Goal: Task Accomplishment & Management: Manage account settings

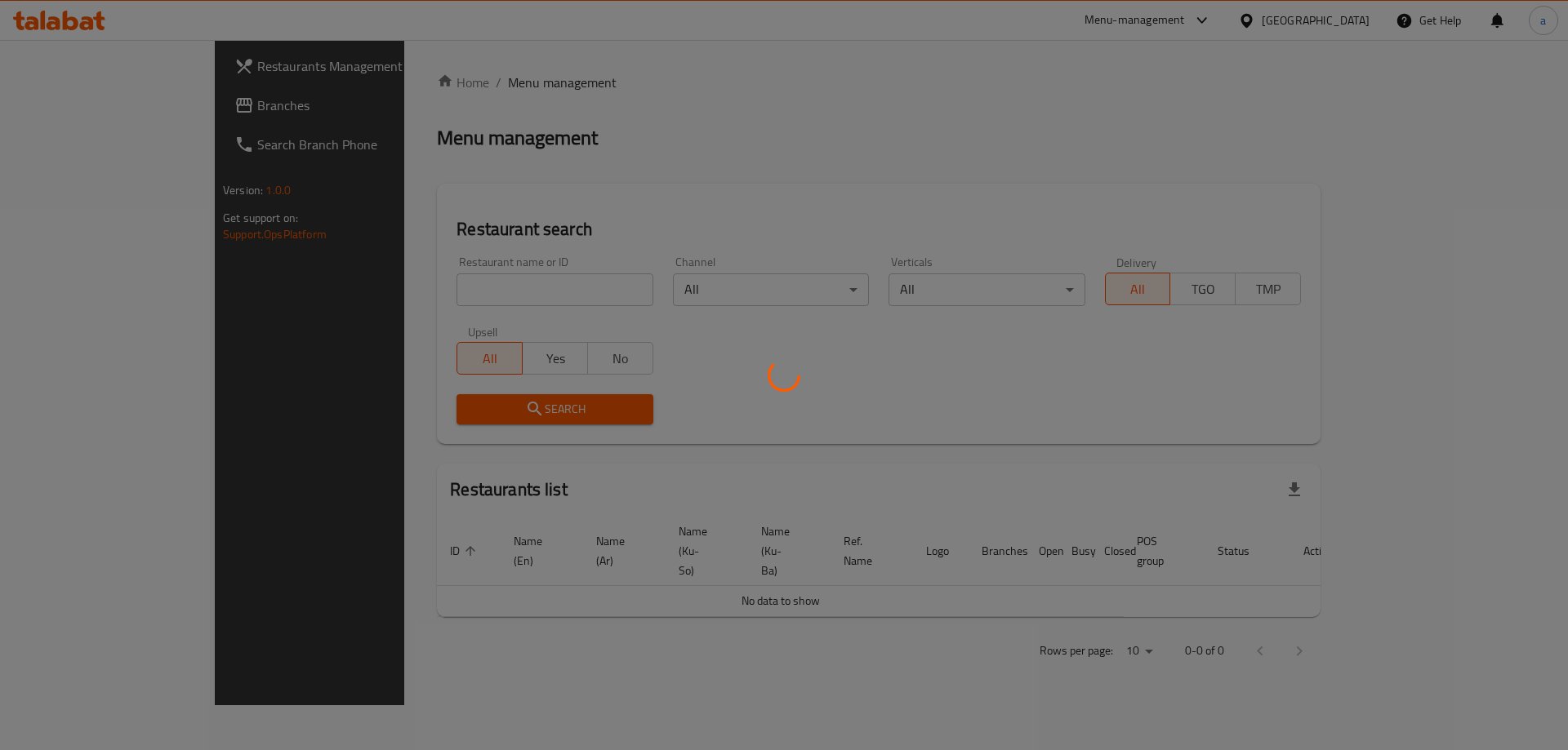
click at [122, 104] on div at bounding box center [784, 375] width 1568 height 750
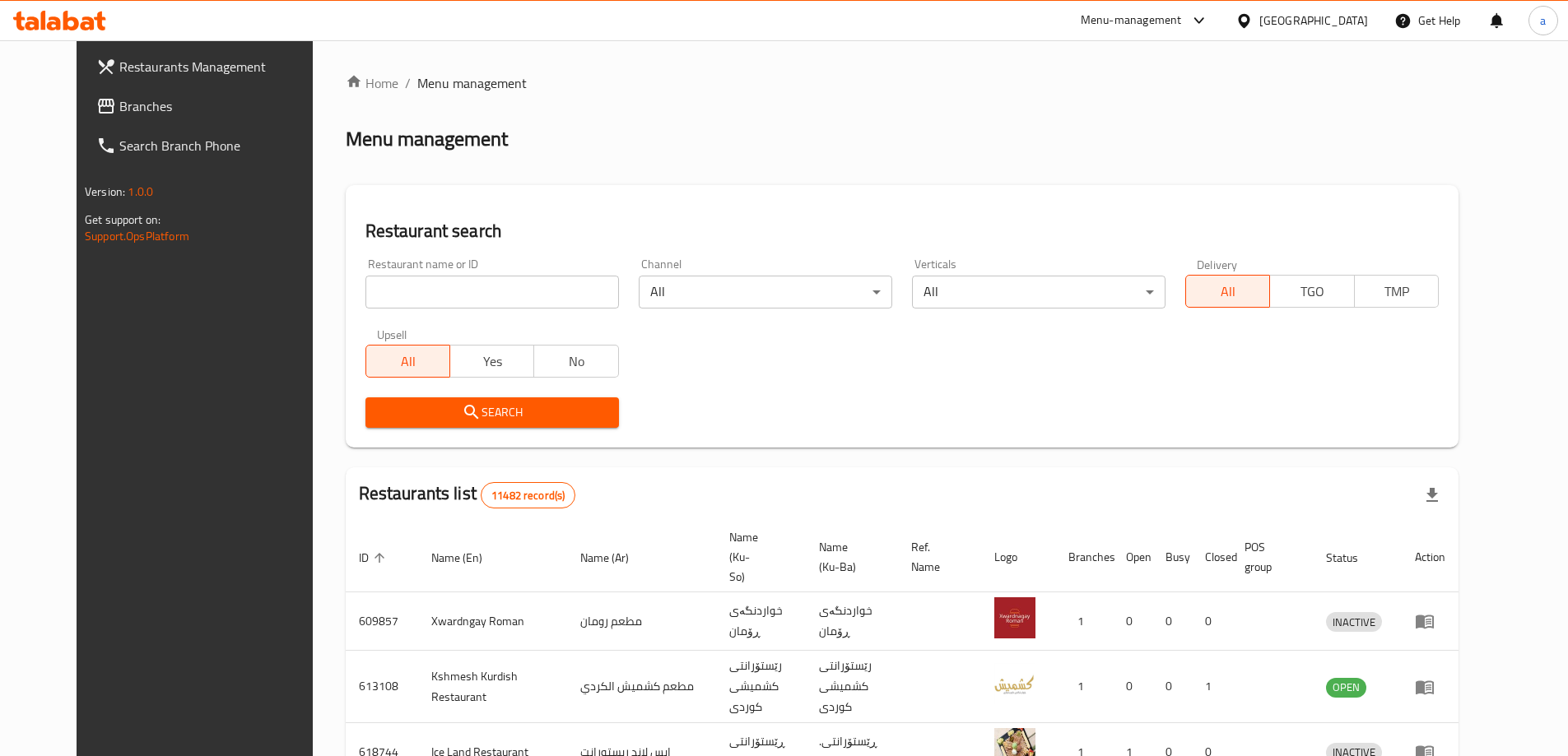
click at [123, 104] on span "Branches" at bounding box center [222, 106] width 205 height 20
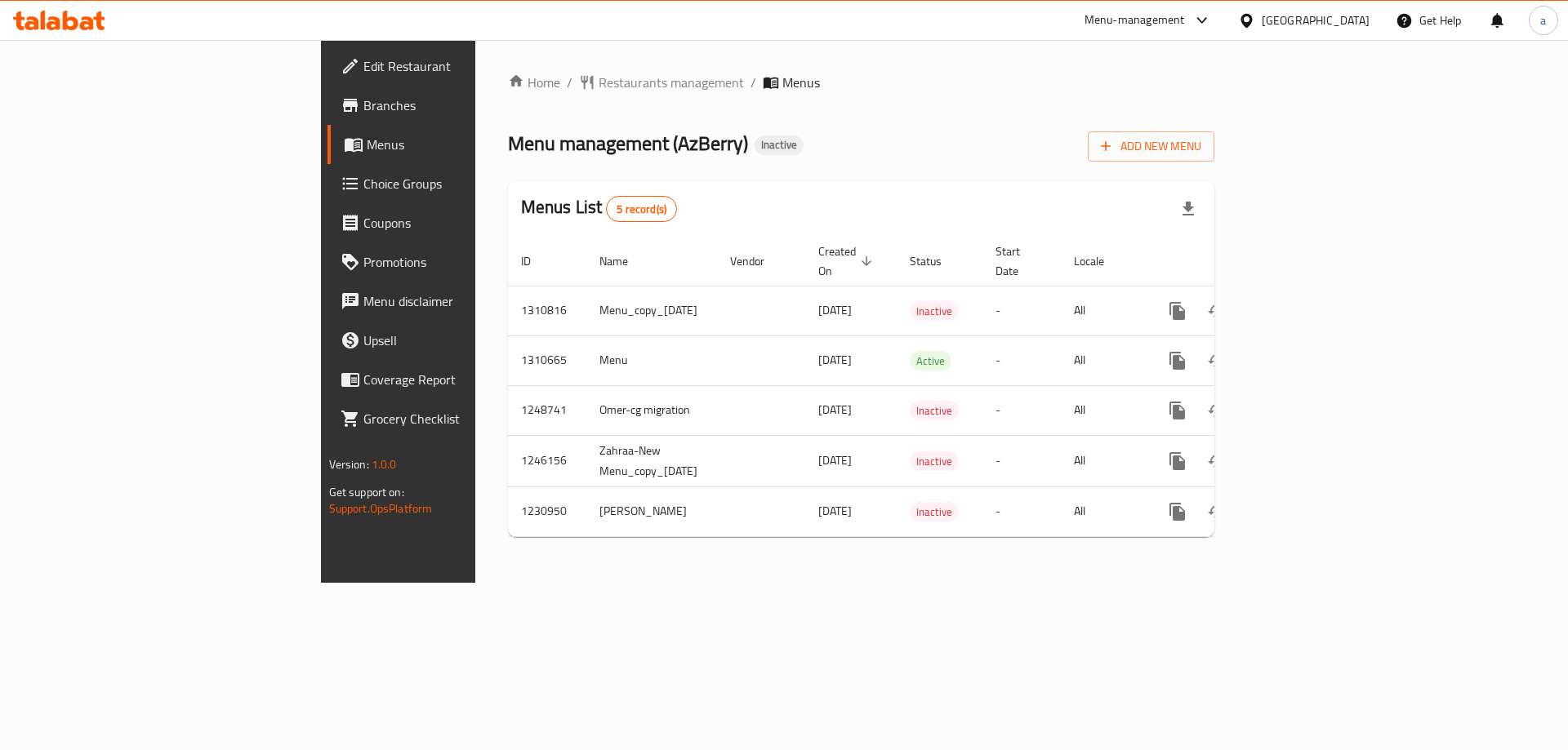
click at [327, 92] on link "Branches" at bounding box center [455, 105] width 255 height 39
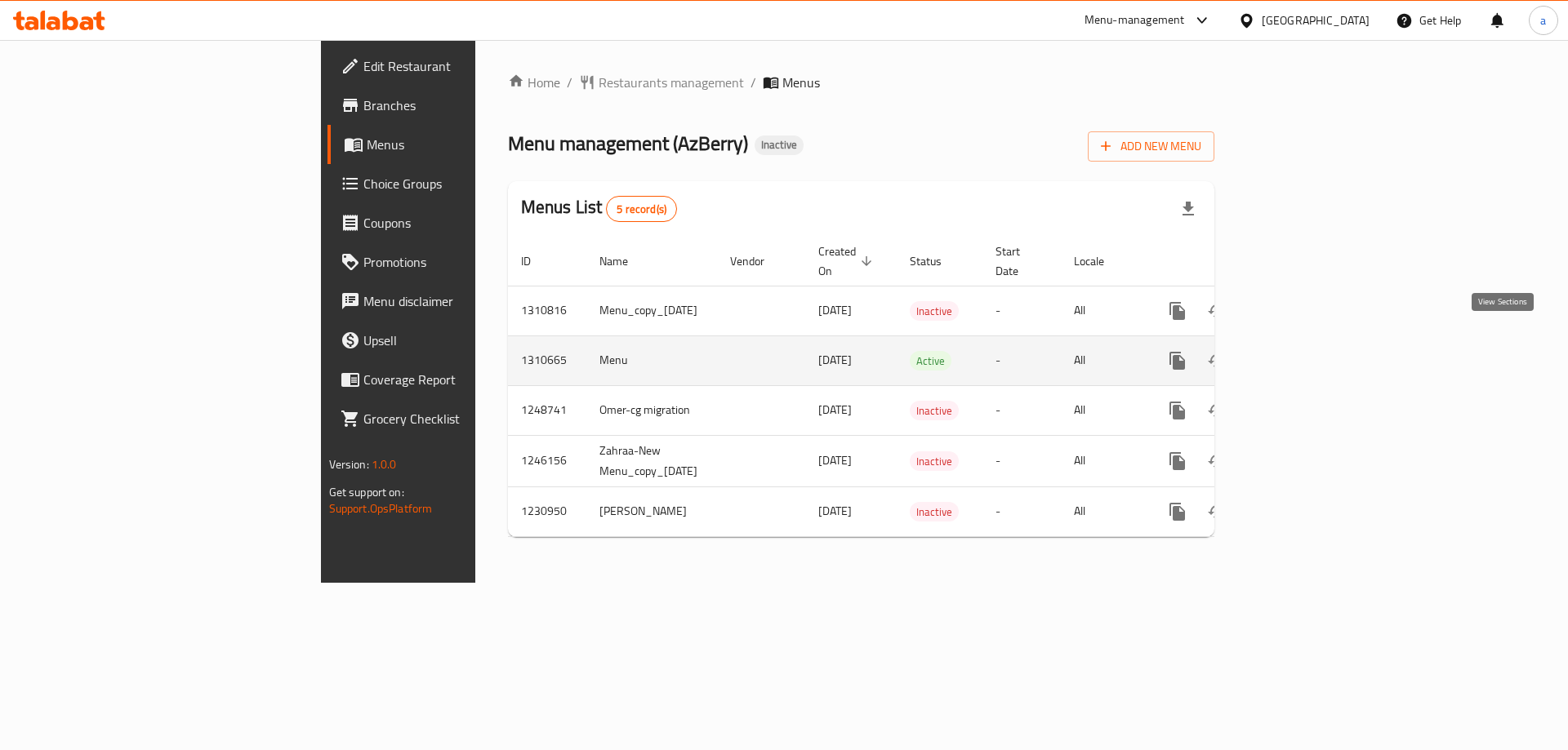
click at [1315, 342] on link "enhanced table" at bounding box center [1296, 361] width 39 height 39
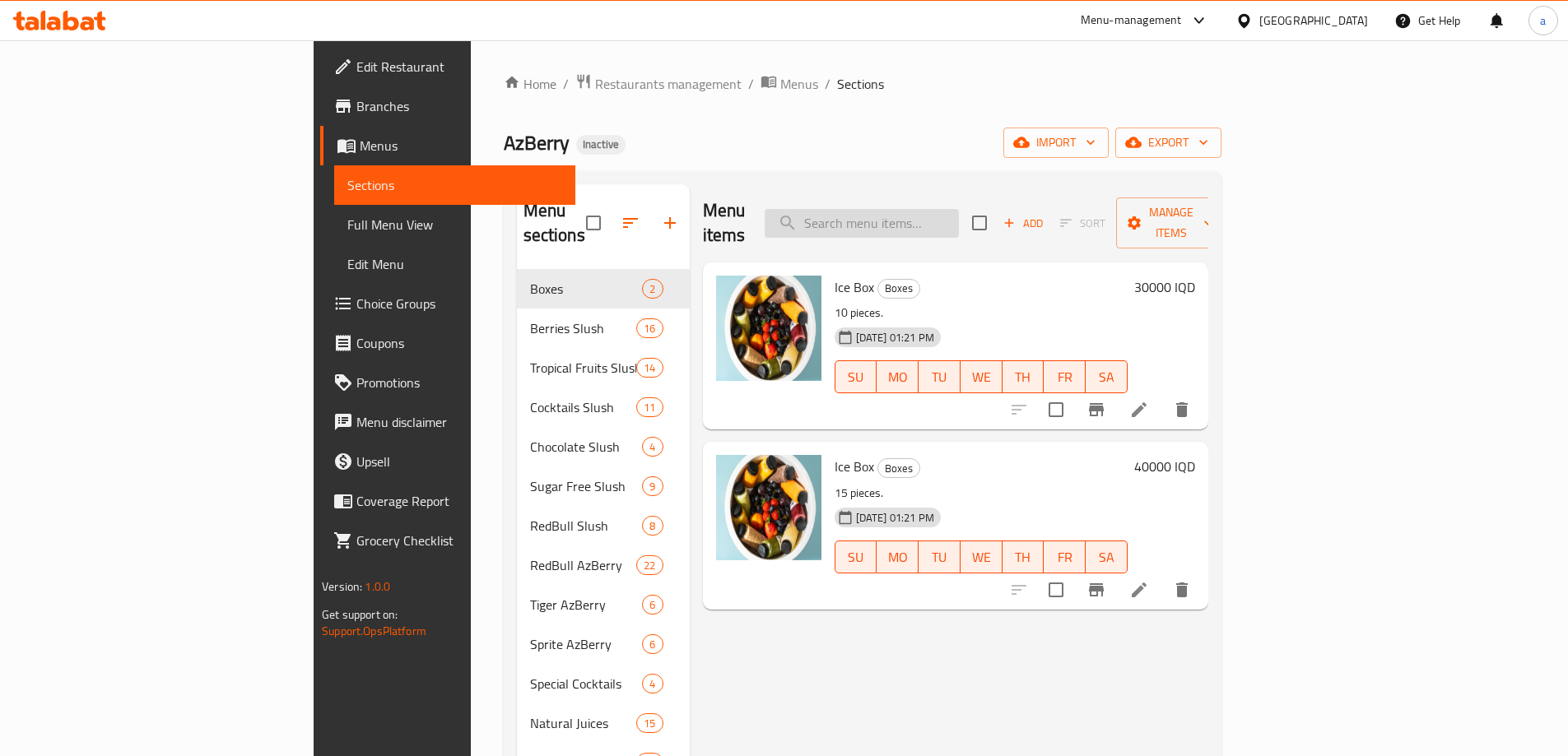
click at [934, 215] on input "search" at bounding box center [861, 223] width 194 height 28
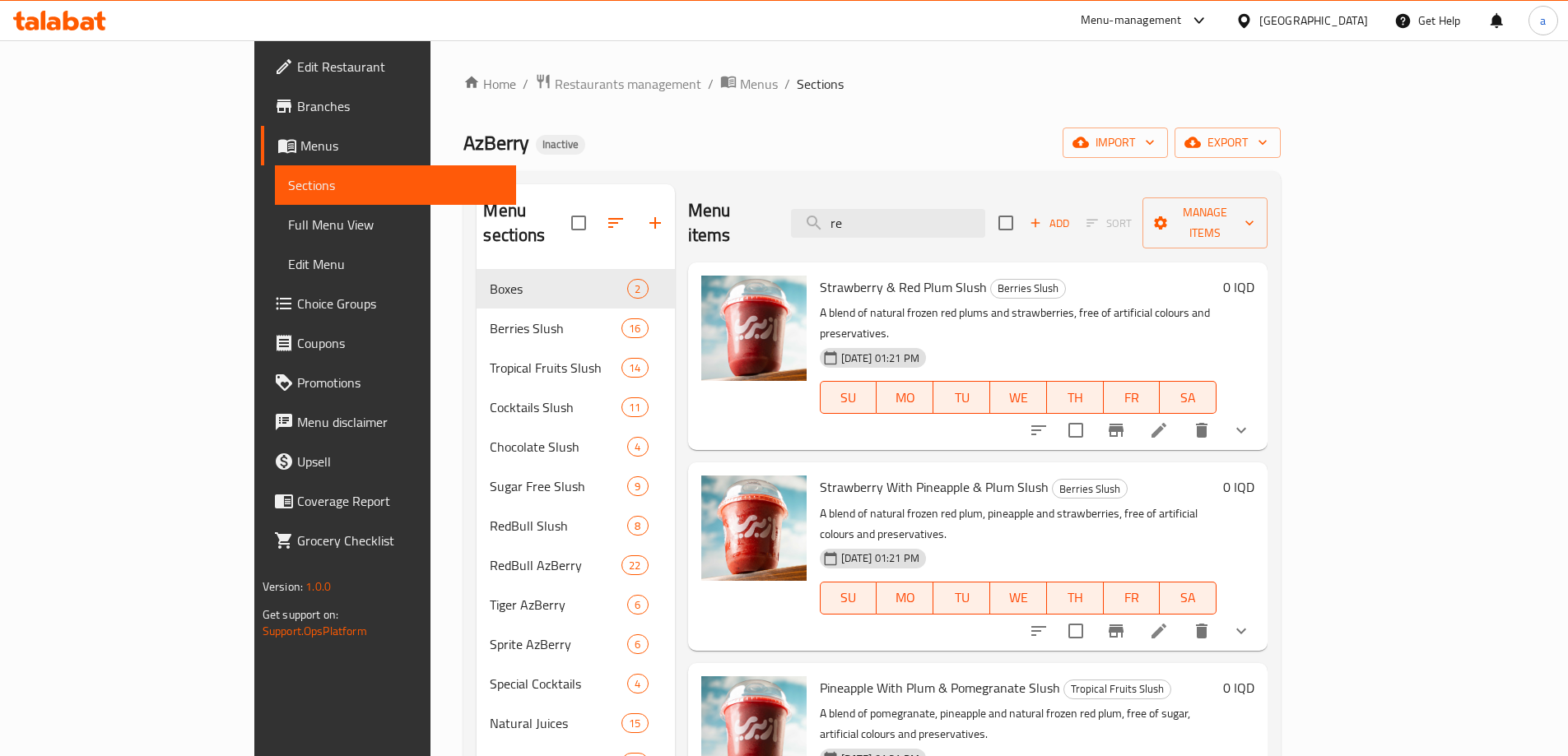
type input "r"
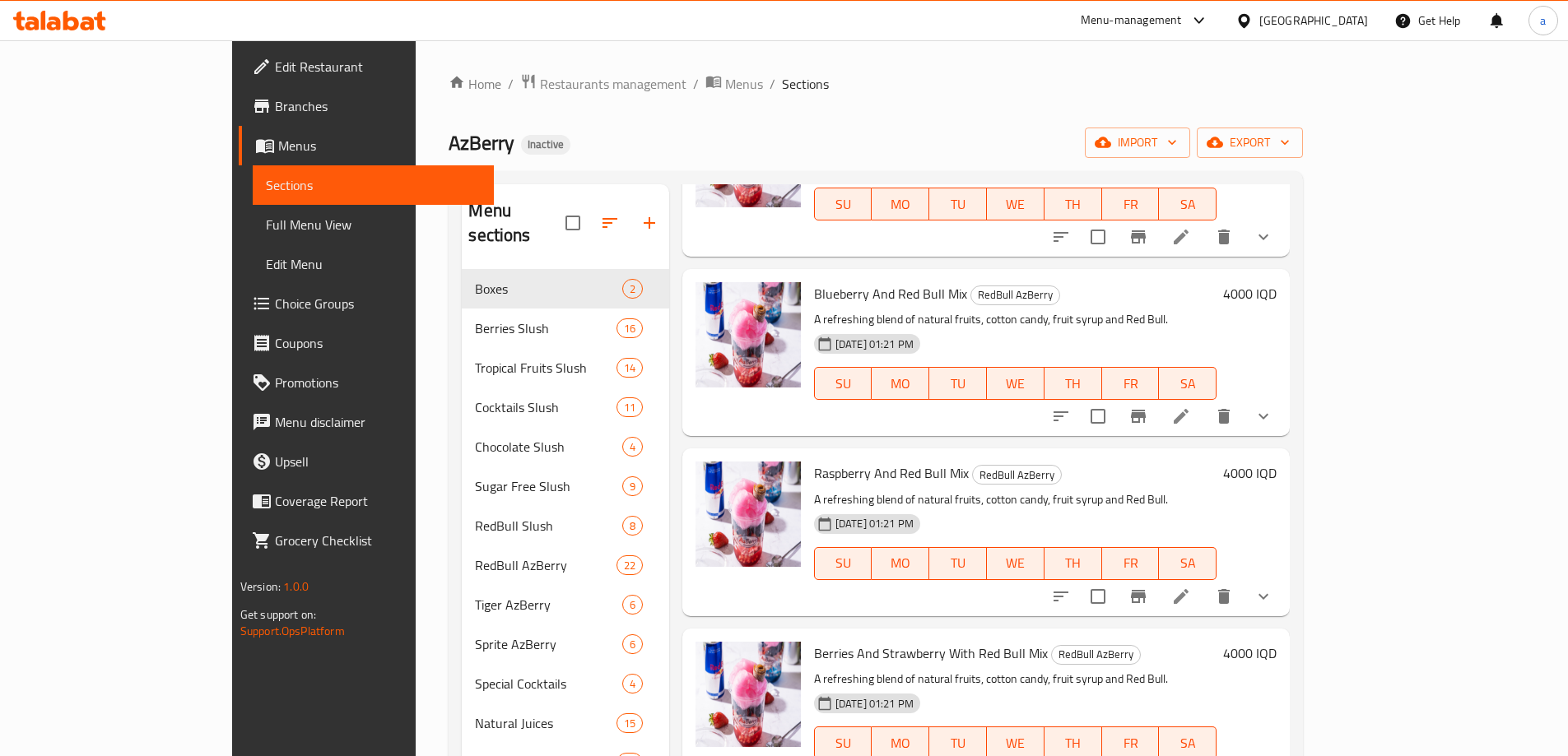
scroll to position [2716, 0]
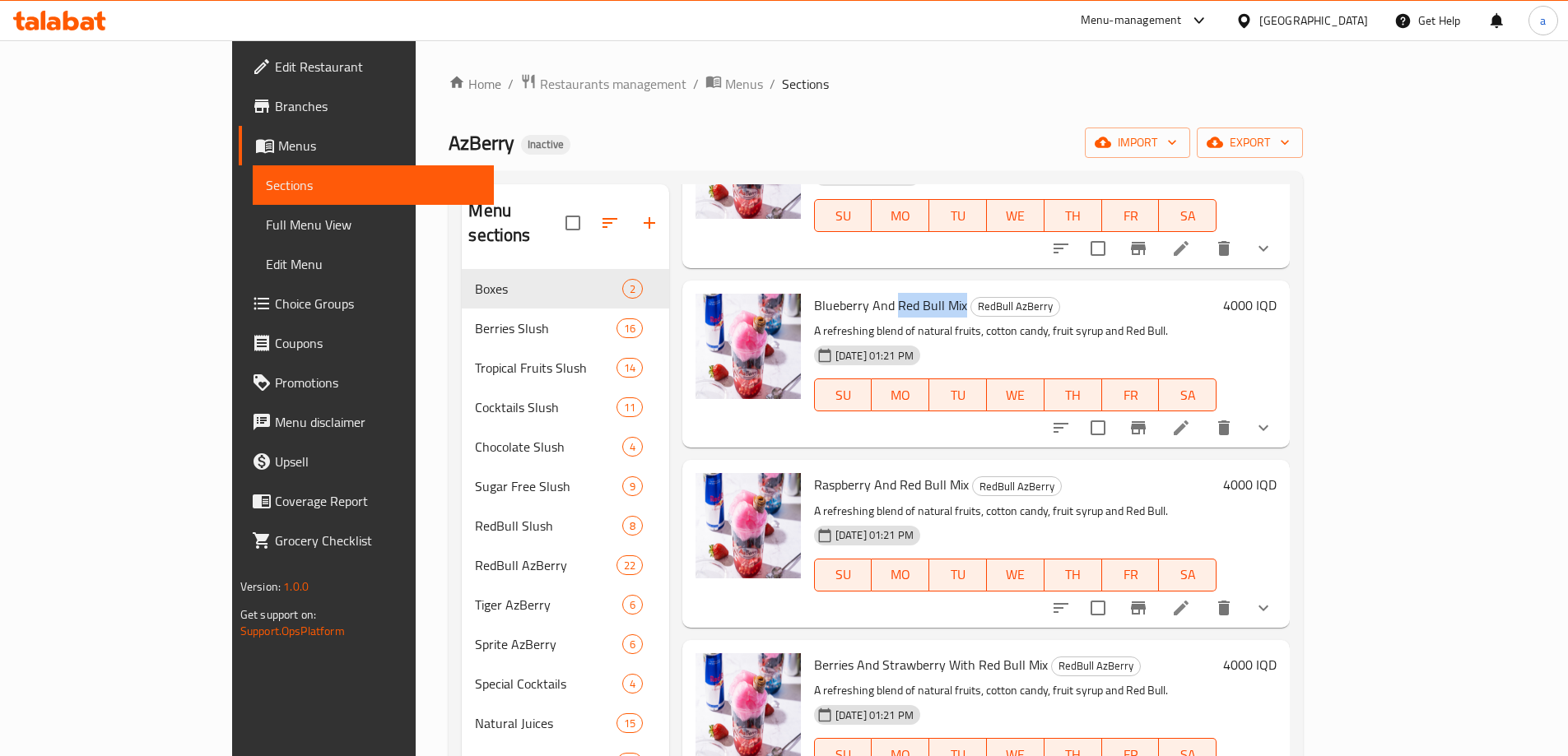
drag, startPoint x: 836, startPoint y: 242, endPoint x: 905, endPoint y: 248, distance: 69.3
click at [905, 293] on span "Blueberry And Red Bull Mix" at bounding box center [890, 305] width 153 height 25
copy span "Red Bull Mix"
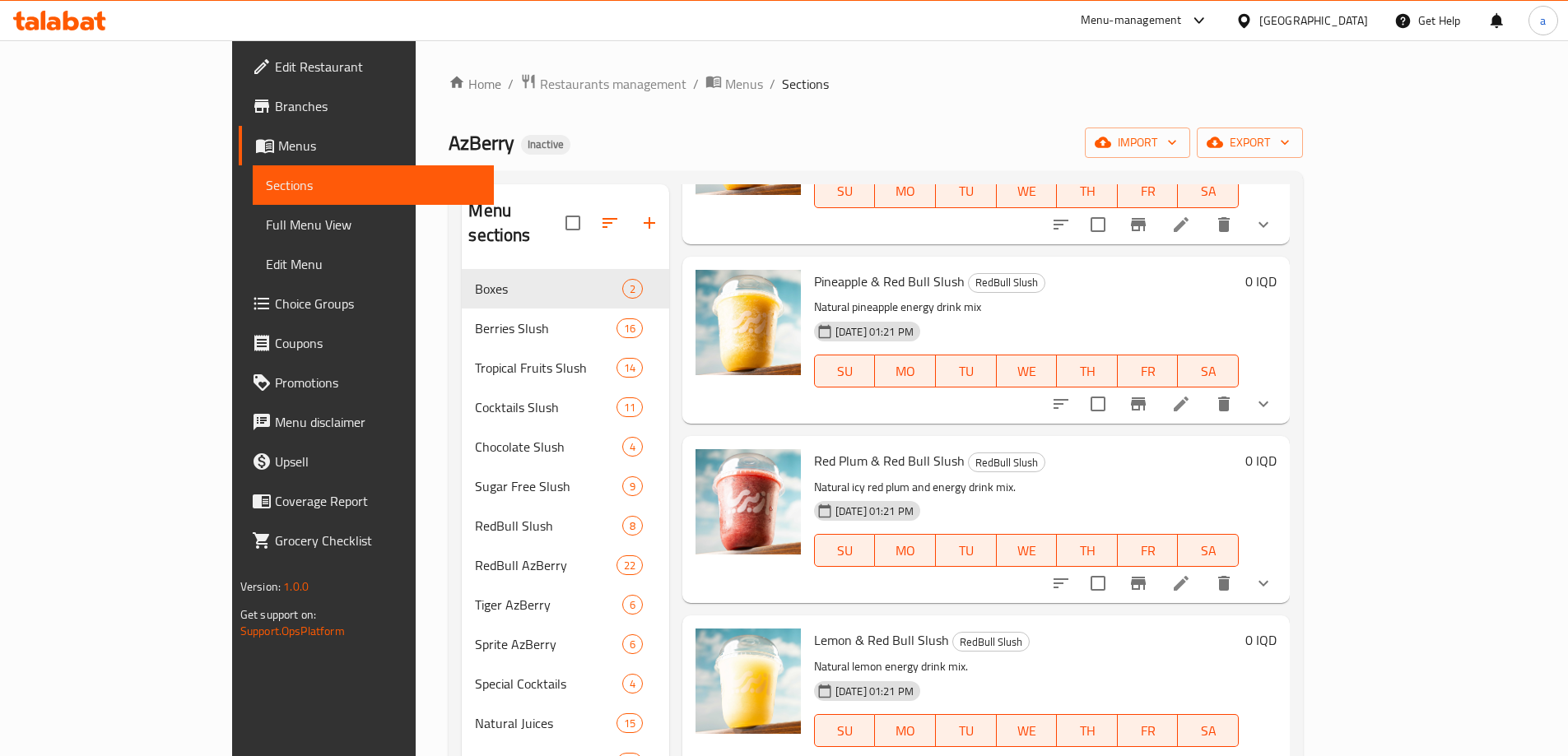
scroll to position [0, 0]
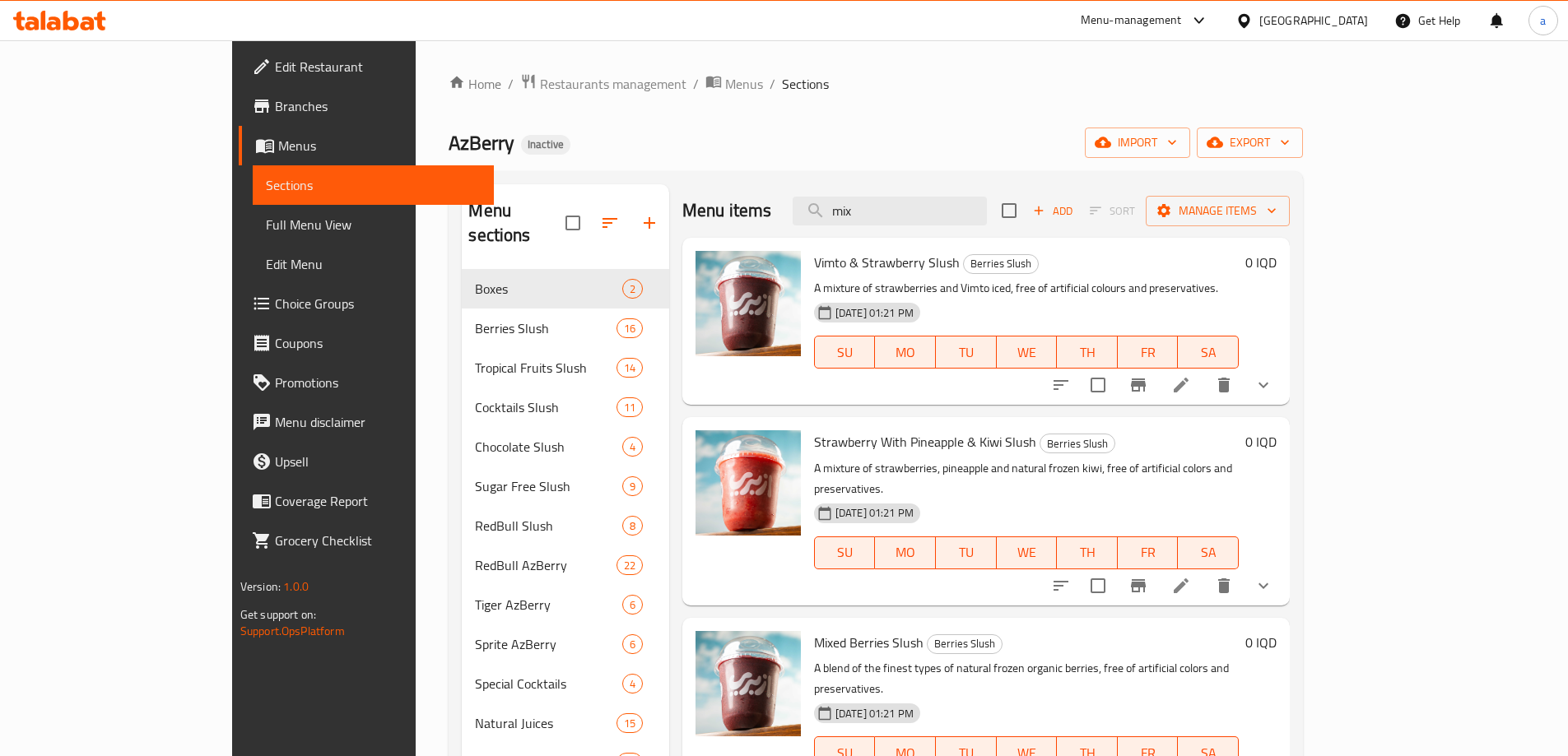
drag, startPoint x: 914, startPoint y: 214, endPoint x: 847, endPoint y: 216, distance: 67.0
click at [847, 216] on div "Menu items mix Add Sort Manage items" at bounding box center [986, 211] width 608 height 54
paste input "Red Bull M"
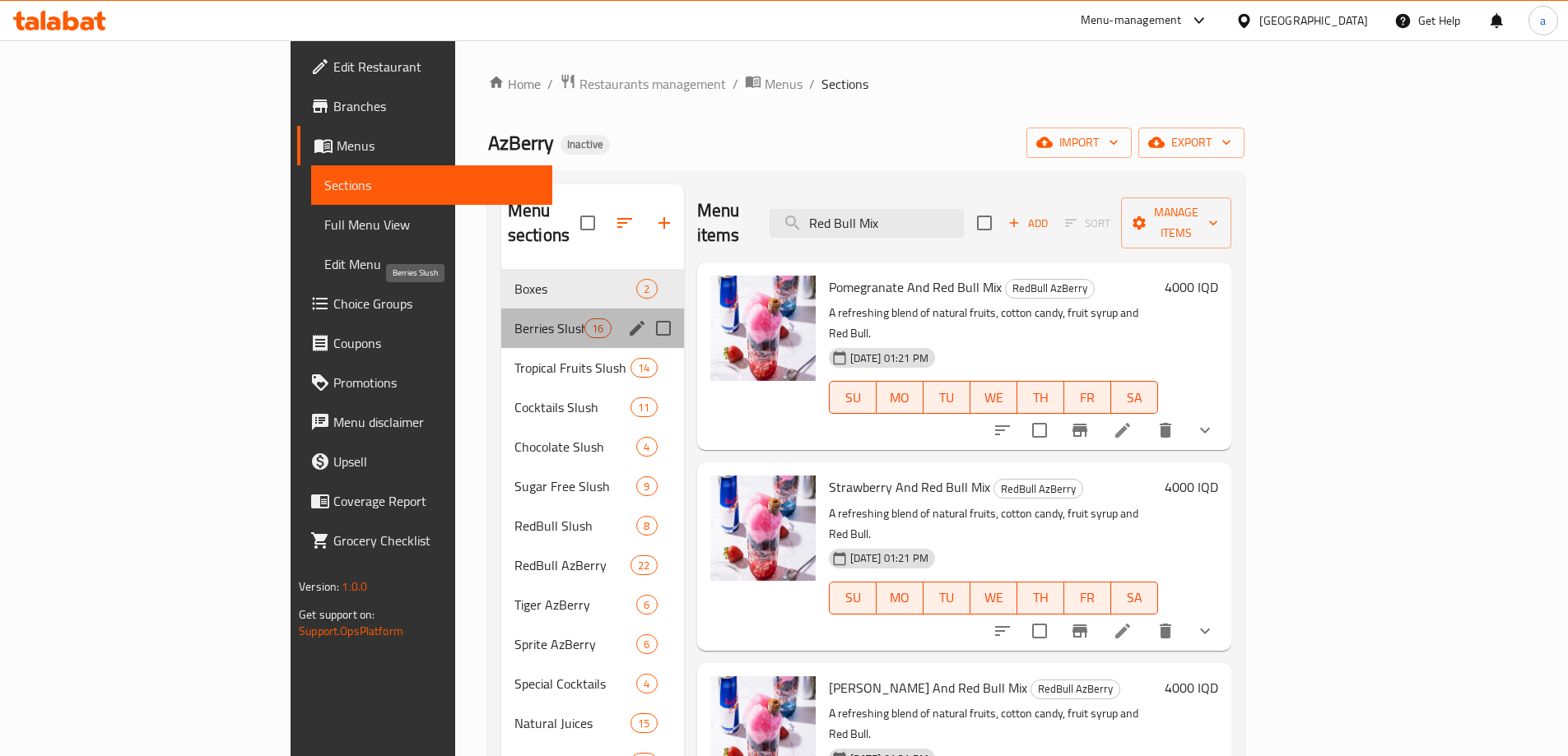
click at [514, 318] on span "Berries Slush" at bounding box center [549, 328] width 70 height 20
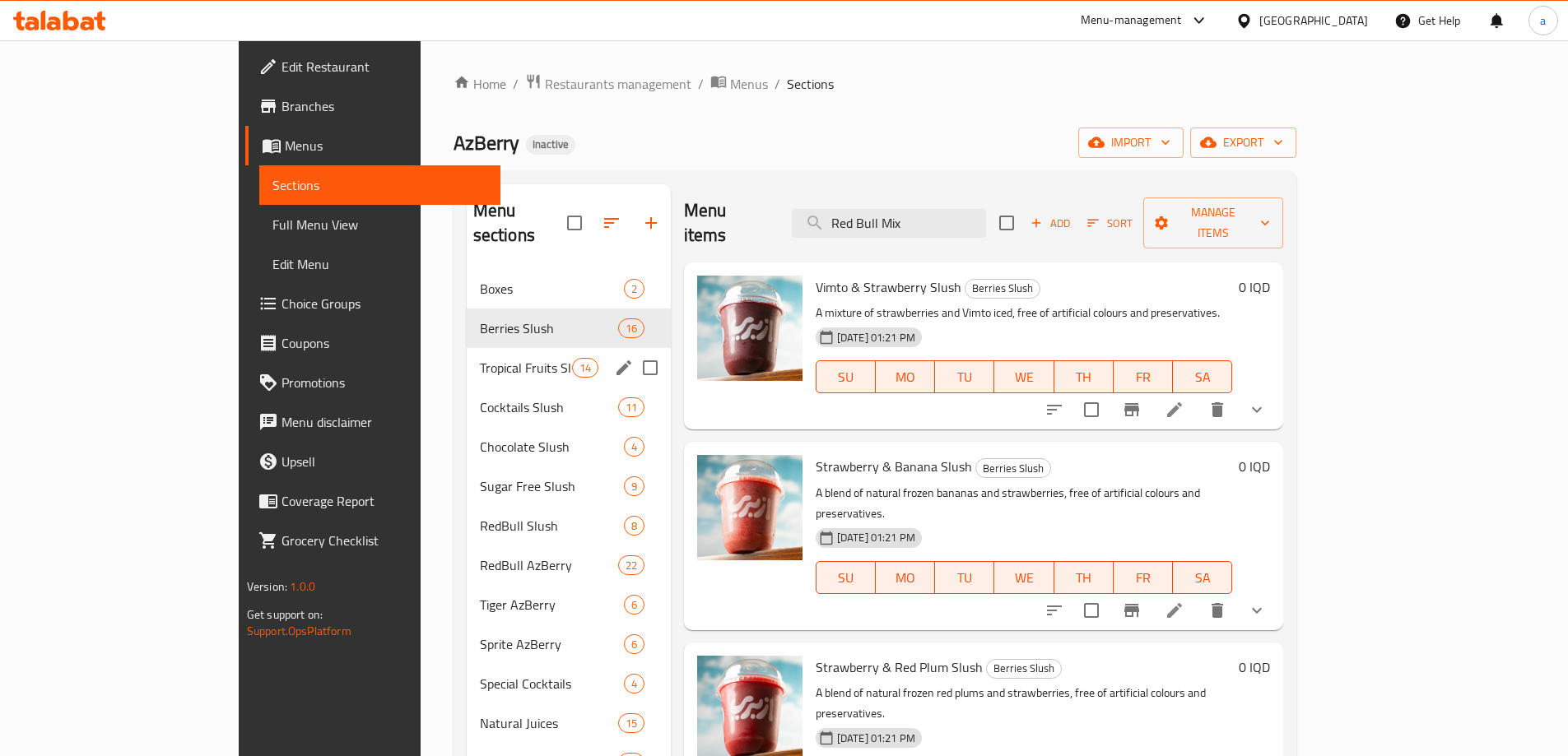
click at [467, 354] on div "Tropical Fruits Slush 14" at bounding box center [569, 368] width 204 height 40
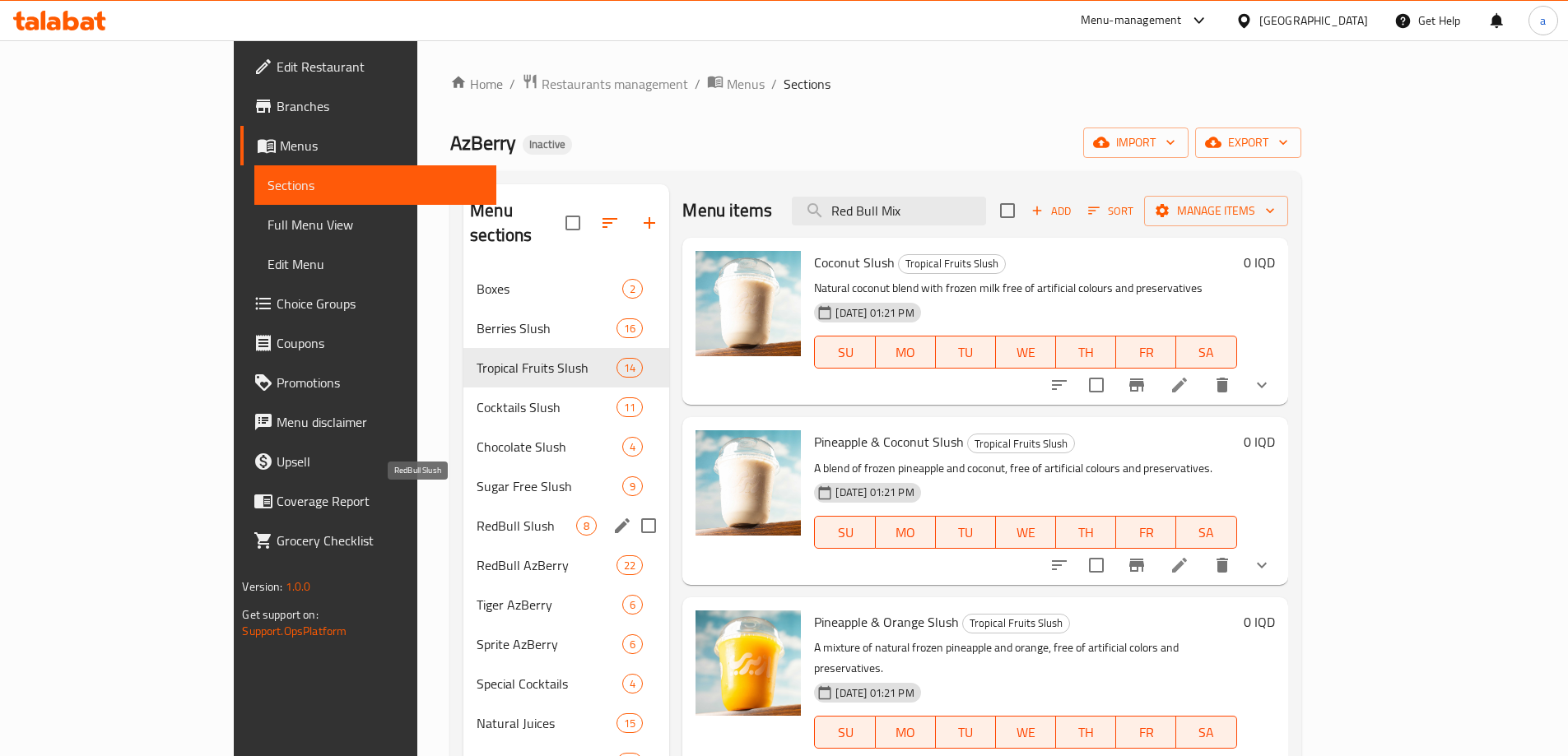
scroll to position [230, 0]
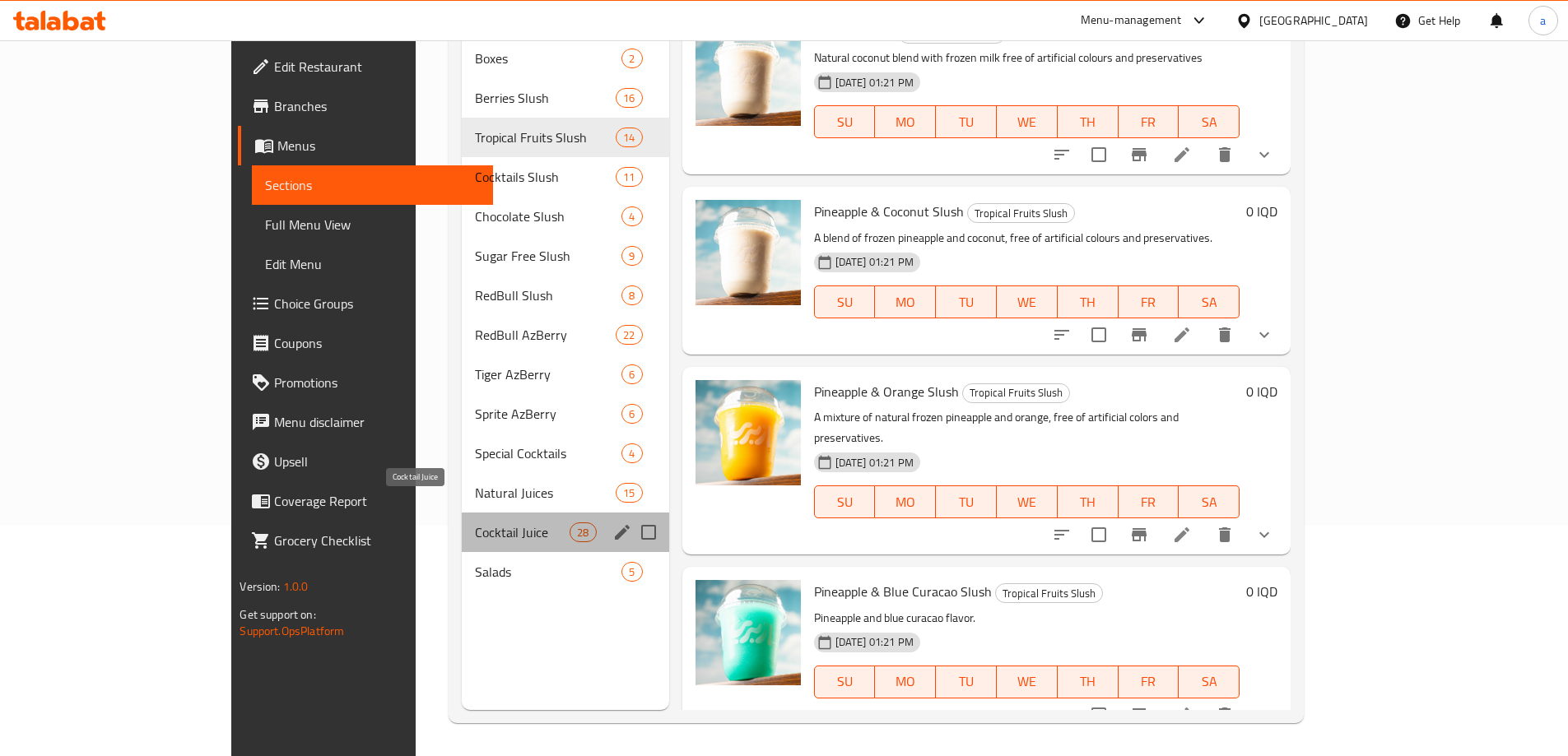
click at [475, 523] on span "Cocktail Juice" at bounding box center [522, 532] width 96 height 20
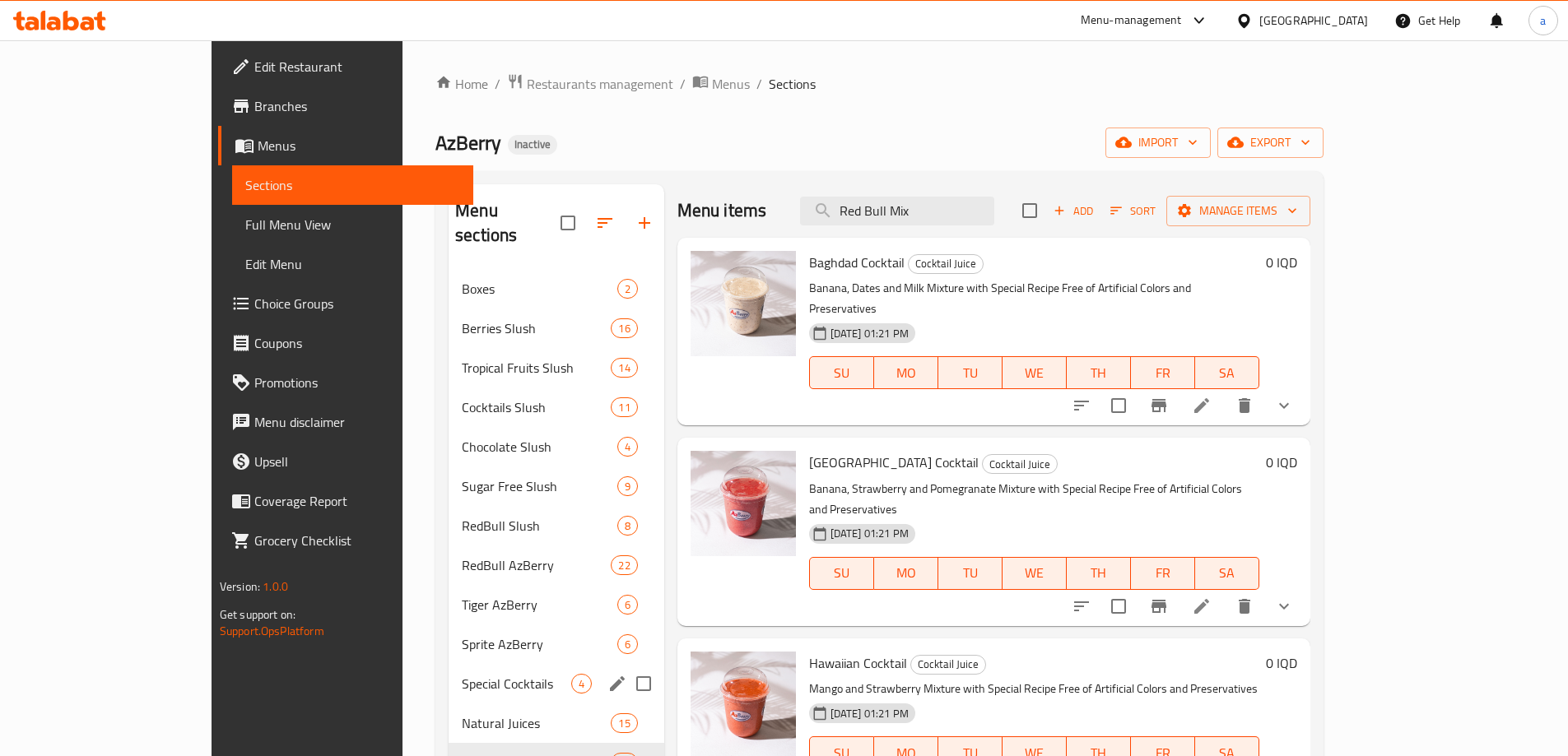
scroll to position [230, 0]
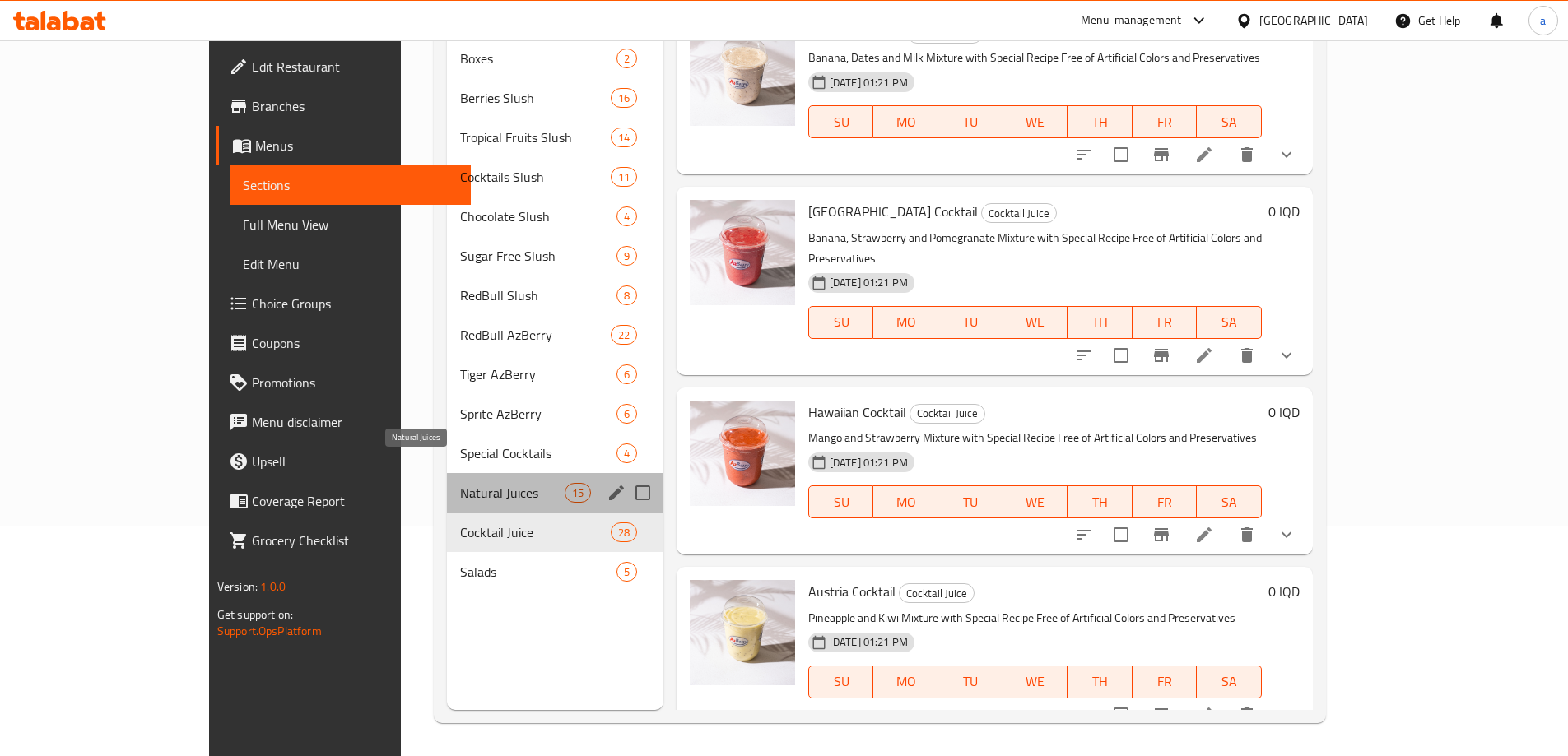
click at [460, 483] on span "Natural Juices" at bounding box center [512, 493] width 104 height 20
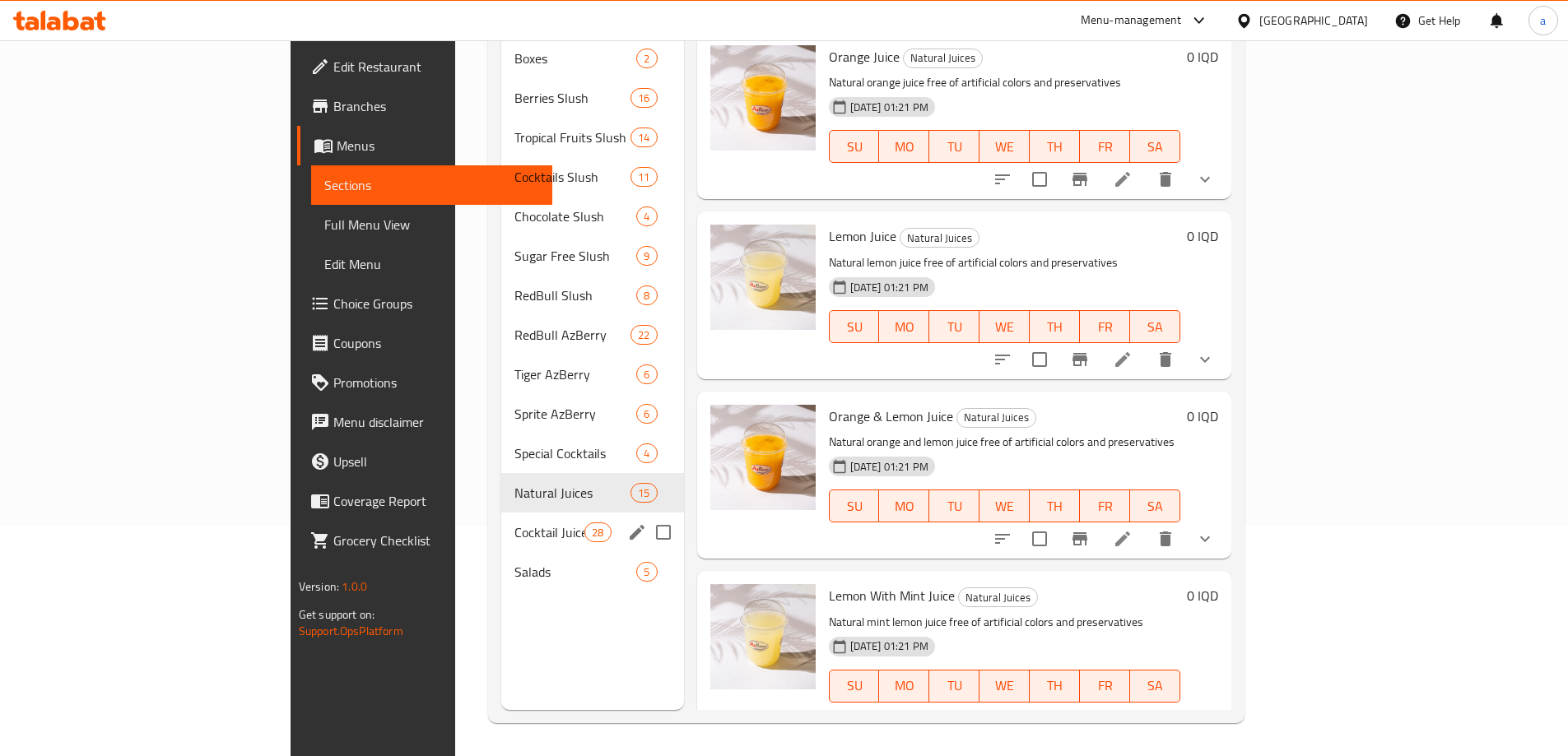
click at [514, 523] on span "Cocktail Juice" at bounding box center [549, 532] width 70 height 20
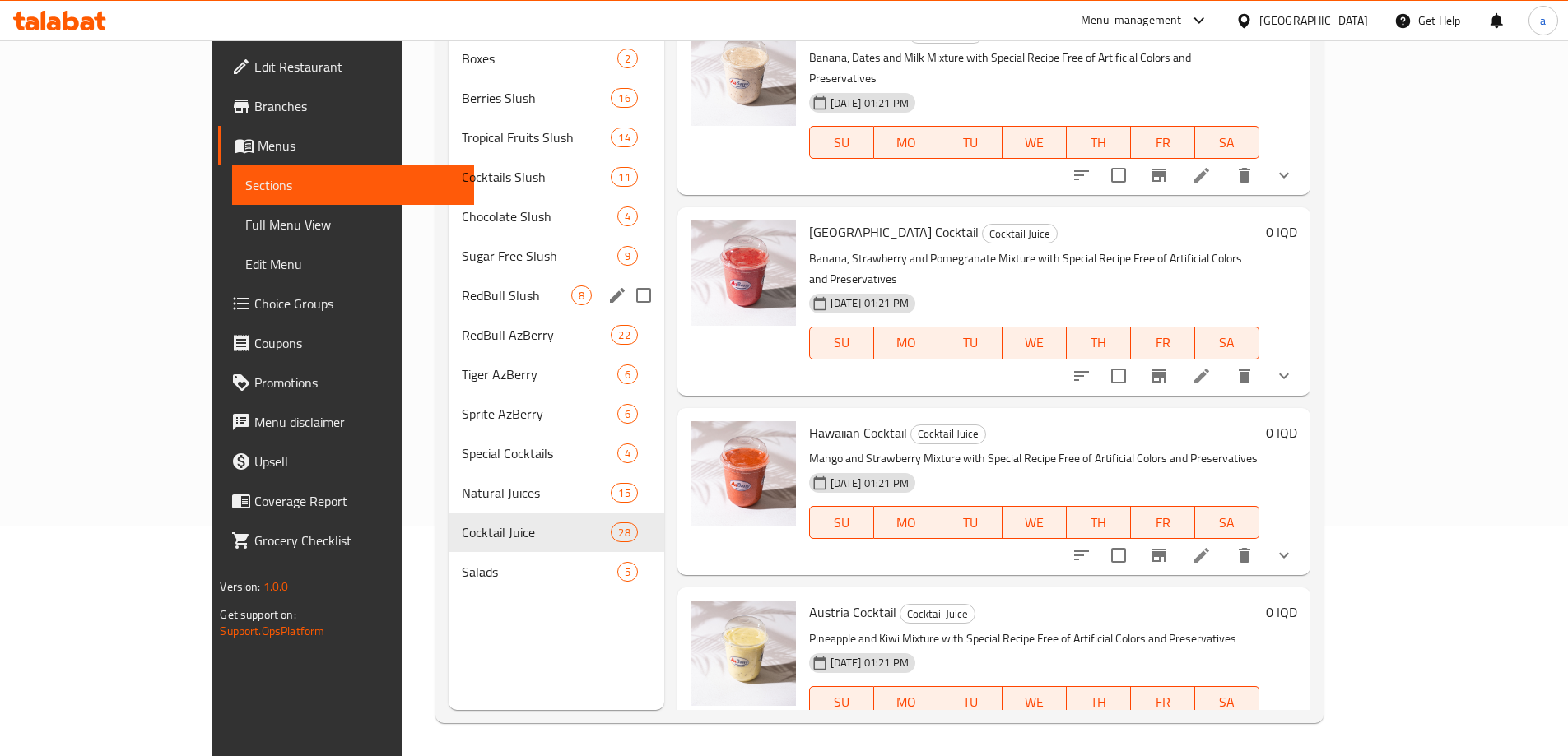
click at [449, 281] on div "RedBull Slush 8" at bounding box center [557, 295] width 216 height 40
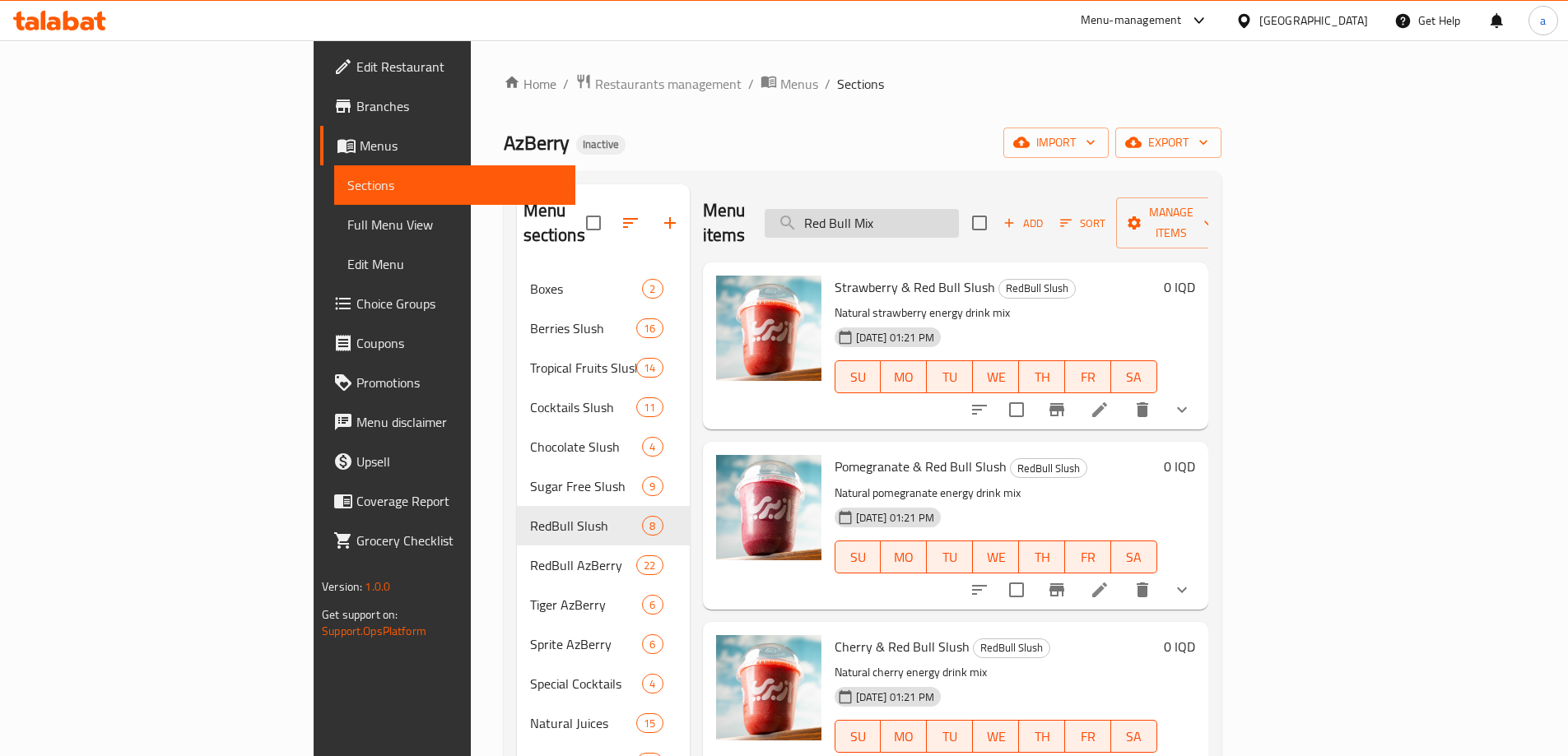
click at [959, 209] on input "Red Bull Mix" at bounding box center [861, 223] width 194 height 28
drag, startPoint x: 992, startPoint y: 212, endPoint x: 851, endPoint y: 208, distance: 141.1
click at [846, 207] on div "Menu items Red Bull Mix Add Sort Manage items" at bounding box center [955, 224] width 506 height 79
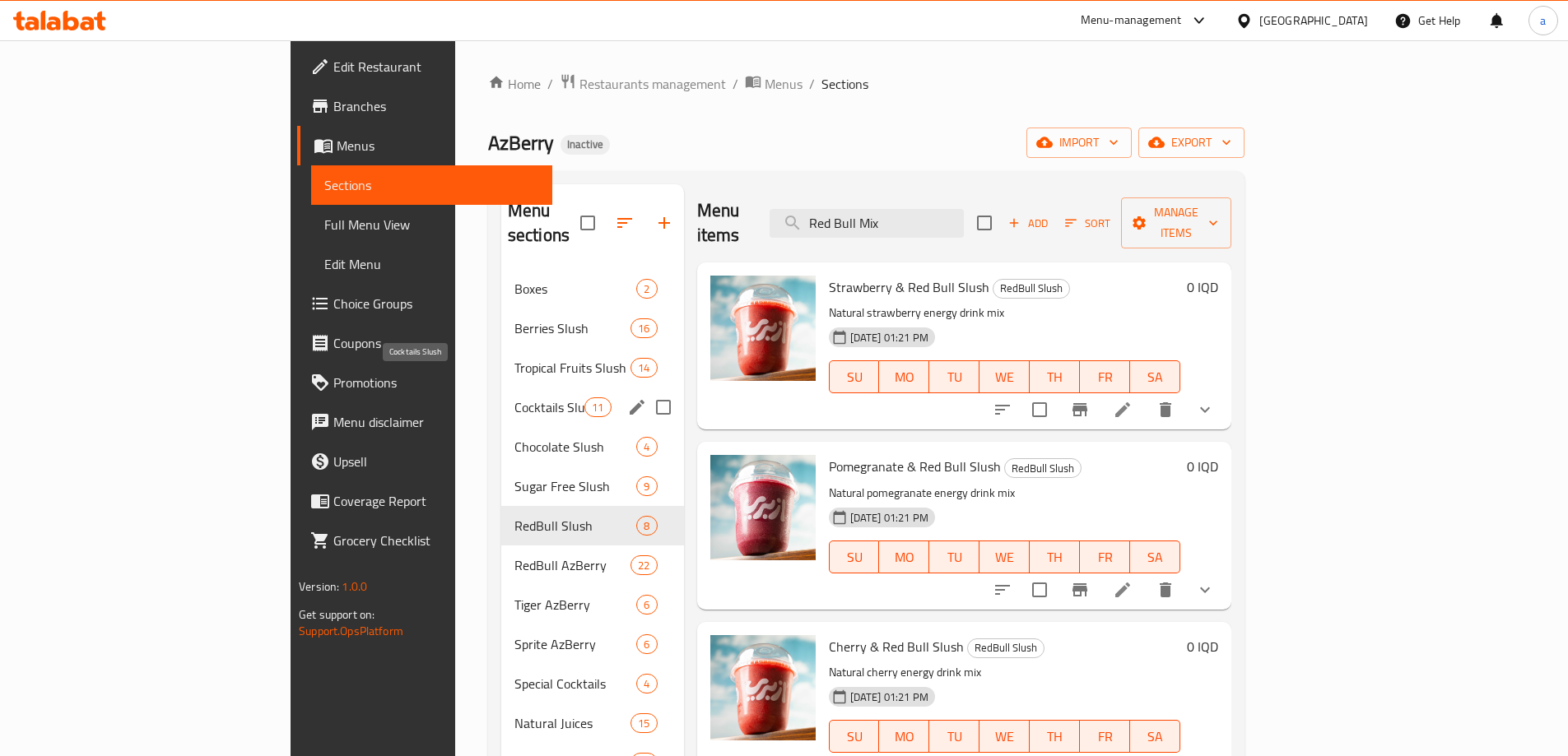
click at [514, 398] on span "Cocktails Slush" at bounding box center [549, 407] width 70 height 20
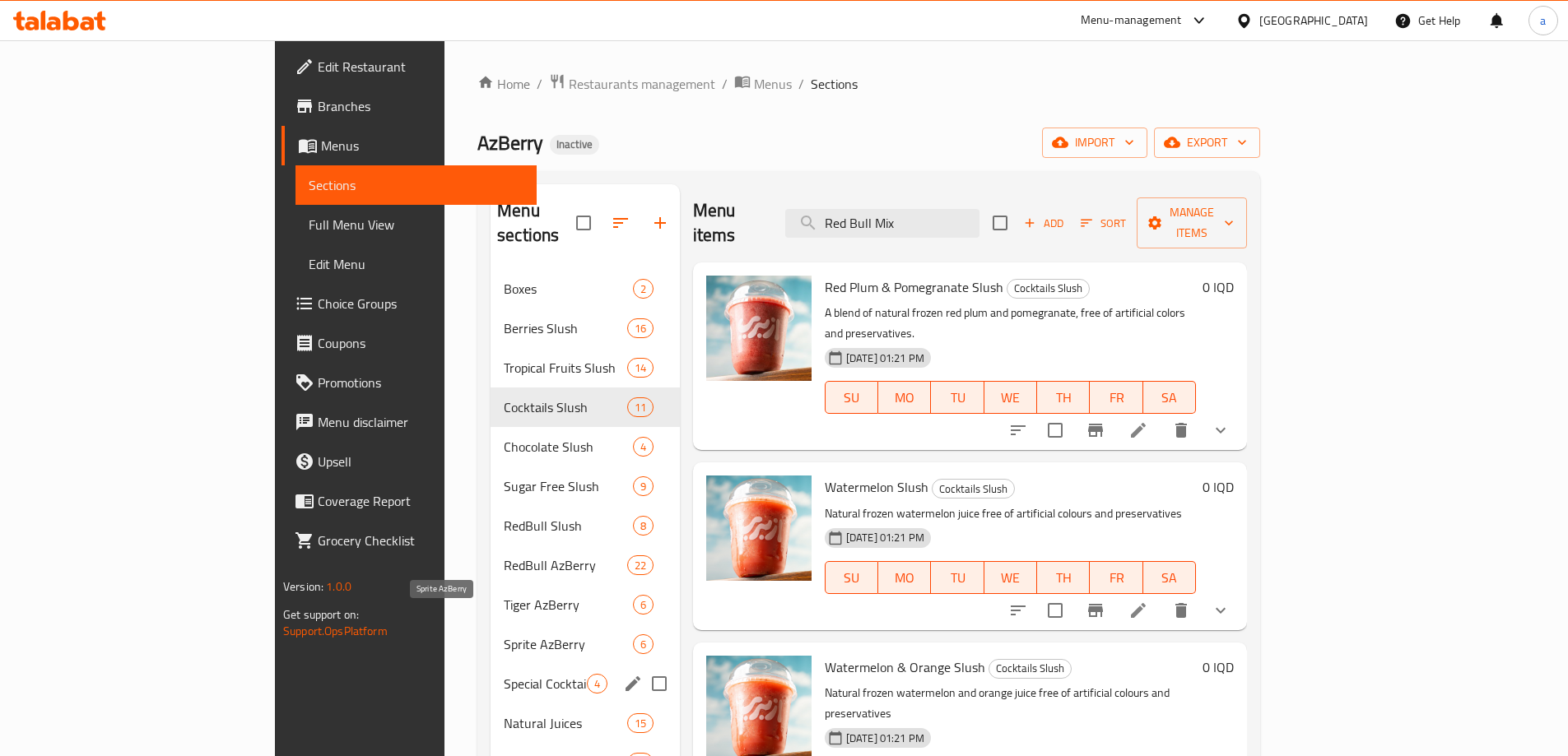
scroll to position [230, 0]
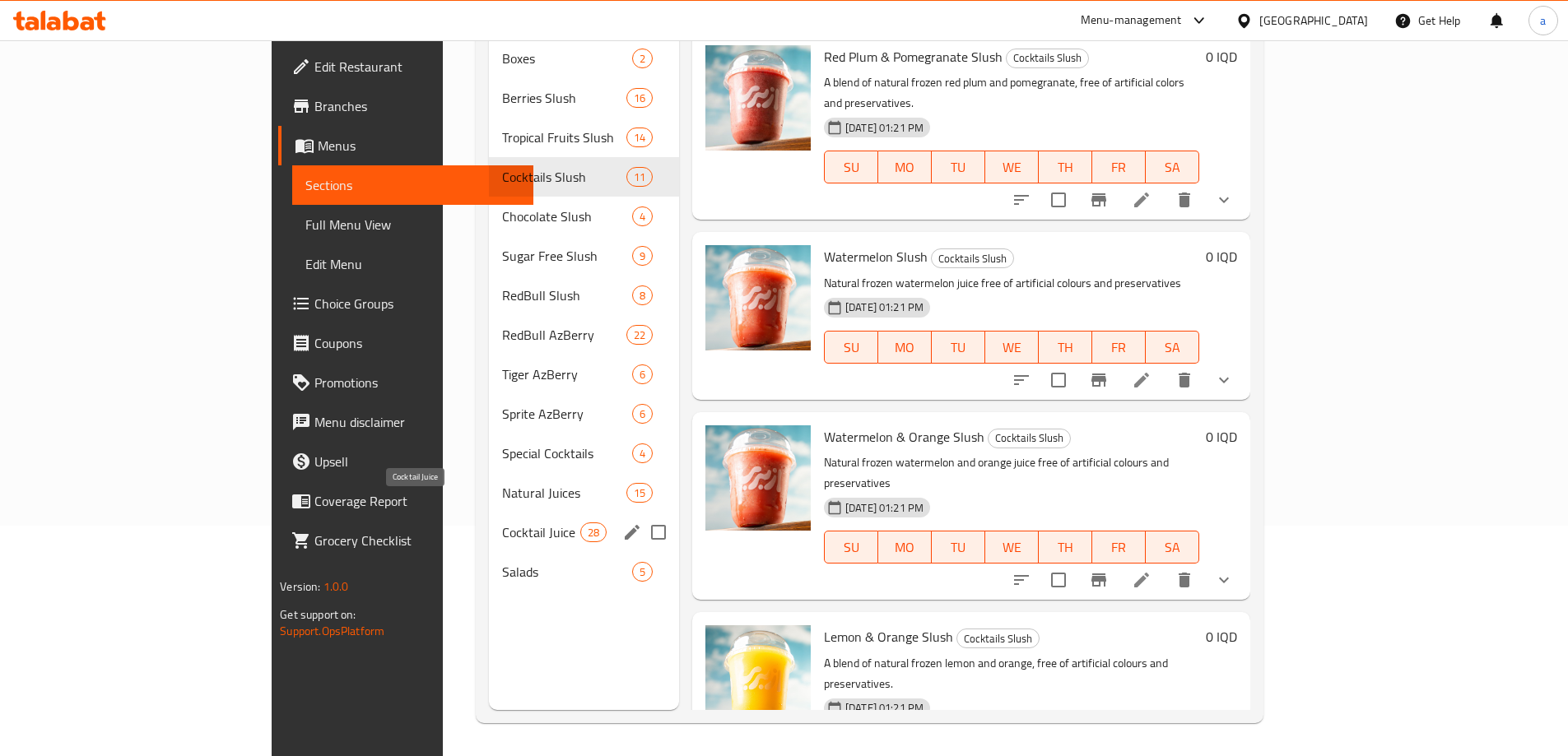
click at [502, 523] on span "Cocktail Juice" at bounding box center [541, 532] width 79 height 20
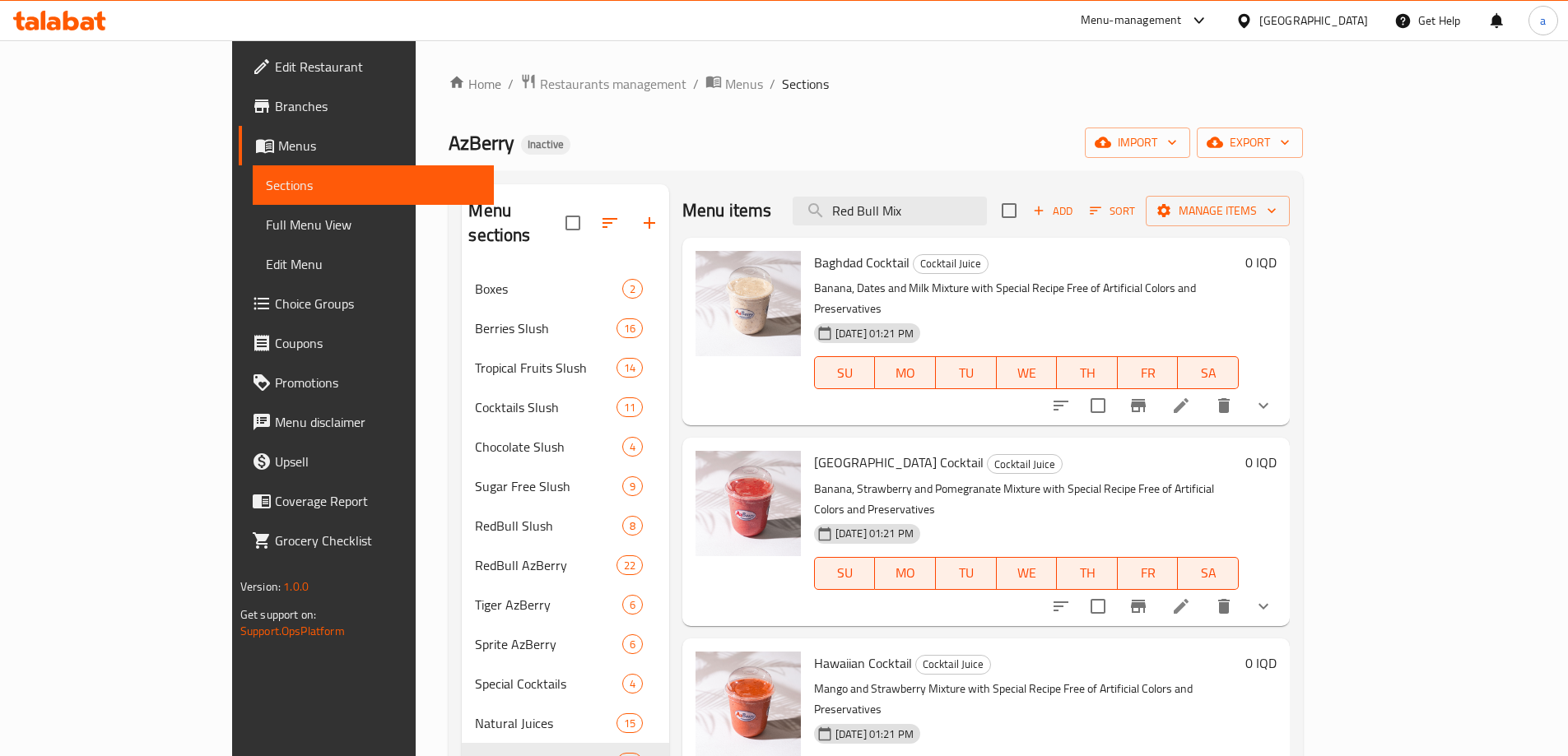
click at [1017, 103] on div "Home / Restaurants management / Menus / Sections AzBerry Inactive import export…" at bounding box center [876, 513] width 854 height 880
drag, startPoint x: 1011, startPoint y: 210, endPoint x: 884, endPoint y: 179, distance: 130.7
click at [884, 179] on div "Menu sections Boxes 2 Berries Slush 16 Tropical Fruits Slush 14 Cocktails Slush…" at bounding box center [876, 562] width 854 height 783
paste input "Arabic Ice Cream Slush"
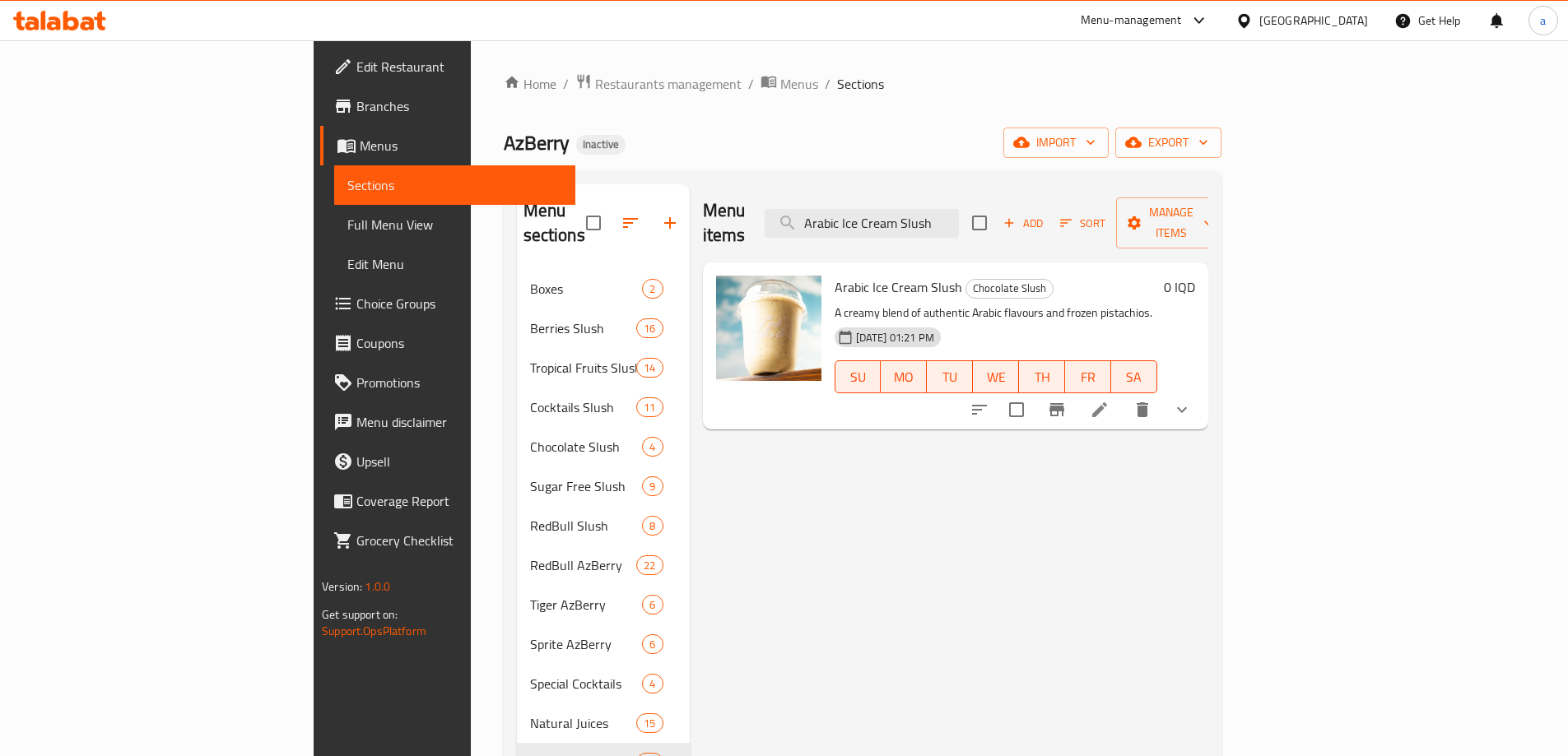
type input "Arabic Ice Cream Slush"
click at [1195, 275] on h6 "0 IQD" at bounding box center [1179, 287] width 31 height 23
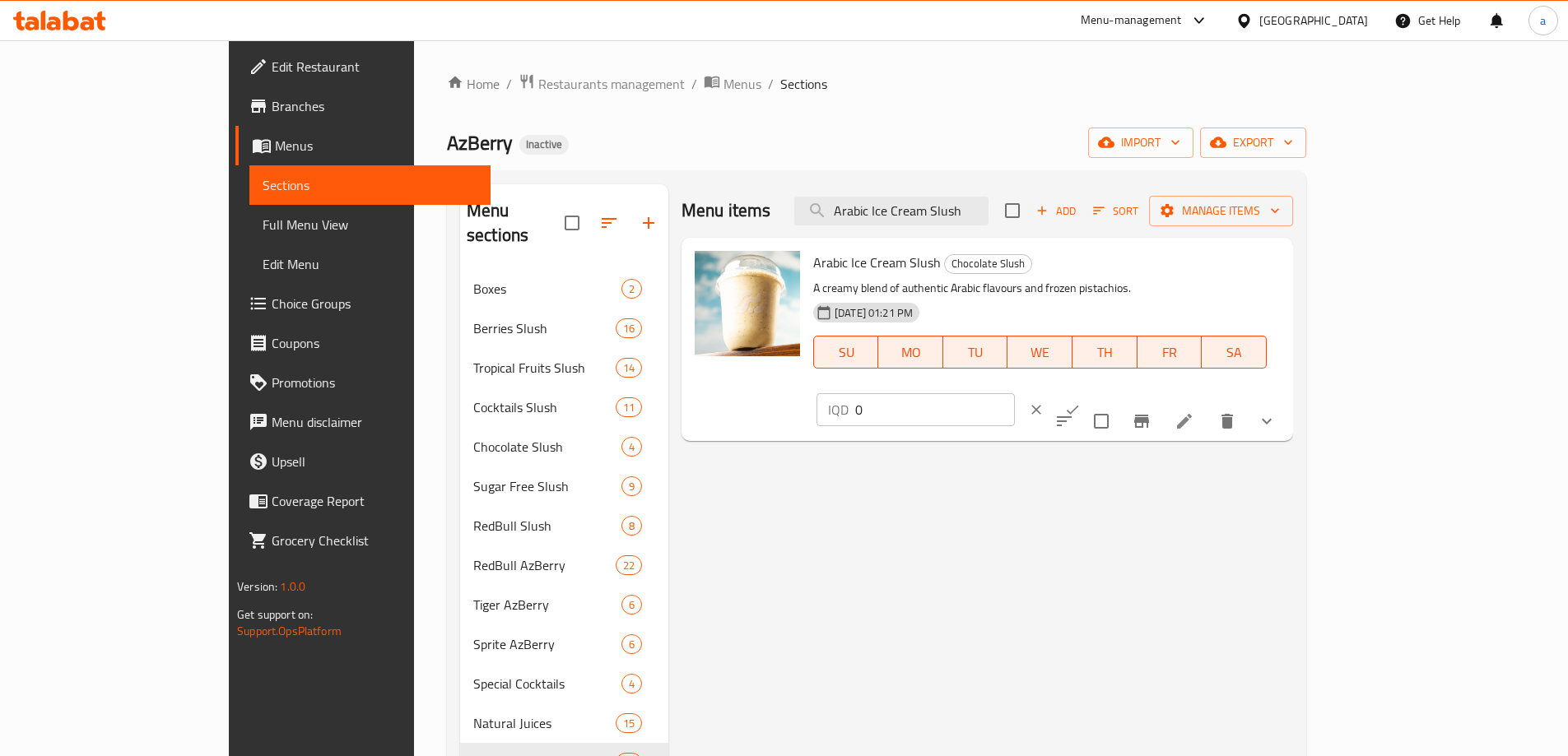
click at [1151, 412] on icon "Branch-specific-item" at bounding box center [1141, 421] width 20 height 20
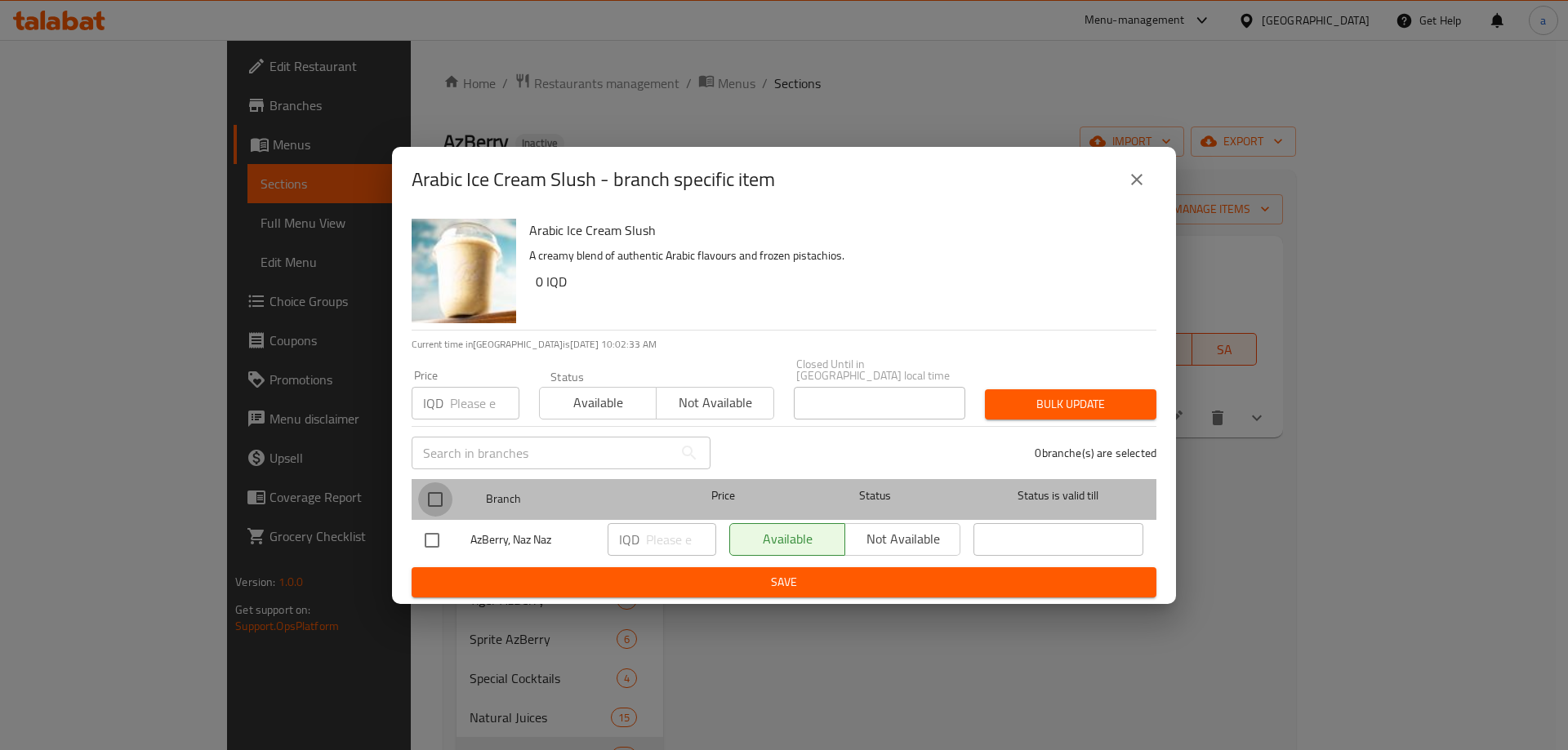
click at [434, 485] on input "checkbox" at bounding box center [435, 500] width 34 height 34
checkbox input "true"
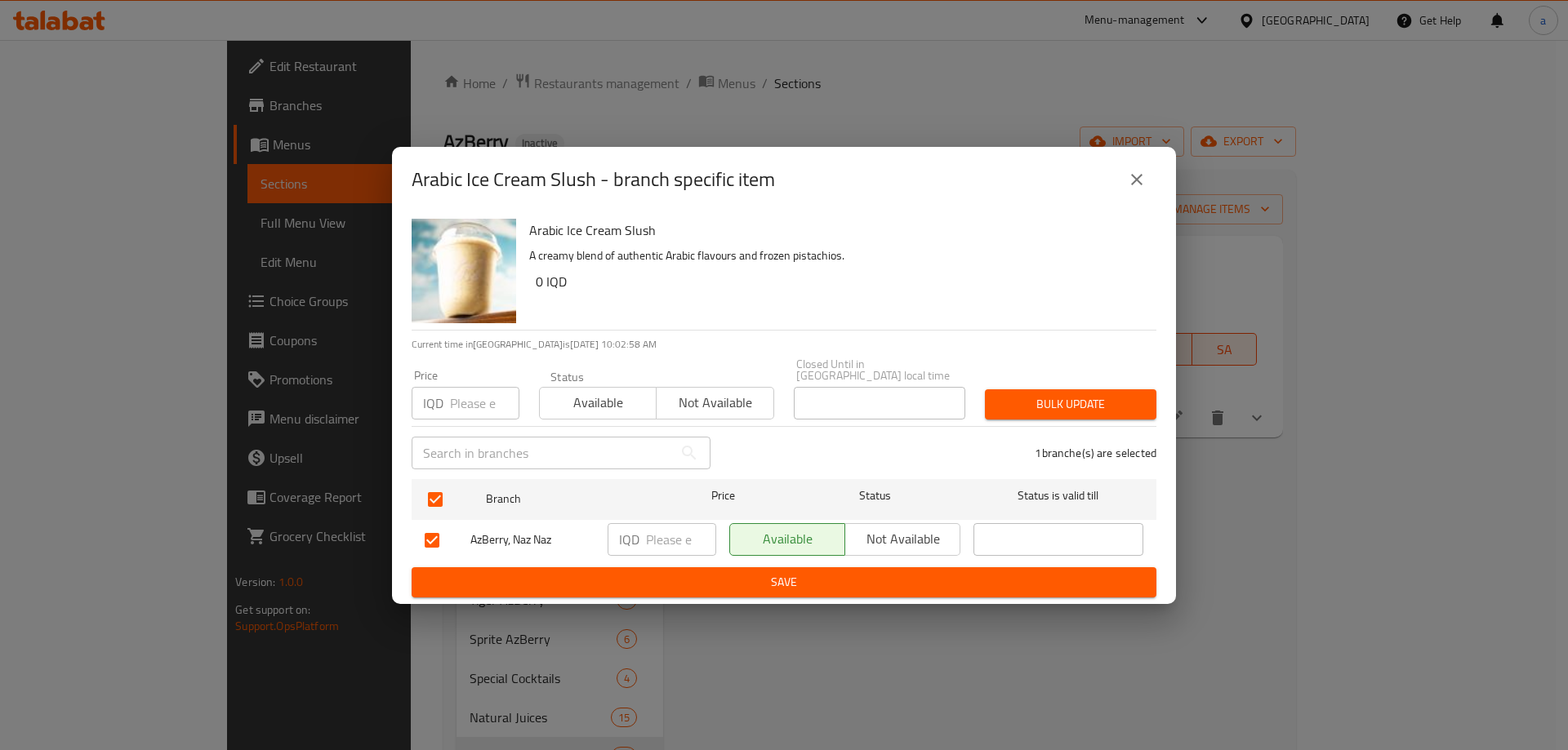
click at [514, 446] on input "text" at bounding box center [542, 453] width 261 height 33
click at [675, 531] on input "number" at bounding box center [681, 539] width 70 height 33
paste input "3500"
type input "3500"
click at [711, 574] on span "Save" at bounding box center [784, 582] width 718 height 21
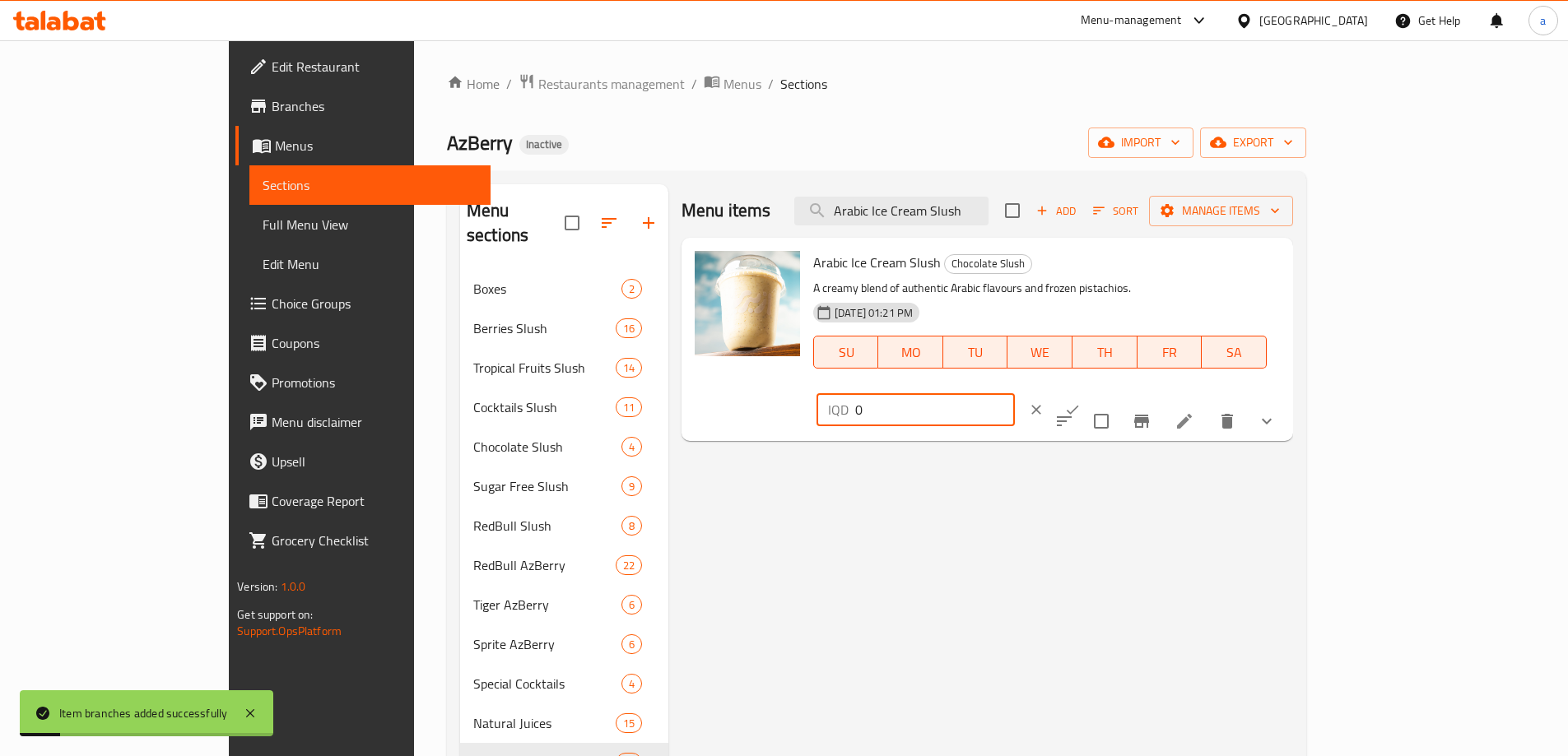
drag, startPoint x: 1330, startPoint y: 267, endPoint x: 1268, endPoint y: 259, distance: 62.5
click at [1015, 394] on div "IQD 0 ​" at bounding box center [916, 410] width 198 height 33
paste input "350"
type input "3500"
click at [1080, 401] on icon "ok" at bounding box center [1072, 409] width 16 height 16
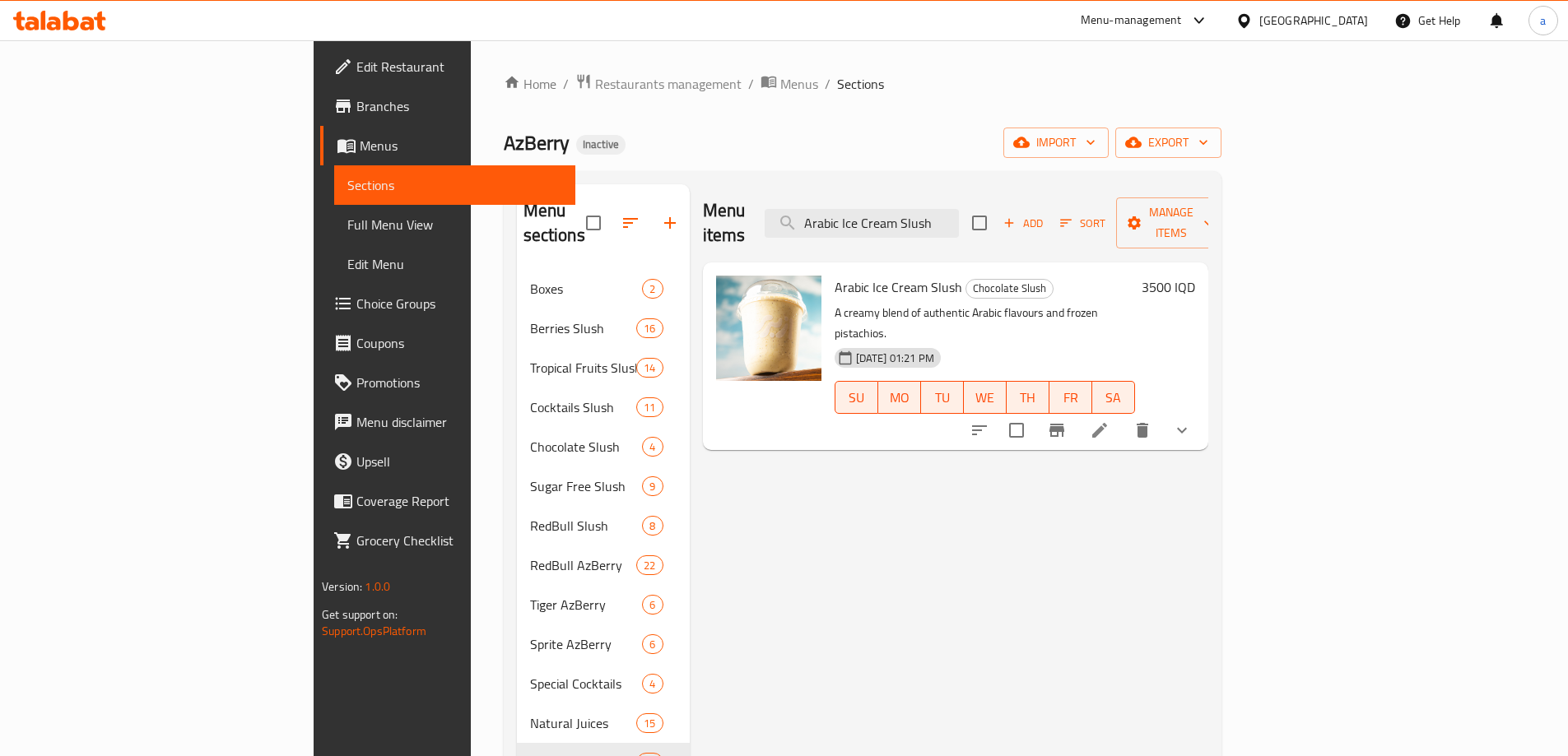
drag, startPoint x: 1054, startPoint y: 206, endPoint x: 796, endPoint y: 217, distance: 258.2
click at [796, 217] on div "Menu items Arabic Ice Cream Slush Add Sort Manage items" at bounding box center [955, 224] width 506 height 79
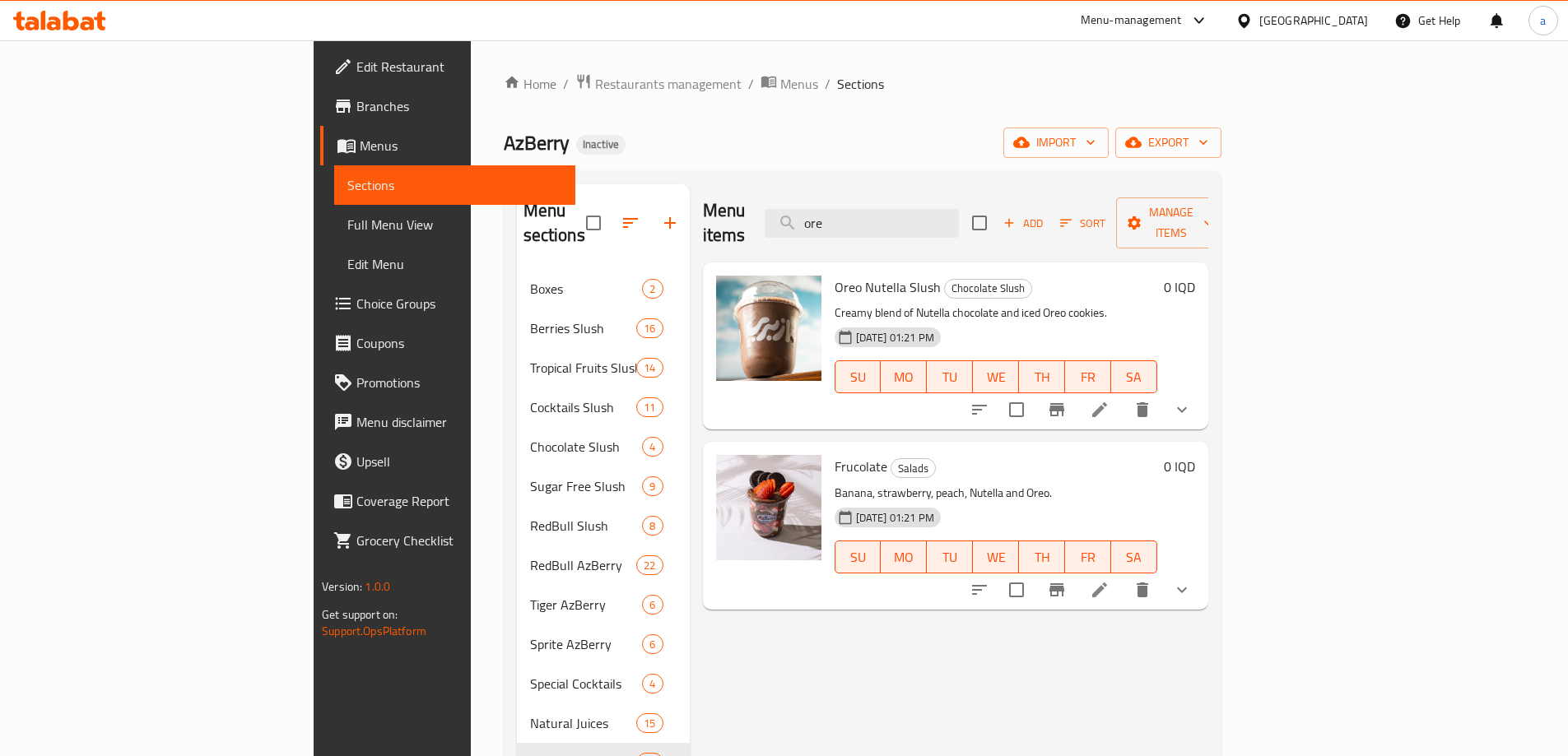
type input "ore"
click at [1067, 400] on icon "Branch-specific-item" at bounding box center [1056, 409] width 20 height 20
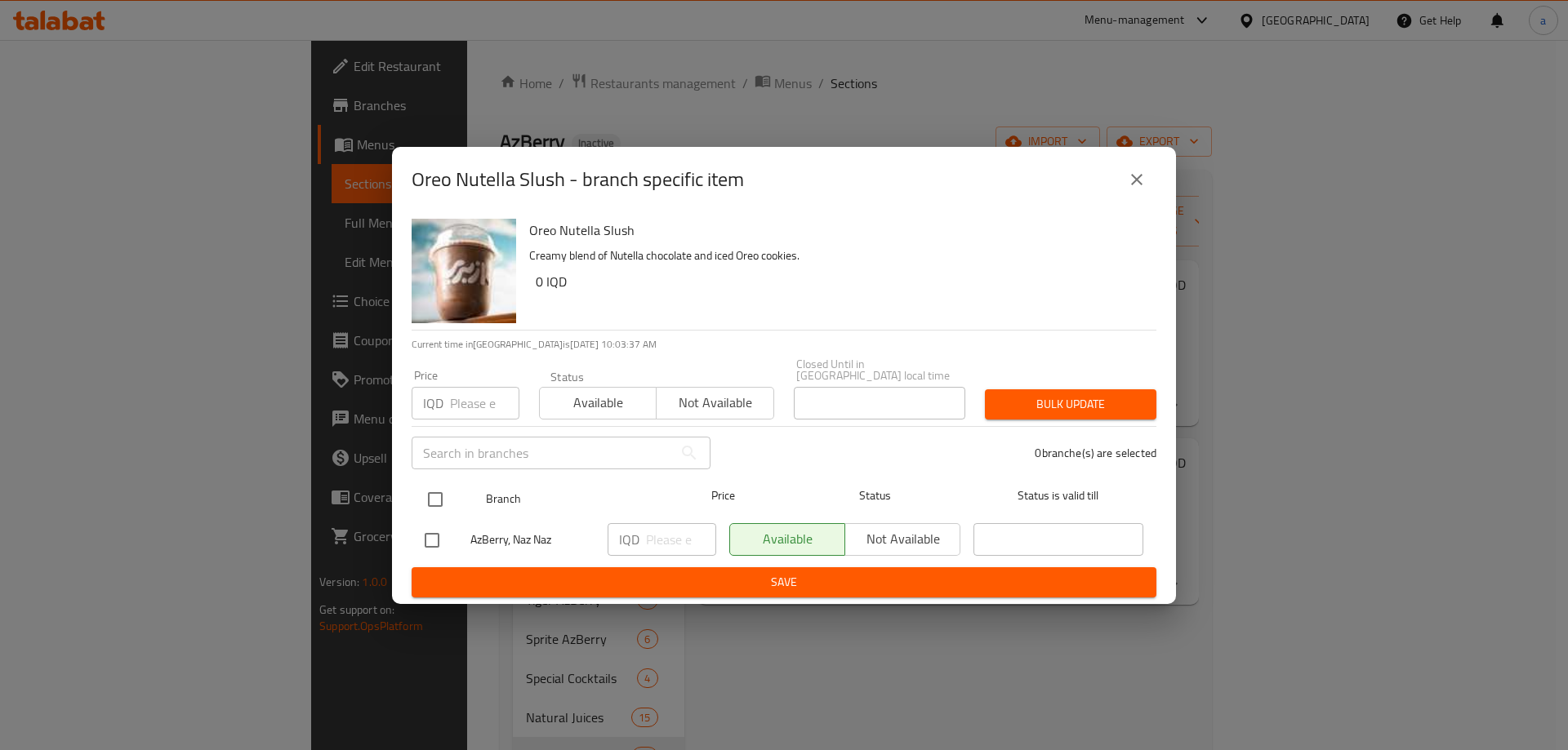
click at [442, 498] on input "checkbox" at bounding box center [435, 500] width 34 height 34
checkbox input "true"
click at [652, 535] on input "number" at bounding box center [681, 539] width 70 height 33
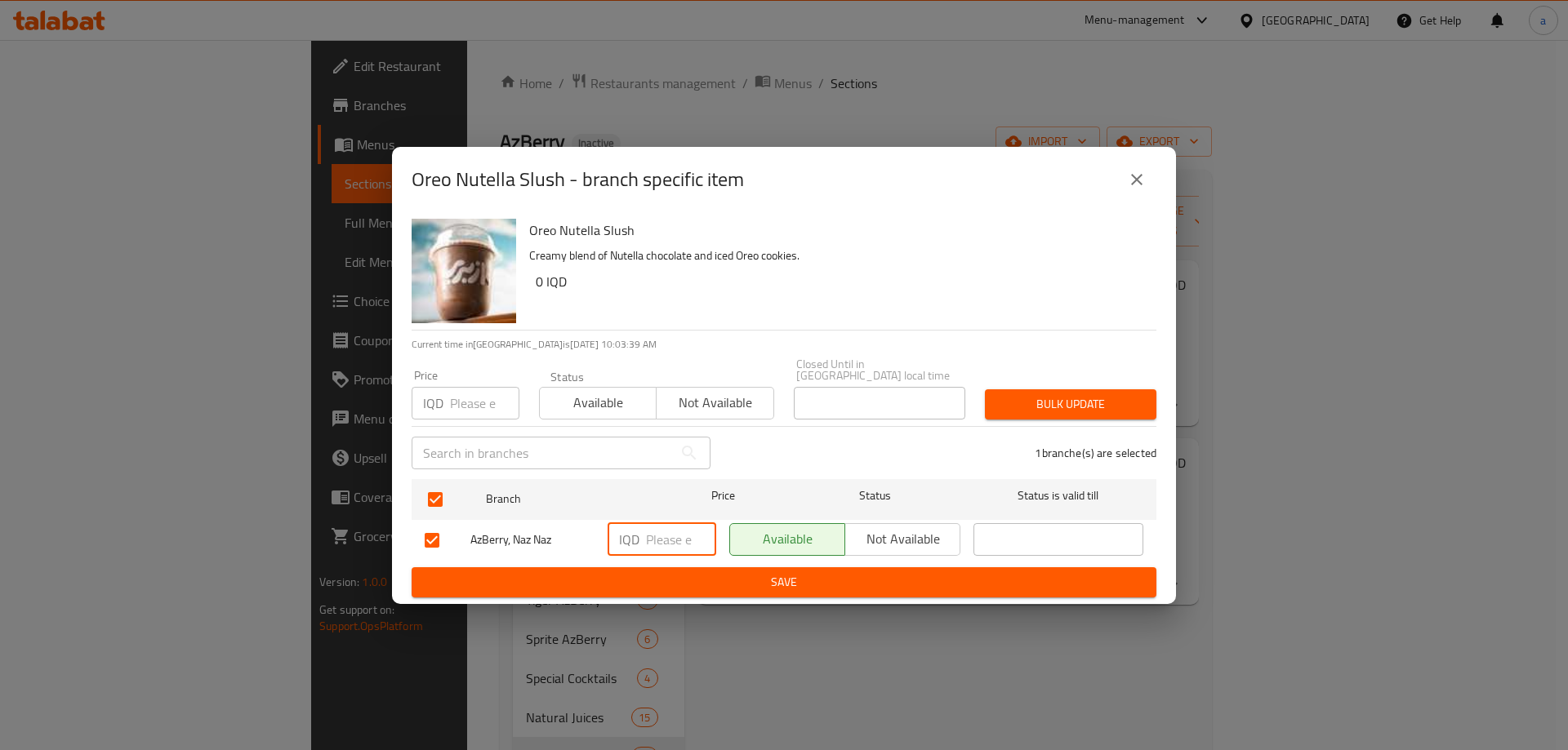
paste input "3500"
type input "3500"
click at [751, 586] on span "Save" at bounding box center [784, 582] width 718 height 21
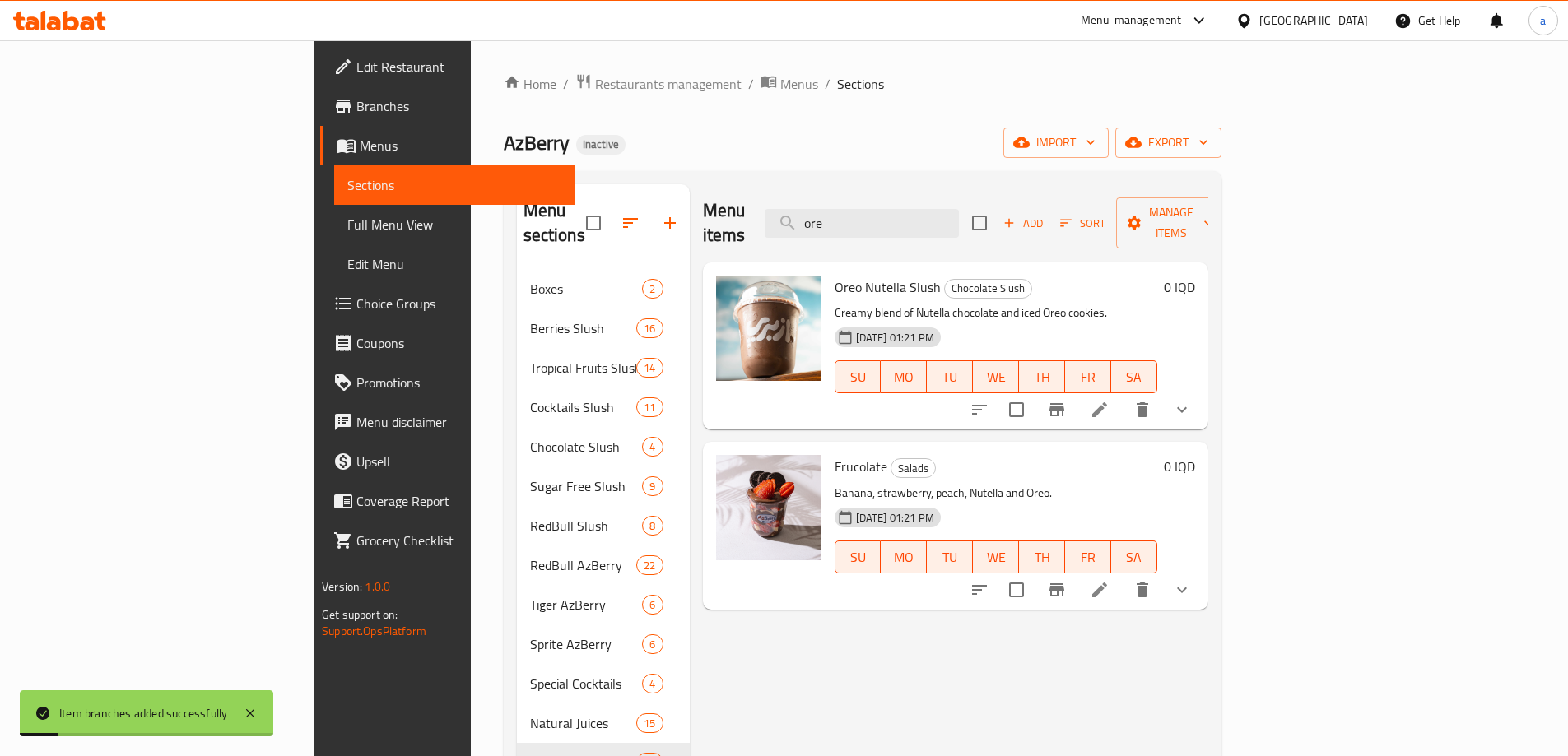
click at [1195, 275] on h6 "0 IQD" at bounding box center [1179, 287] width 31 height 23
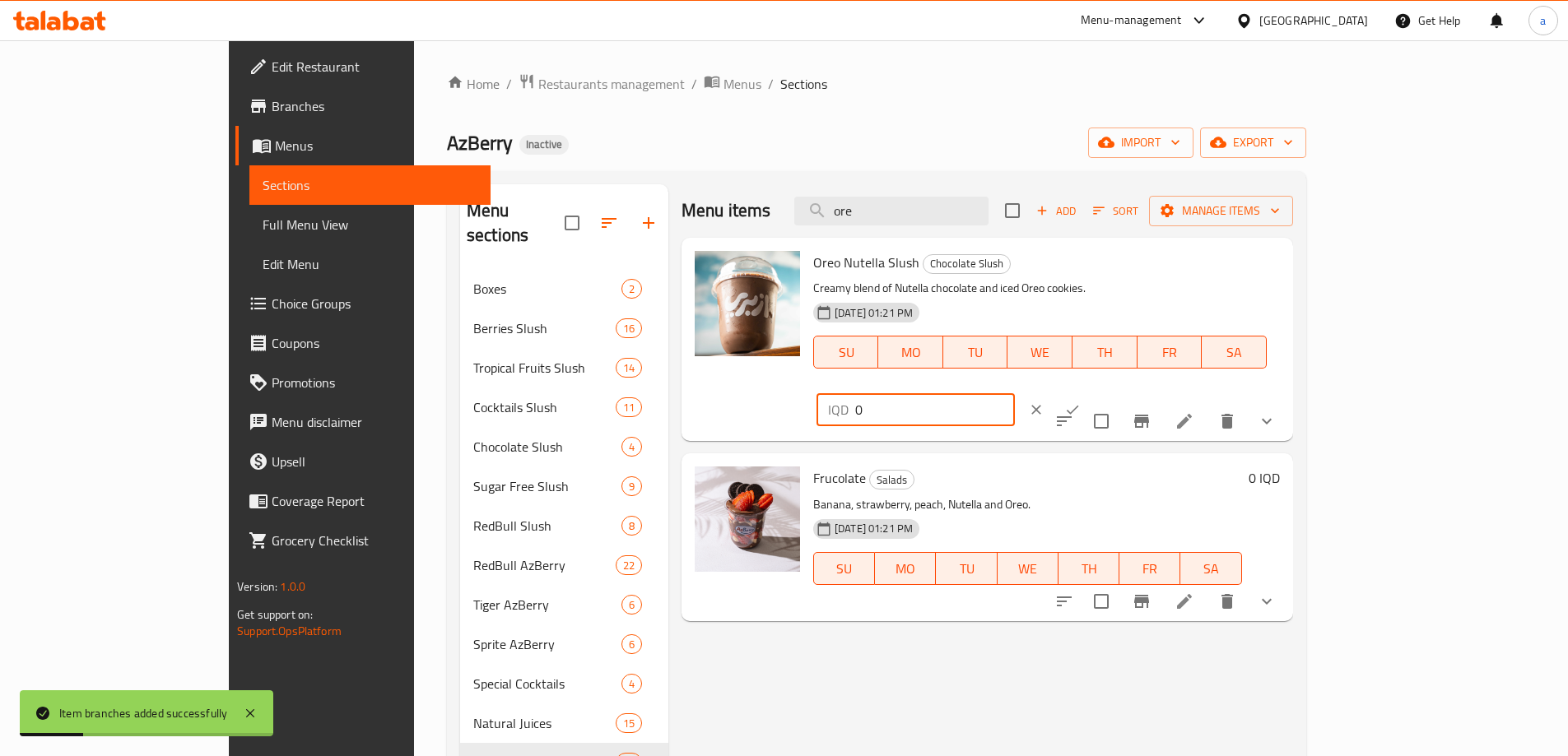
drag, startPoint x: 1410, startPoint y: 263, endPoint x: 1276, endPoint y: 268, distance: 134.1
click at [1015, 394] on div "IQD 0 ​" at bounding box center [916, 410] width 198 height 33
paste input "350"
type input "3500"
click at [1091, 392] on button "ok" at bounding box center [1073, 410] width 36 height 36
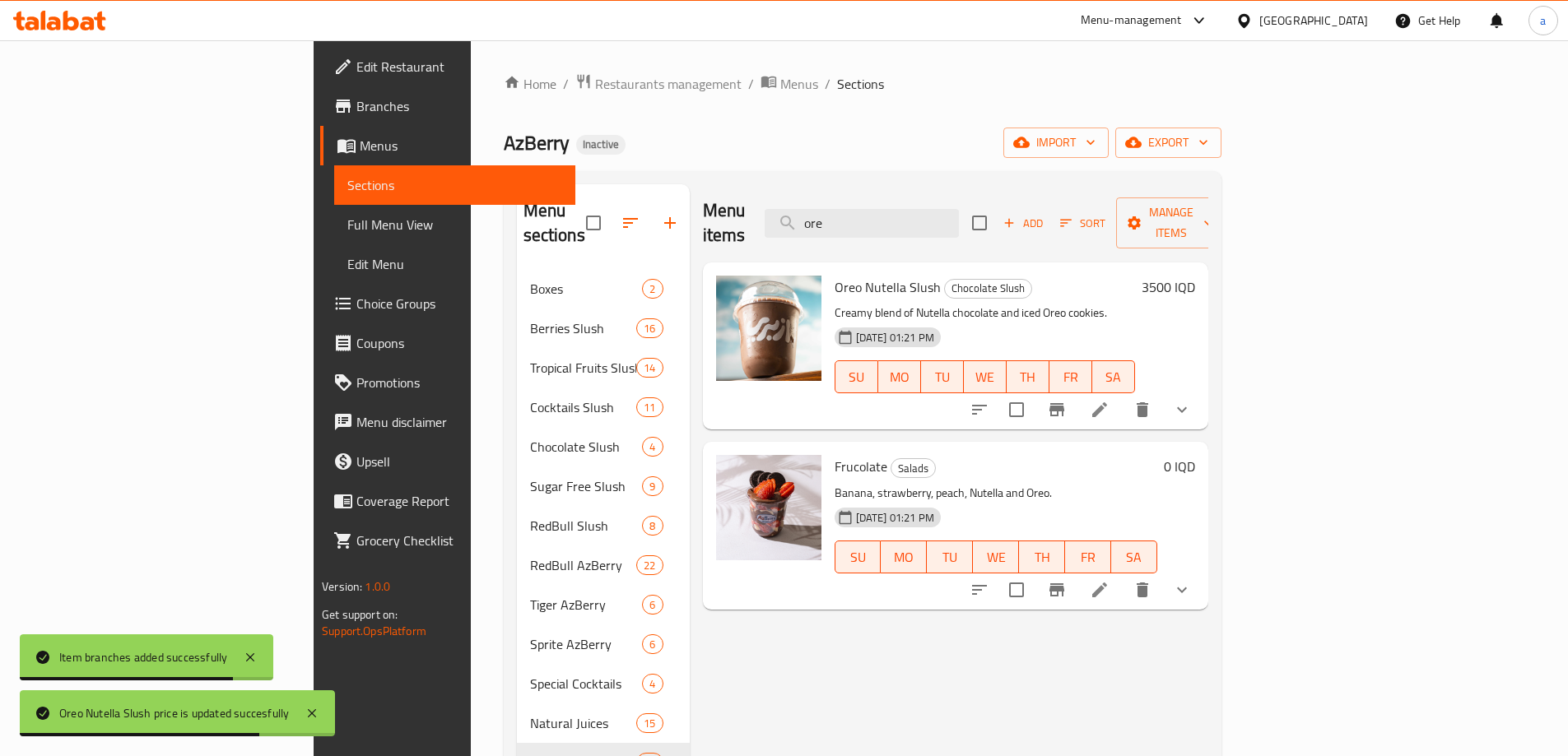
drag, startPoint x: 949, startPoint y: 208, endPoint x: 813, endPoint y: 212, distance: 136.1
click at [813, 212] on div "Menu items ore Add Sort Manage items" at bounding box center [955, 224] width 506 height 79
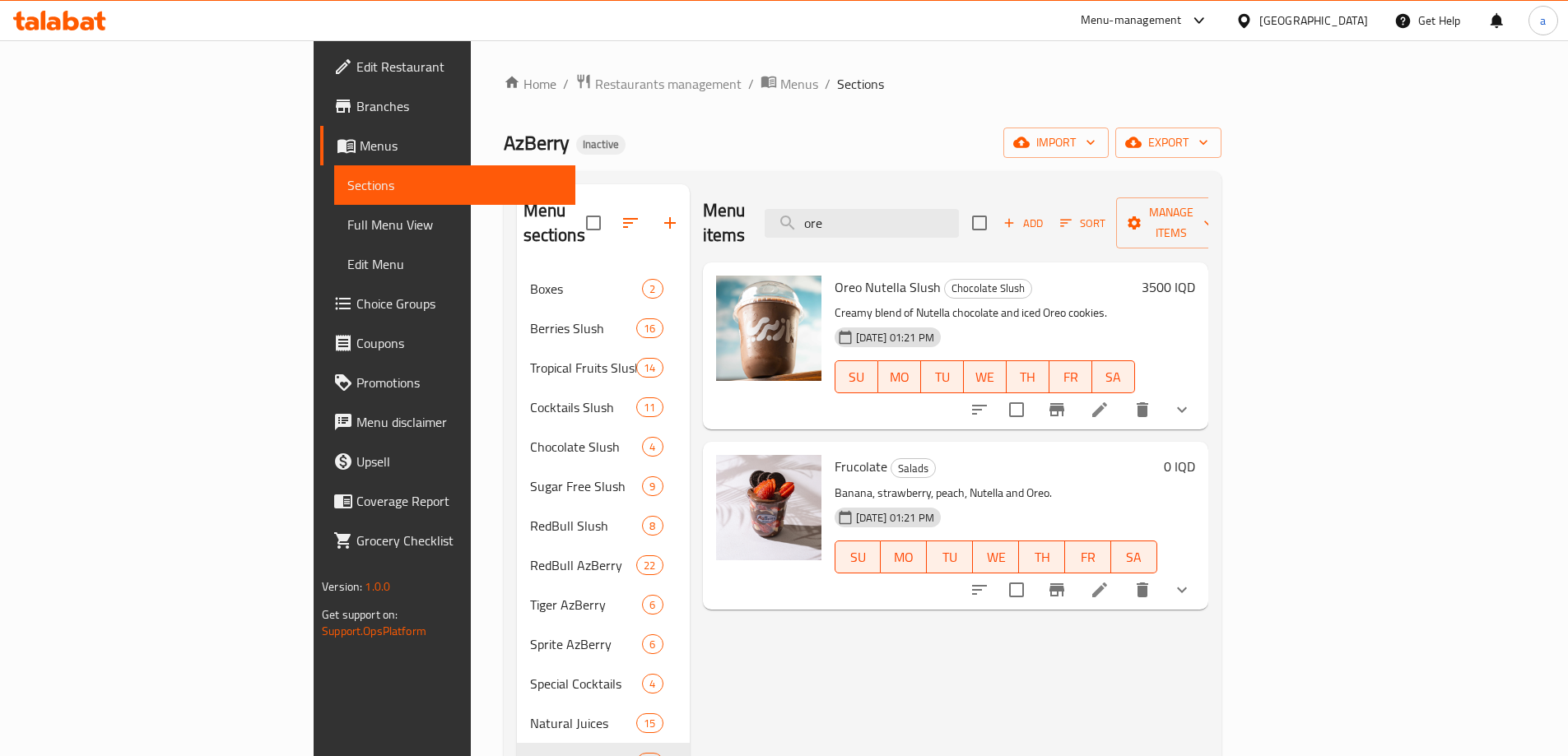
type input "a"
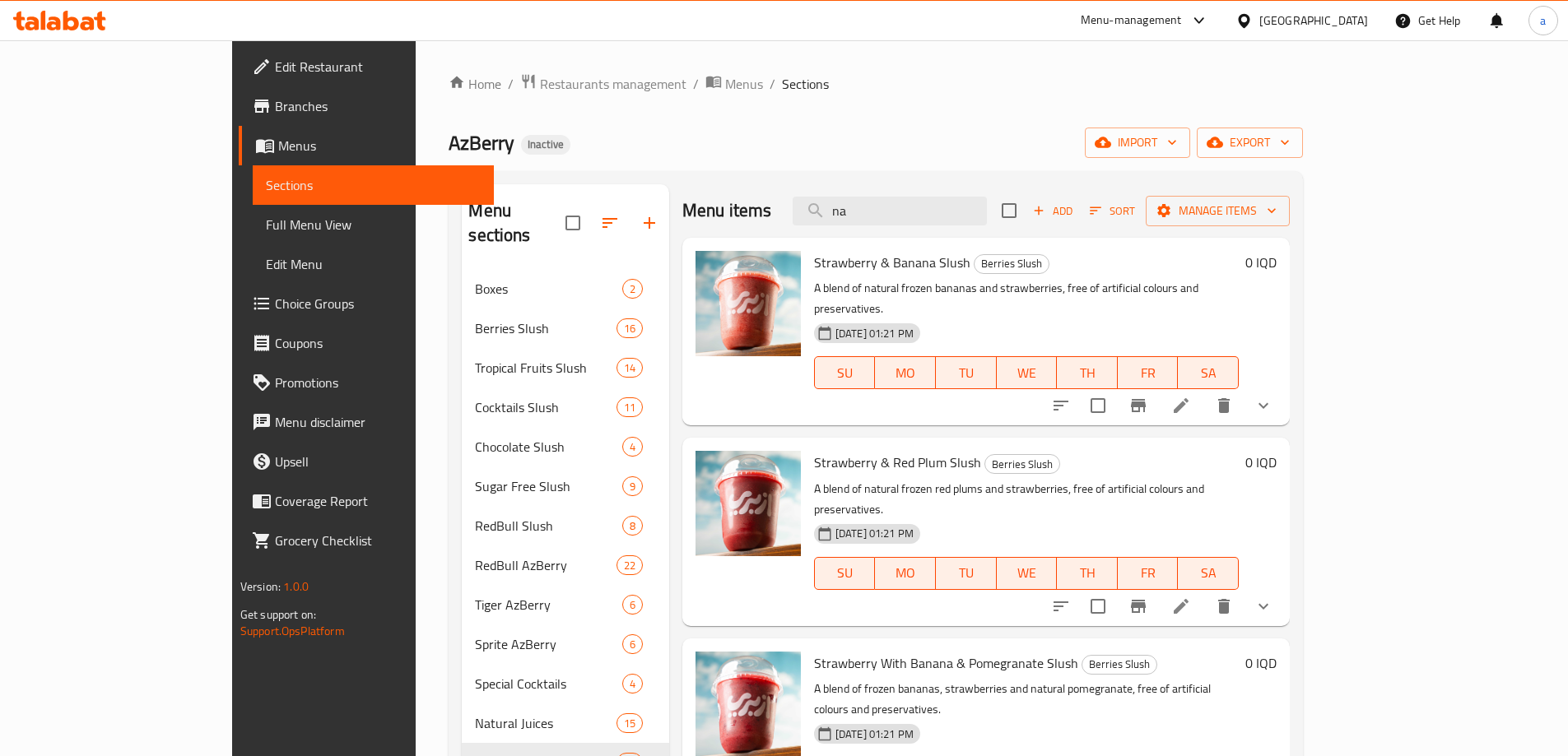
type input "n"
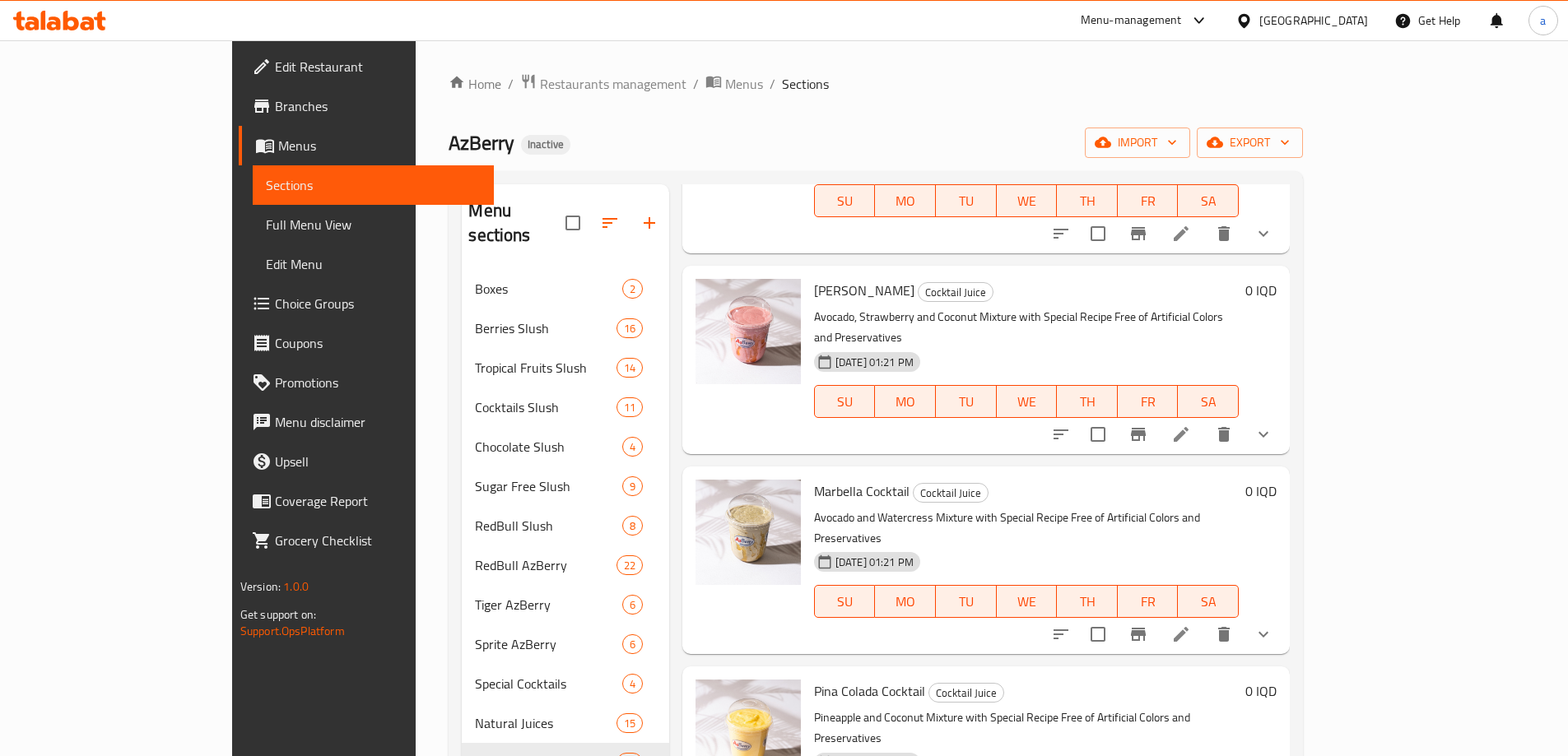
scroll to position [1234, 0]
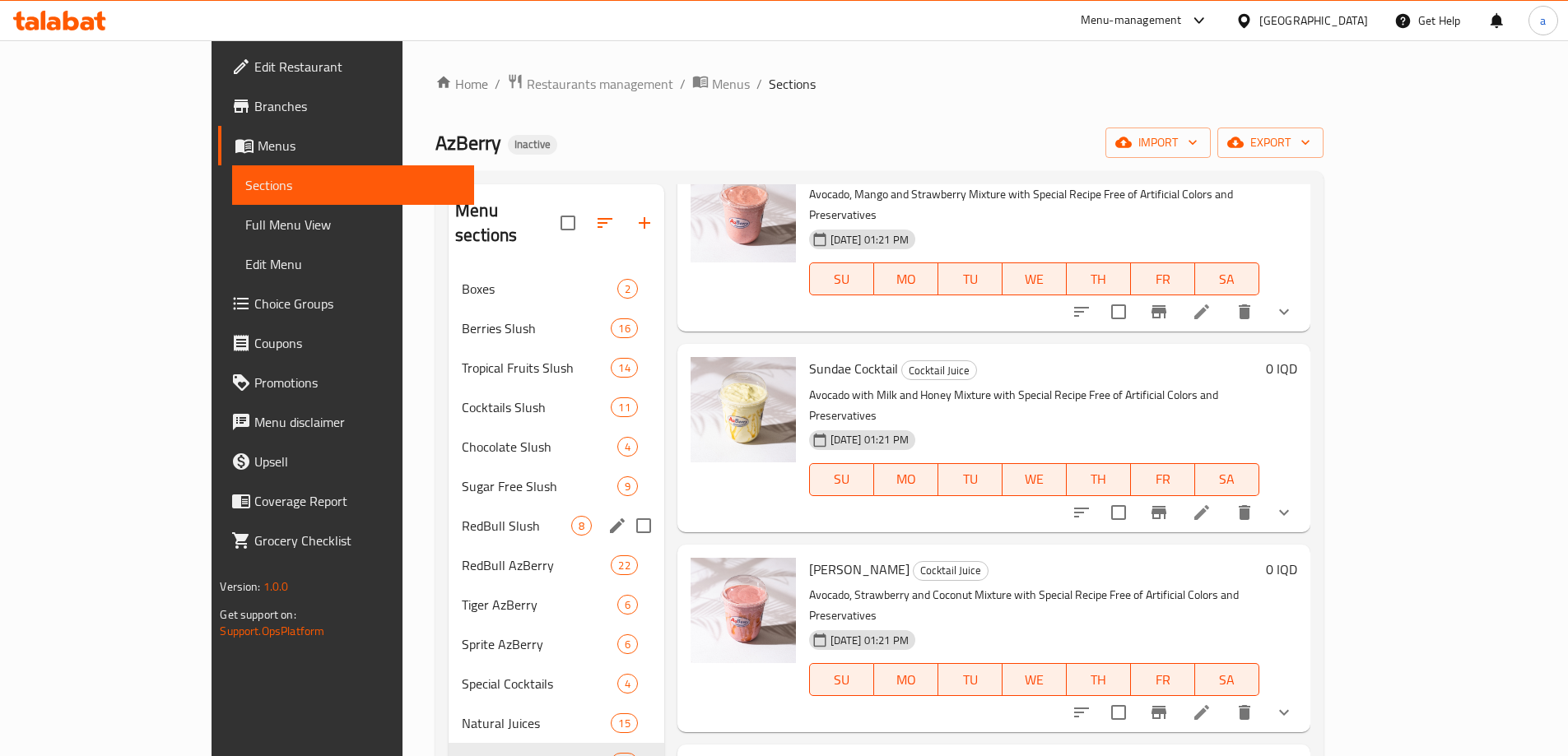
click at [449, 506] on div "RedBull Slush 8" at bounding box center [557, 526] width 216 height 40
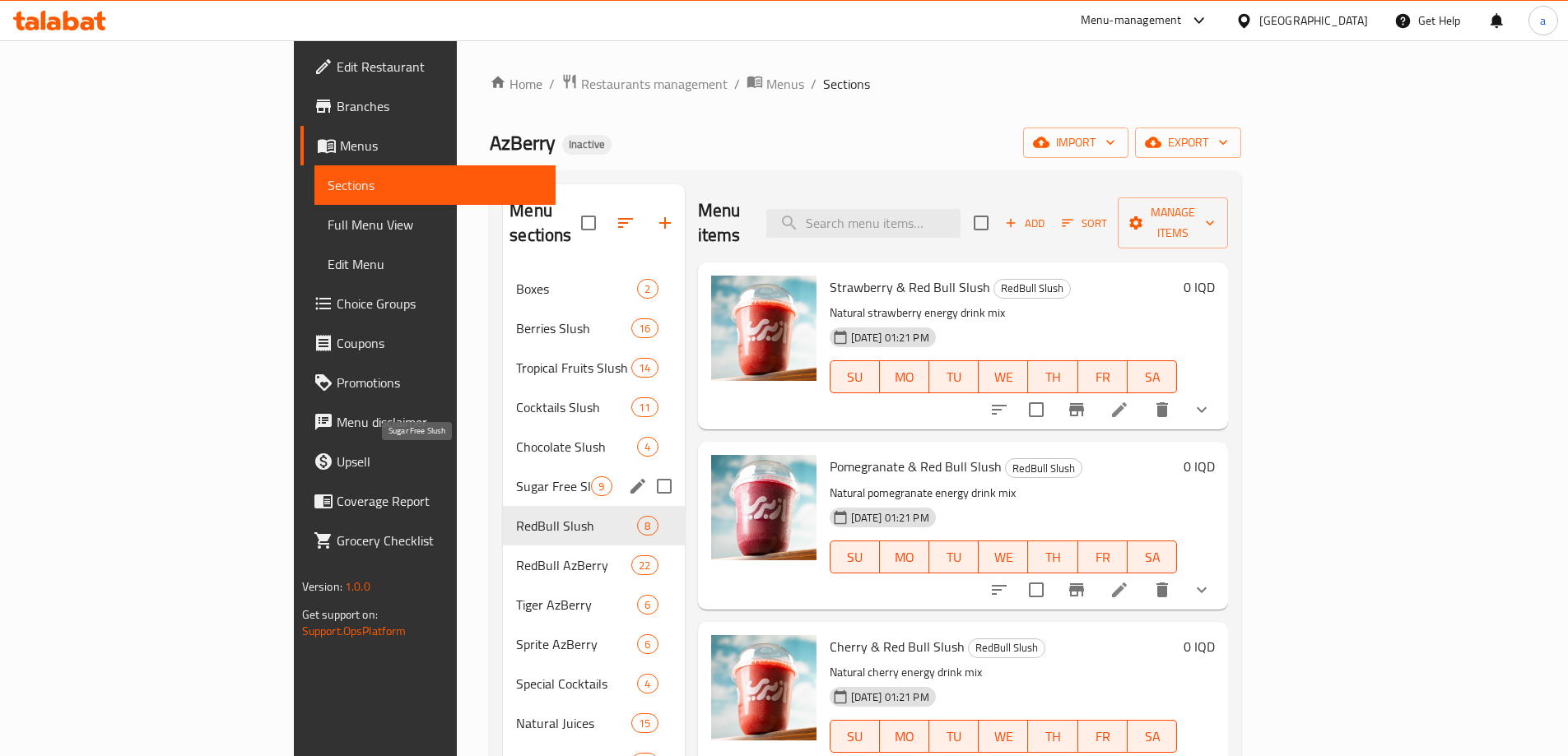
click at [516, 476] on span "Sugar Free Slush" at bounding box center [553, 486] width 75 height 20
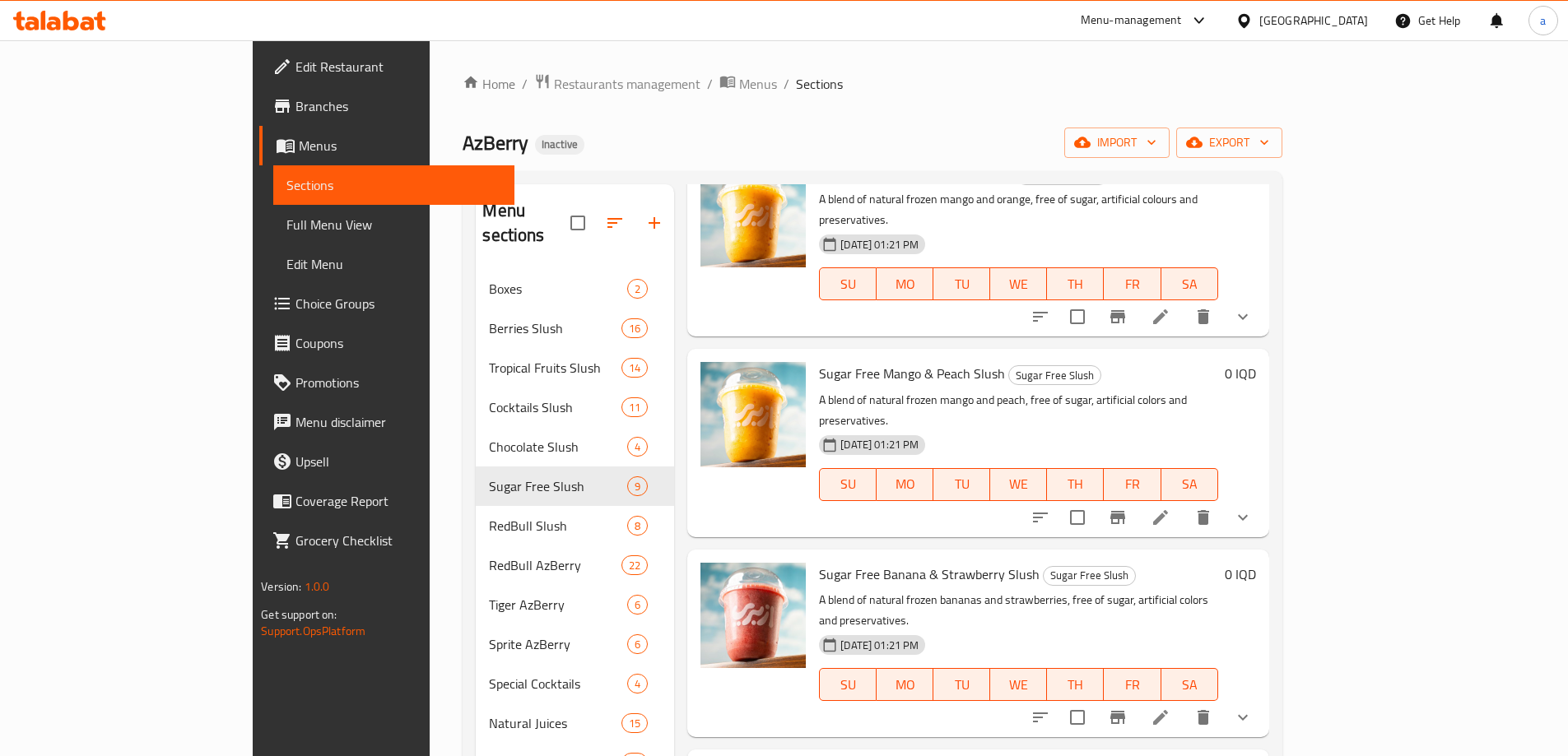
scroll to position [740, 0]
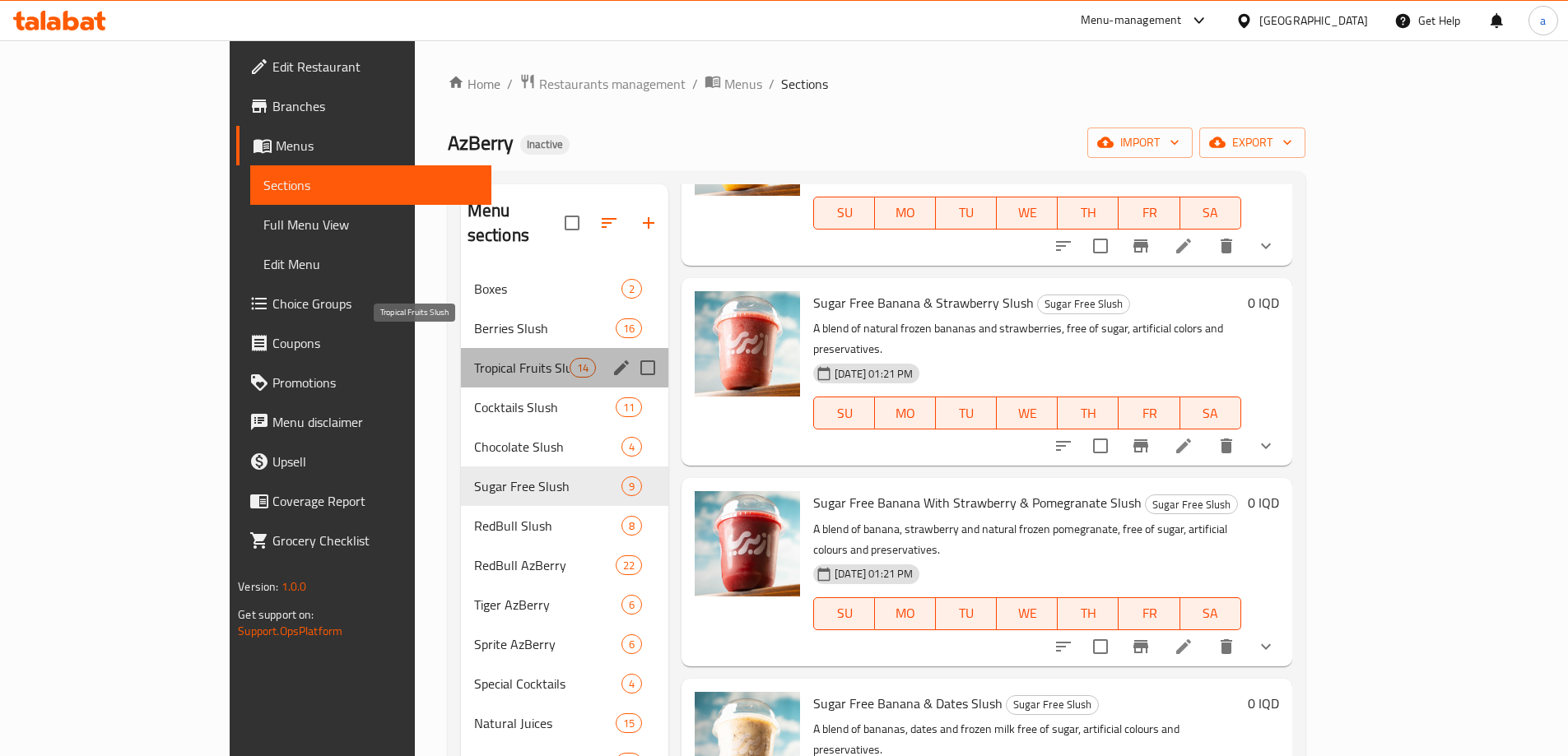
click at [474, 358] on span "Tropical Fruits Slush" at bounding box center [521, 368] width 96 height 20
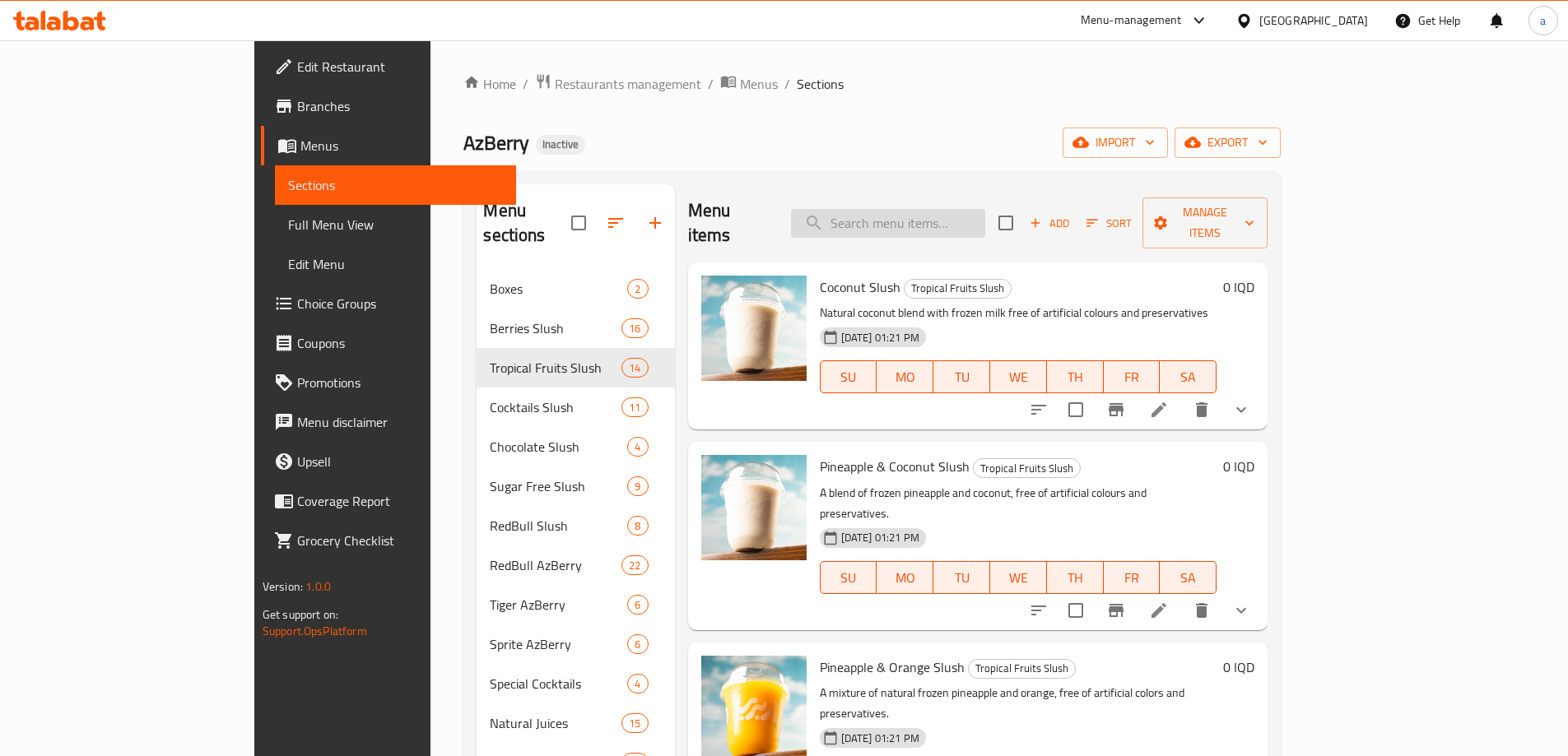
click at [967, 217] on input "search" at bounding box center [887, 223] width 194 height 28
paste input "Lotus"
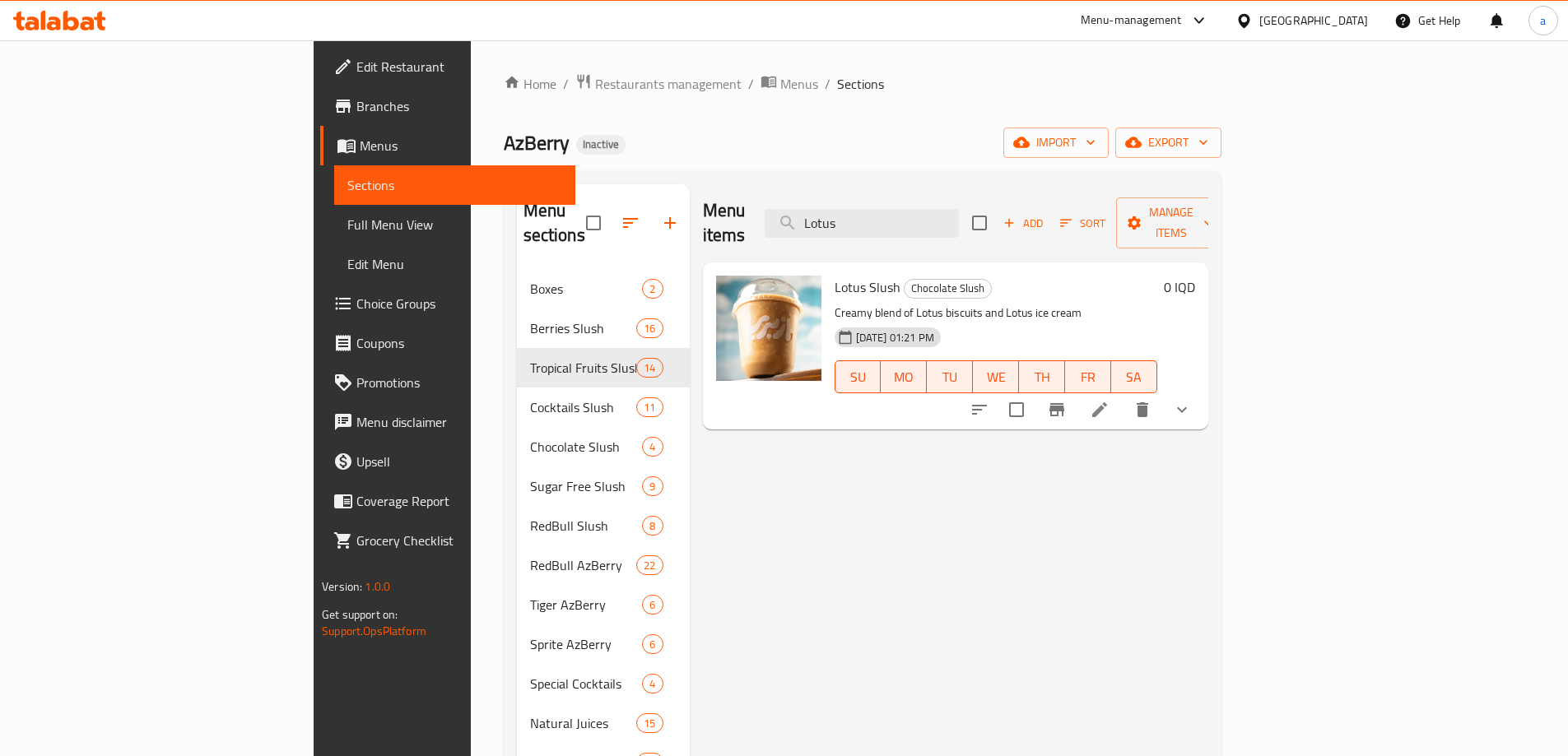
type input "Lotus"
click at [1067, 400] on icon "Branch-specific-item" at bounding box center [1056, 409] width 20 height 20
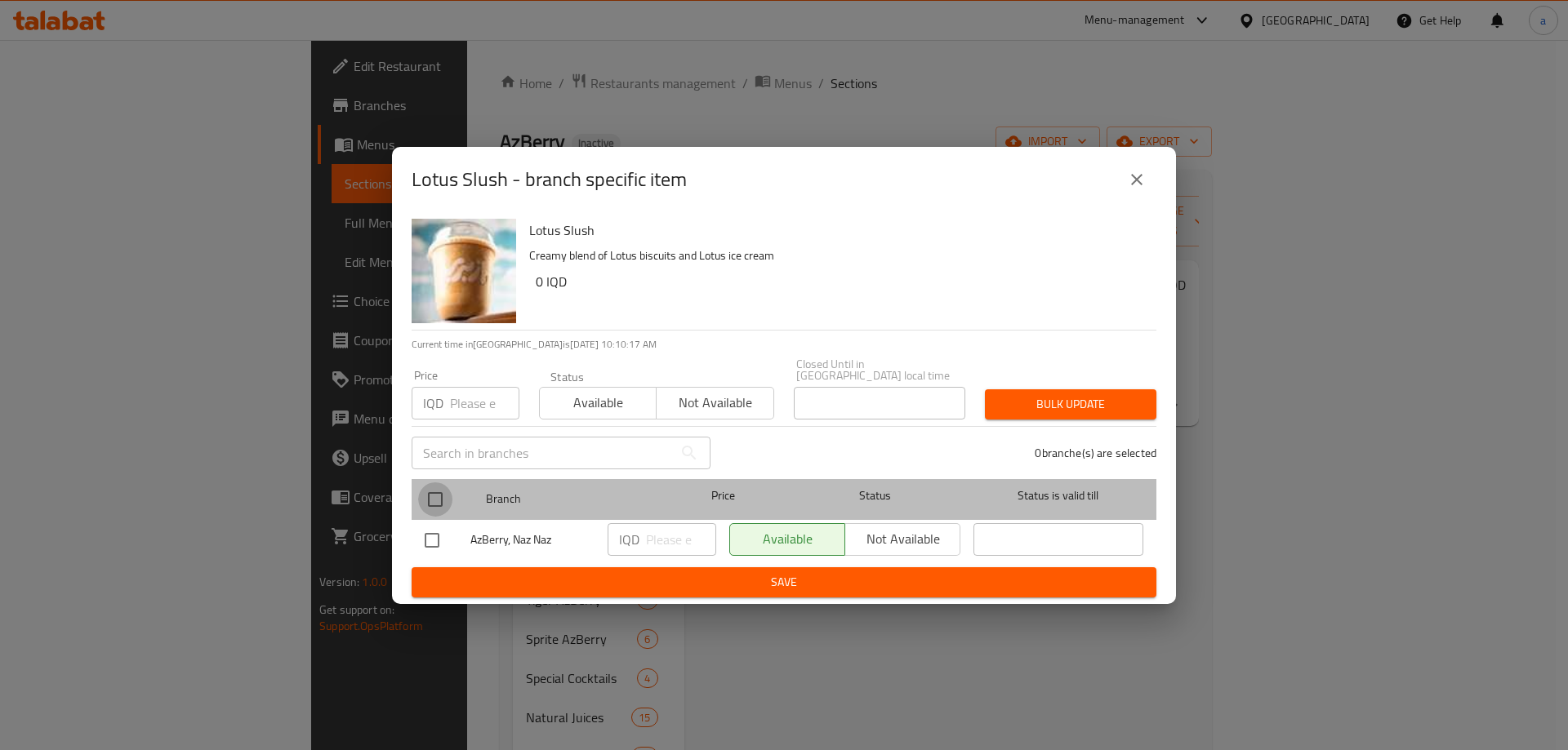
click at [439, 492] on input "checkbox" at bounding box center [435, 500] width 34 height 34
checkbox input "true"
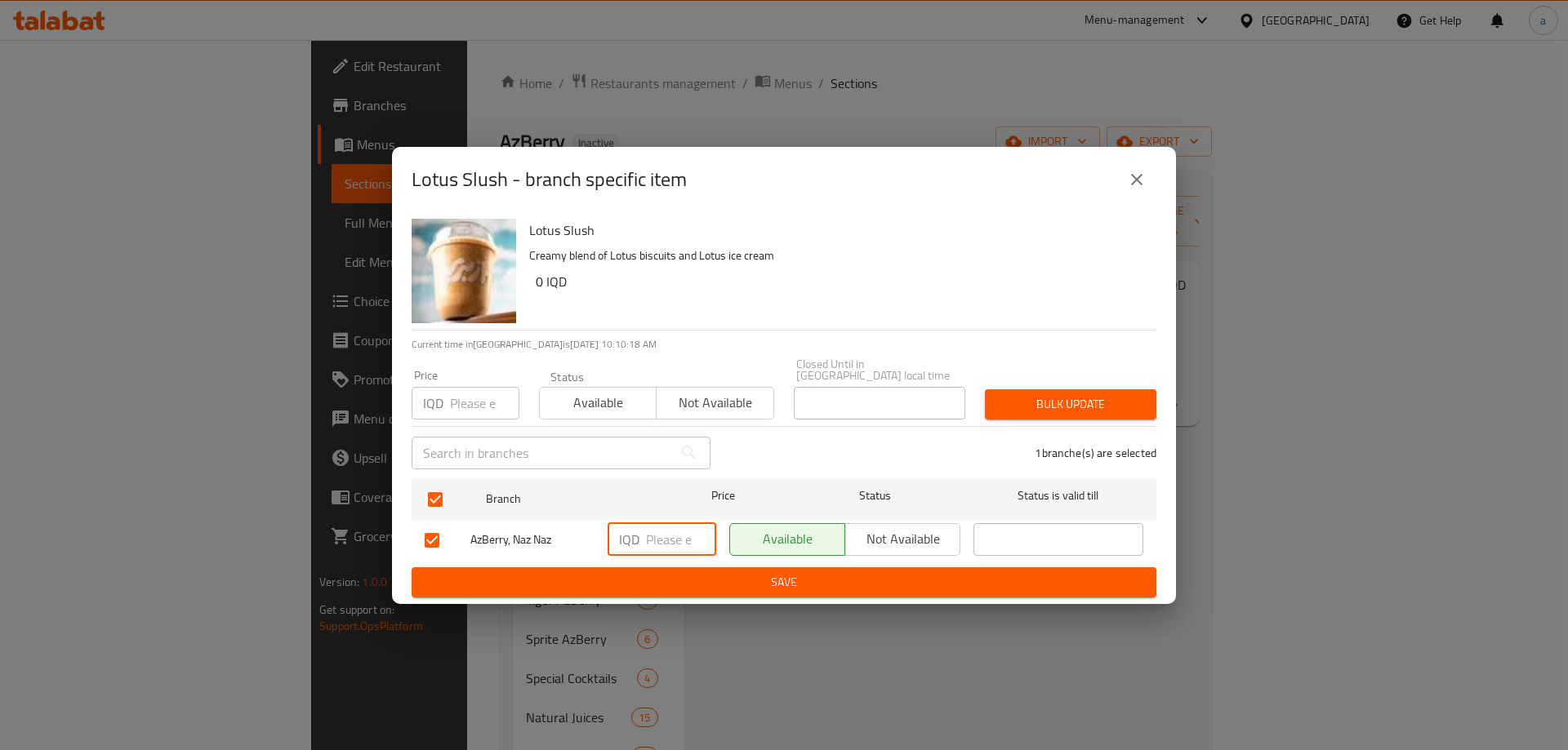
click at [646, 533] on input "number" at bounding box center [681, 539] width 70 height 33
paste input "3500"
type input "3500"
click at [714, 576] on span "Save" at bounding box center [784, 582] width 718 height 21
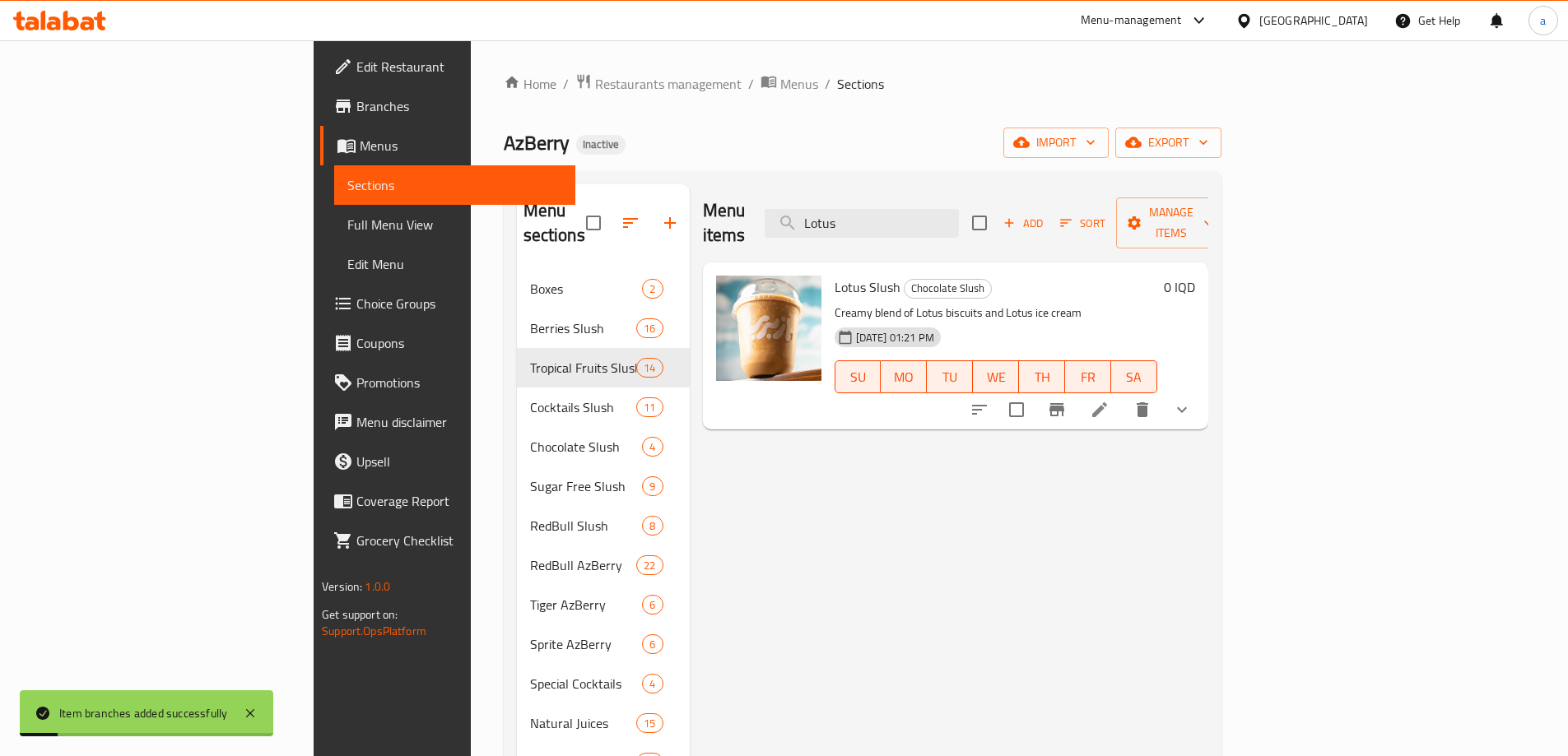
click at [1195, 275] on h6 "0 IQD" at bounding box center [1179, 287] width 31 height 23
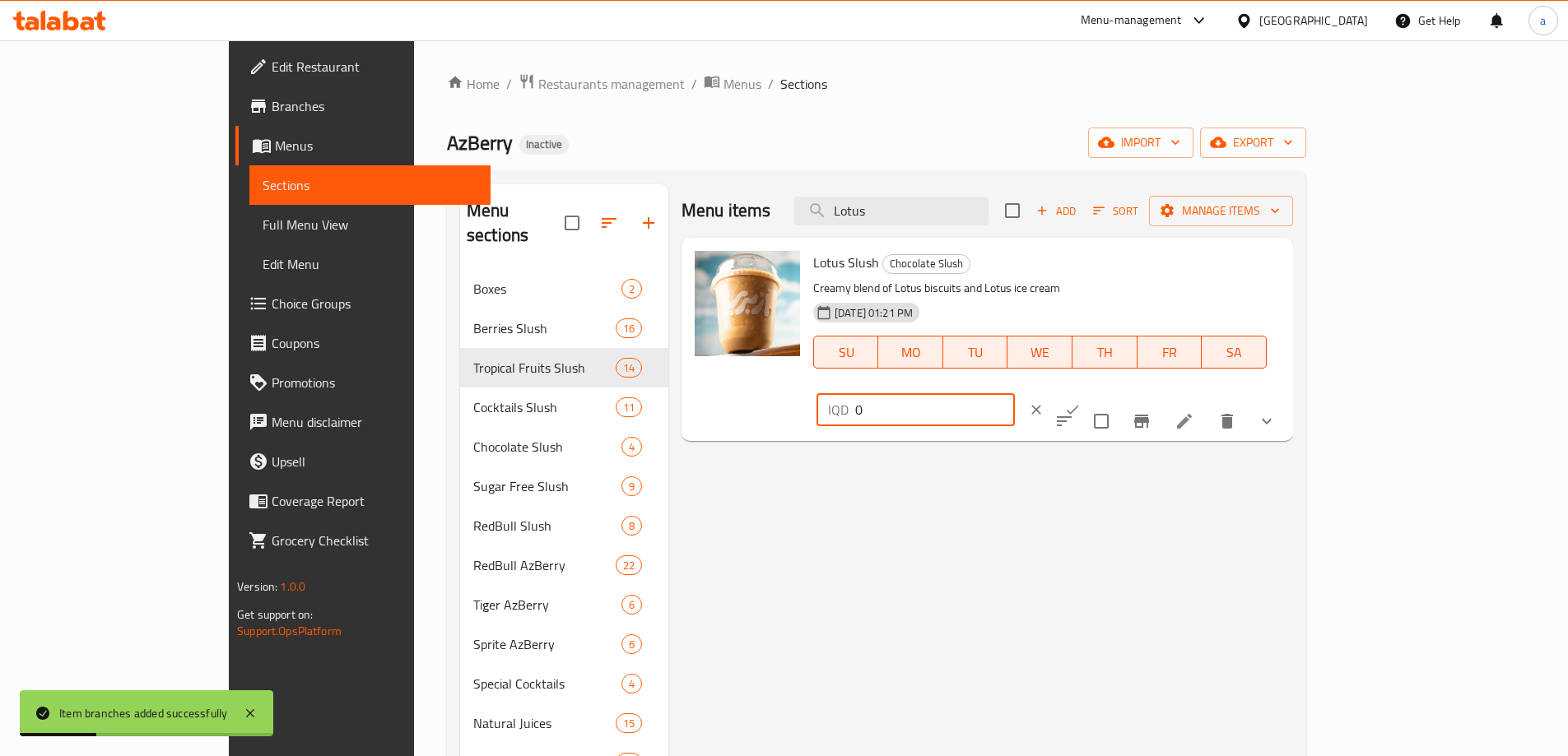
drag, startPoint x: 1389, startPoint y: 263, endPoint x: 1269, endPoint y: 265, distance: 120.0
click at [1015, 394] on div "IQD 0 ​" at bounding box center [916, 410] width 198 height 33
paste input "350"
type input "3500"
click at [1080, 401] on icon "ok" at bounding box center [1072, 409] width 16 height 16
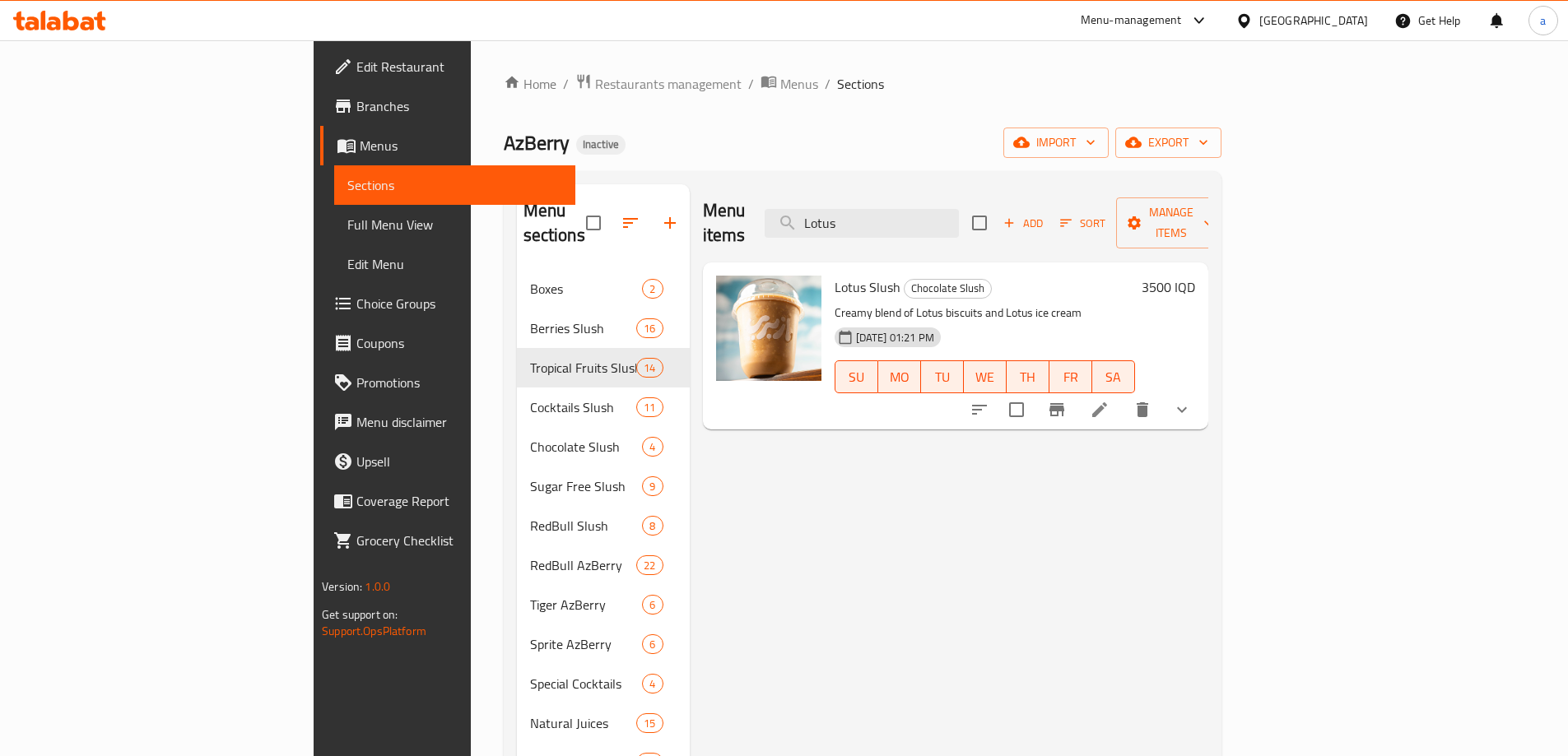
drag, startPoint x: 1017, startPoint y: 209, endPoint x: 843, endPoint y: 215, distance: 174.1
click at [843, 215] on div "Menu items Lotus Add Sort Manage items" at bounding box center [955, 224] width 506 height 79
paste input "Pancake"
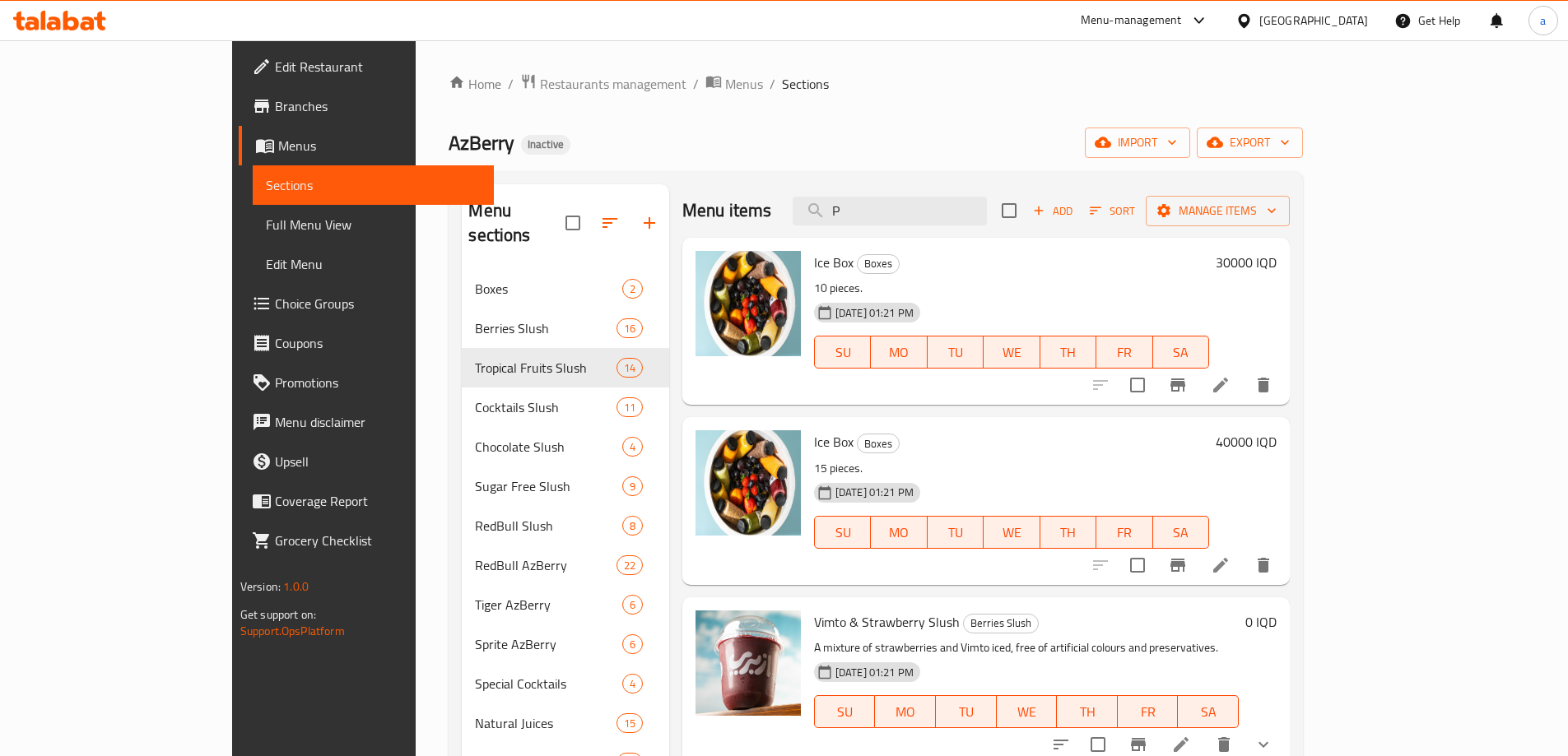
drag, startPoint x: 966, startPoint y: 201, endPoint x: 837, endPoint y: 236, distance: 133.7
click at [837, 236] on div "Menu items P Add Sort Manage items" at bounding box center [986, 211] width 608 height 54
paste input "waffle"
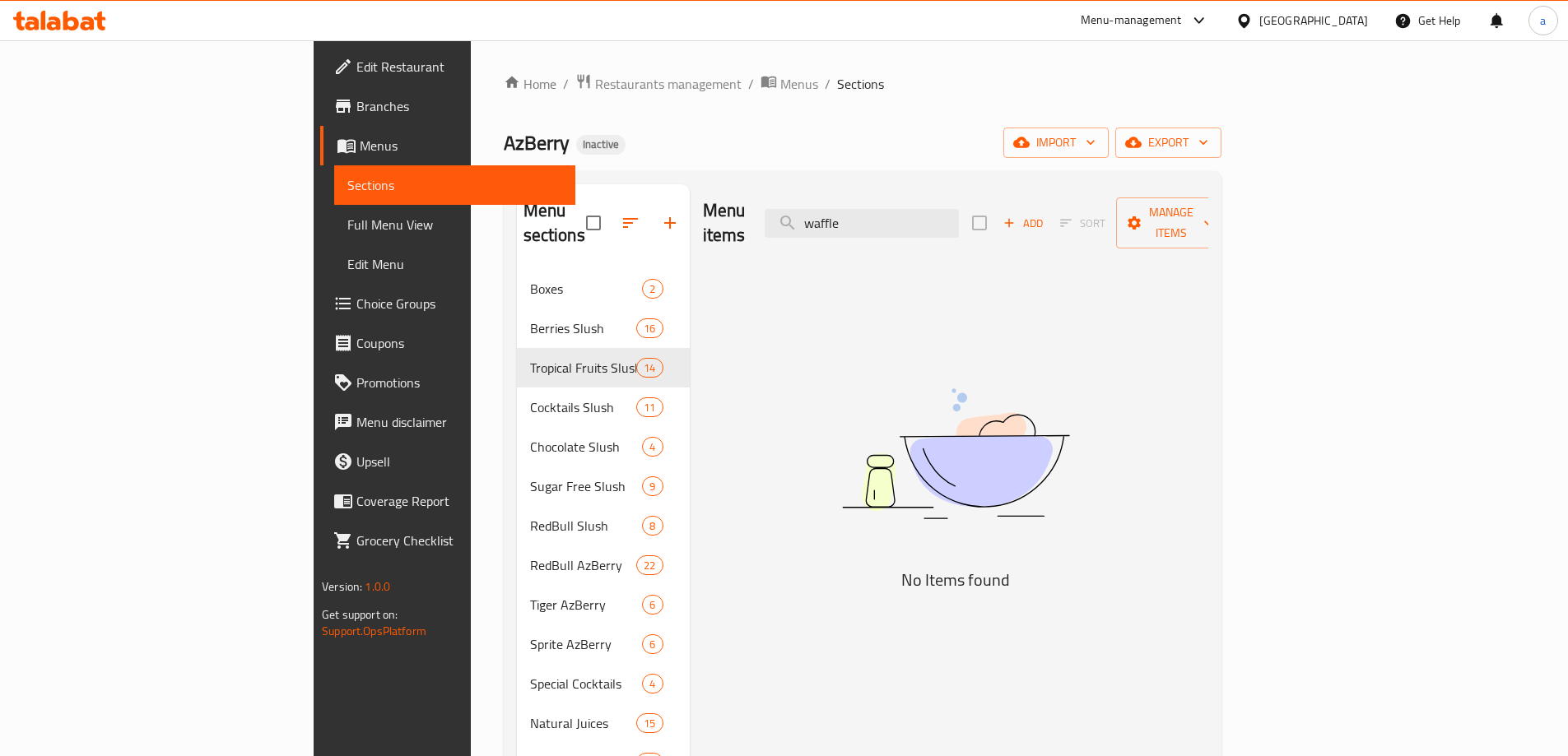
drag, startPoint x: 995, startPoint y: 204, endPoint x: 843, endPoint y: 225, distance: 153.4
click at [843, 225] on div "Menu items waffle Add Sort Manage items" at bounding box center [955, 224] width 506 height 79
click at [959, 209] on input "waffle" at bounding box center [861, 223] width 194 height 28
click at [959, 214] on input "waffle" at bounding box center [861, 223] width 194 height 28
type input "w"
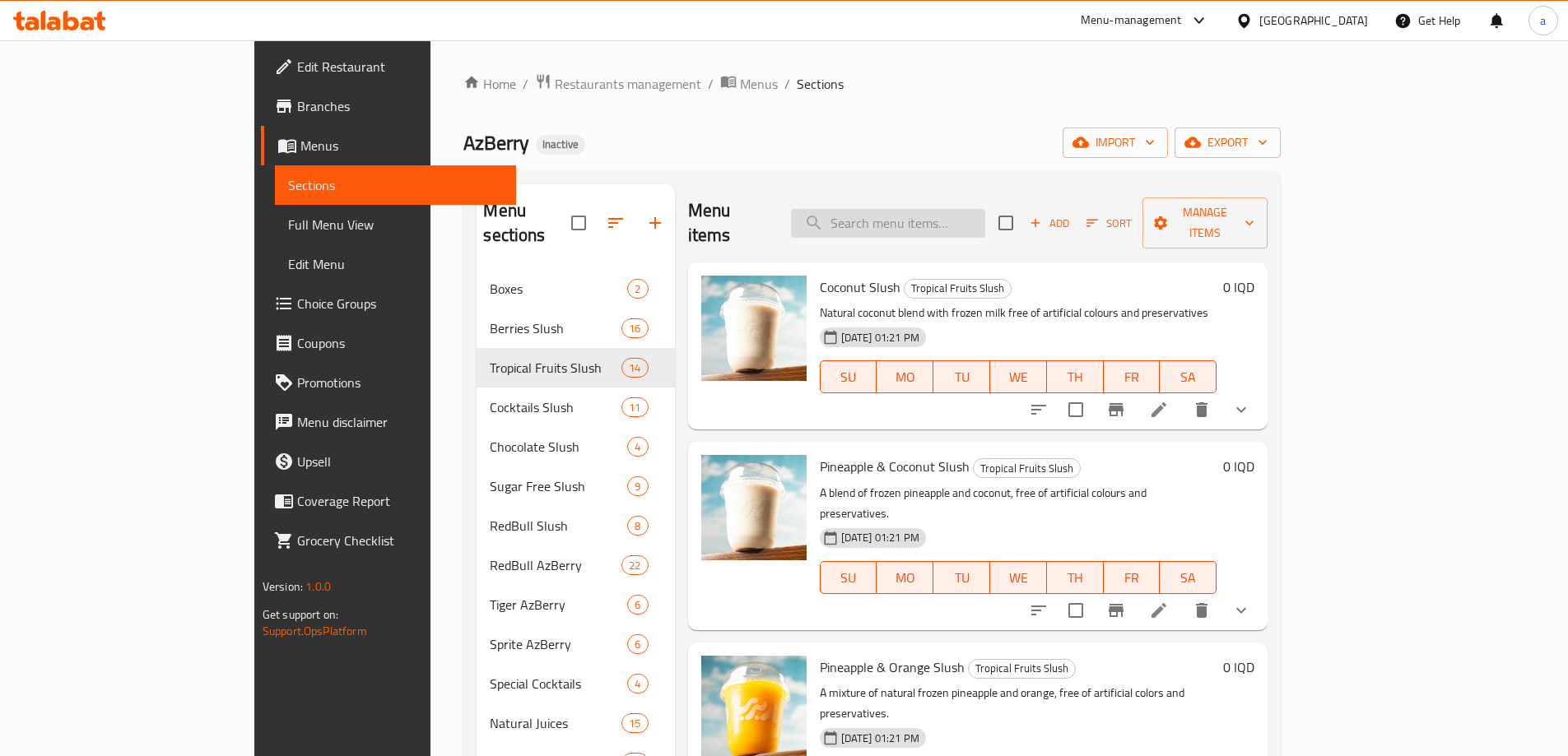
drag, startPoint x: 947, startPoint y: 205, endPoint x: 899, endPoint y: 203, distance: 48.0
click at [899, 209] on input "search" at bounding box center [887, 223] width 194 height 28
click at [820, 275] on span "Coconut Slush" at bounding box center [860, 287] width 80 height 25
copy h6 "Slush"
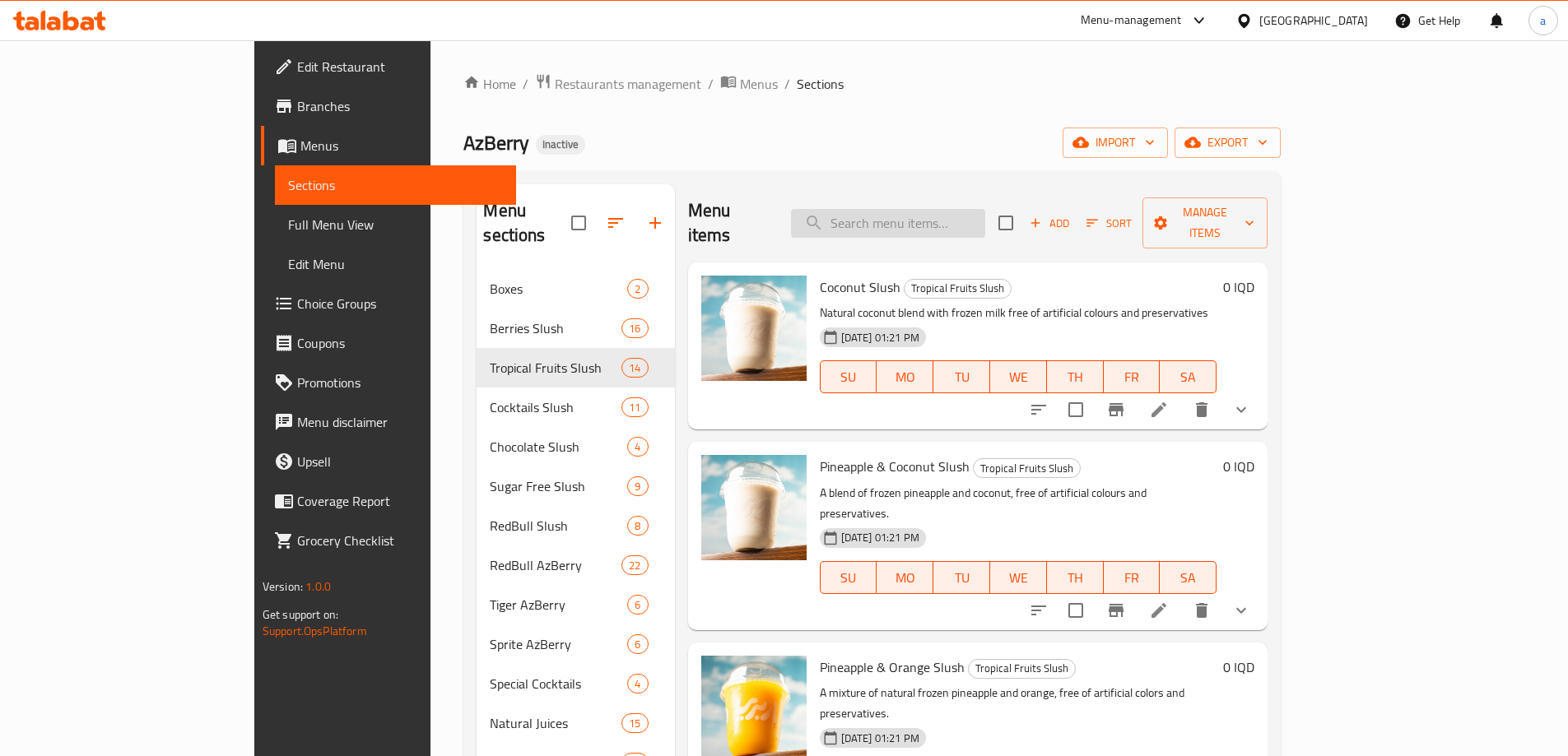
click at [985, 209] on input "search" at bounding box center [887, 223] width 194 height 28
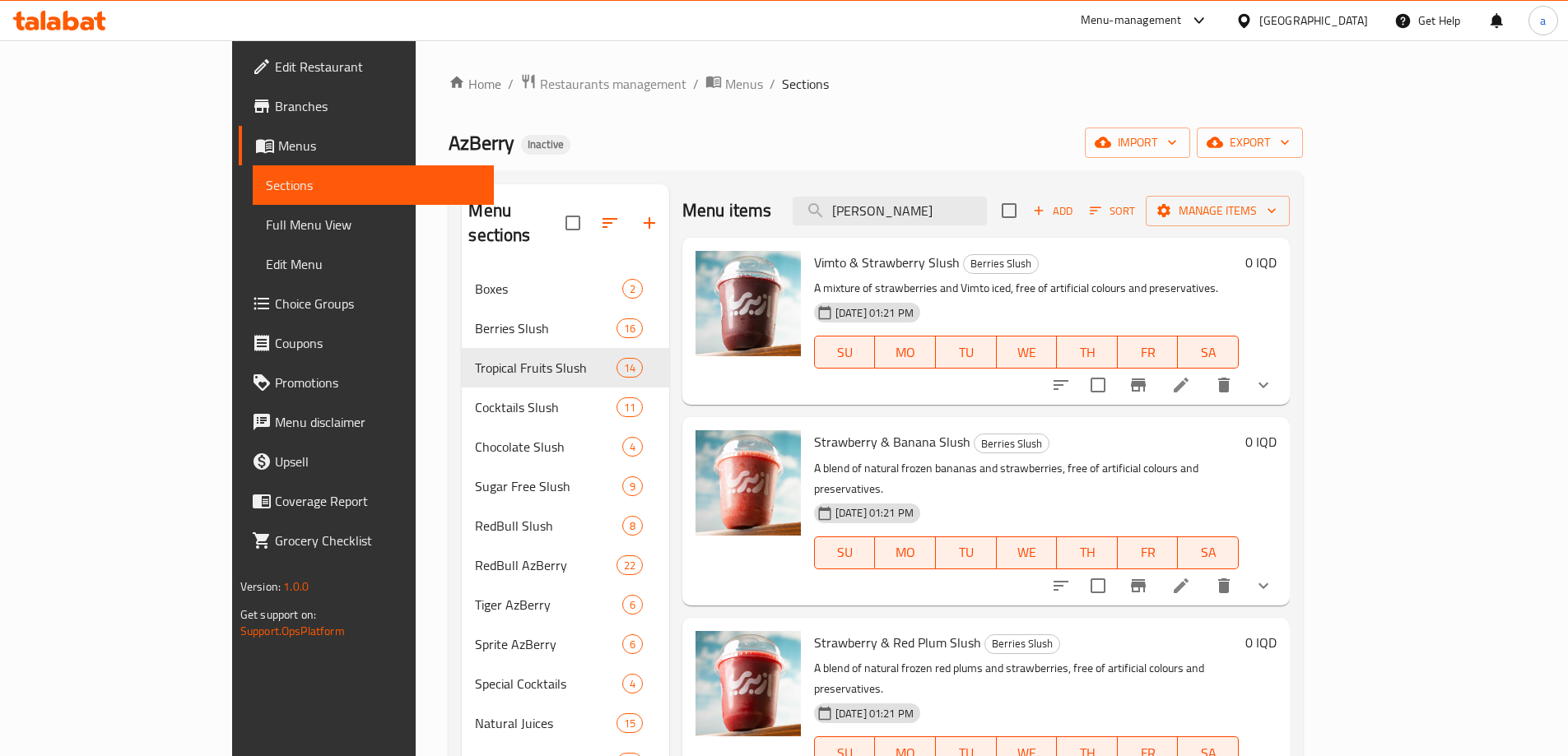
drag, startPoint x: 1004, startPoint y: 220, endPoint x: 870, endPoint y: 213, distance: 134.2
click at [870, 213] on div "Menu items berry Add Sort Manage items" at bounding box center [986, 211] width 608 height 54
paste input "Banana & Dates Slush"
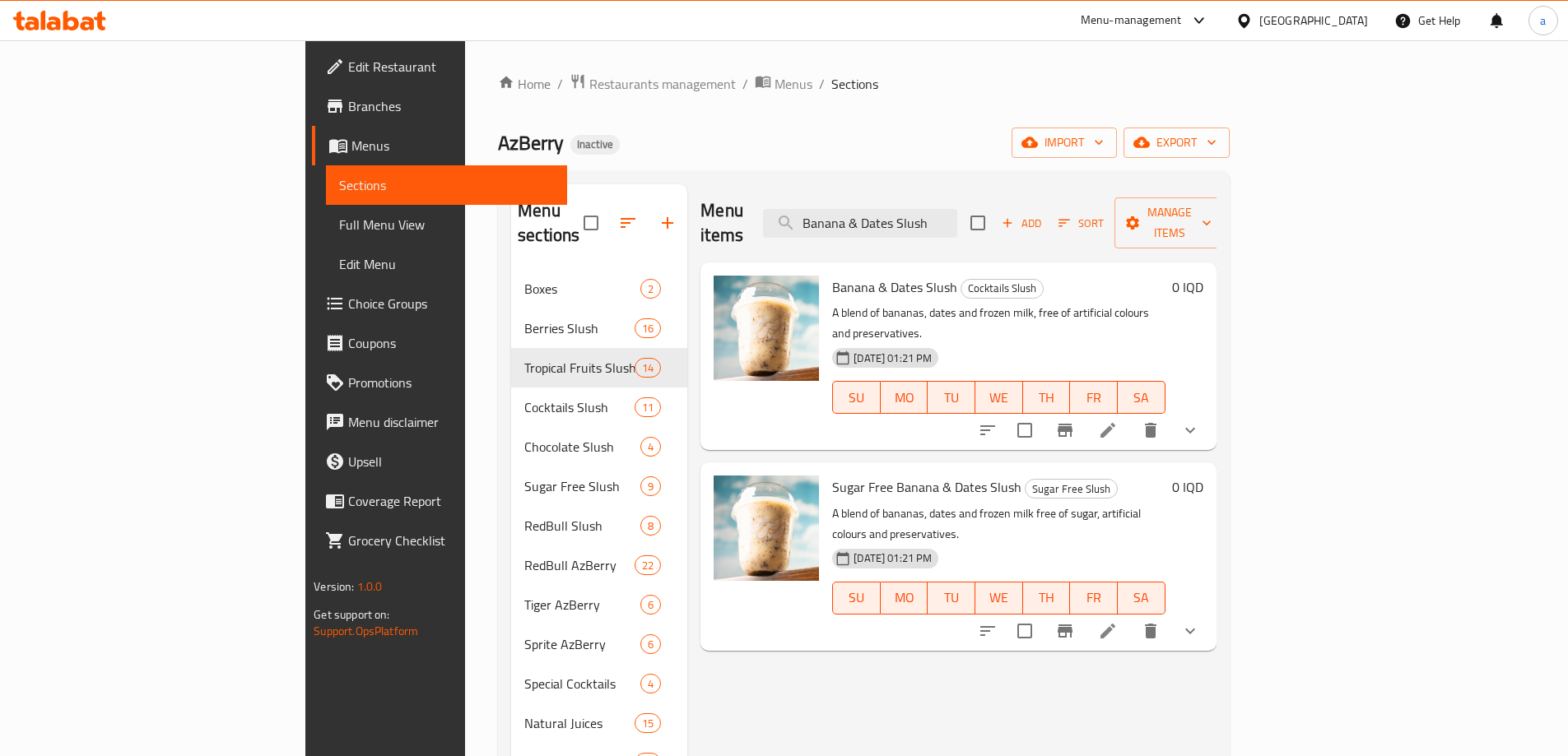
type input "Banana & Dates Slush"
click at [1073, 424] on icon "Branch-specific-item" at bounding box center [1064, 430] width 15 height 13
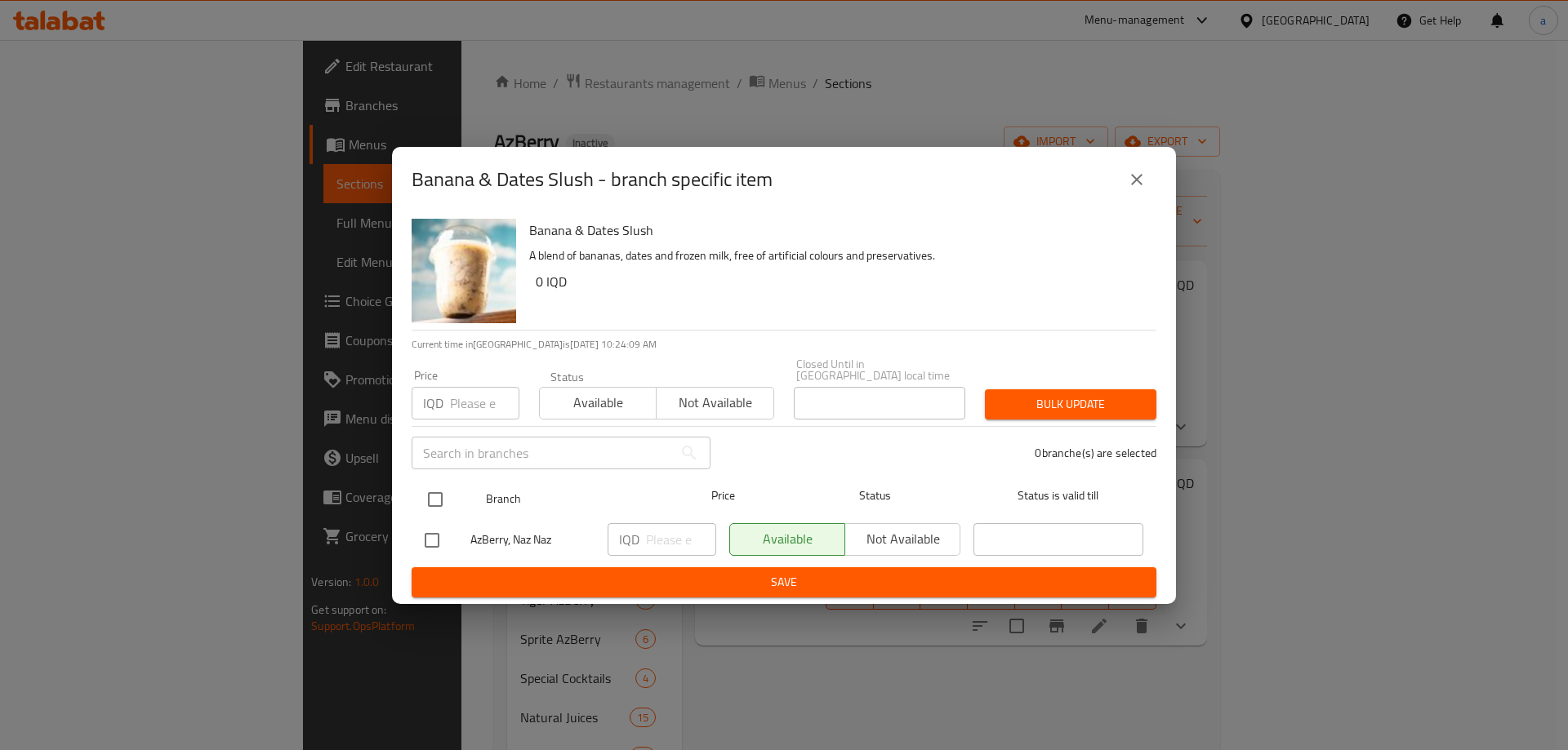
click at [437, 490] on input "checkbox" at bounding box center [435, 500] width 34 height 34
checkbox input "true"
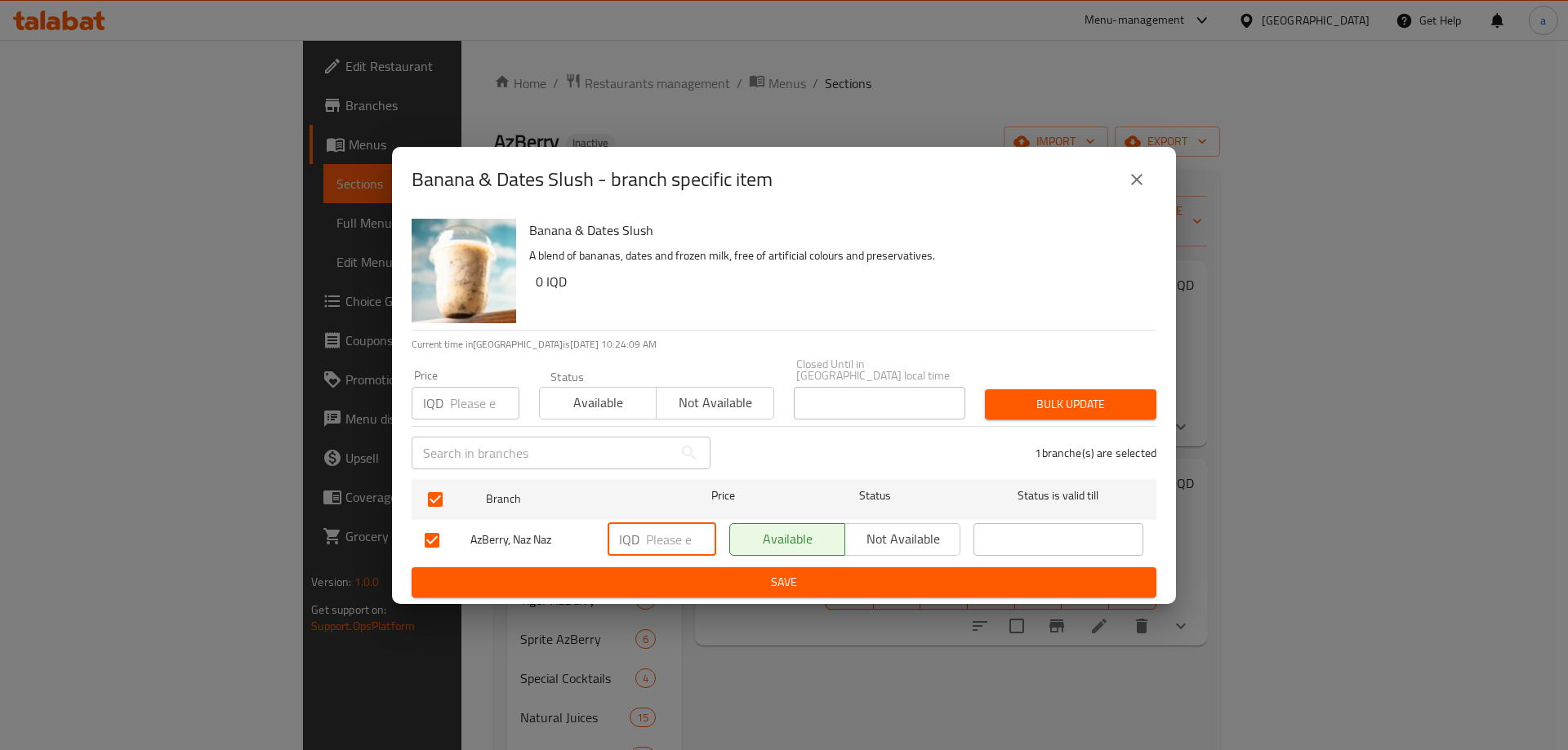
click at [653, 537] on input "number" at bounding box center [681, 539] width 70 height 33
paste input "3500"
type input "3500"
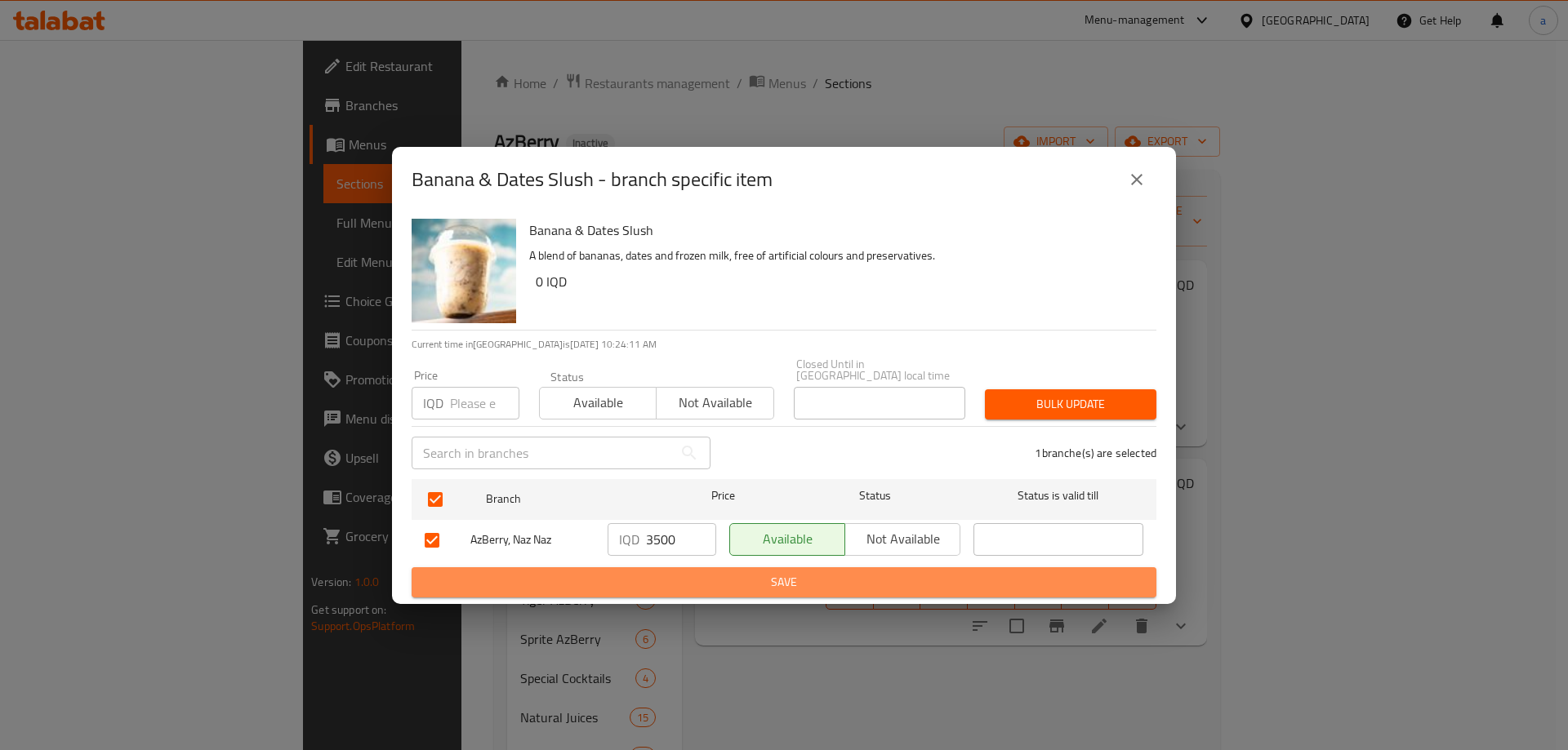
click at [1011, 582] on span "Save" at bounding box center [784, 582] width 718 height 21
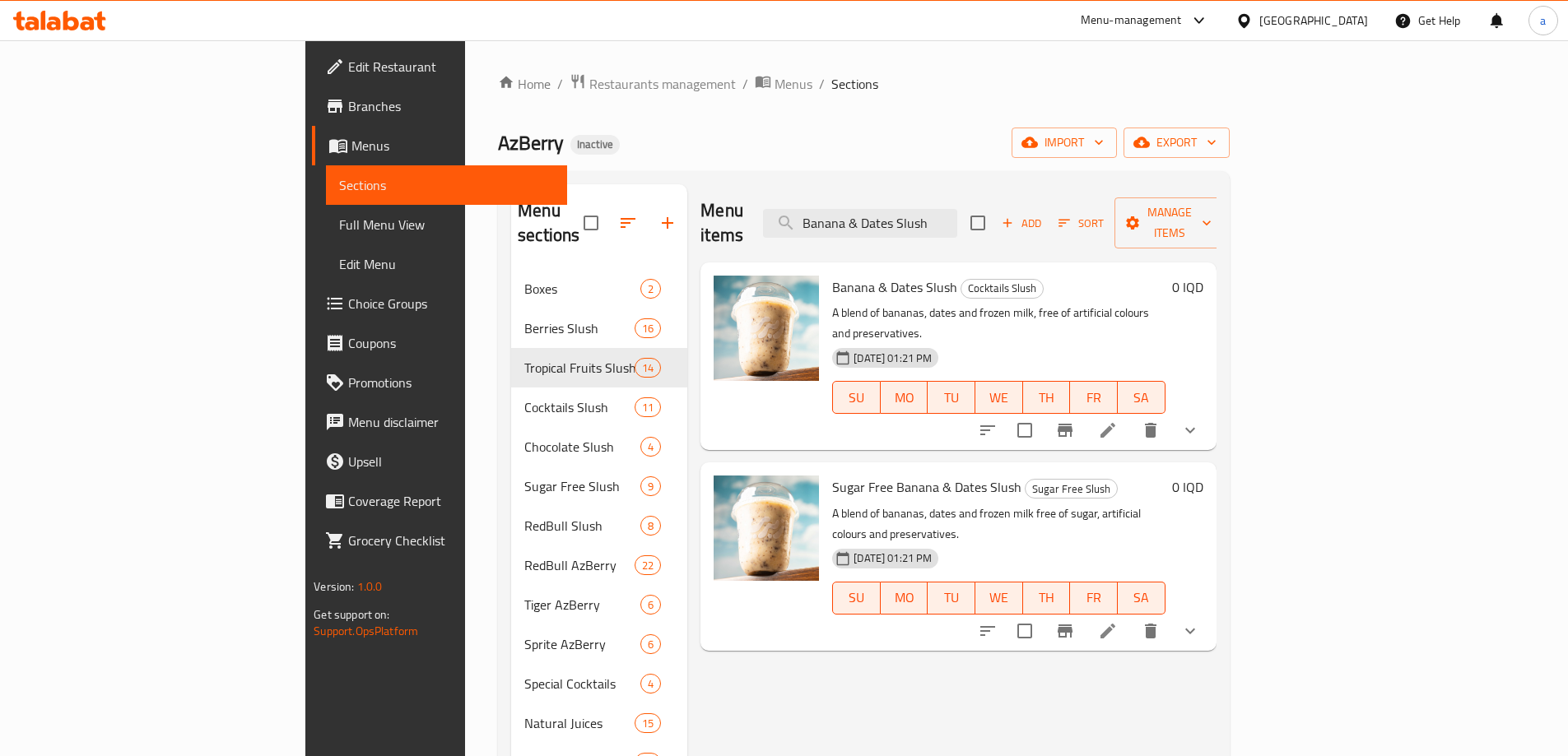
click at [1203, 275] on h6 "0 IQD" at bounding box center [1187, 287] width 31 height 23
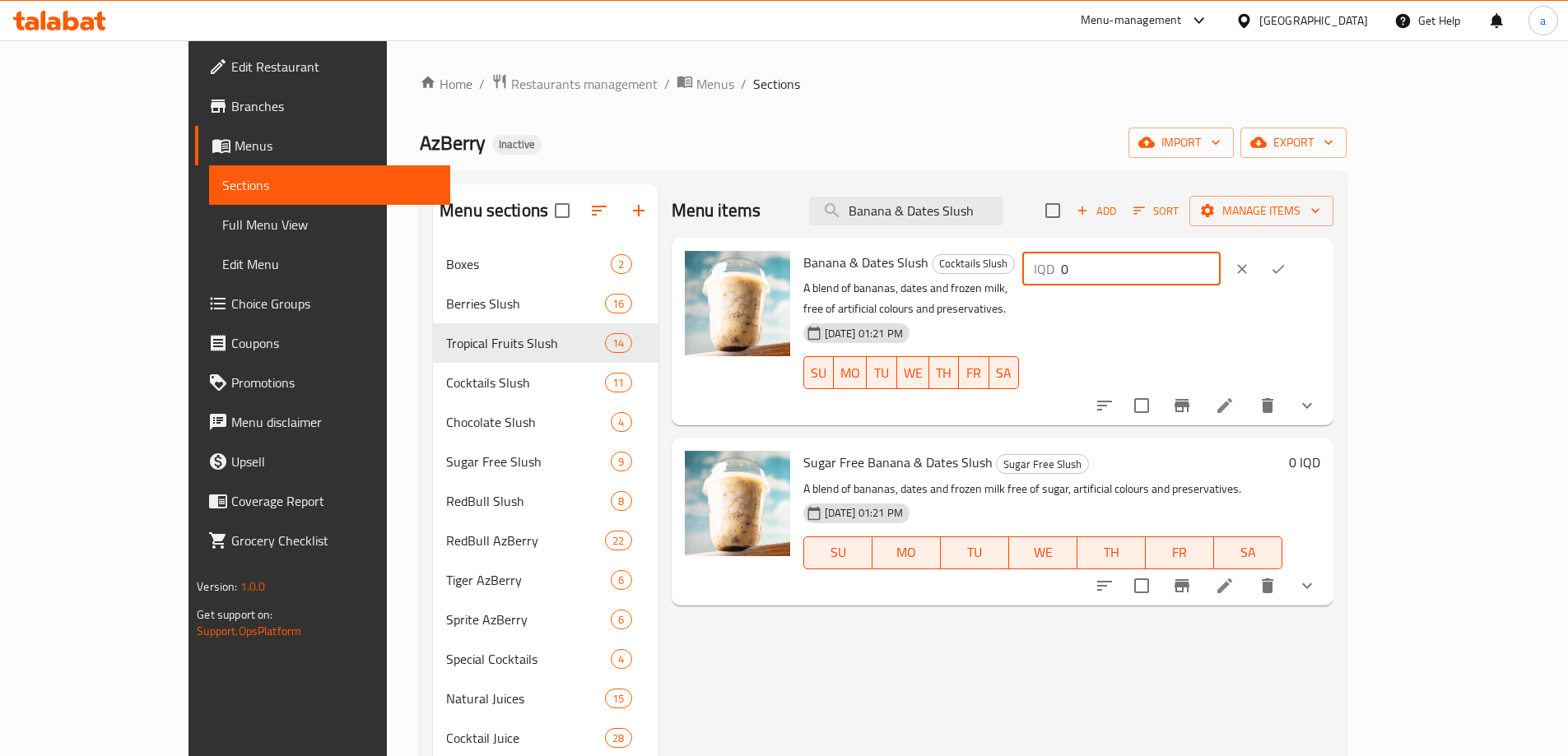
drag, startPoint x: 1376, startPoint y: 269, endPoint x: 1254, endPoint y: 278, distance: 122.3
click at [1220, 278] on div "IQD 0 ​" at bounding box center [1121, 269] width 198 height 33
paste input "350"
type input "3500"
click at [1287, 272] on icon "ok" at bounding box center [1277, 268] width 16 height 16
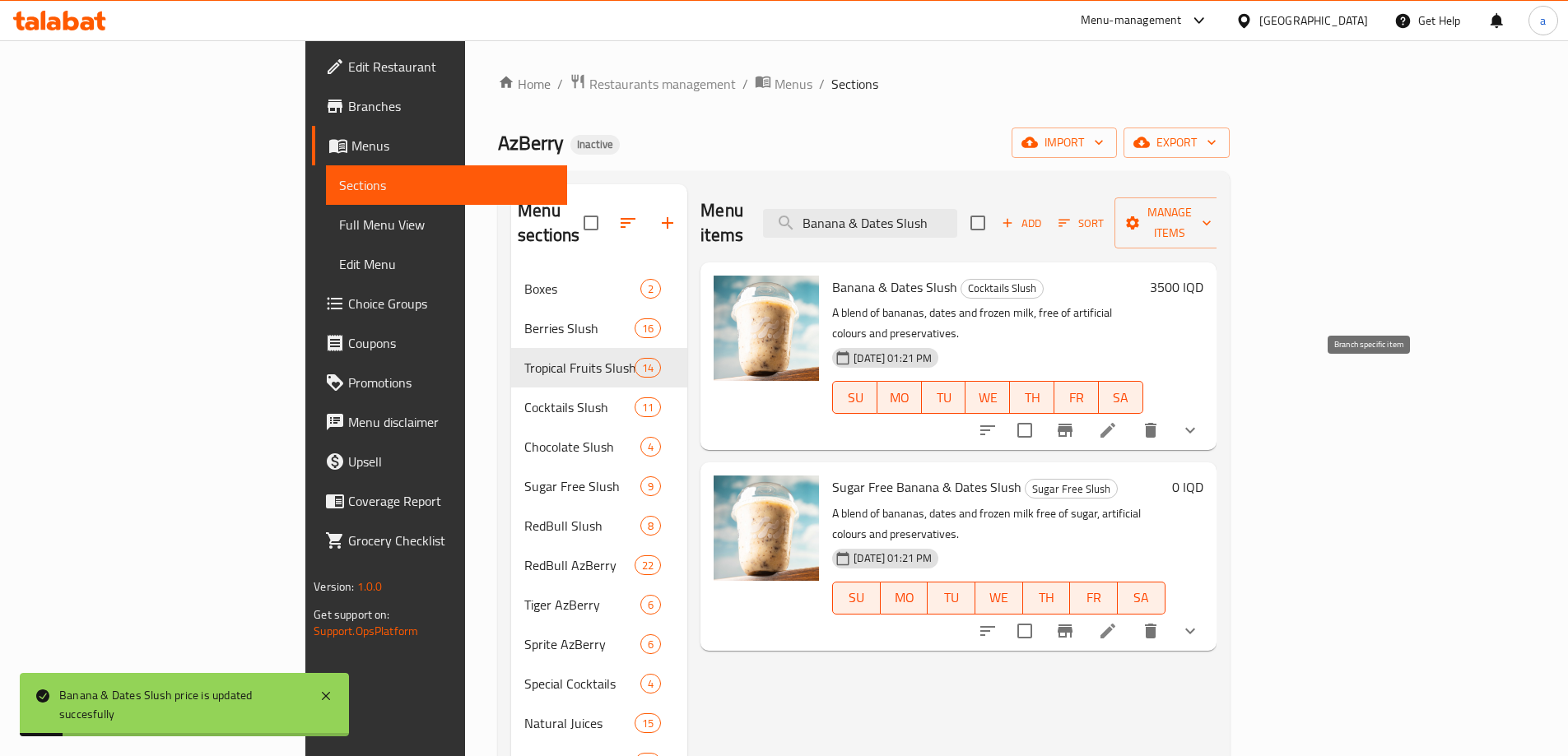
click at [1073, 424] on icon "Branch-specific-item" at bounding box center [1064, 430] width 15 height 13
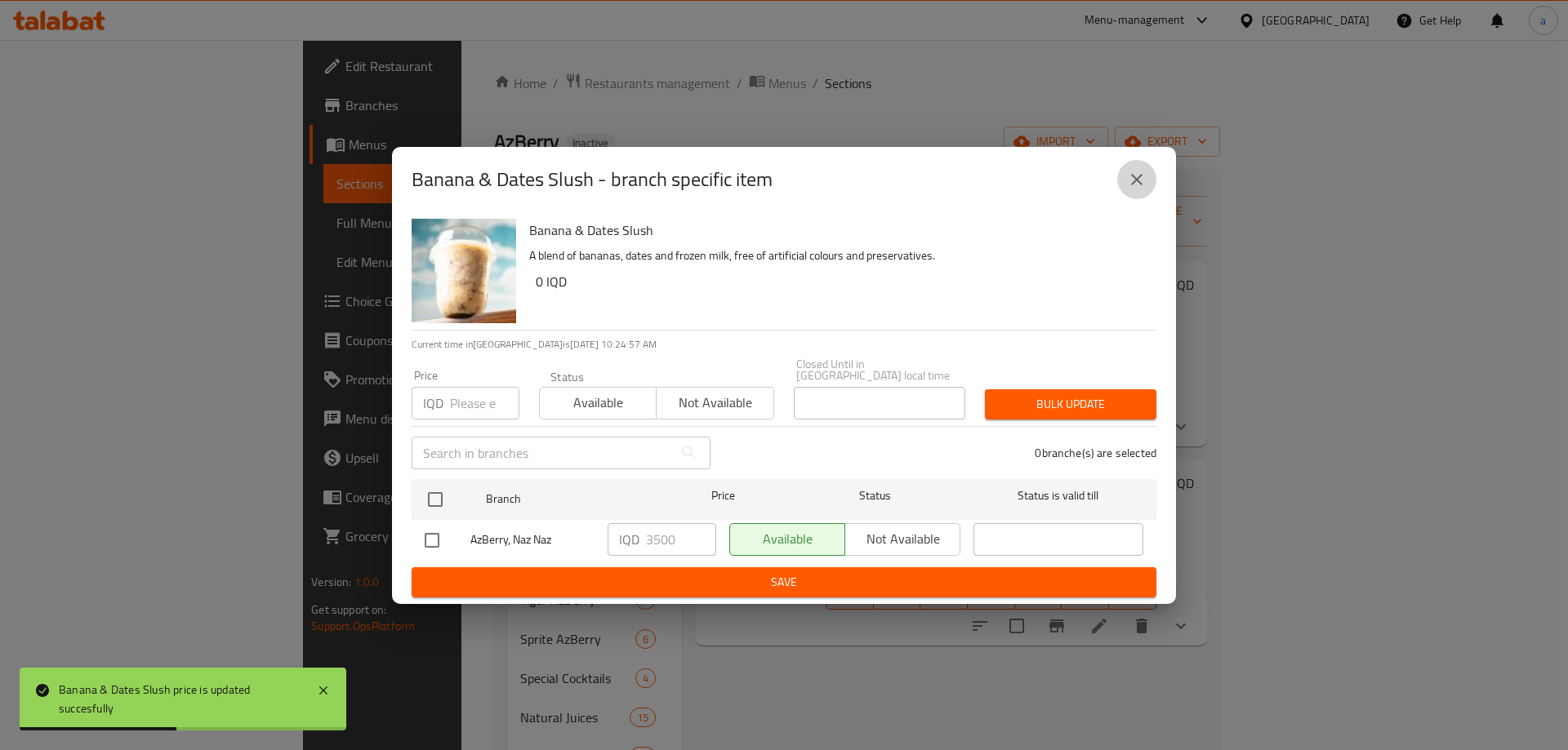
click at [1148, 176] on button "close" at bounding box center [1137, 180] width 39 height 39
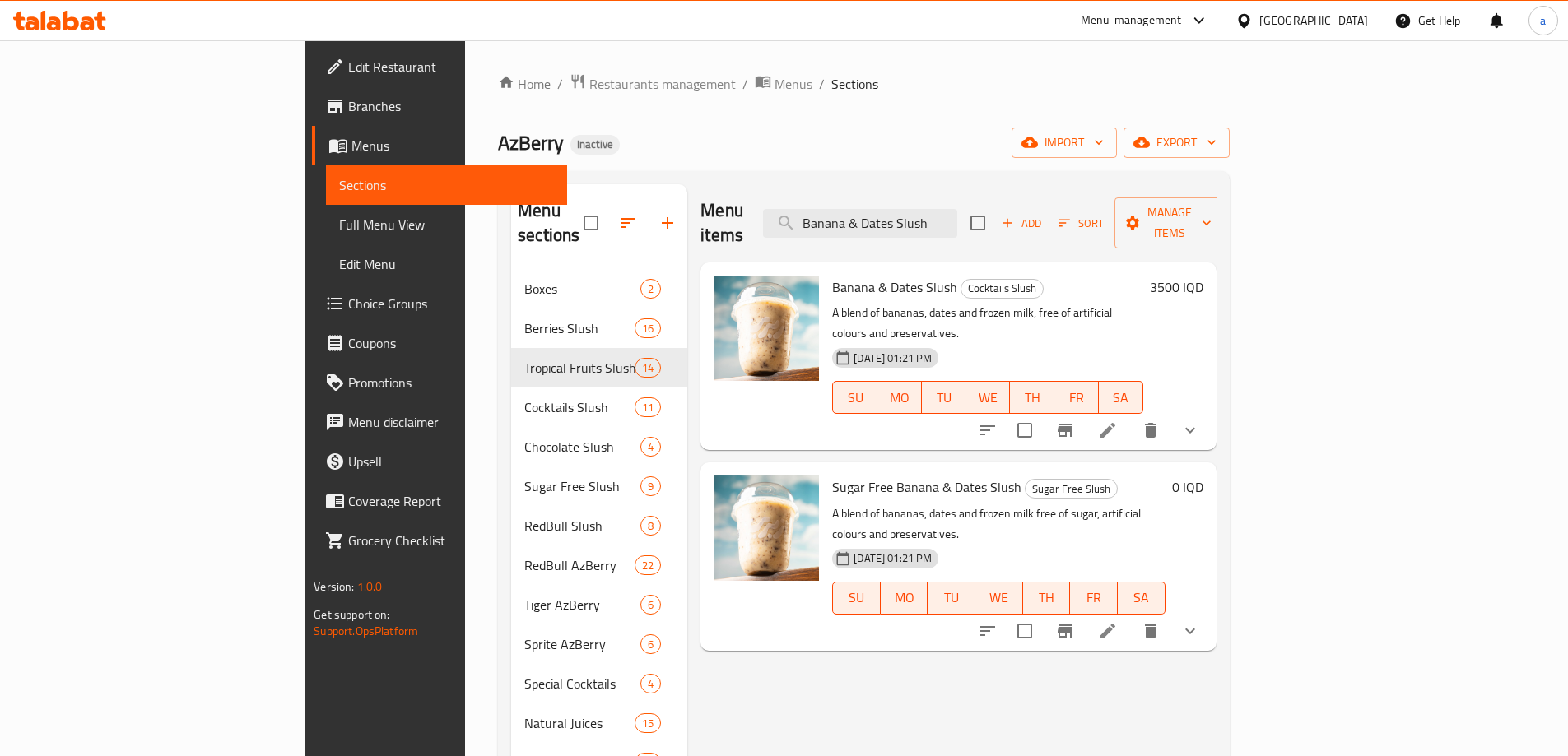
drag, startPoint x: 1008, startPoint y: 211, endPoint x: 818, endPoint y: 209, distance: 190.0
click at [818, 209] on div "Menu items Banana & Dates Slush Add Sort Manage items" at bounding box center [958, 224] width 515 height 79
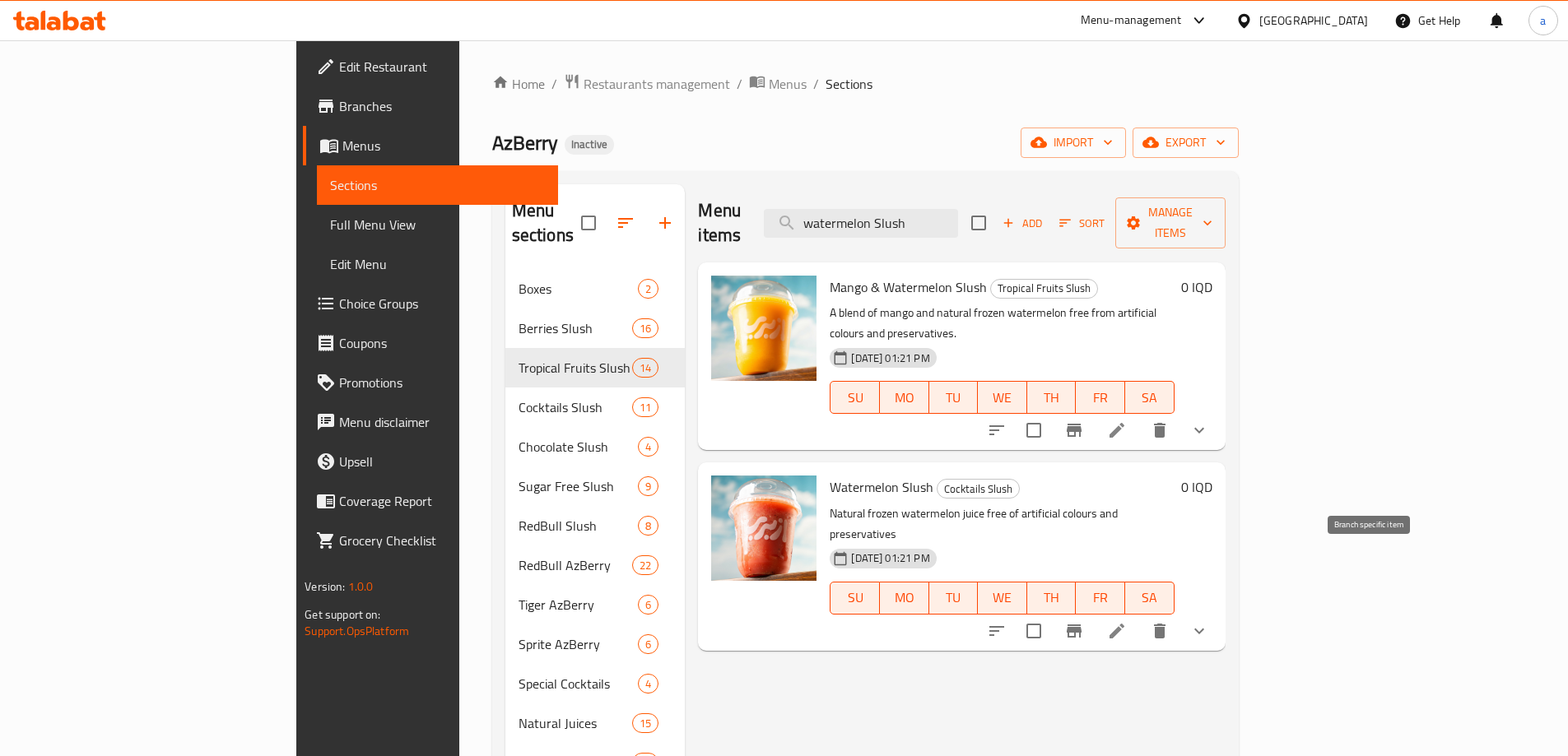
type input "watermelon Slush"
click at [1081, 625] on icon "Branch-specific-item" at bounding box center [1074, 631] width 15 height 13
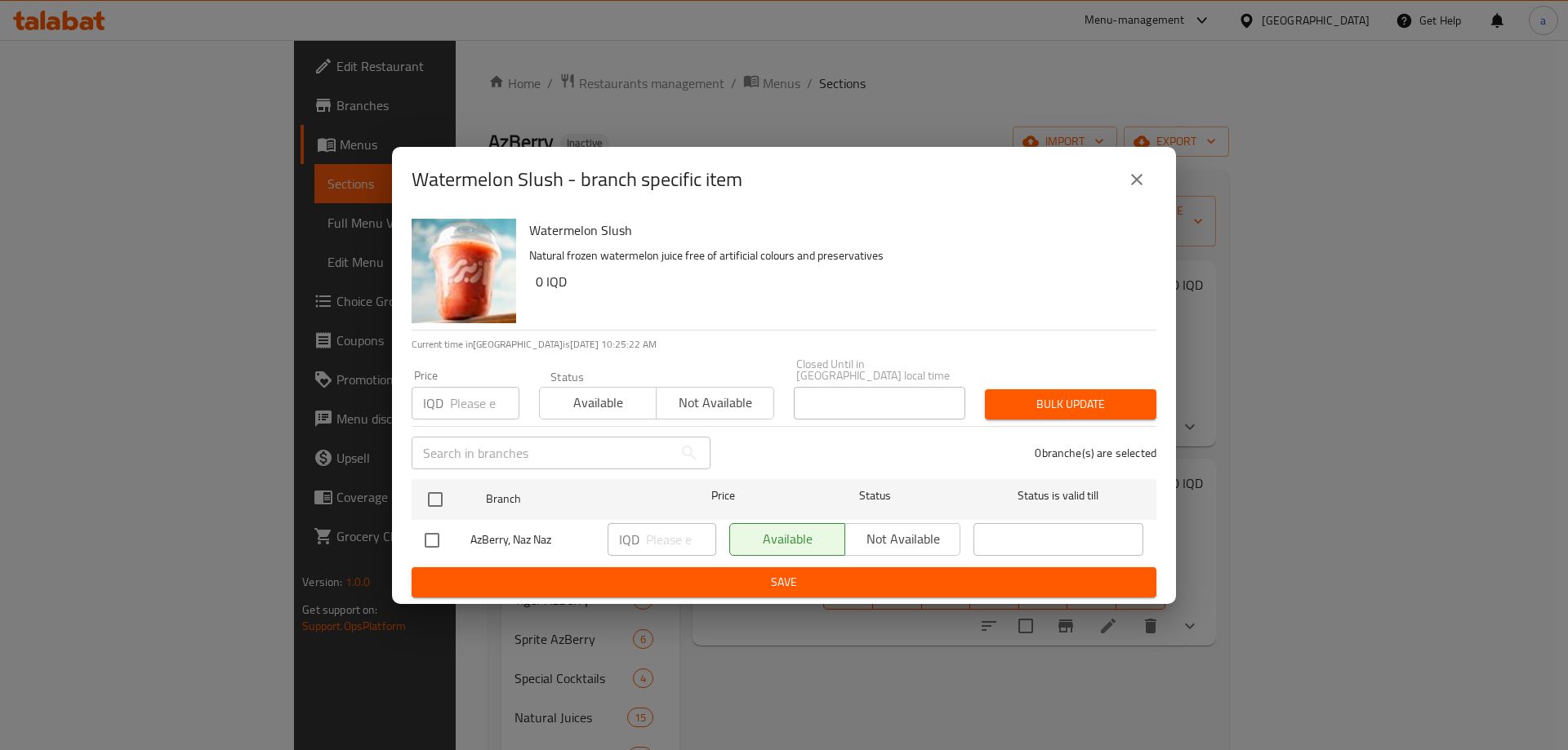
drag, startPoint x: 438, startPoint y: 502, endPoint x: 570, endPoint y: 517, distance: 132.8
click at [438, 500] on input "checkbox" at bounding box center [435, 500] width 34 height 34
checkbox input "true"
click at [675, 530] on input "number" at bounding box center [681, 539] width 70 height 33
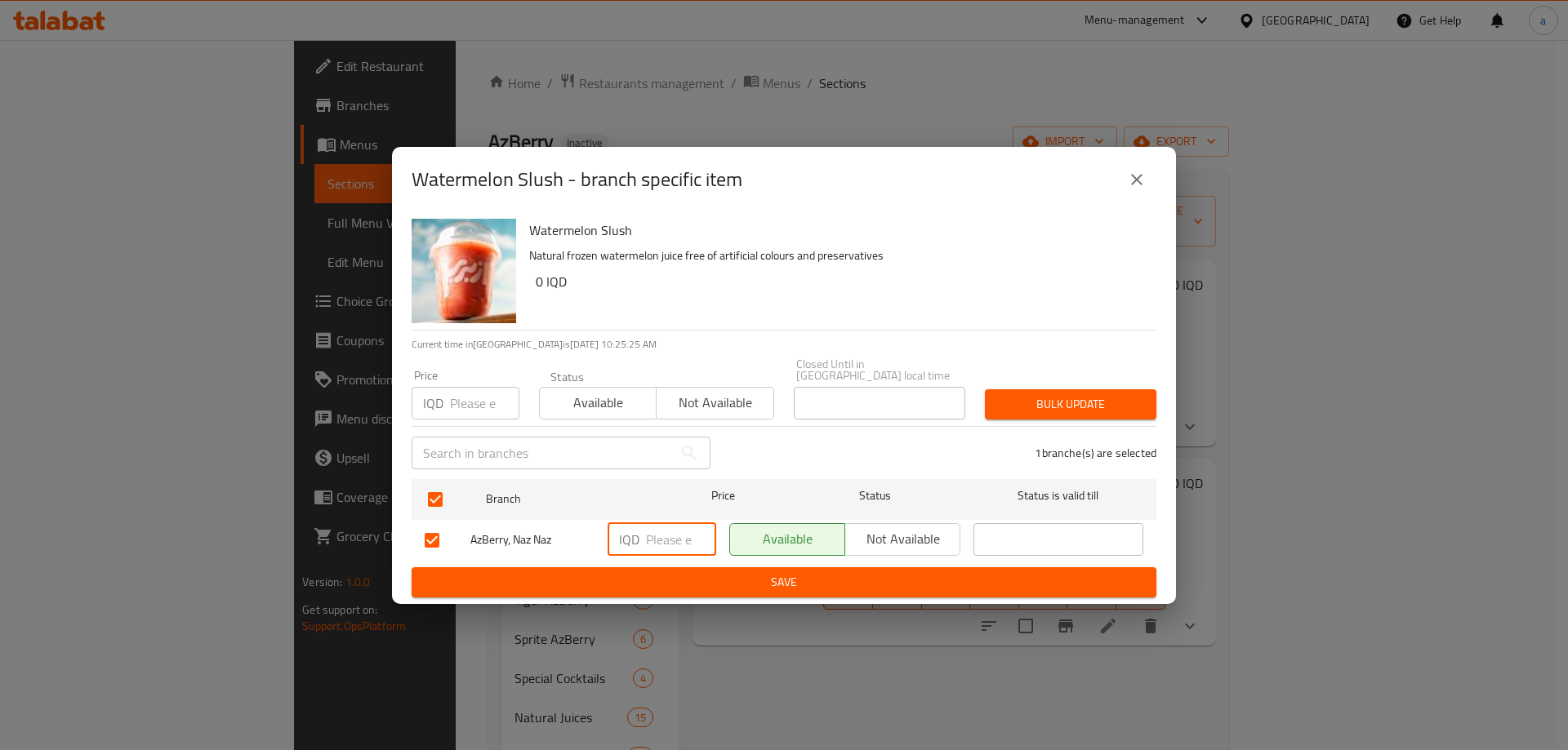
paste input "3500"
type input "3500"
click at [693, 578] on span "Save" at bounding box center [784, 582] width 718 height 21
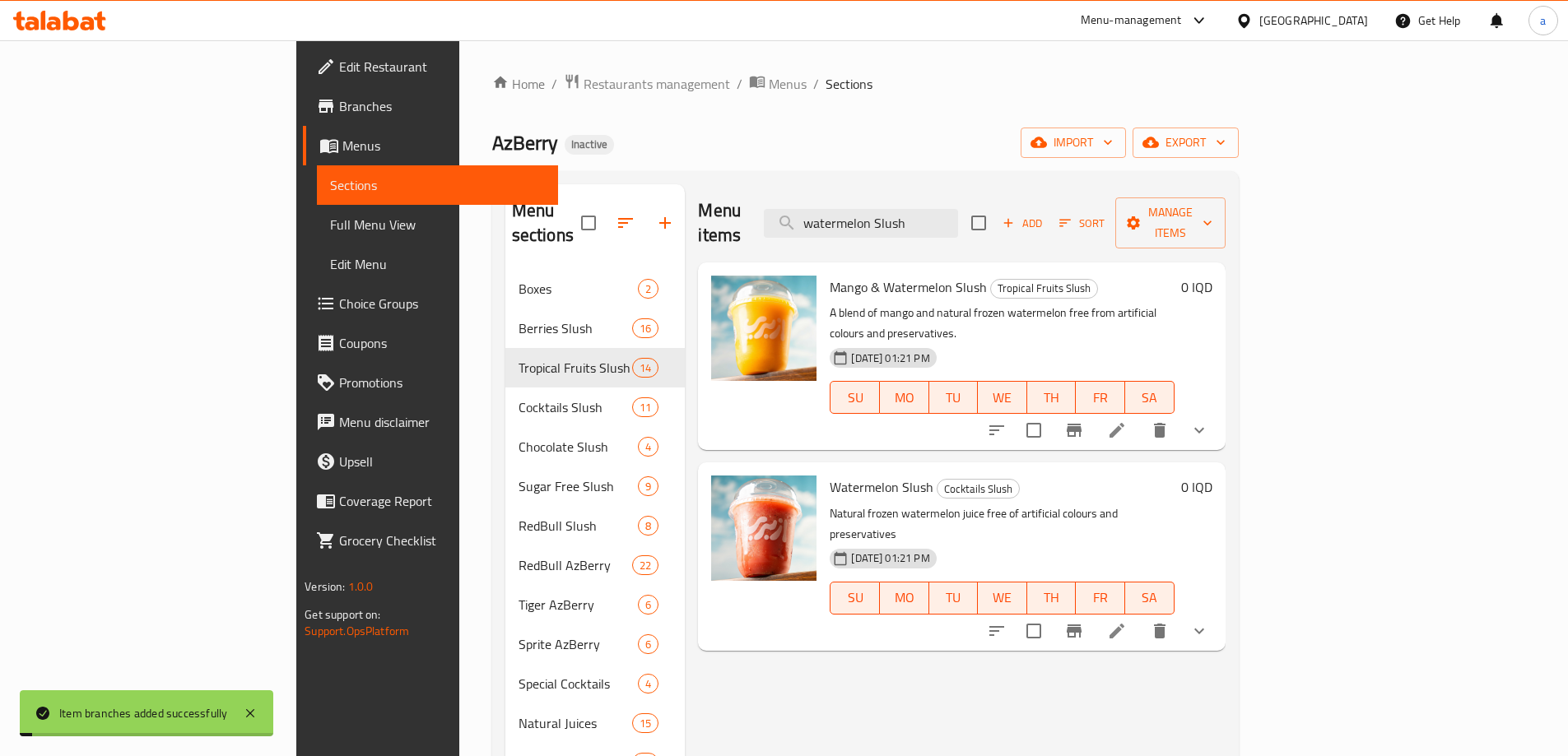
click at [1212, 476] on h6 "0 IQD" at bounding box center [1196, 487] width 31 height 23
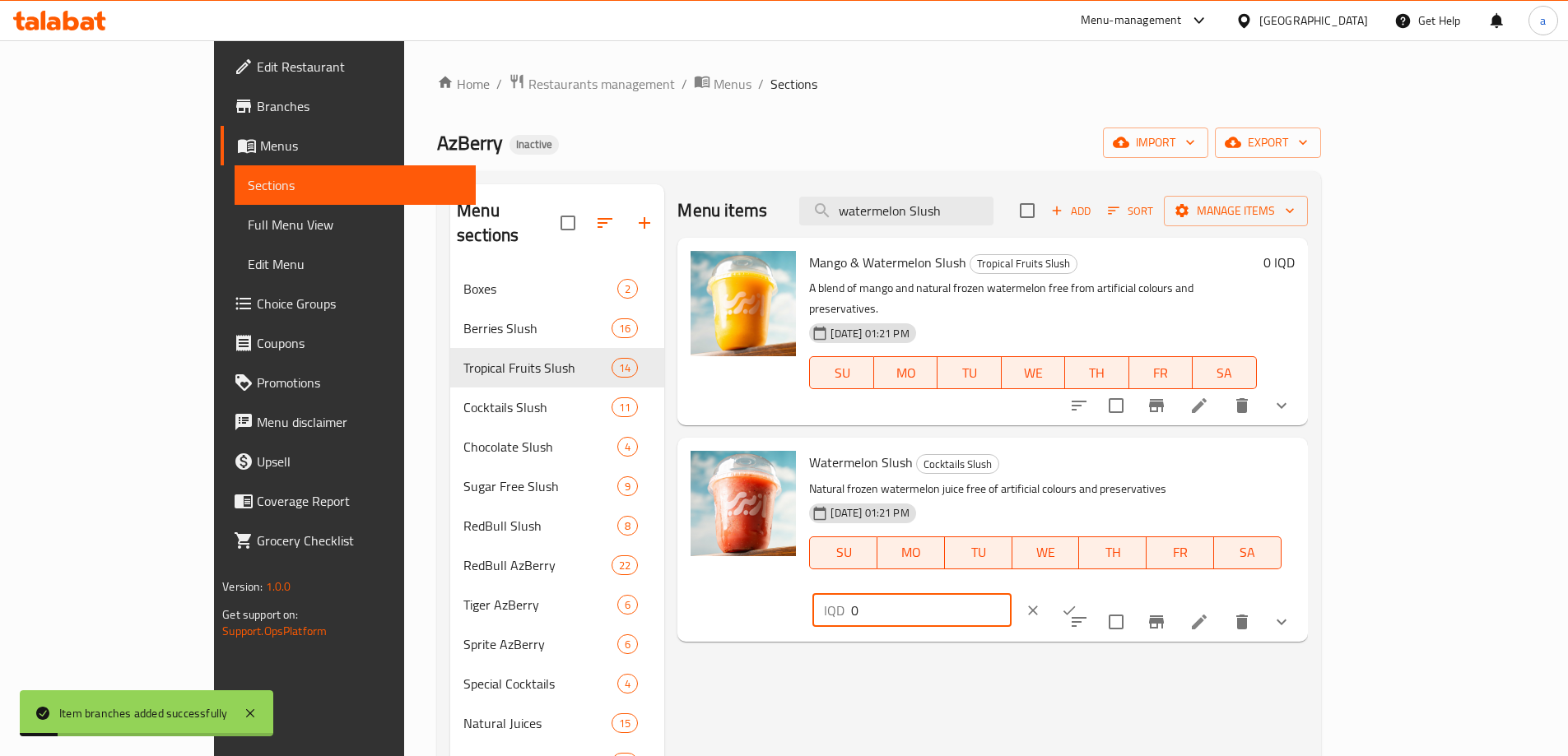
drag, startPoint x: 1357, startPoint y: 444, endPoint x: 1171, endPoint y: 447, distance: 186.0
click at [1171, 447] on div "Watermelon Slush Cocktails Slush Natural frozen watermelon juice free of artifi…" at bounding box center [1051, 539] width 498 height 190
paste input "350"
type input "3500"
click at [1077, 602] on icon "ok" at bounding box center [1068, 610] width 16 height 16
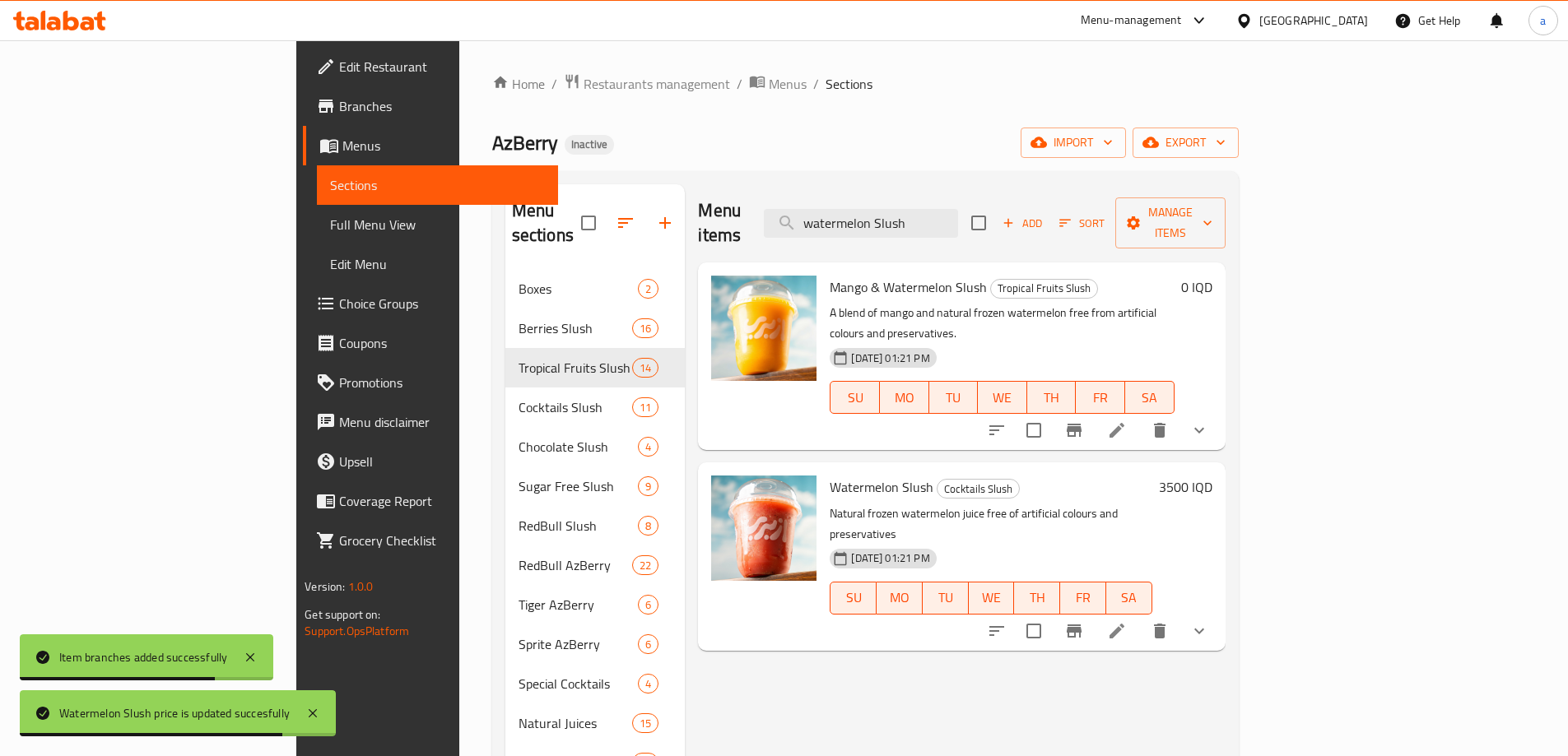
click at [829, 275] on span "Mango & Watermelon Slush" at bounding box center [908, 287] width 157 height 25
copy span "Mango"
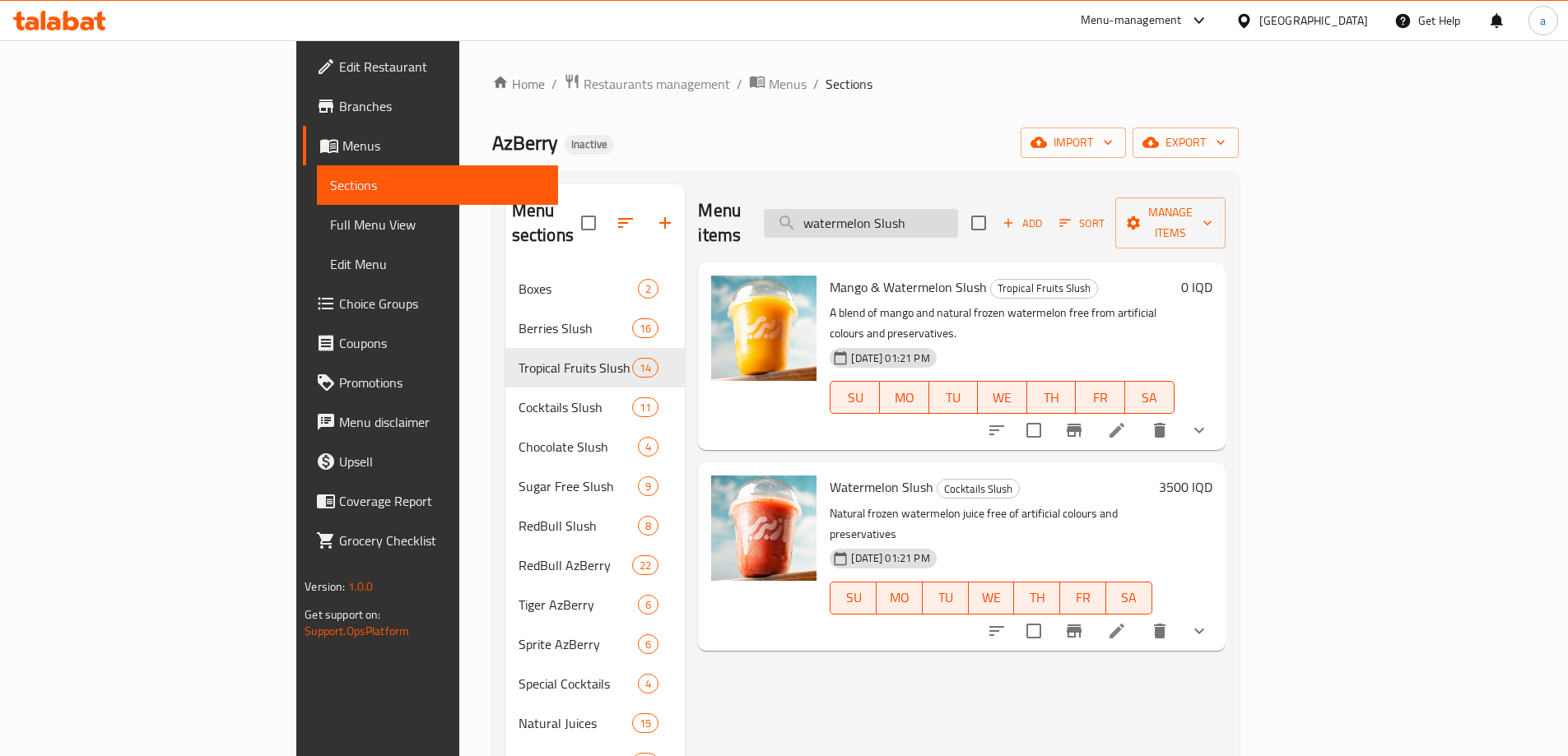
click at [958, 211] on input "watermelon Slush" at bounding box center [860, 223] width 194 height 28
paste input "Strawberry & Mango"
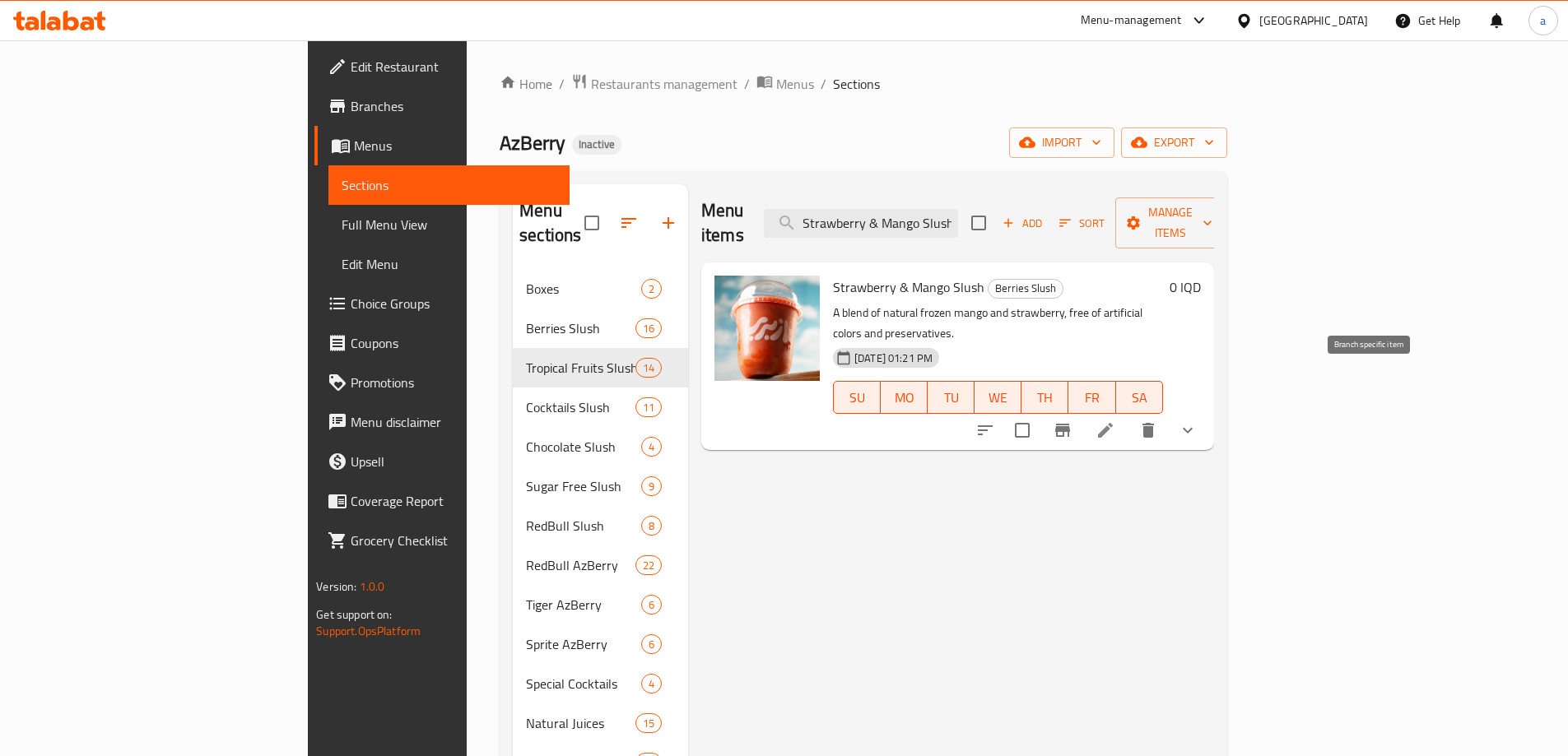
type input "Strawberry & Mango Slush"
click at [1073, 420] on icon "Branch-specific-item" at bounding box center [1062, 430] width 20 height 20
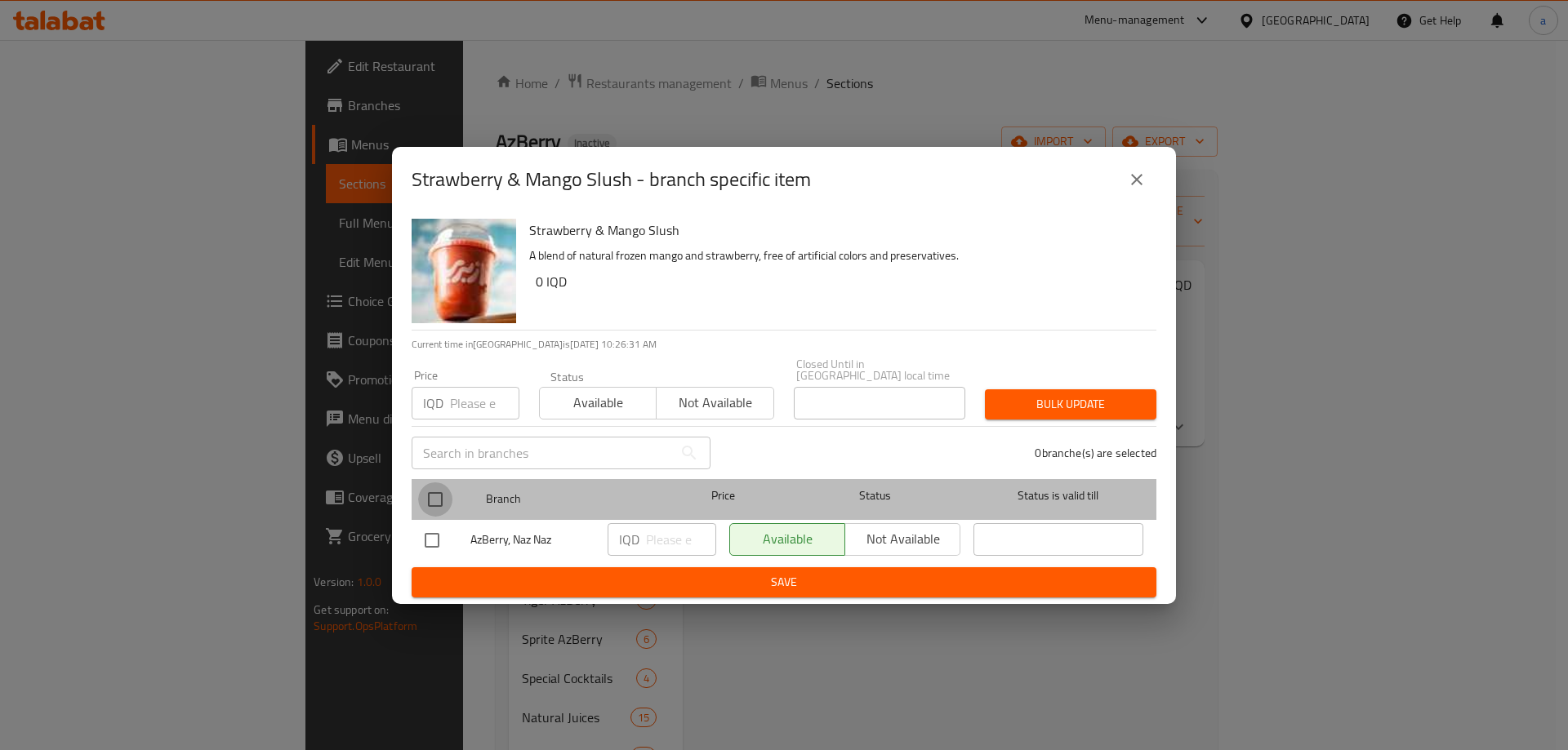
click at [442, 487] on input "checkbox" at bounding box center [435, 500] width 34 height 34
checkbox input "true"
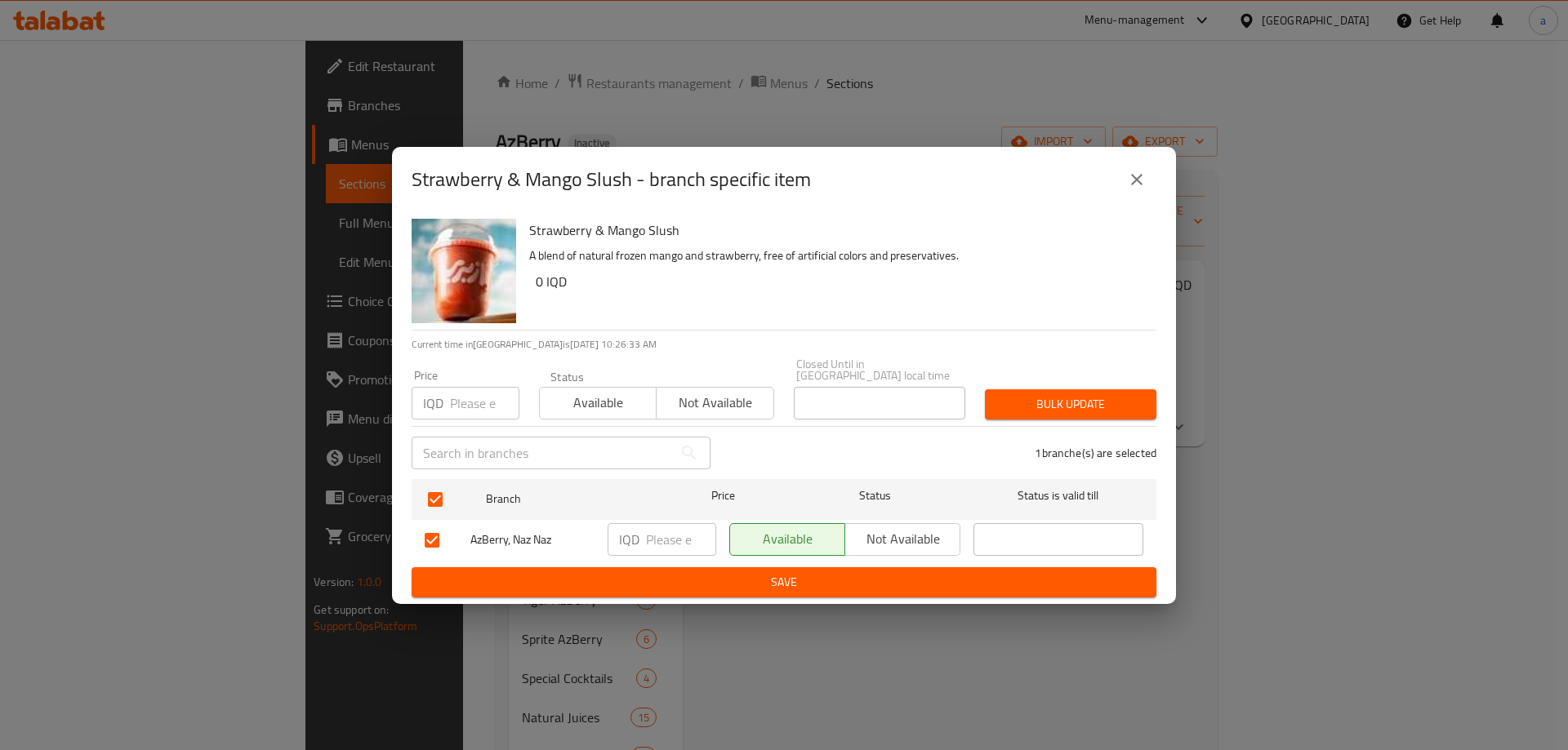
click at [652, 535] on input "number" at bounding box center [681, 539] width 70 height 33
paste input "3500"
click at [670, 529] on input "3500" at bounding box center [681, 539] width 70 height 33
click at [669, 529] on input "3500" at bounding box center [681, 539] width 70 height 33
type input "3500"
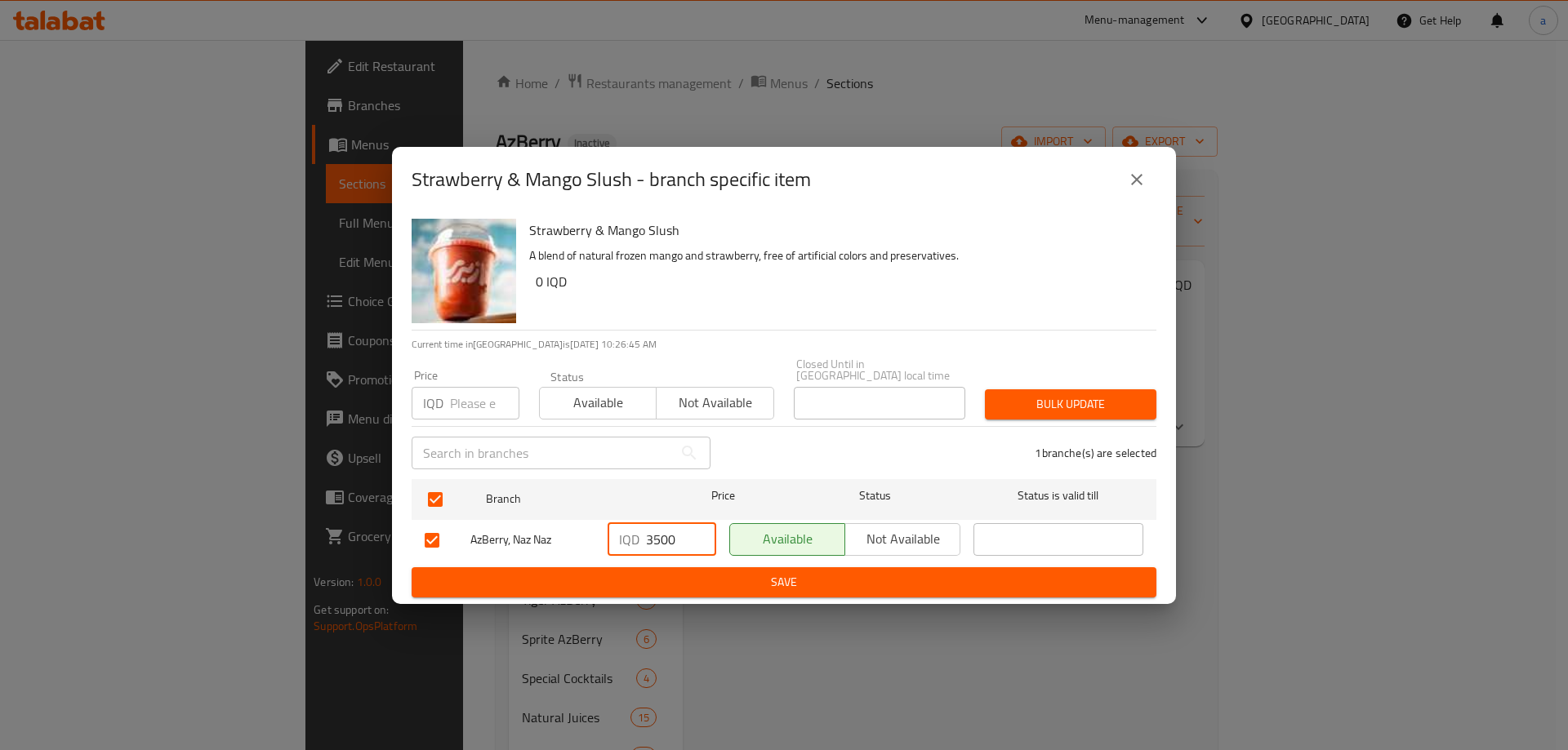
click at [795, 438] on div "1 branche(s) are selected" at bounding box center [943, 453] width 446 height 59
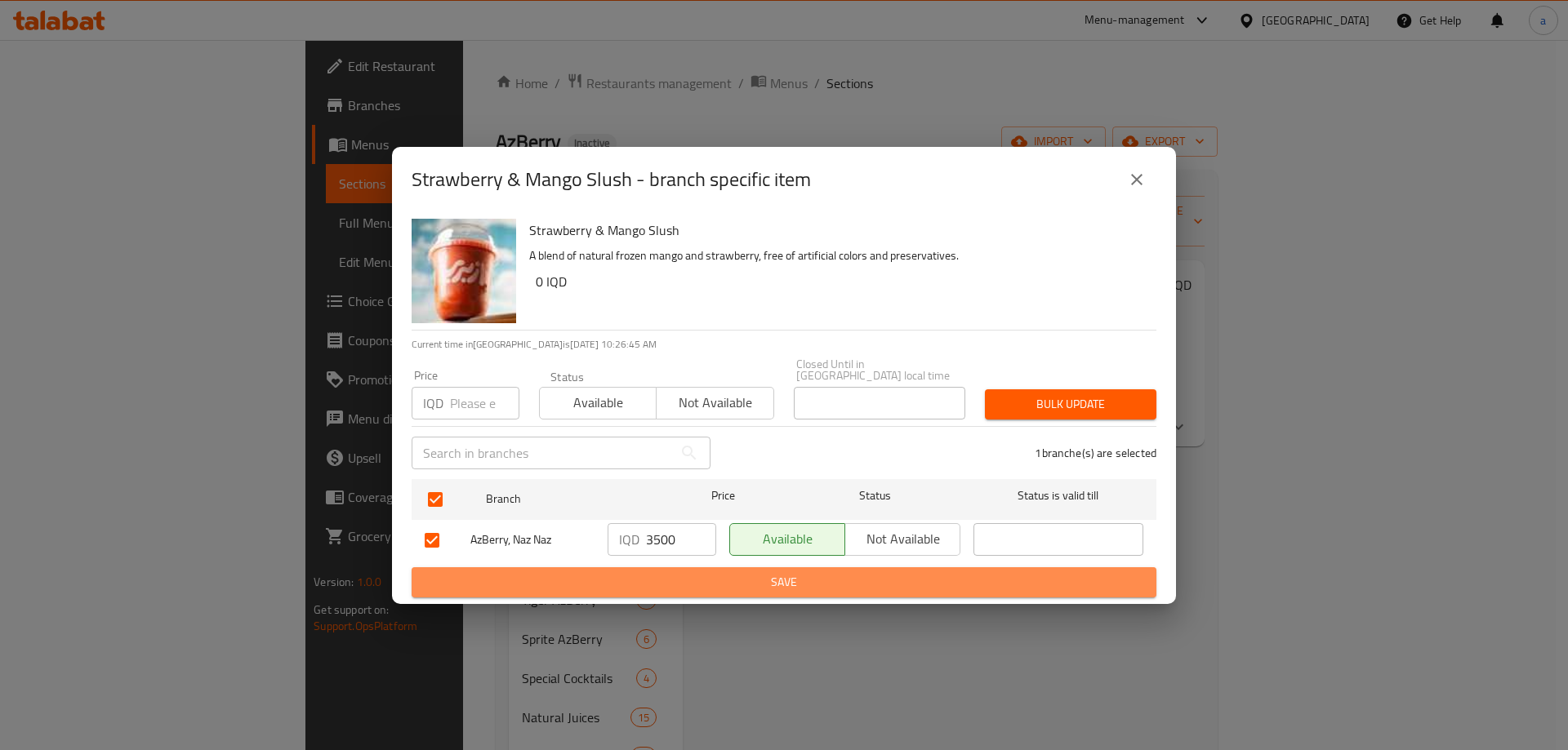
click at [748, 572] on span "Save" at bounding box center [784, 582] width 718 height 21
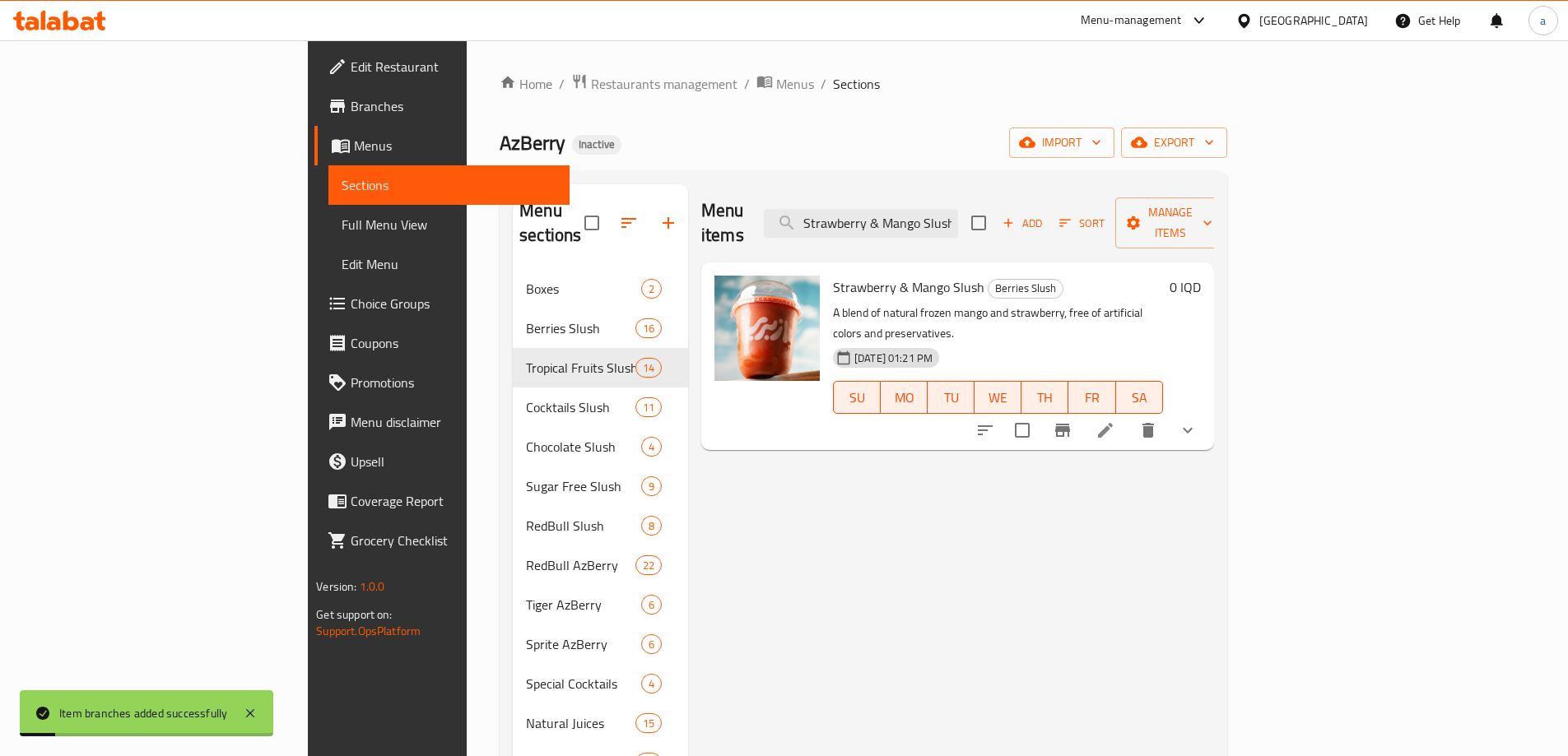
click at [1200, 275] on h6 "0 IQD" at bounding box center [1185, 287] width 31 height 23
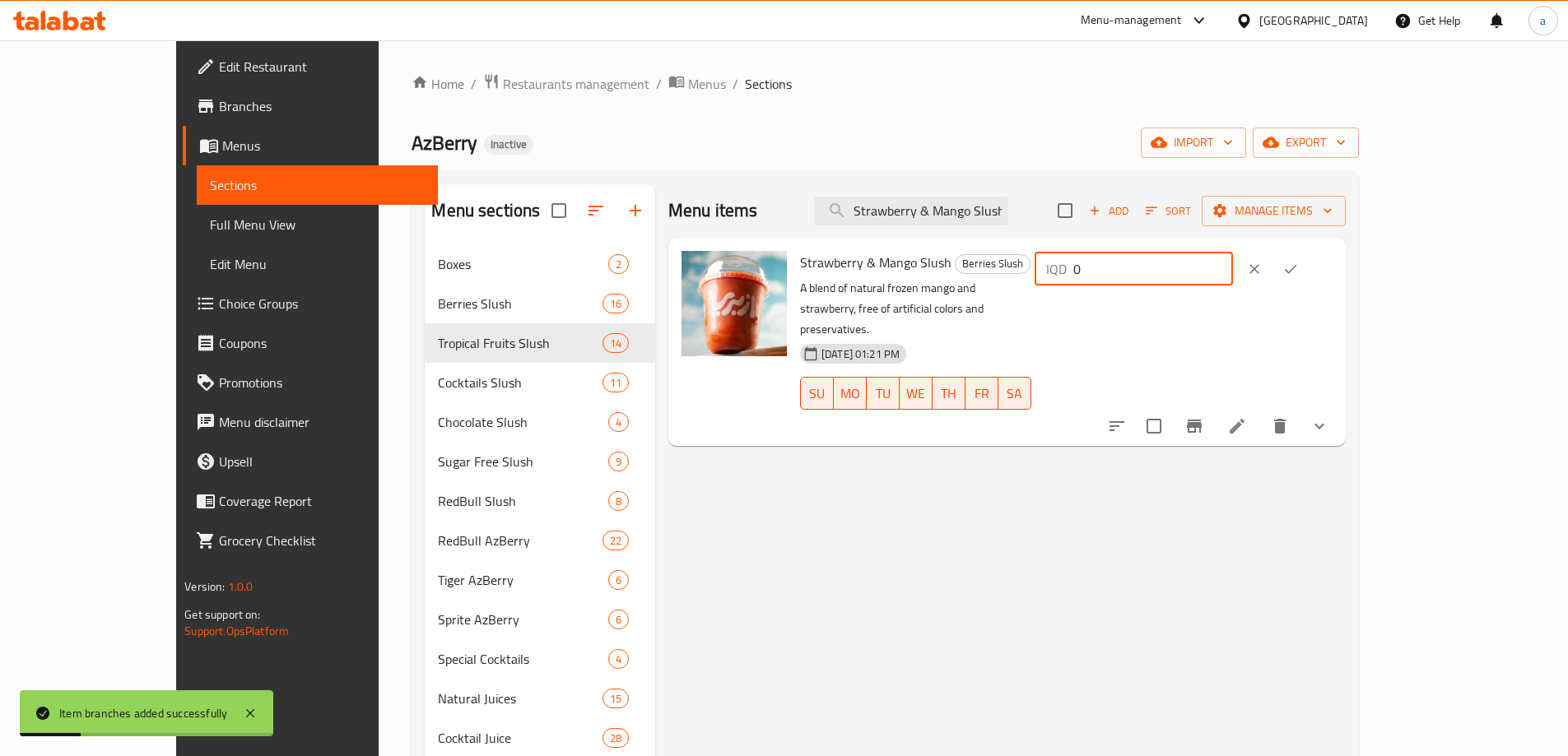
drag, startPoint x: 1394, startPoint y: 255, endPoint x: 1221, endPoint y: 258, distance: 173.0
click at [1221, 258] on div "Strawberry & Mango Slush Berries Slush A blend of natural frozen mango and stra…" at bounding box center [1066, 342] width 545 height 195
paste input "350"
type input "3500"
click at [1299, 271] on icon "ok" at bounding box center [1290, 268] width 16 height 16
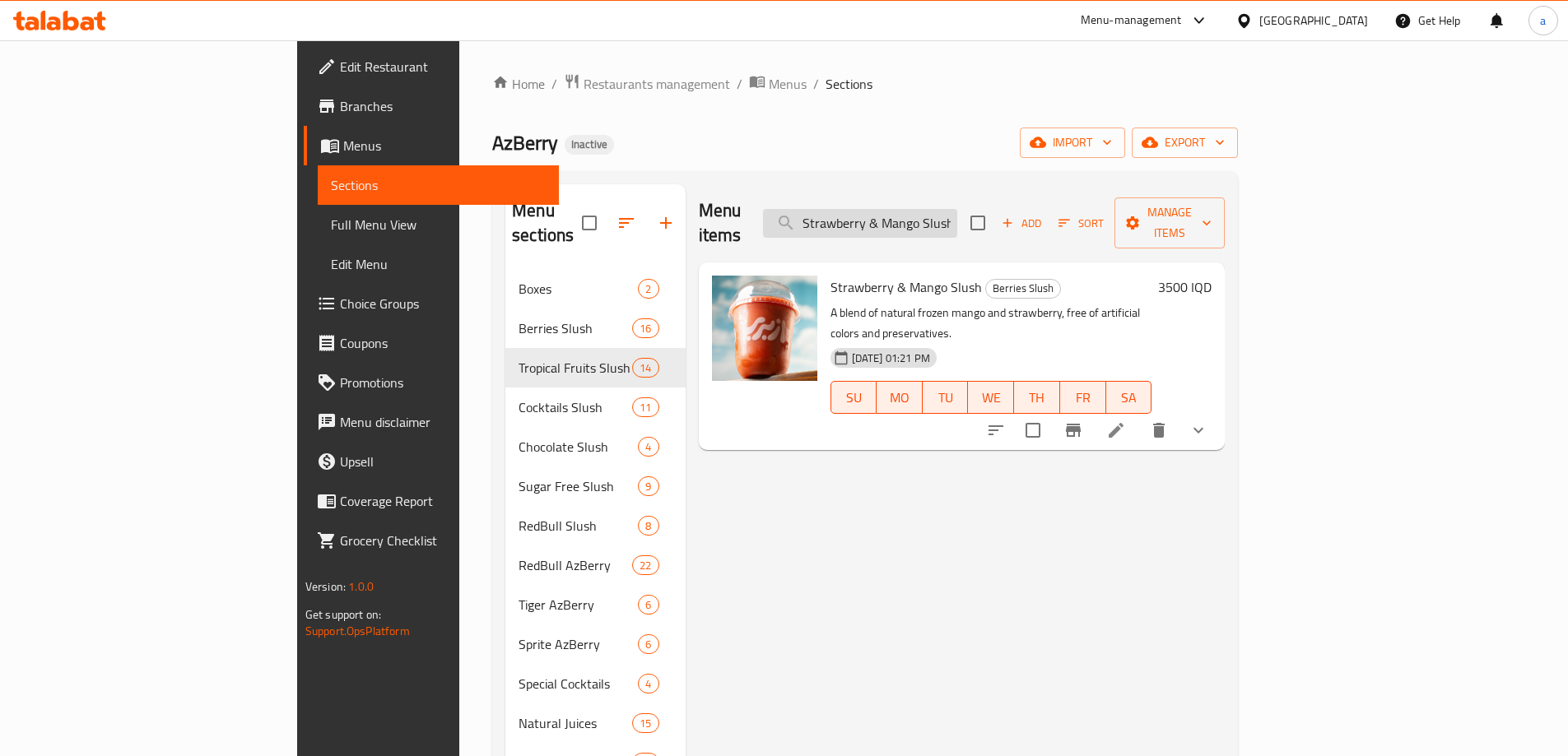
click at [957, 212] on input "Strawberry & Mango Slush" at bounding box center [860, 223] width 194 height 28
paste input "Blue Curacao And Lemon"
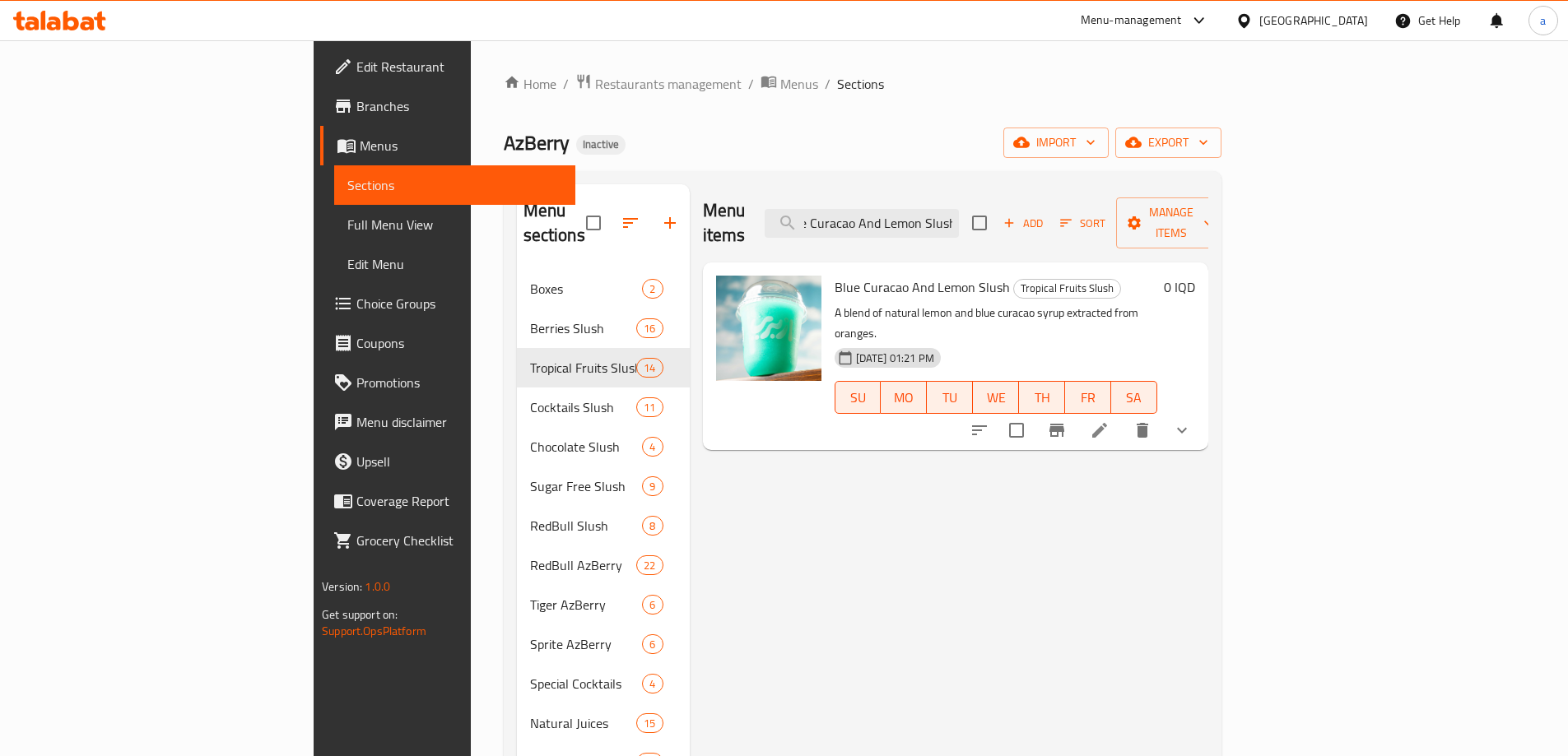
type input "Blue Curacao And Lemon Slush"
click at [1064, 424] on icon "Branch-specific-item" at bounding box center [1056, 430] width 15 height 13
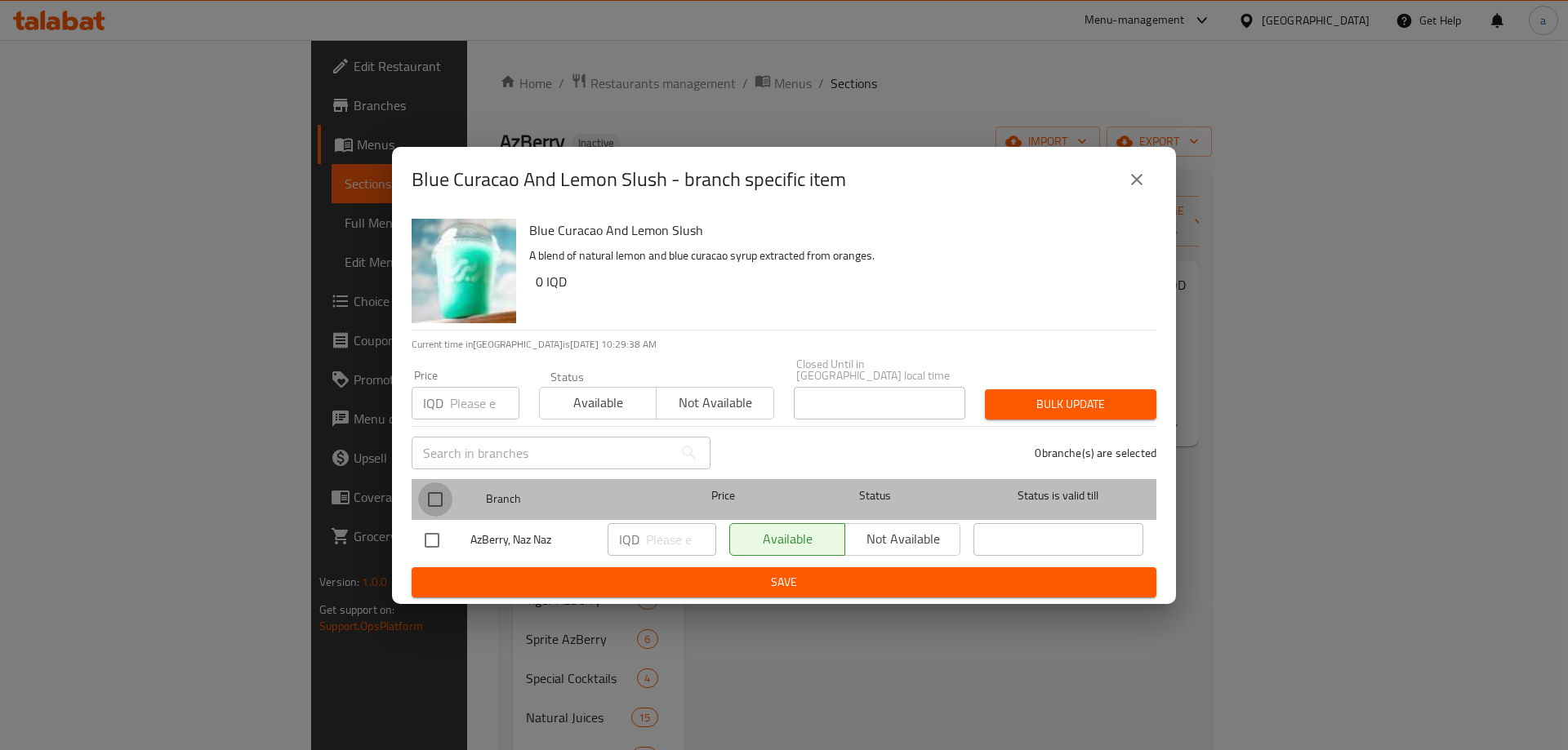
click at [432, 495] on input "checkbox" at bounding box center [435, 500] width 34 height 34
checkbox input "true"
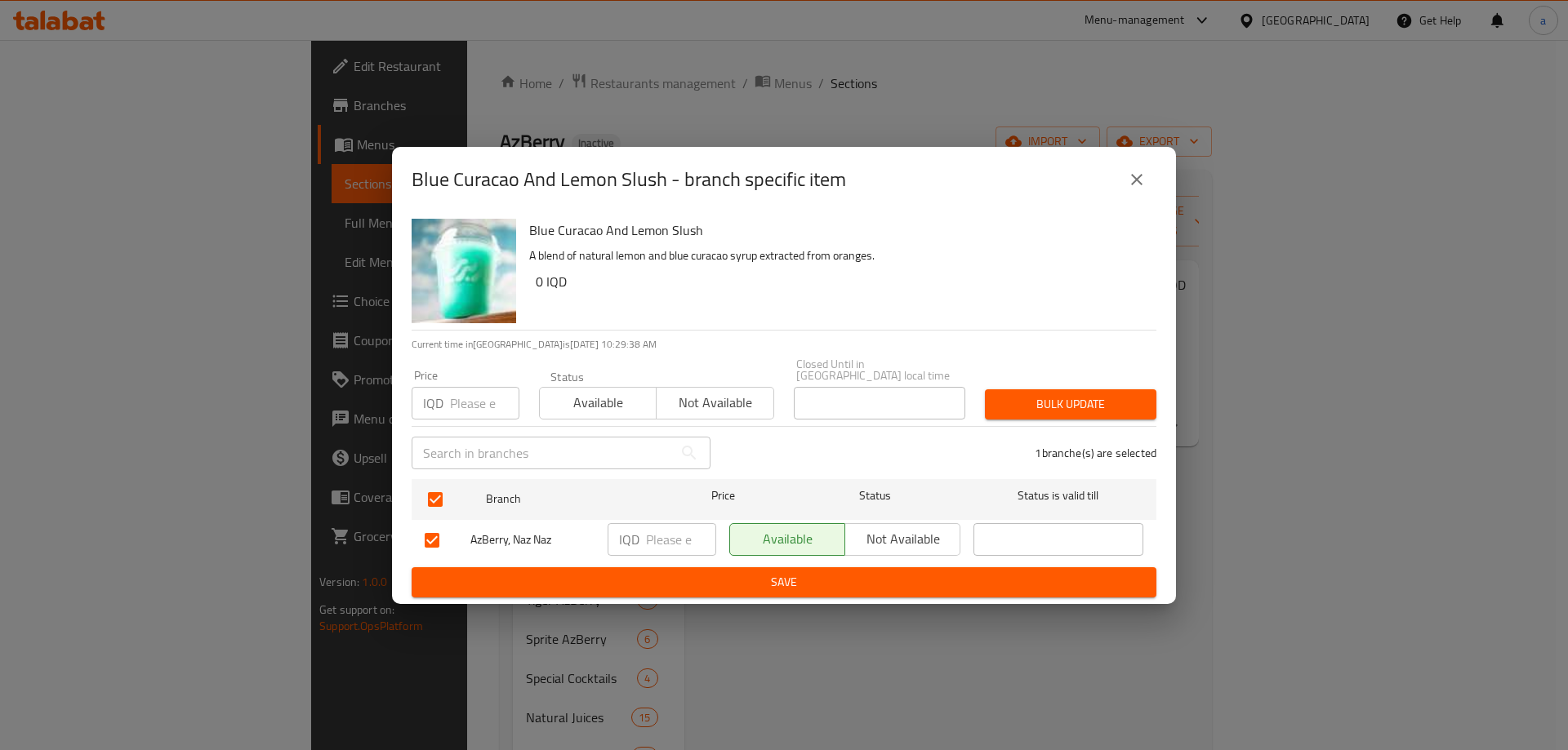
click at [668, 535] on input "number" at bounding box center [681, 539] width 70 height 33
paste input "3500"
type input "3500"
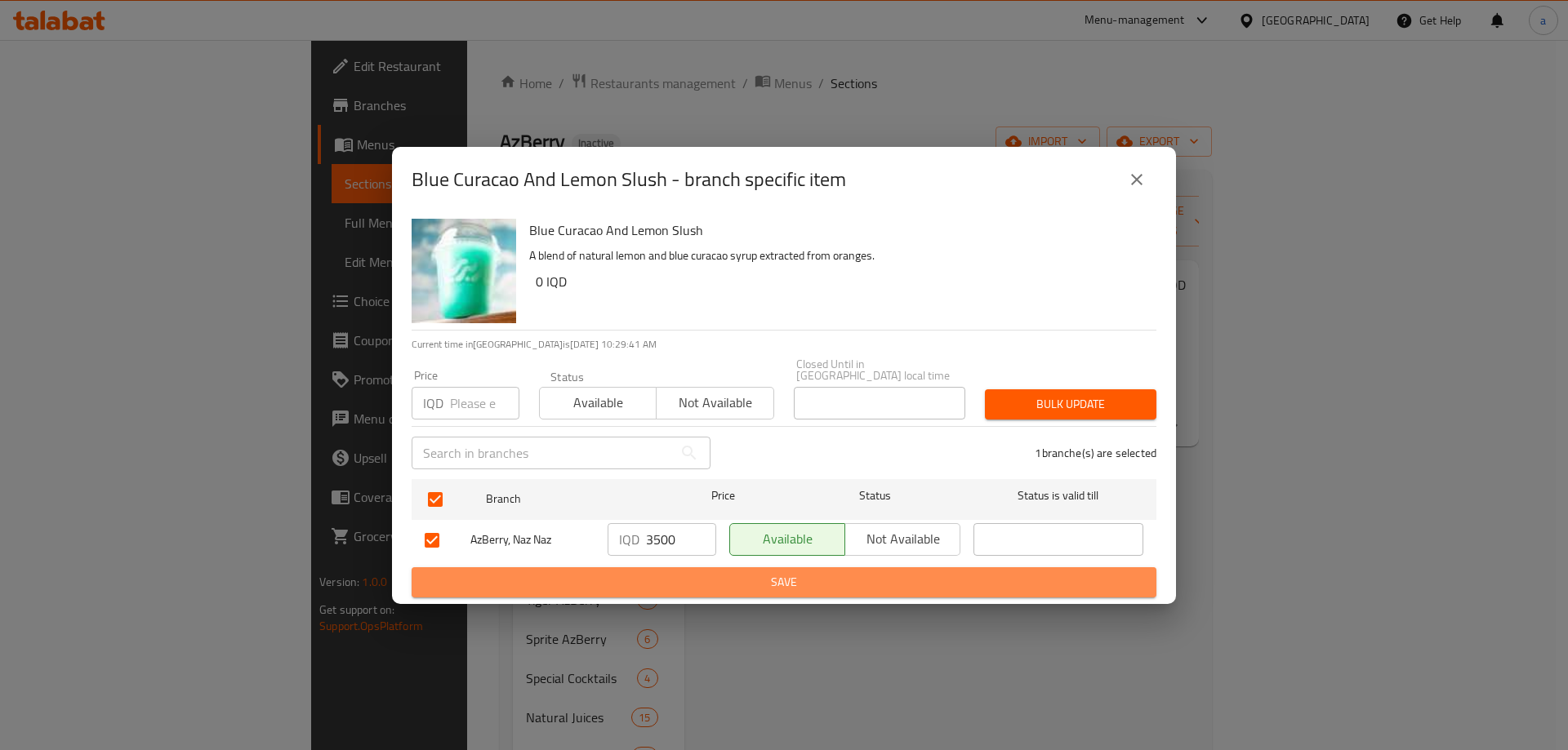
click at [760, 572] on span "Save" at bounding box center [784, 582] width 718 height 21
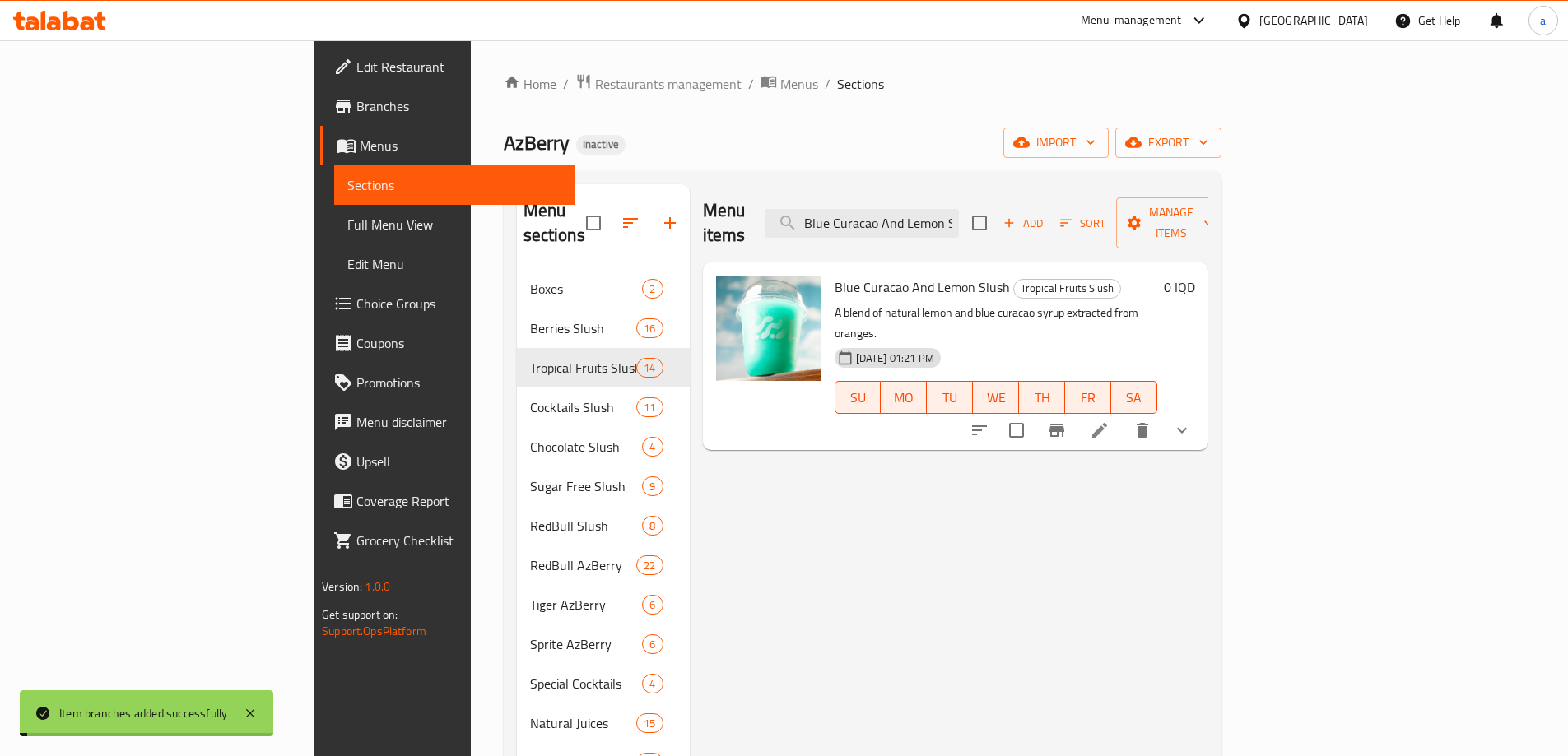
click at [1195, 275] on h6 "0 IQD" at bounding box center [1179, 287] width 31 height 23
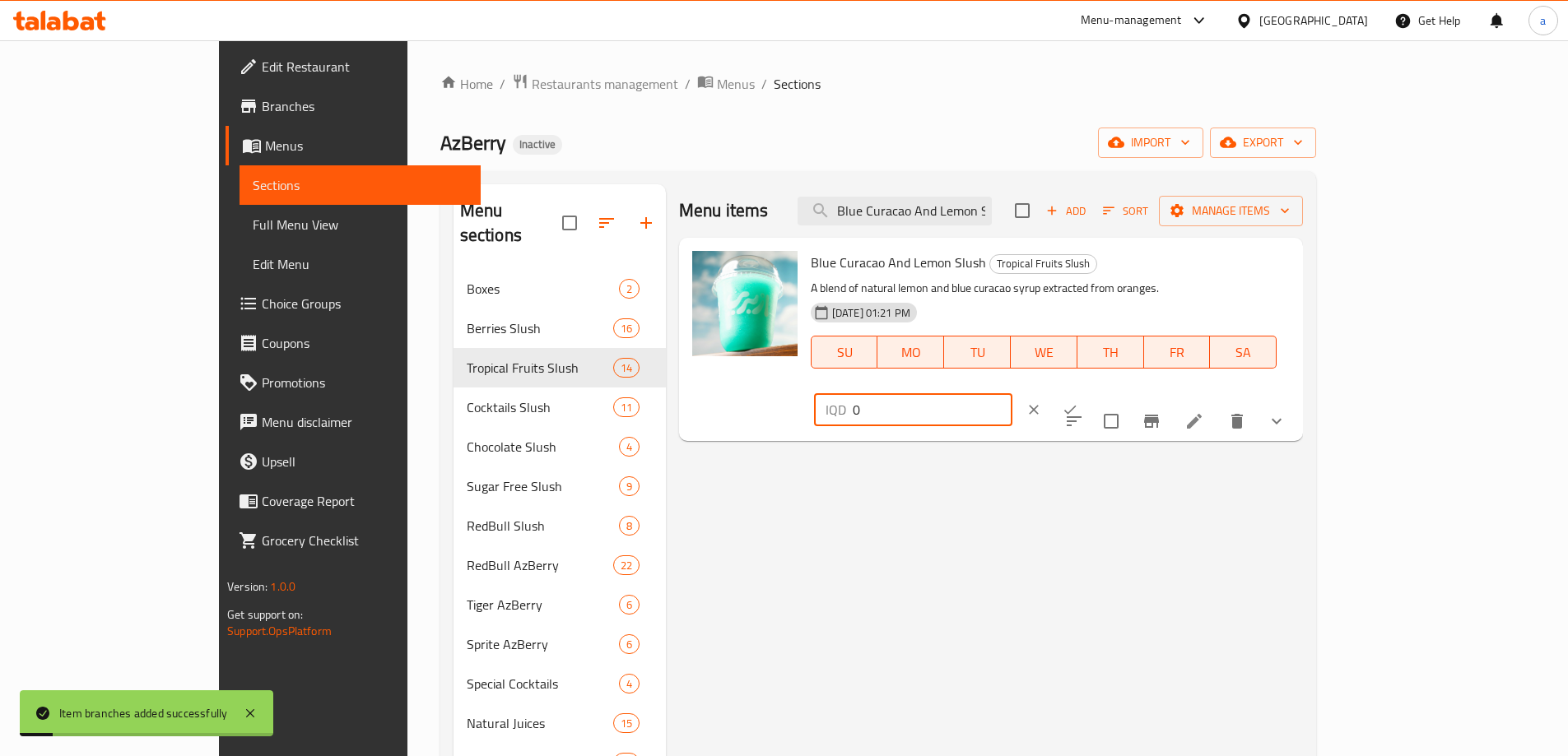
drag, startPoint x: 1352, startPoint y: 262, endPoint x: 1256, endPoint y: 267, distance: 96.1
click at [1012, 394] on div "IQD 0 ​" at bounding box center [913, 410] width 198 height 33
paste input "350"
type input "3500"
click at [1078, 401] on icon "ok" at bounding box center [1069, 409] width 16 height 16
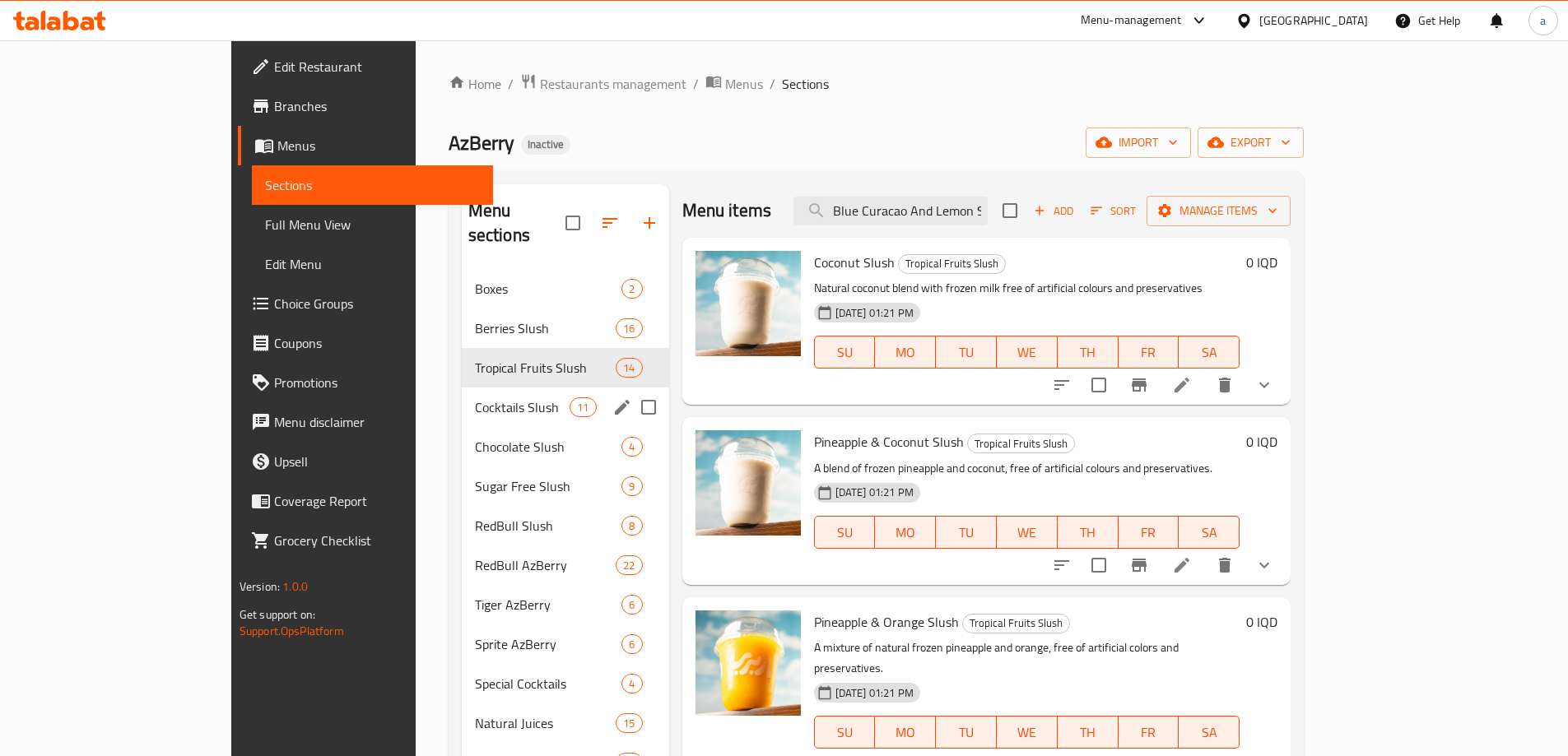
click at [462, 394] on div "Cocktails Slush 11" at bounding box center [565, 407] width 207 height 40
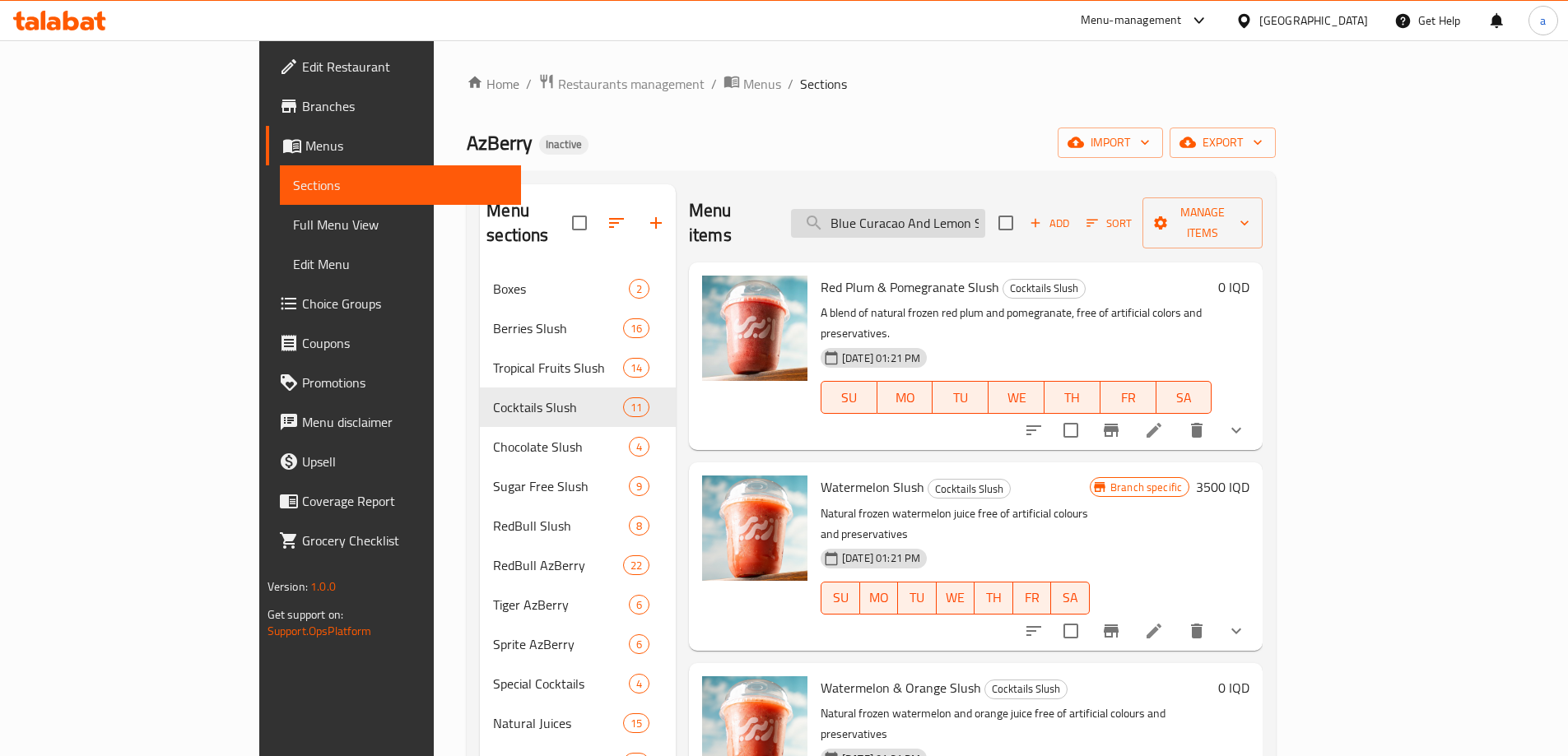
click at [985, 216] on input "Blue Curacao And Lemon Slush" at bounding box center [887, 223] width 194 height 28
paste input "Strawberry With Pineapple & Plum"
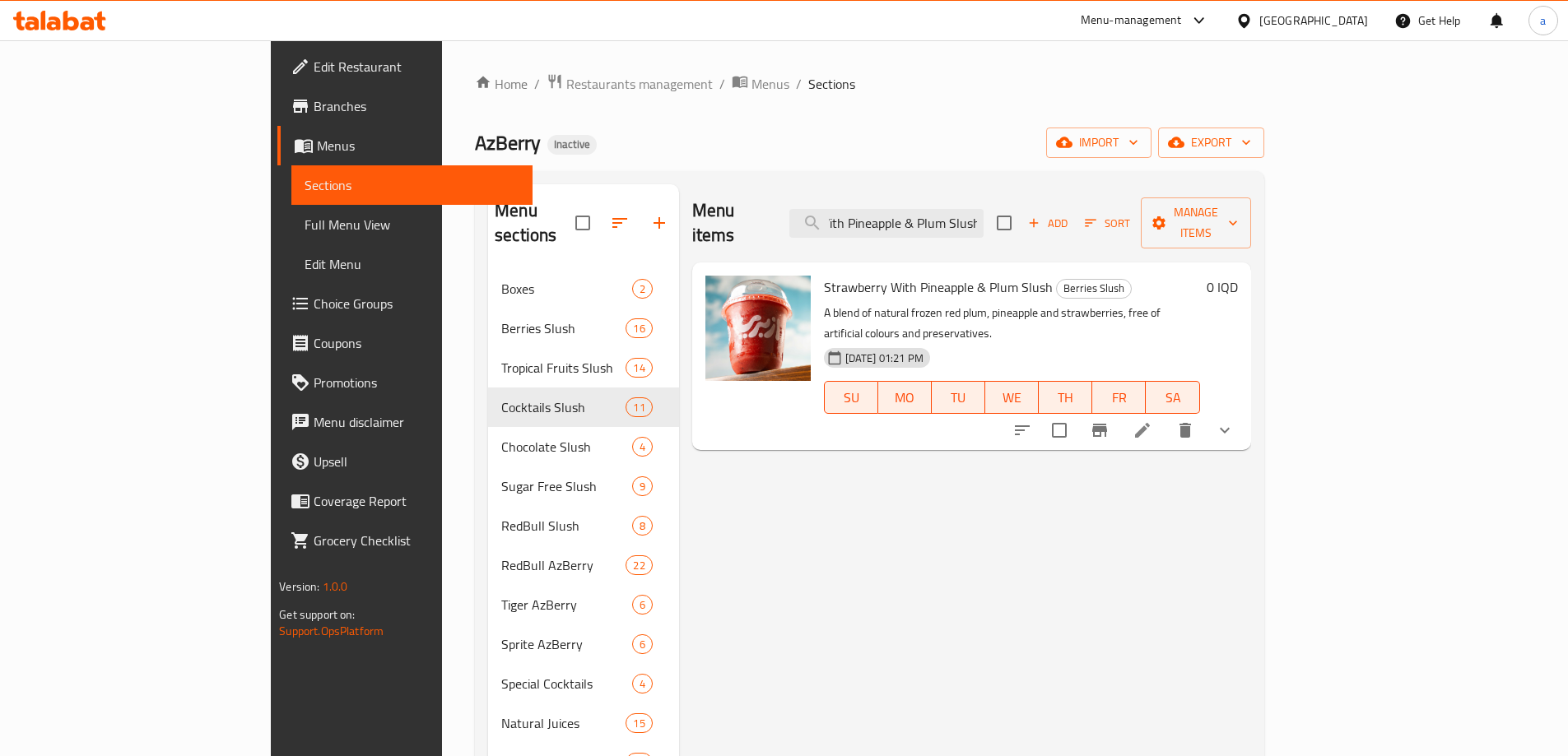
type input "Strawberry With Pineapple & Plum Slush"
click at [1109, 420] on icon "Branch-specific-item" at bounding box center [1099, 430] width 20 height 20
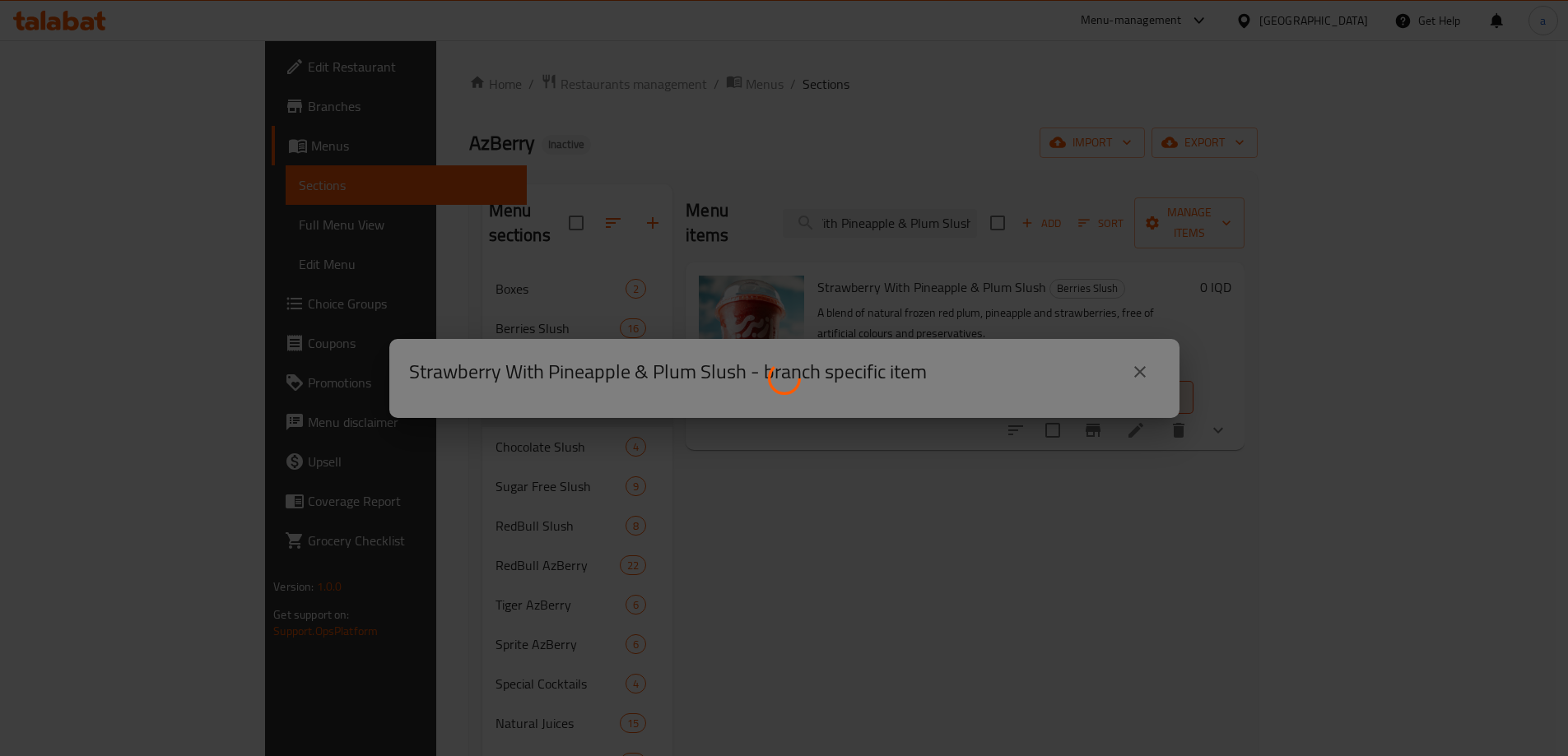
scroll to position [0, 0]
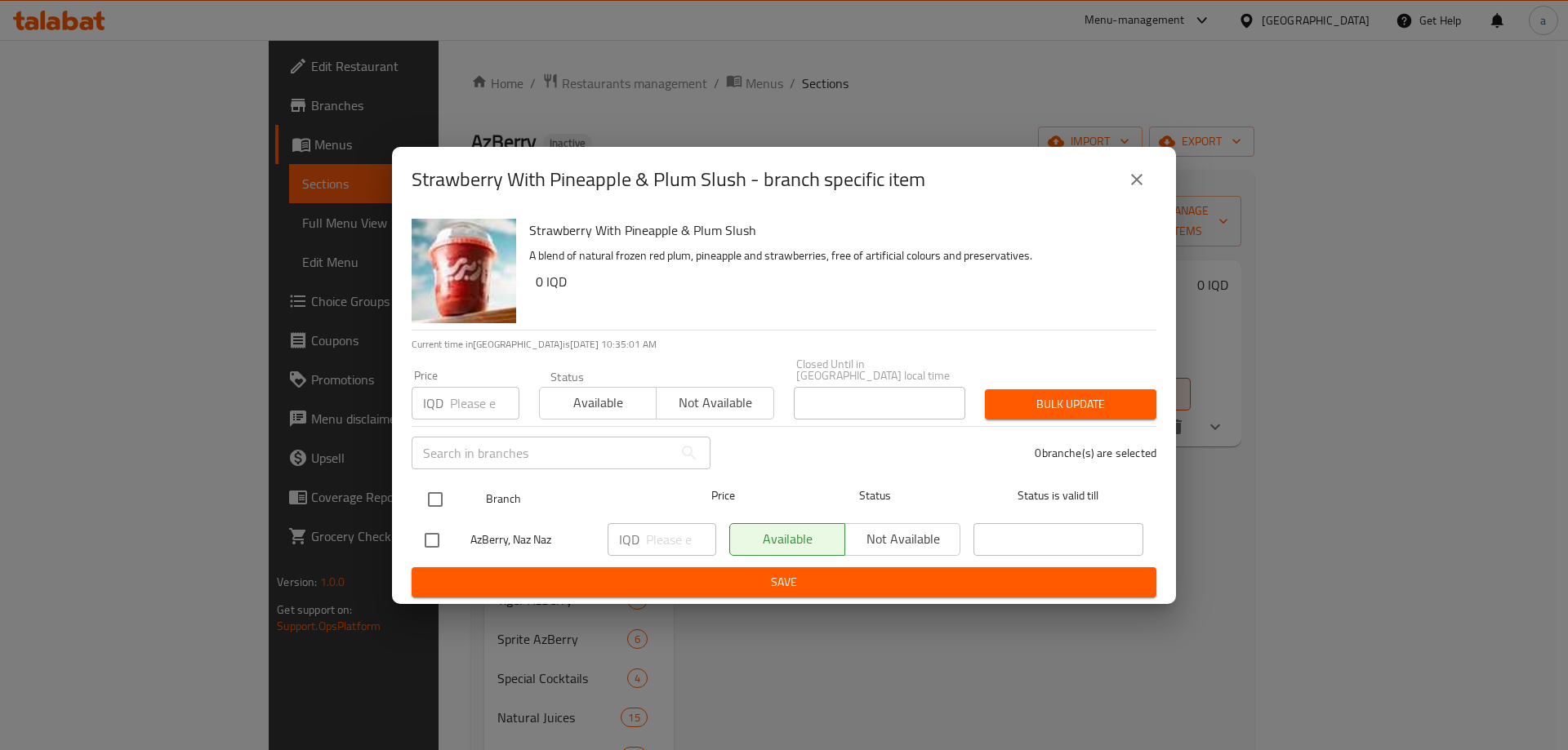
click at [438, 492] on input "checkbox" at bounding box center [435, 500] width 34 height 34
checkbox input "true"
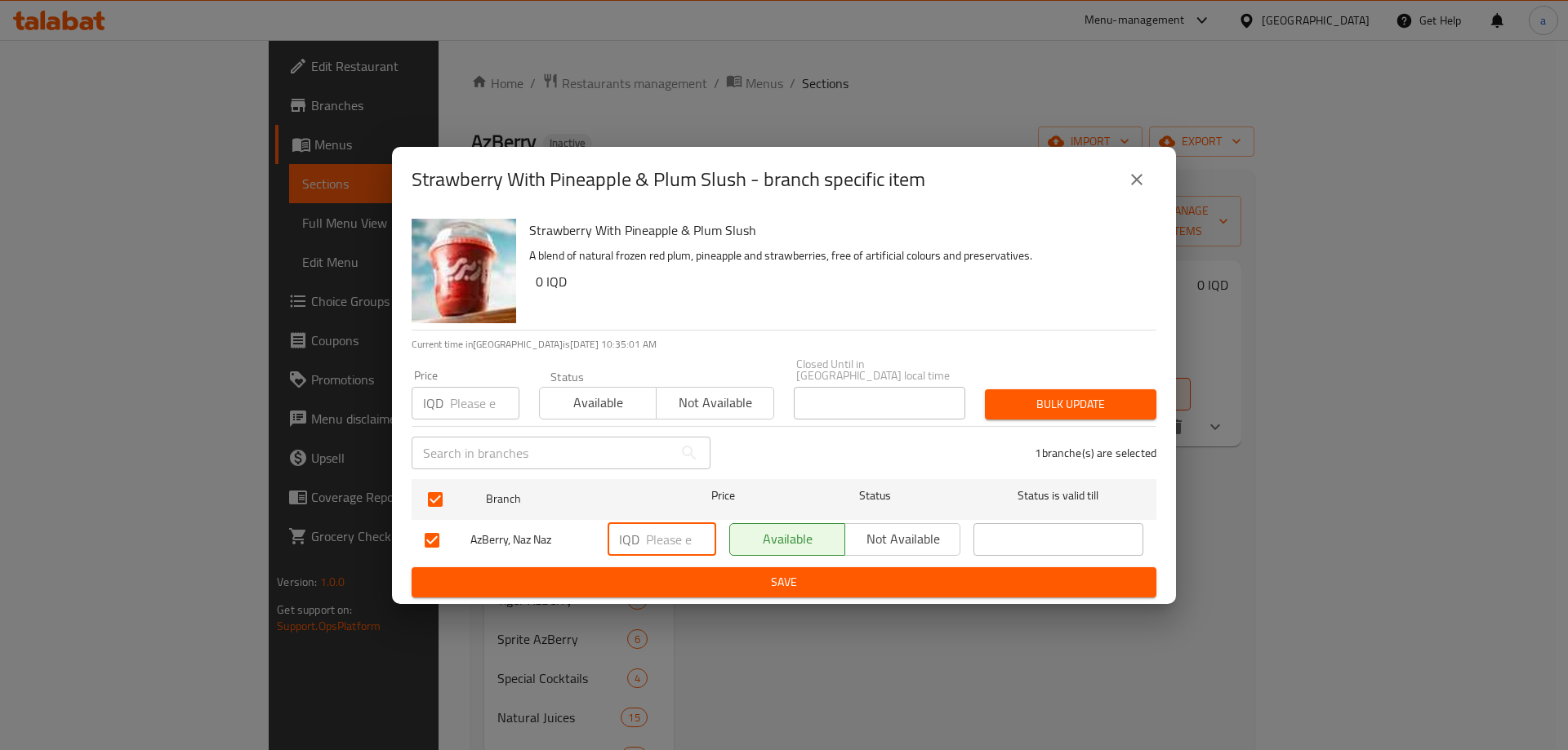
click at [657, 535] on input "number" at bounding box center [681, 539] width 70 height 33
paste input "3500"
click at [671, 535] on input "3500" at bounding box center [681, 539] width 70 height 33
paste input "number"
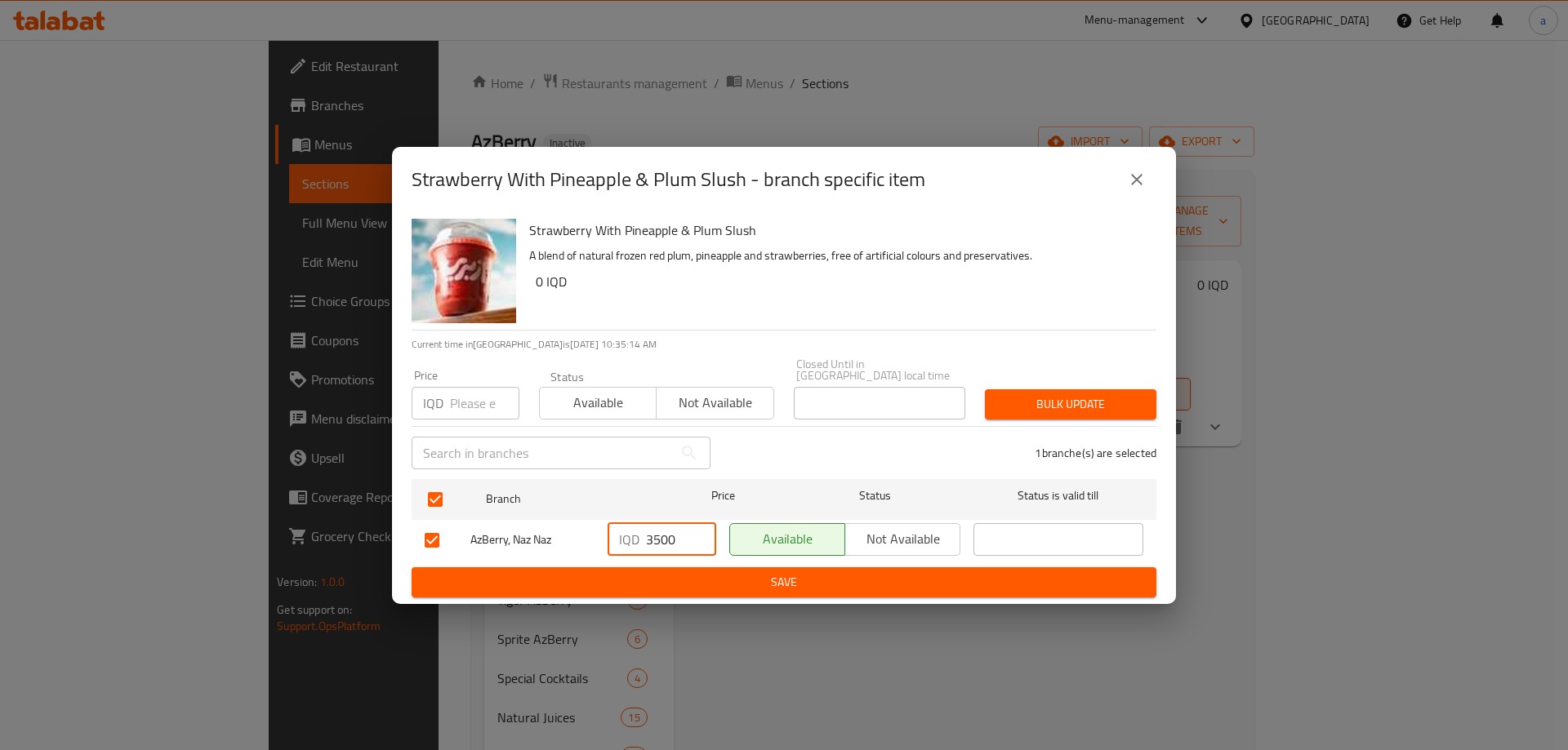
type input "3500"
click at [700, 572] on span "Save" at bounding box center [784, 582] width 718 height 21
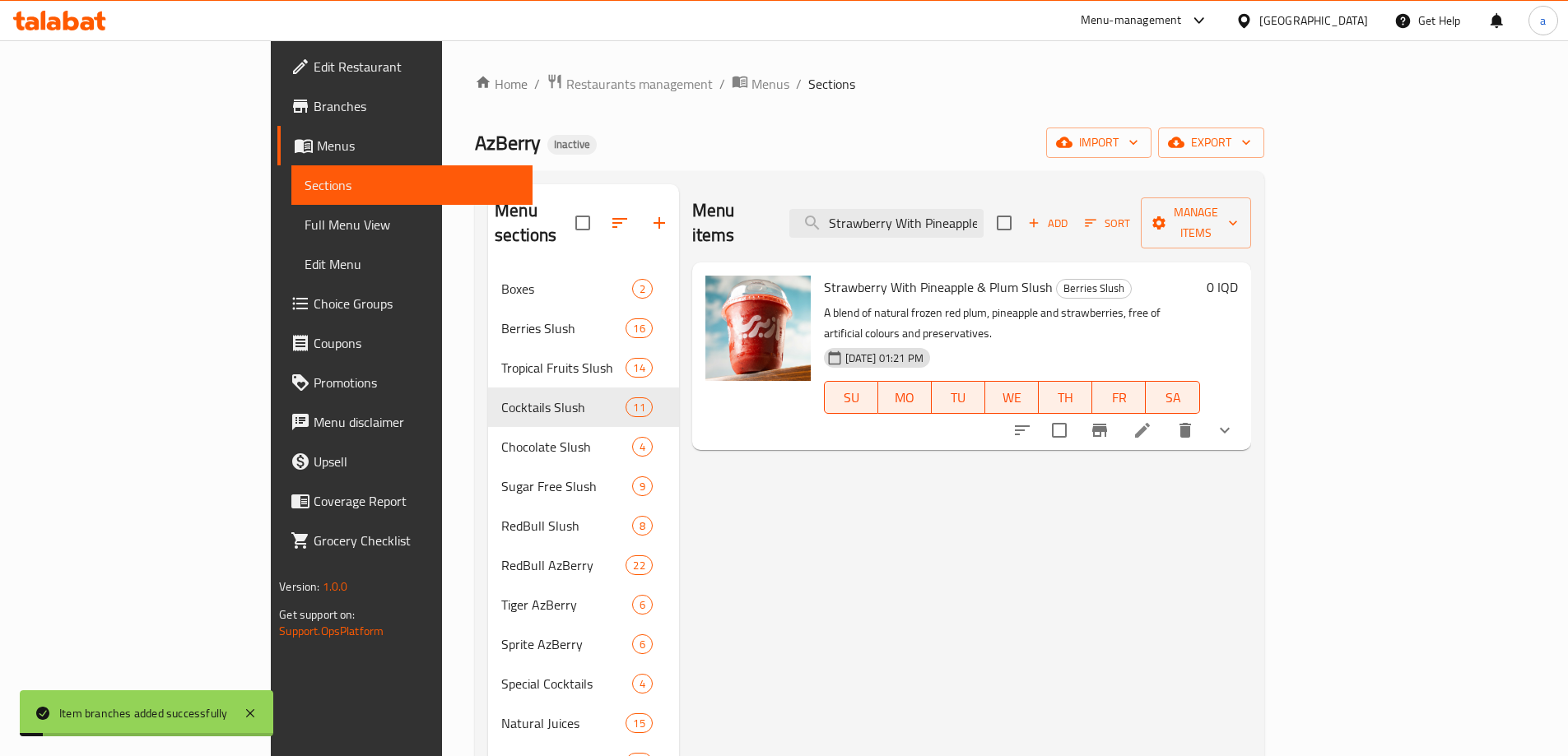
click at [1237, 275] on h6 "0 IQD" at bounding box center [1222, 287] width 31 height 23
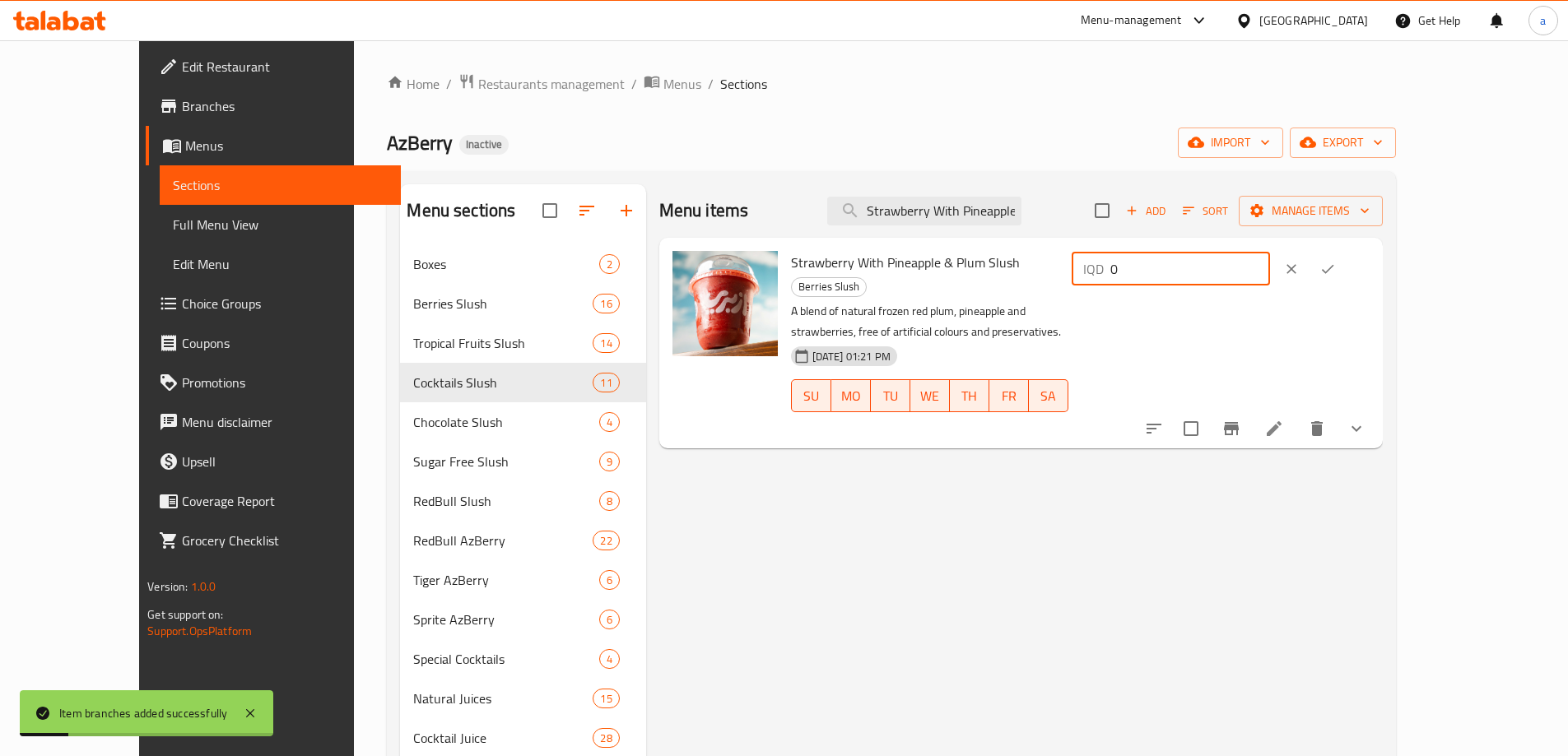
drag, startPoint x: 1381, startPoint y: 261, endPoint x: 1170, endPoint y: 268, distance: 211.1
click at [1170, 268] on div "Strawberry With Pineapple & Plum Slush Berries Slush A blend of natural frozen …" at bounding box center [1080, 343] width 592 height 198
paste input "350"
type input "3500"
click at [1336, 268] on icon "ok" at bounding box center [1327, 268] width 16 height 16
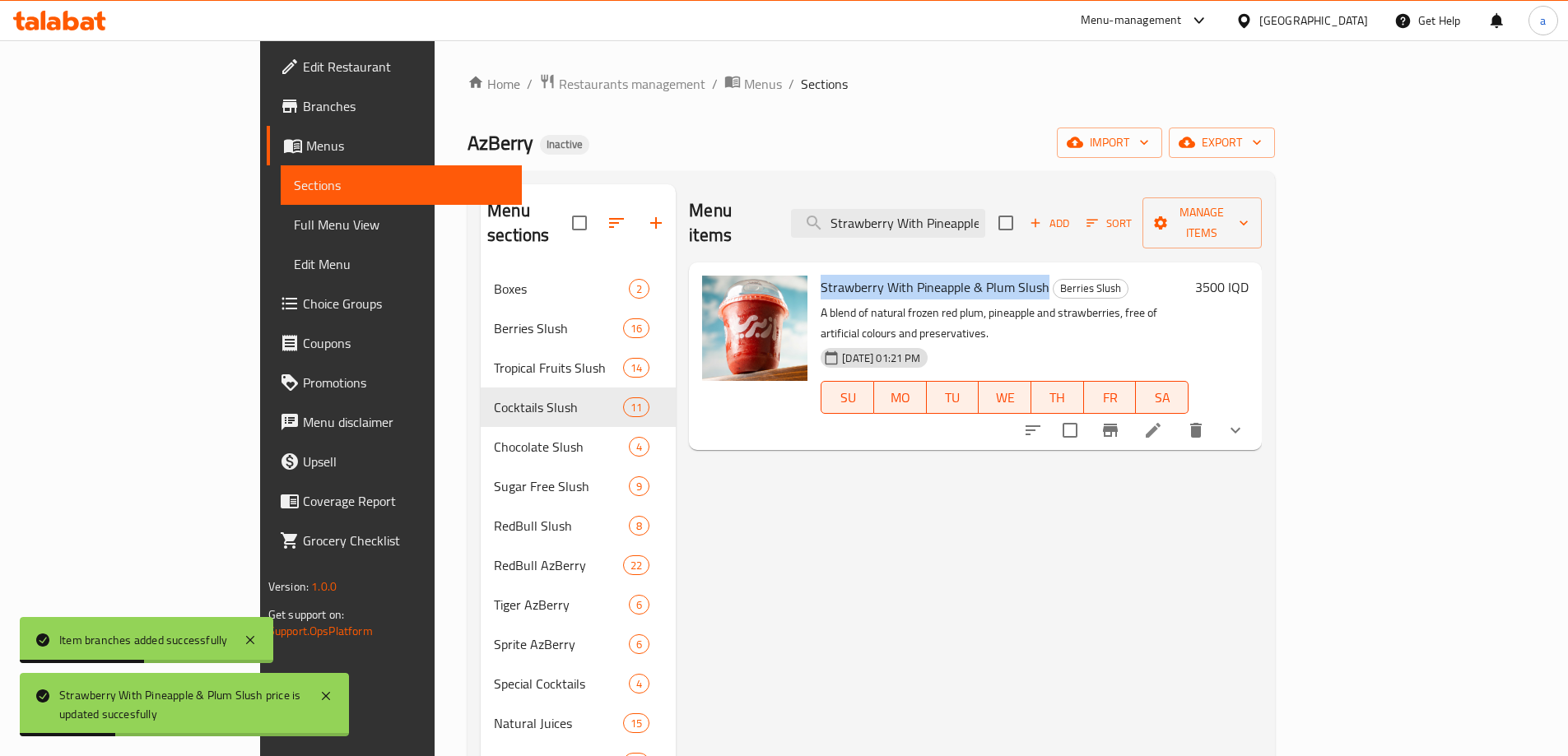
drag, startPoint x: 753, startPoint y: 260, endPoint x: 982, endPoint y: 259, distance: 229.0
click at [982, 269] on div "Strawberry With Pineapple & Plum Slush Berries Slush A blend of natural frozen …" at bounding box center [1004, 356] width 381 height 174
copy span "Strawberry With Pineapple & Plum Slush"
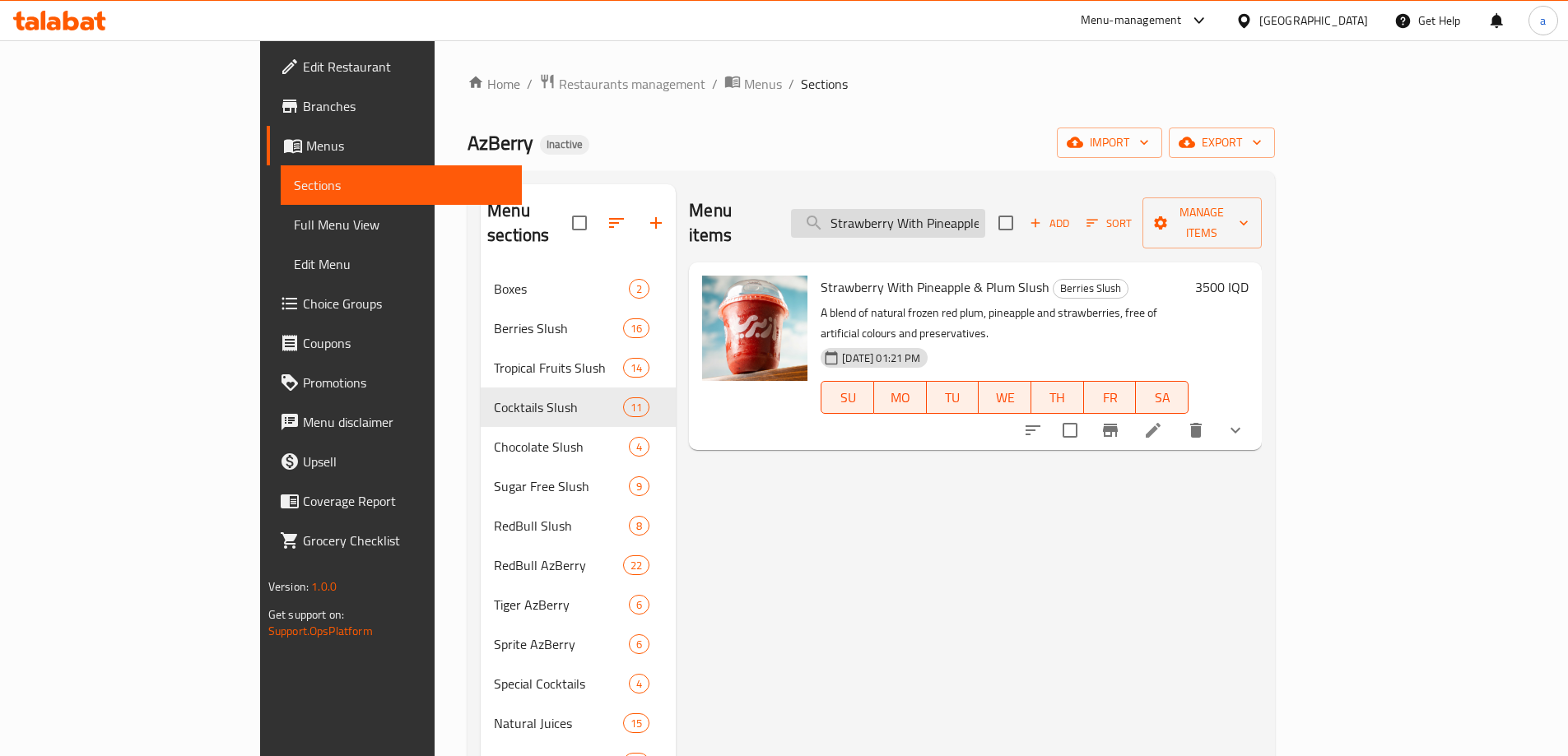
click at [985, 218] on input "Strawberry With Pineapple & Plum Slush" at bounding box center [887, 223] width 194 height 28
paste input "Watermelon"
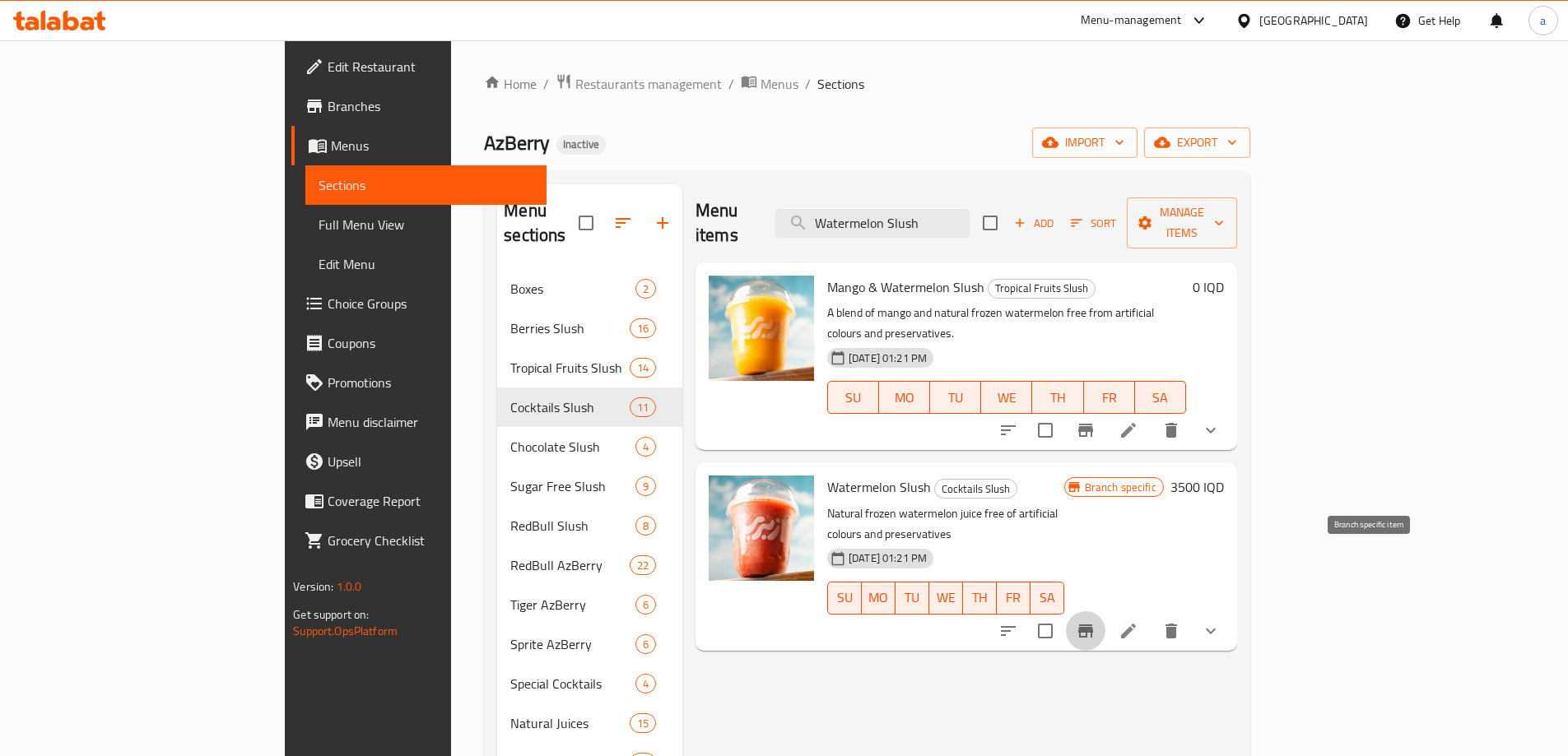
click at [1093, 625] on icon "Branch-specific-item" at bounding box center [1085, 631] width 15 height 13
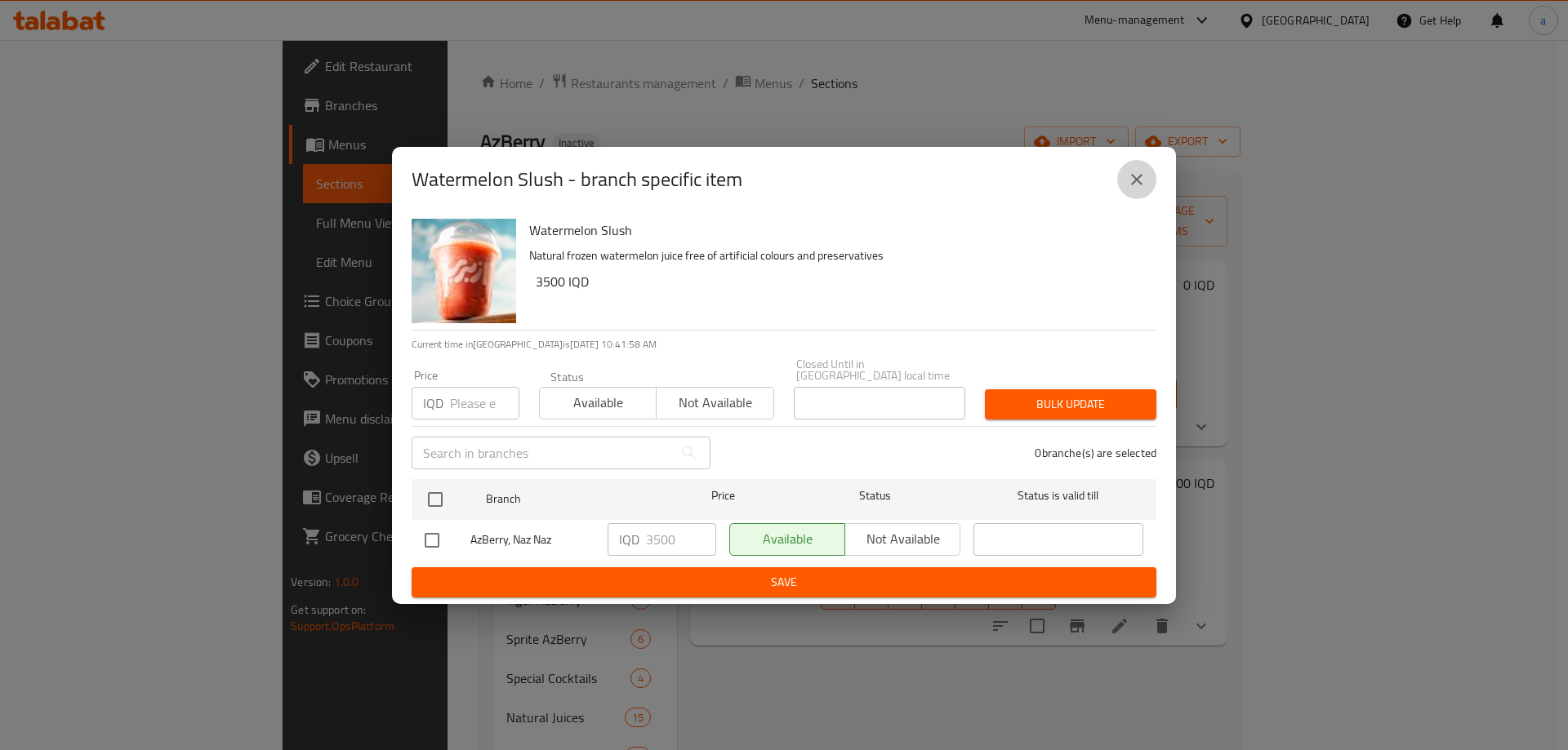
click at [1137, 187] on icon "close" at bounding box center [1136, 179] width 20 height 20
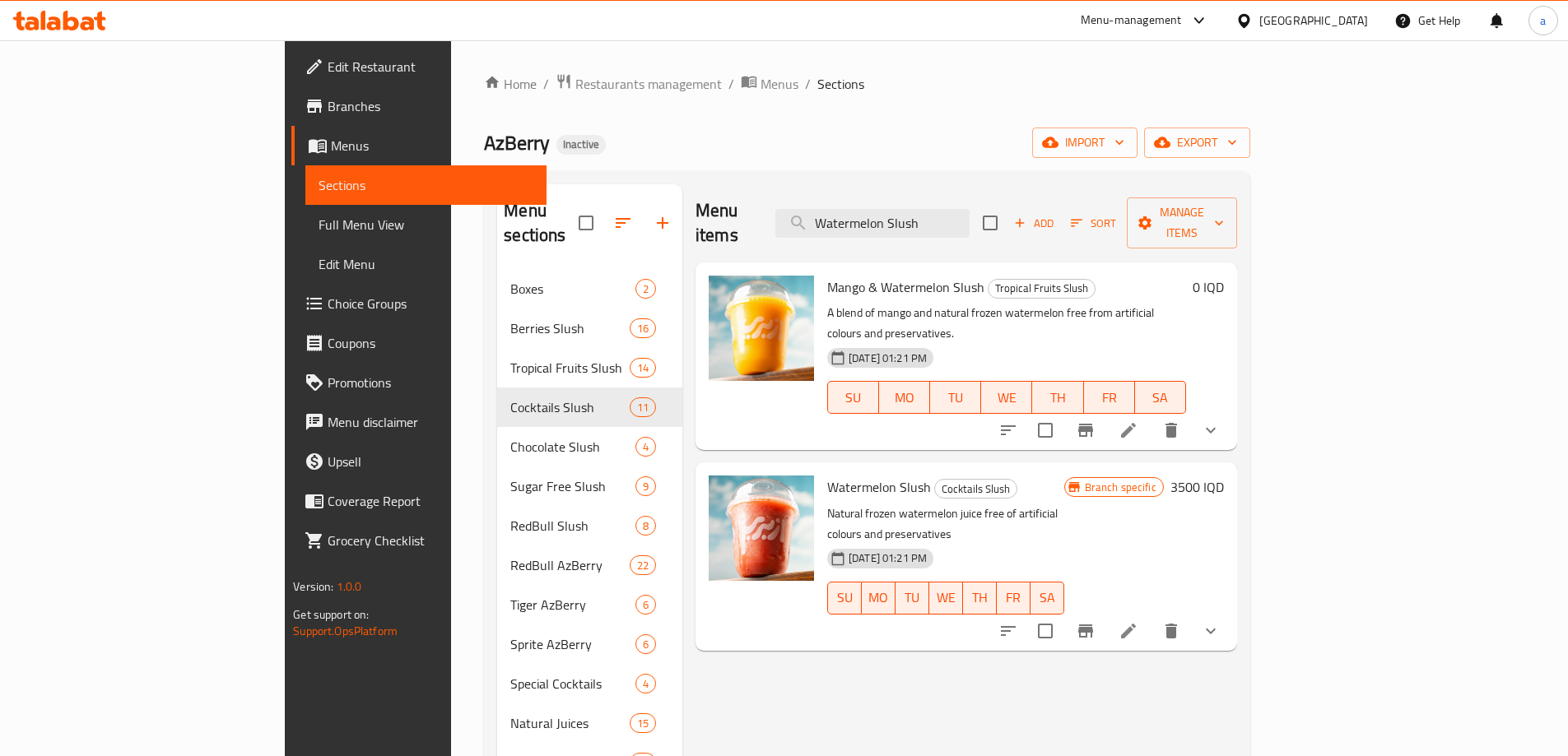
drag, startPoint x: 1041, startPoint y: 208, endPoint x: 835, endPoint y: 207, distance: 206.0
click at [835, 207] on div "Menu items Watermelon Slush Add Sort Manage items" at bounding box center [966, 224] width 541 height 79
paste input "Red Plum & Red Bull"
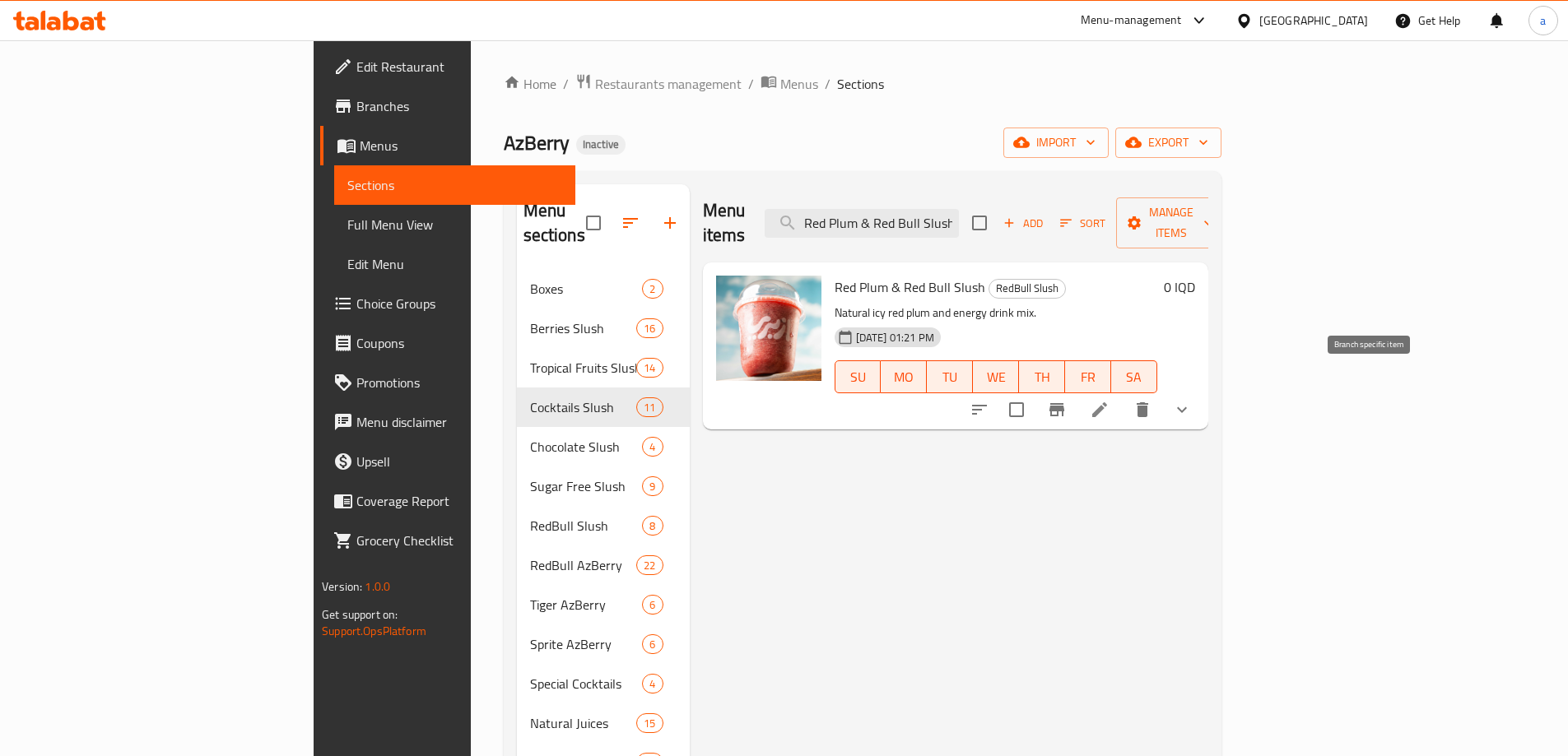
type input "Red Plum & Red Bull Slush"
click at [1064, 403] on icon "Branch-specific-item" at bounding box center [1056, 409] width 15 height 13
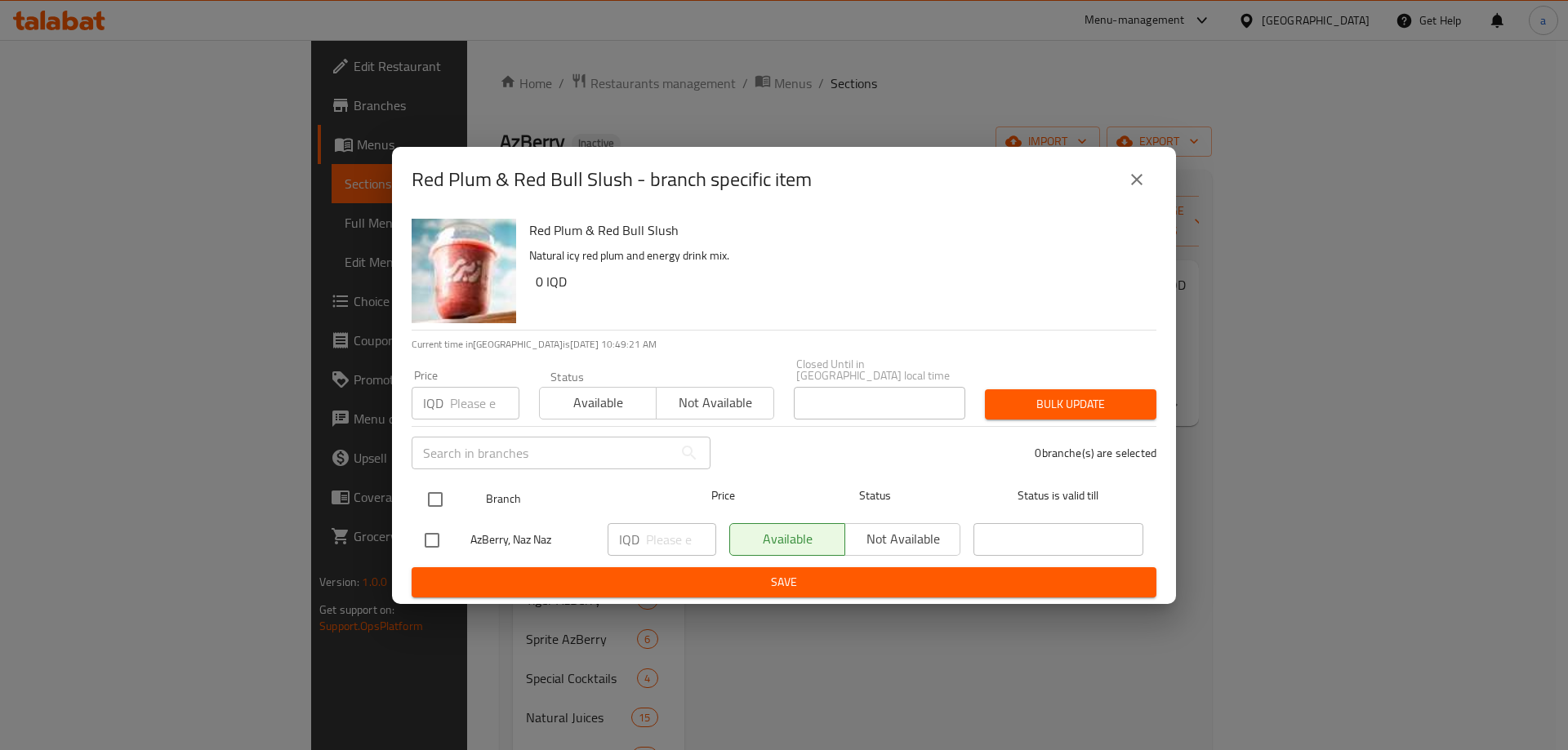
click at [443, 489] on input "checkbox" at bounding box center [435, 500] width 34 height 34
checkbox input "true"
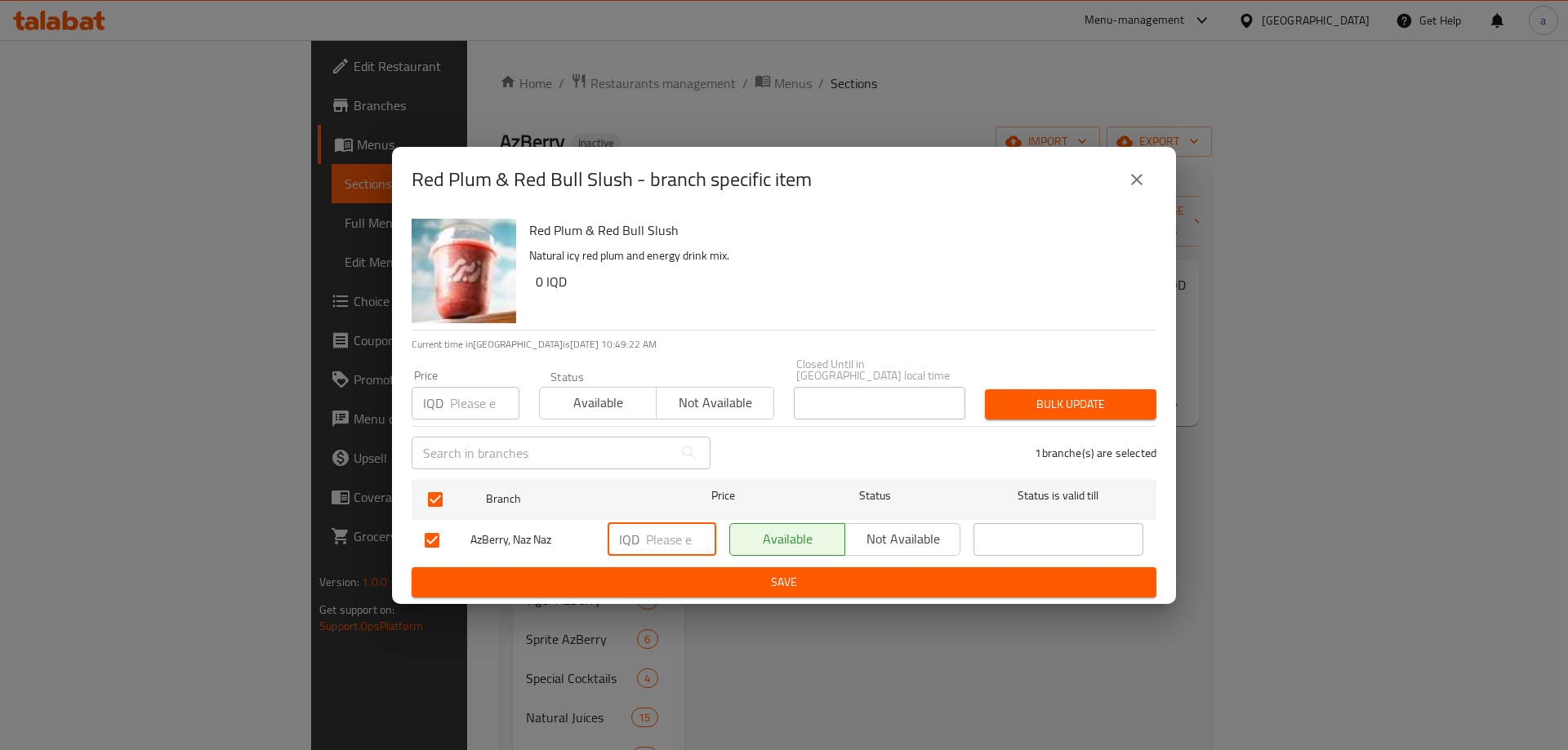
click at [667, 536] on input "number" at bounding box center [681, 539] width 70 height 33
paste input "3500"
type input "3500"
click at [708, 576] on span "Save" at bounding box center [784, 582] width 718 height 21
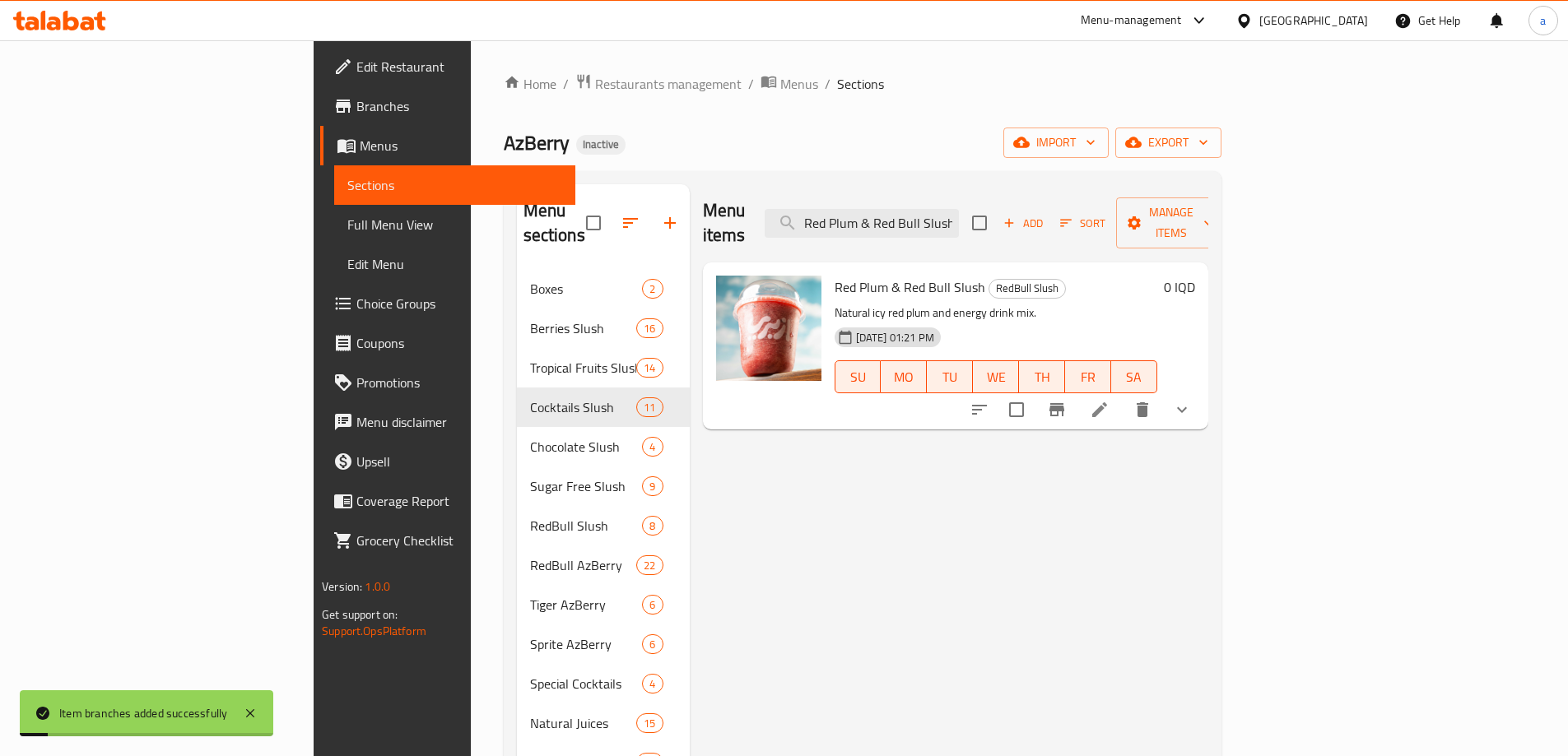
click at [1195, 275] on h6 "0 IQD" at bounding box center [1179, 287] width 31 height 23
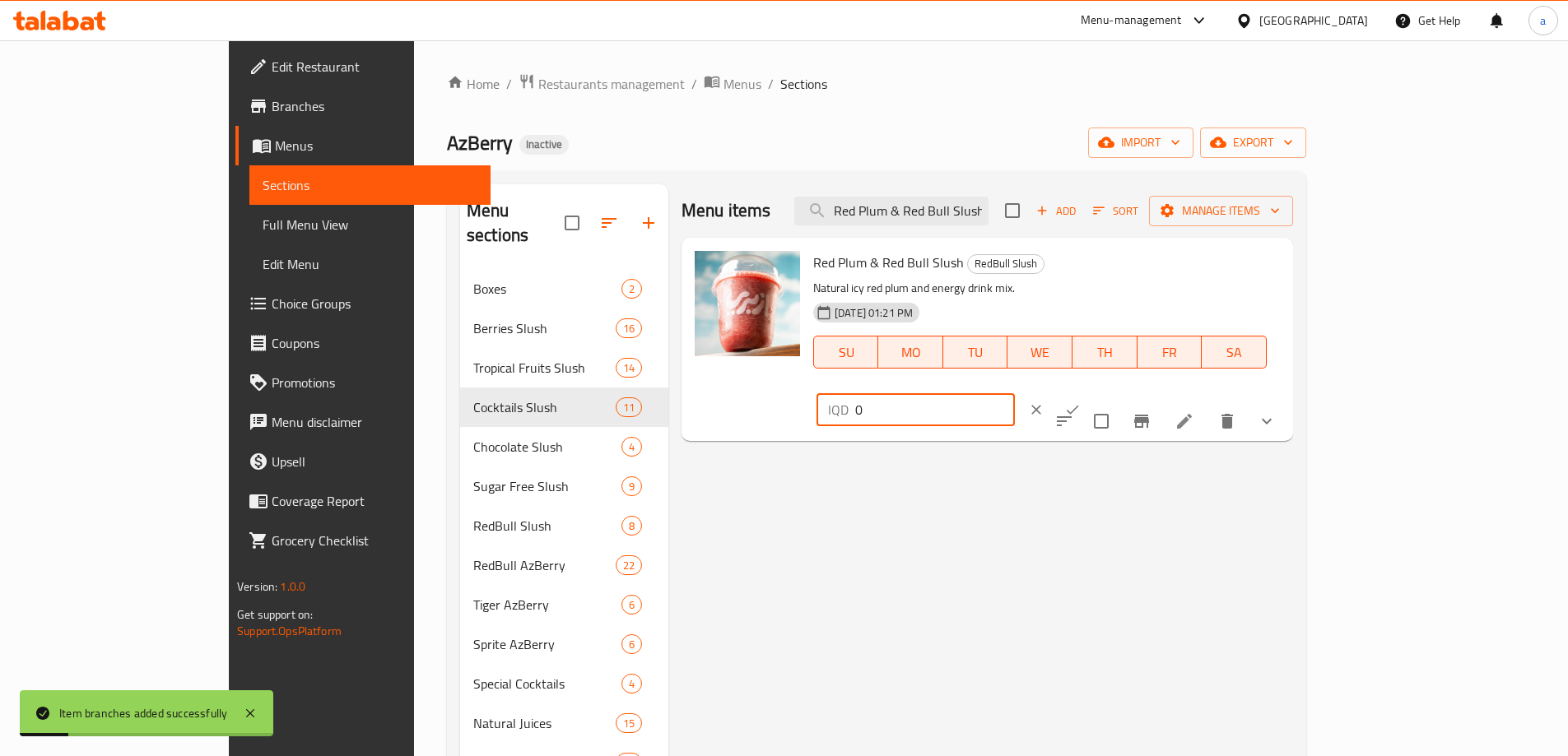
drag, startPoint x: 1368, startPoint y: 271, endPoint x: 1219, endPoint y: 268, distance: 149.0
click at [1219, 268] on div "Red Plum & Red Bull Slush RedBull Slush Natural icy red plum and energy drink m…" at bounding box center [1047, 339] width 480 height 190
paste input "350"
type input "3500"
click at [1091, 392] on button "ok" at bounding box center [1073, 410] width 36 height 36
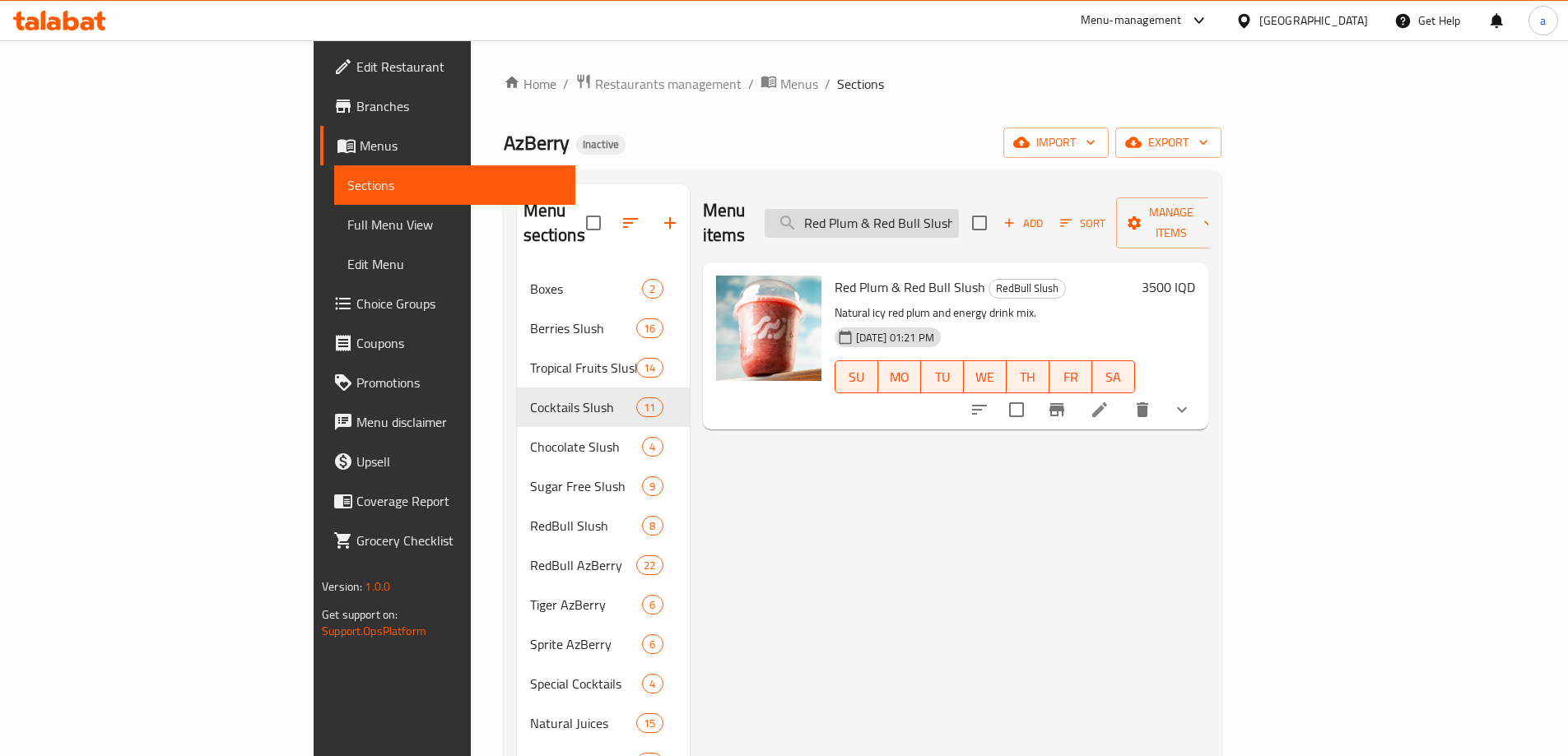
click at [959, 209] on input "Red Plum & Red Bull Slush" at bounding box center [861, 223] width 194 height 28
paste input "Green Apple"
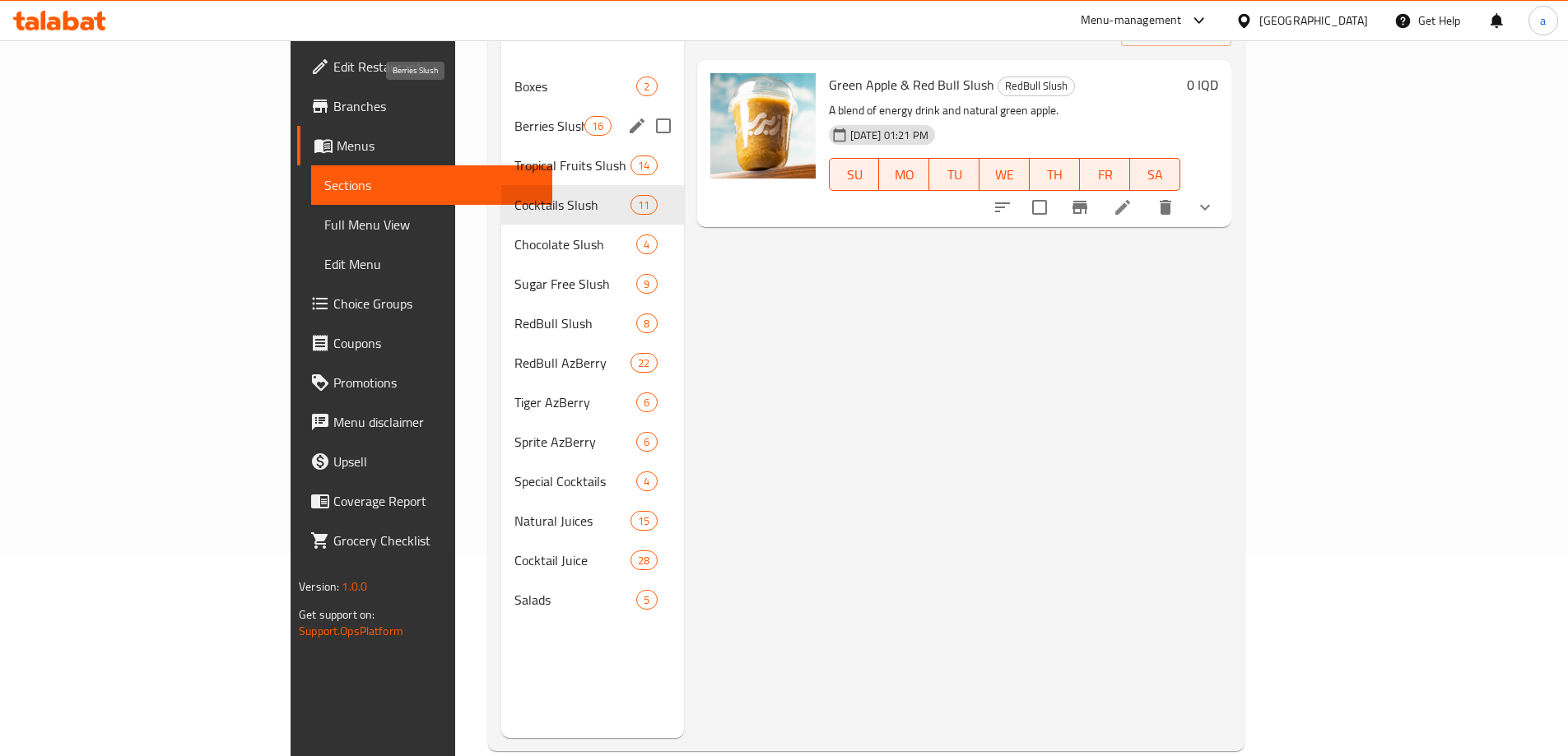
scroll to position [230, 0]
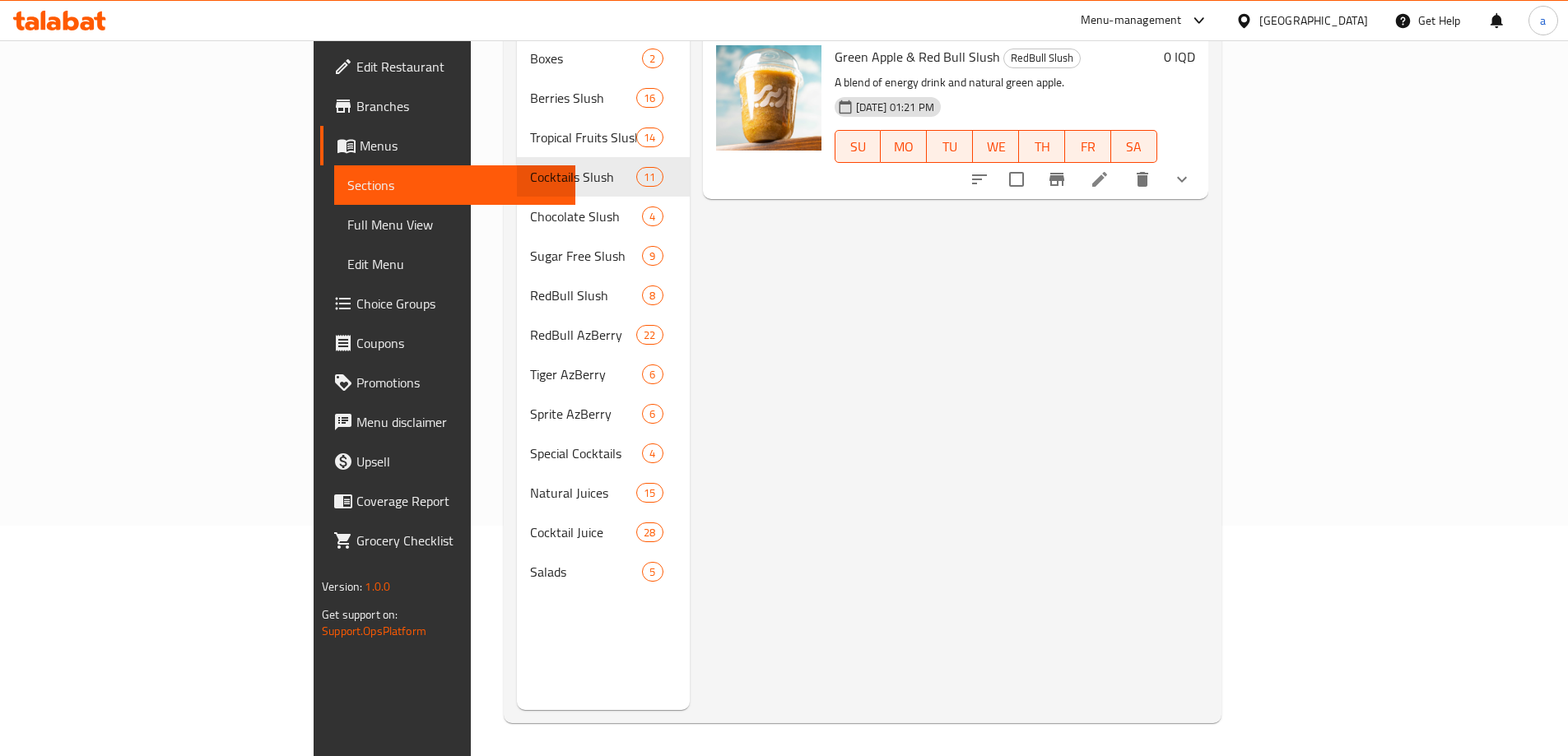
click at [785, 331] on div "Menu items Green Apple & Red Bull Slush Add Sort Manage items Green Apple & Red…" at bounding box center [948, 332] width 519 height 756
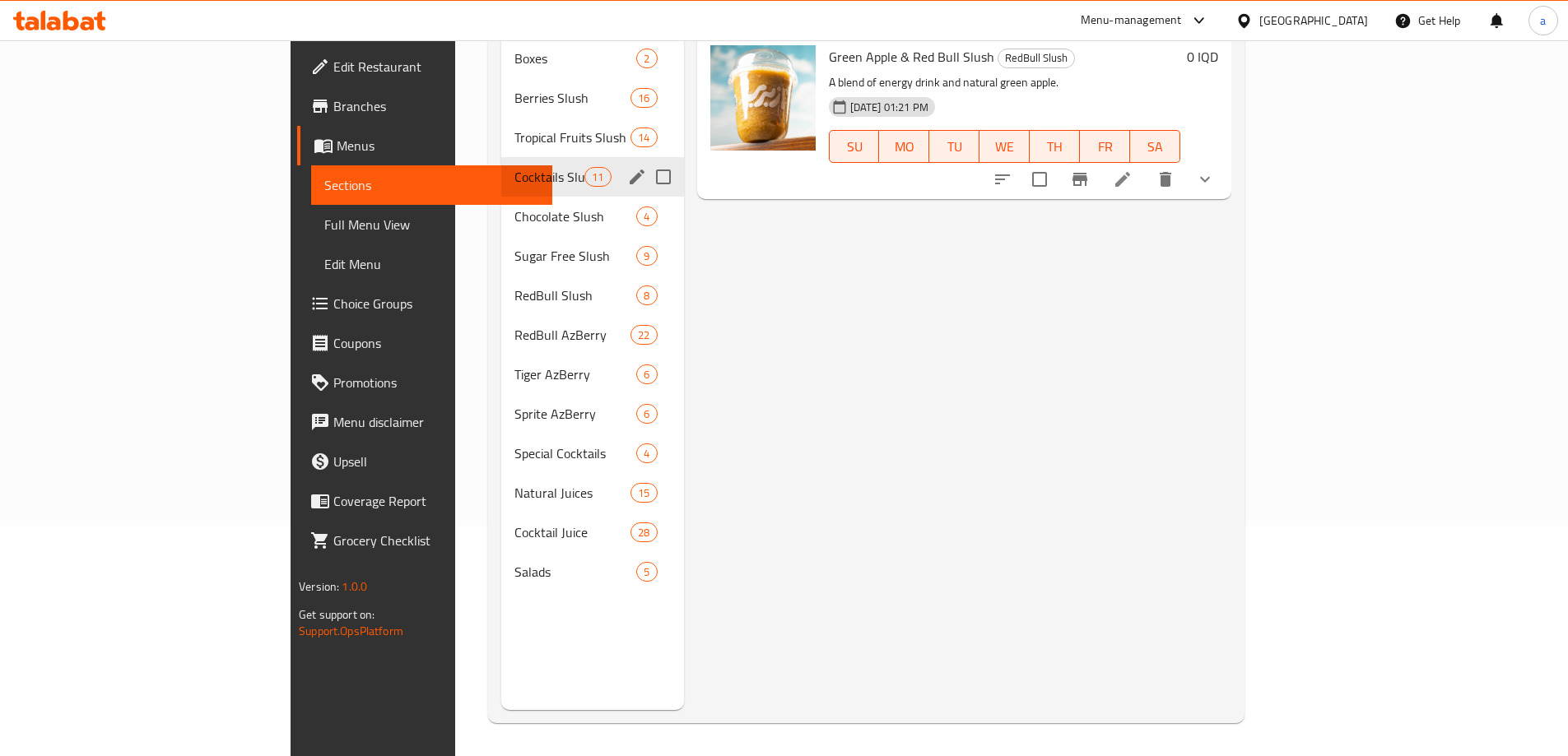
scroll to position [0, 0]
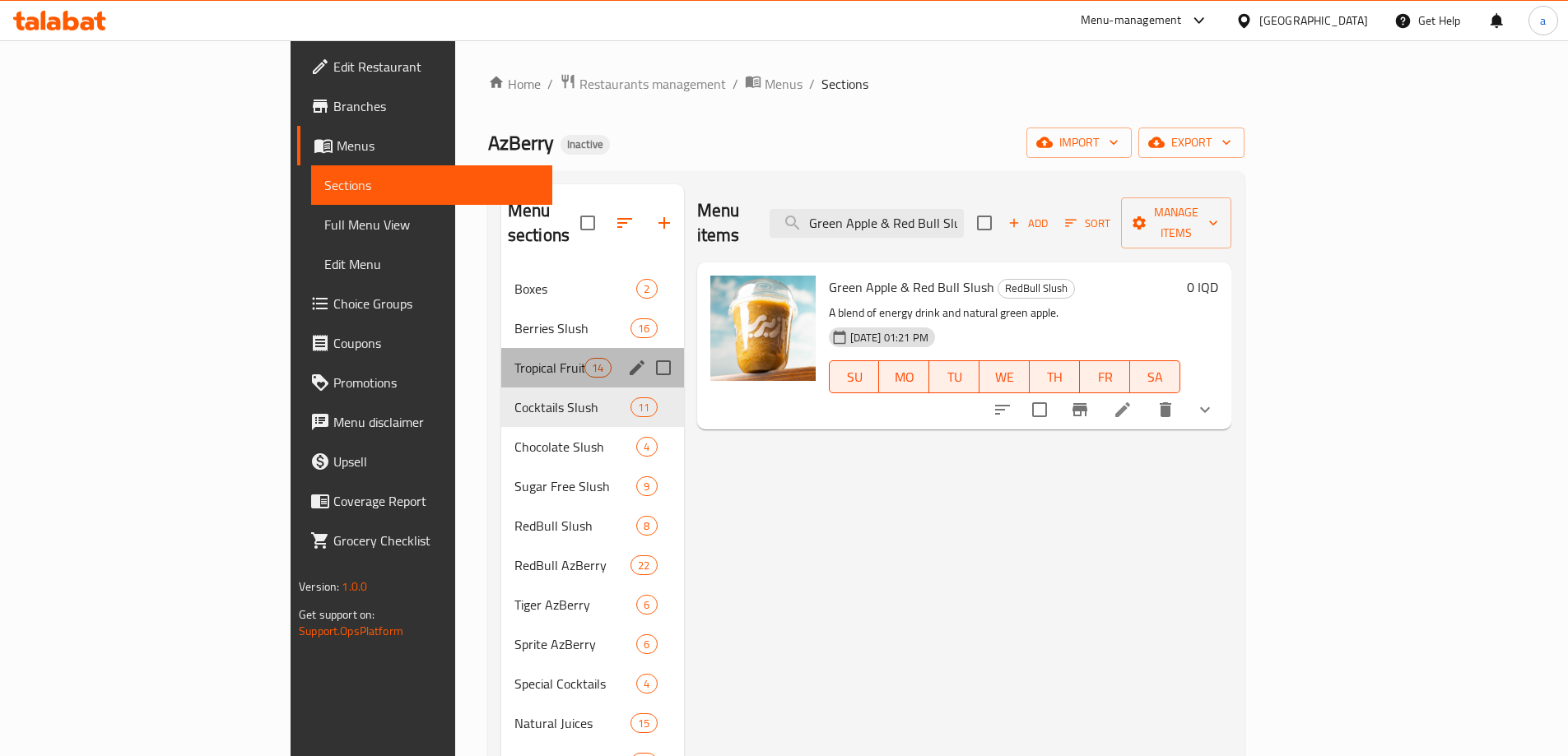
click at [501, 348] on div "Tropical Fruits Slush 14" at bounding box center [593, 368] width 183 height 40
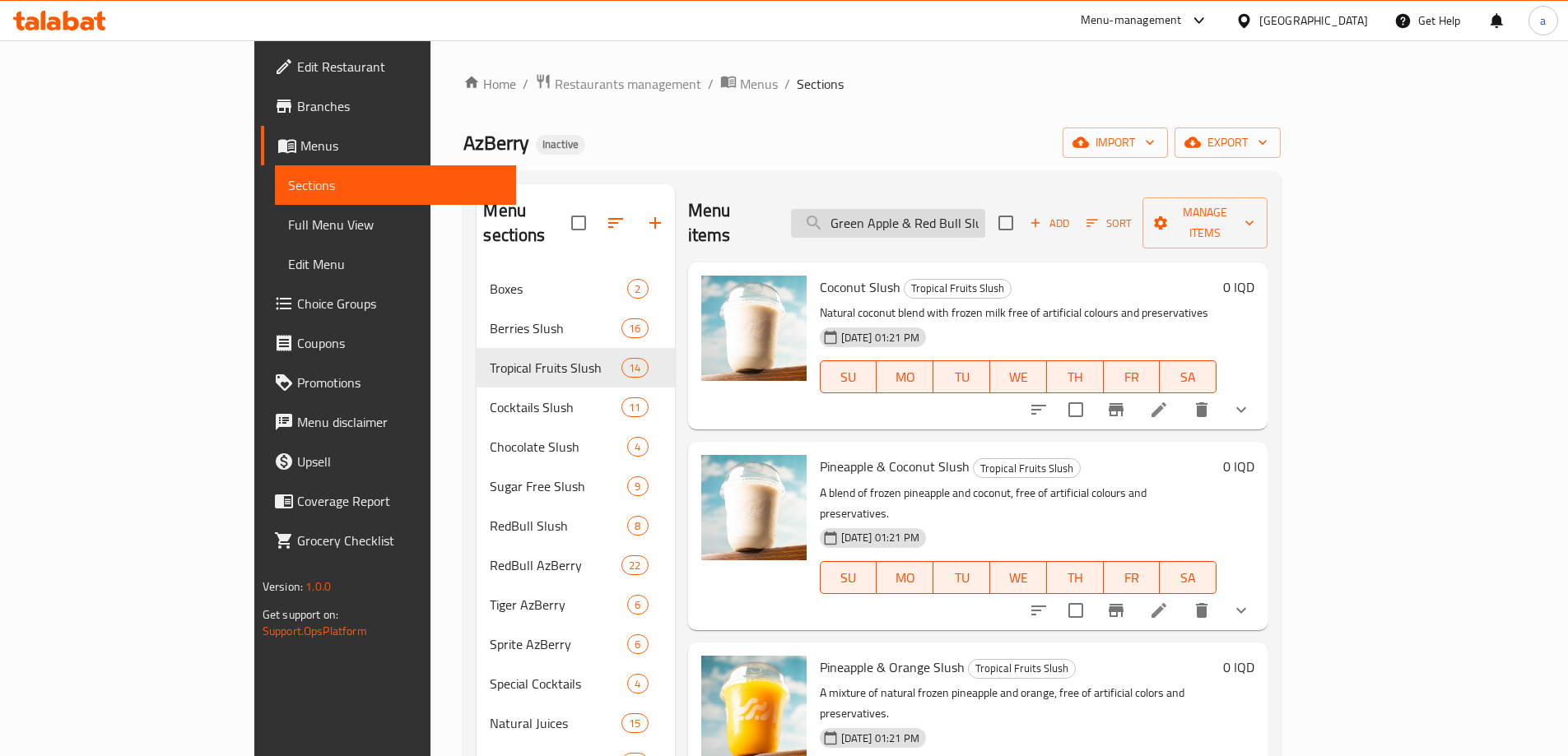
click at [985, 209] on input "Green Apple & Red Bull Slush" at bounding box center [887, 223] width 194 height 28
paste input "Strawberry & Melon"
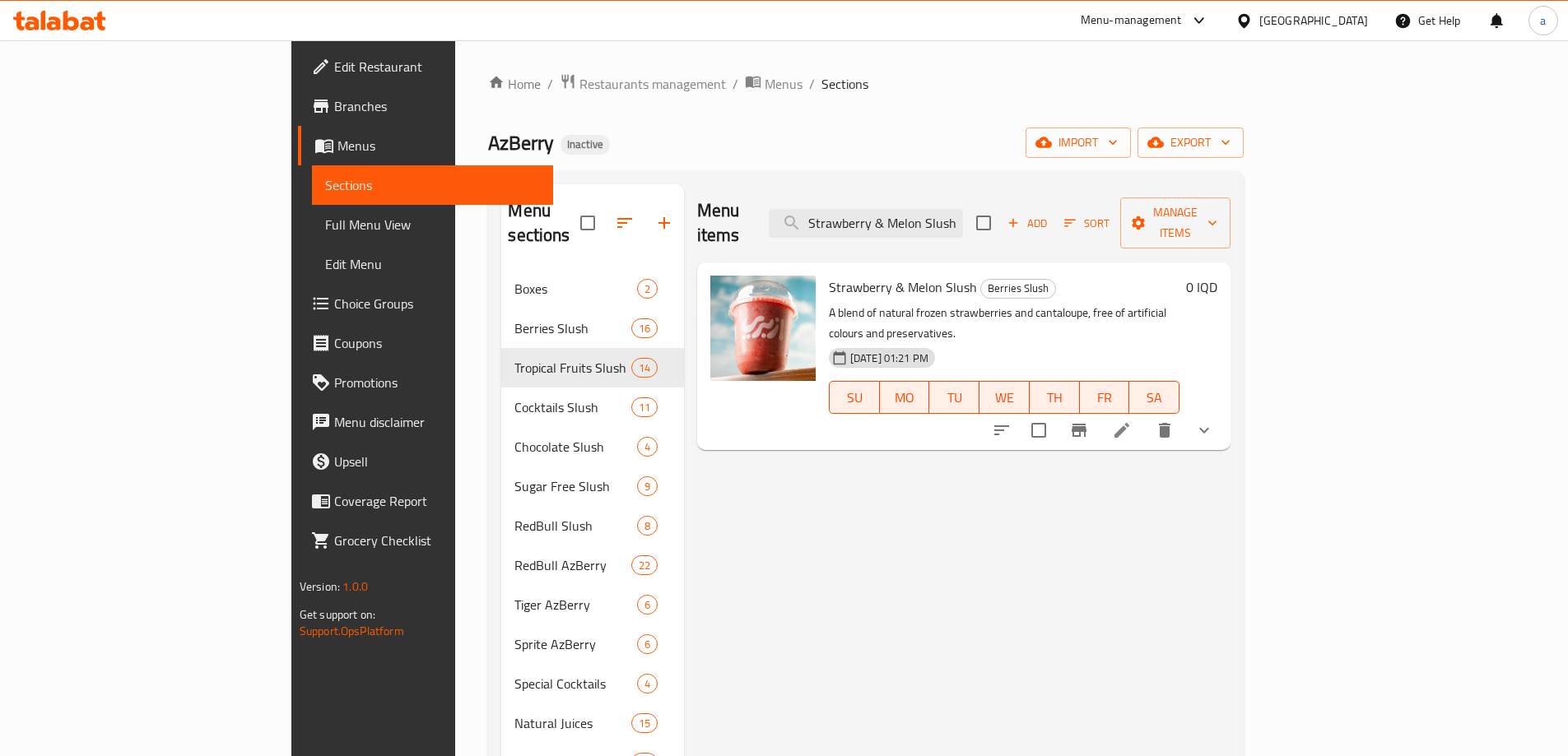
type input "Strawberry & Melon Slush"
click at [1089, 420] on icon "Branch-specific-item" at bounding box center [1079, 430] width 20 height 20
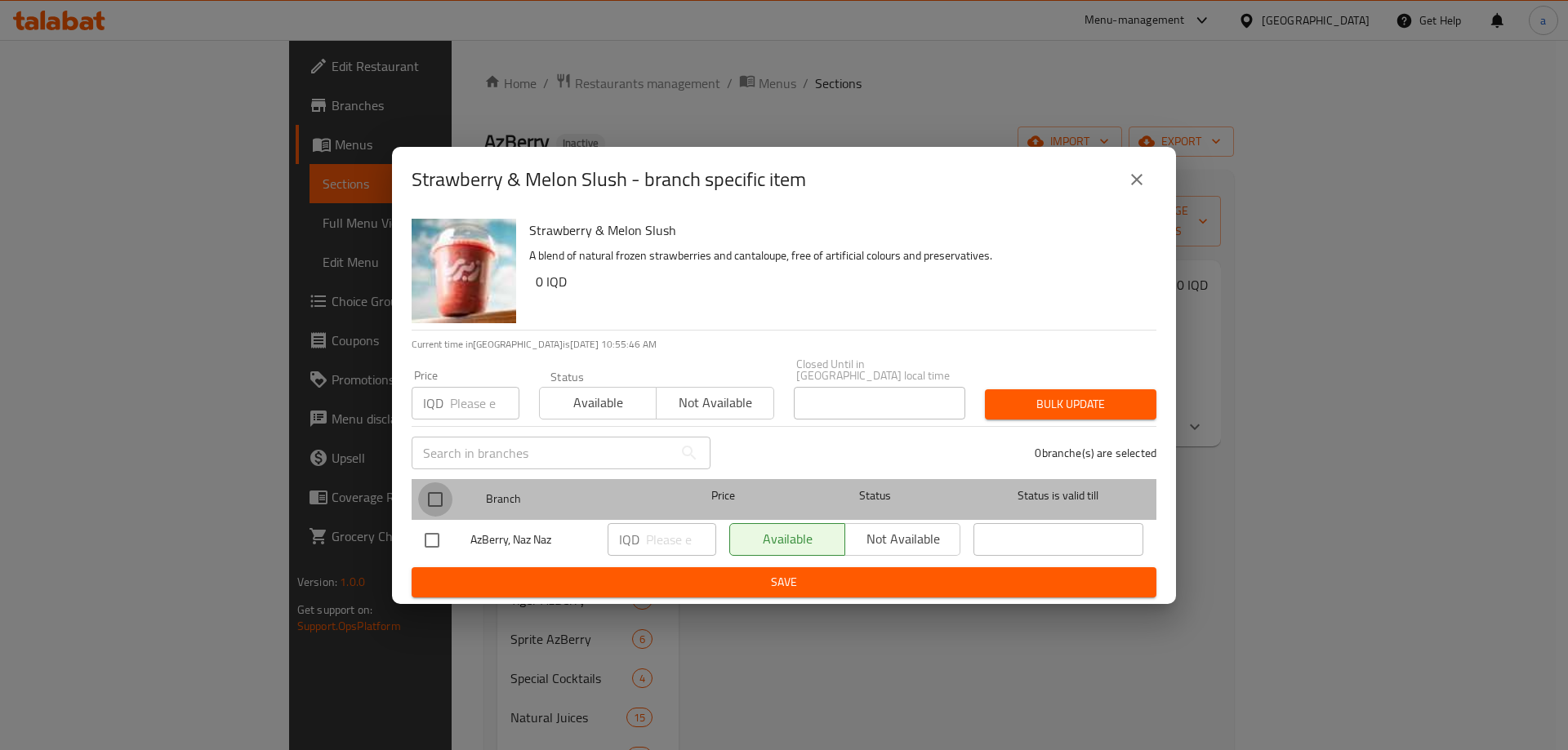
click at [431, 489] on input "checkbox" at bounding box center [435, 500] width 34 height 34
checkbox input "true"
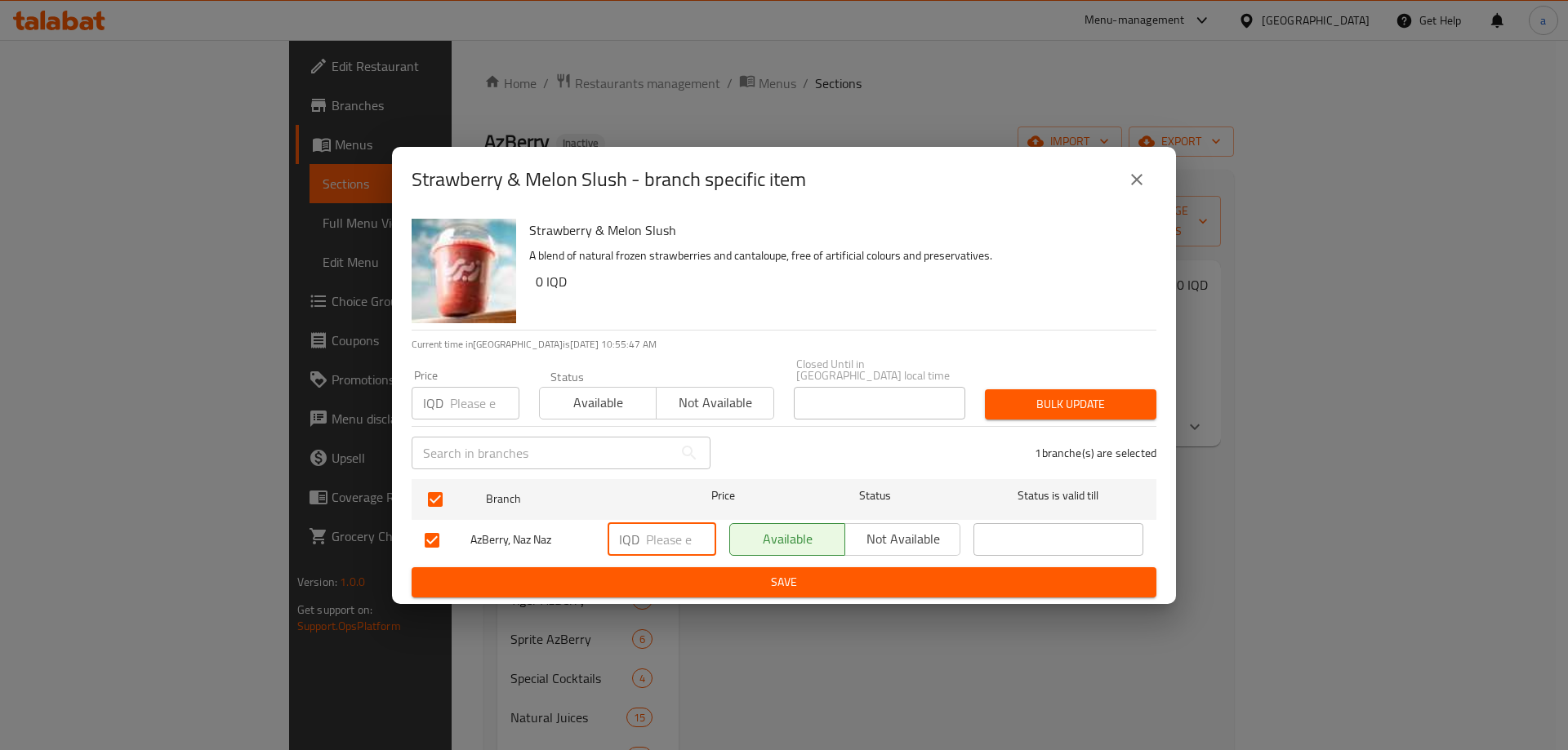
click at [670, 523] on input "number" at bounding box center [681, 539] width 70 height 33
paste input "3500"
type input "3500"
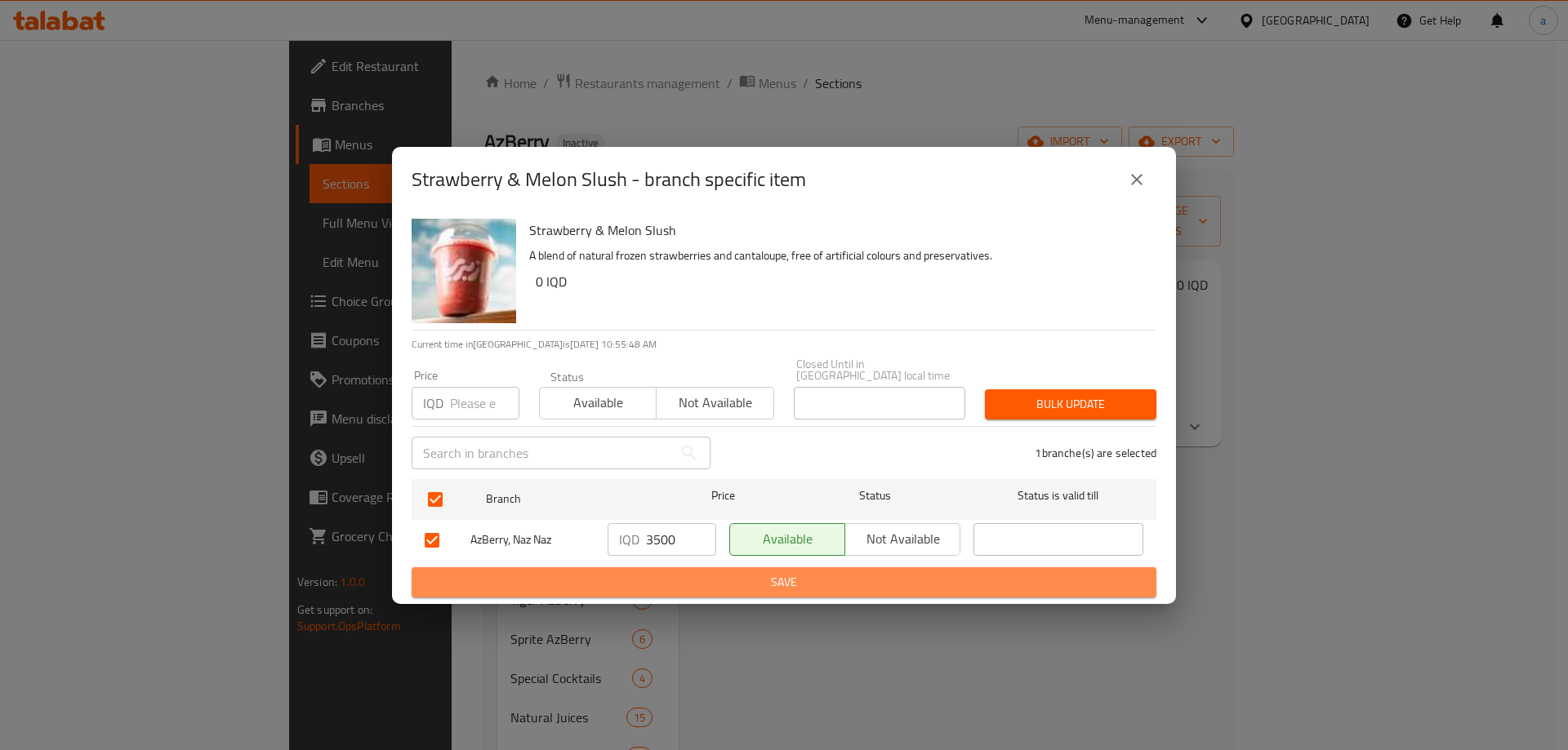
click at [671, 575] on span "Save" at bounding box center [784, 582] width 718 height 21
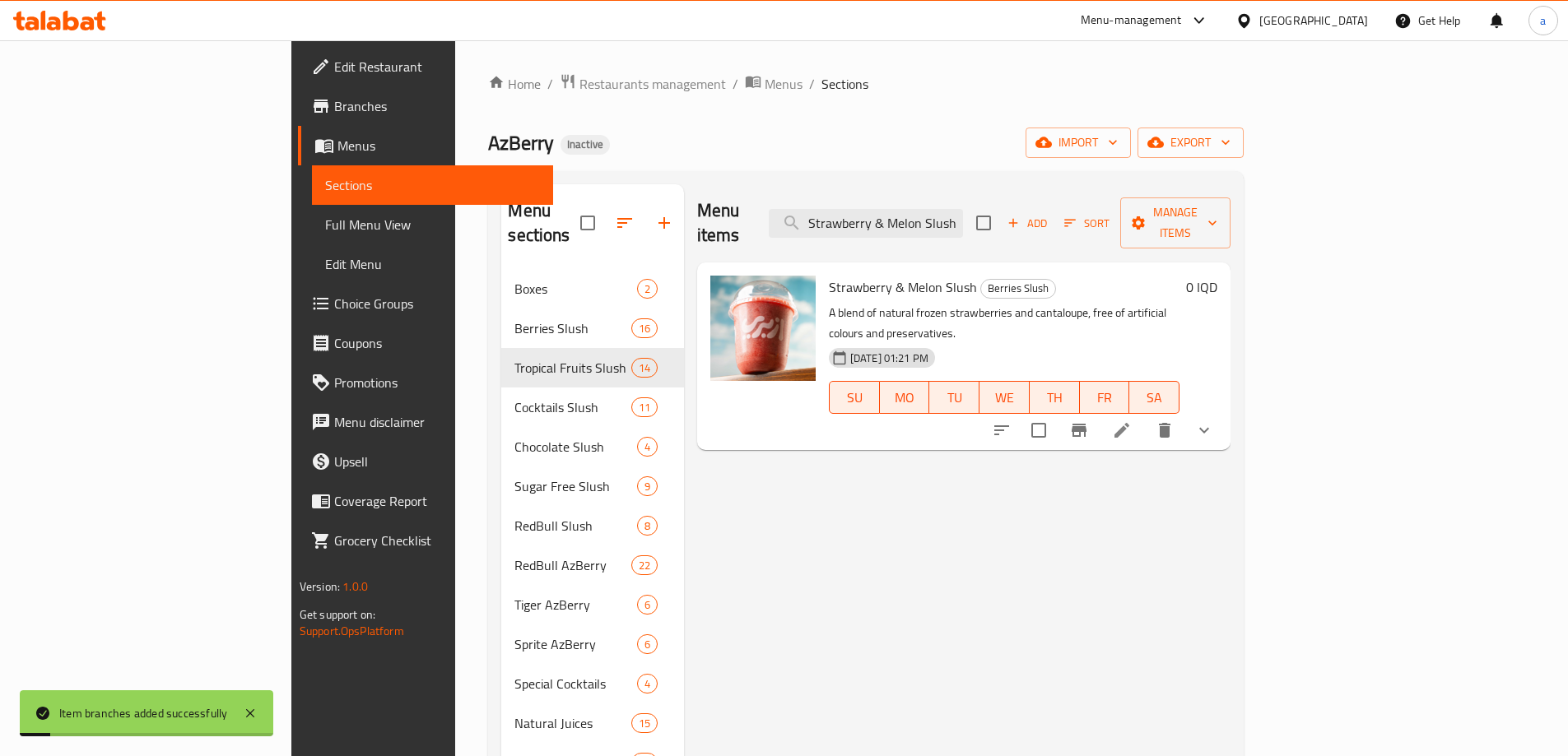
click at [1217, 275] on div "0 IQD" at bounding box center [1199, 287] width 38 height 23
click at [1217, 275] on h6 "0 IQD" at bounding box center [1201, 287] width 31 height 23
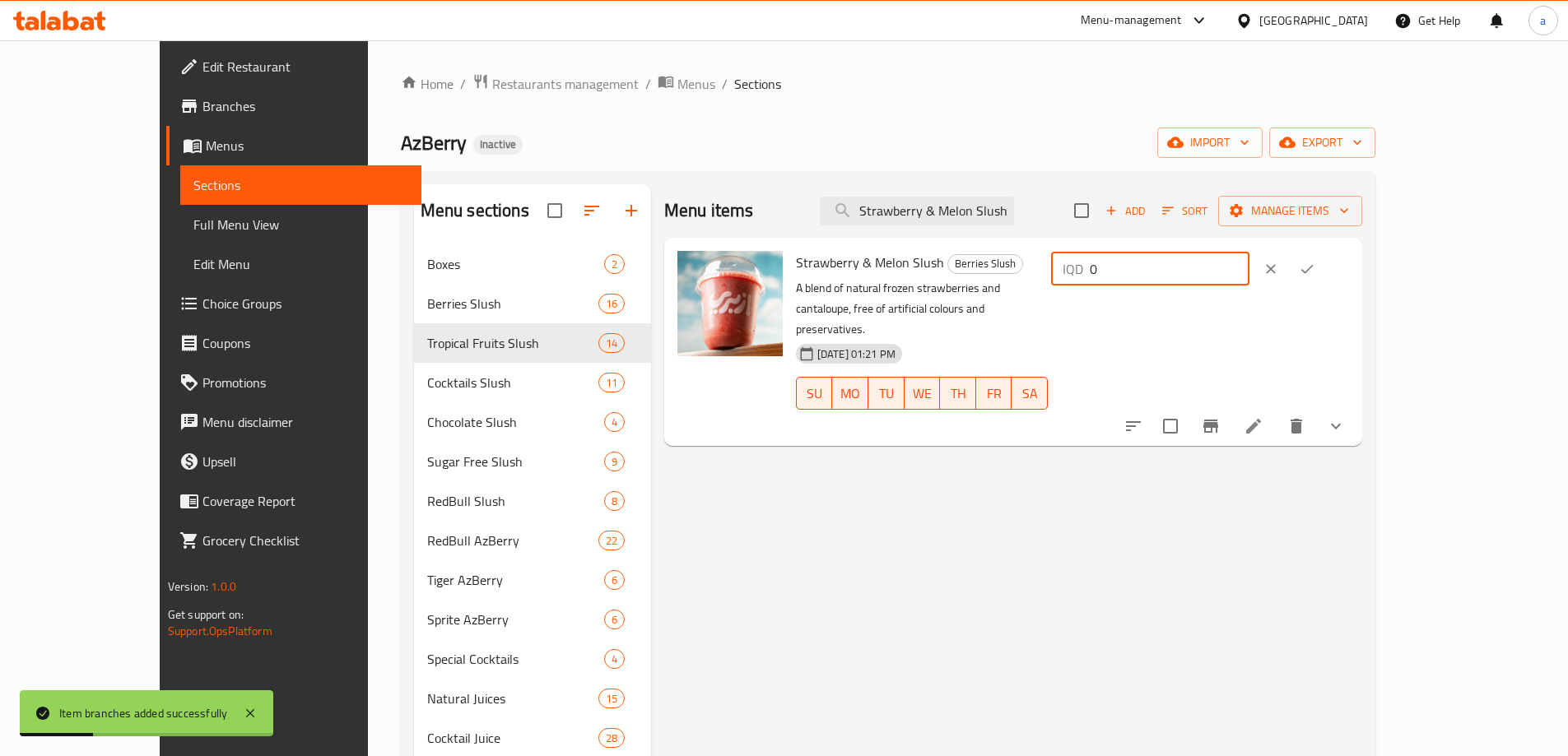
paste input "350"
drag, startPoint x: 1360, startPoint y: 270, endPoint x: 1246, endPoint y: 272, distance: 114.0
click at [1246, 272] on div "IQD 3500 ​" at bounding box center [1150, 269] width 198 height 33
type input "3500"
click at [1315, 275] on icon "ok" at bounding box center [1307, 268] width 16 height 16
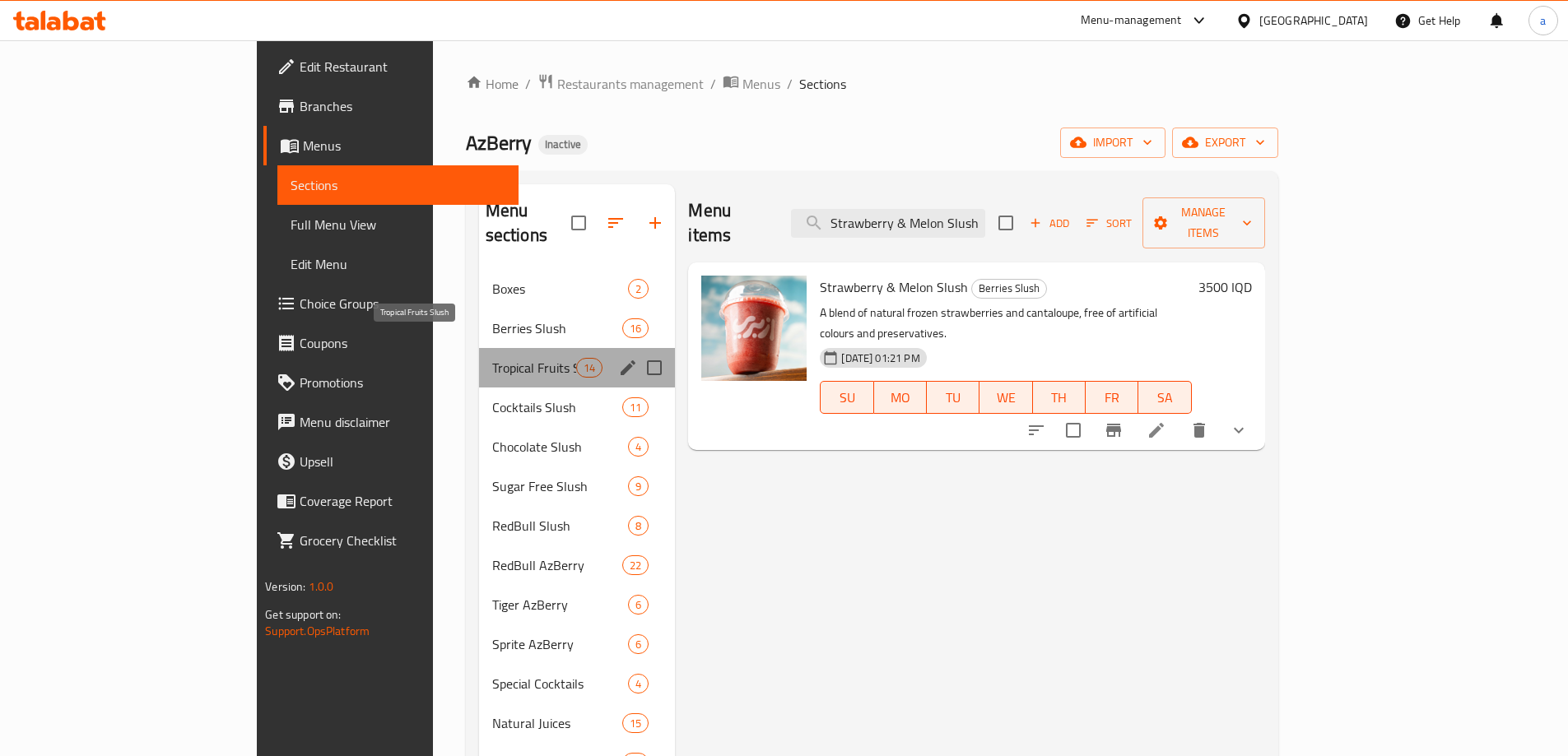
click at [492, 358] on span "Tropical Fruits Slush" at bounding box center [533, 368] width 84 height 20
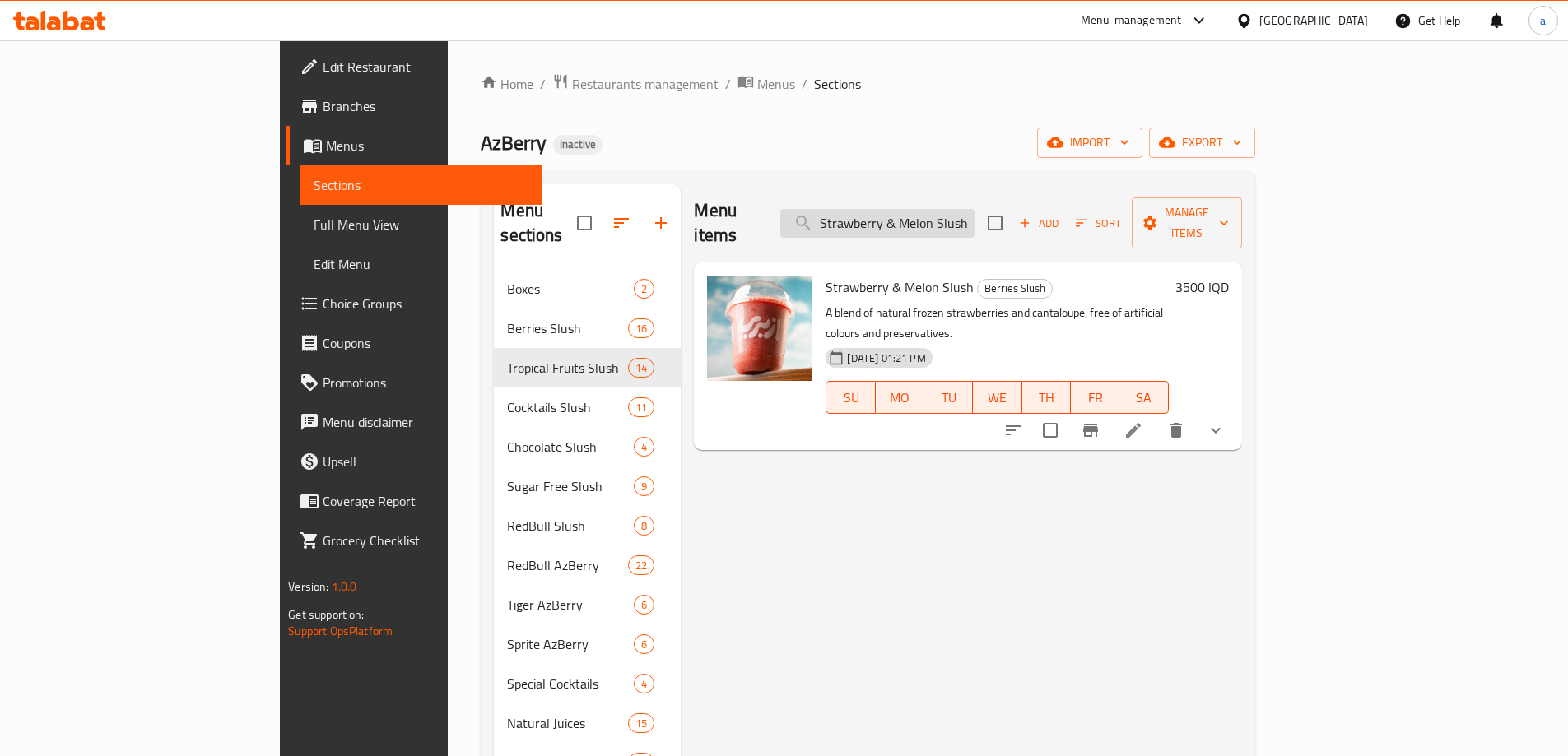
click at [974, 209] on input "Strawberry & Melon Slush" at bounding box center [877, 223] width 194 height 28
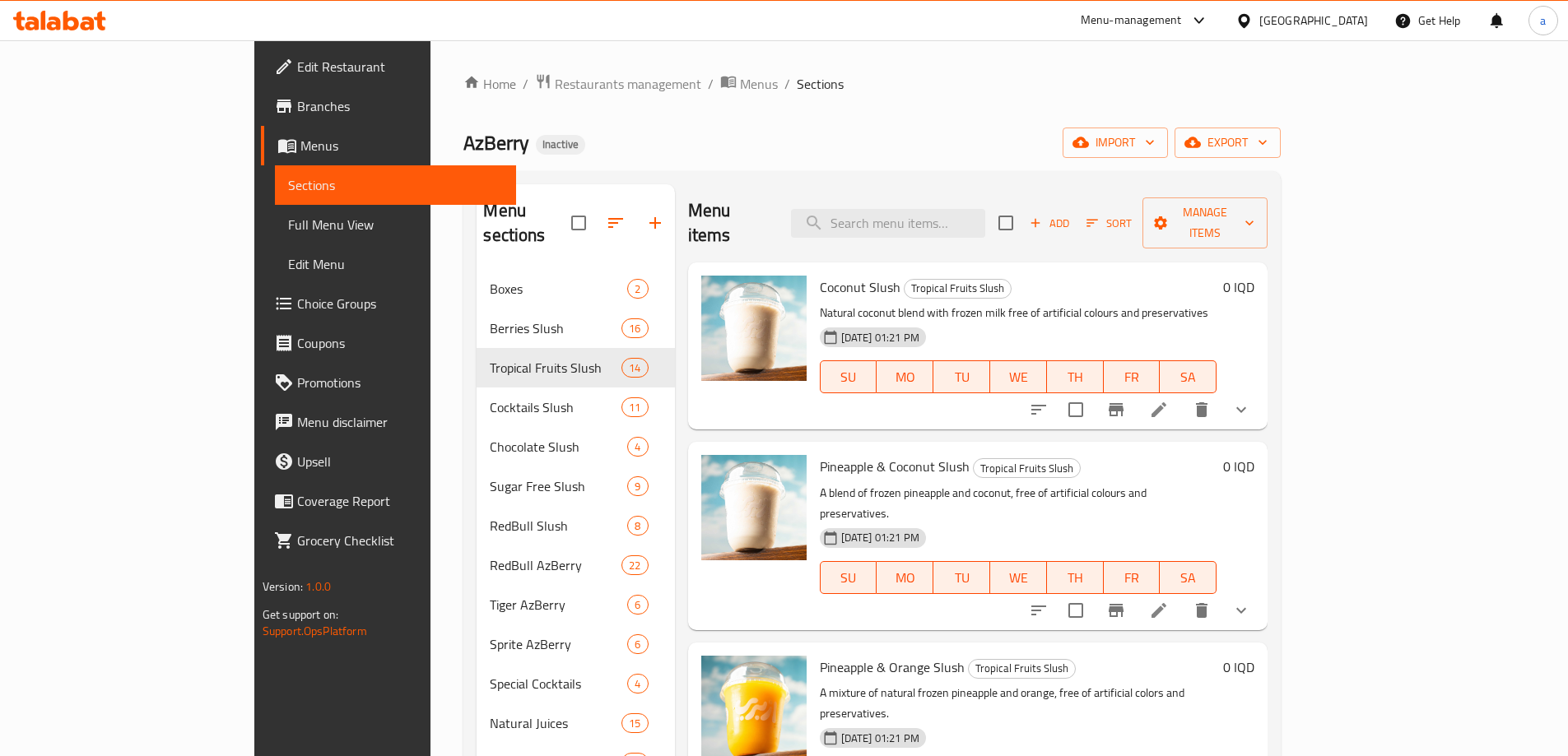
drag, startPoint x: 756, startPoint y: 145, endPoint x: 767, endPoint y: 159, distance: 17.8
click at [757, 145] on div "AzBerry Inactive import export" at bounding box center [872, 142] width 817 height 30
click at [1251, 400] on icon "show more" at bounding box center [1241, 409] width 20 height 20
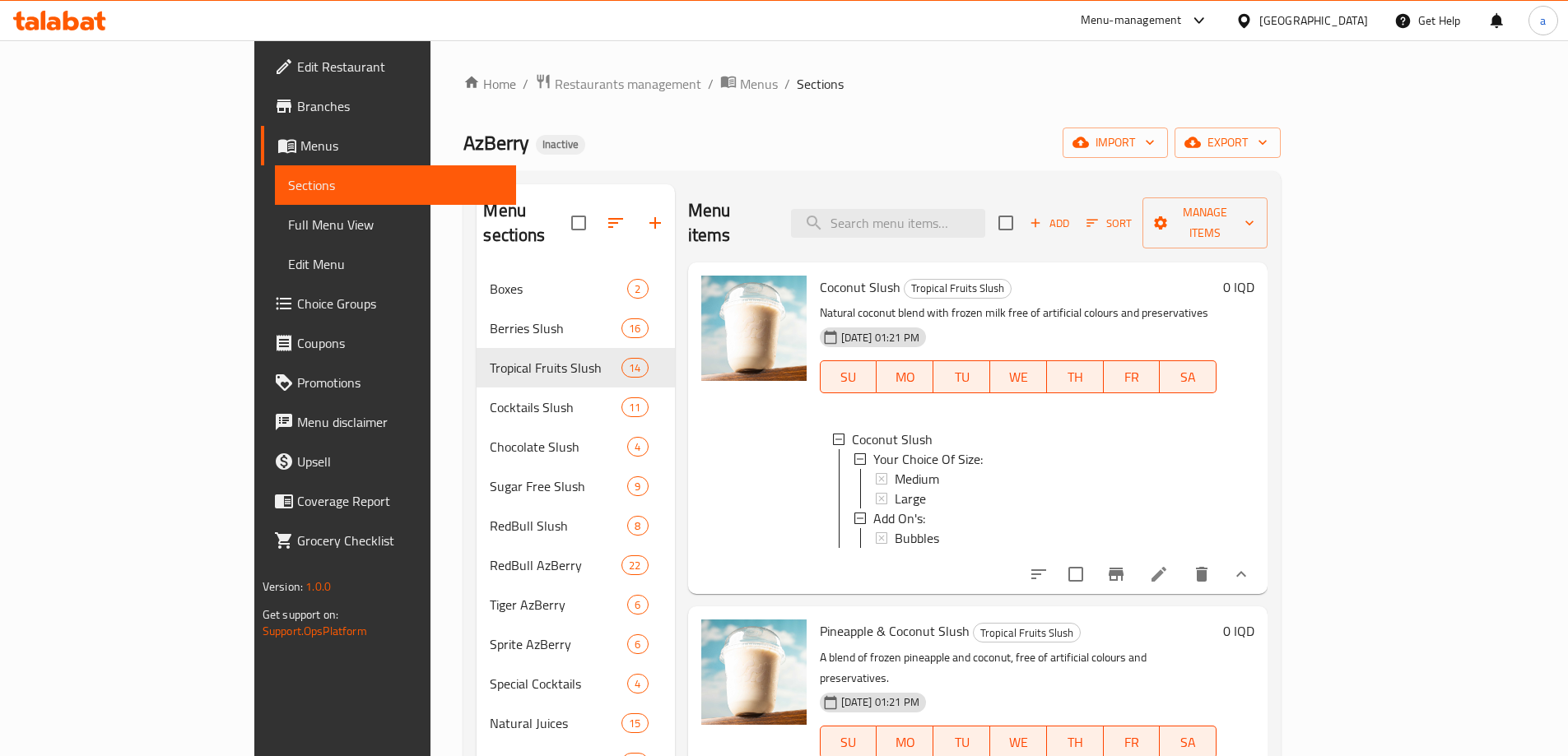
click at [1254, 364] on div "0 IQD" at bounding box center [1235, 428] width 38 height 306
click at [288, 261] on span "Edit Menu" at bounding box center [395, 264] width 215 height 20
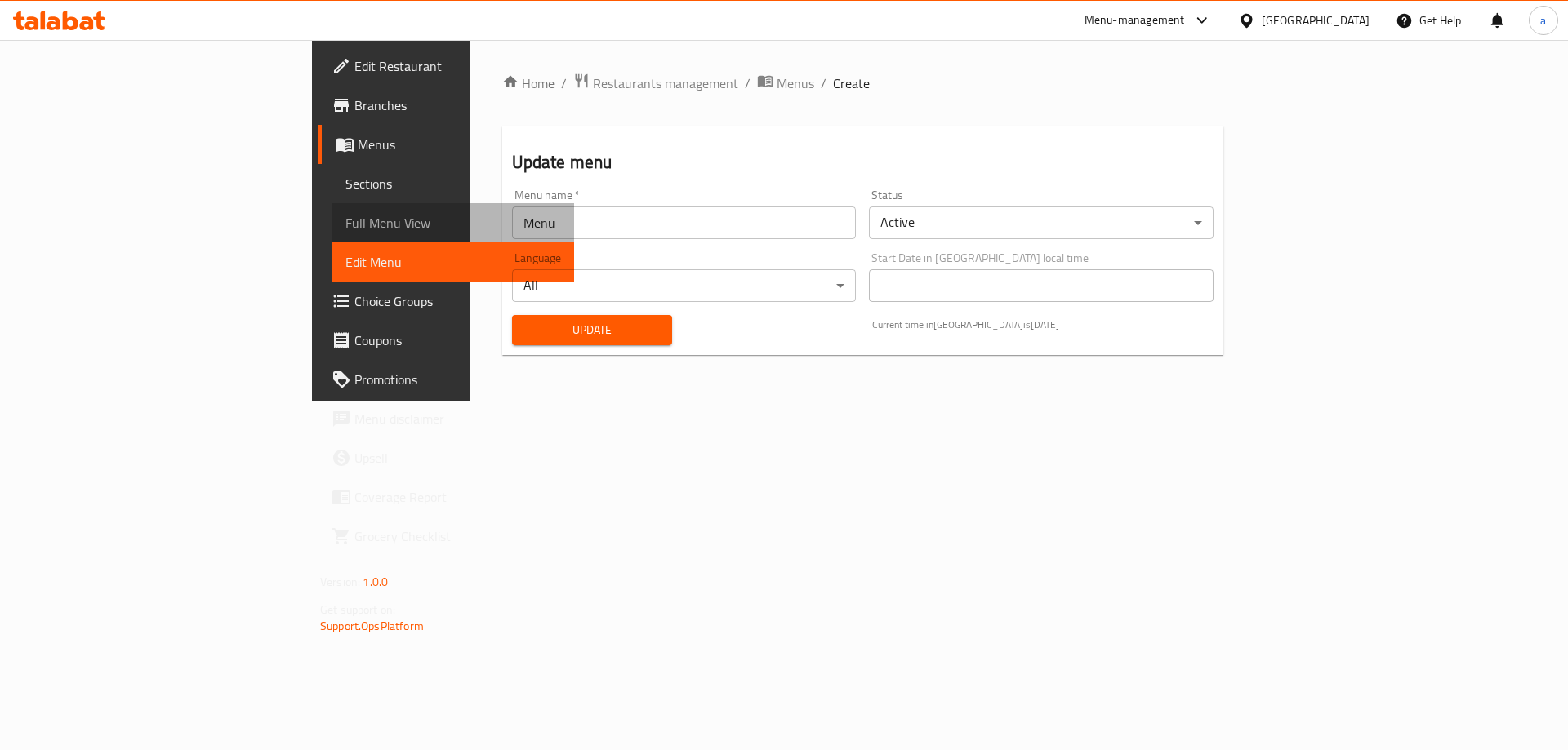
click at [345, 220] on span "Full Menu View" at bounding box center [453, 223] width 216 height 20
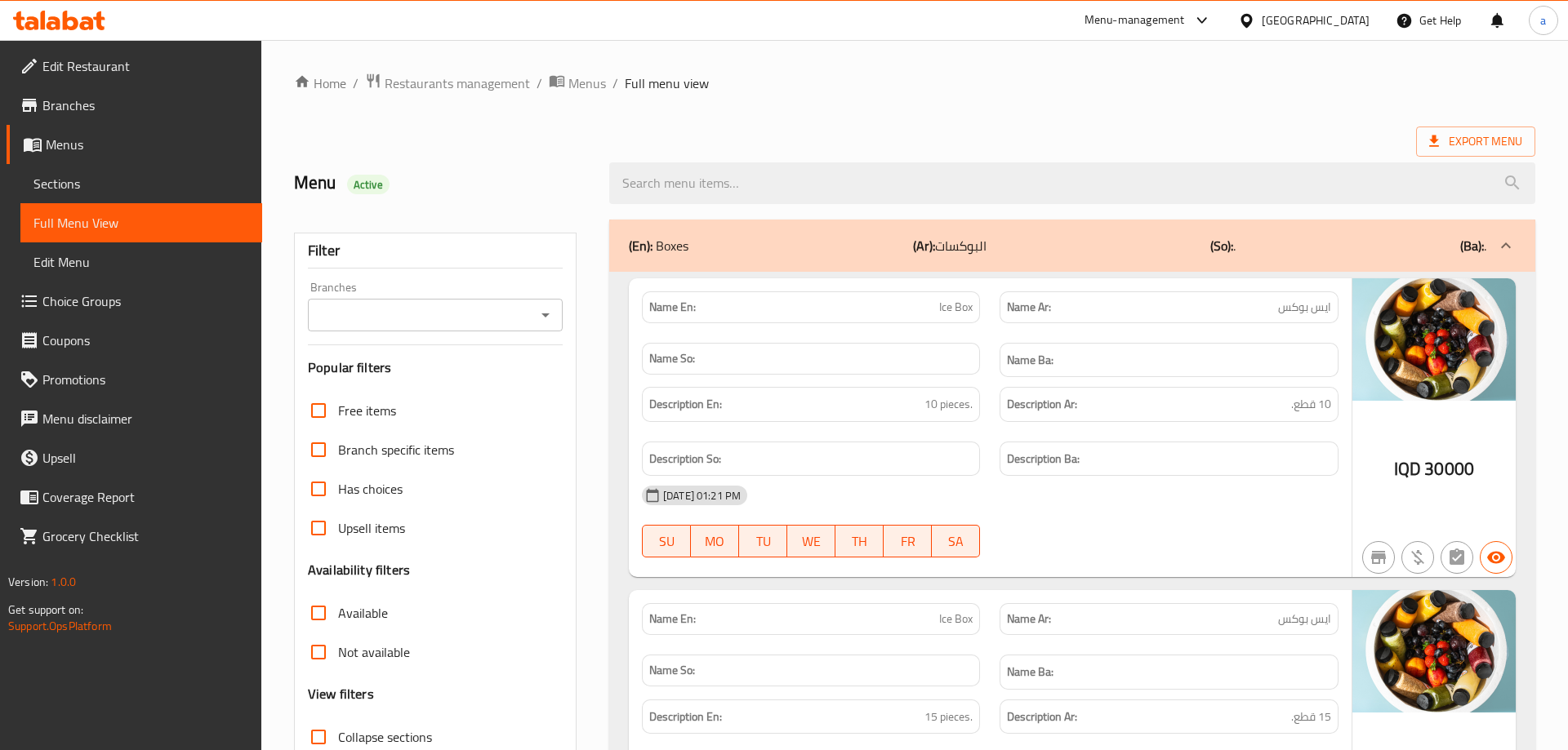
click at [541, 309] on icon "Open" at bounding box center [546, 315] width 20 height 20
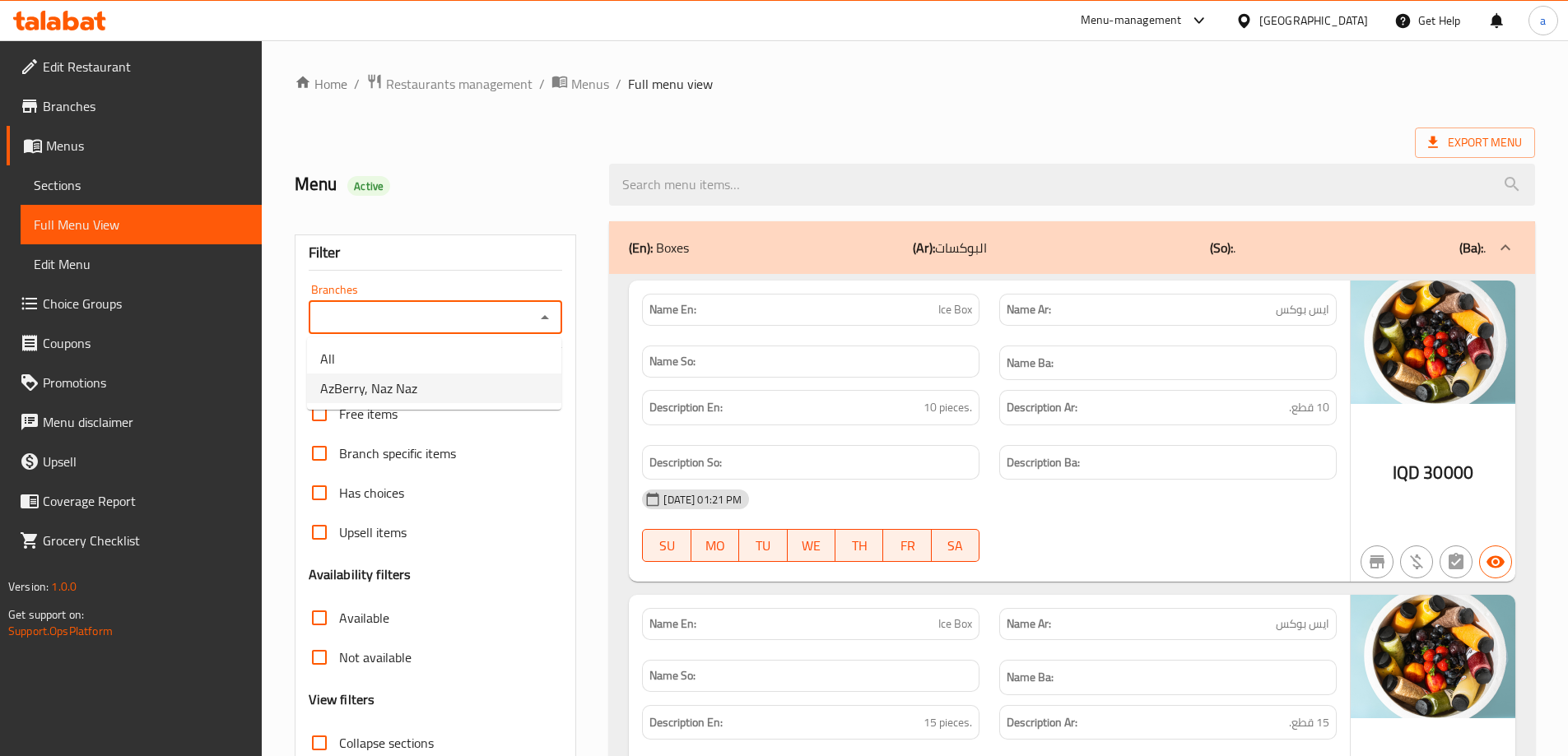
click at [417, 387] on li "AzBerry, Naz Naz" at bounding box center [434, 388] width 255 height 29
type input "AzBerry, Naz Naz"
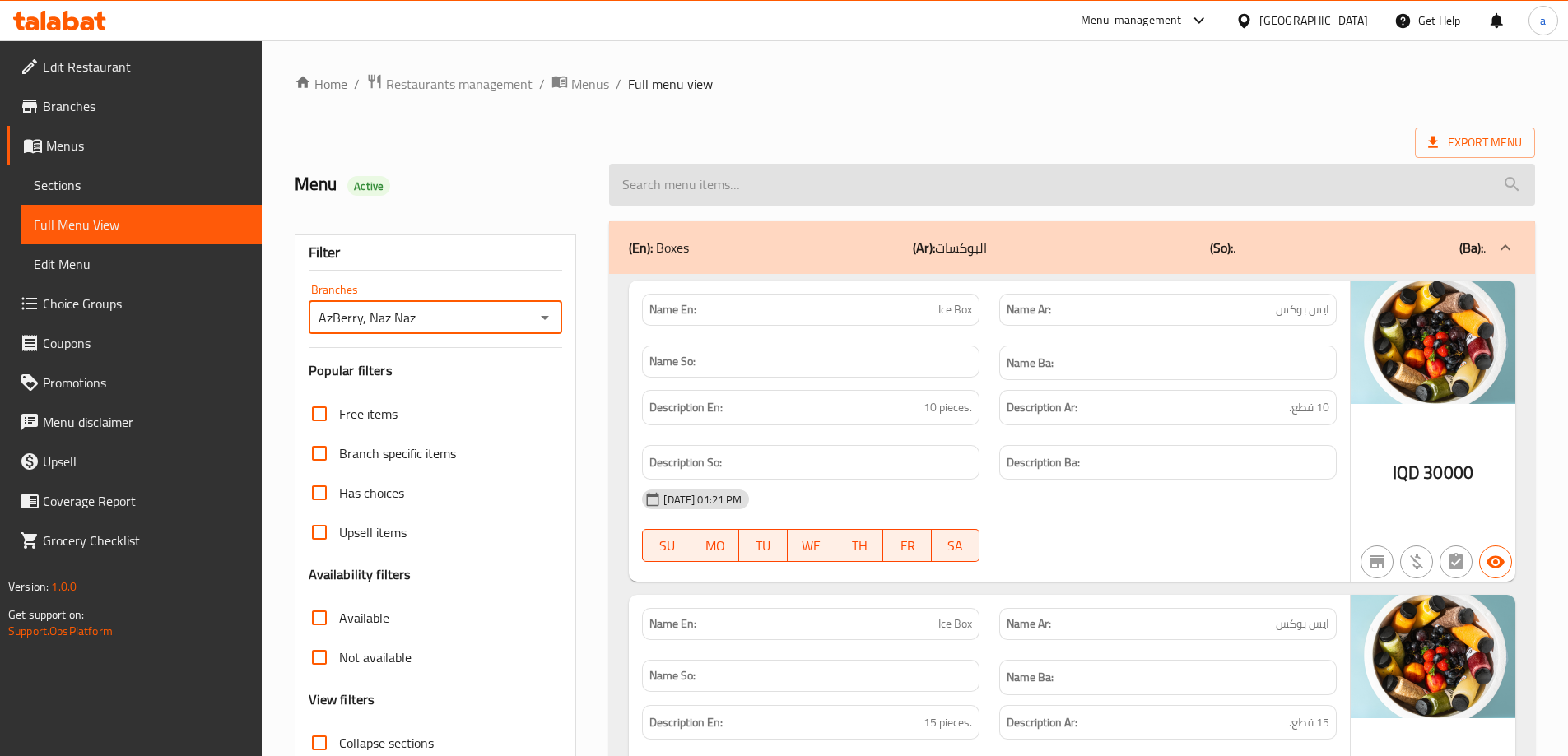
click at [834, 179] on input "search" at bounding box center [1072, 185] width 926 height 42
paste input "Arabic Ice Cream Slush"
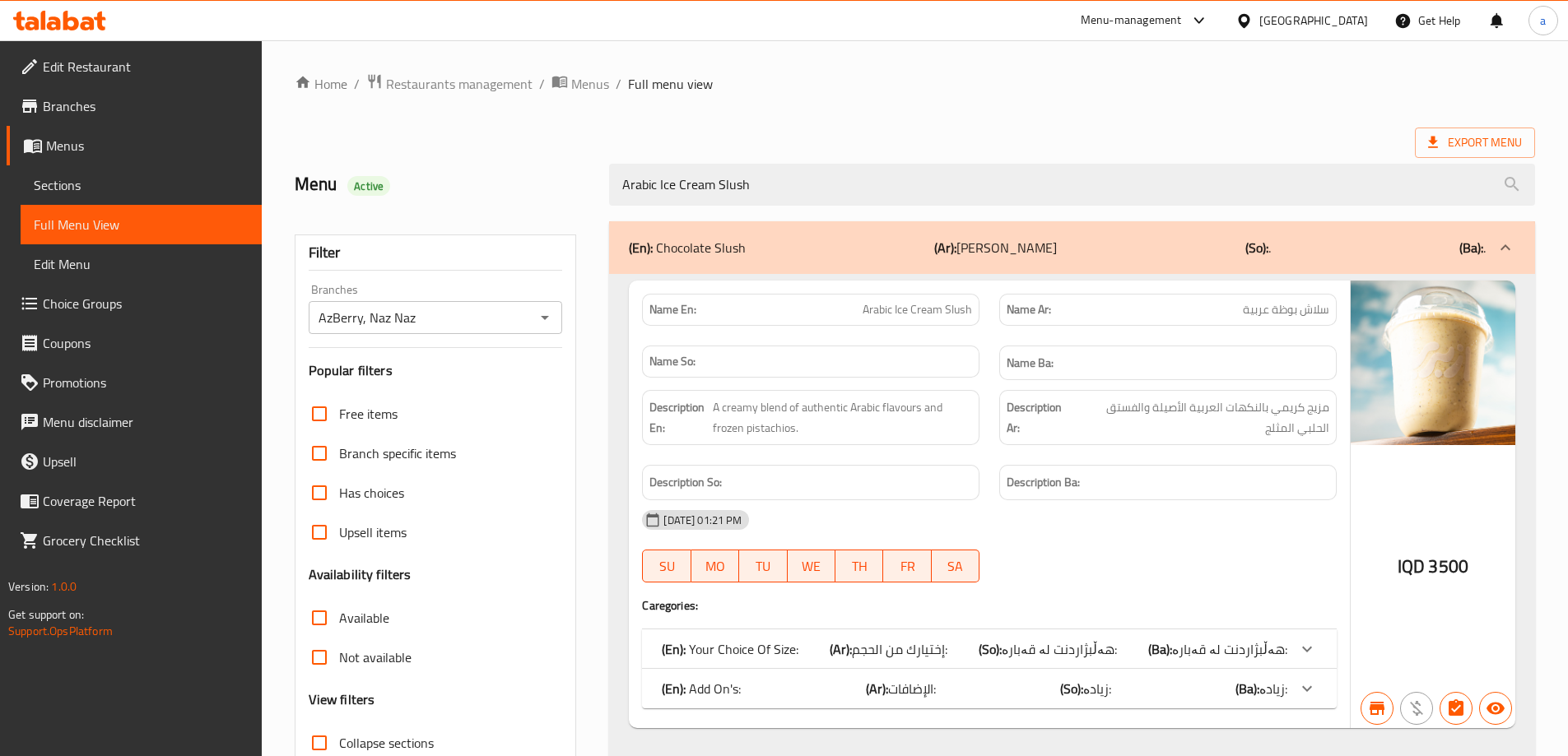
type input "Arabic Ice Cream Slush"
click at [1300, 690] on icon at bounding box center [1307, 689] width 20 height 20
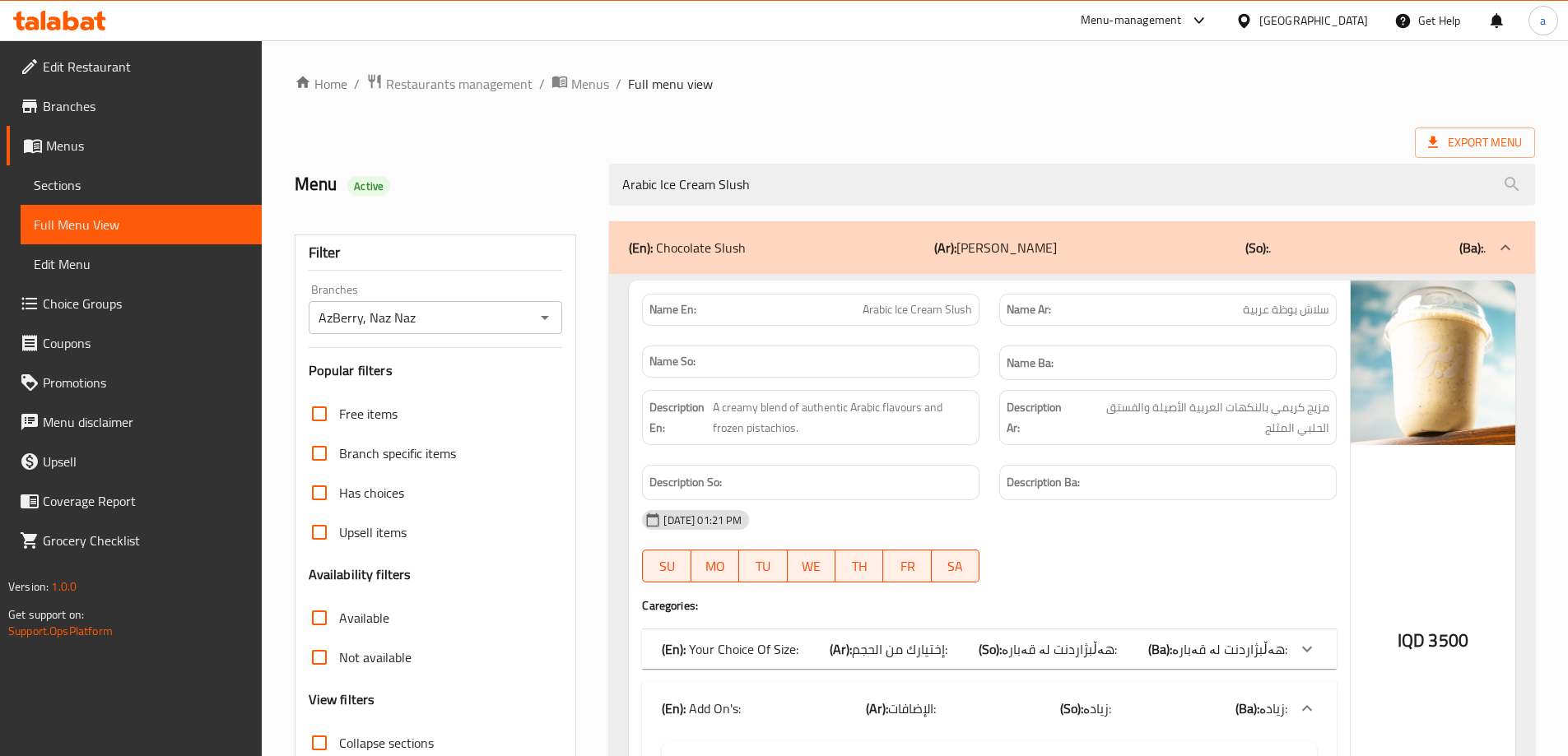
scroll to position [186, 0]
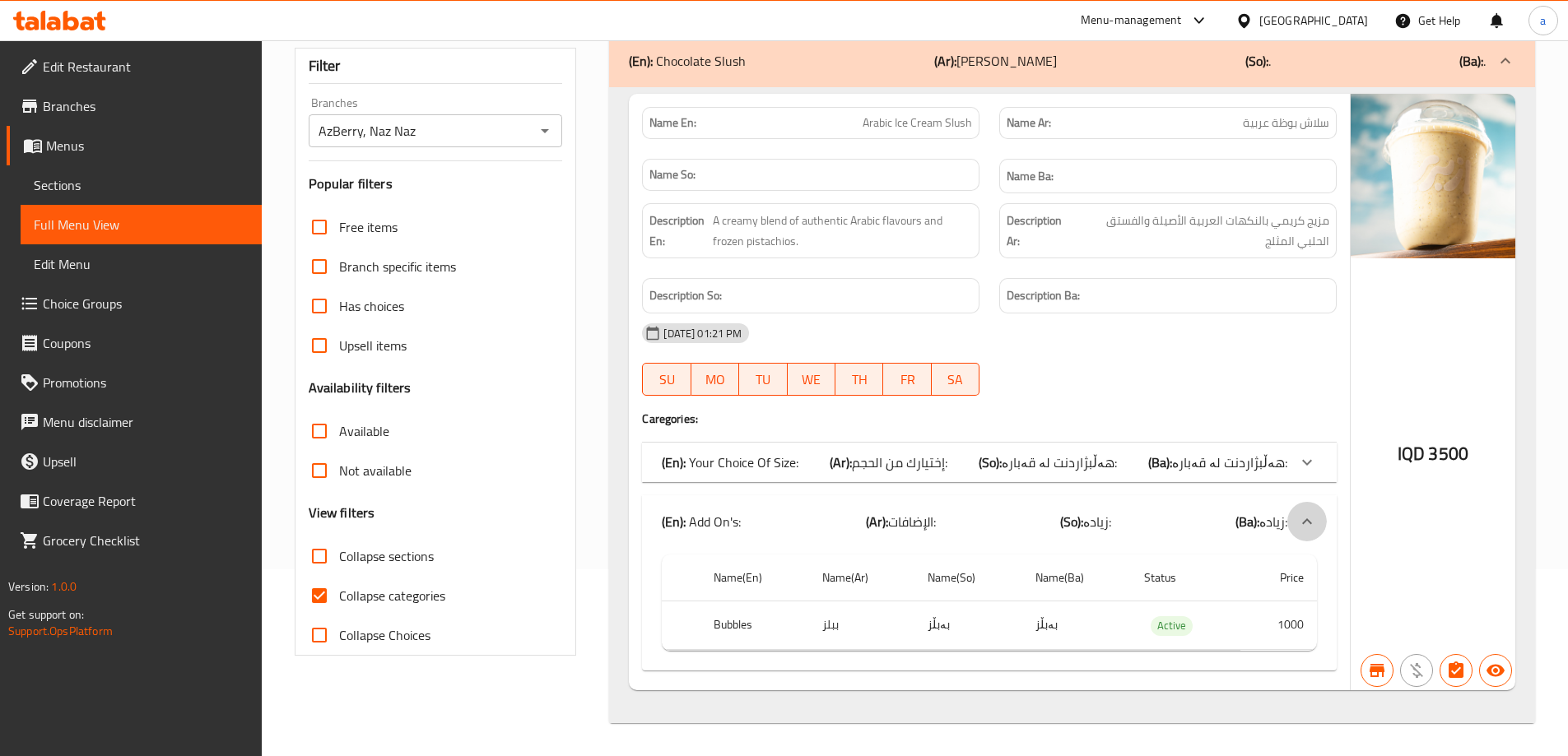
click at [1309, 513] on icon at bounding box center [1307, 521] width 20 height 20
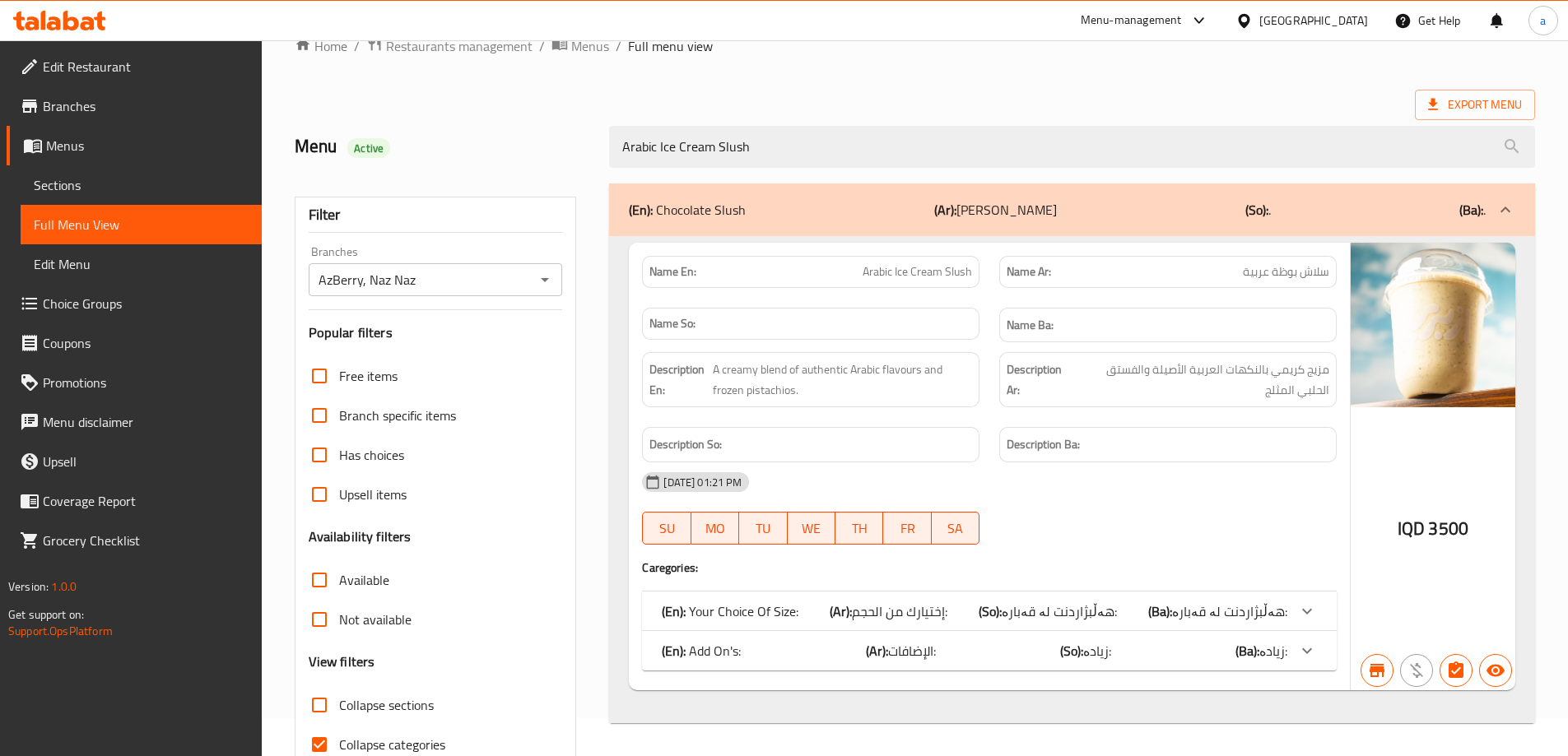
scroll to position [0, 0]
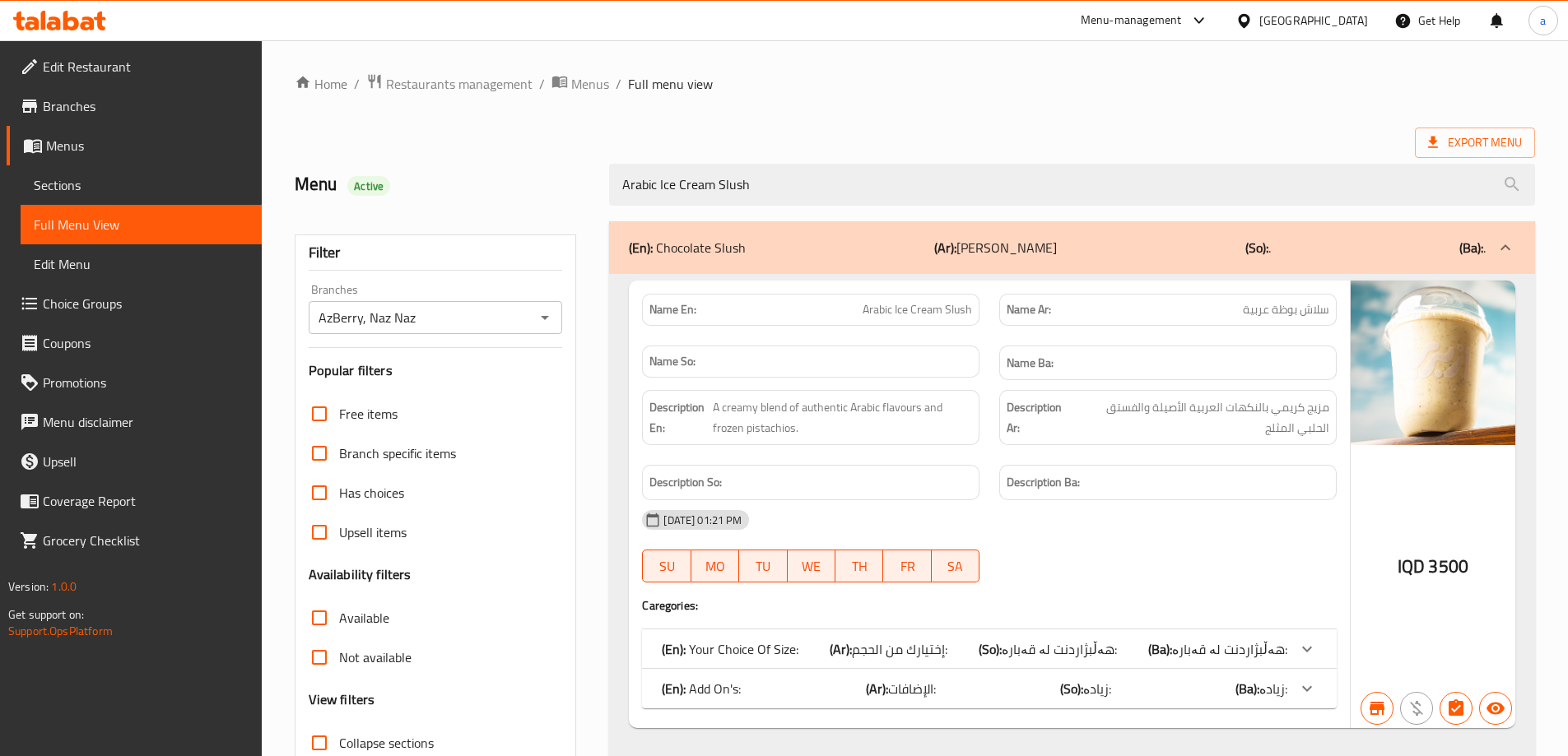
drag, startPoint x: 998, startPoint y: 187, endPoint x: 554, endPoint y: 226, distance: 445.7
click at [554, 226] on div "Home / Restaurants management / Menus / Full menu view Export Menu Menu Active …" at bounding box center [914, 458] width 1240 height 770
click at [778, 117] on div "Home / Restaurants management / Menus / Full menu view Export Menu Menu Active …" at bounding box center [914, 458] width 1240 height 770
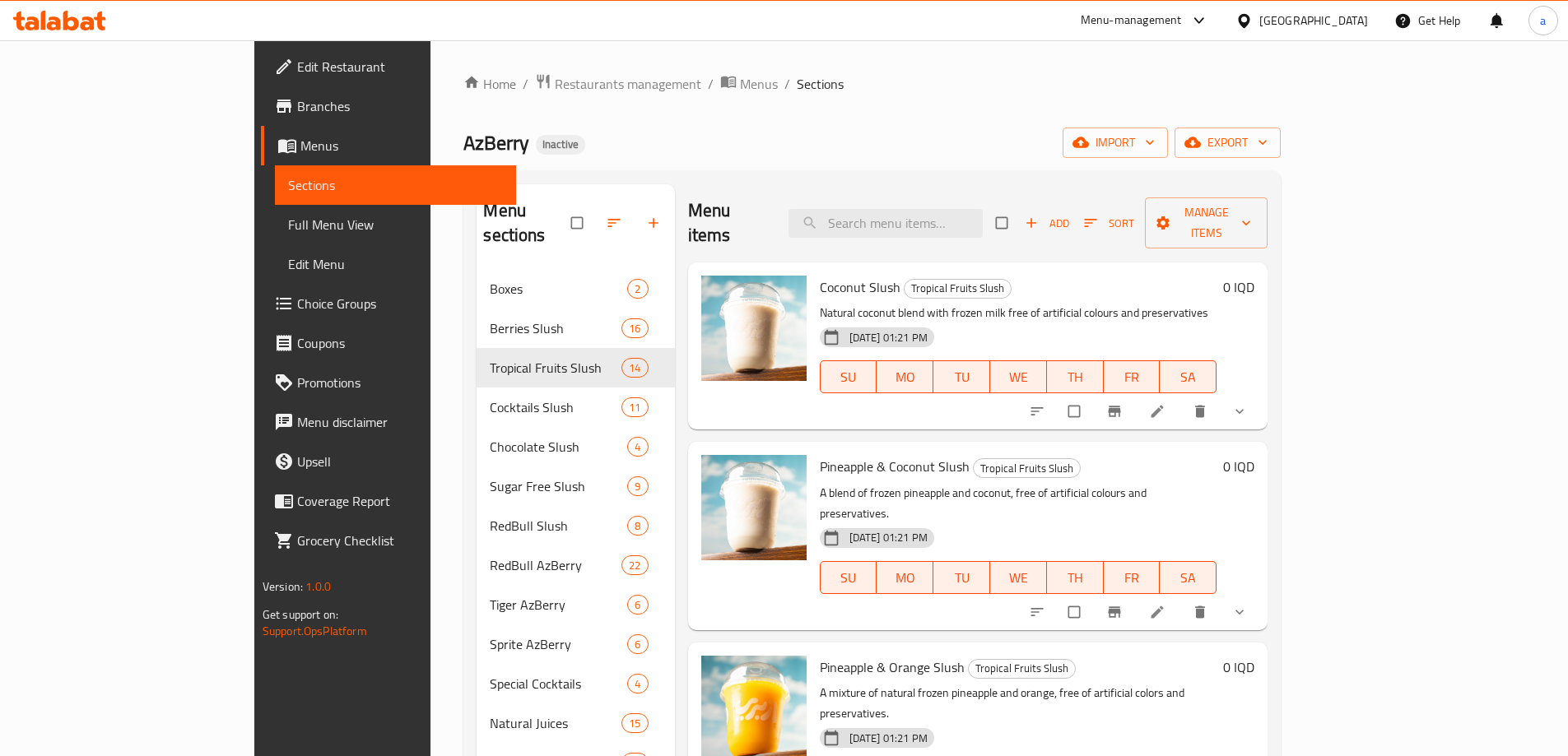
click at [288, 215] on span "Full Menu View" at bounding box center [395, 224] width 215 height 20
click at [288, 218] on span "Full Menu View" at bounding box center [395, 224] width 215 height 20
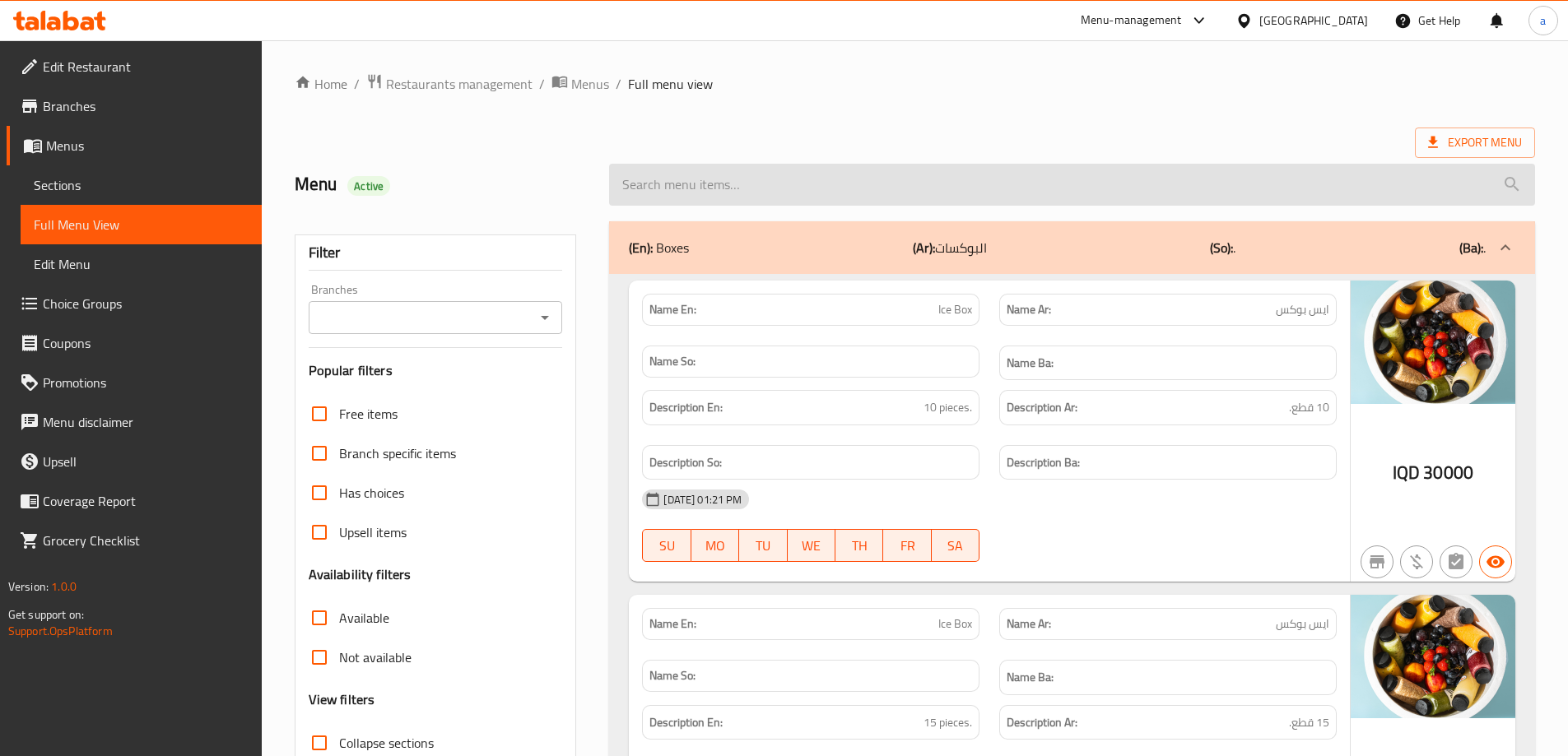
click at [803, 172] on input "search" at bounding box center [1072, 185] width 926 height 42
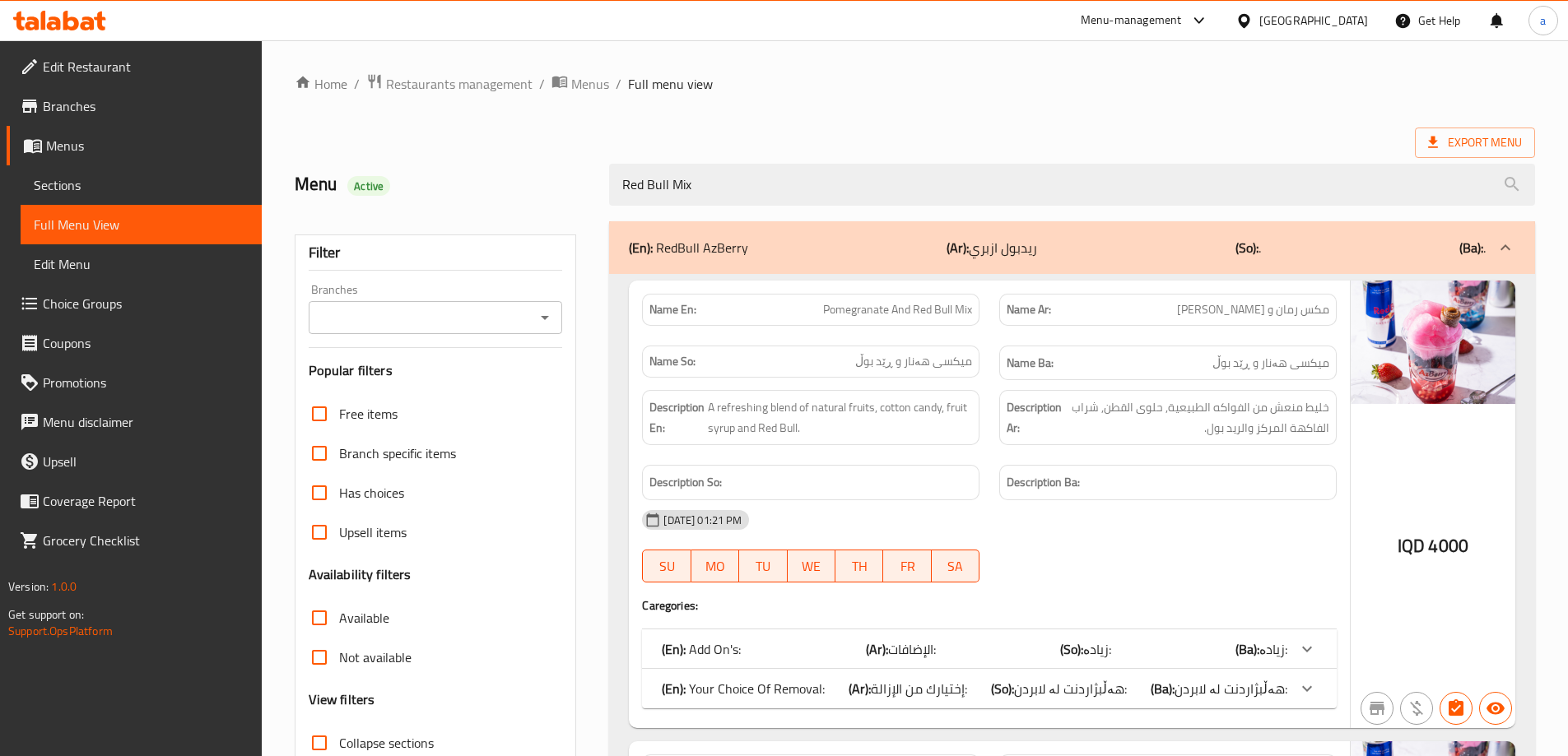
type input "Red Bull Mix"
click at [527, 337] on div "Filter Branches Branches Popular filters Free items Branch specific items Has c…" at bounding box center [435, 539] width 282 height 608
click at [544, 331] on div "Branches" at bounding box center [436, 318] width 255 height 33
click at [543, 306] on div at bounding box center [544, 318] width 22 height 23
click at [545, 318] on icon "Open" at bounding box center [545, 318] width 9 height 4
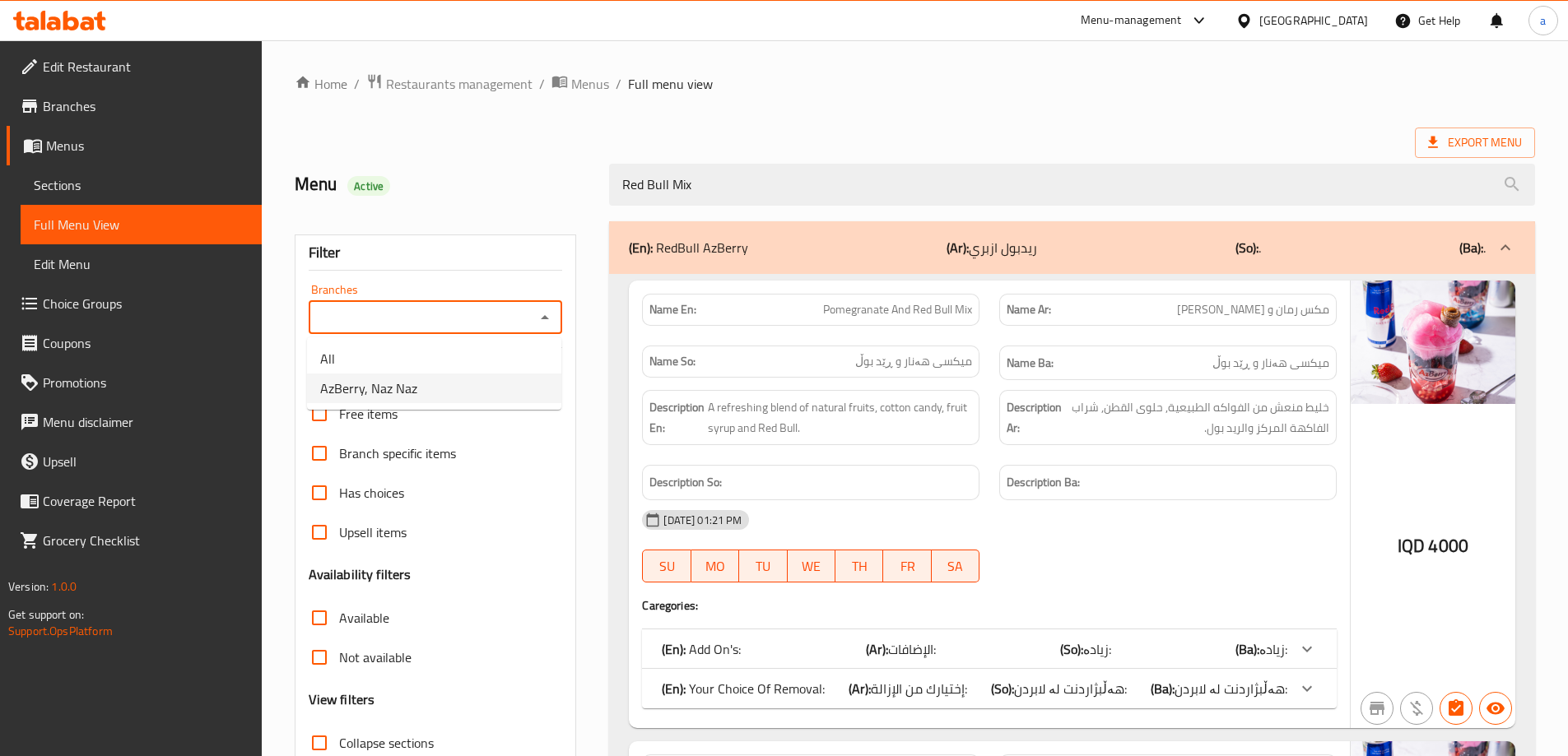
click at [473, 374] on li "AzBerry, Naz Naz" at bounding box center [434, 388] width 255 height 29
type input "AzBerry, Naz Naz"
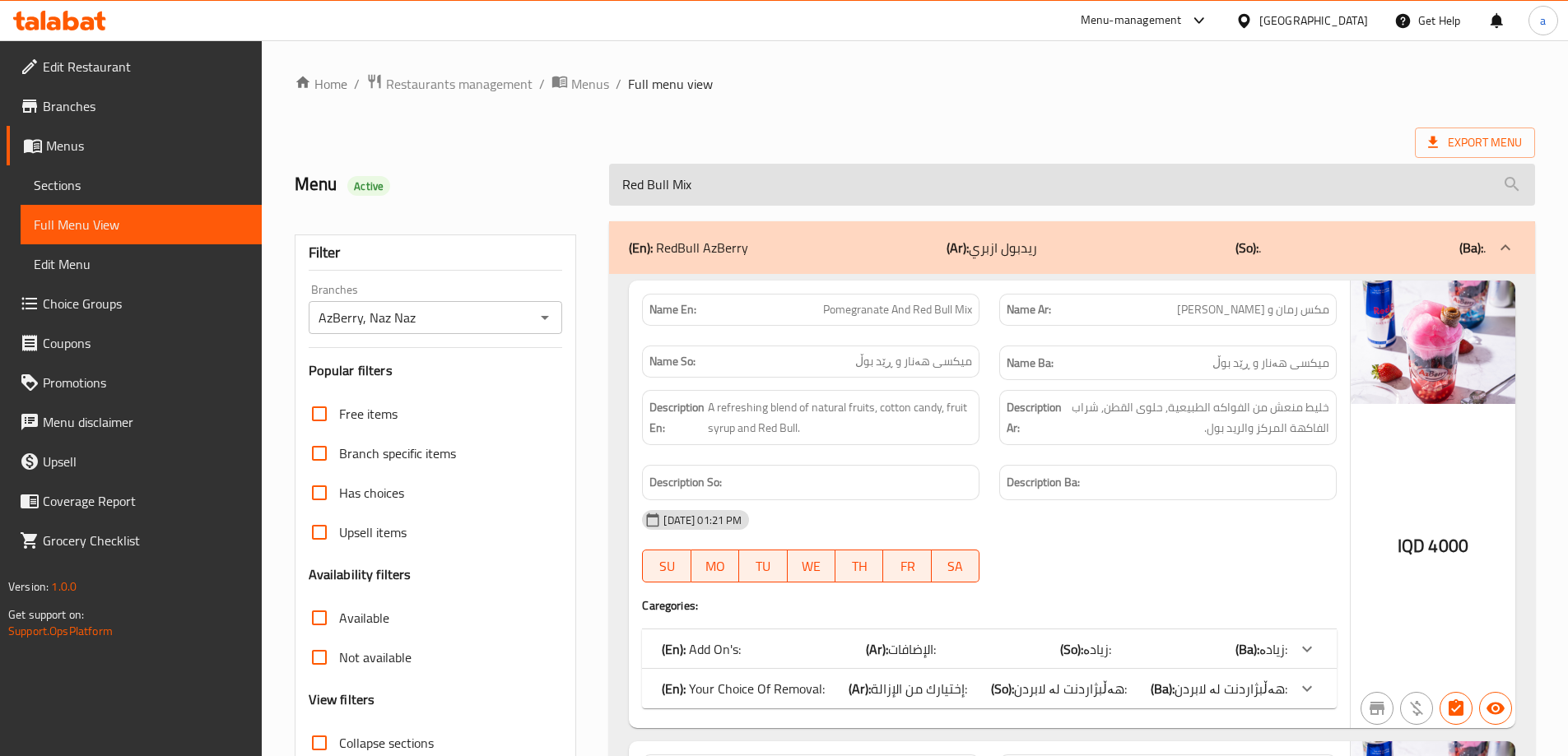
click at [747, 193] on input "Red Bull Mix" at bounding box center [1072, 185] width 926 height 42
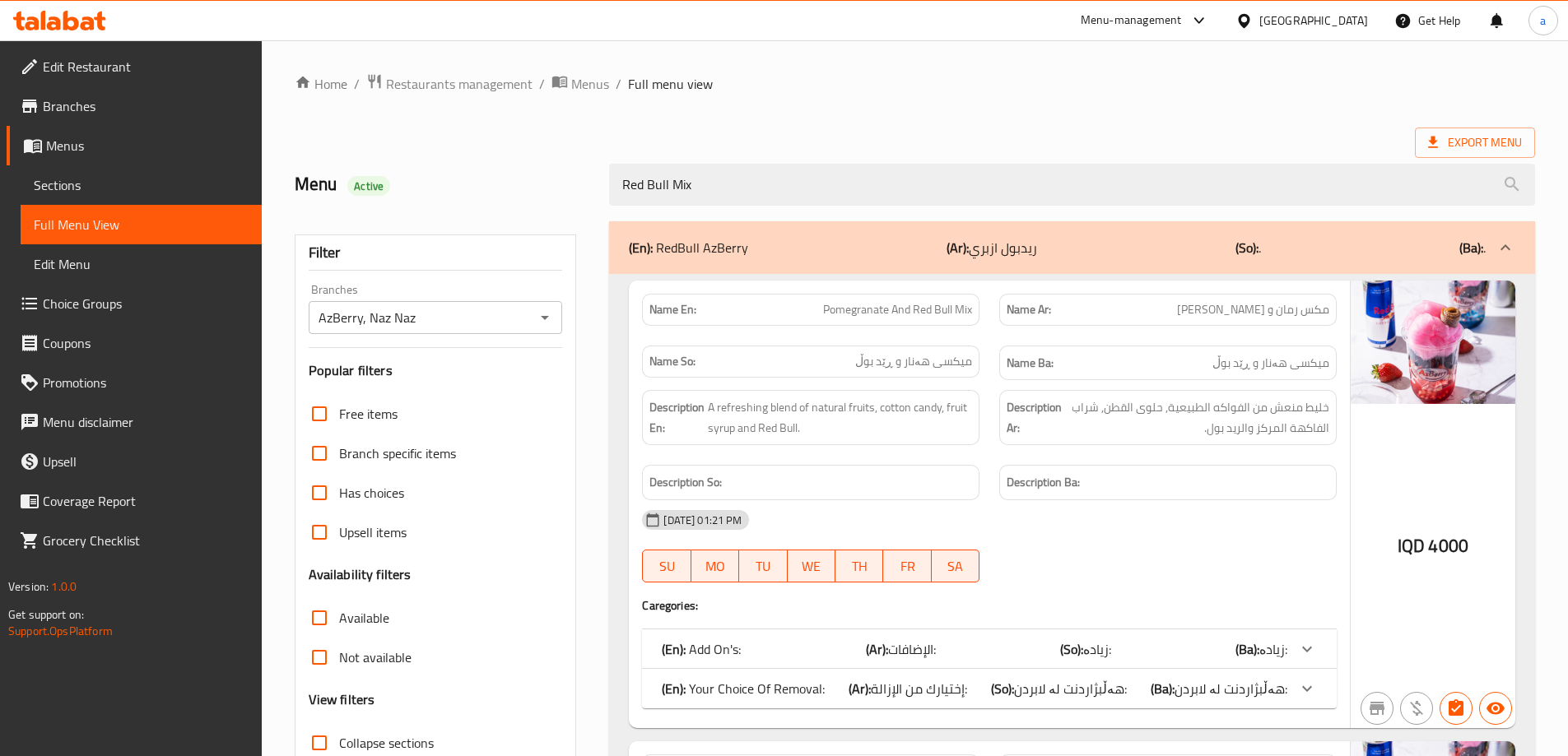
click at [1041, 257] on div "(En): RedBull AzBerry (Ar): ريدبول ازبري (So): . (Ba): ." at bounding box center [1057, 248] width 857 height 20
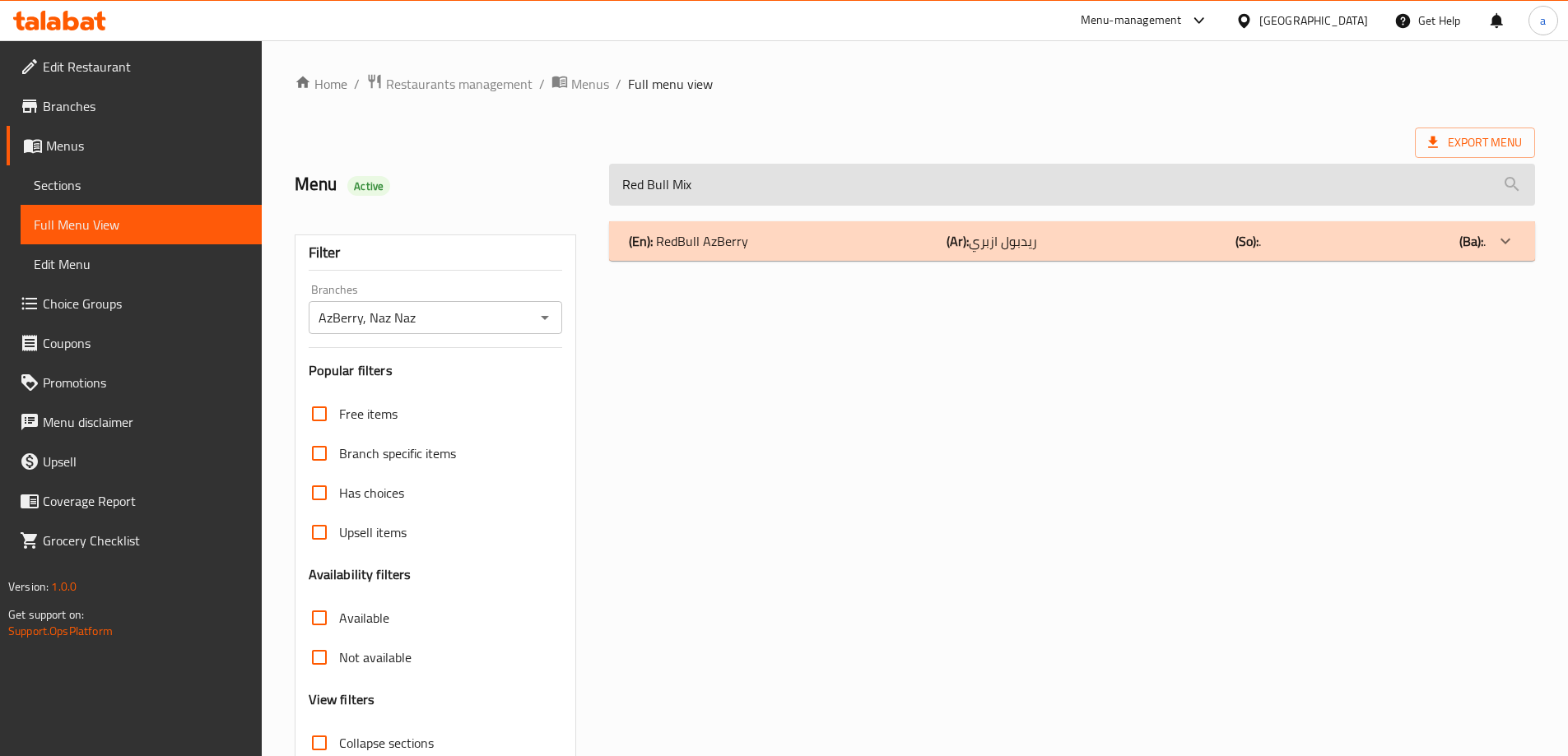
click at [718, 172] on input "Red Bull Mix" at bounding box center [1072, 185] width 926 height 42
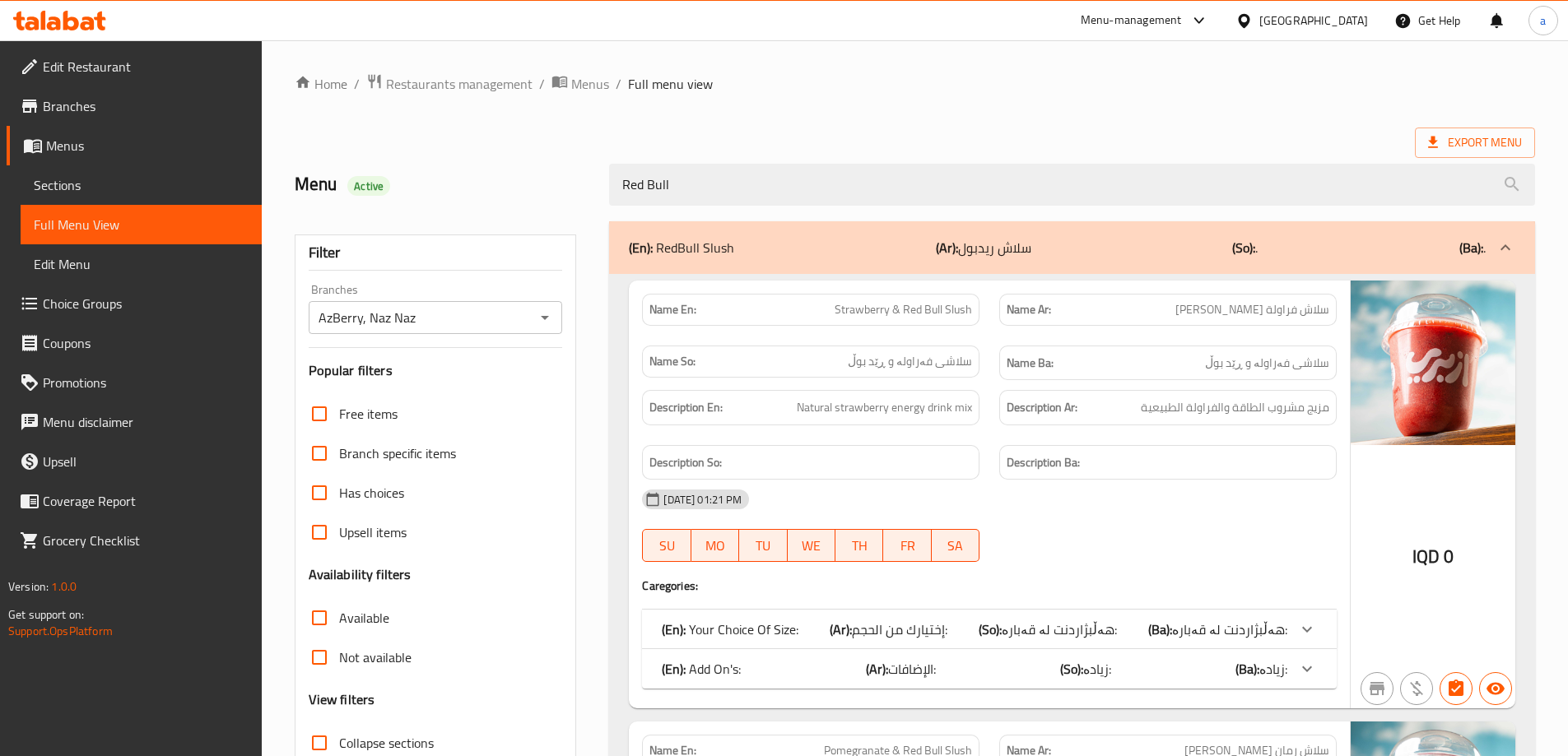
click at [782, 248] on div "(En): RedBull Slush (Ar): سلاش ريدبول (So): . (Ba): ." at bounding box center [1057, 248] width 857 height 20
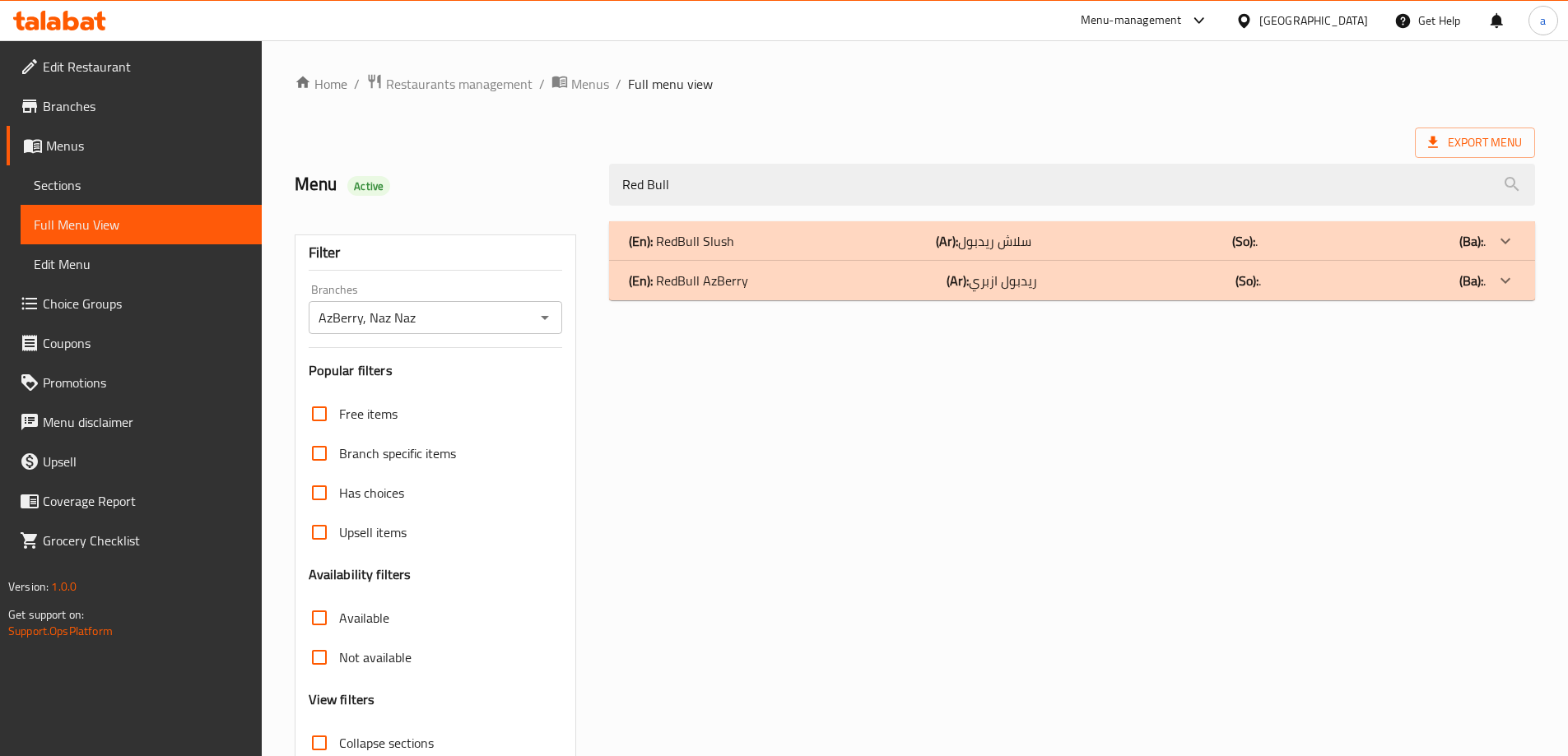
click at [834, 275] on div "(En): RedBull AzBerry (Ar): ريدبول ازبري (So): . (Ba): ." at bounding box center [1057, 280] width 857 height 20
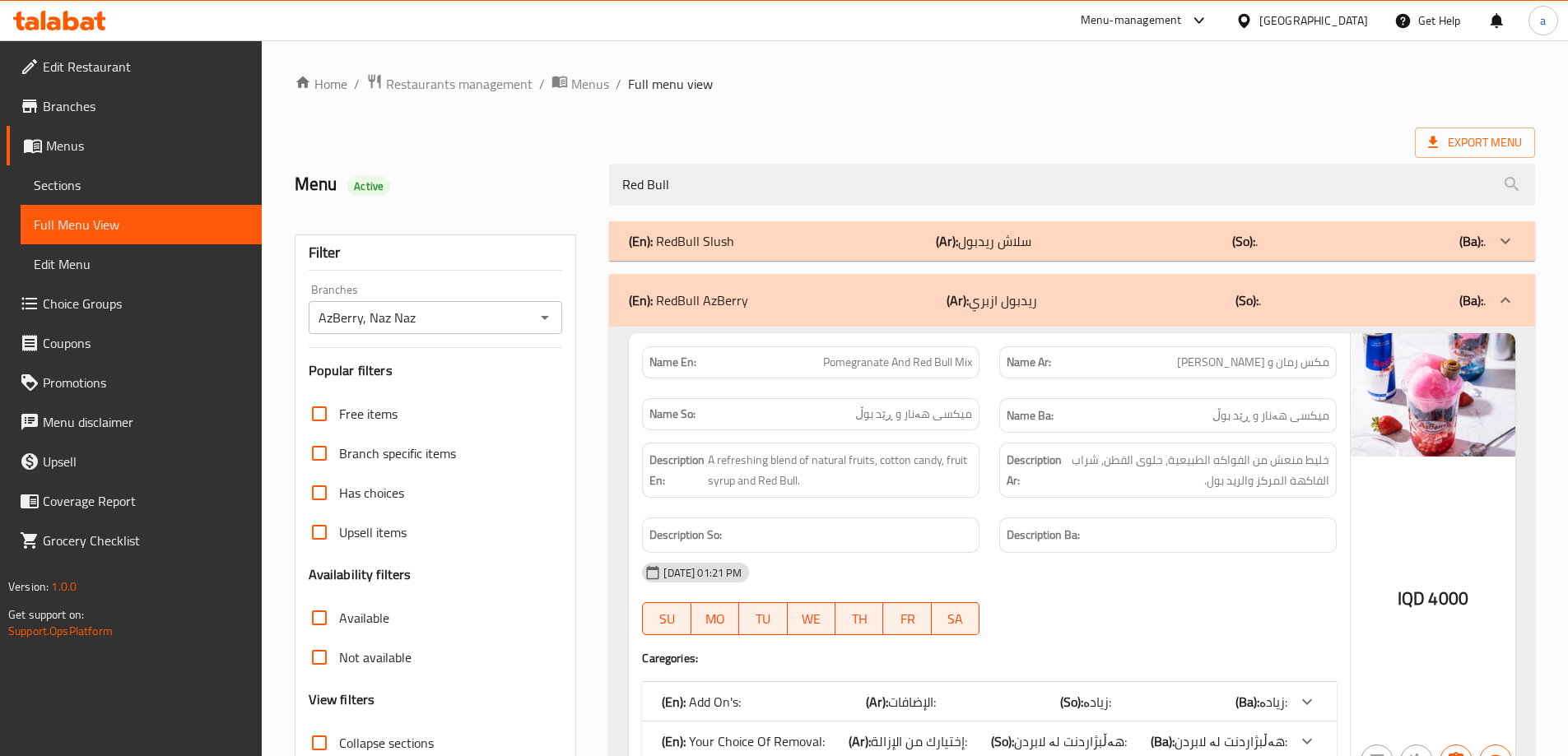
click at [834, 275] on div "(En): RedBull AzBerry (Ar): ريدبول ازبري (So): . (Ba): ." at bounding box center [1072, 300] width 926 height 53
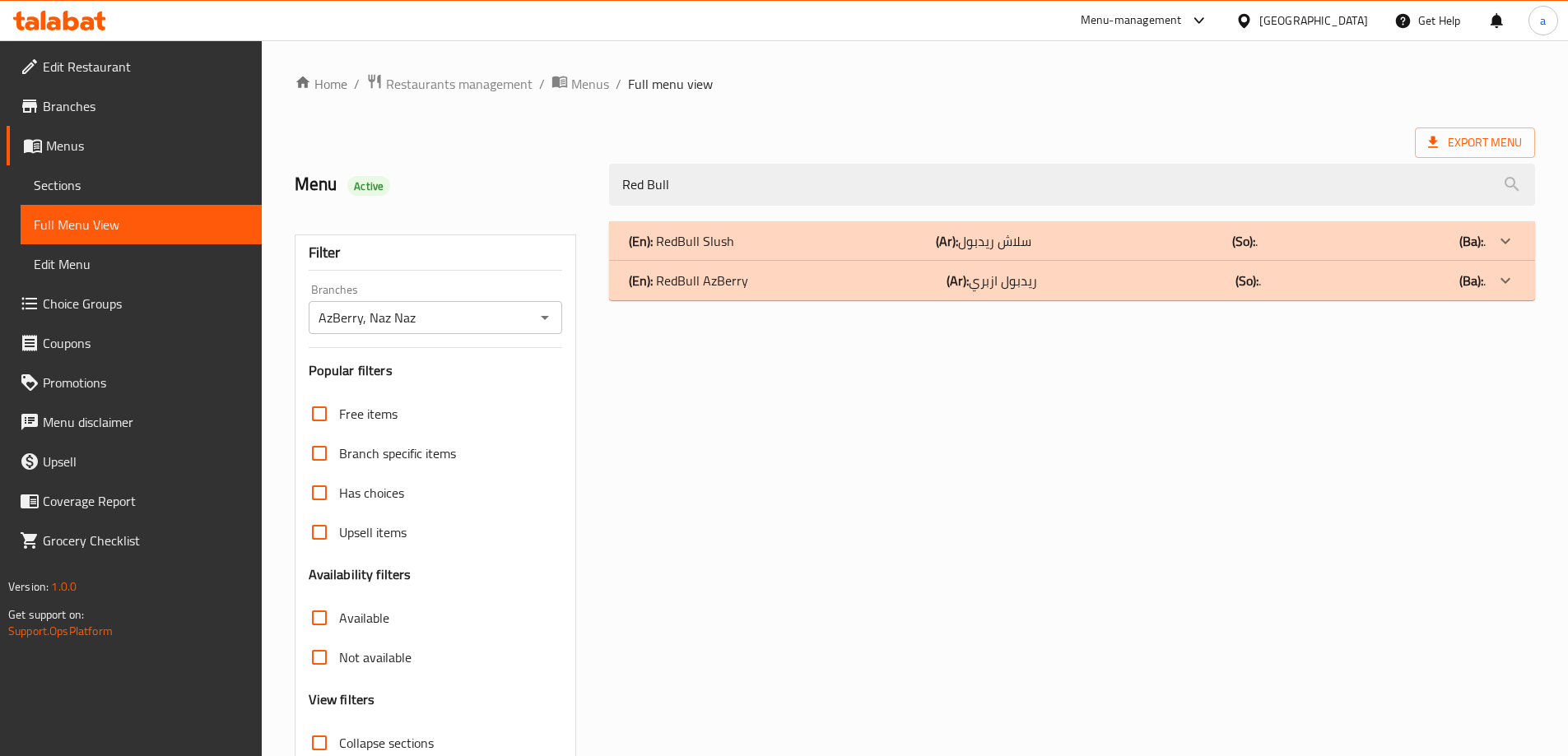
click at [843, 255] on div "(En): RedBull Slush (Ar): سلاش ريدبول (So): . (Ba): ." at bounding box center [1072, 242] width 926 height 40
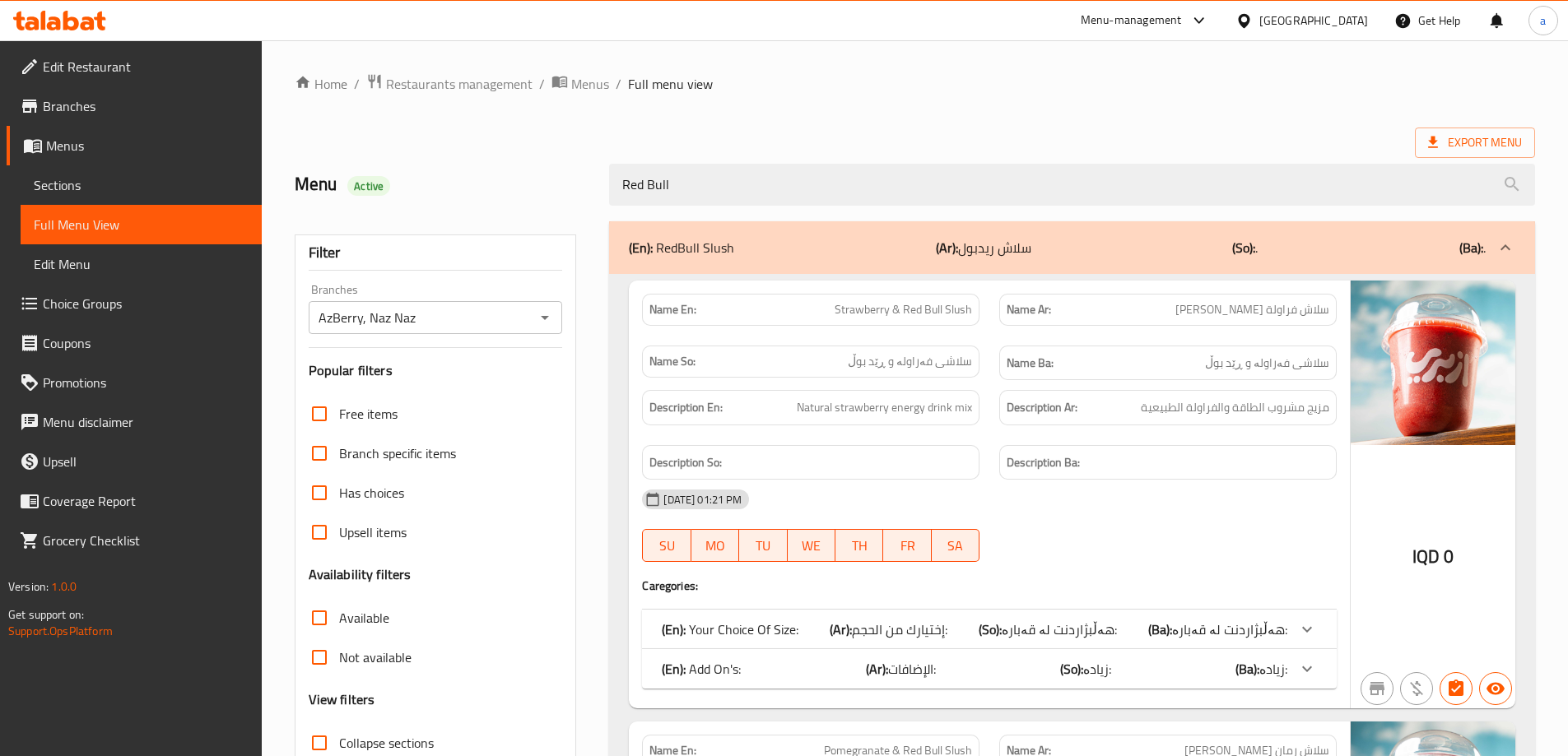
click at [783, 242] on div "(En): RedBull Slush (Ar): سلاش ريدبول (So): . (Ba): ." at bounding box center [1057, 248] width 857 height 20
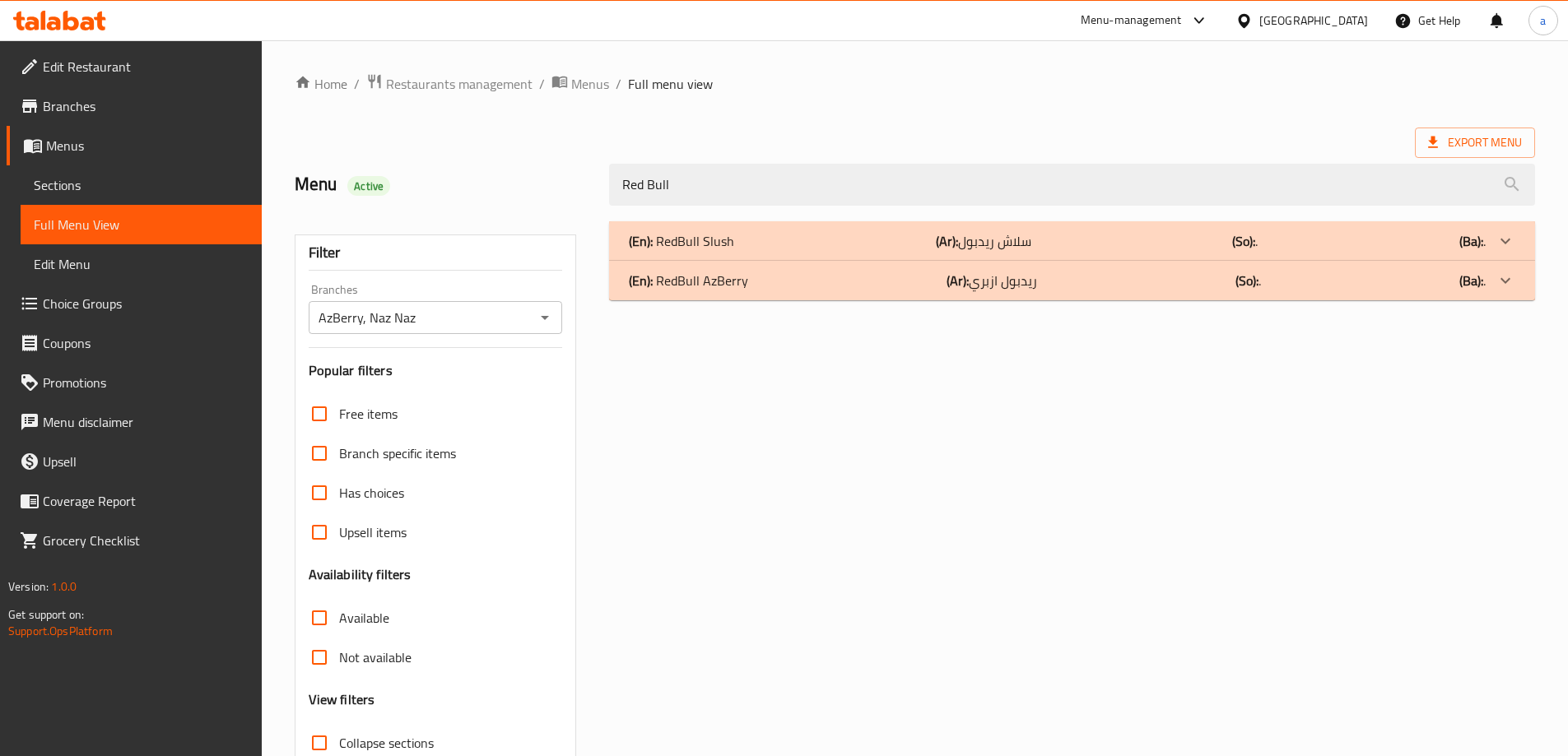
drag, startPoint x: 817, startPoint y: 173, endPoint x: 582, endPoint y: 186, distance: 235.4
click at [582, 186] on div "Menu Active Red Bull" at bounding box center [915, 185] width 1260 height 73
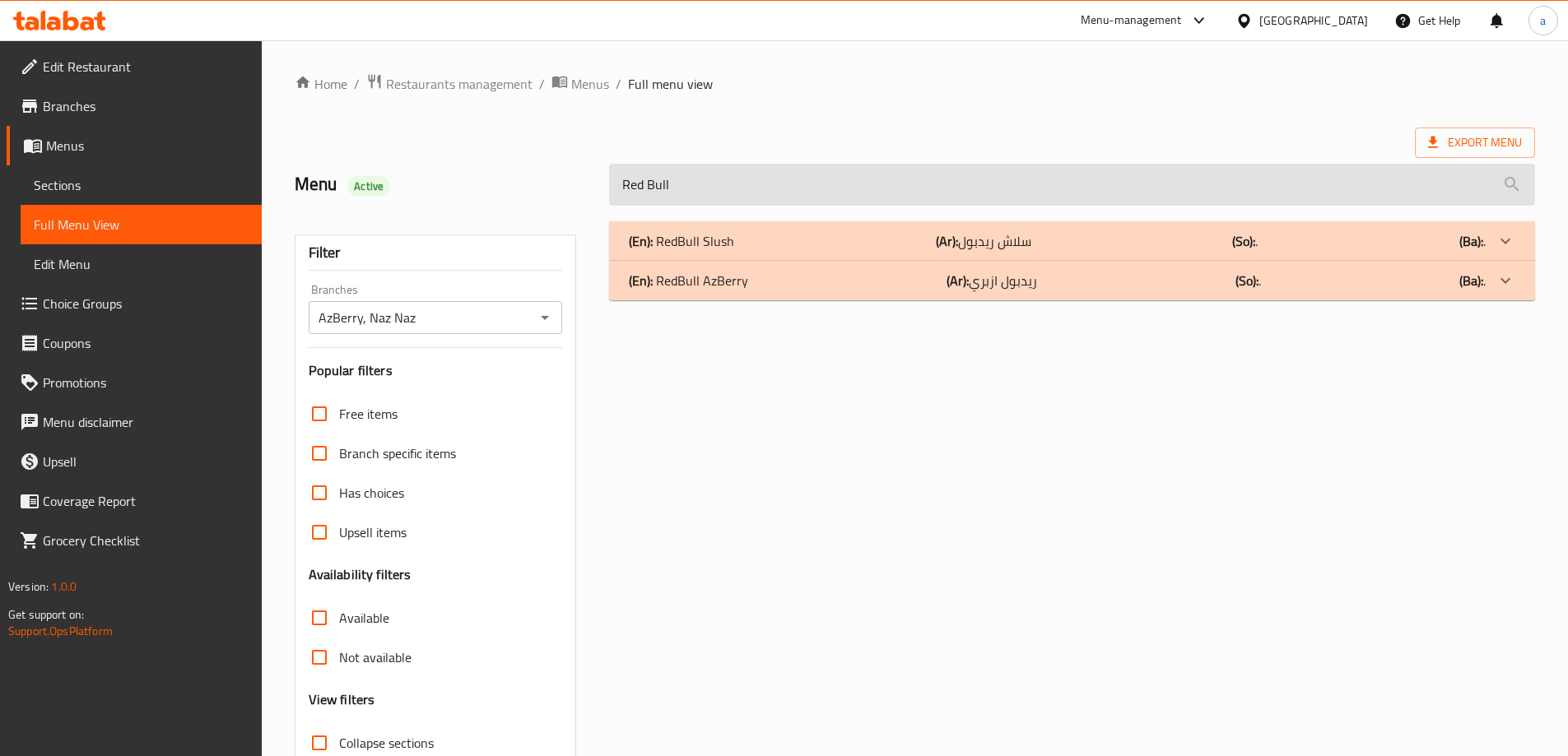
paste input "Mix"
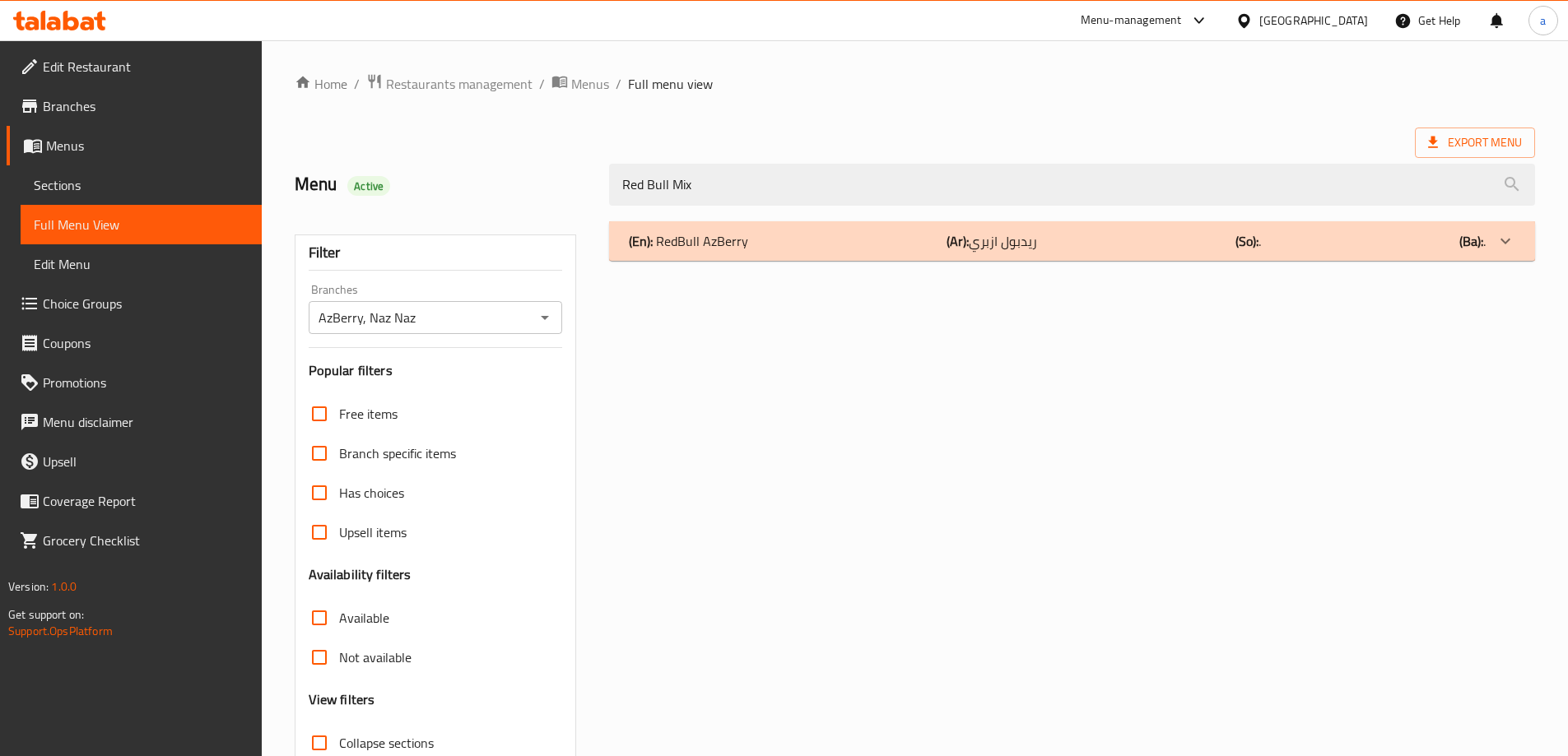
click at [789, 254] on div "(En): RedBull AzBerry (Ar): ريدبول ازبري (So): . (Ba): ." at bounding box center [1072, 242] width 926 height 40
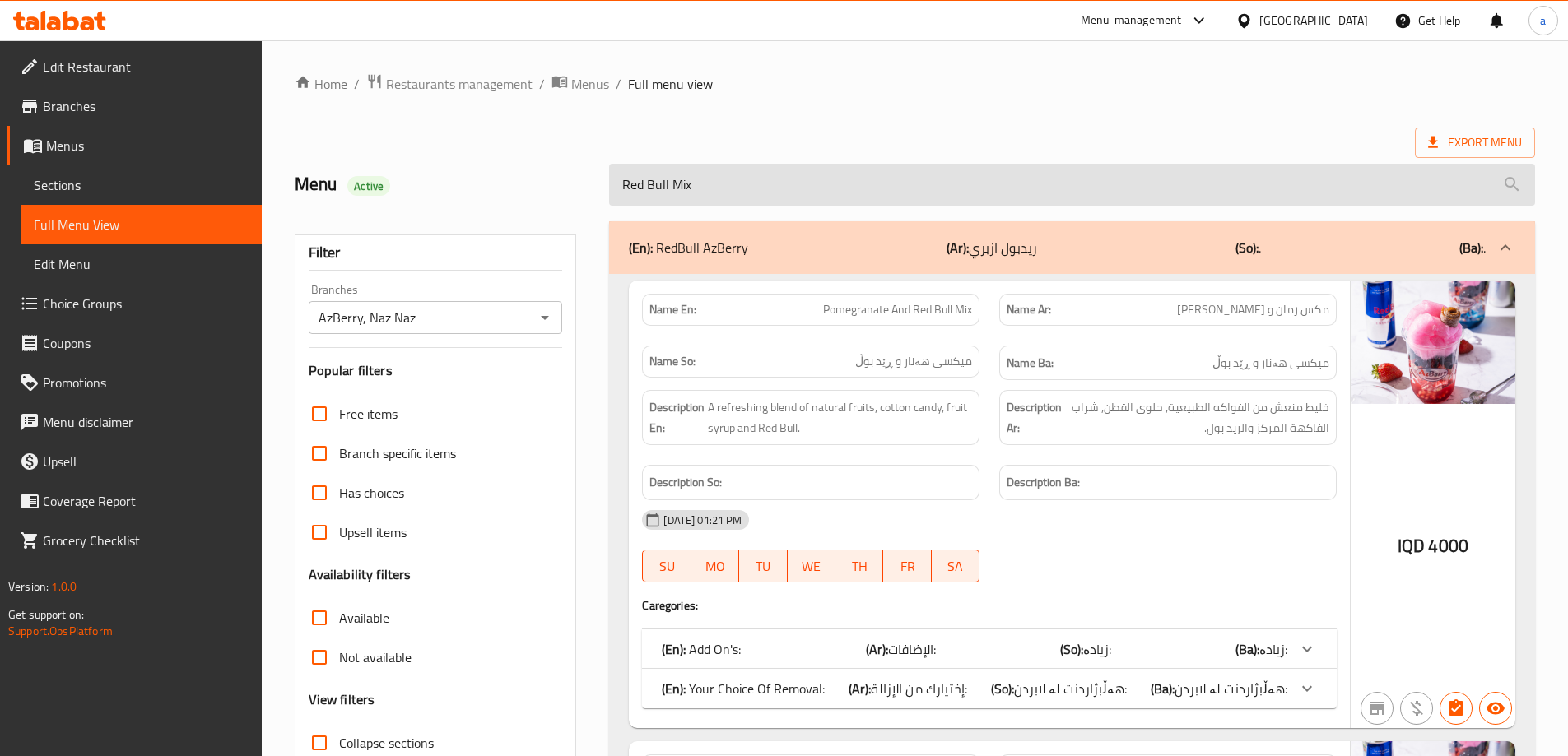
click at [774, 186] on input "Red Bull Mix" at bounding box center [1072, 185] width 926 height 42
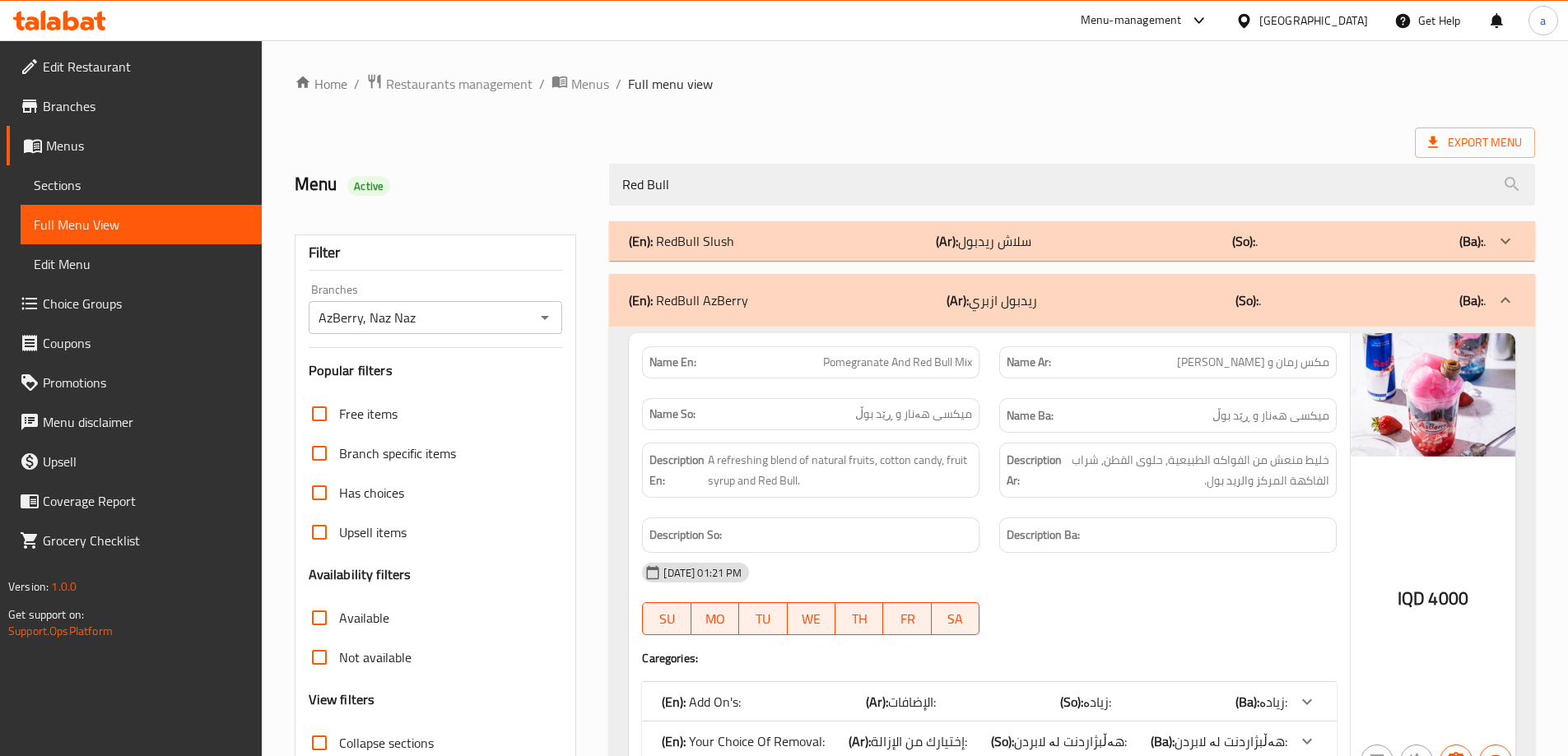
type input "Red Bull"
click at [817, 235] on div "(En): RedBull Slush (Ar): سلاش ريدبول (So): . (Ba): ." at bounding box center [1057, 241] width 857 height 20
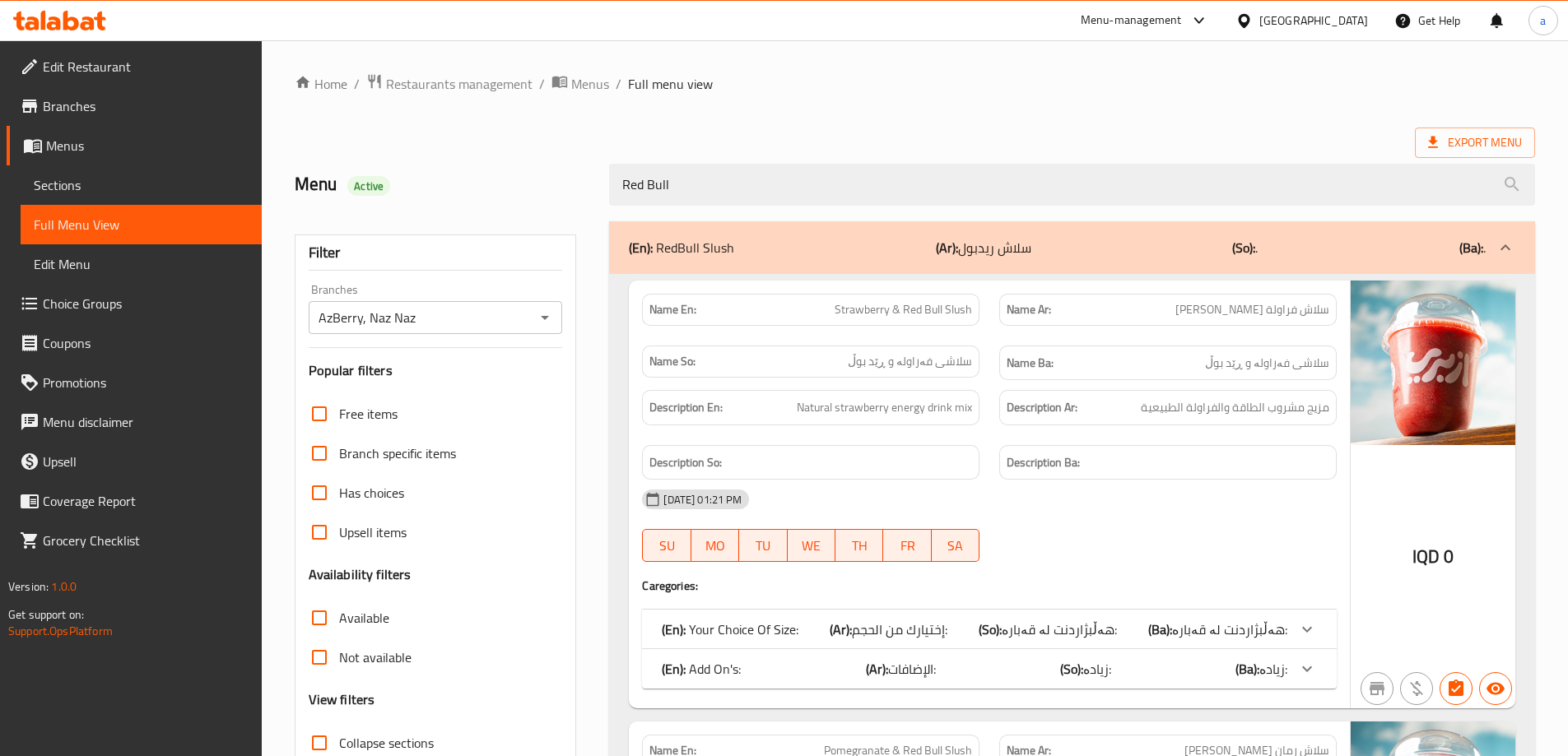
click at [542, 200] on div "Menu Active" at bounding box center [442, 185] width 315 height 73
drag, startPoint x: 704, startPoint y: 186, endPoint x: 555, endPoint y: 198, distance: 149.5
click at [555, 198] on div "Menu Active Red Bull" at bounding box center [915, 185] width 1260 height 73
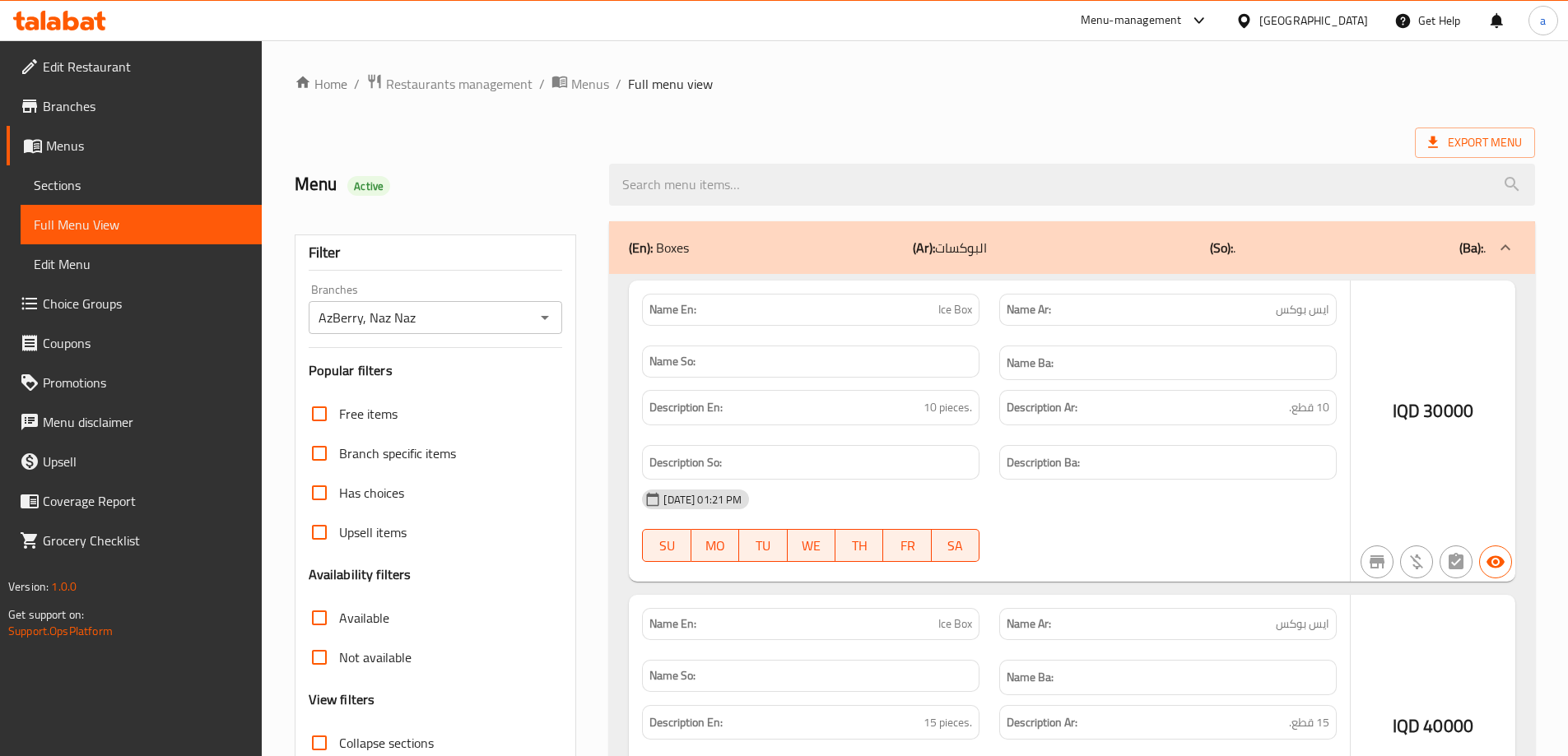
click at [532, 168] on div "Menu Active" at bounding box center [442, 185] width 315 height 73
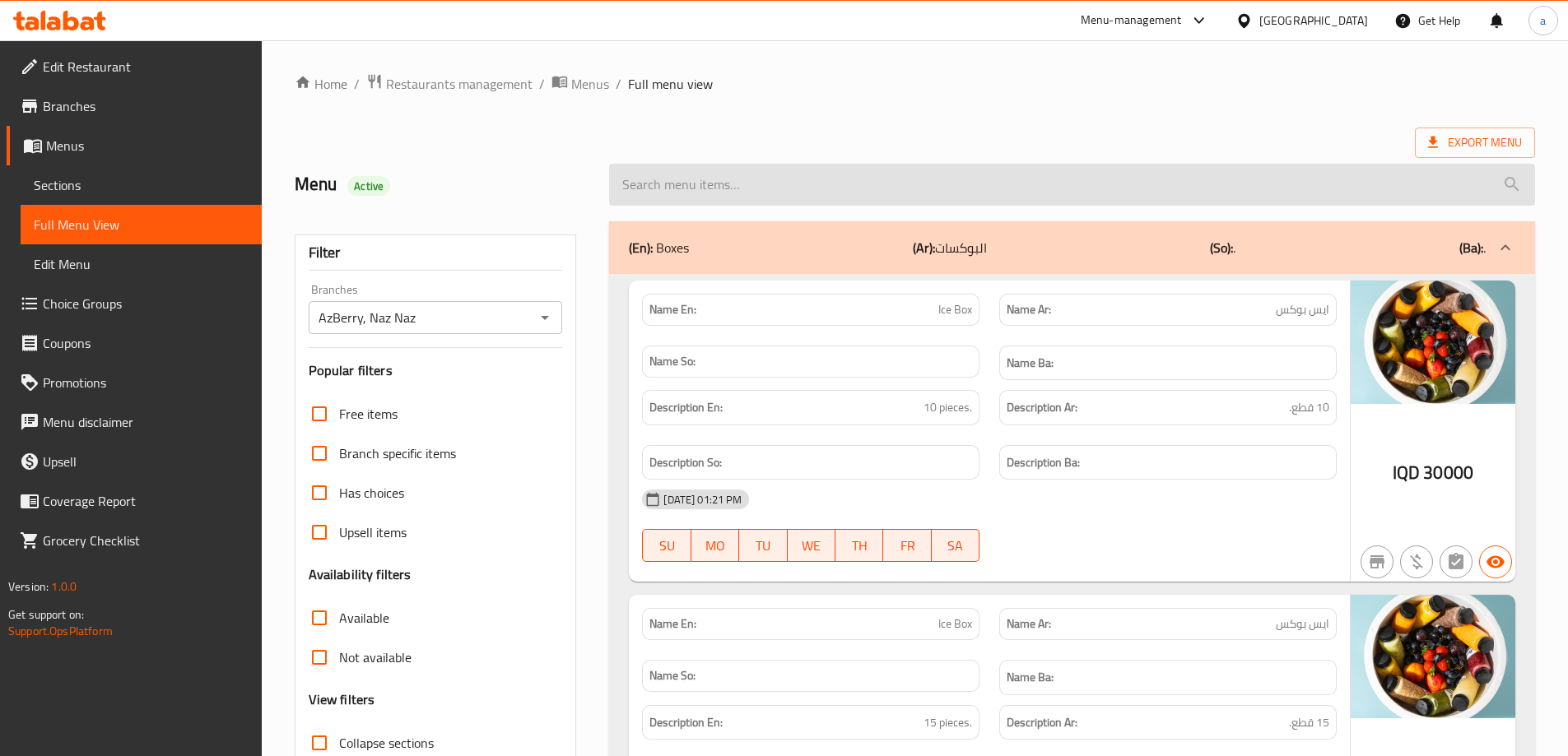
click at [847, 199] on input "search" at bounding box center [1072, 185] width 926 height 42
paste input "Sprite"
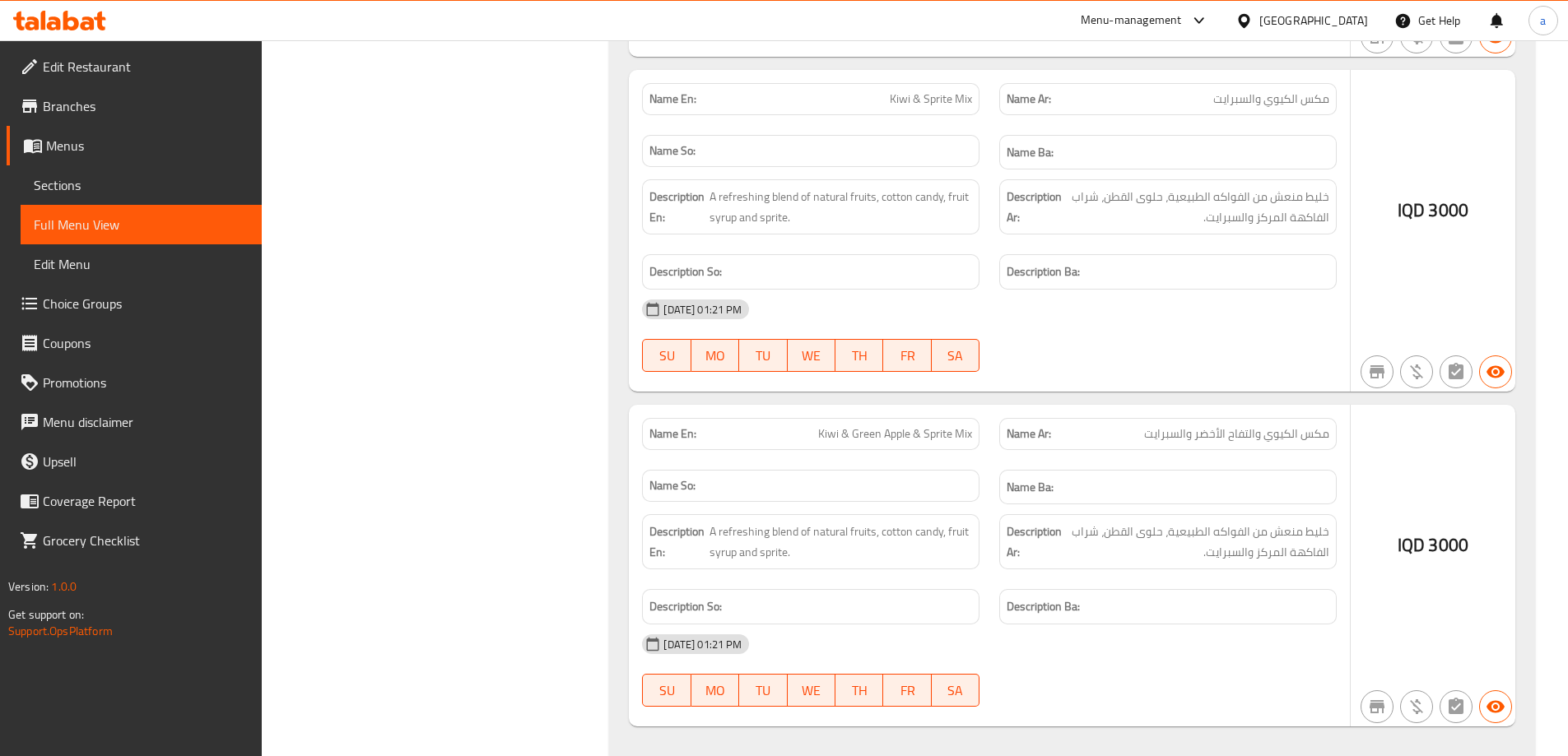
scroll to position [1587, 0]
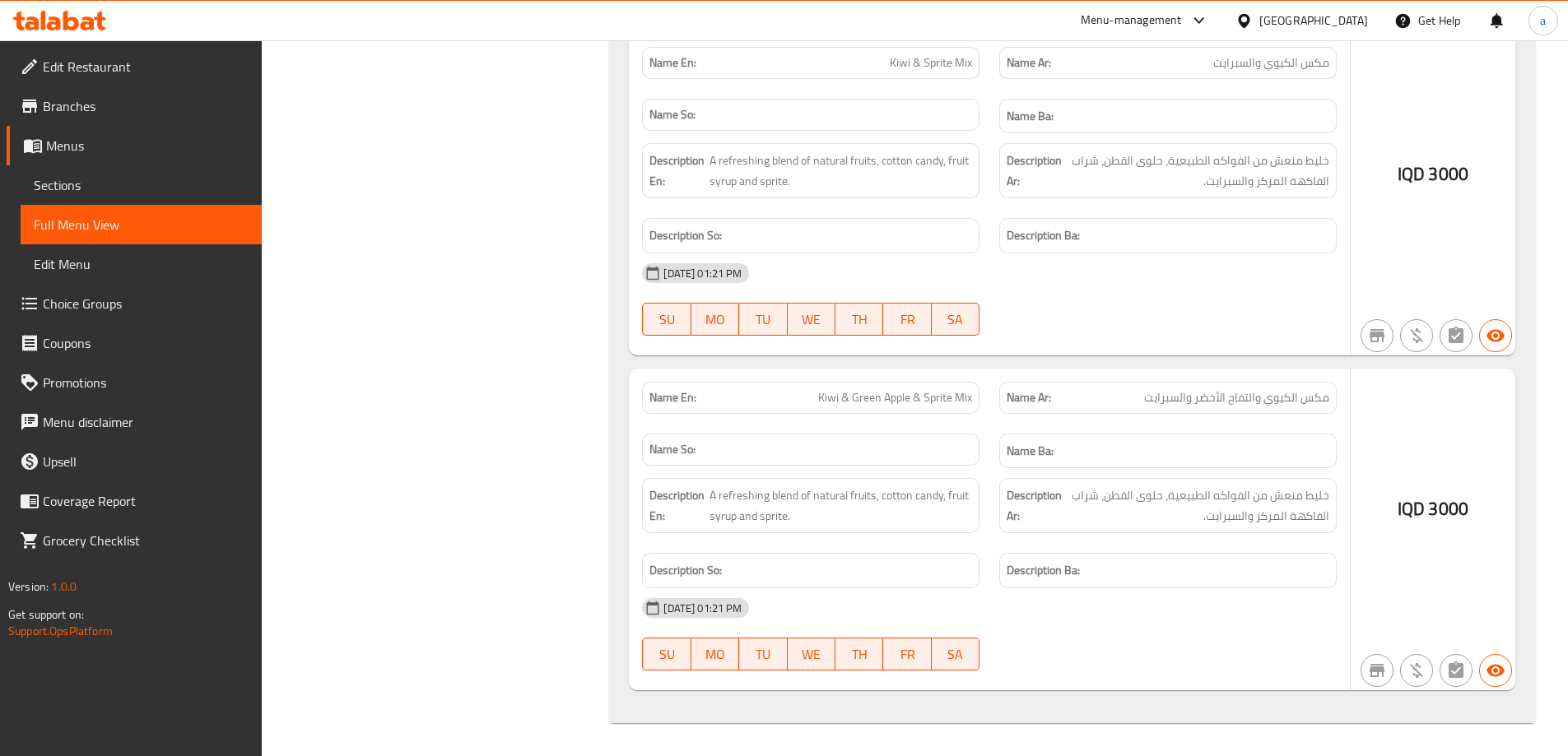
type input "Sprite"
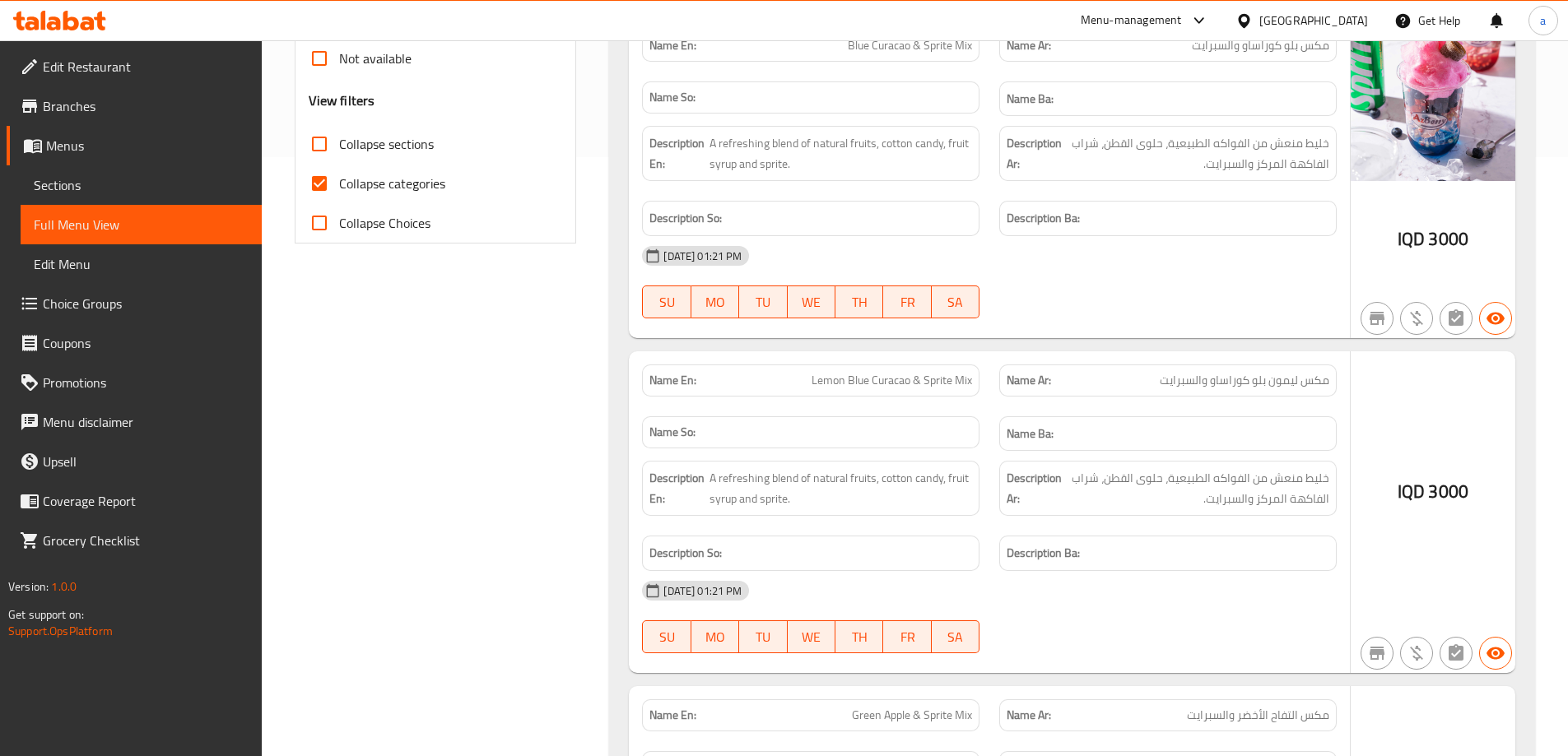
scroll to position [0, 0]
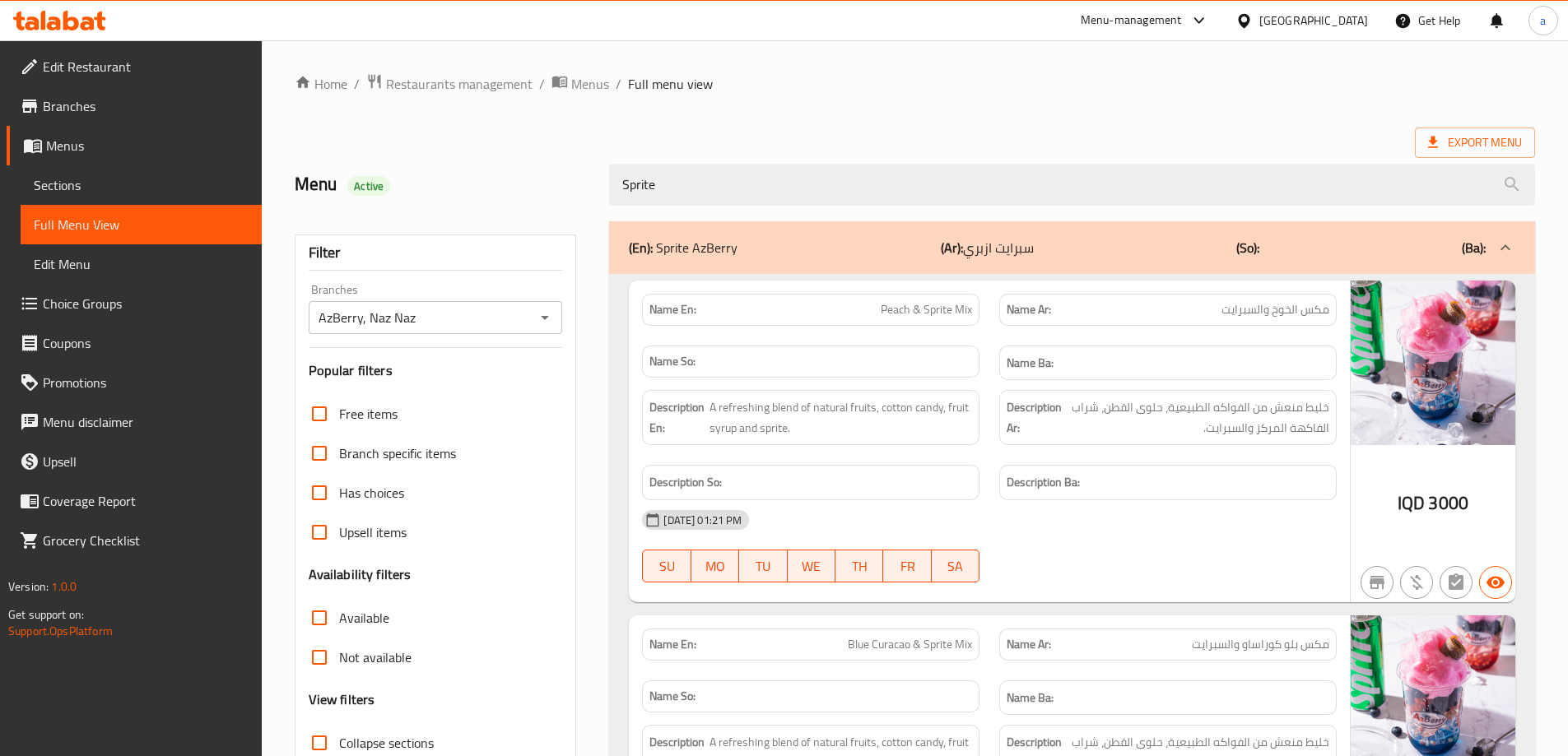
drag, startPoint x: 701, startPoint y: 183, endPoint x: 504, endPoint y: 144, distance: 200.8
click at [514, 151] on div "Menu Active Sprite" at bounding box center [915, 185] width 1260 height 73
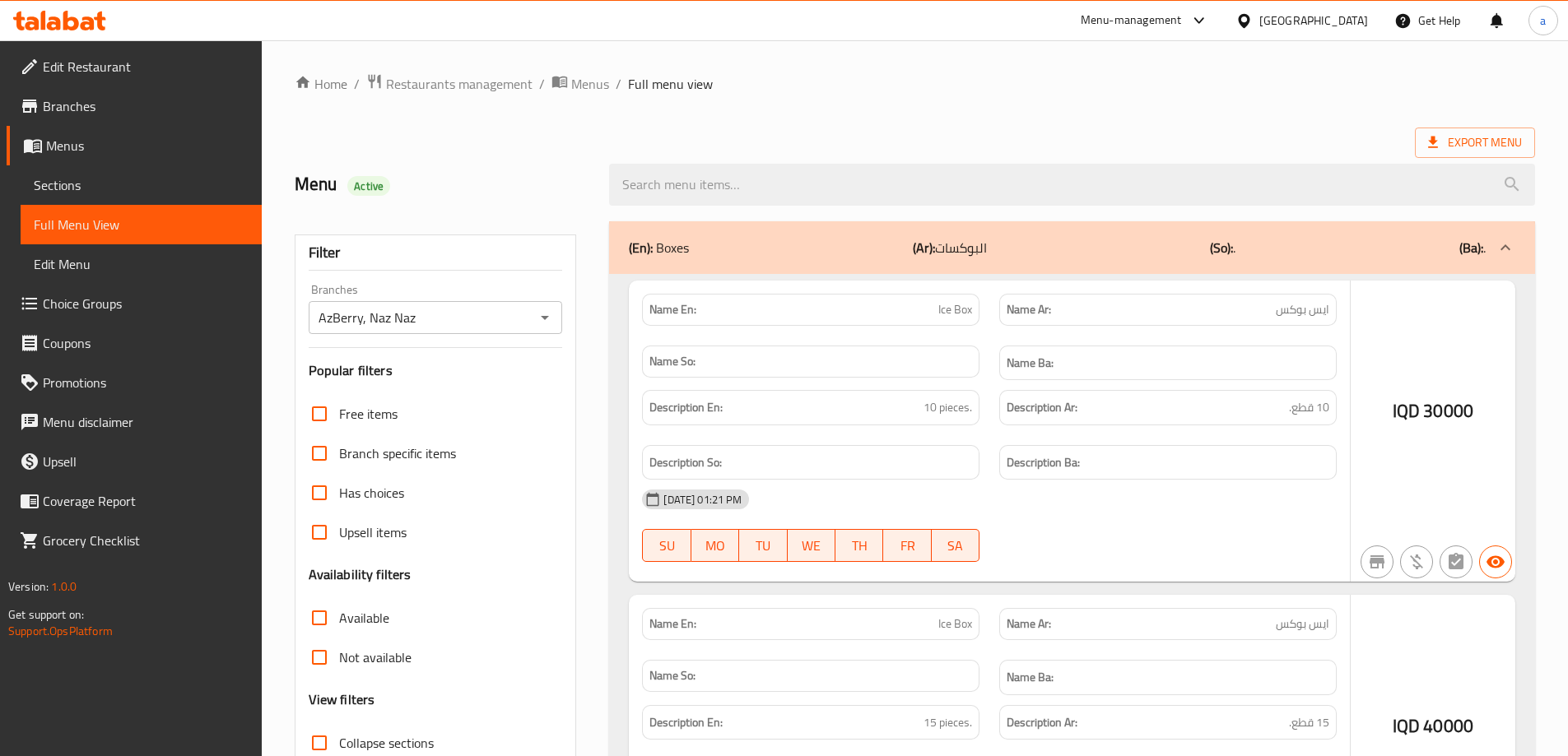
click at [541, 184] on h2 "Menu Active" at bounding box center [442, 184] width 295 height 25
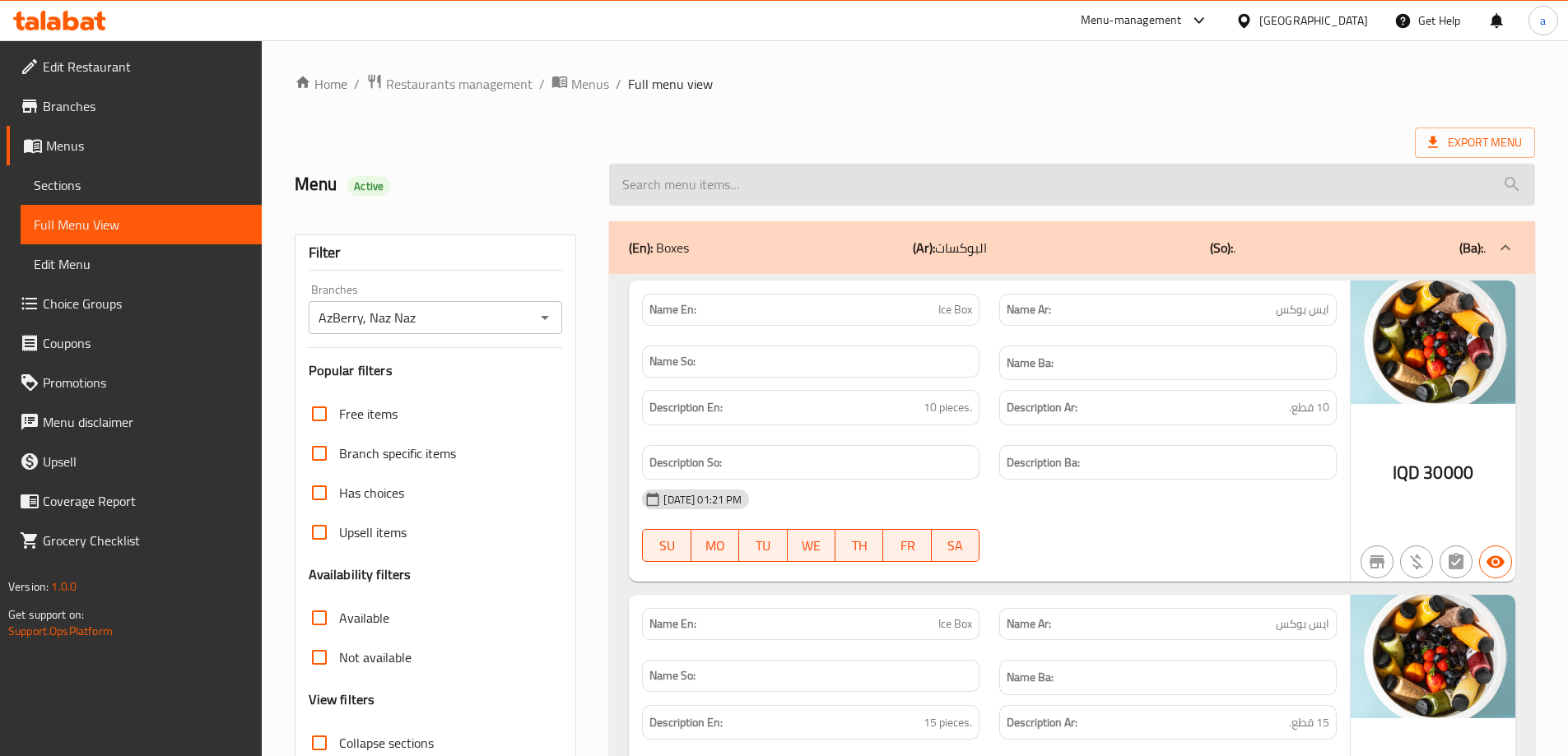
click at [738, 173] on input "search" at bounding box center [1072, 185] width 926 height 42
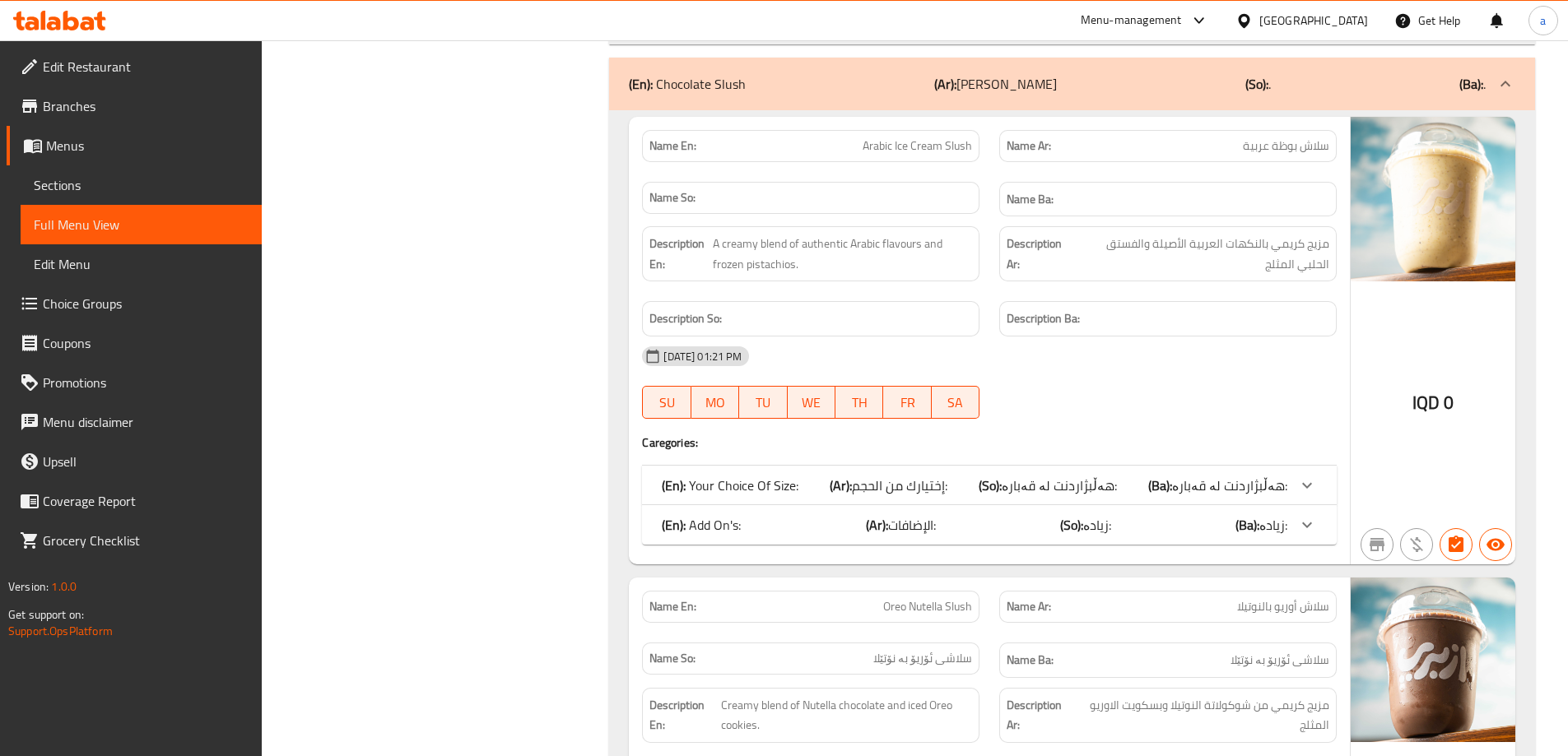
scroll to position [19419, 0]
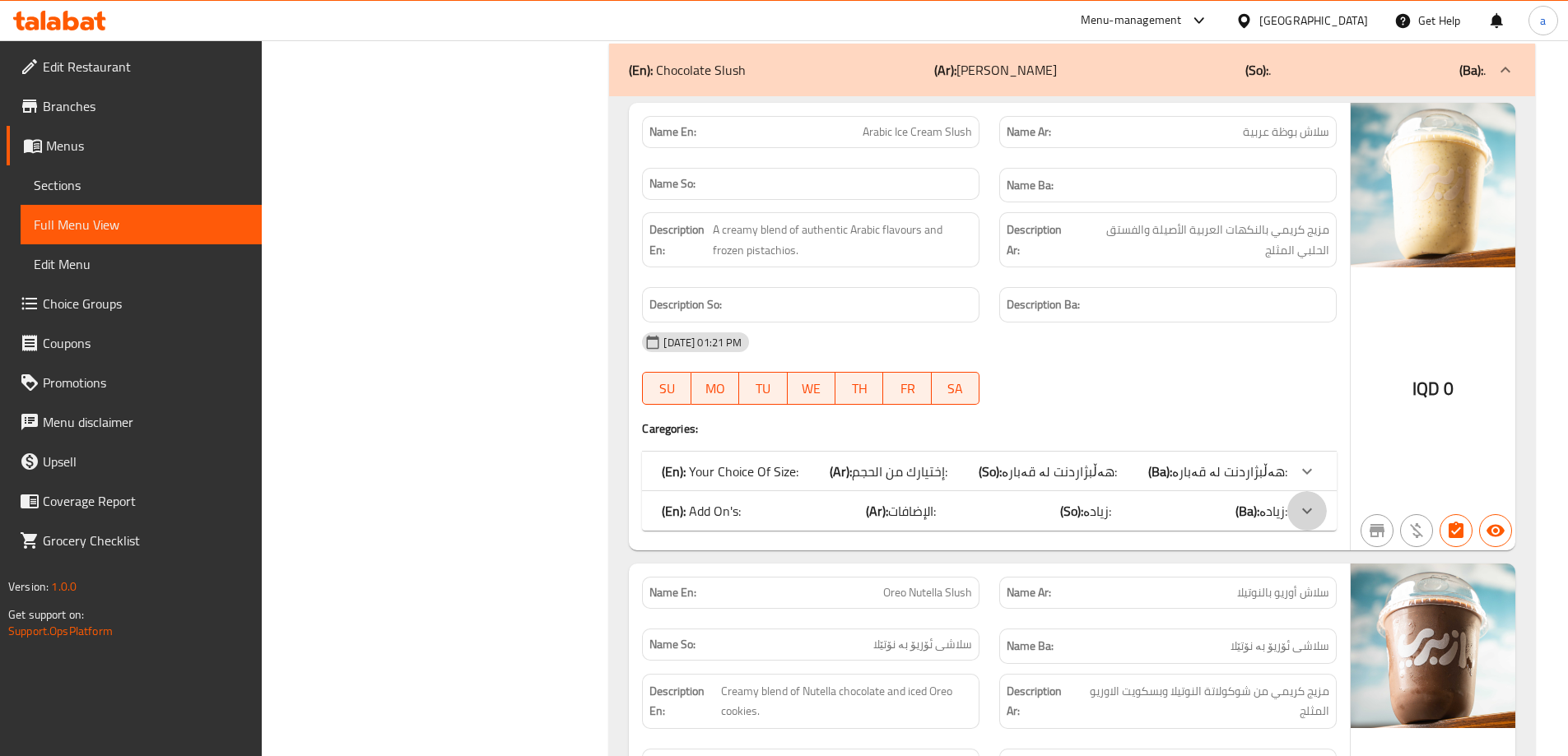
click at [1304, 506] on icon at bounding box center [1307, 511] width 20 height 20
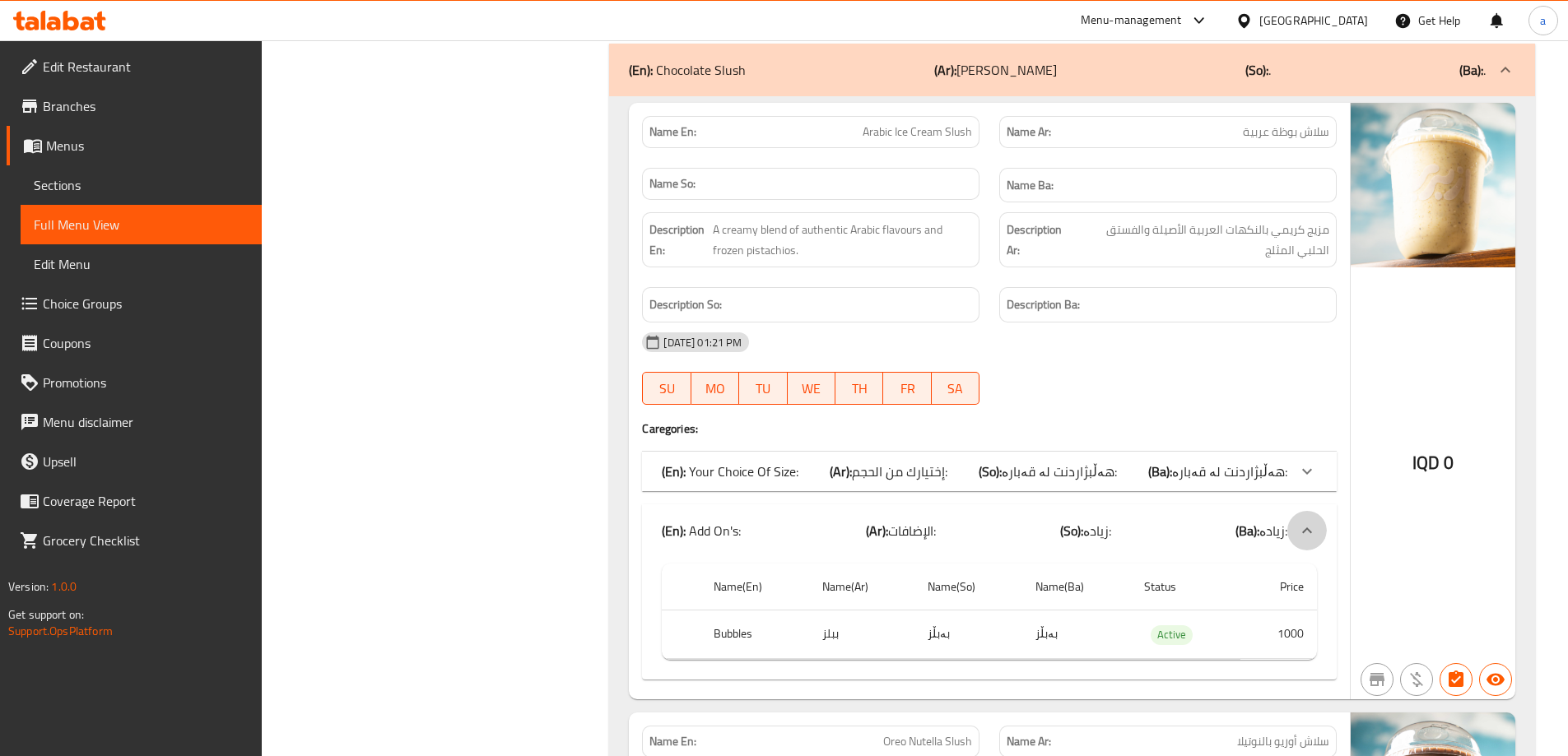
click at [1307, 531] on icon at bounding box center [1307, 531] width 20 height 20
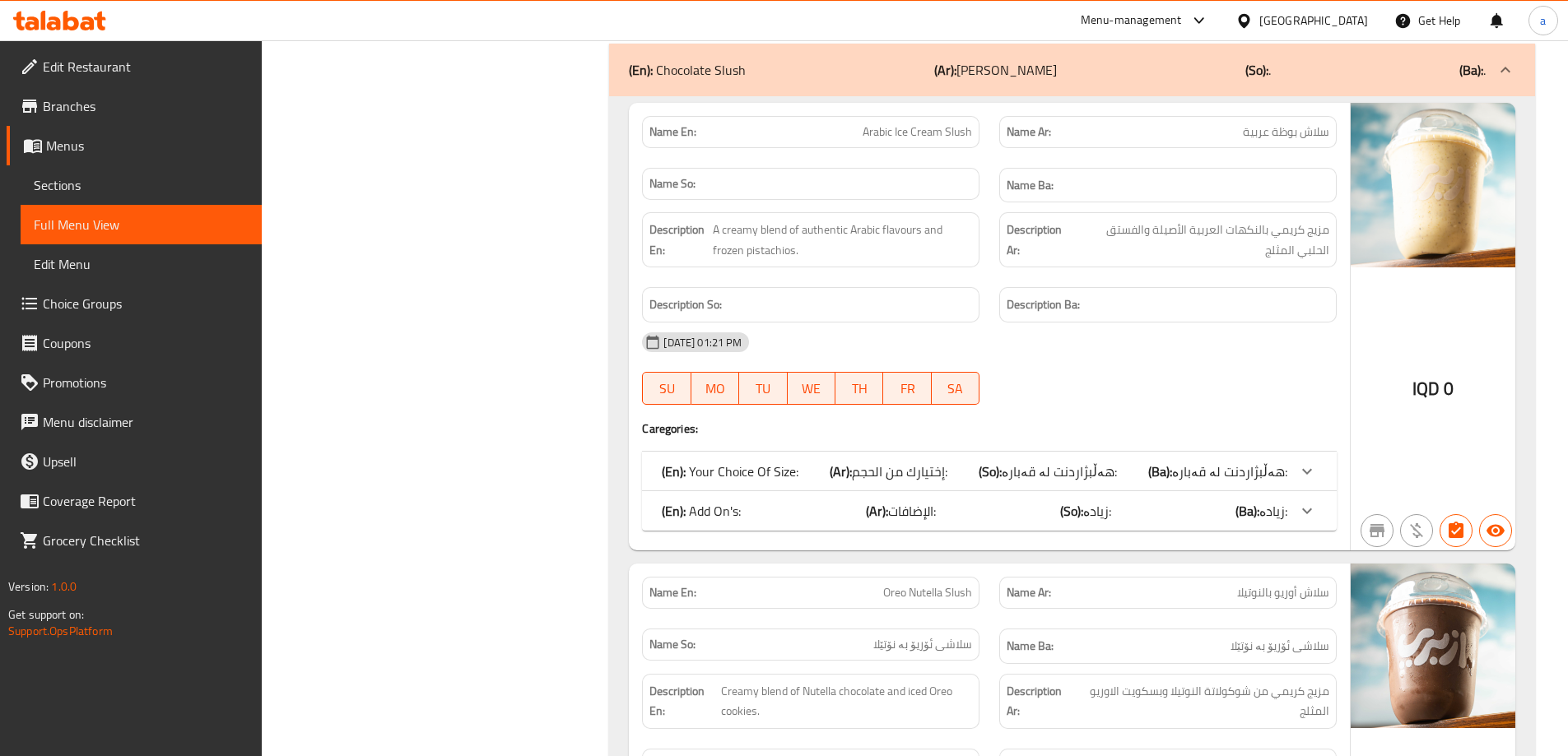
click at [1305, 500] on div at bounding box center [1307, 511] width 40 height 40
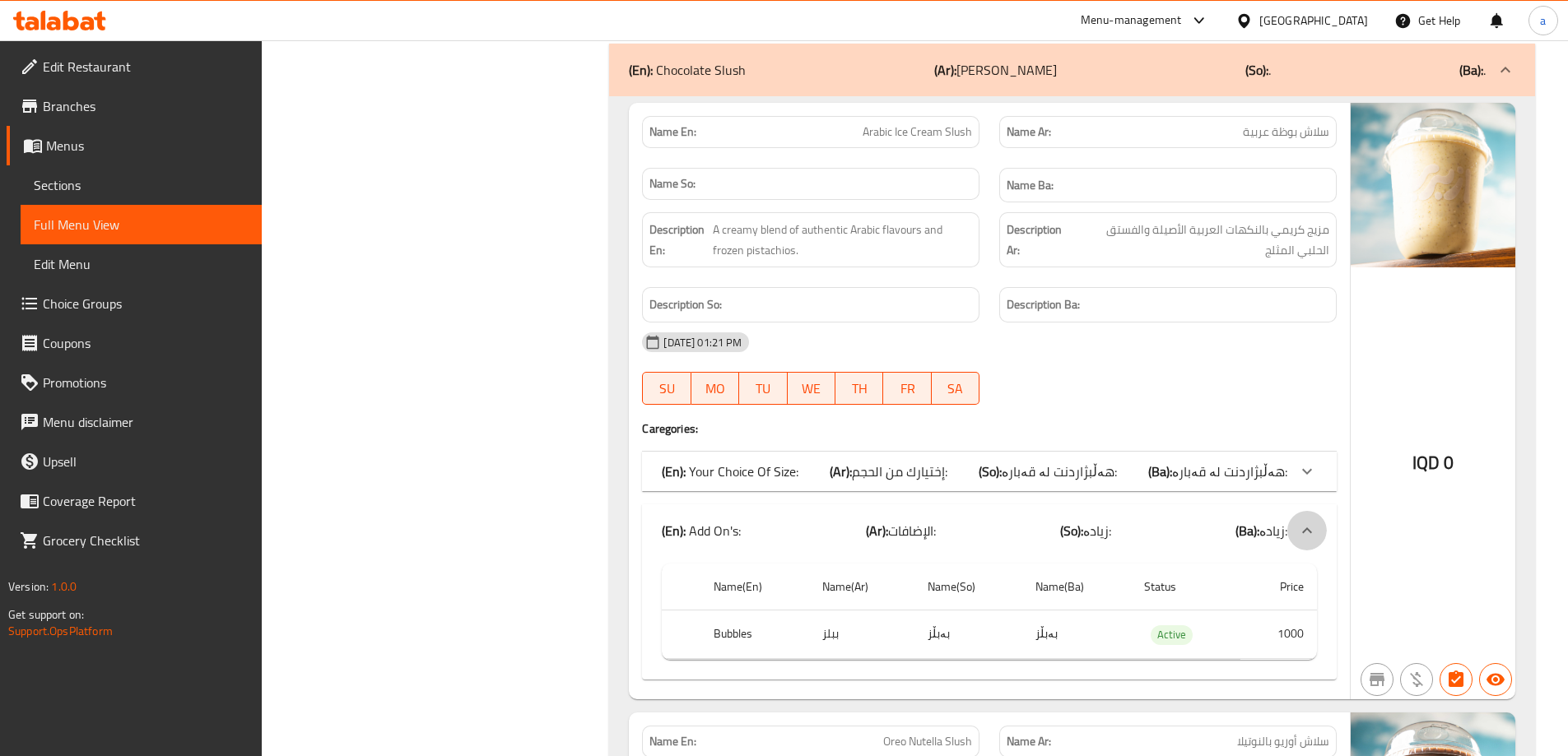
click at [1313, 524] on icon at bounding box center [1307, 531] width 20 height 20
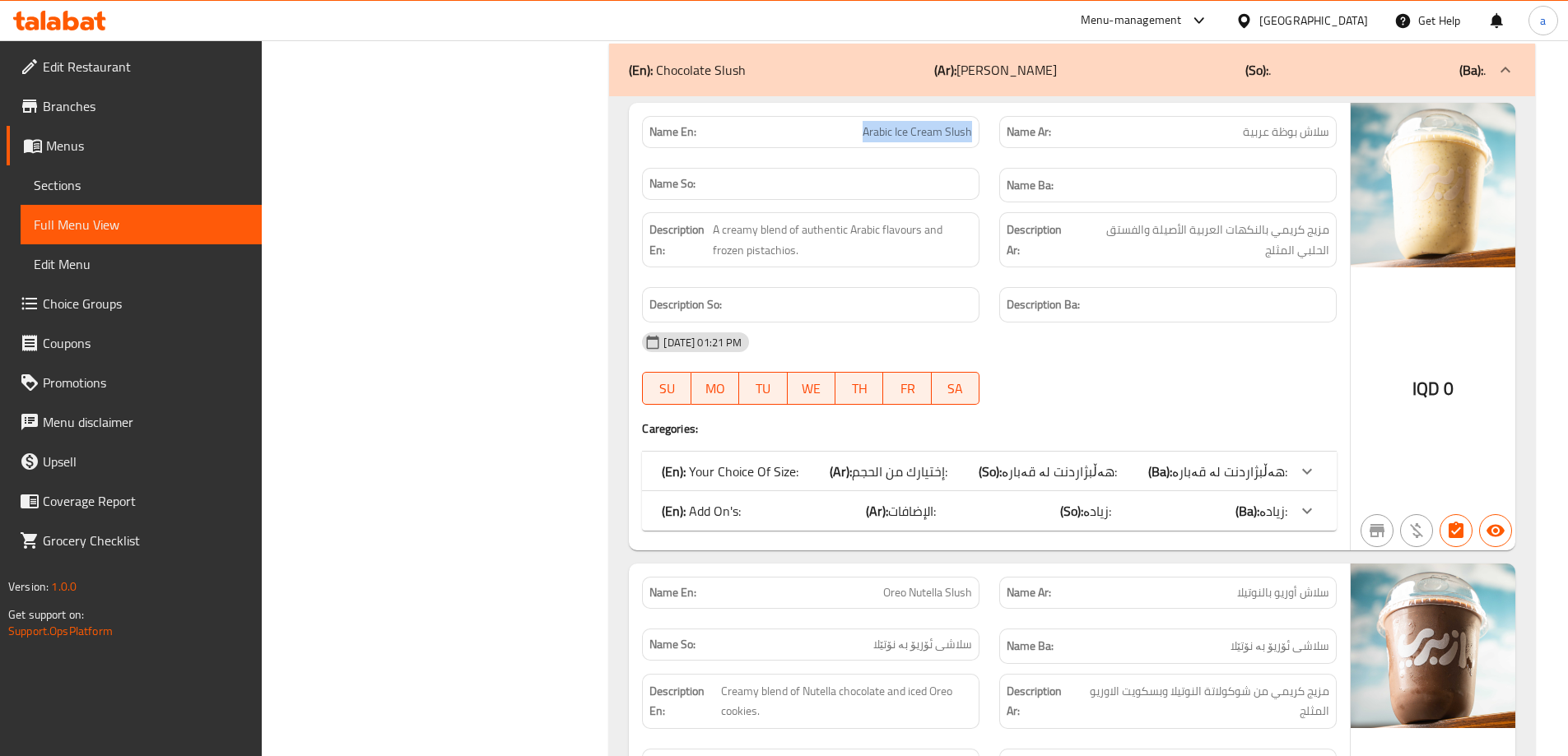
drag, startPoint x: 832, startPoint y: 129, endPoint x: 981, endPoint y: 134, distance: 149.1
click at [981, 134] on div "Name En: Arabic Ice Cream Slush" at bounding box center [810, 132] width 357 height 52
copy span "Arabic Ice Cream Slush"
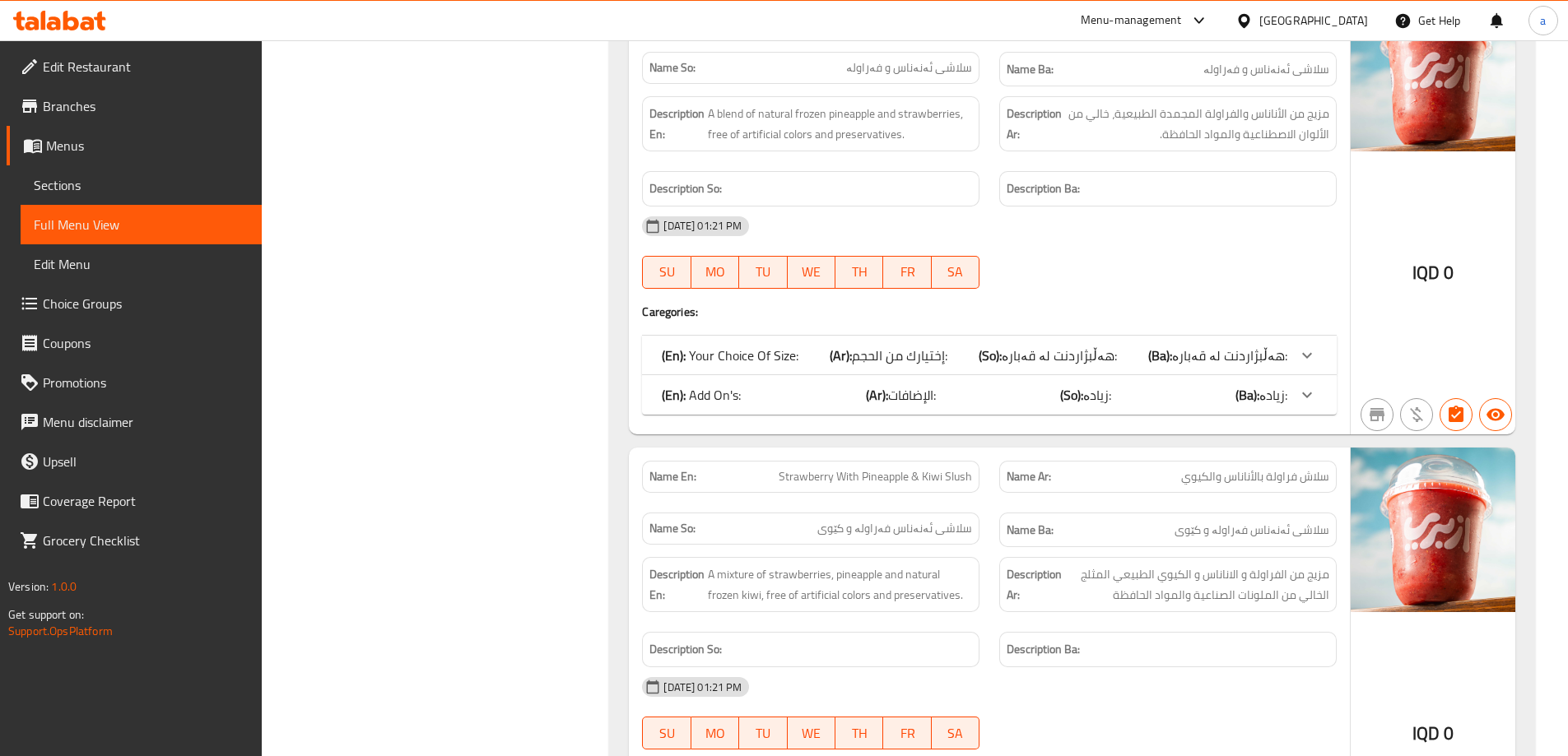
scroll to position [0, 0]
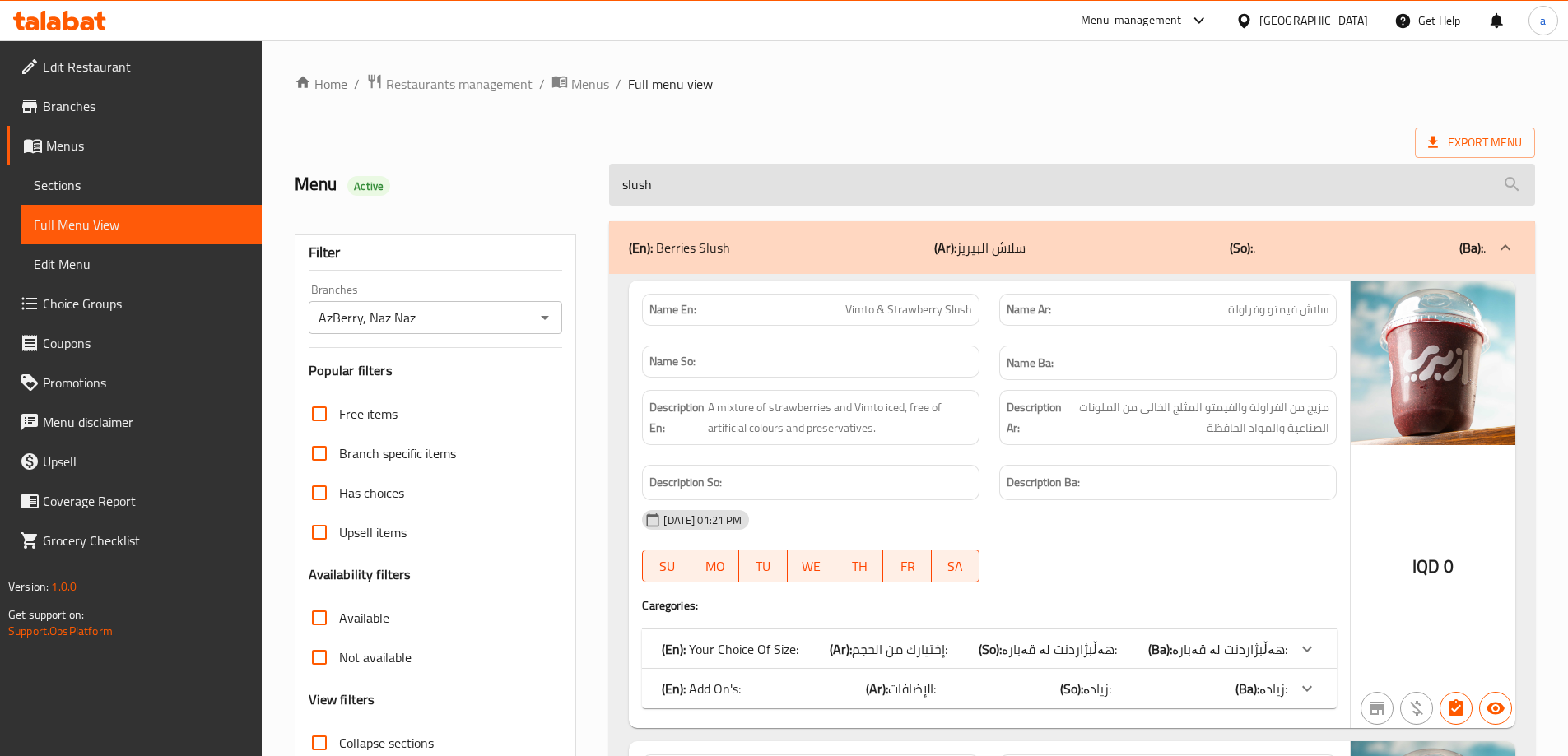
click at [733, 173] on input "slush" at bounding box center [1072, 185] width 926 height 42
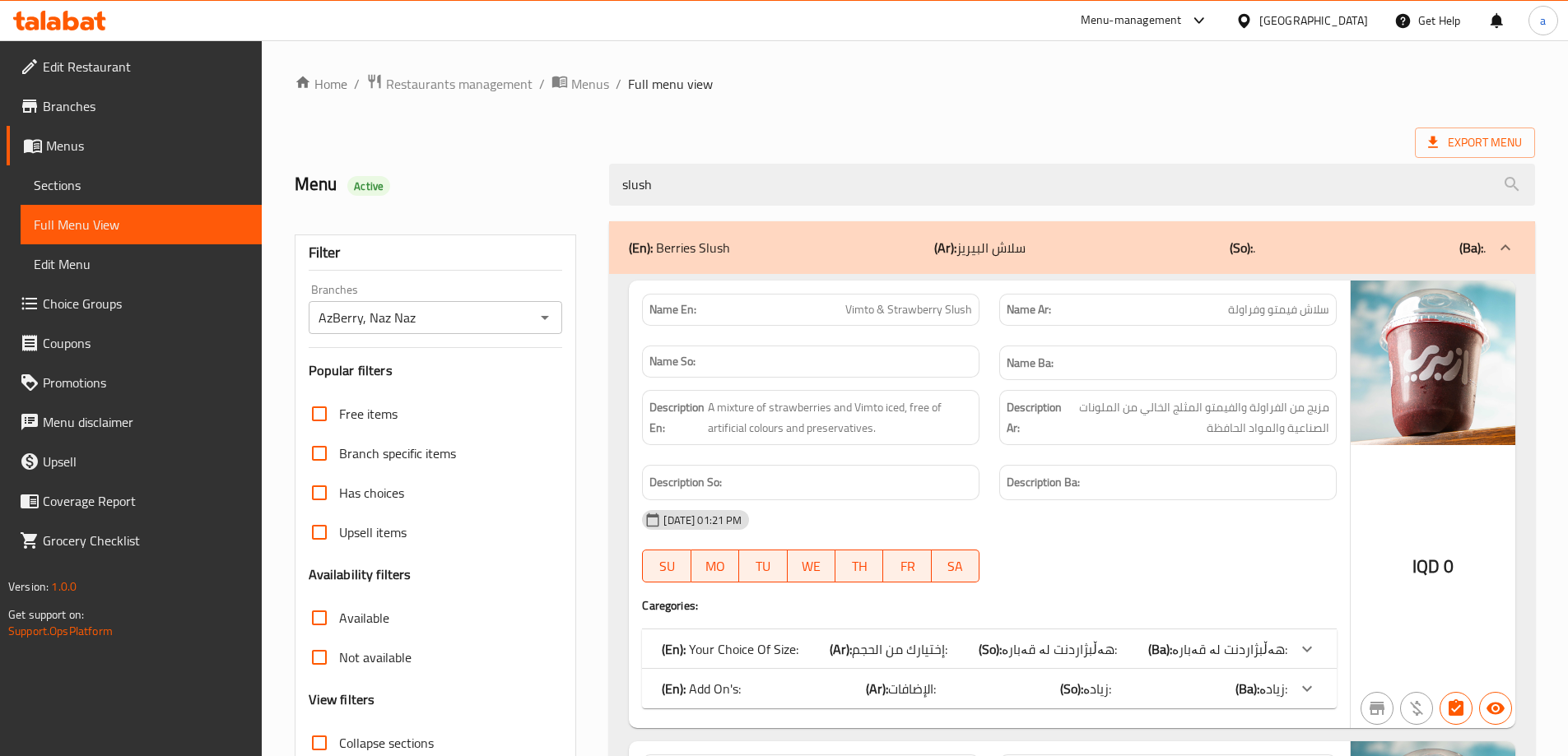
drag, startPoint x: 708, startPoint y: 184, endPoint x: 560, endPoint y: 196, distance: 148.5
click at [542, 200] on div "Menu Active slush" at bounding box center [915, 185] width 1260 height 73
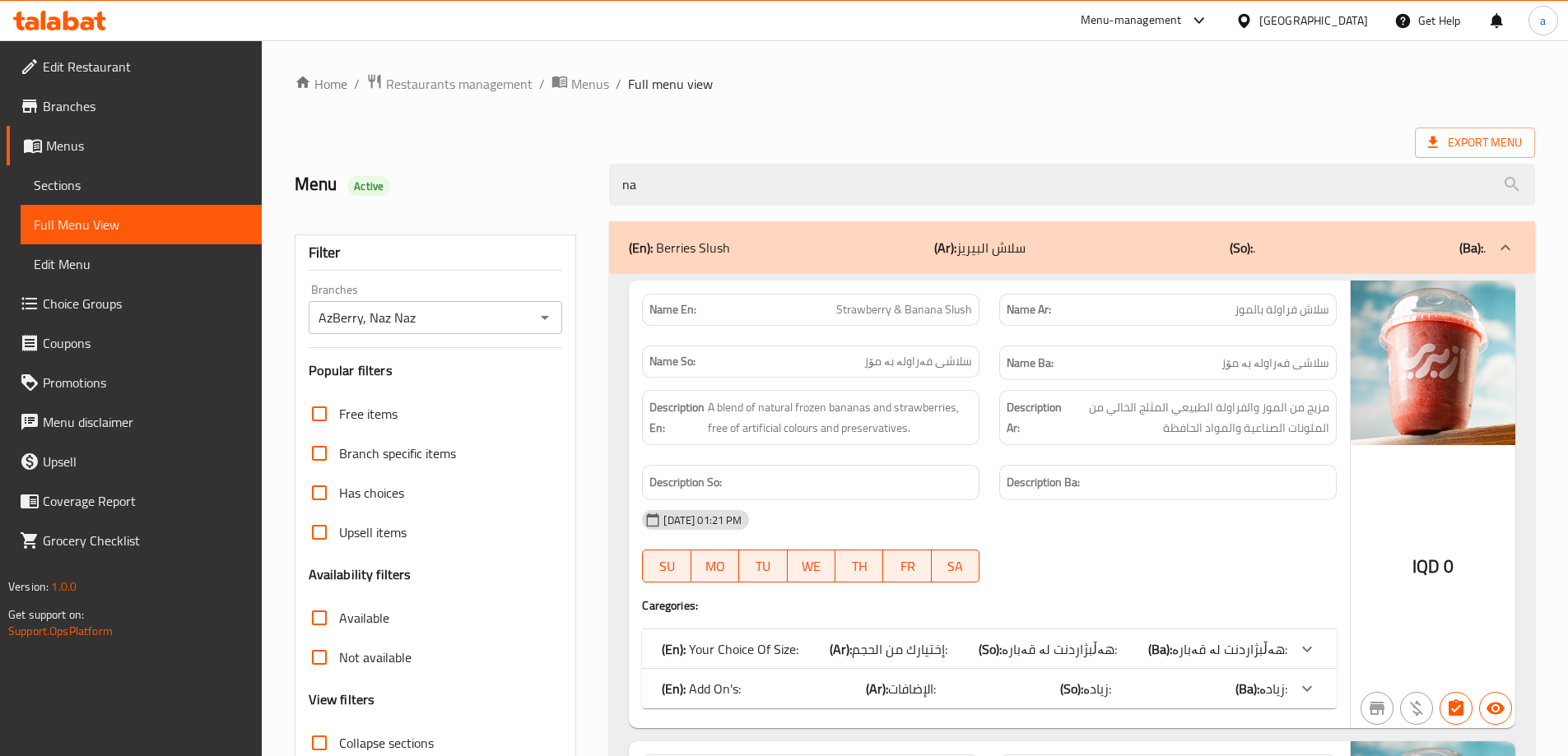
drag, startPoint x: 725, startPoint y: 186, endPoint x: 526, endPoint y: 201, distance: 199.6
click at [526, 201] on div "Menu Active na" at bounding box center [915, 185] width 1260 height 73
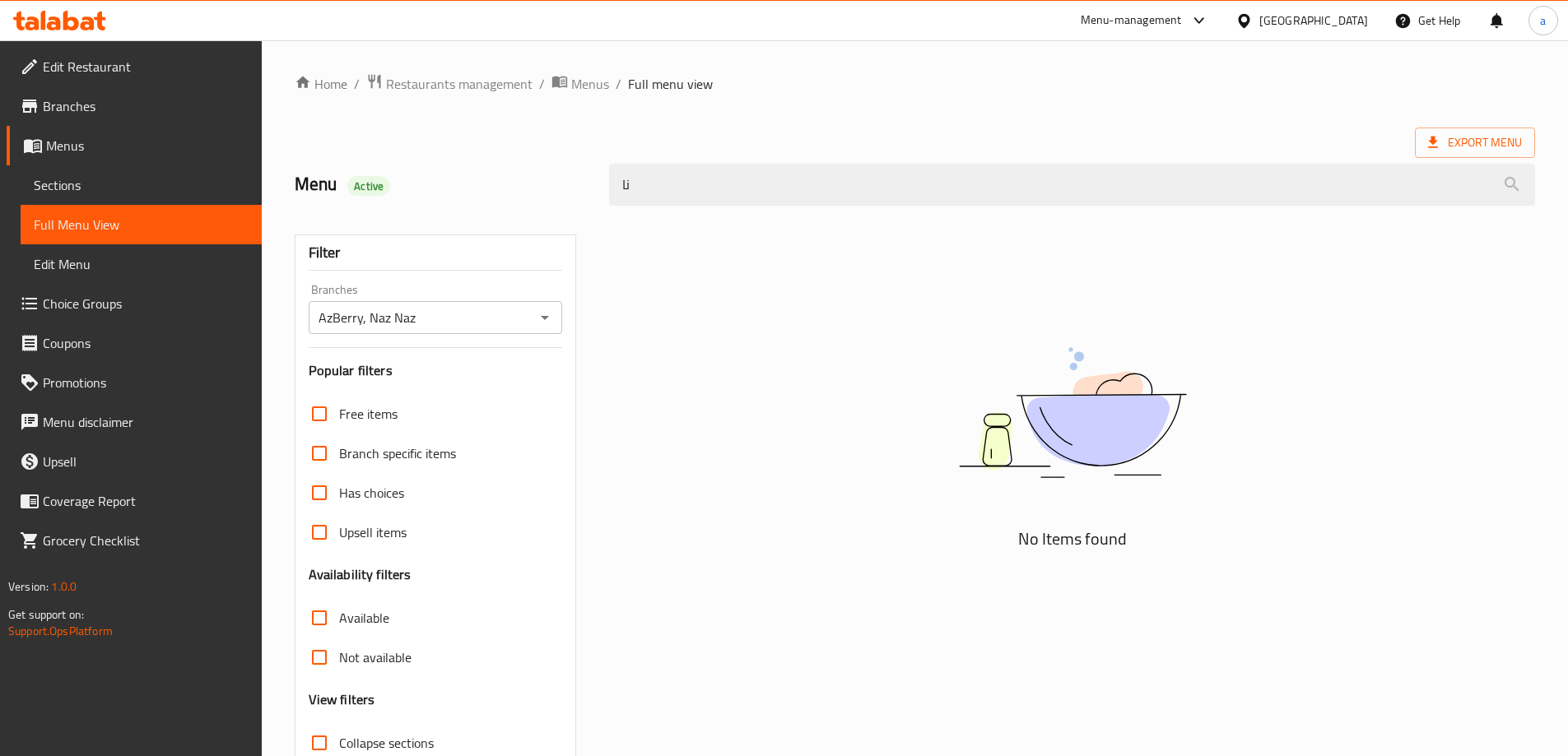
type input "ن"
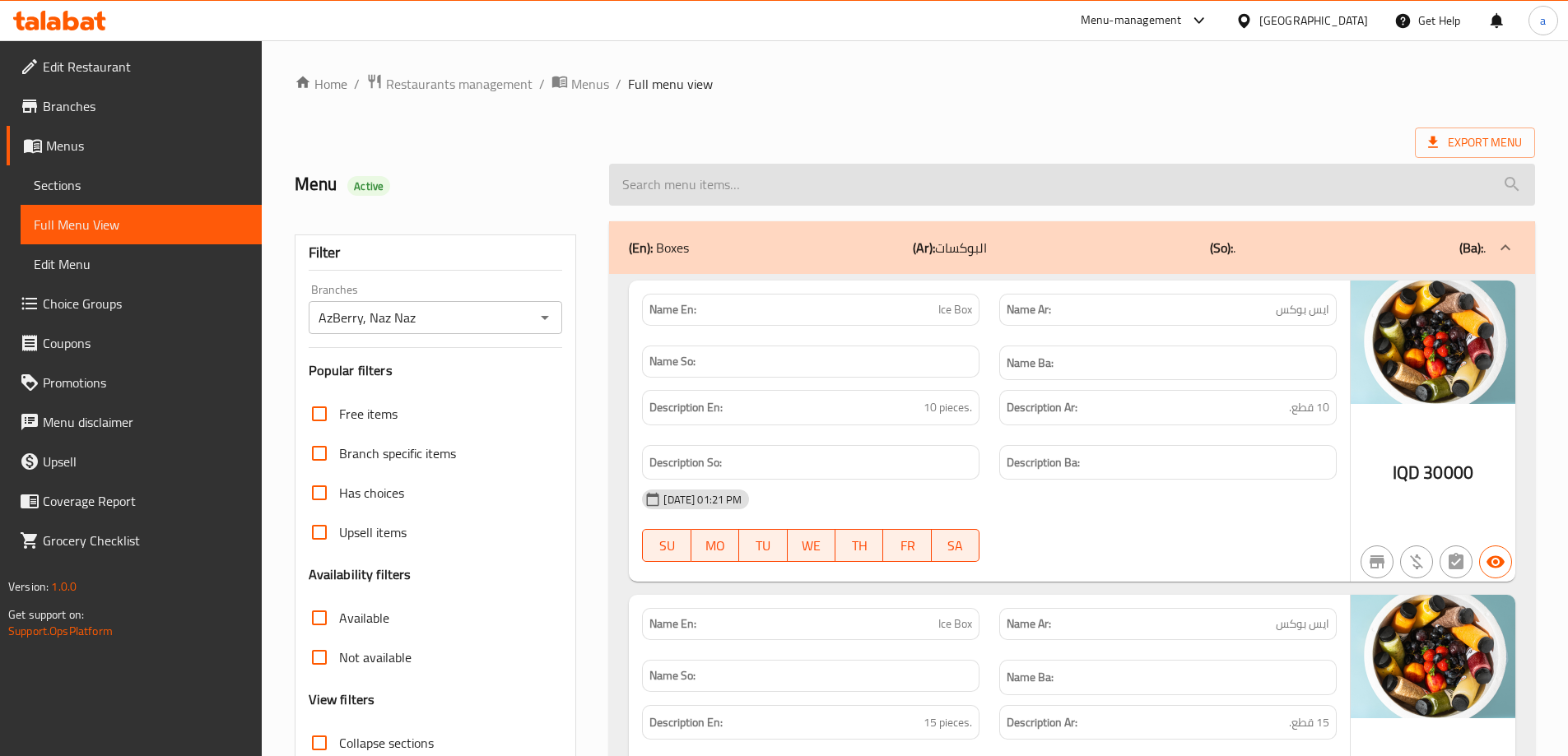
click at [792, 178] on input "search" at bounding box center [1072, 185] width 926 height 42
paste input "Pancake"
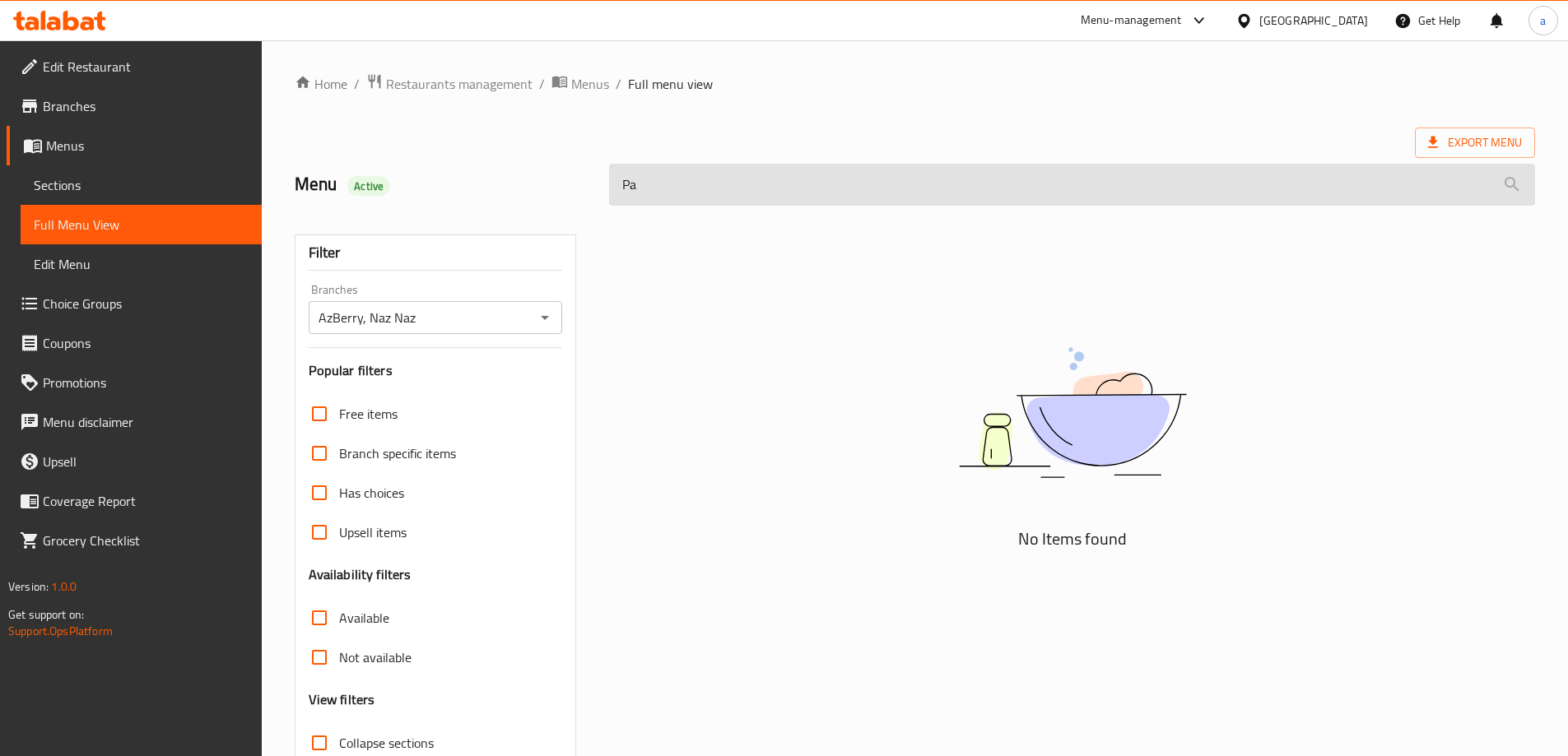
type input "P"
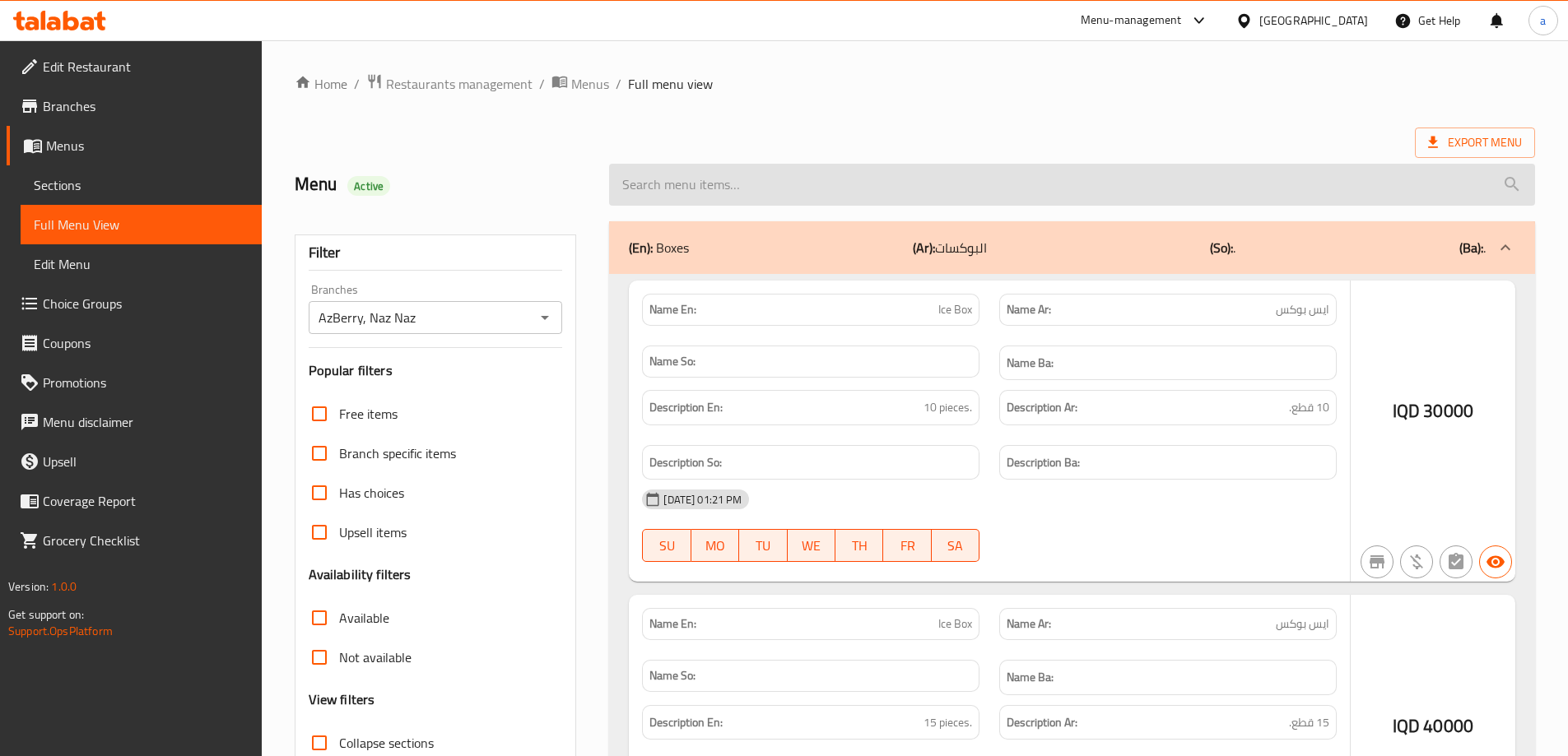
click at [792, 178] on input "search" at bounding box center [1072, 185] width 926 height 42
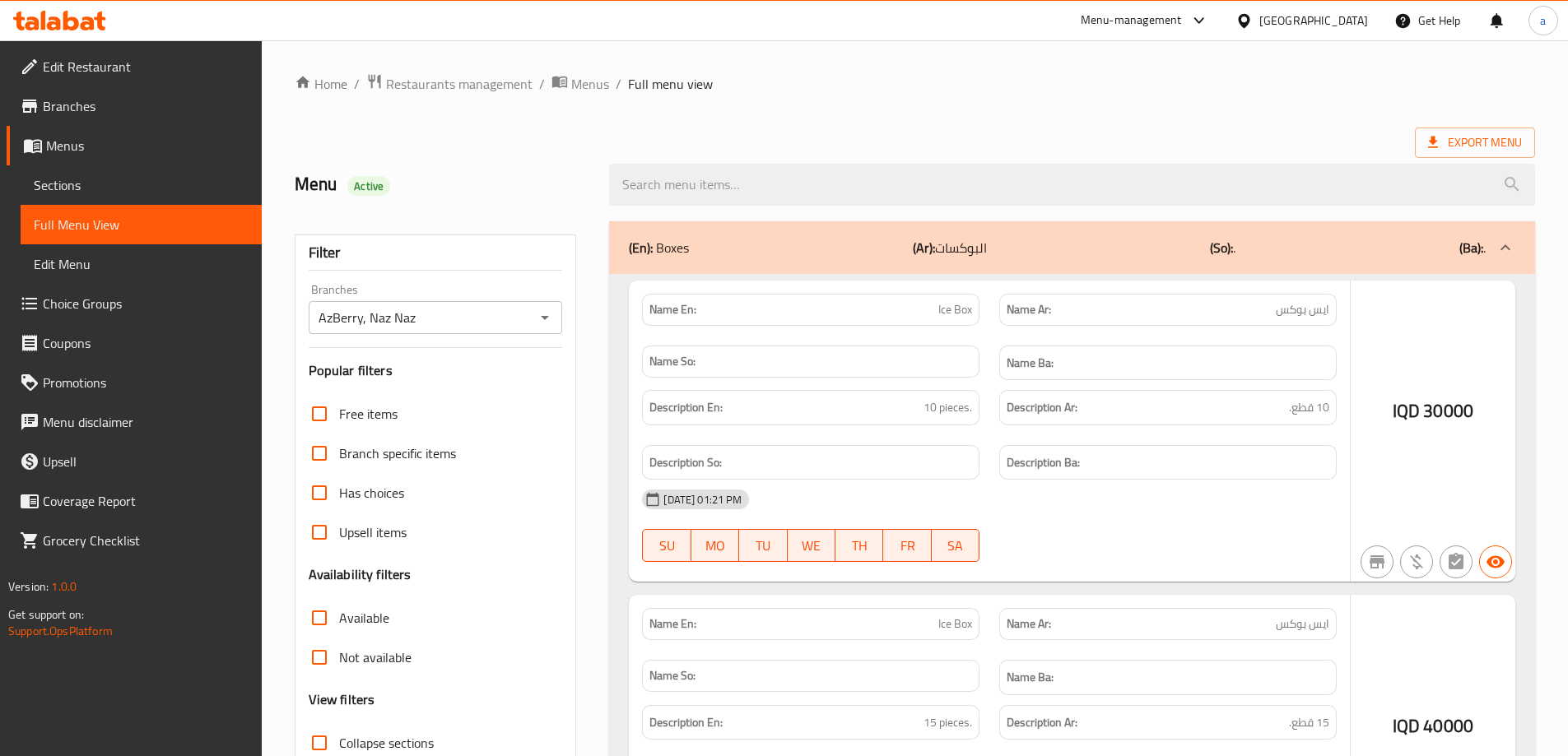
click at [835, 140] on div "Export Menu" at bounding box center [914, 142] width 1240 height 30
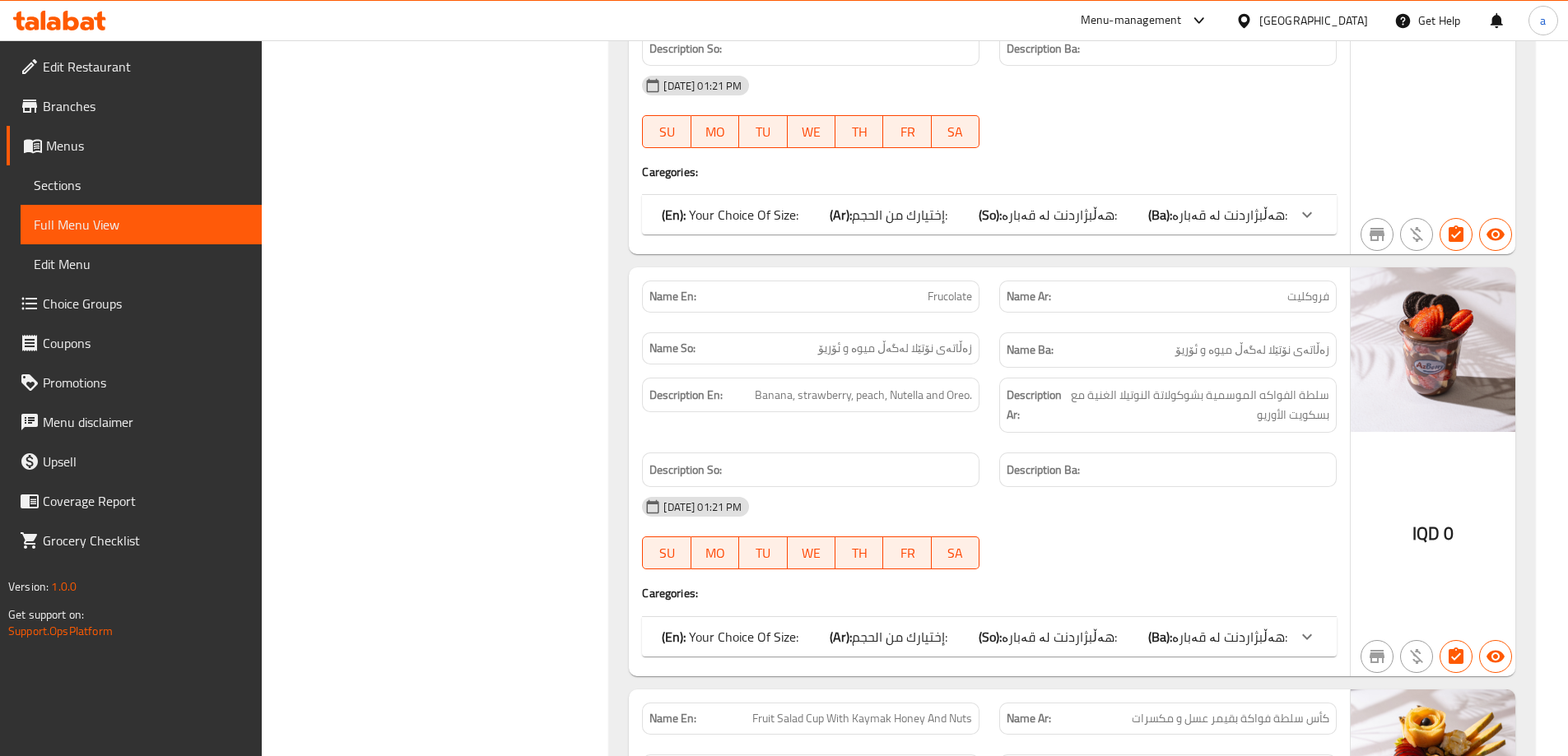
scroll to position [60931, 0]
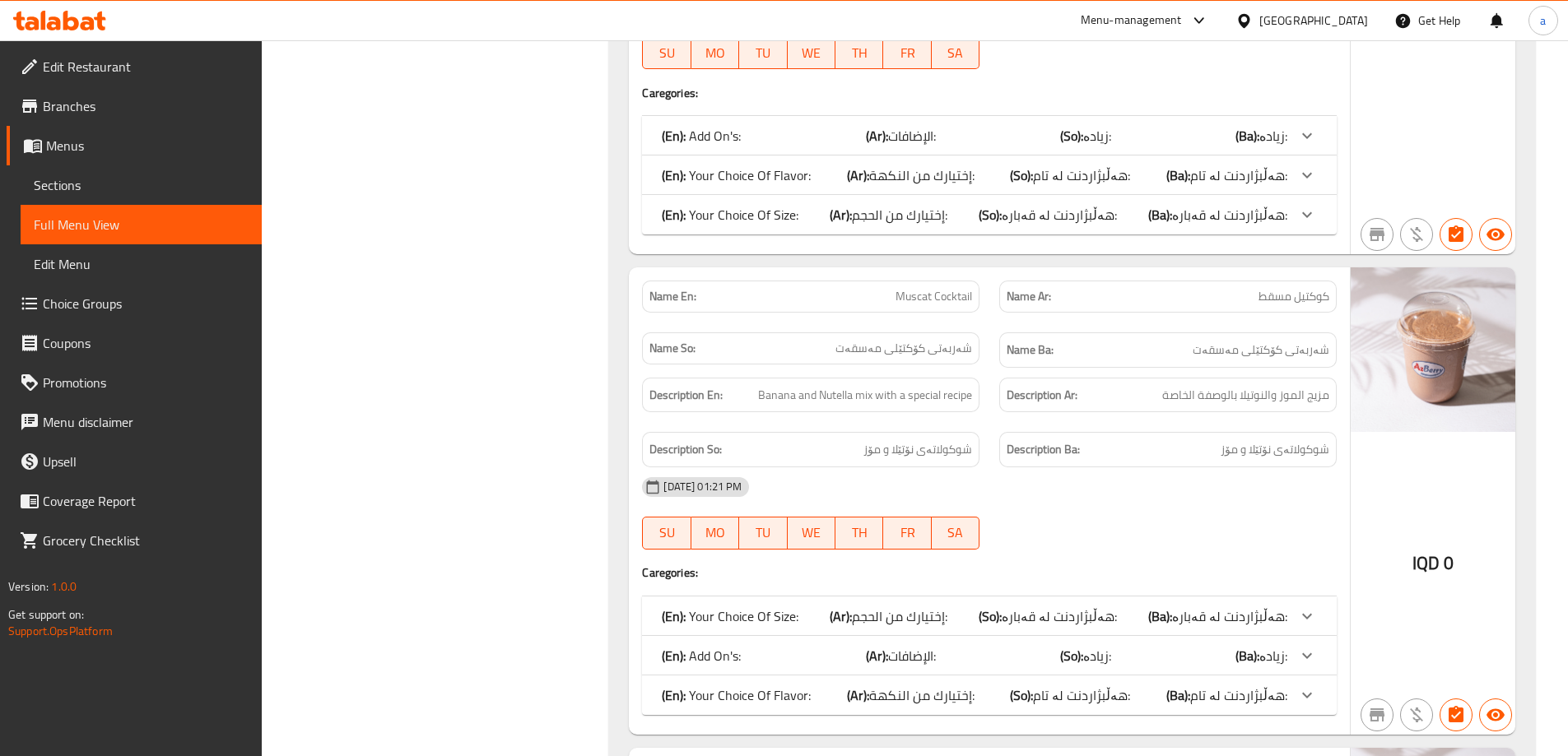
drag, startPoint x: 578, startPoint y: 223, endPoint x: 597, endPoint y: 231, distance: 20.6
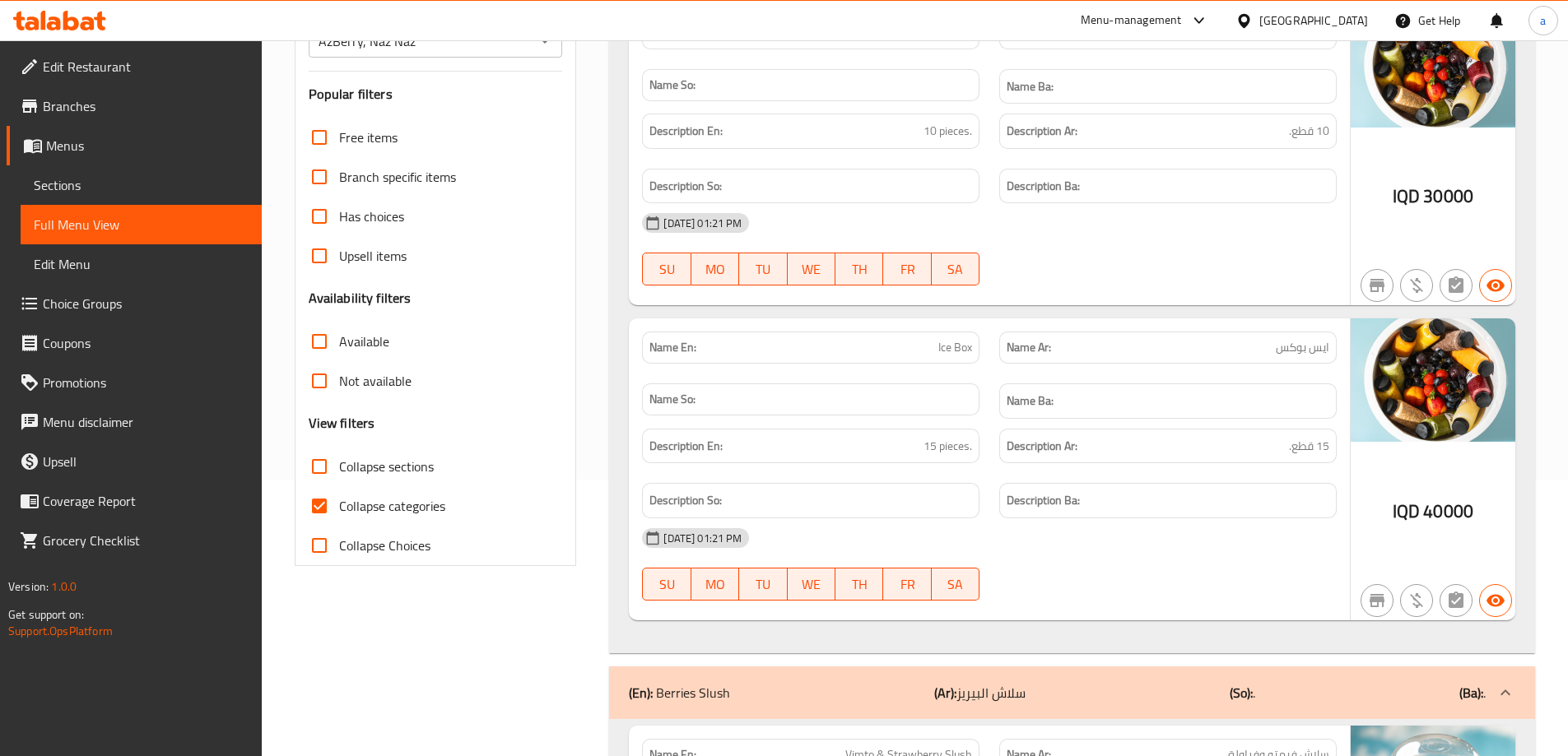
scroll to position [29, 0]
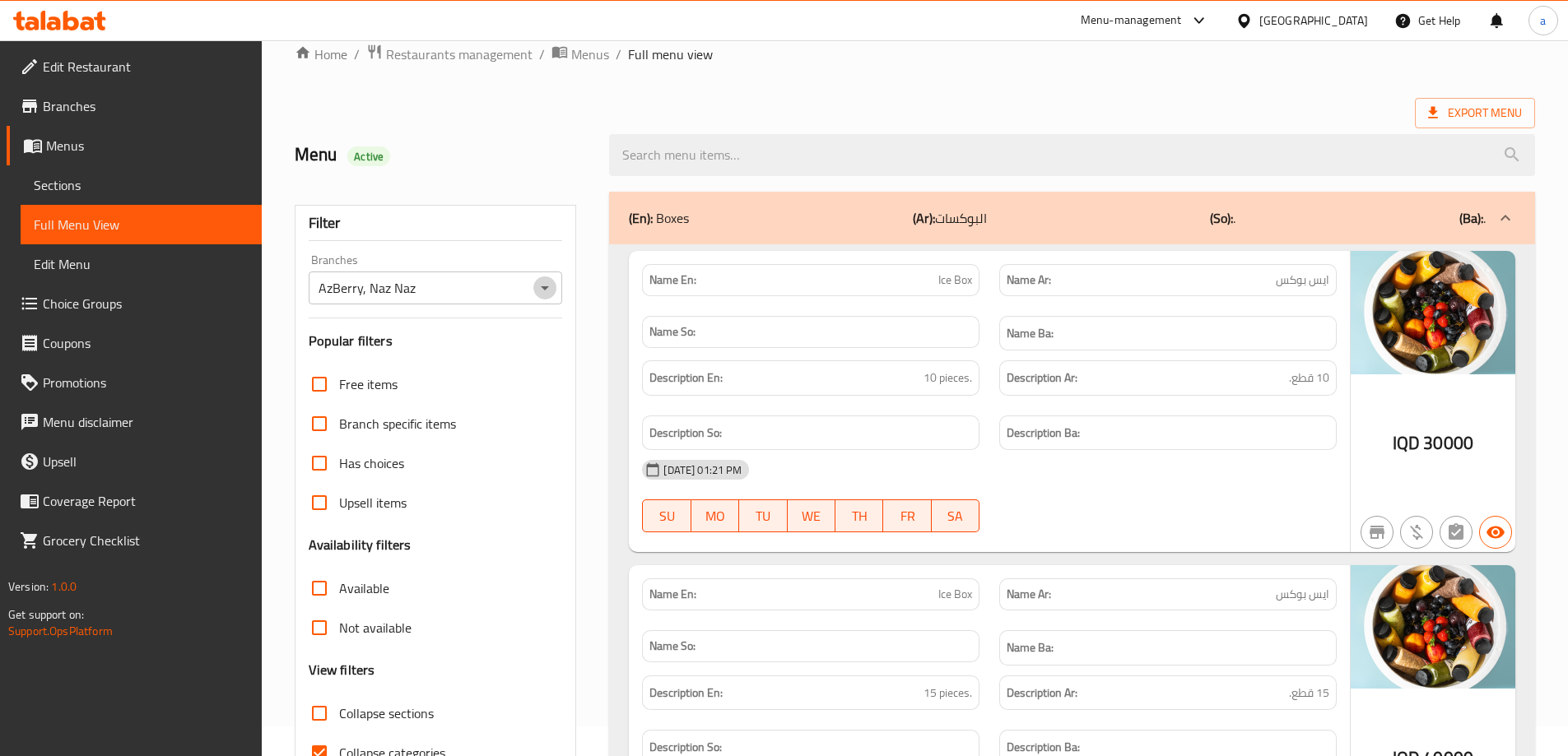
click at [541, 281] on icon "Open" at bounding box center [545, 287] width 20 height 20
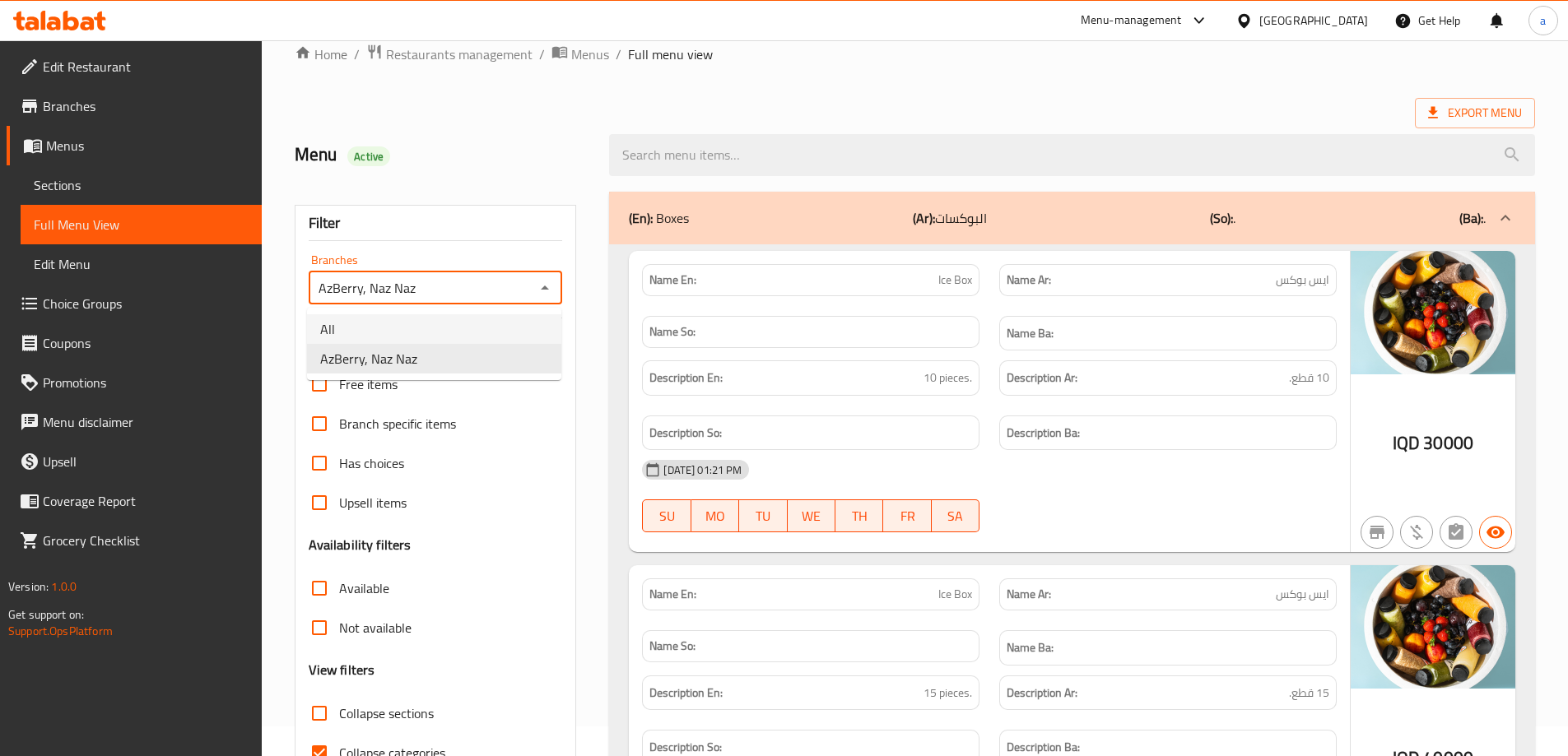
click at [493, 339] on li "All" at bounding box center [434, 329] width 255 height 29
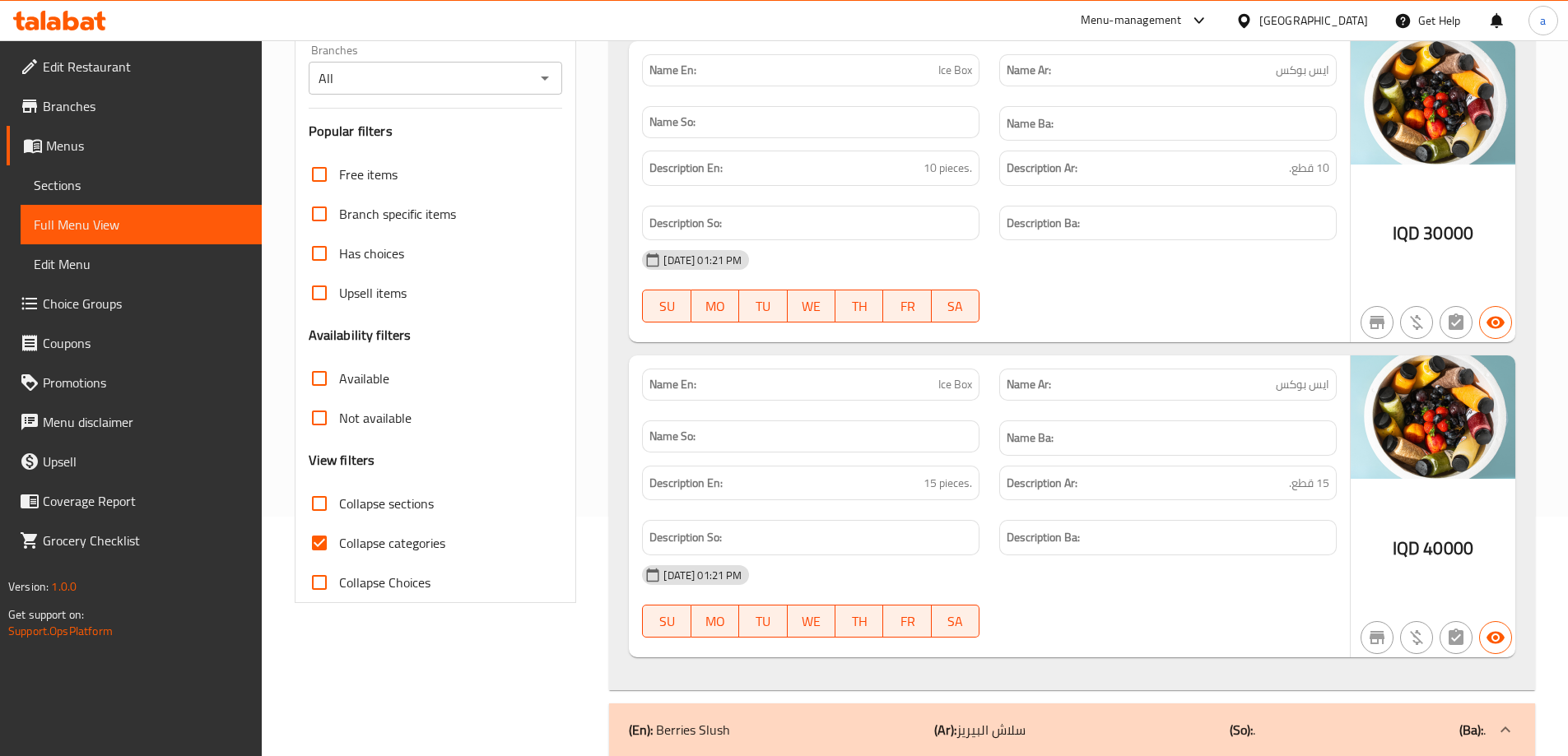
scroll to position [0, 0]
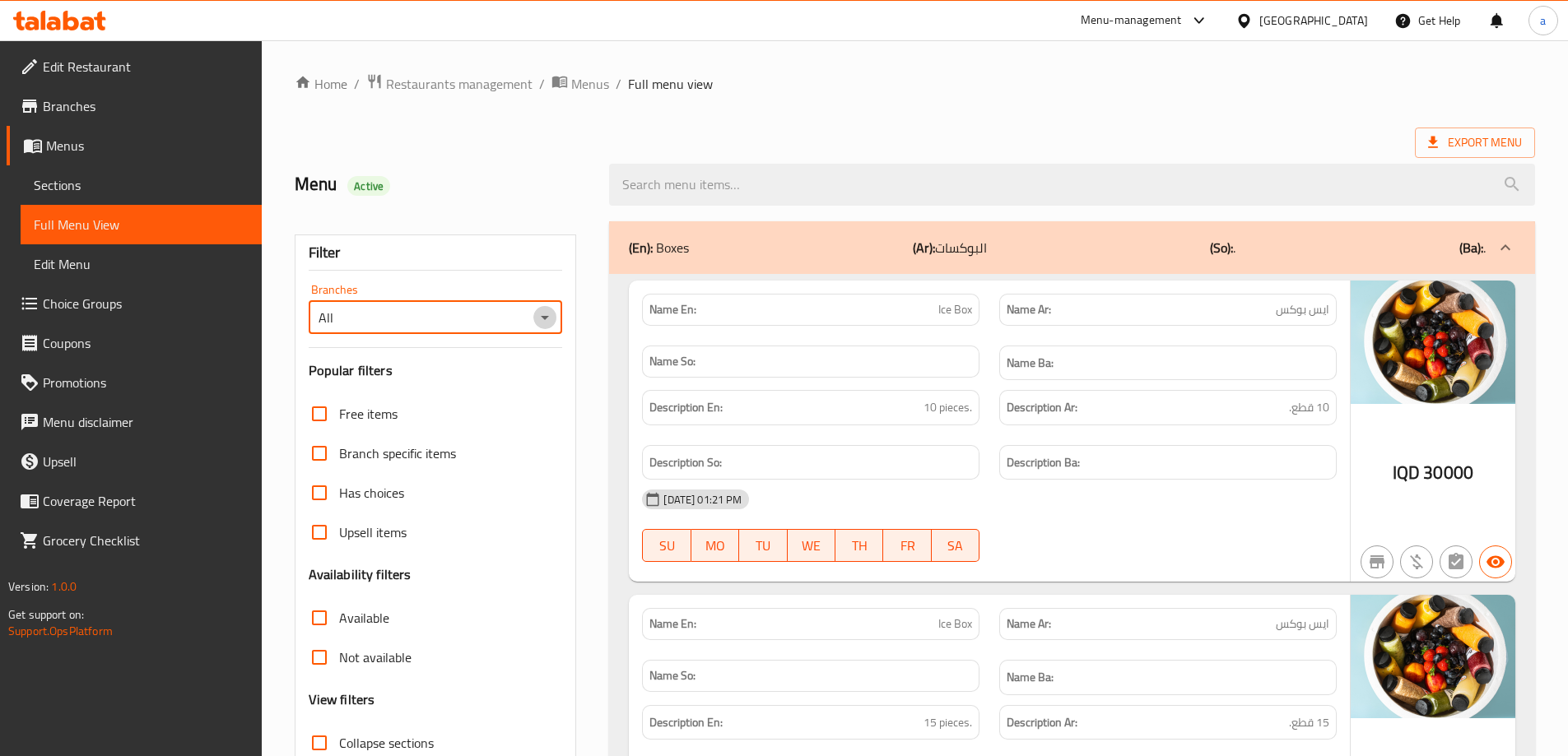
click at [547, 308] on icon "Open" at bounding box center [545, 318] width 20 height 20
click at [526, 323] on input "All" at bounding box center [422, 318] width 217 height 23
click at [518, 381] on li "AzBerry, Naz Naz" at bounding box center [434, 388] width 255 height 29
type input "AzBerry, Naz Naz"
click at [507, 196] on h2 "Menu Active" at bounding box center [442, 184] width 295 height 25
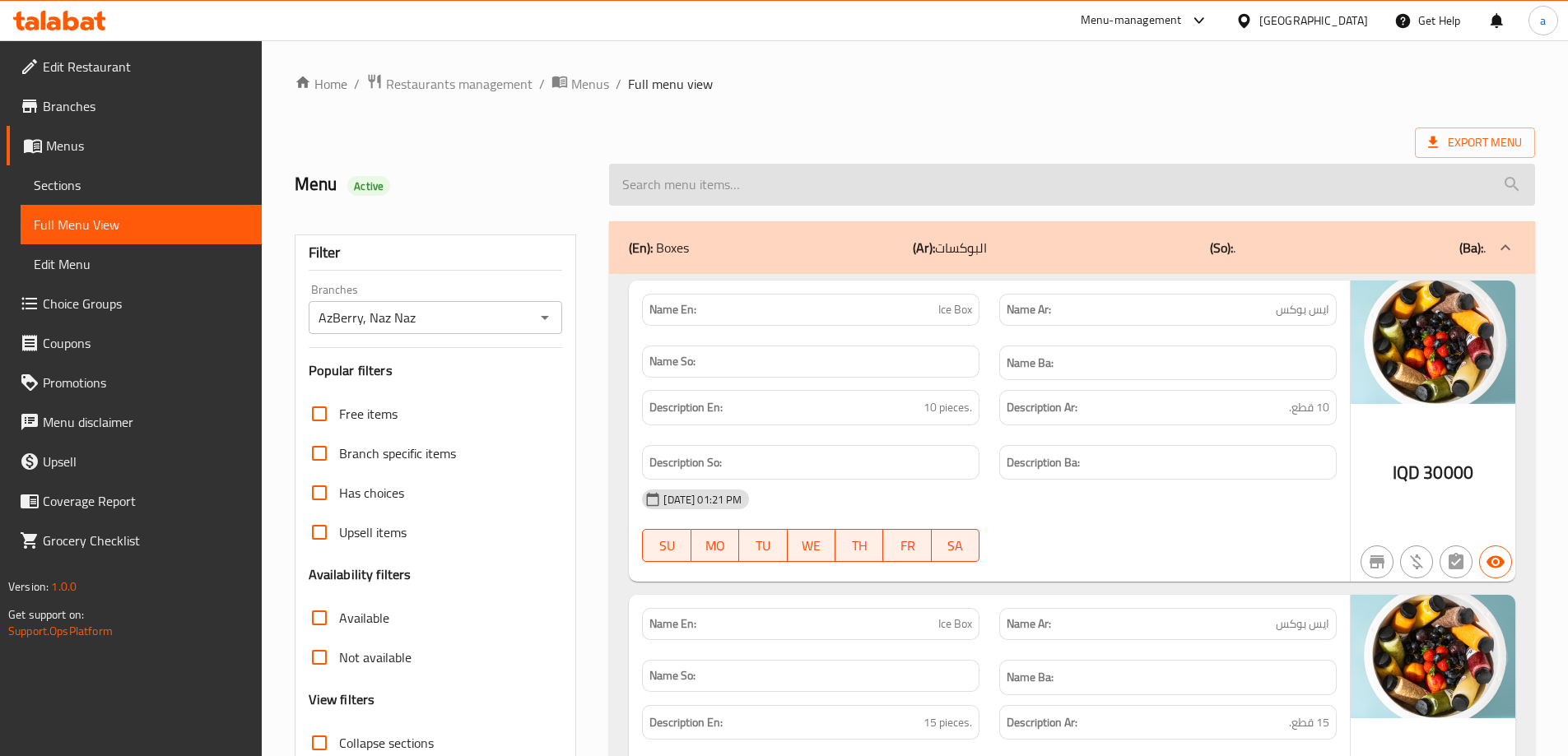
click at [790, 197] on input "search" at bounding box center [1072, 185] width 926 height 42
paste input "Crepe"
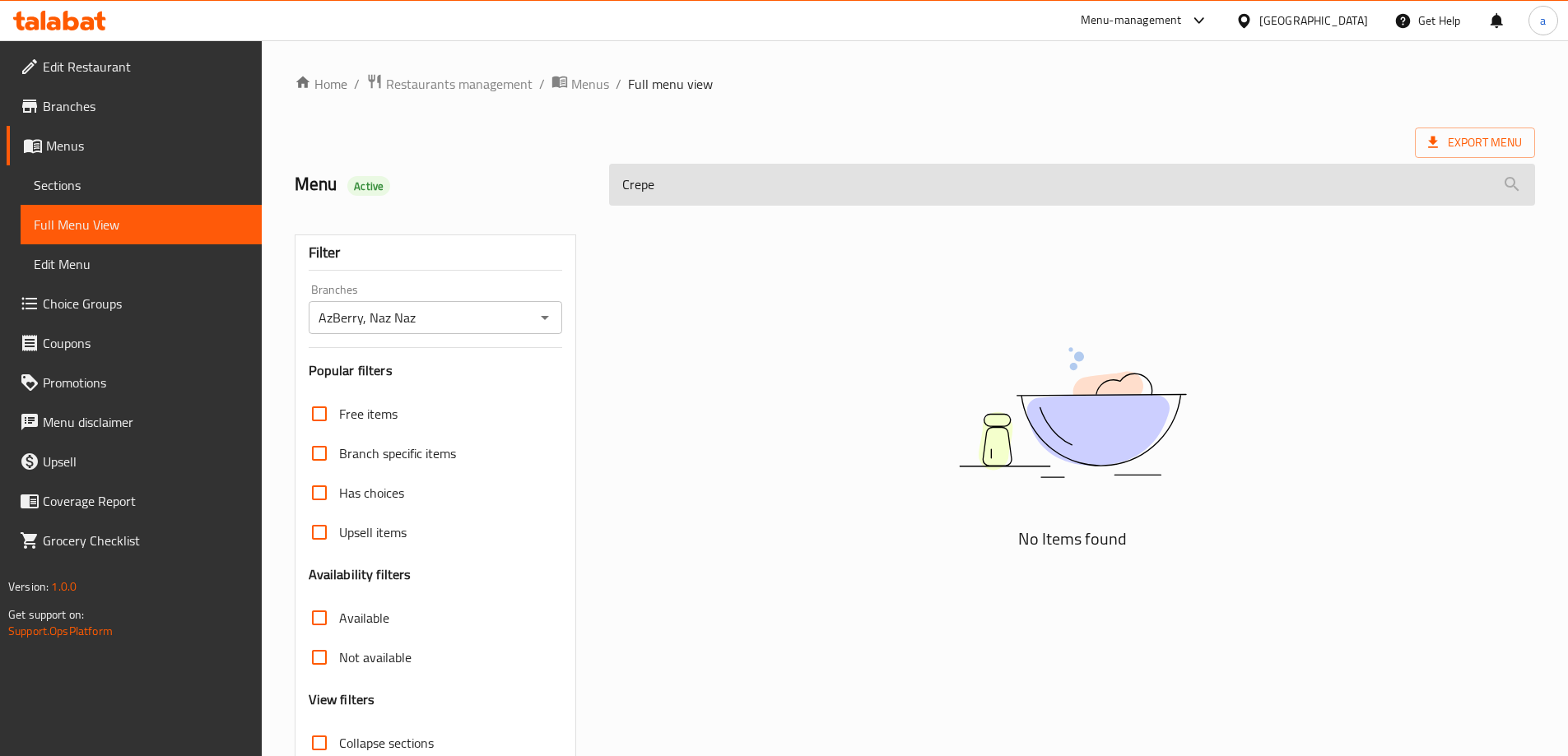
drag, startPoint x: 647, startPoint y: 186, endPoint x: 679, endPoint y: 186, distance: 32.0
click at [679, 186] on input "Crepe" at bounding box center [1072, 185] width 926 height 42
click at [683, 186] on input "Crepe" at bounding box center [1072, 185] width 926 height 42
drag, startPoint x: 680, startPoint y: 185, endPoint x: 649, endPoint y: 185, distance: 31.0
click at [649, 185] on input "Crepe" at bounding box center [1072, 185] width 926 height 42
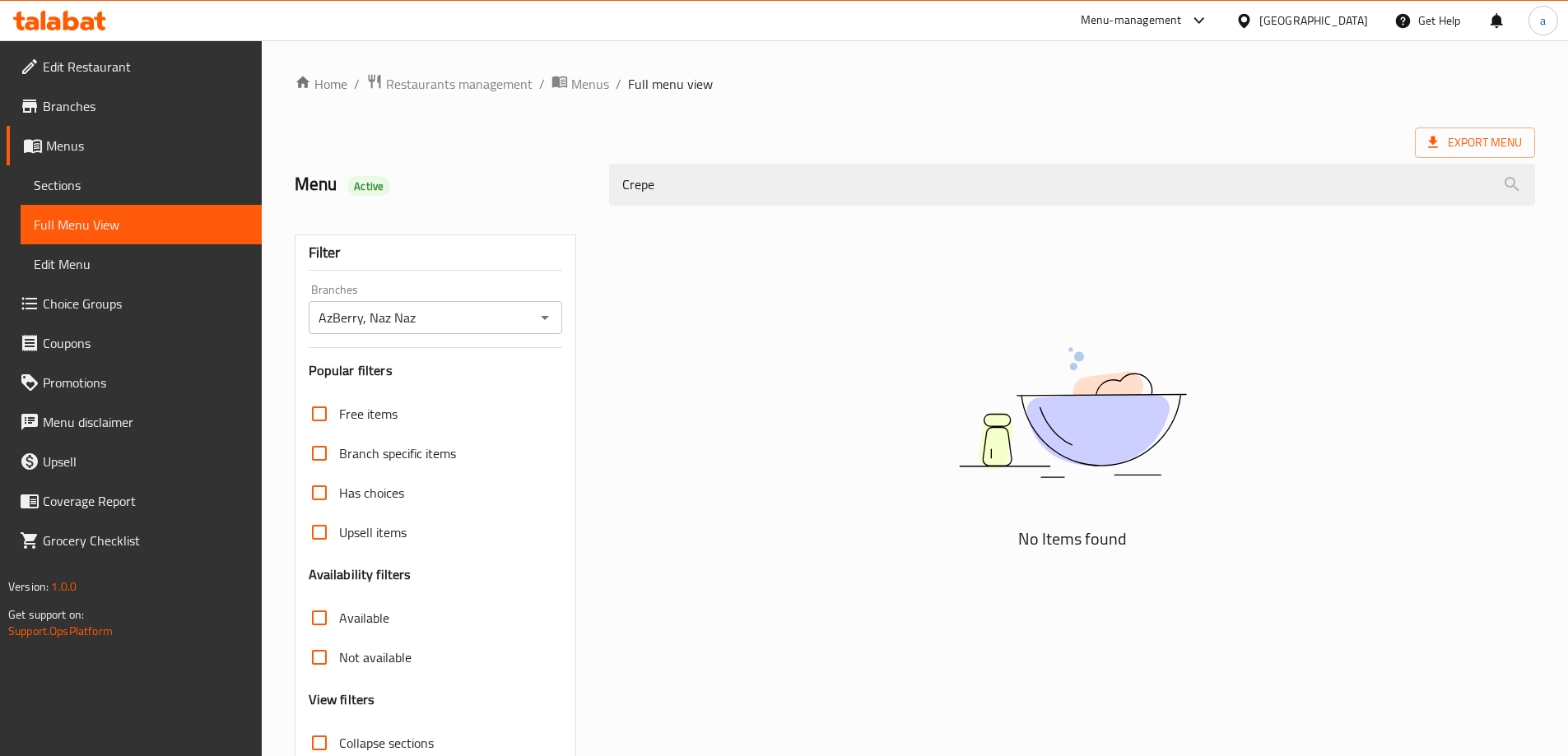
paste input "search"
type input "Crepe"
click at [701, 336] on div "No Items found" at bounding box center [1072, 428] width 926 height 249
drag, startPoint x: 734, startPoint y: 192, endPoint x: 577, endPoint y: 170, distance: 158.5
click at [579, 170] on div "Menu Active Crepe" at bounding box center [915, 185] width 1260 height 73
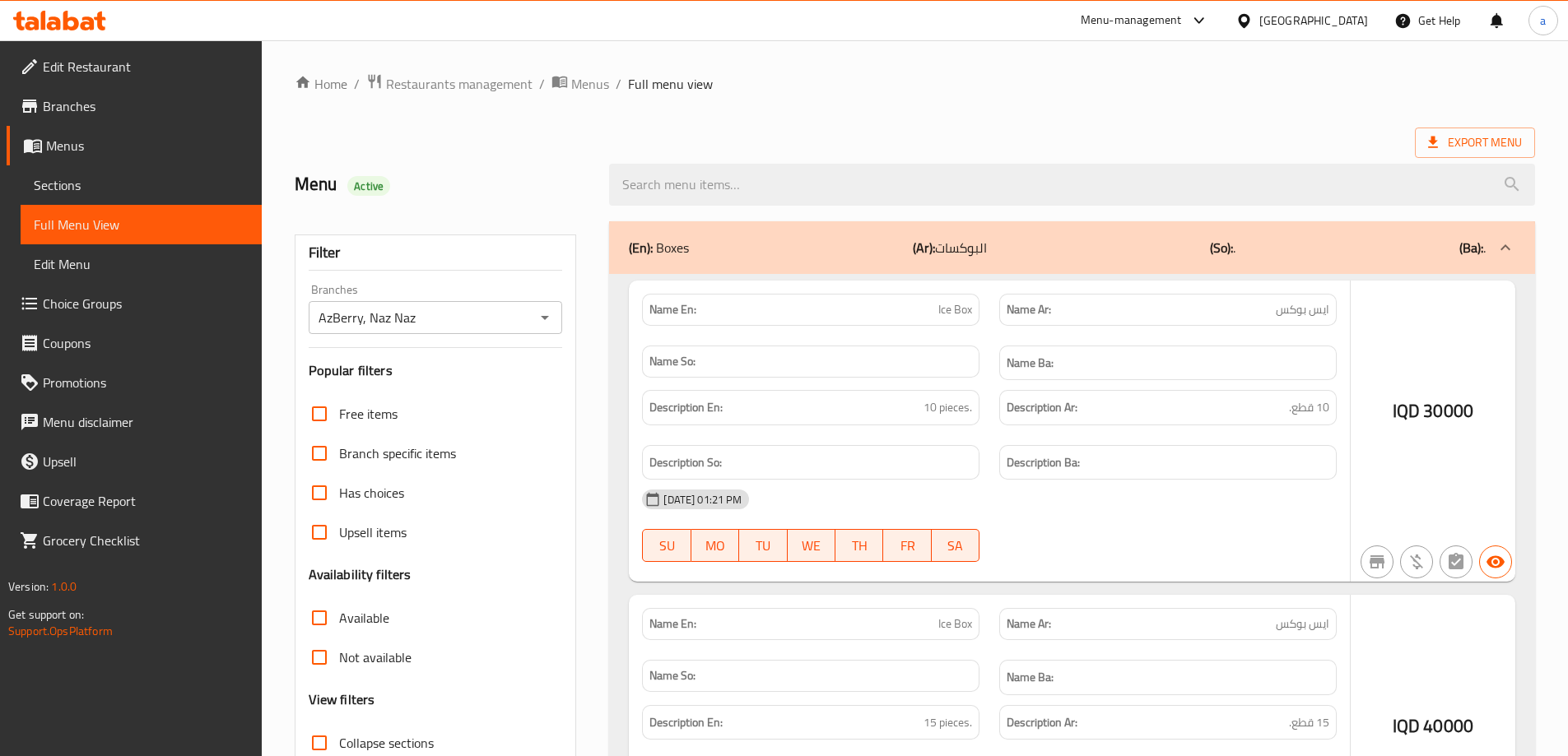
click at [989, 137] on div "Export Menu" at bounding box center [914, 142] width 1240 height 30
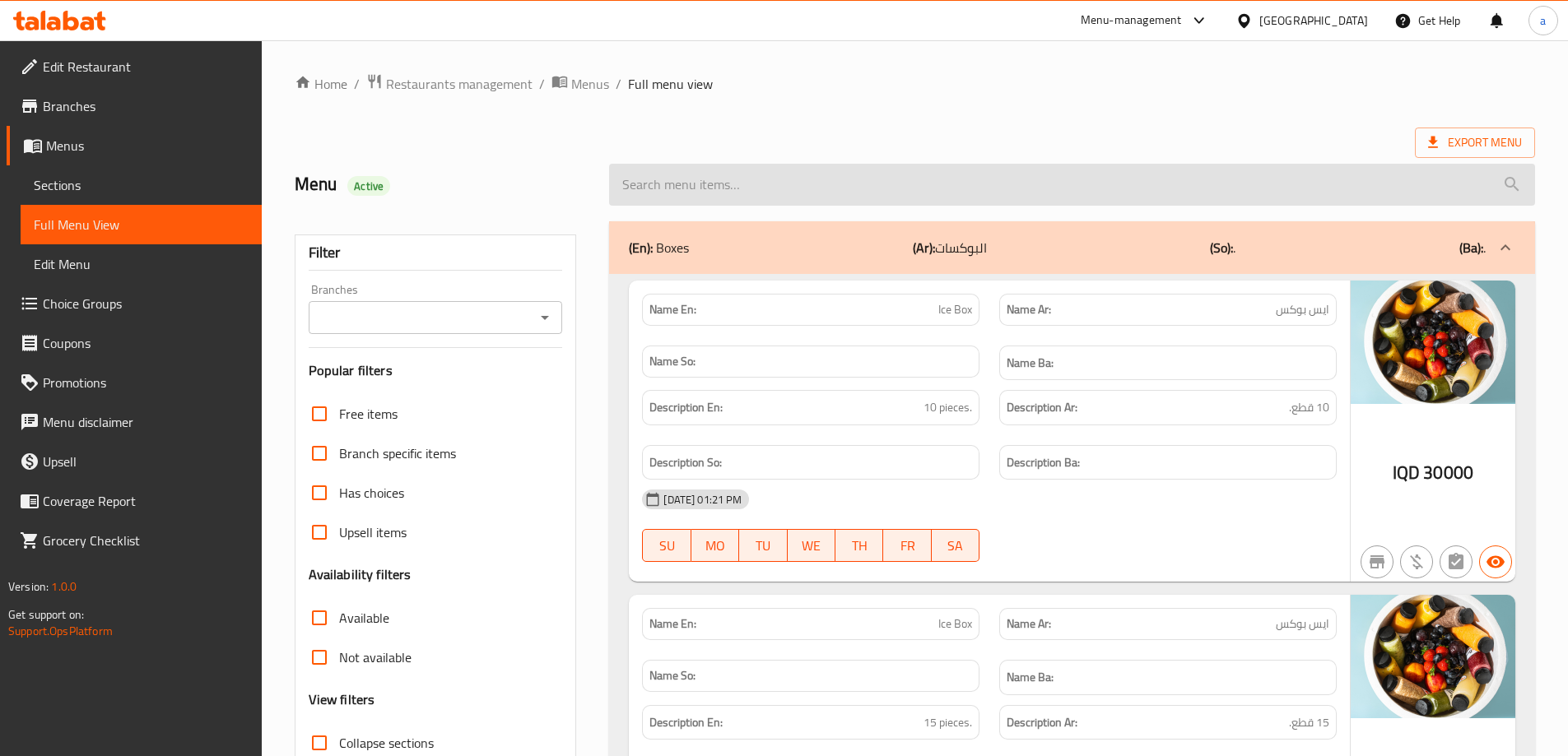
click at [928, 192] on input "search" at bounding box center [1072, 185] width 926 height 42
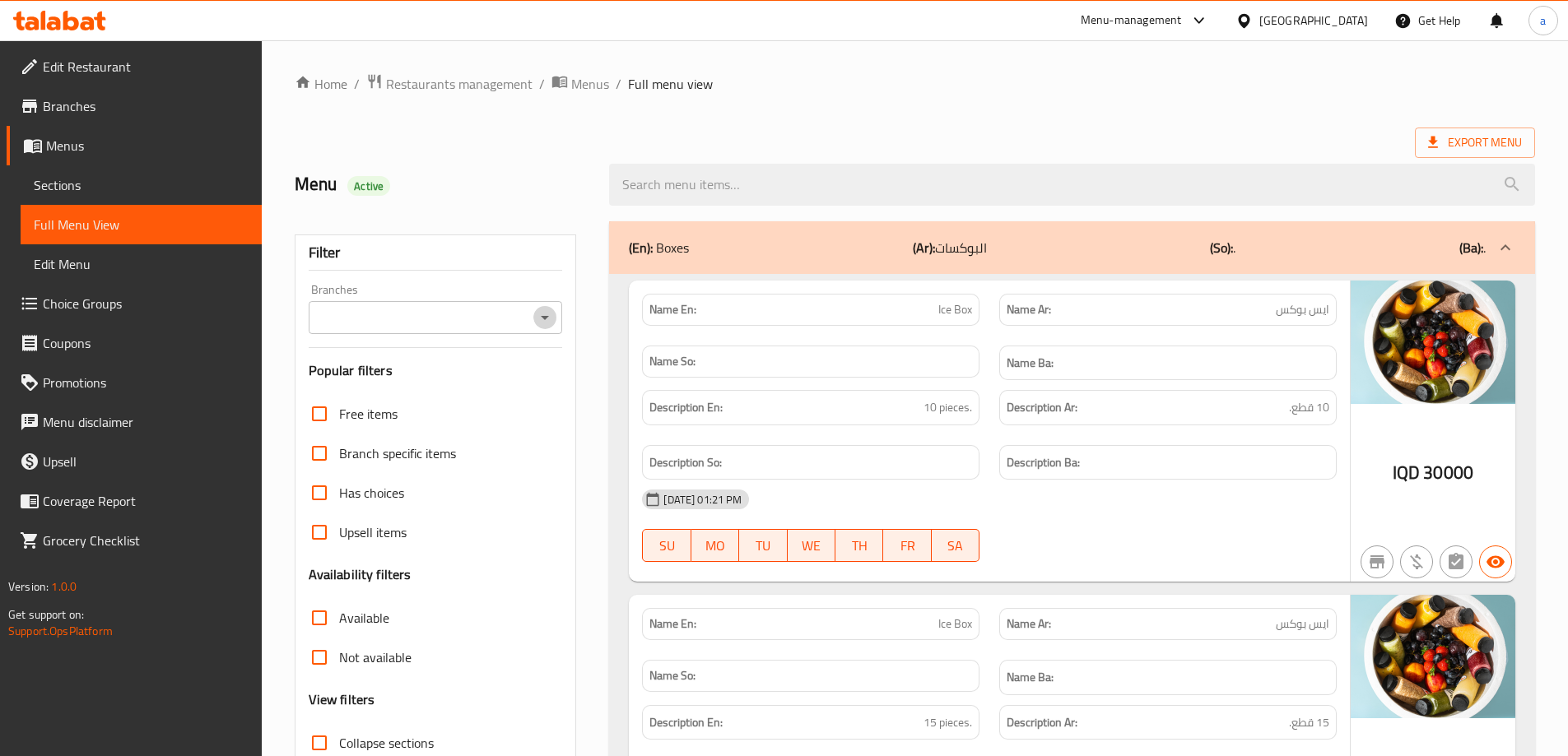
click at [546, 318] on icon "Open" at bounding box center [545, 318] width 20 height 20
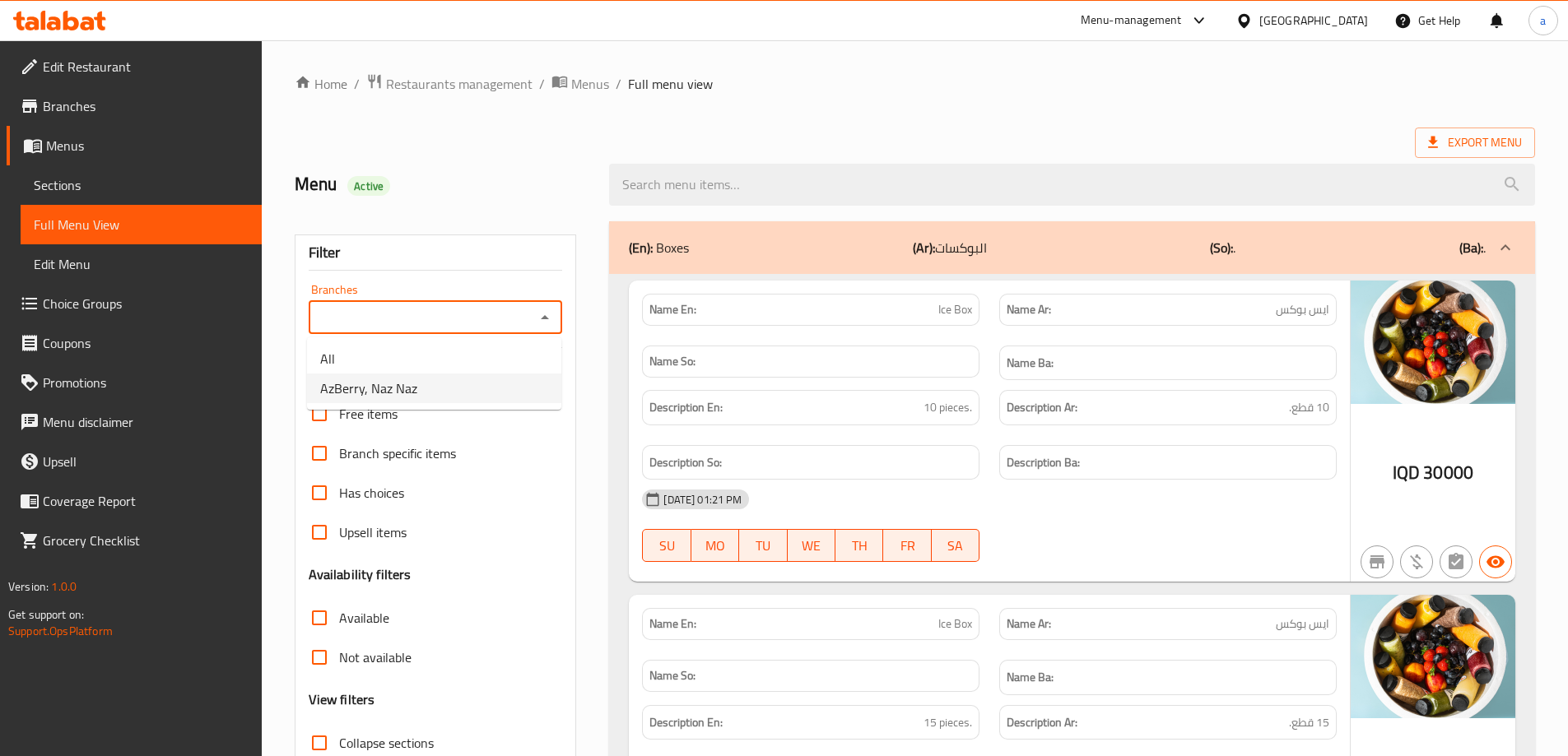
click at [500, 375] on li "AzBerry, Naz Naz" at bounding box center [434, 388] width 255 height 29
type input "AzBerry, Naz Naz"
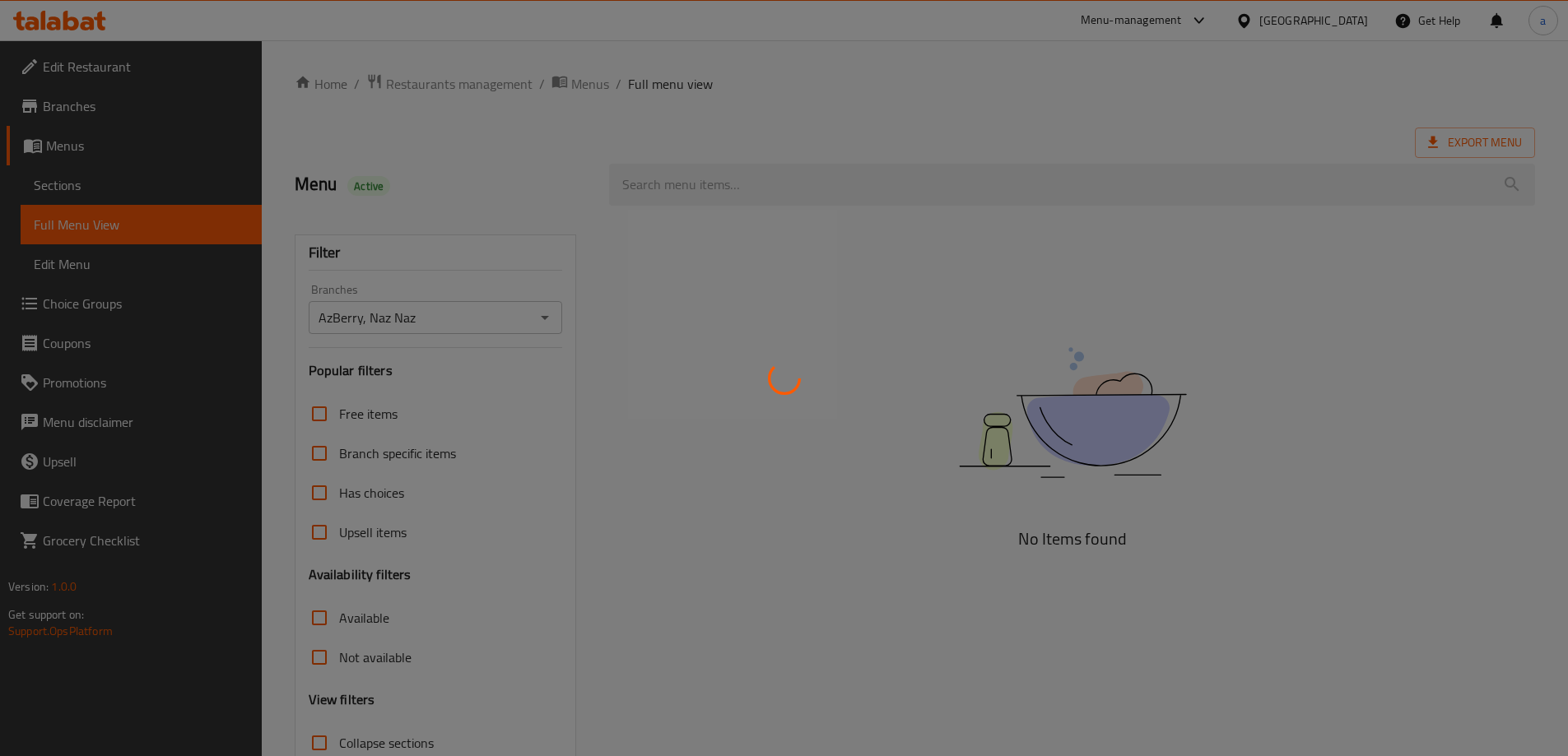
click at [745, 186] on div at bounding box center [784, 378] width 1568 height 756
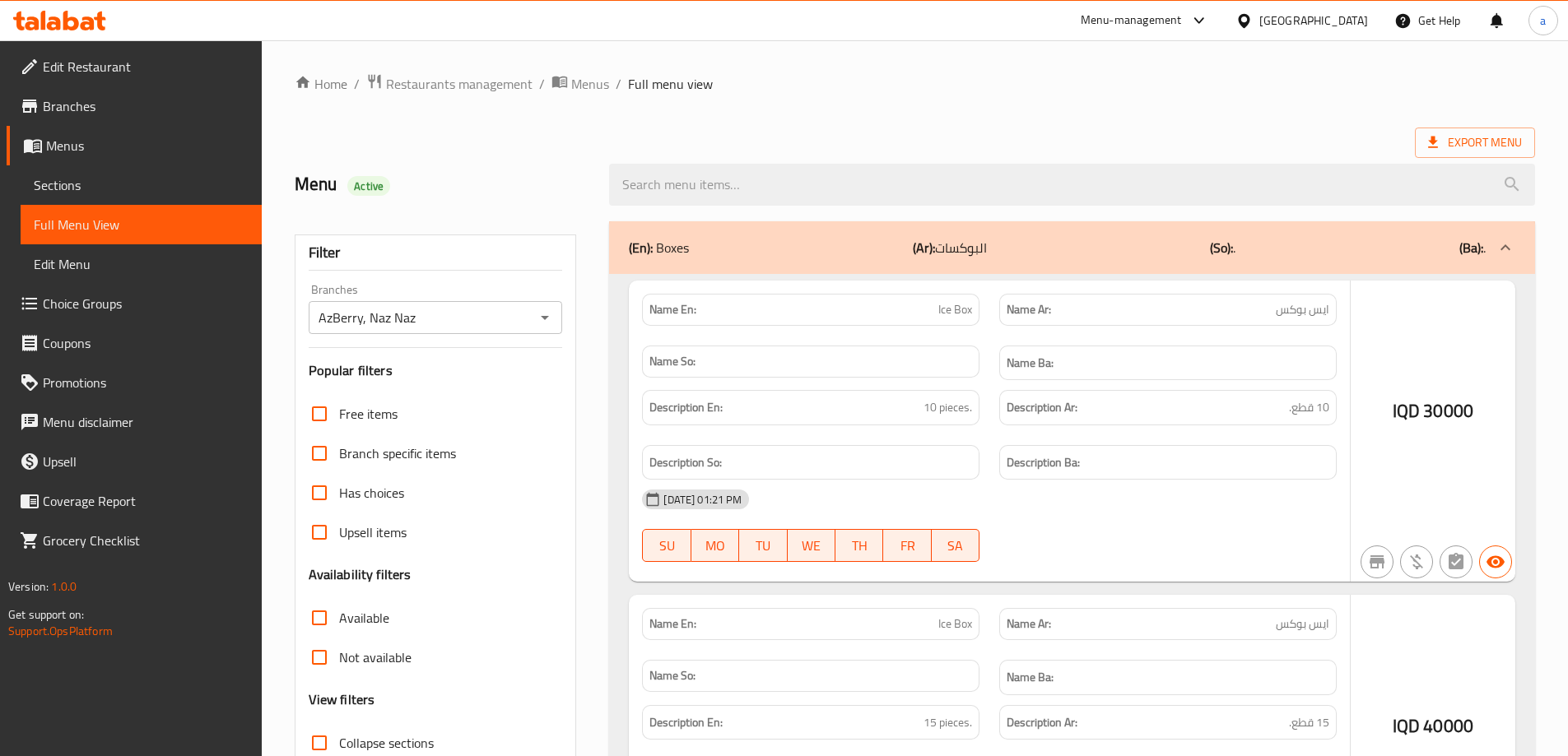
click at [753, 190] on div at bounding box center [784, 378] width 1568 height 756
click at [746, 182] on div at bounding box center [784, 378] width 1568 height 756
click at [691, 141] on div at bounding box center [784, 378] width 1568 height 756
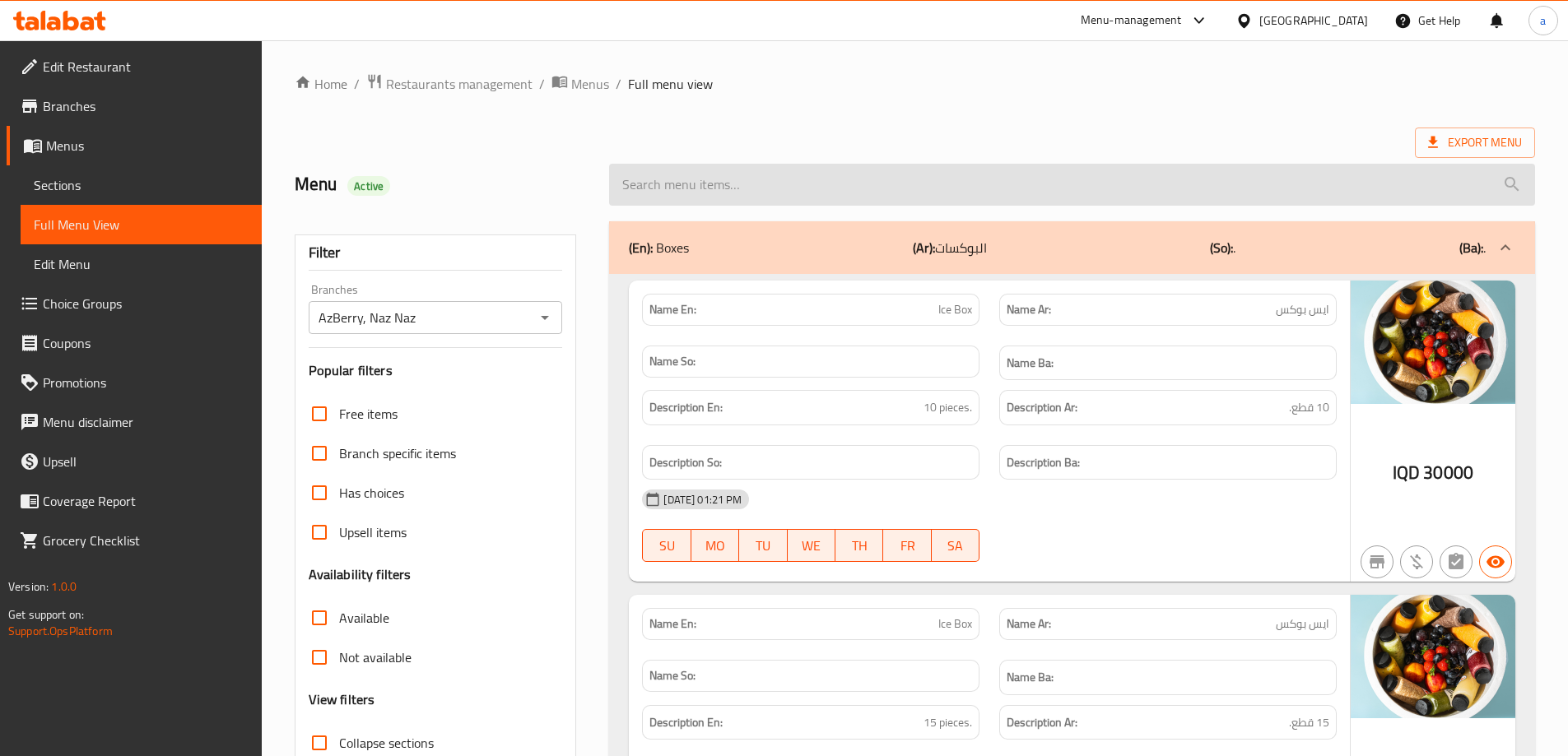
click at [702, 192] on input "search" at bounding box center [1072, 185] width 926 height 42
paste input "waffle"
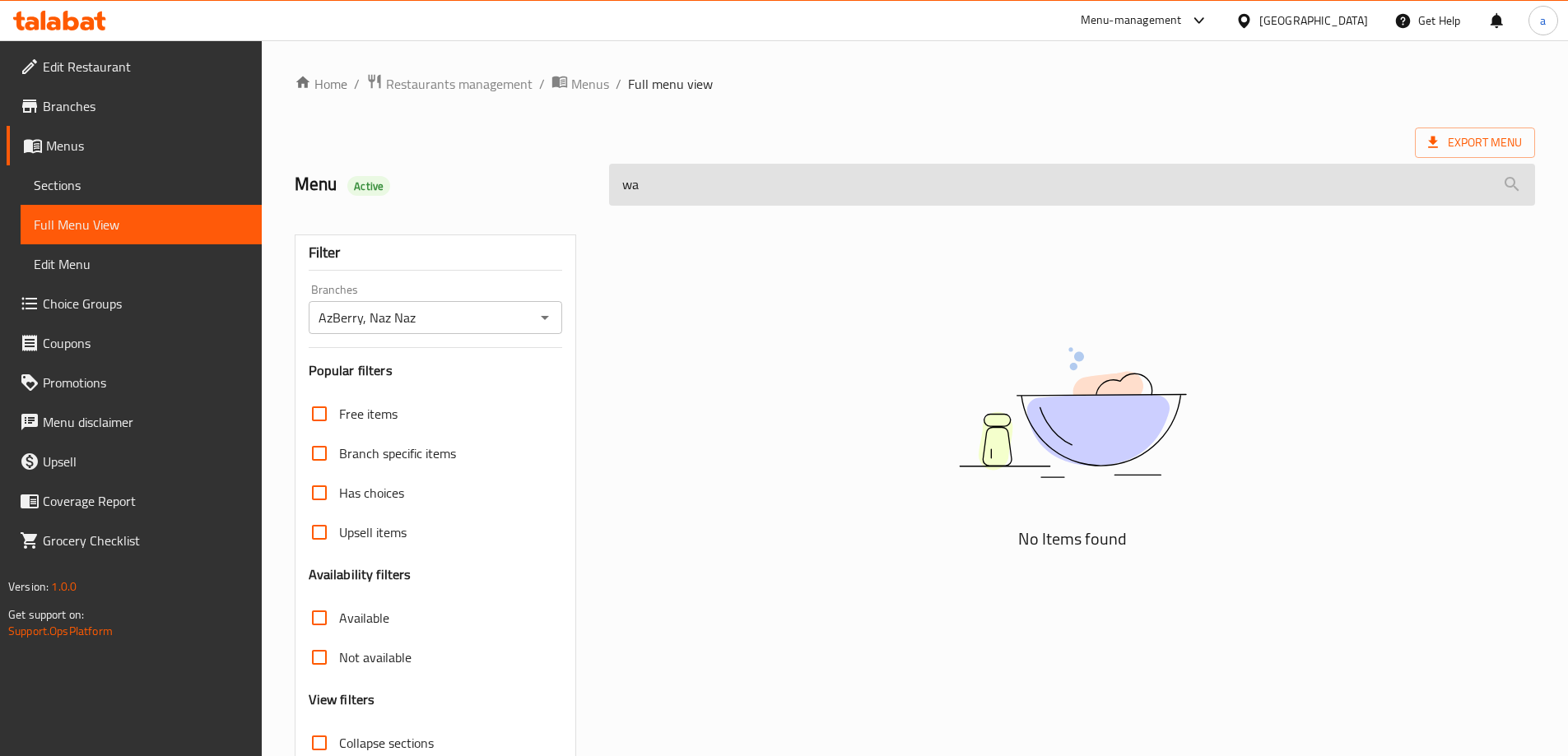
type input "w"
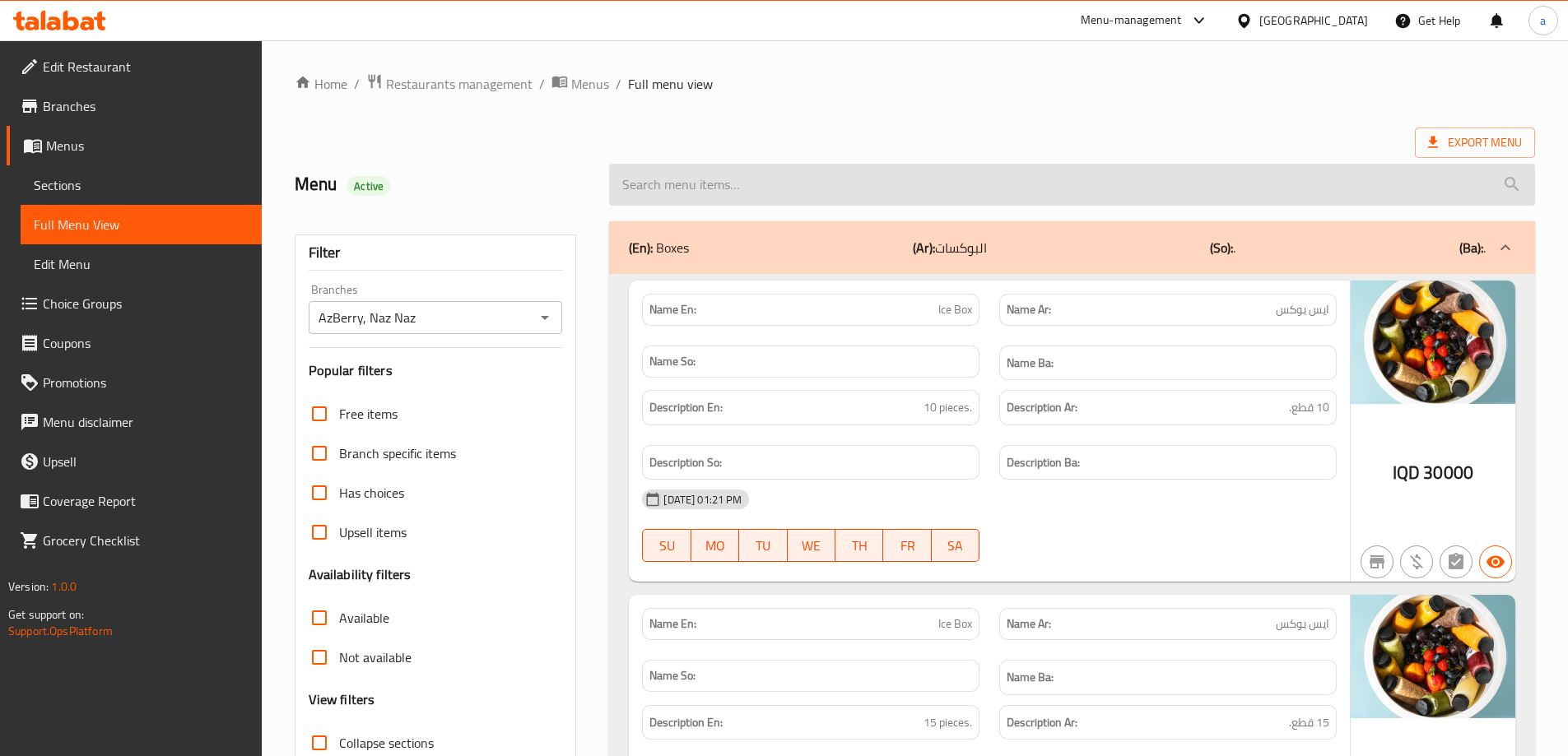
click at [789, 193] on input "search" at bounding box center [1072, 185] width 926 height 42
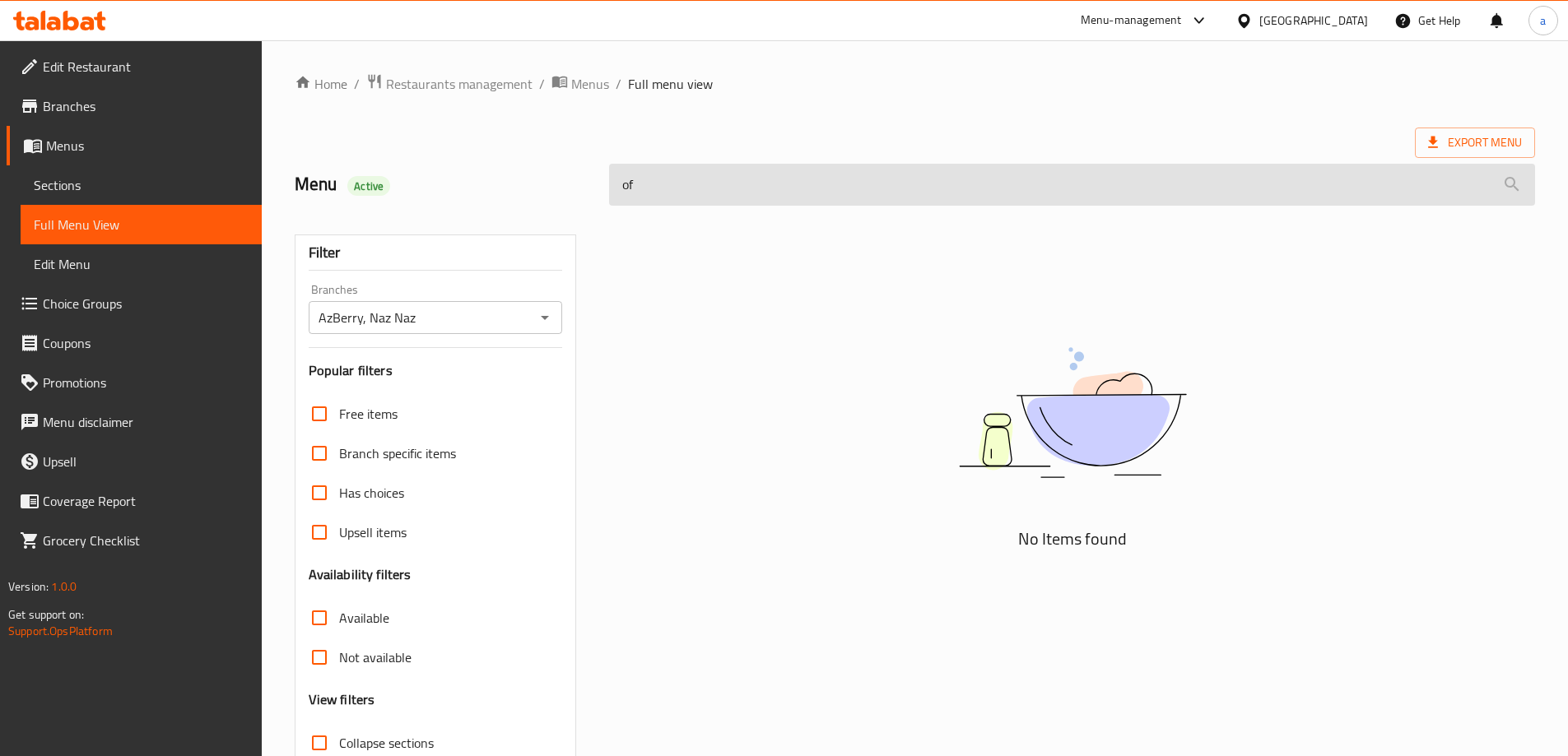
type input "off"
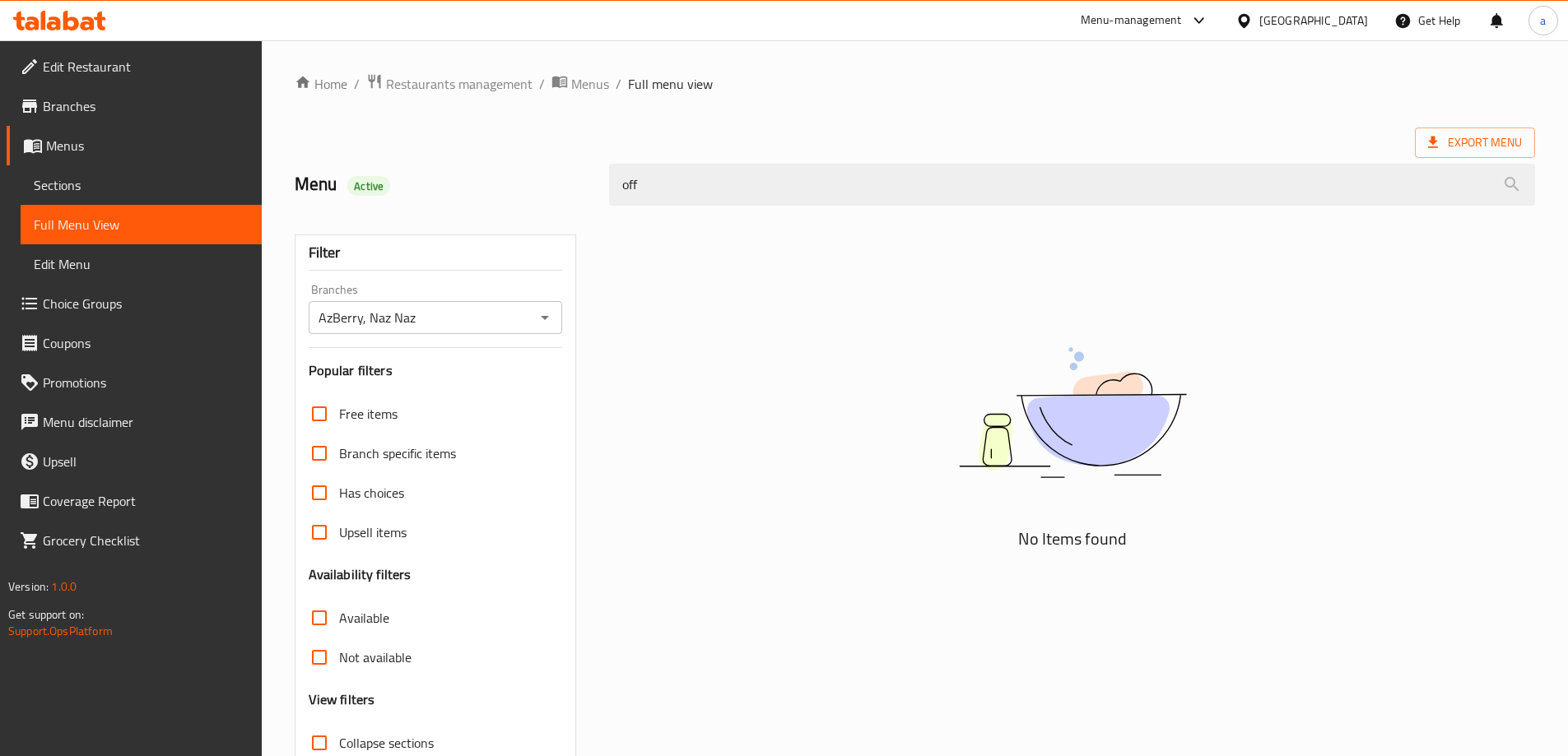
drag, startPoint x: 736, startPoint y: 172, endPoint x: 590, endPoint y: 187, distance: 146.8
click at [590, 187] on div "Menu Active off" at bounding box center [915, 185] width 1260 height 73
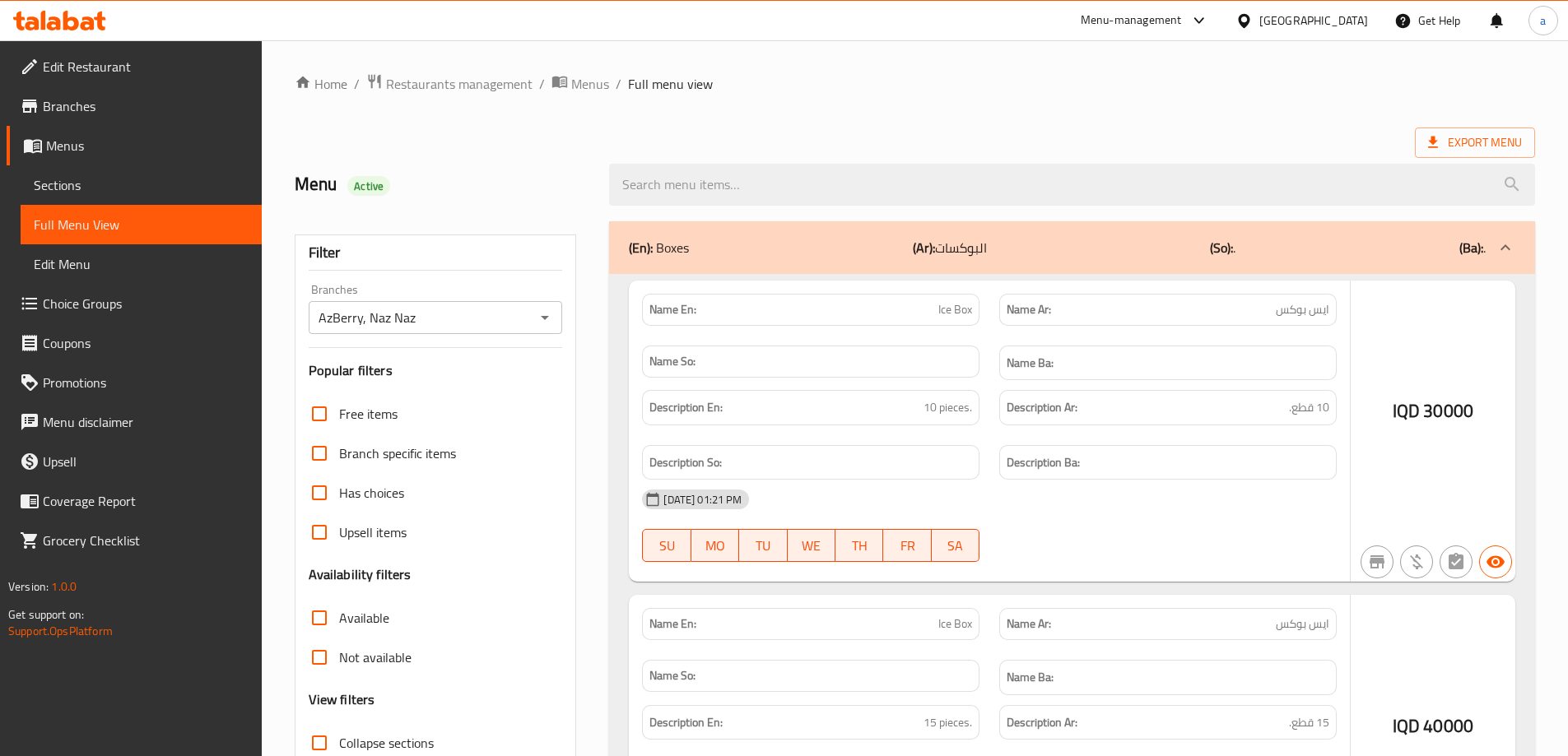
type input "1"
click at [829, 135] on div "Export Menu" at bounding box center [914, 142] width 1240 height 30
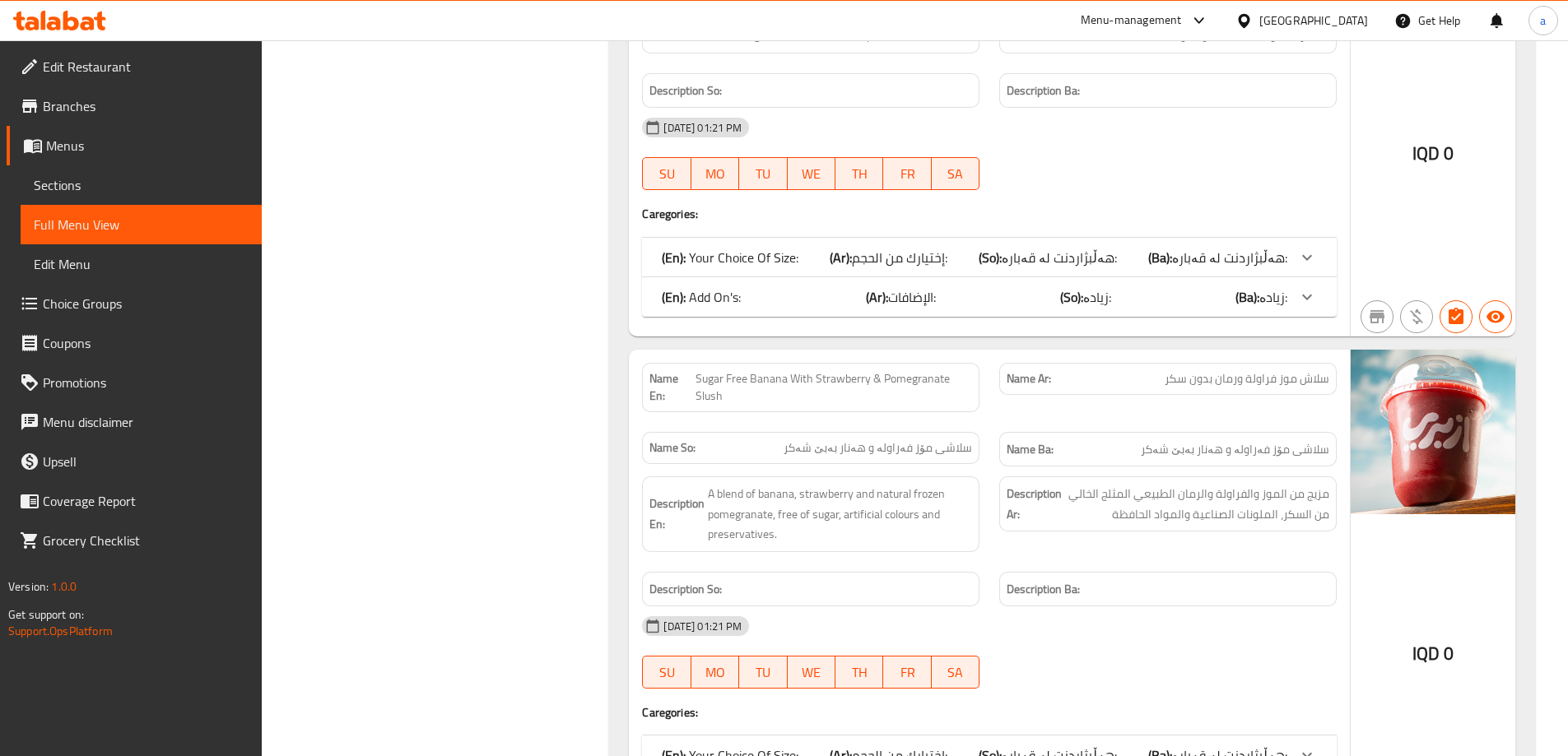
scroll to position [6246, 0]
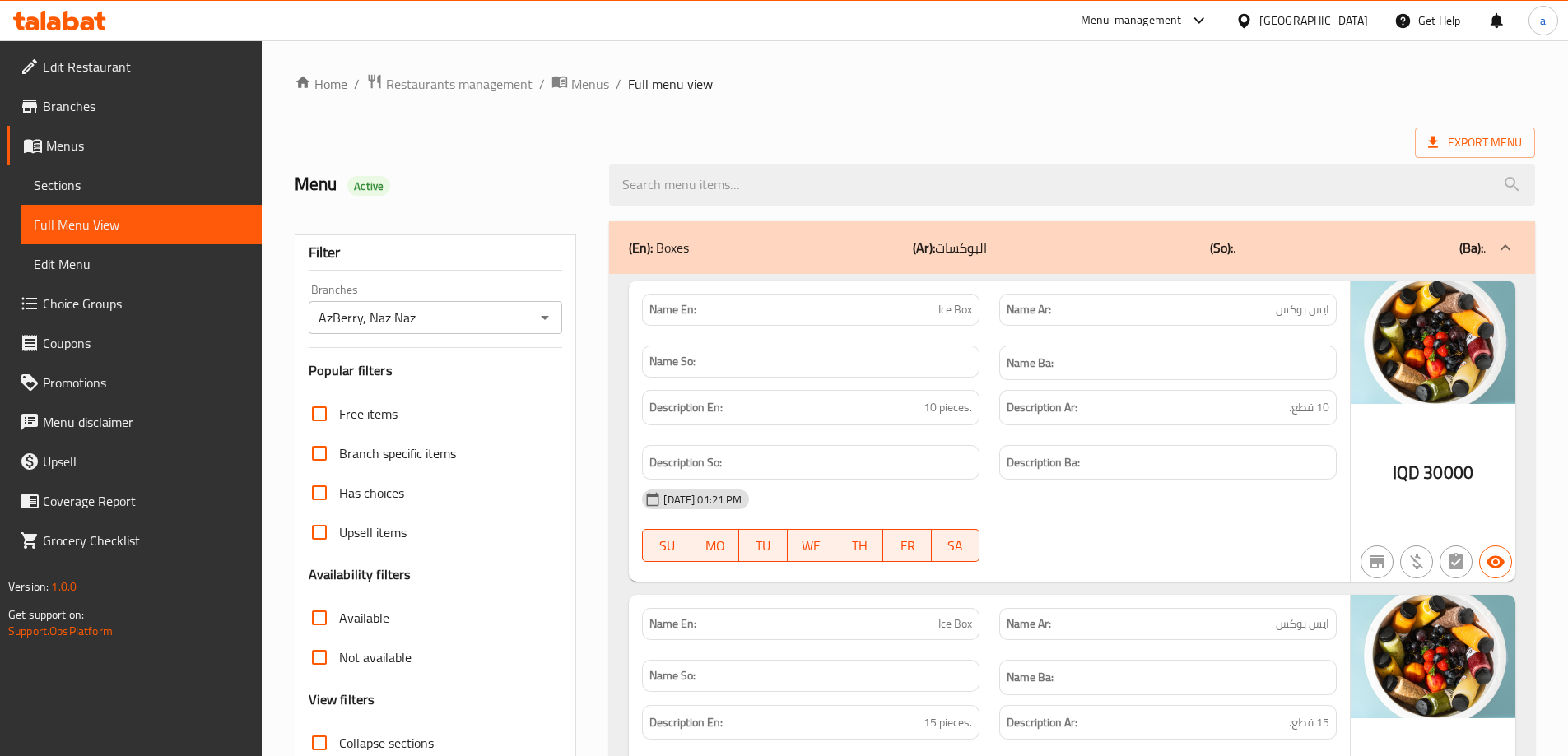
scroll to position [18879, 0]
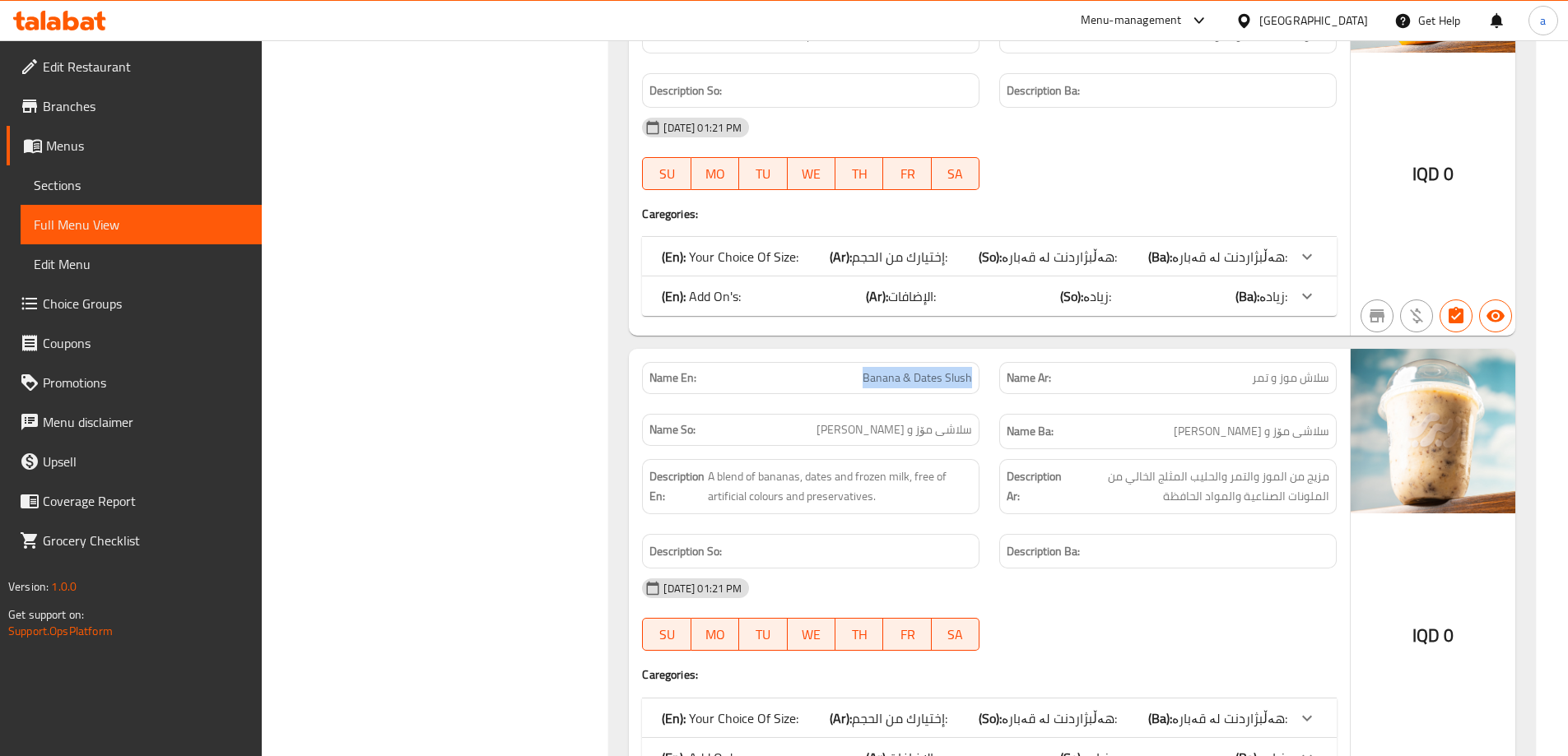
drag, startPoint x: 852, startPoint y: 377, endPoint x: 975, endPoint y: 370, distance: 123.2
click at [977, 370] on div "Name En: Banana & Dates Slush" at bounding box center [810, 378] width 337 height 32
copy span "Banana & Dates Slush"
click at [1150, 173] on div "09-09-2025 01:21 PM SU MO TU WE TH FR SA" at bounding box center [989, 154] width 715 height 92
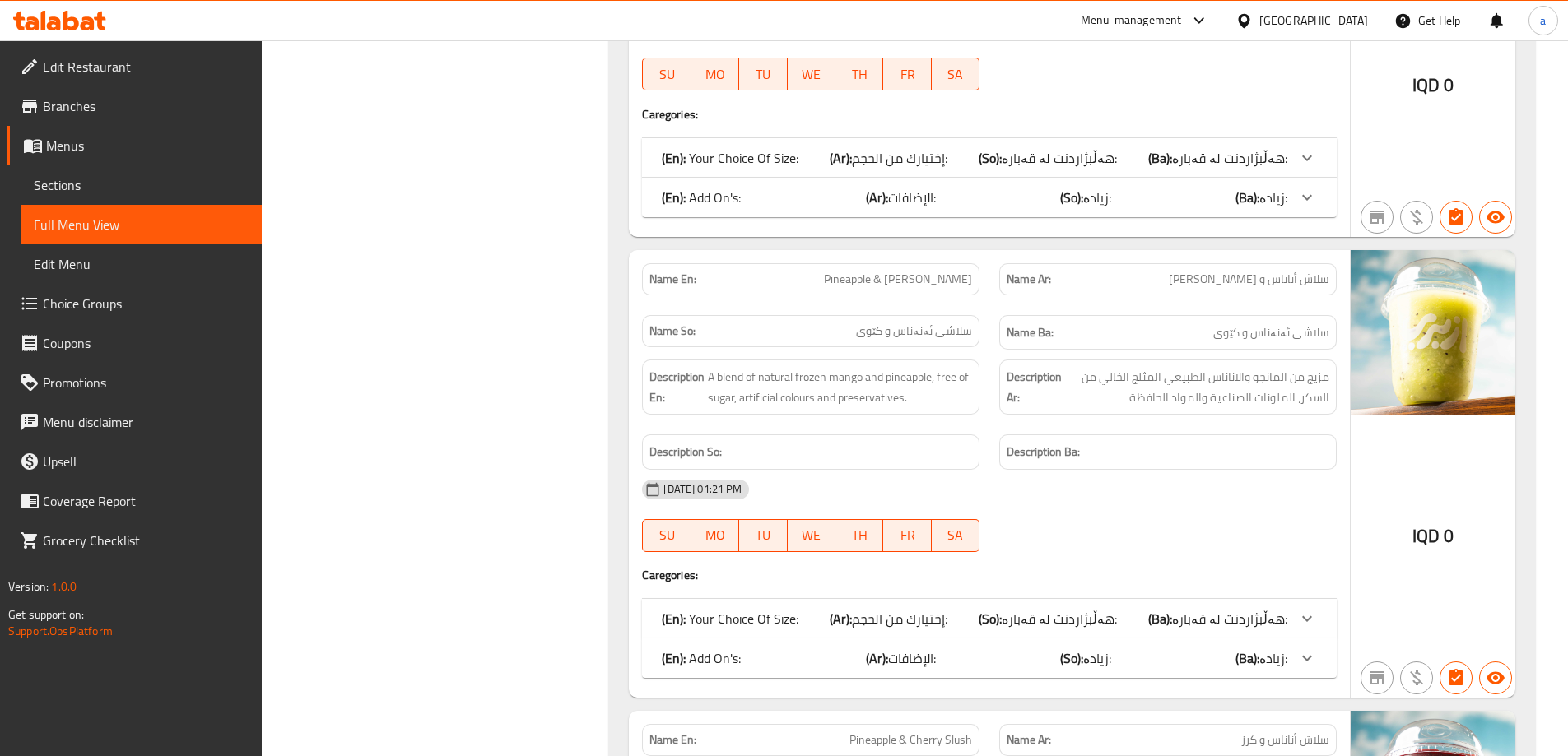
scroll to position [6345, 0]
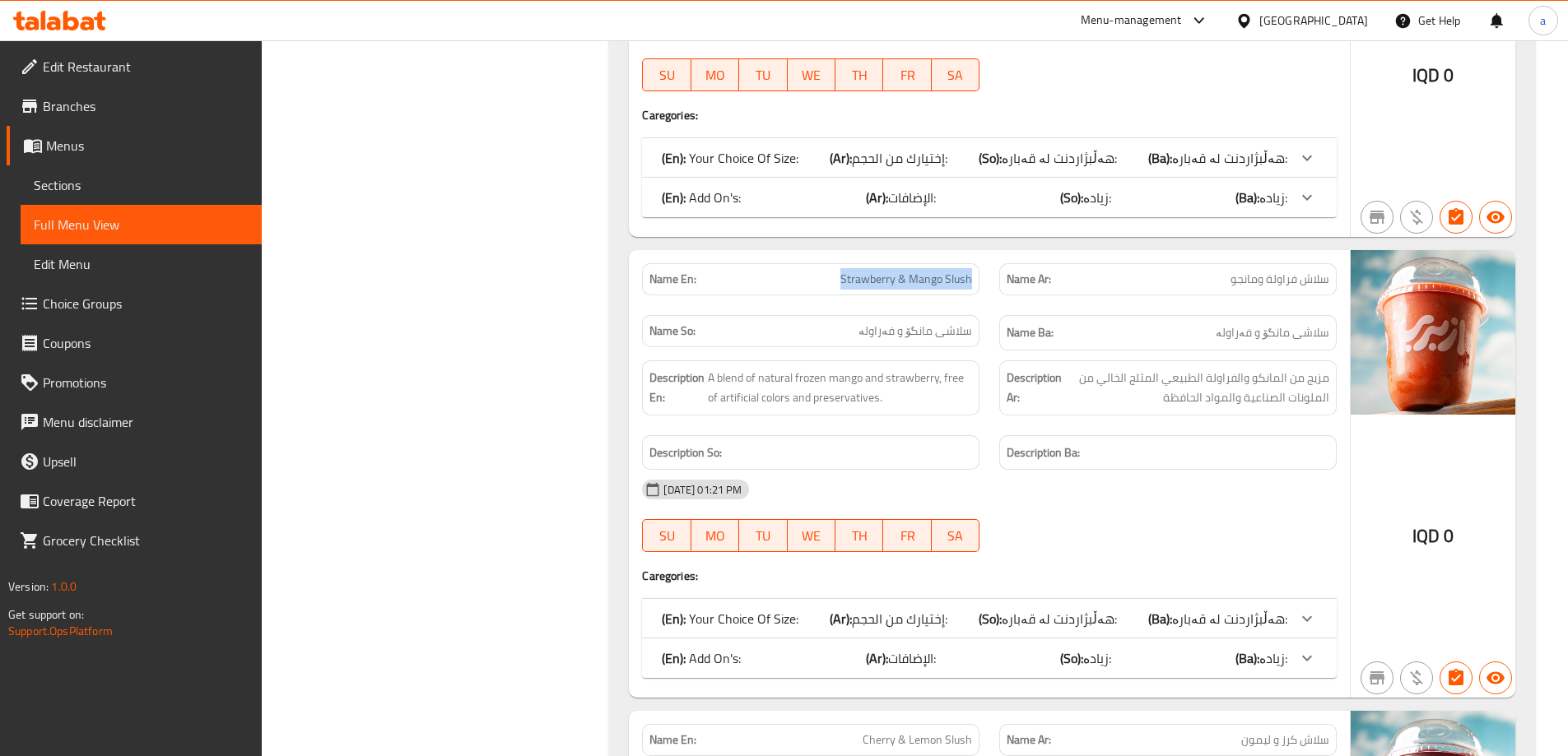
drag, startPoint x: 791, startPoint y: 277, endPoint x: 980, endPoint y: 281, distance: 189.0
click at [980, 281] on div "Name En: Strawberry & Mango Slush" at bounding box center [810, 280] width 357 height 52
copy span "Strawberry & Mango Slush"
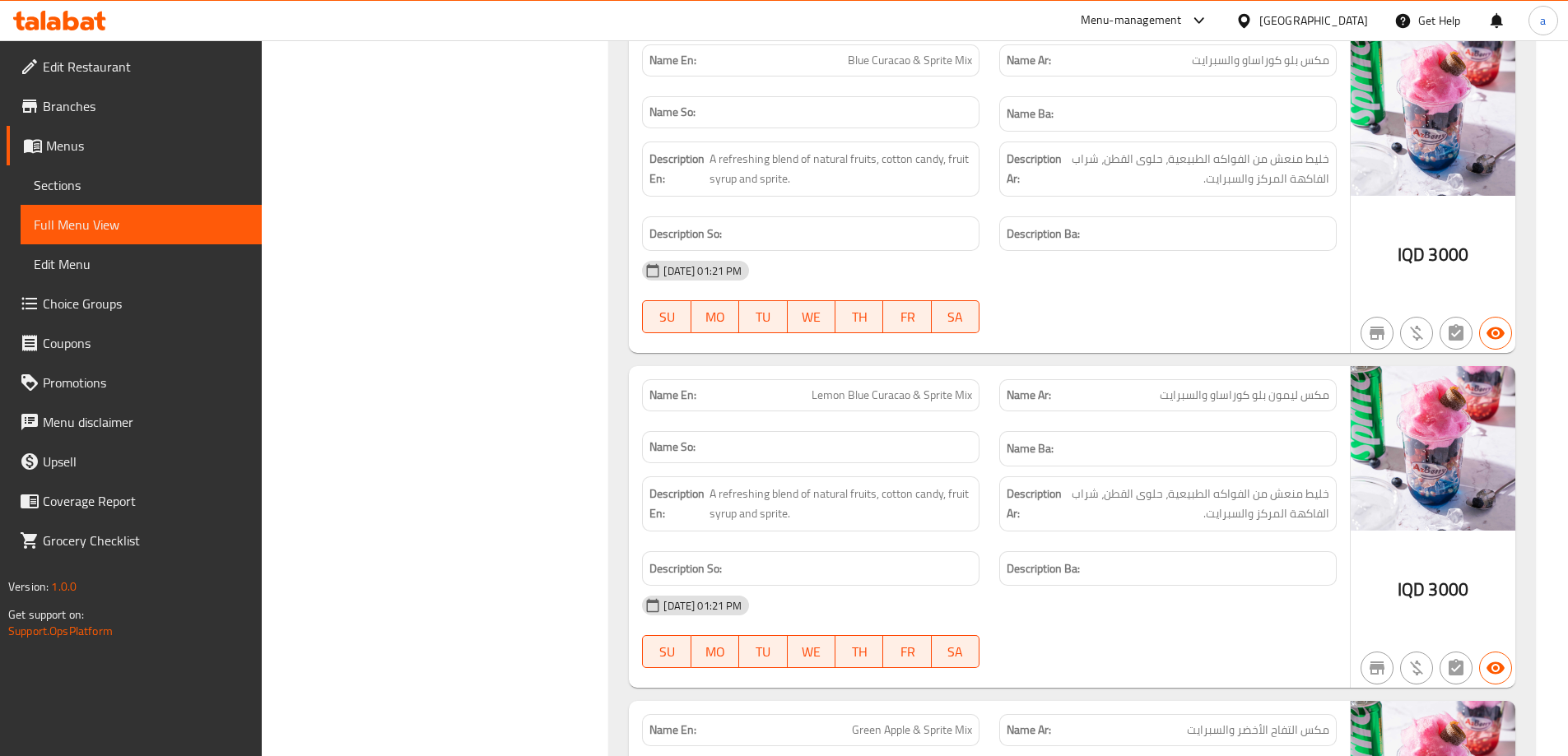
scroll to position [14230, 0]
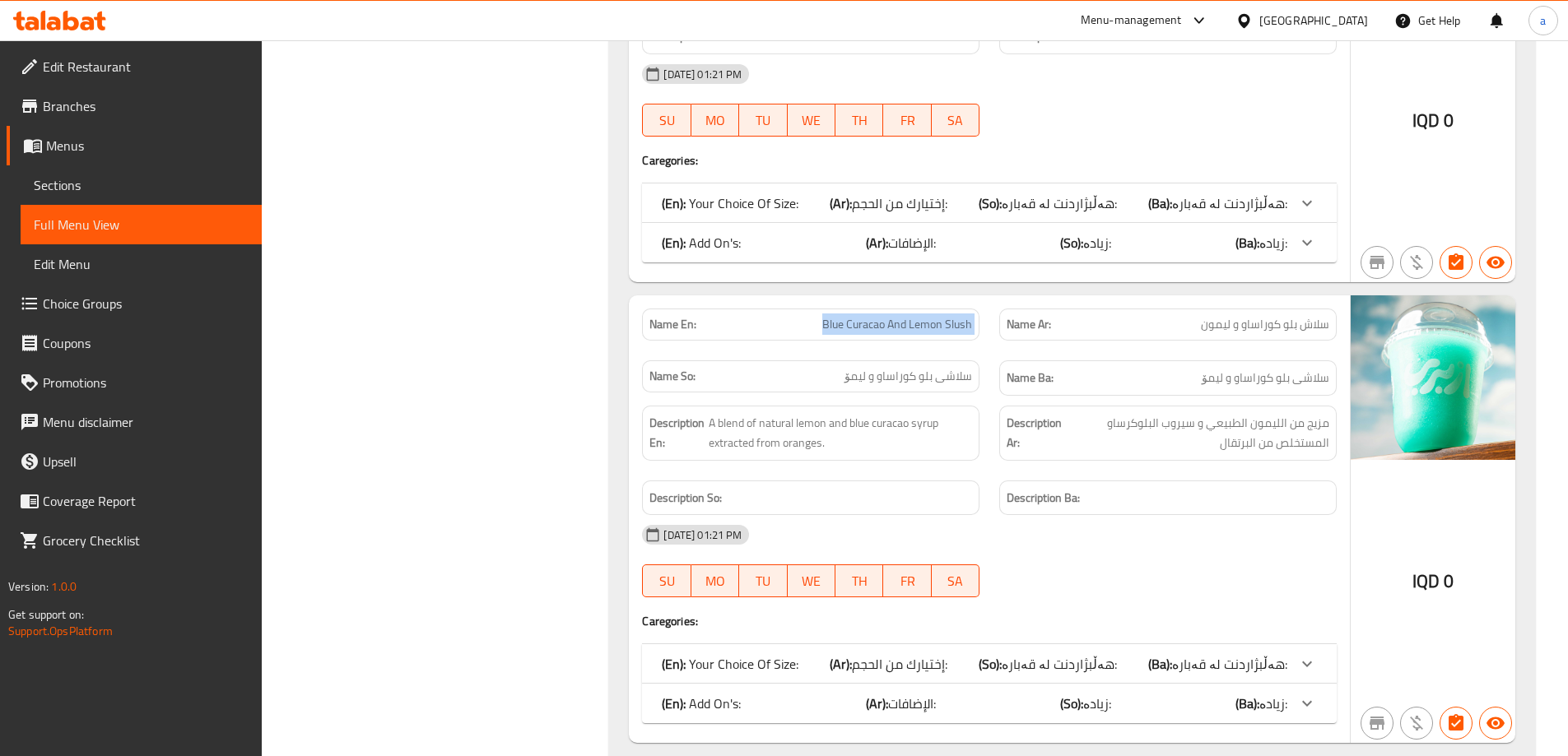
drag, startPoint x: 816, startPoint y: 323, endPoint x: 994, endPoint y: 336, distance: 178.5
click at [994, 336] on div "Name En: Blue Curacao And Lemon Slush Name Ar: سلاش بلو كوراساو و ليمون Name So…" at bounding box center [989, 352] width 715 height 107
copy span "Blue Curacao And Lemon Slush"
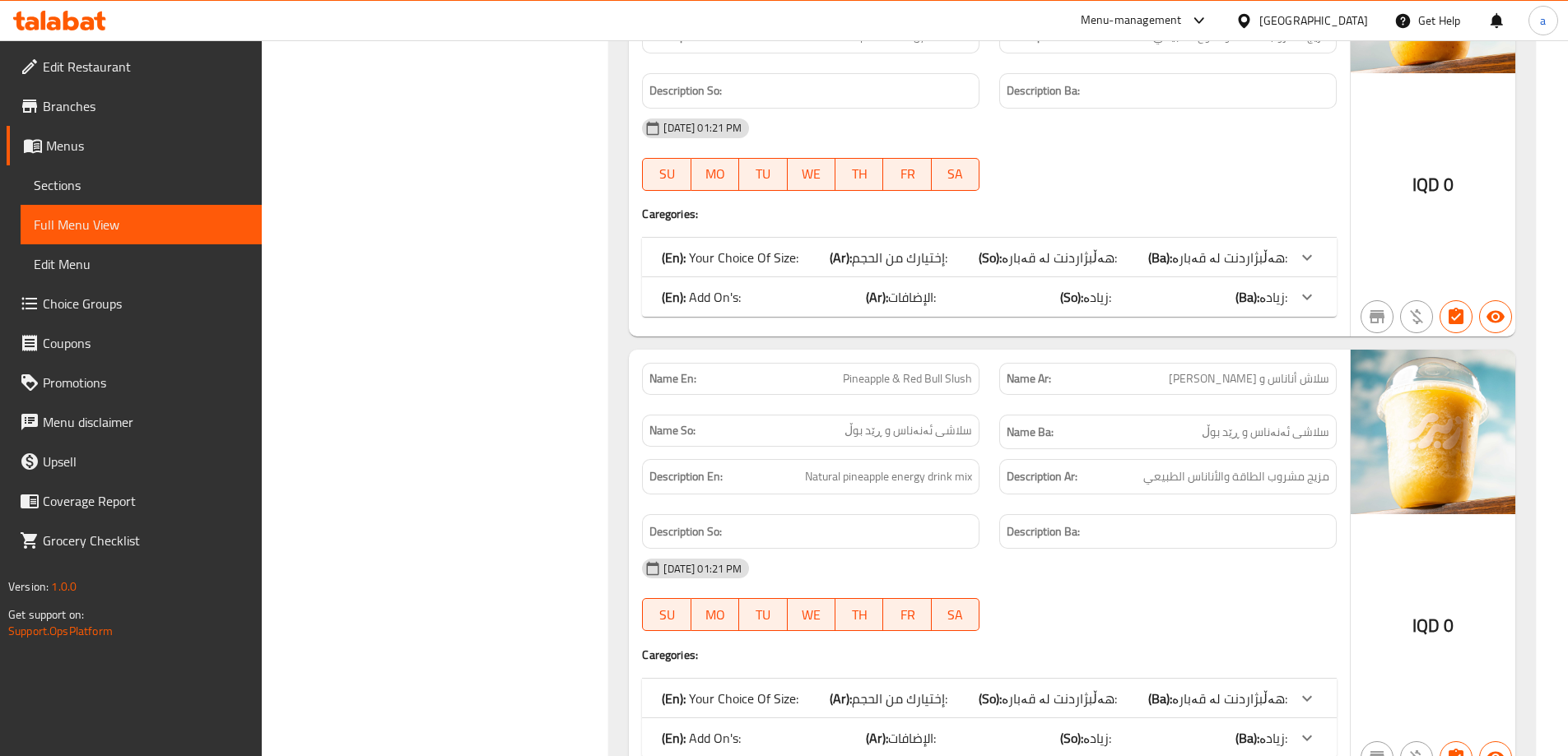
scroll to position [4842, 0]
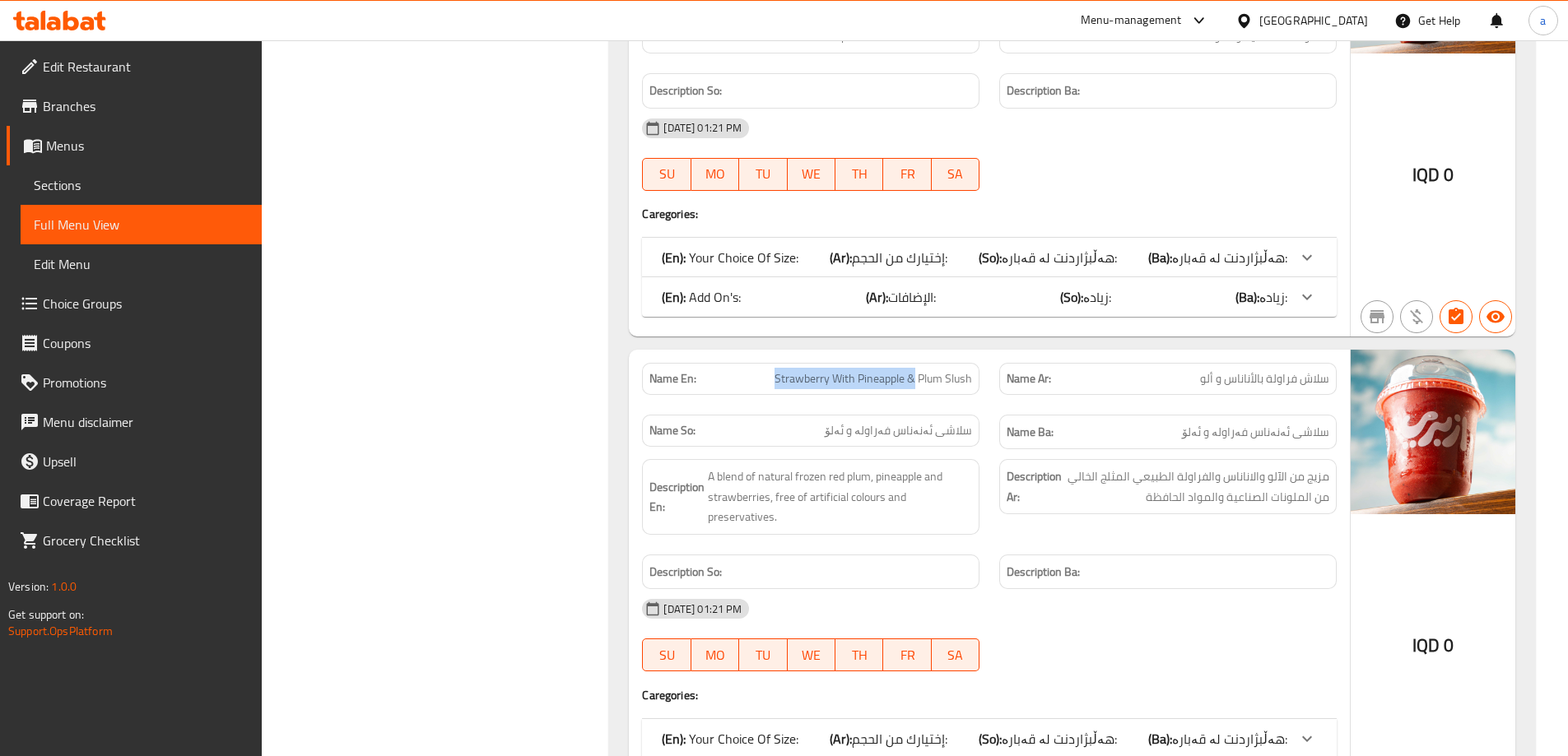
drag, startPoint x: 753, startPoint y: 376, endPoint x: 916, endPoint y: 396, distance: 164.2
click at [916, 396] on div "Name En: Strawberry With Pineapple & Plum Slush" at bounding box center [810, 379] width 357 height 52
copy span "Strawberry With Pineapple &"
click at [1131, 375] on p "Name Ar: سلاش فراولة بالأناناس و ألو" at bounding box center [1168, 379] width 323 height 17
drag, startPoint x: 917, startPoint y: 375, endPoint x: 938, endPoint y: 384, distance: 22.8
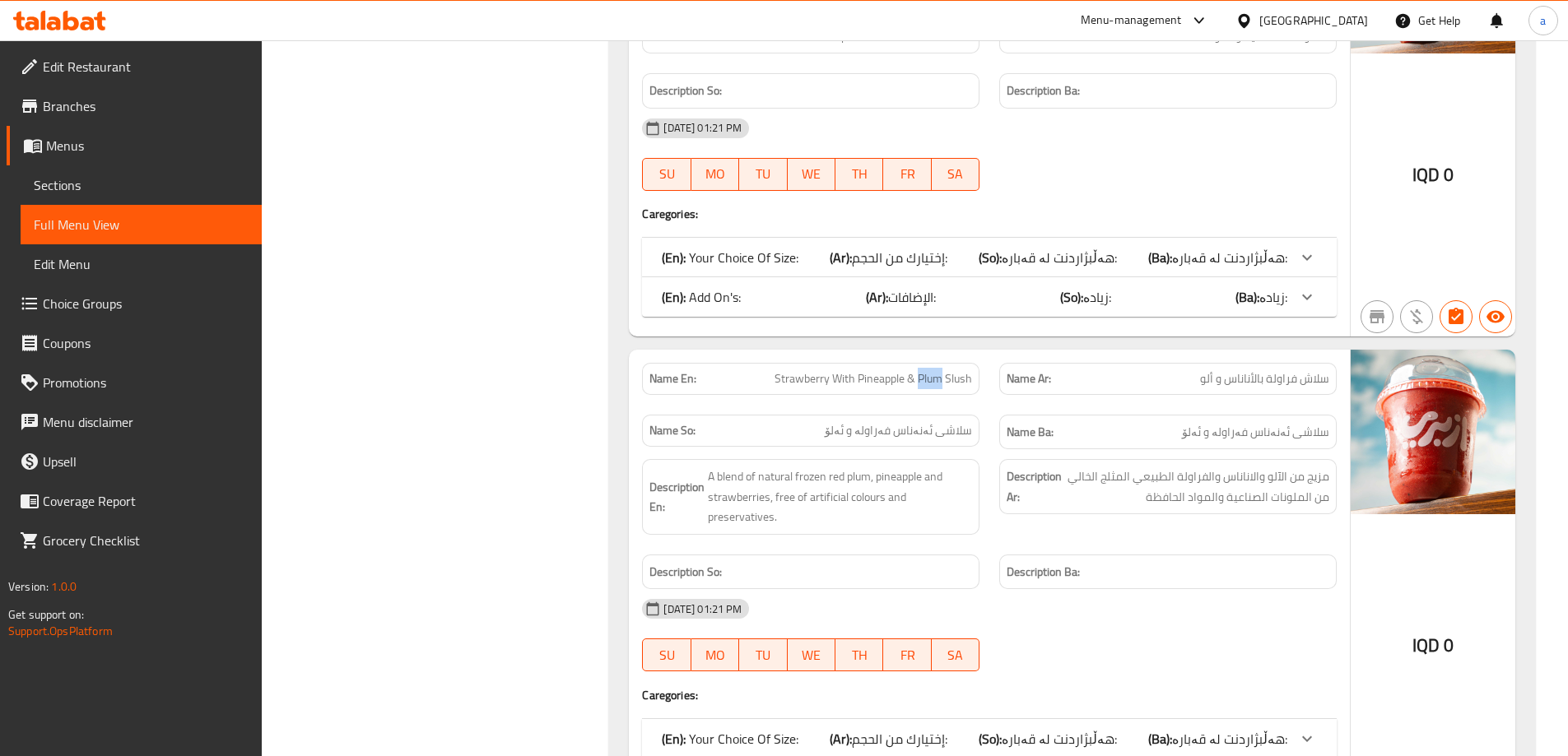
click at [938, 384] on span "Strawberry With Pineapple & Plum Slush" at bounding box center [872, 379] width 198 height 17
copy span "Plum"
click at [727, 371] on p "Name En: Strawberry With Pineapple & Plum Slush" at bounding box center [810, 379] width 323 height 17
drag, startPoint x: 747, startPoint y: 377, endPoint x: 985, endPoint y: 378, distance: 238.0
click at [985, 378] on div "Name En: Strawberry With Pineapple & Plum Slush" at bounding box center [810, 379] width 357 height 52
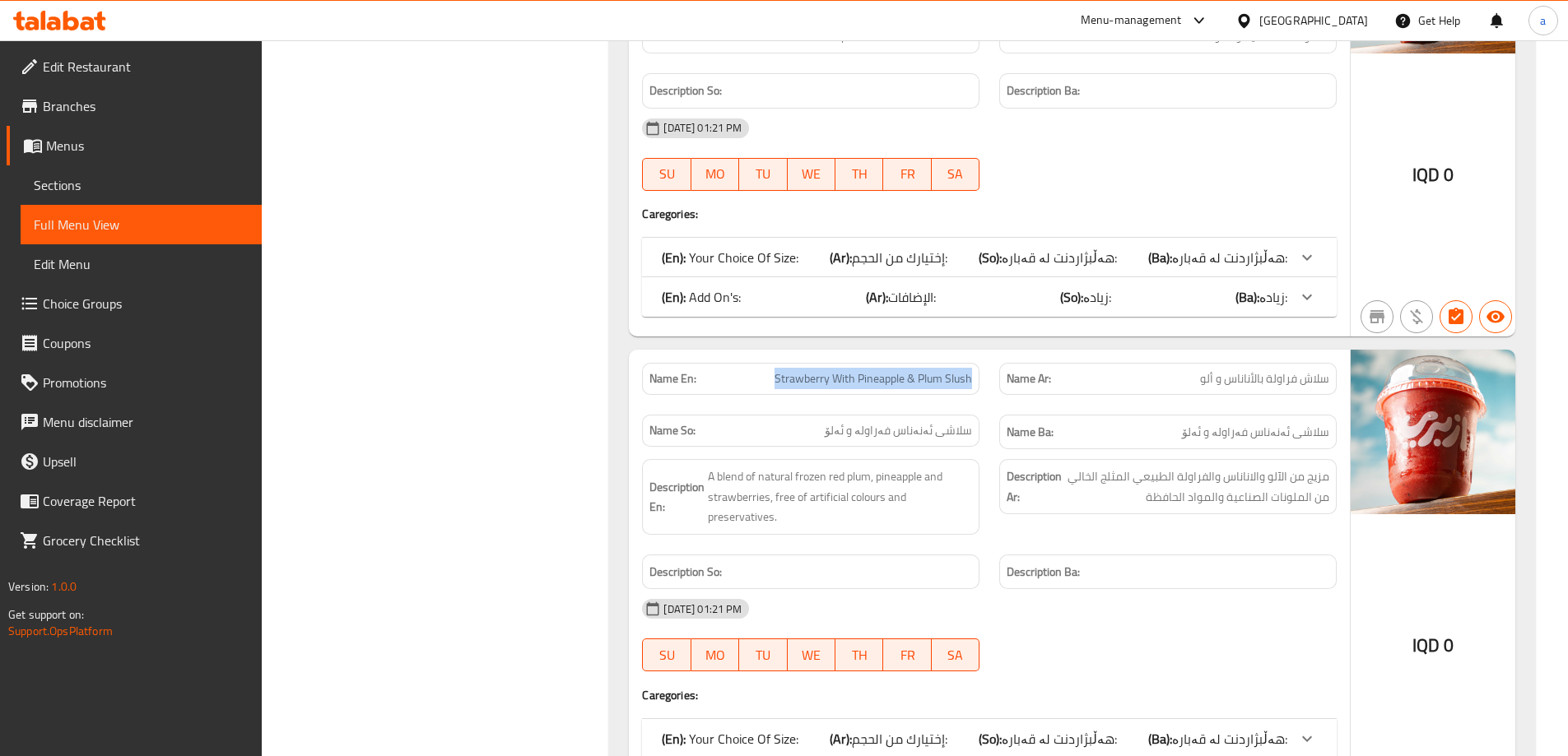
copy span "Strawberry With Pineapple & Plum Slush"
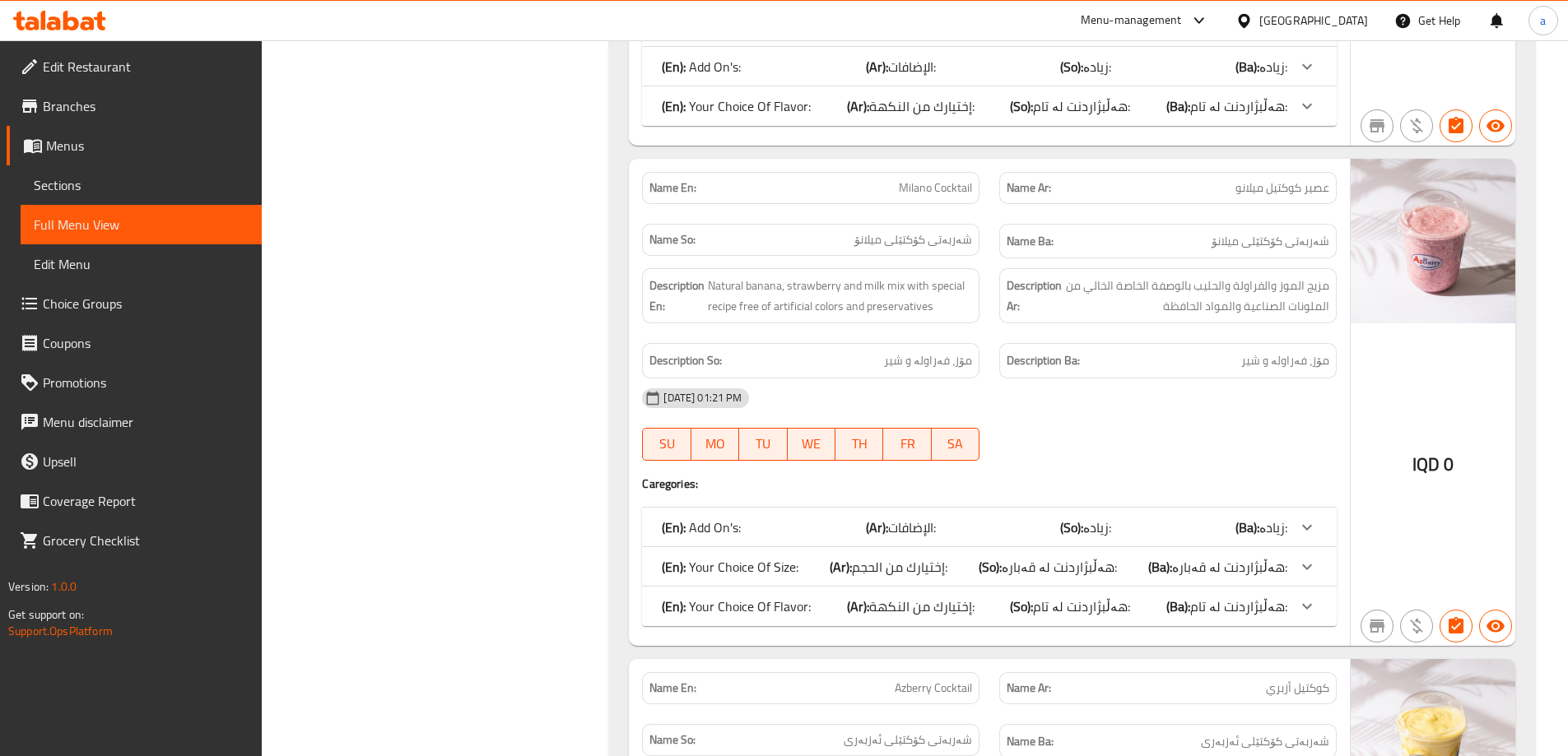
scroll to position [0, 0]
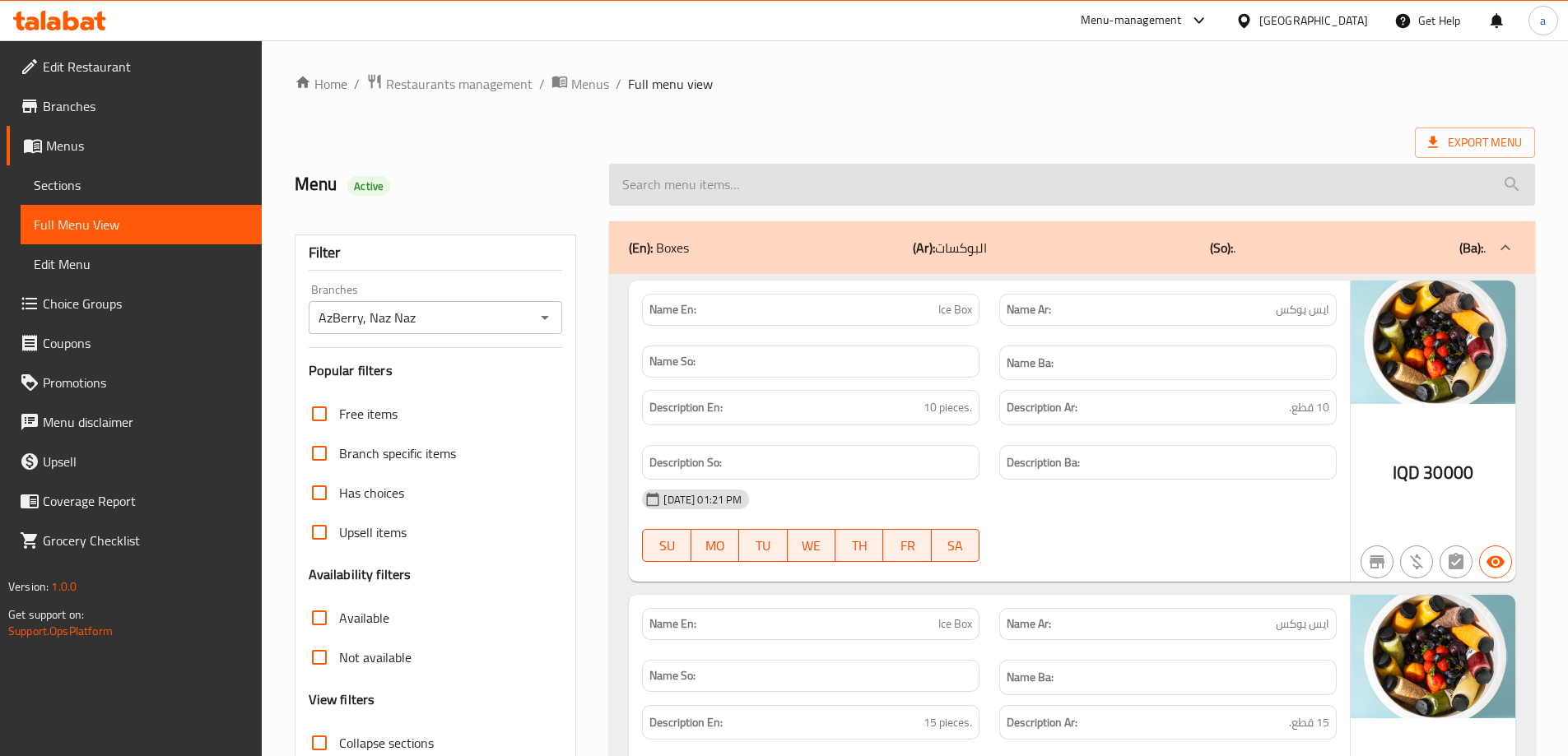
click at [702, 175] on input "search" at bounding box center [1072, 185] width 926 height 42
paste input "Passion Fruit"
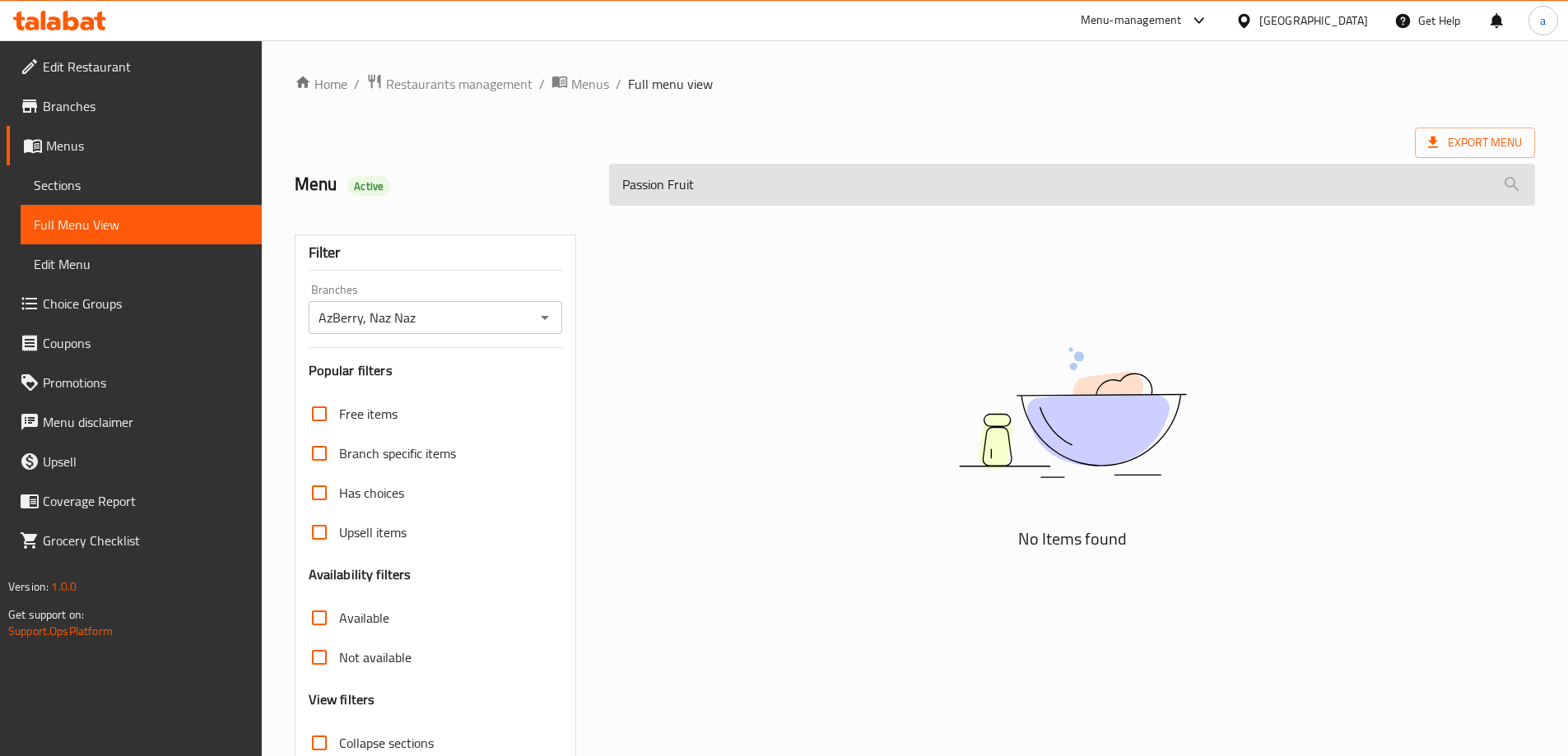
drag, startPoint x: 480, startPoint y: 167, endPoint x: 668, endPoint y: 193, distance: 189.8
click at [668, 193] on input "Passion Fruit" at bounding box center [1072, 185] width 926 height 42
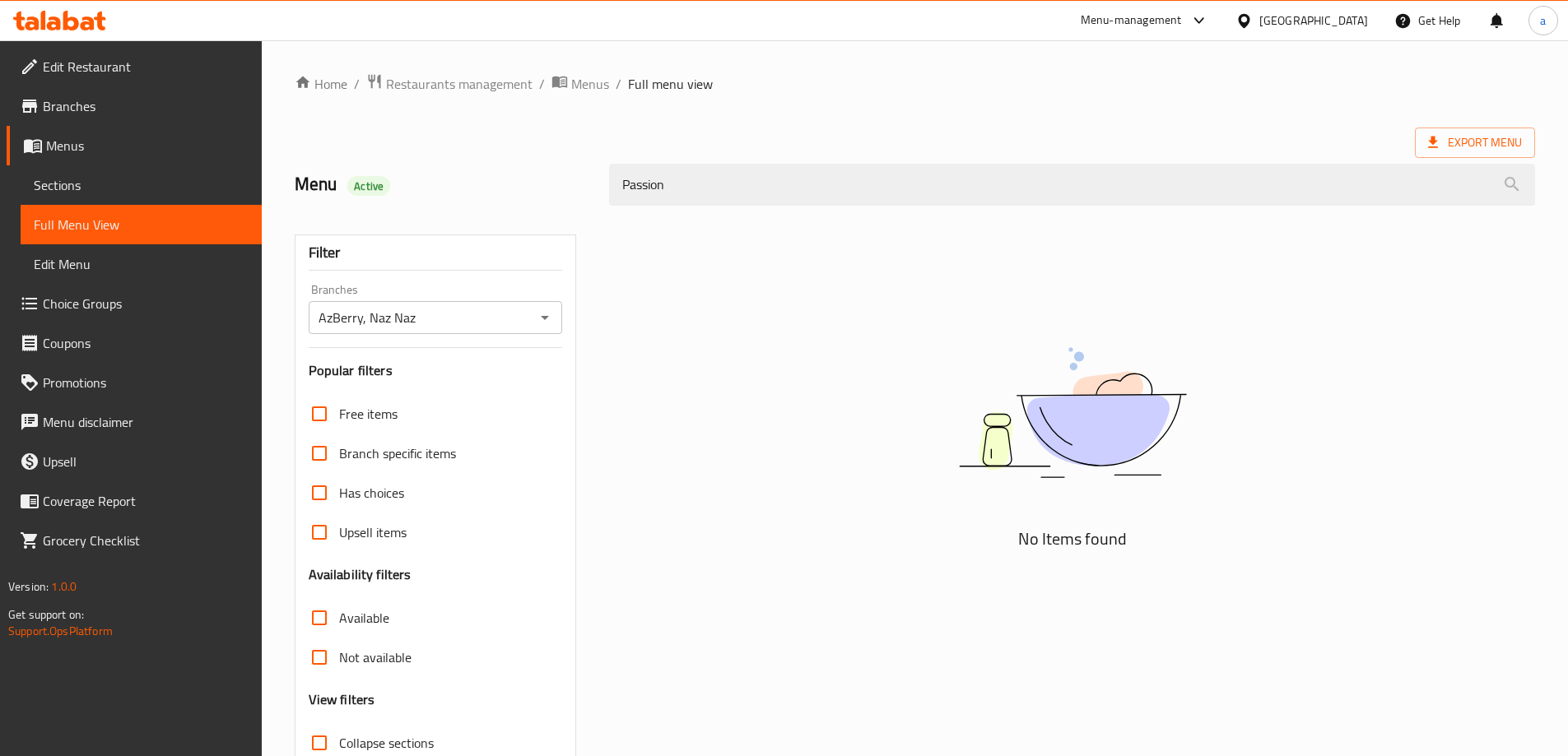
type input "Passion"
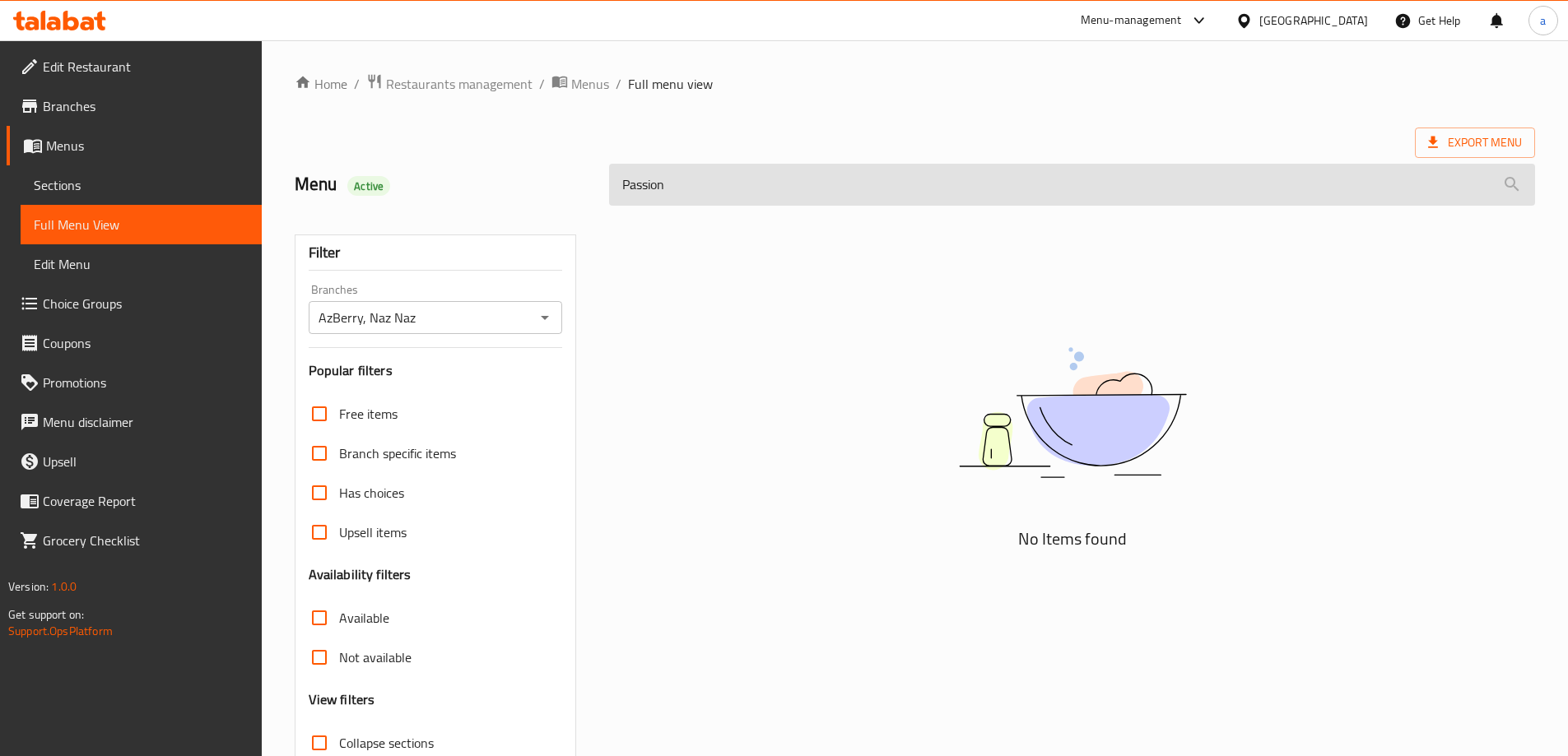
drag, startPoint x: 781, startPoint y: 161, endPoint x: 758, endPoint y: 175, distance: 26.9
click at [758, 175] on div "Passion" at bounding box center [1072, 185] width 946 height 62
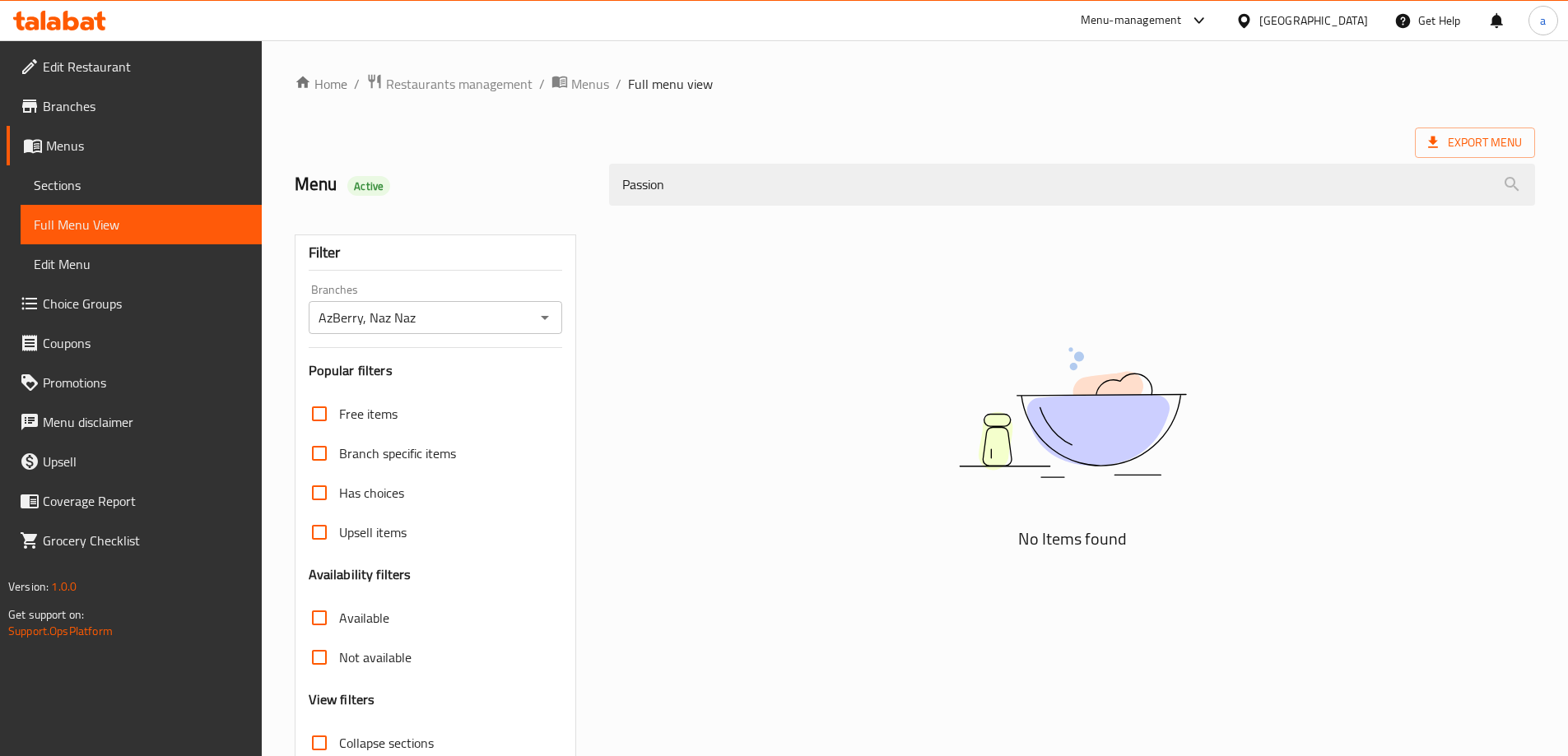
drag, startPoint x: 700, startPoint y: 198, endPoint x: 570, endPoint y: 203, distance: 130.1
click at [570, 203] on div "Menu Active Passion" at bounding box center [915, 185] width 1260 height 73
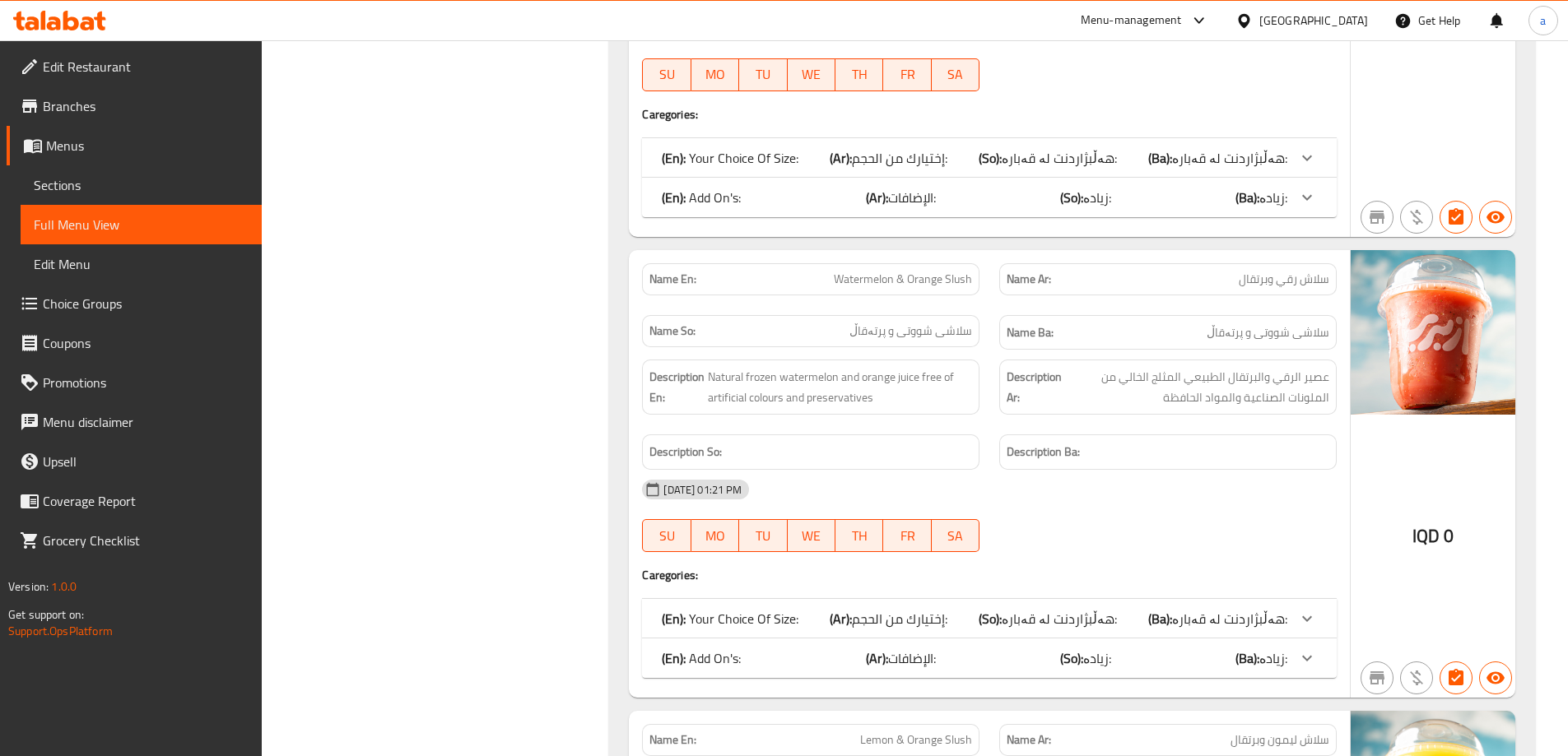
scroll to position [15290, 0]
drag, startPoint x: 841, startPoint y: 277, endPoint x: 996, endPoint y: 291, distance: 155.6
click at [996, 291] on div "Name En: Watermelon Slush Name Ar: سلاش رقي Name So: سلاشی شووتی Name Ba: سلاشی…" at bounding box center [989, 307] width 715 height 107
copy span "Watermelon Slush"
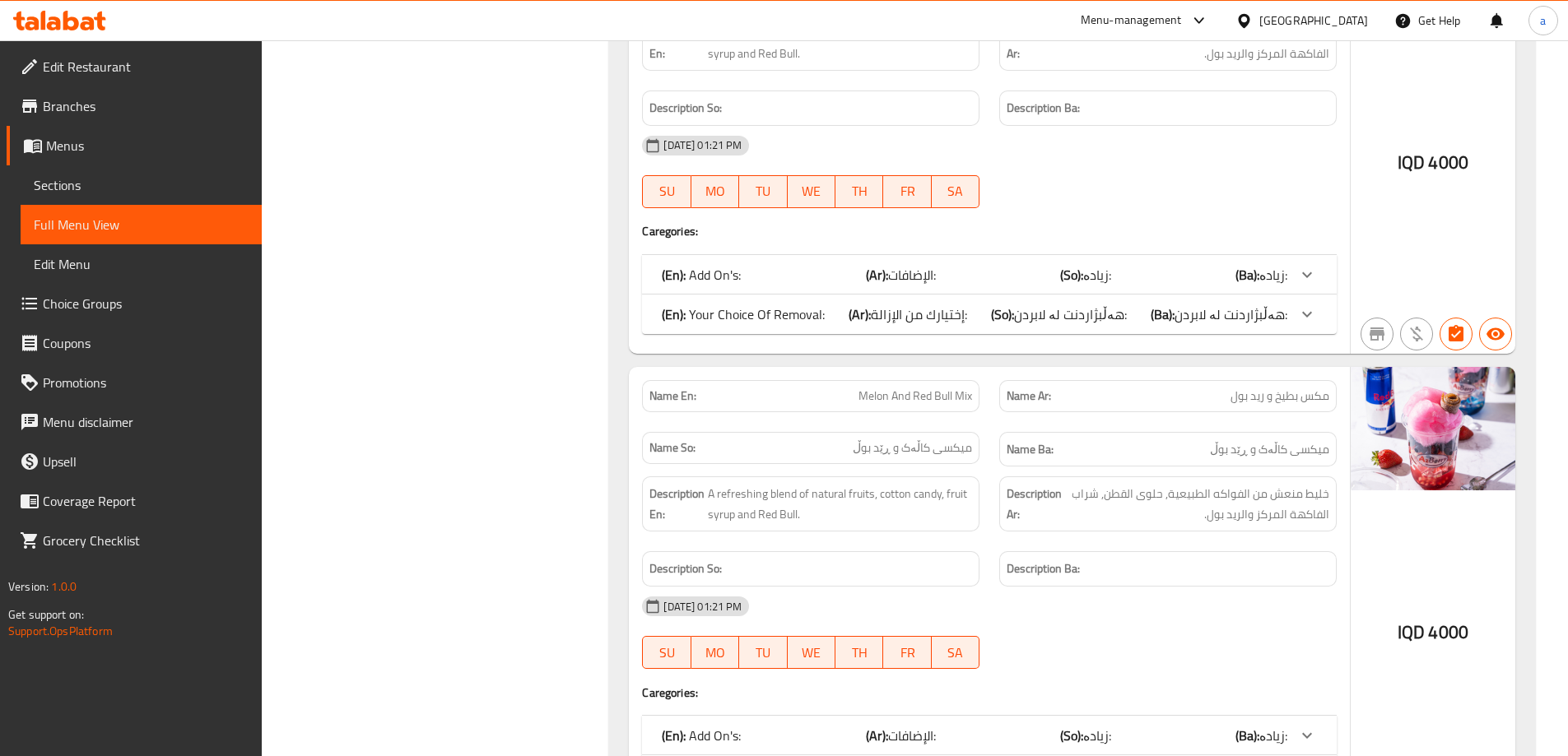
scroll to position [13715, 0]
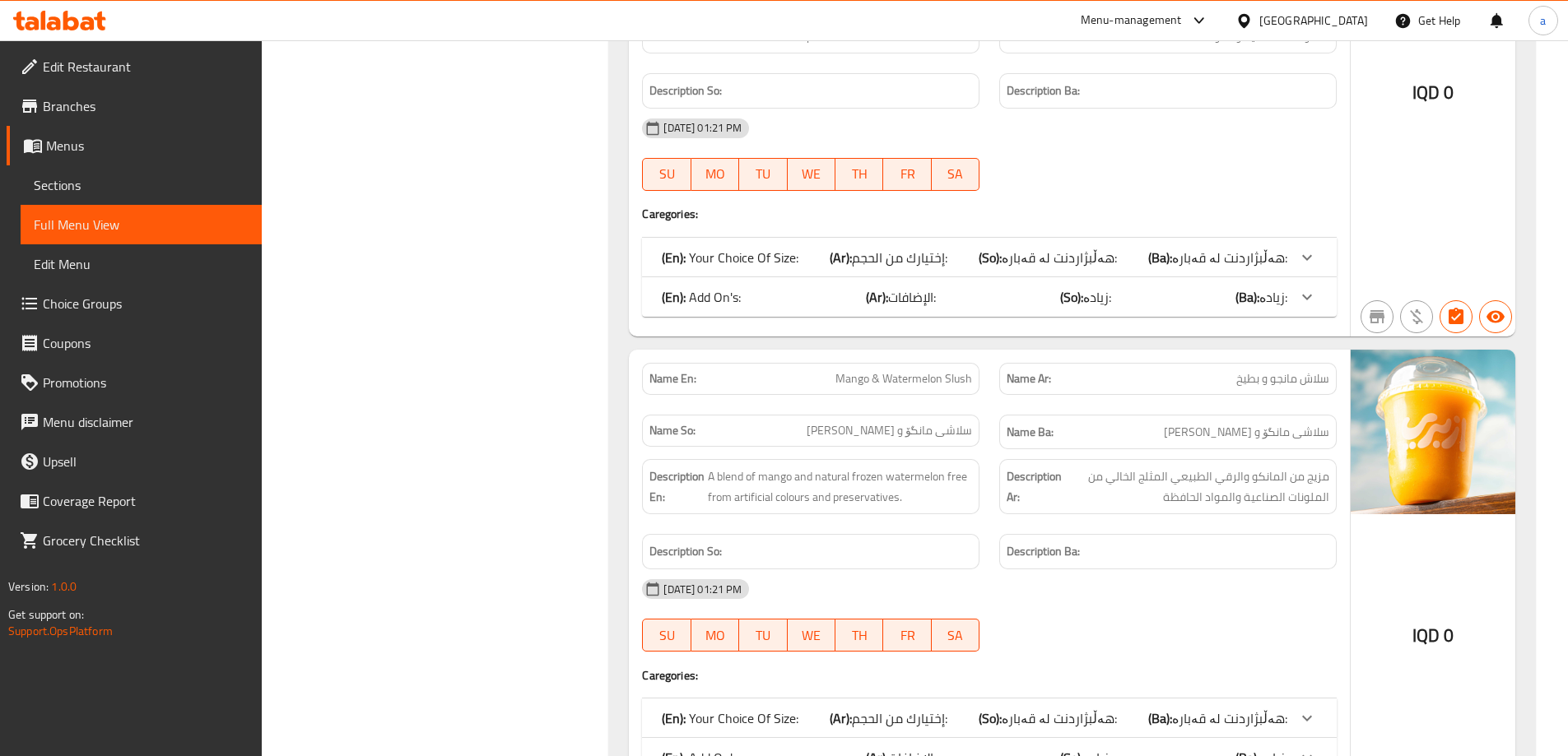
click at [888, 135] on div "[DATE] 01:21 PM" at bounding box center [989, 129] width 715 height 40
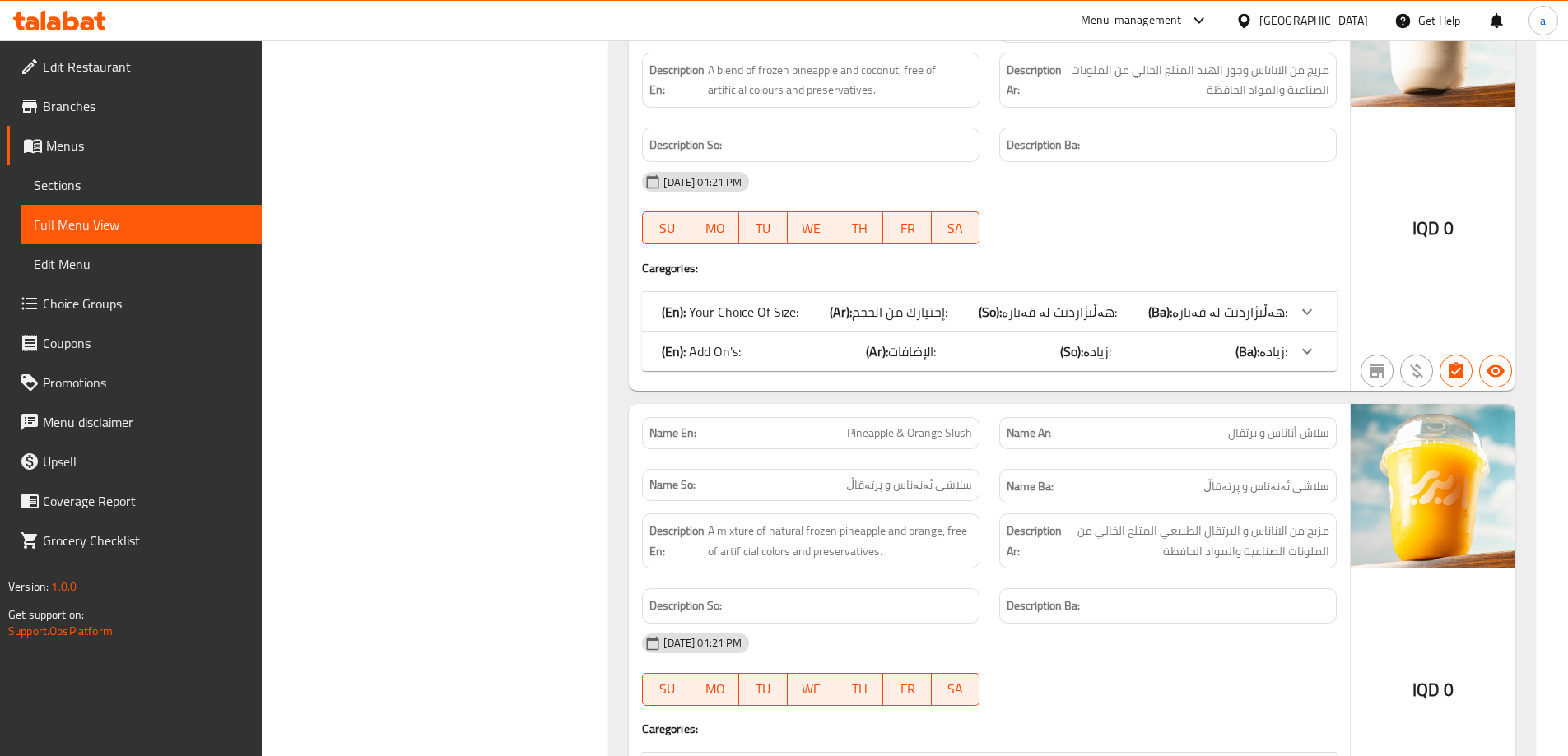
scroll to position [0, 0]
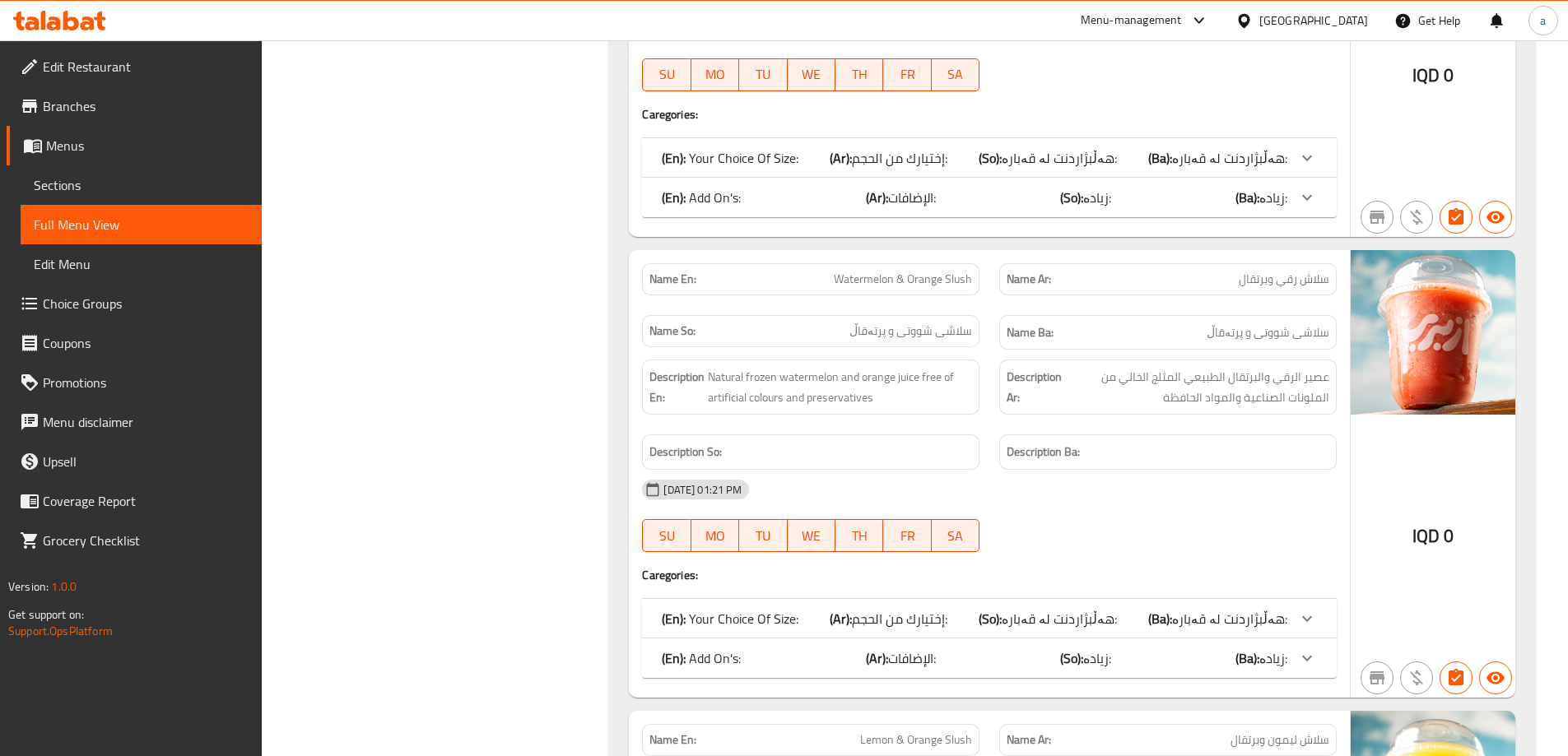
scroll to position [15290, 0]
drag, startPoint x: 1249, startPoint y: 278, endPoint x: 1300, endPoint y: 285, distance: 51.5
click at [1326, 293] on div "Name Ar: سلاش رقي" at bounding box center [1168, 279] width 337 height 32
drag, startPoint x: 864, startPoint y: 275, endPoint x: 985, endPoint y: 288, distance: 121.7
click at [985, 288] on div "Name En: Watermelon Slush" at bounding box center [810, 280] width 357 height 52
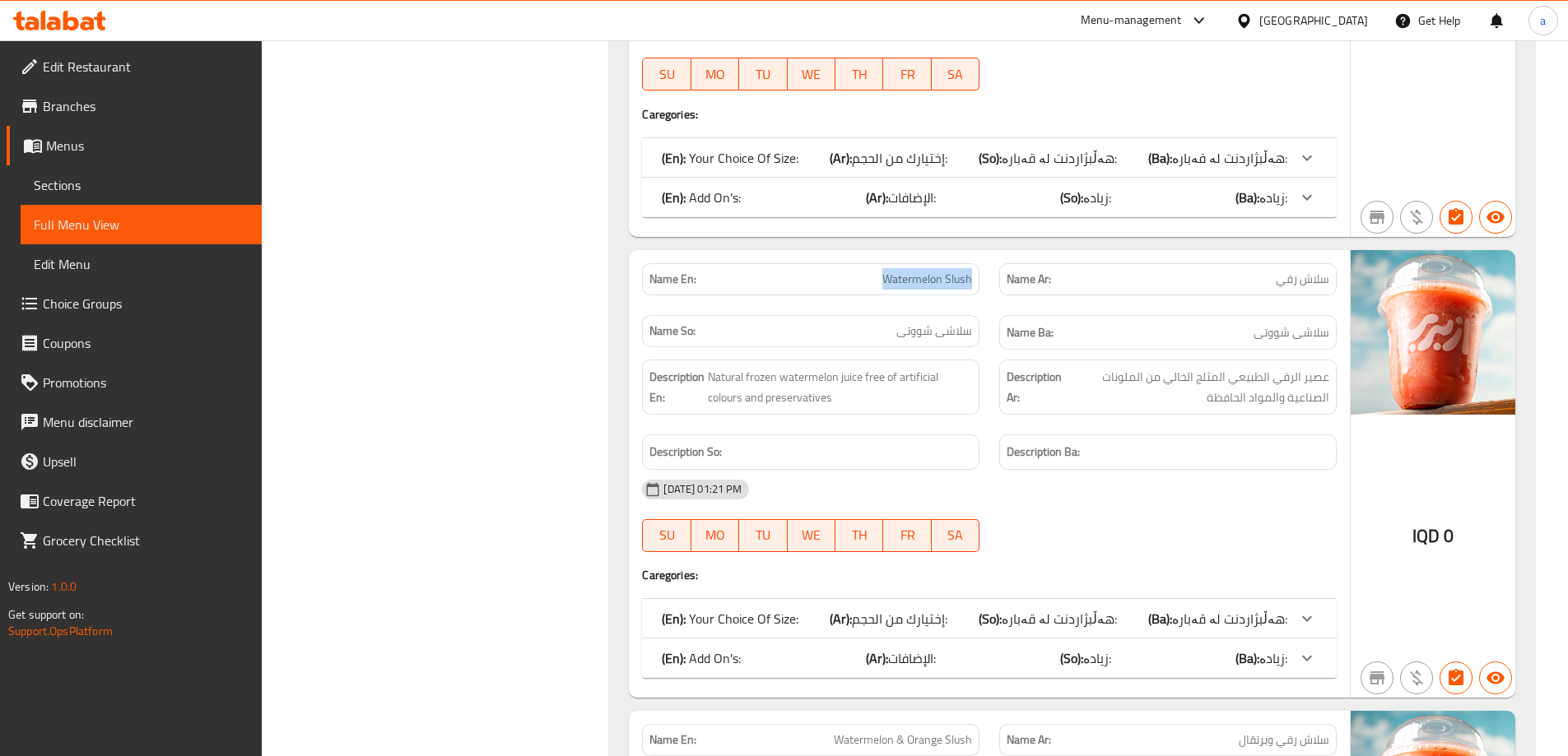
copy span "Watermelon Slush"
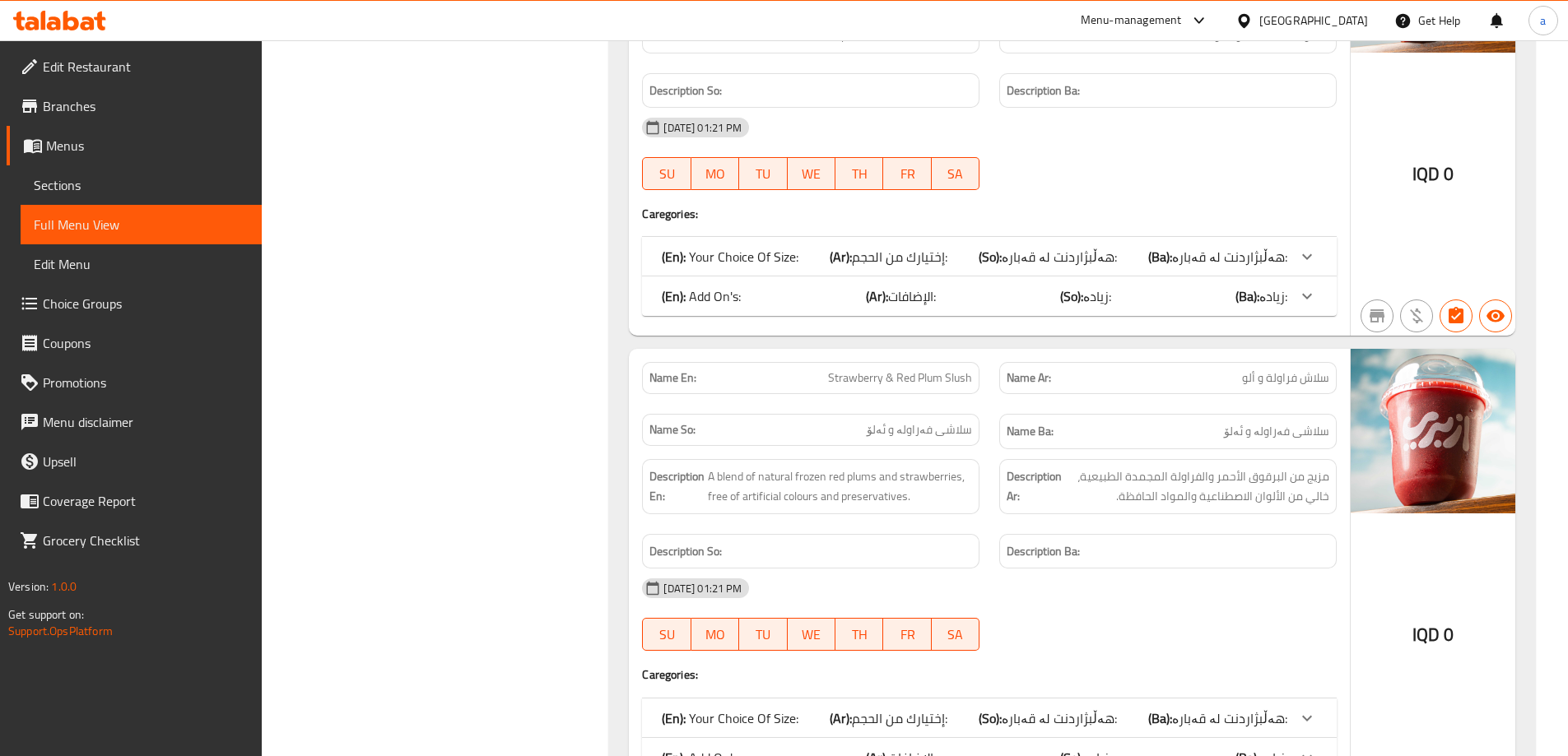
scroll to position [28392, 0]
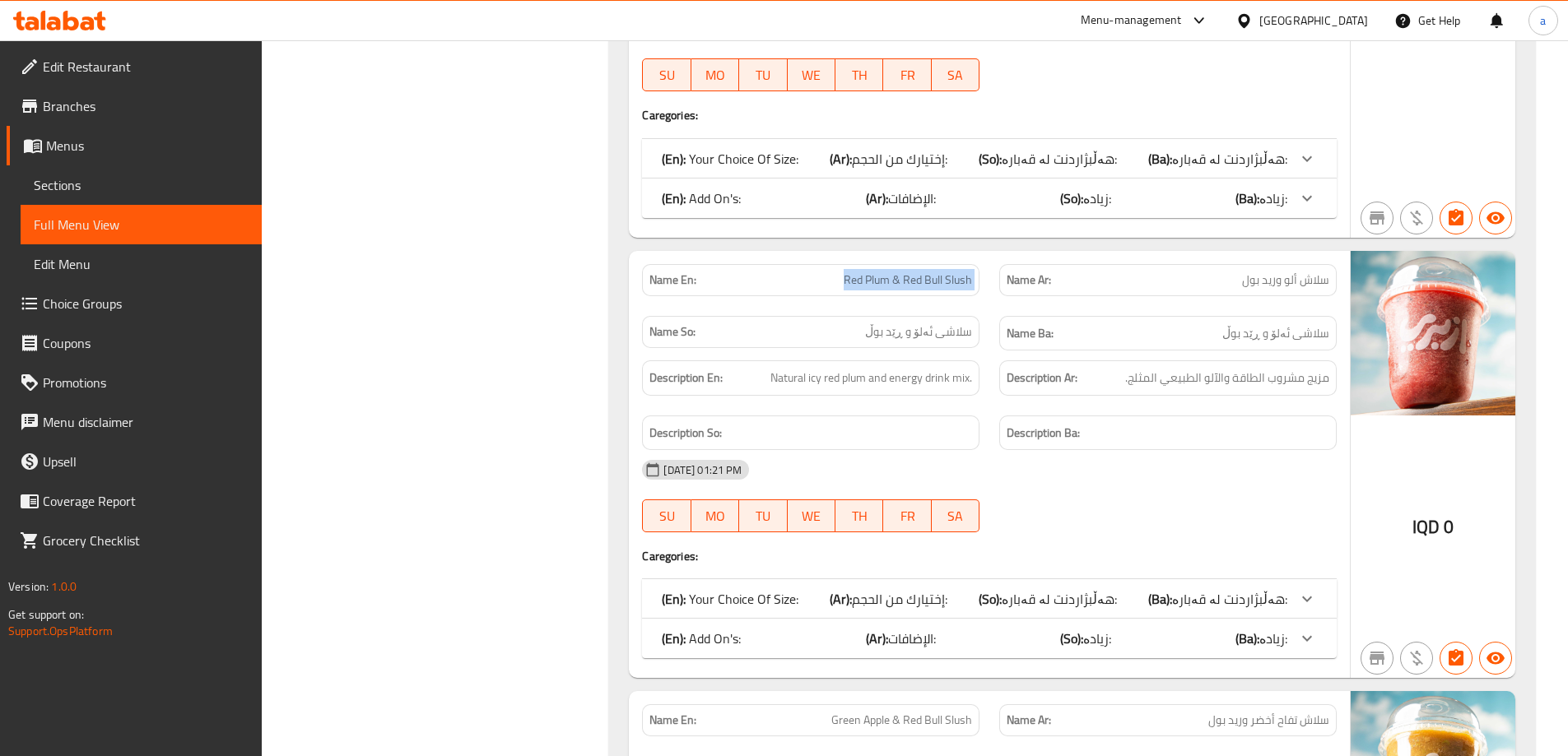
drag, startPoint x: 816, startPoint y: 275, endPoint x: 997, endPoint y: 277, distance: 181.0
click at [997, 277] on div "Name En: Red Plum & Red Bull Slush Name Ar: سلاش ألو وريد بول Name So: سلاشی ئە…" at bounding box center [989, 308] width 715 height 107
copy span "Red Plum & Red Bull Slush"
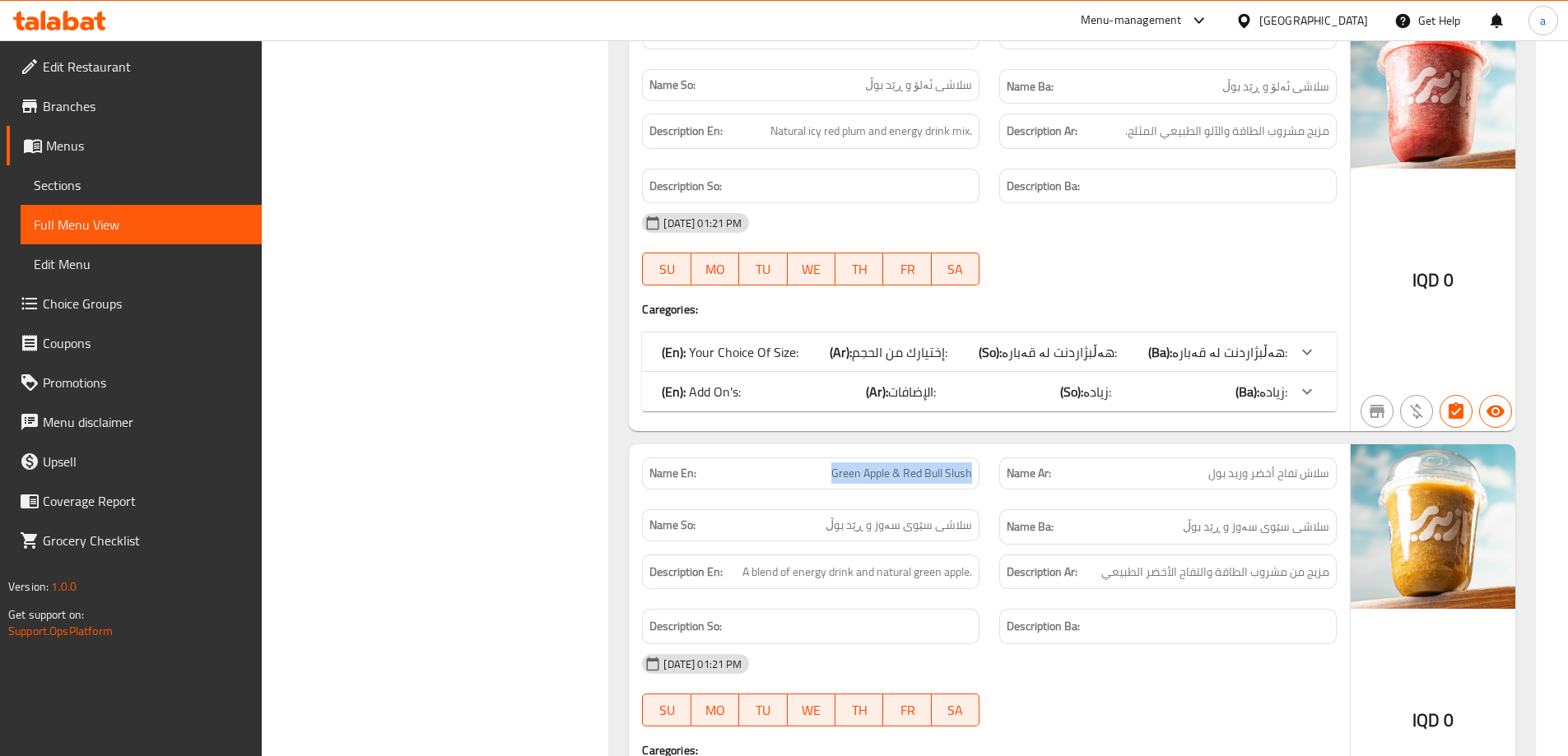
drag, startPoint x: 859, startPoint y: 470, endPoint x: 979, endPoint y: 470, distance: 120.0
click at [979, 470] on div "Name En: Green Apple & Red Bull Slush" at bounding box center [810, 473] width 337 height 32
copy span "Green Apple & Red Bull Slush"
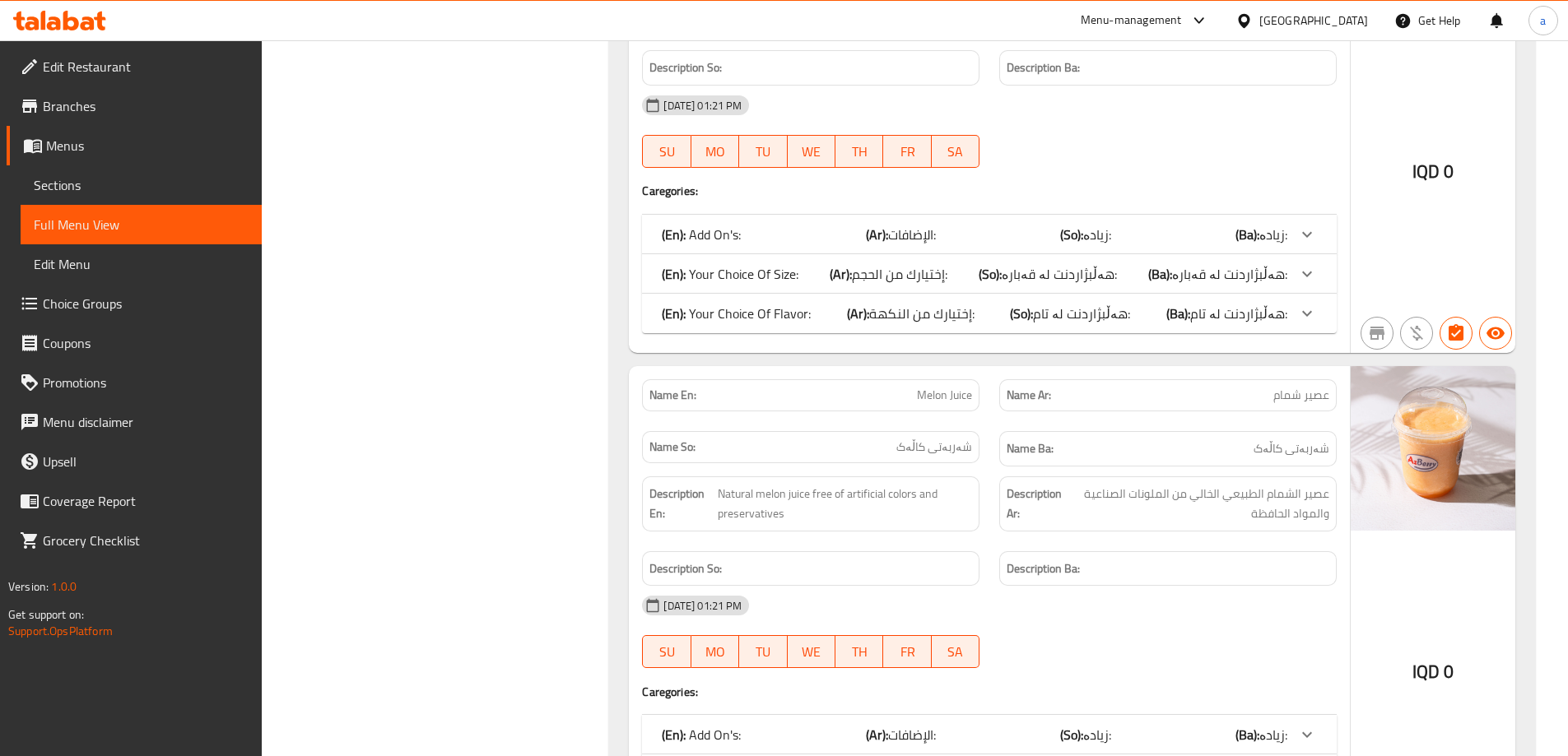
scroll to position [4482, 0]
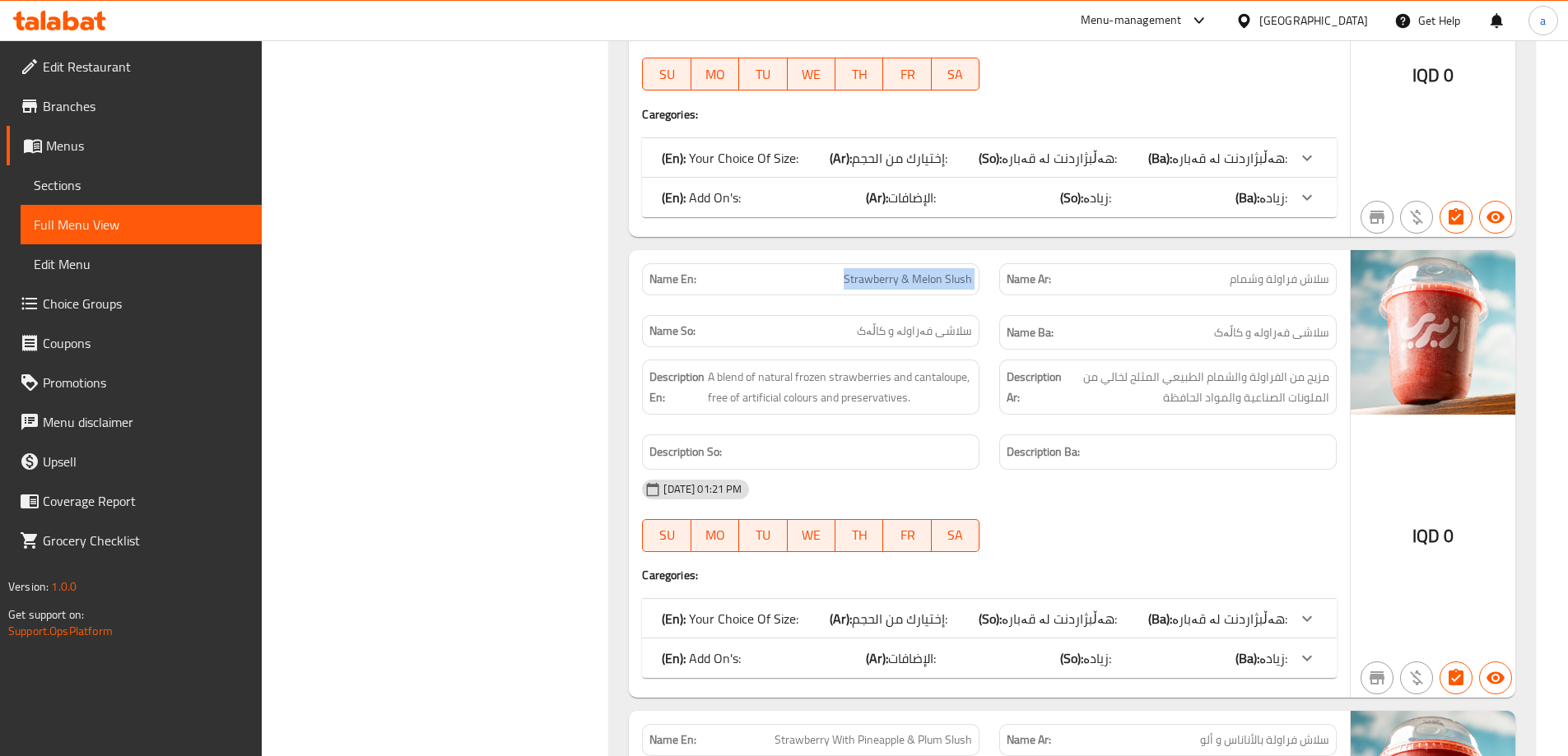
drag, startPoint x: 801, startPoint y: 278, endPoint x: 999, endPoint y: 282, distance: 198.0
click at [999, 282] on div "Name En: Strawberry & Melon Slush Name Ar: سلاش فراولة وشمام Name So: سلاشی فەر…" at bounding box center [989, 307] width 715 height 107
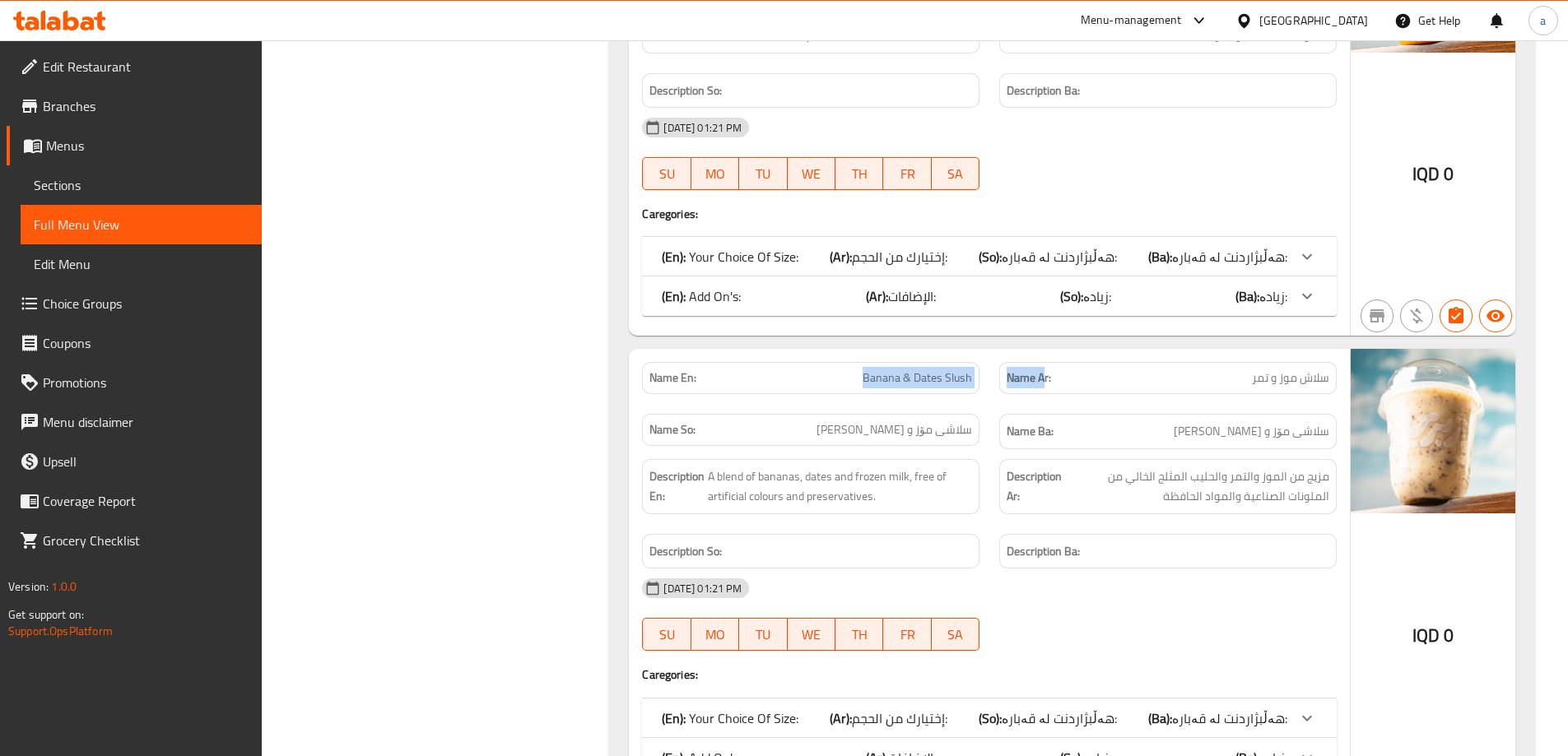
drag, startPoint x: 840, startPoint y: 388, endPoint x: 1045, endPoint y: 400, distance: 205.4
click at [1046, 400] on div "Name En: Banana & Dates Slush Name Ar: سلاش موز و تمر Name So: سلاشی مۆز و خورم…" at bounding box center [989, 406] width 715 height 107
click at [897, 386] on span "Banana & Dates Slush" at bounding box center [916, 378] width 110 height 17
drag, startPoint x: 833, startPoint y: 381, endPoint x: 975, endPoint y: 394, distance: 142.6
click at [975, 394] on div "Name En: Banana & Dates Slush" at bounding box center [810, 378] width 357 height 52
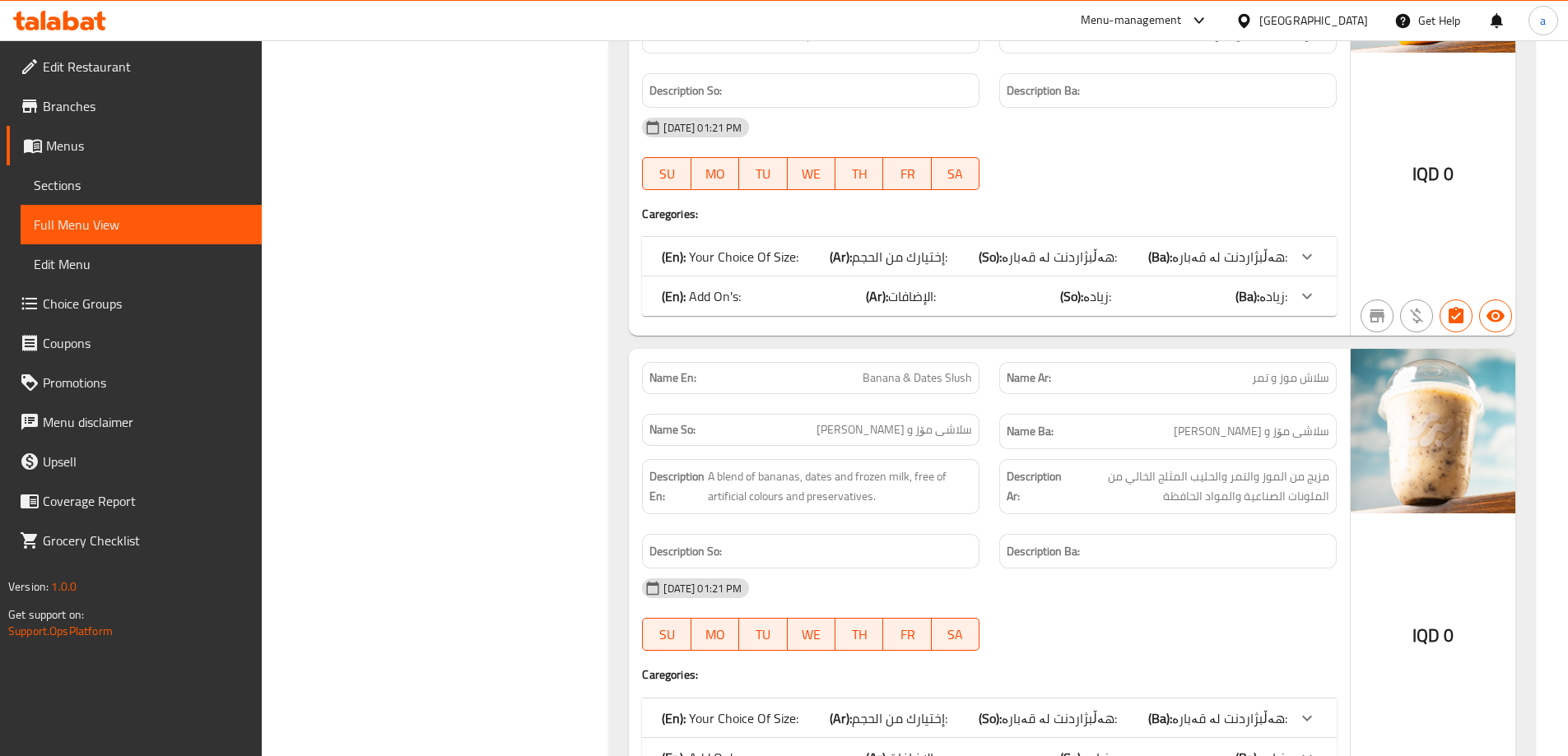
scroll to position [21257, 0]
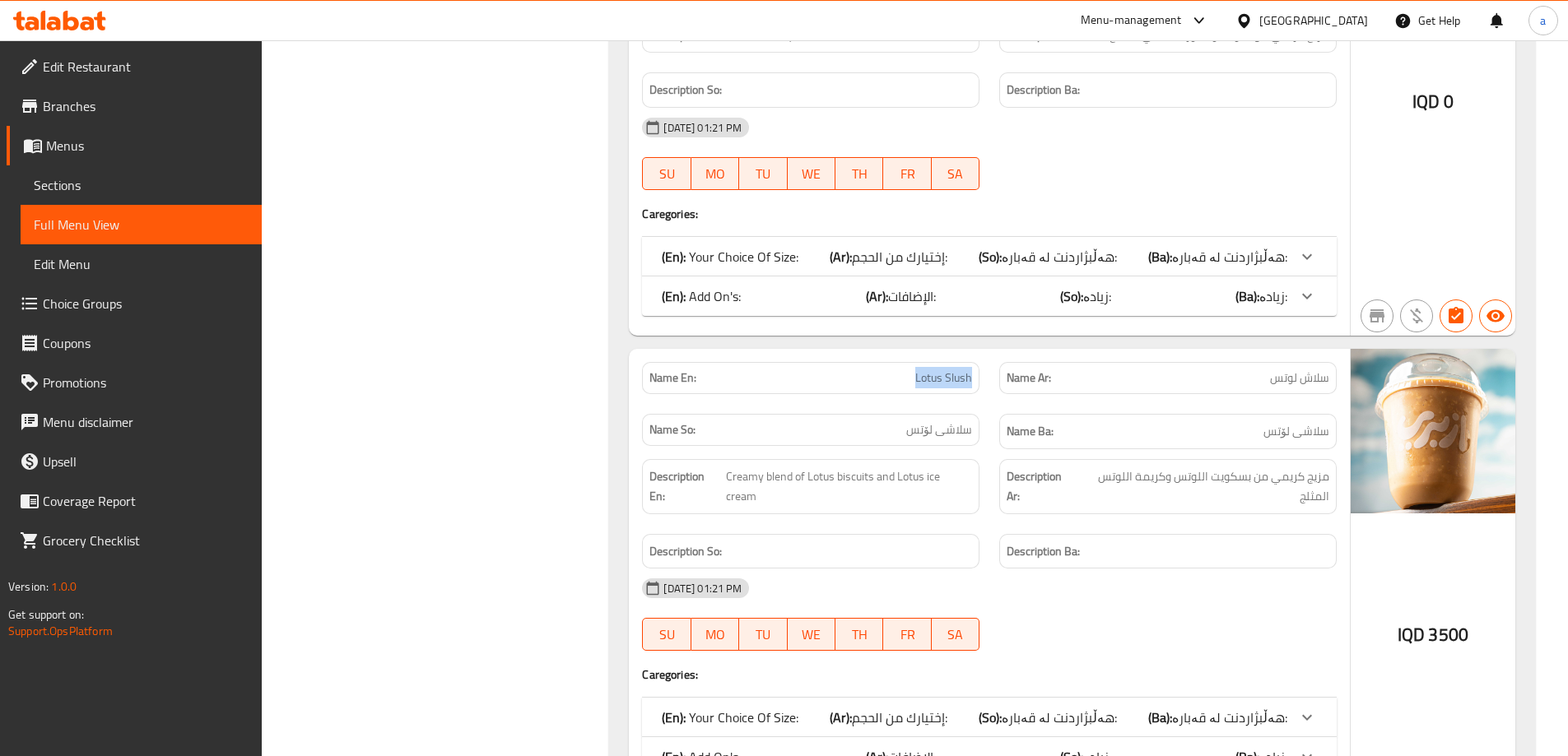
drag, startPoint x: 884, startPoint y: 372, endPoint x: 975, endPoint y: 375, distance: 91.0
click at [975, 375] on div "Name En: Lotus Slush" at bounding box center [810, 378] width 337 height 32
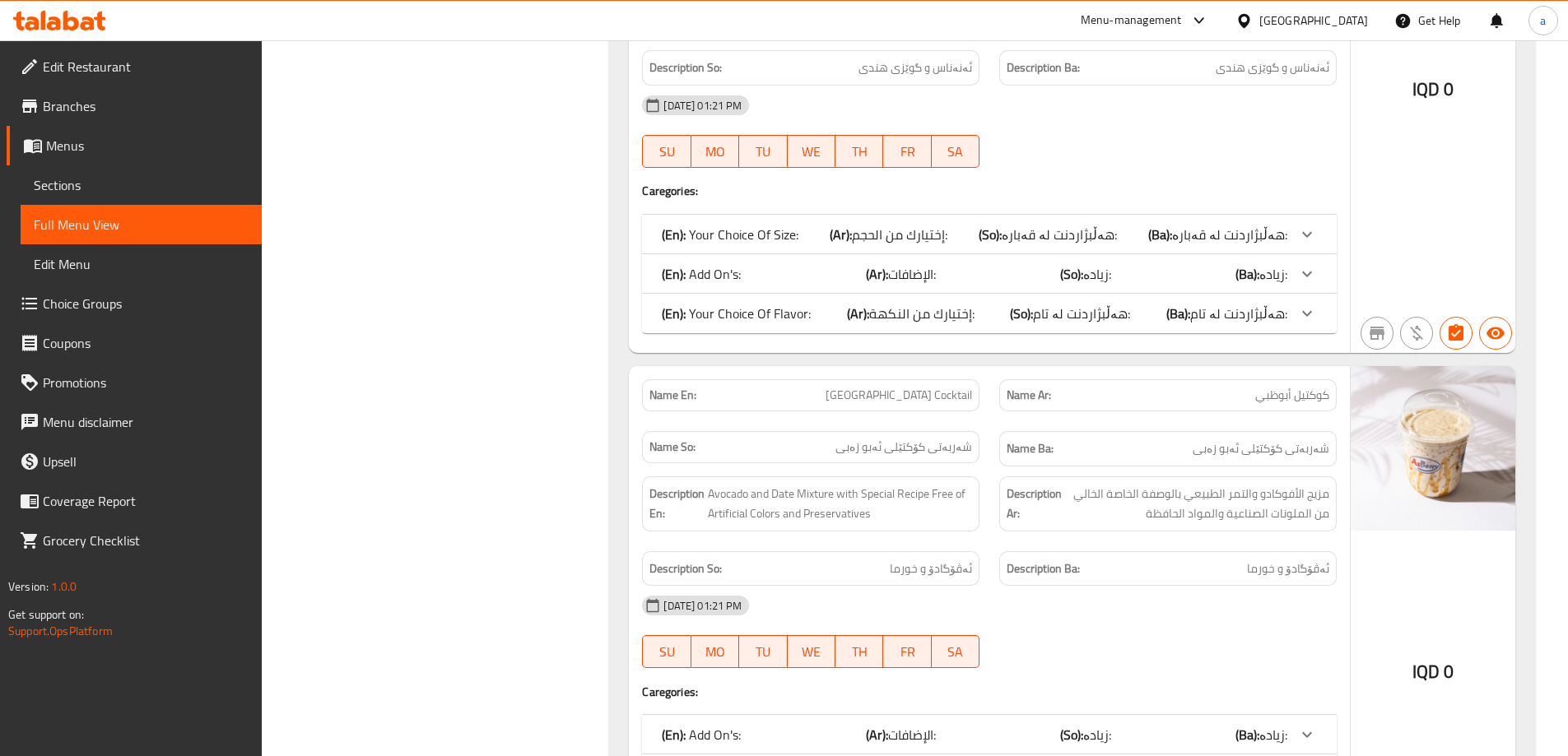
scroll to position [19893, 0]
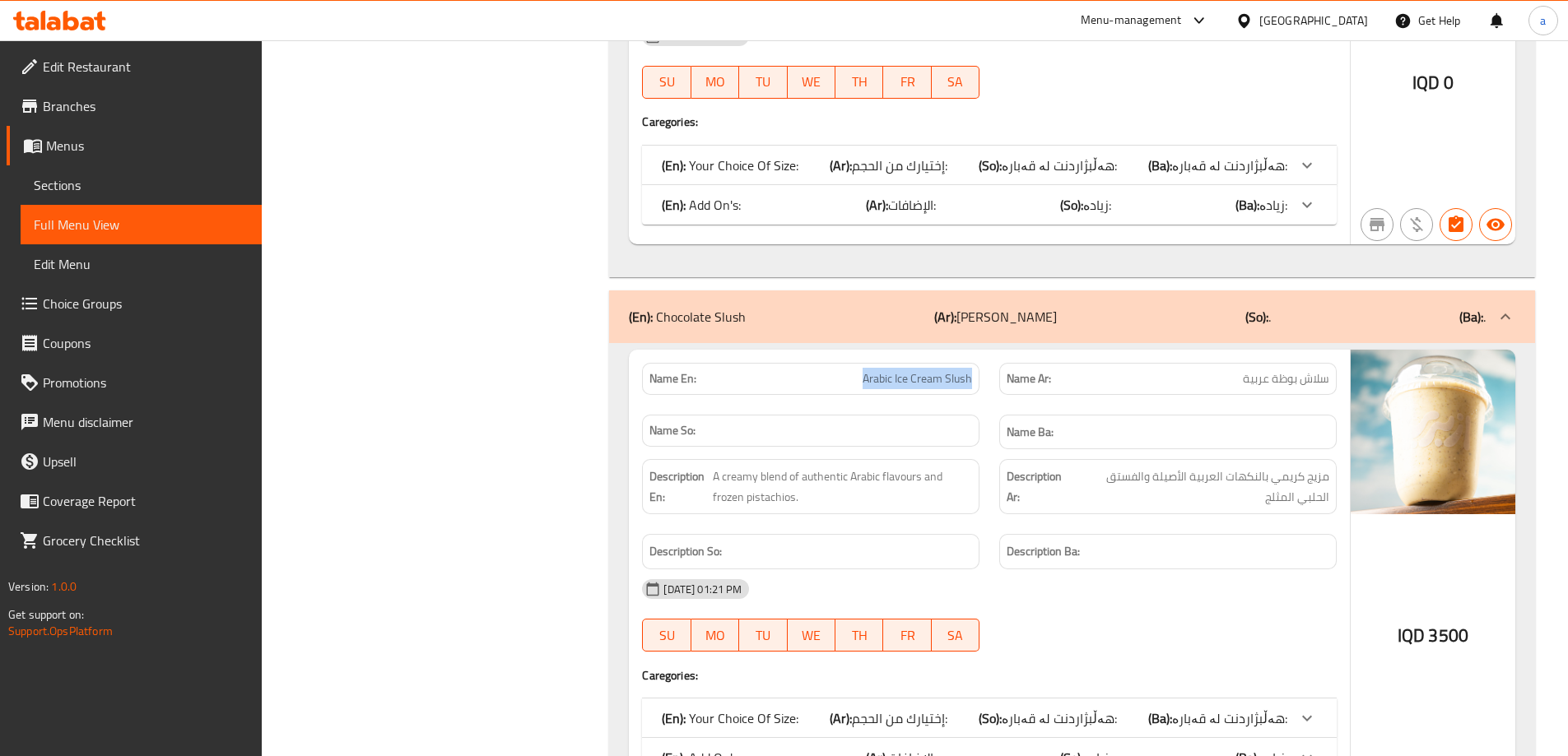
drag, startPoint x: 814, startPoint y: 378, endPoint x: 975, endPoint y: 389, distance: 161.4
click at [975, 389] on div "Name En: Arabic Ice Cream Slush" at bounding box center [810, 379] width 337 height 32
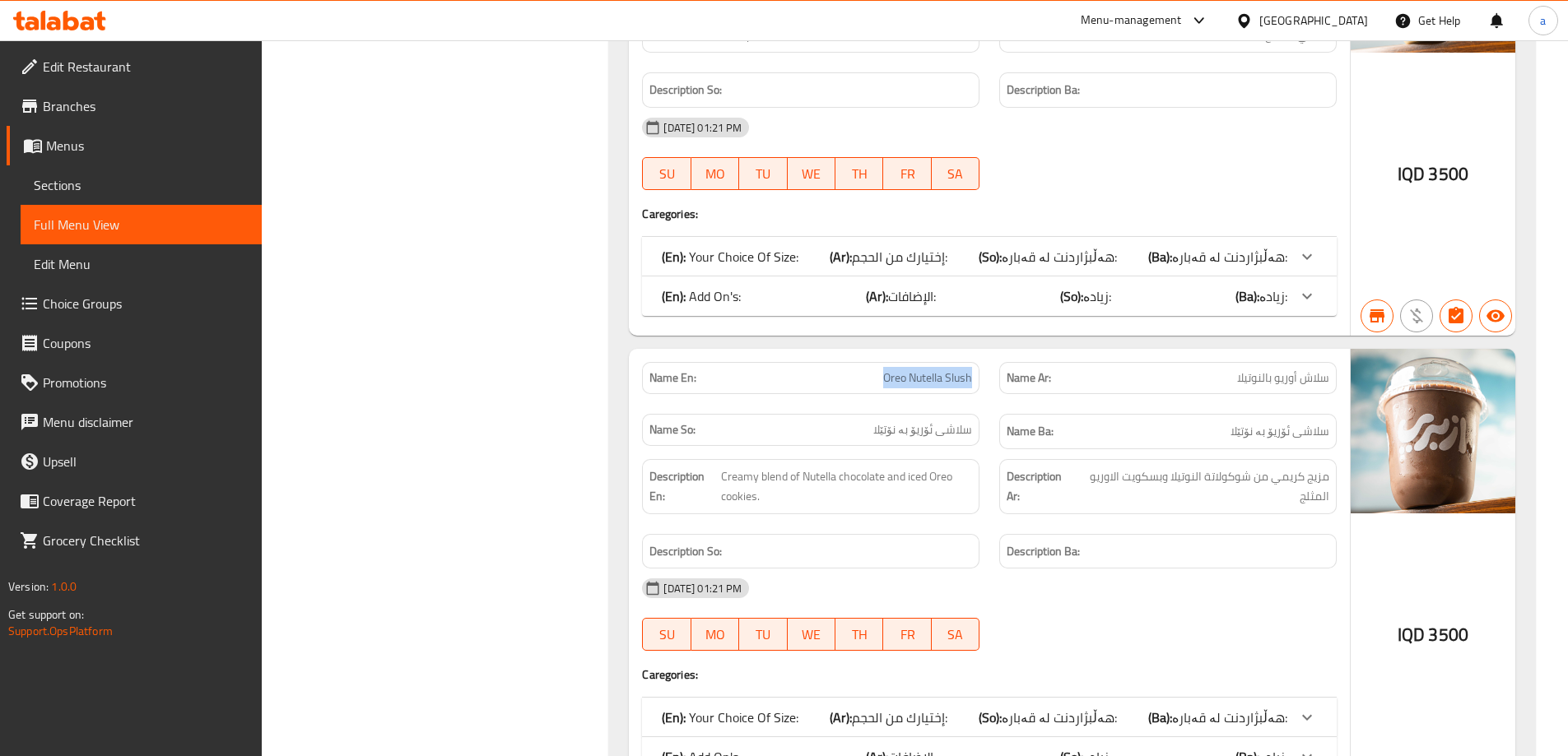
drag, startPoint x: 860, startPoint y: 374, endPoint x: 975, endPoint y: 397, distance: 117.3
click at [975, 397] on div "Name En: Oreo Nutella Slush" at bounding box center [810, 378] width 357 height 52
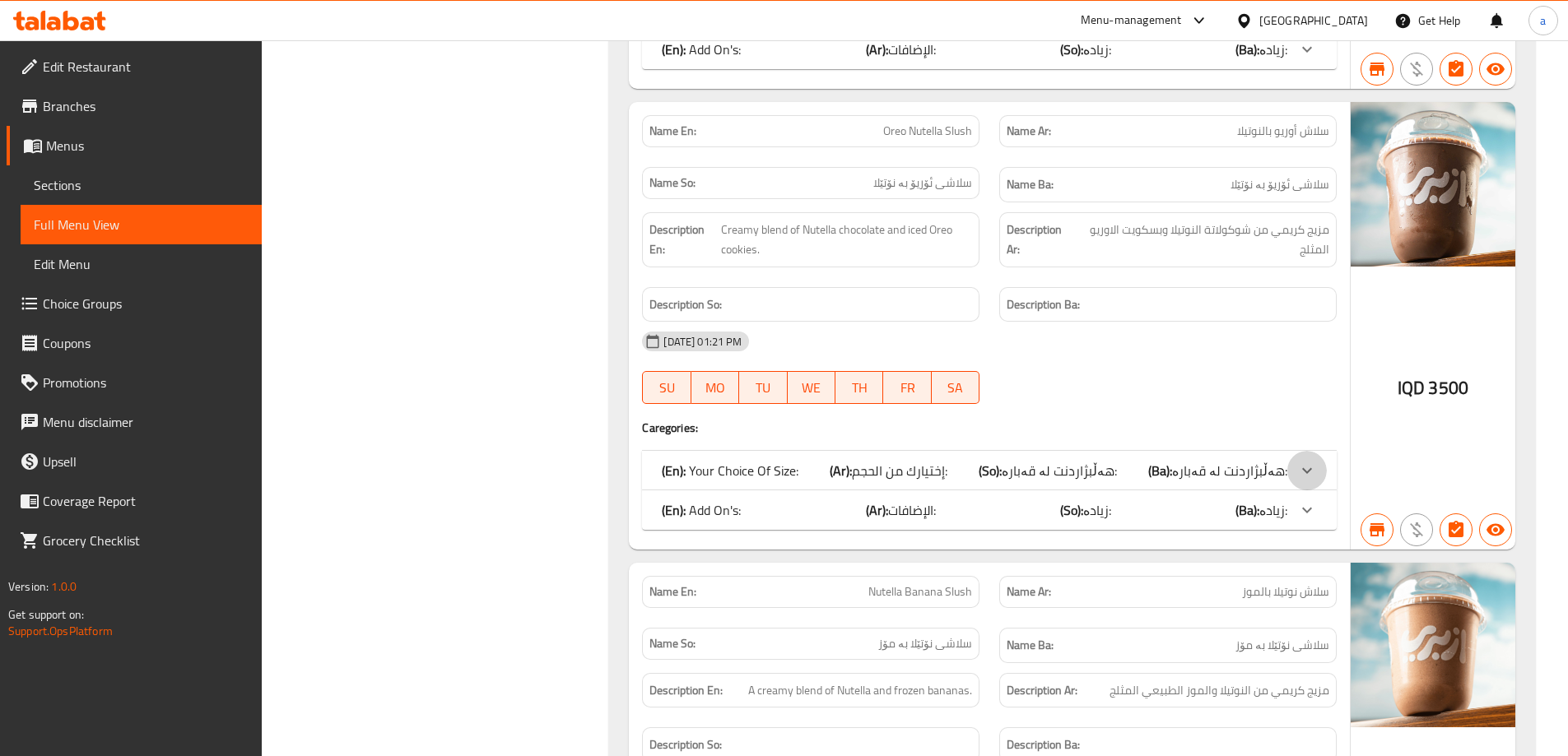
click at [1301, 467] on icon at bounding box center [1307, 470] width 20 height 20
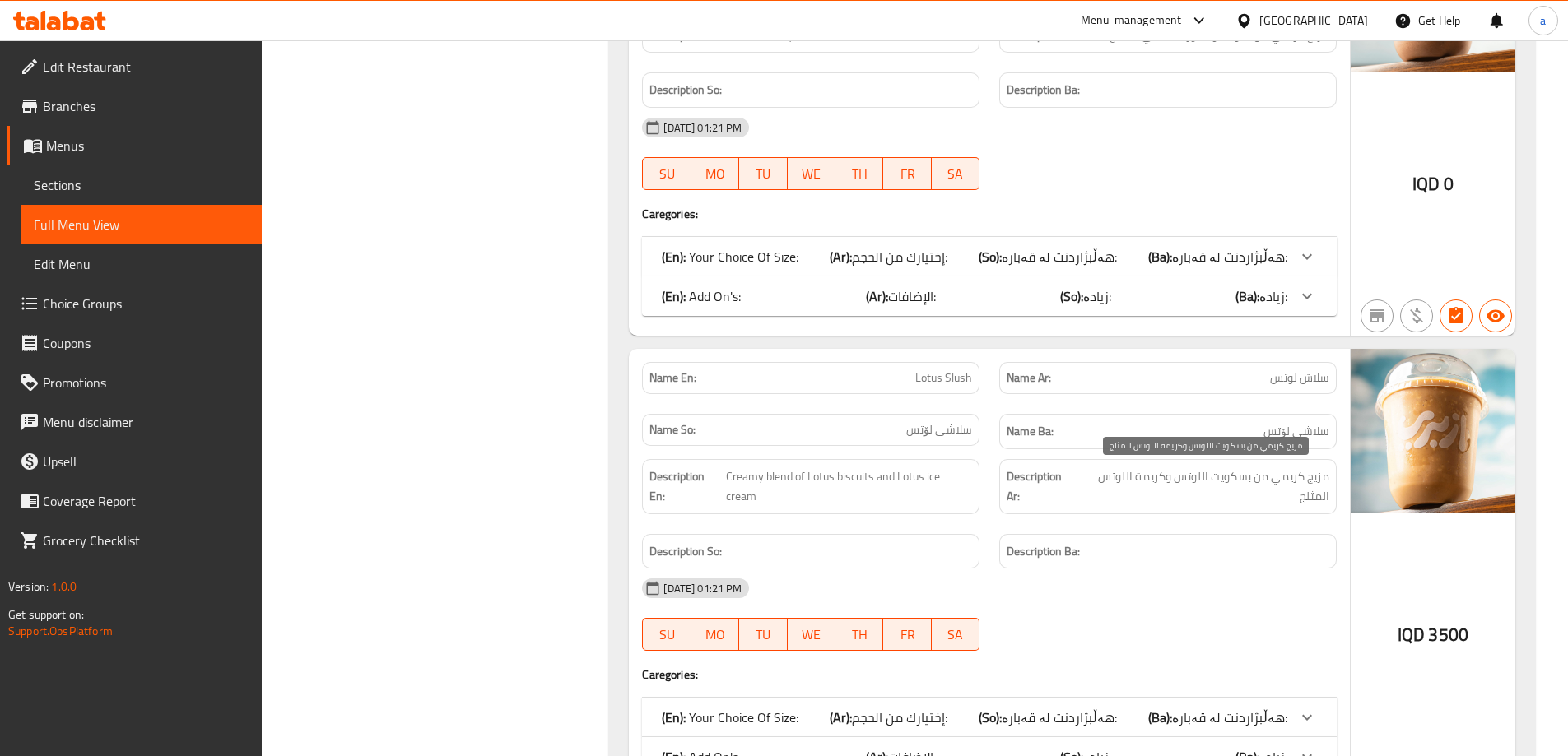
scroll to position [21701, 0]
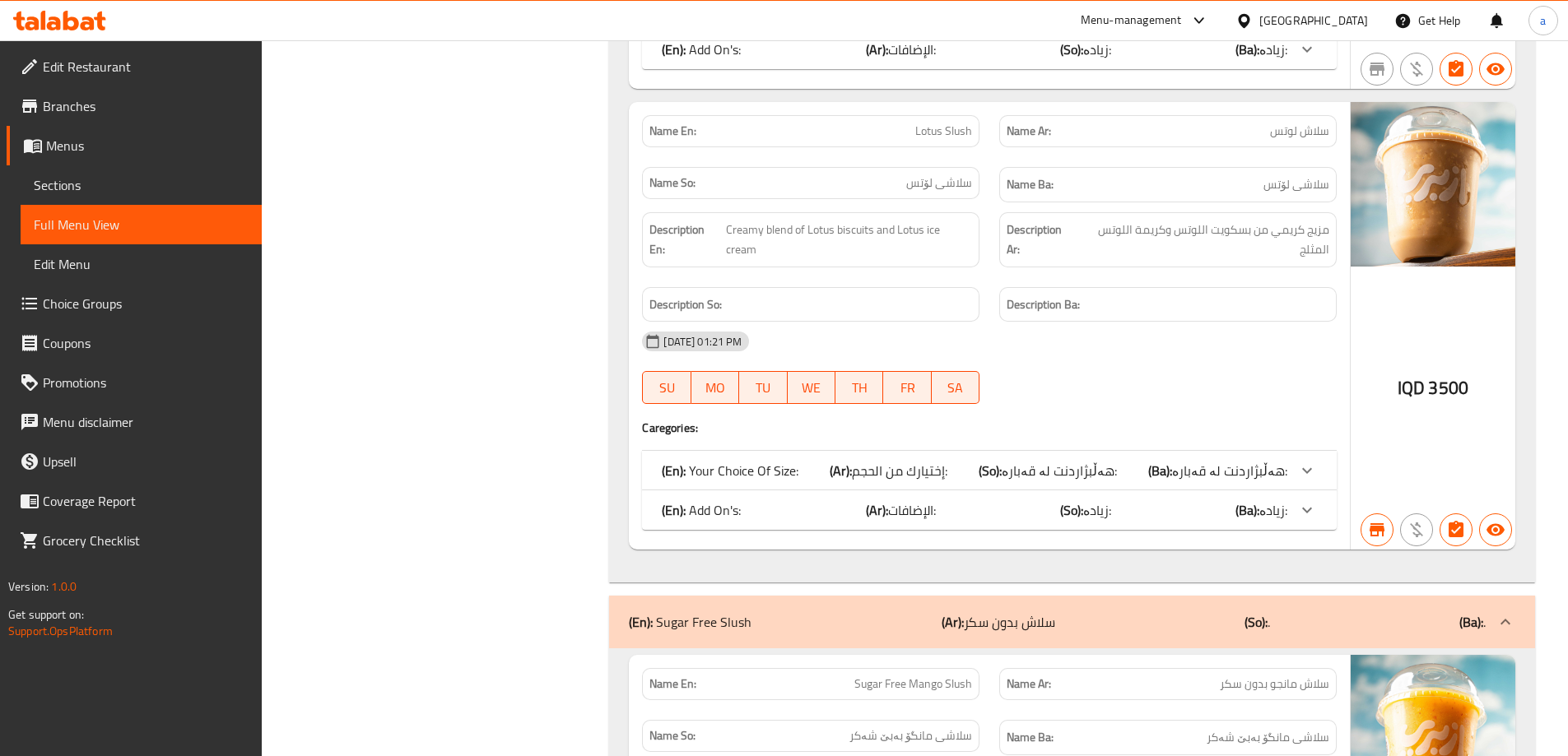
click at [1300, 507] on icon at bounding box center [1307, 510] width 20 height 20
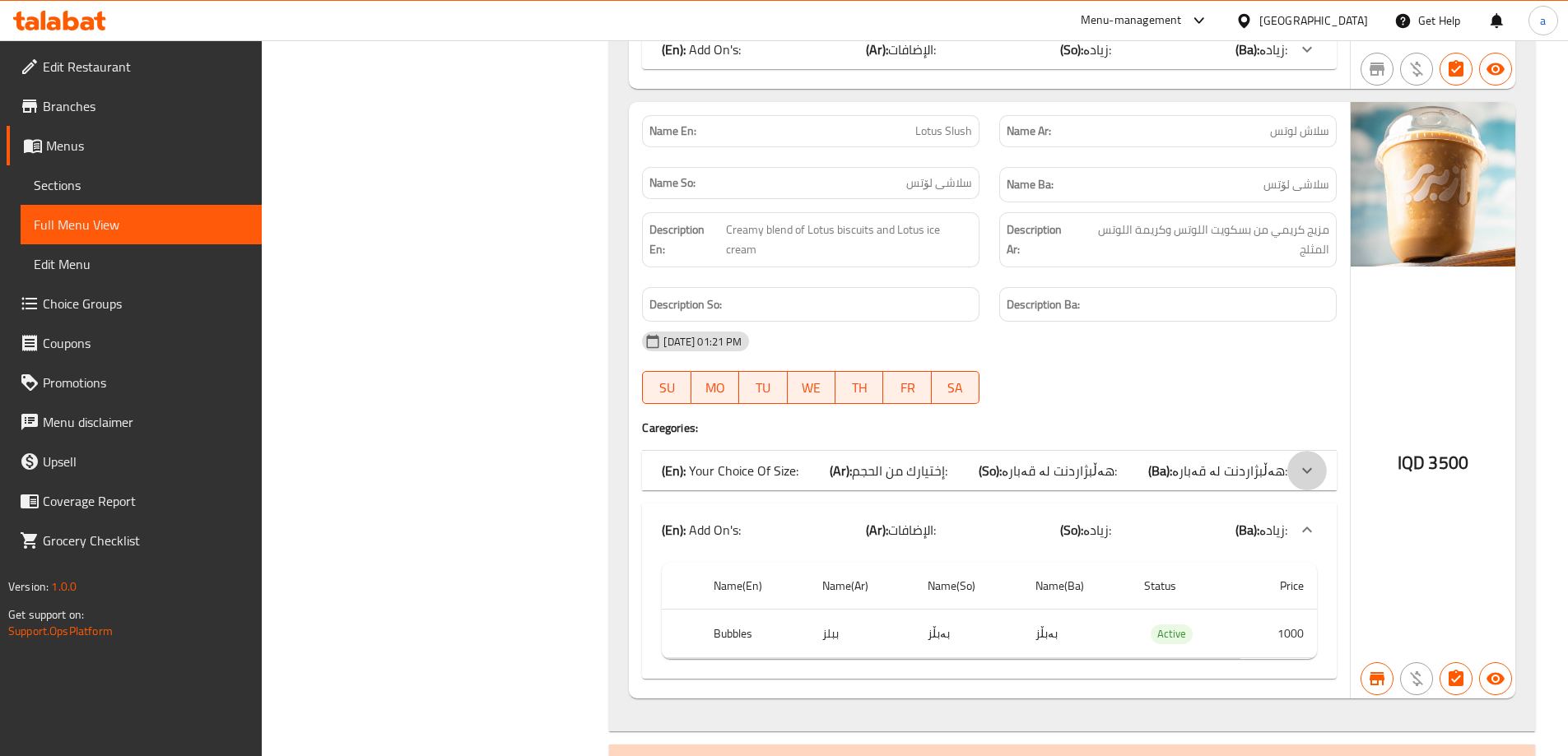
click at [1302, 471] on icon at bounding box center [1307, 470] width 20 height 20
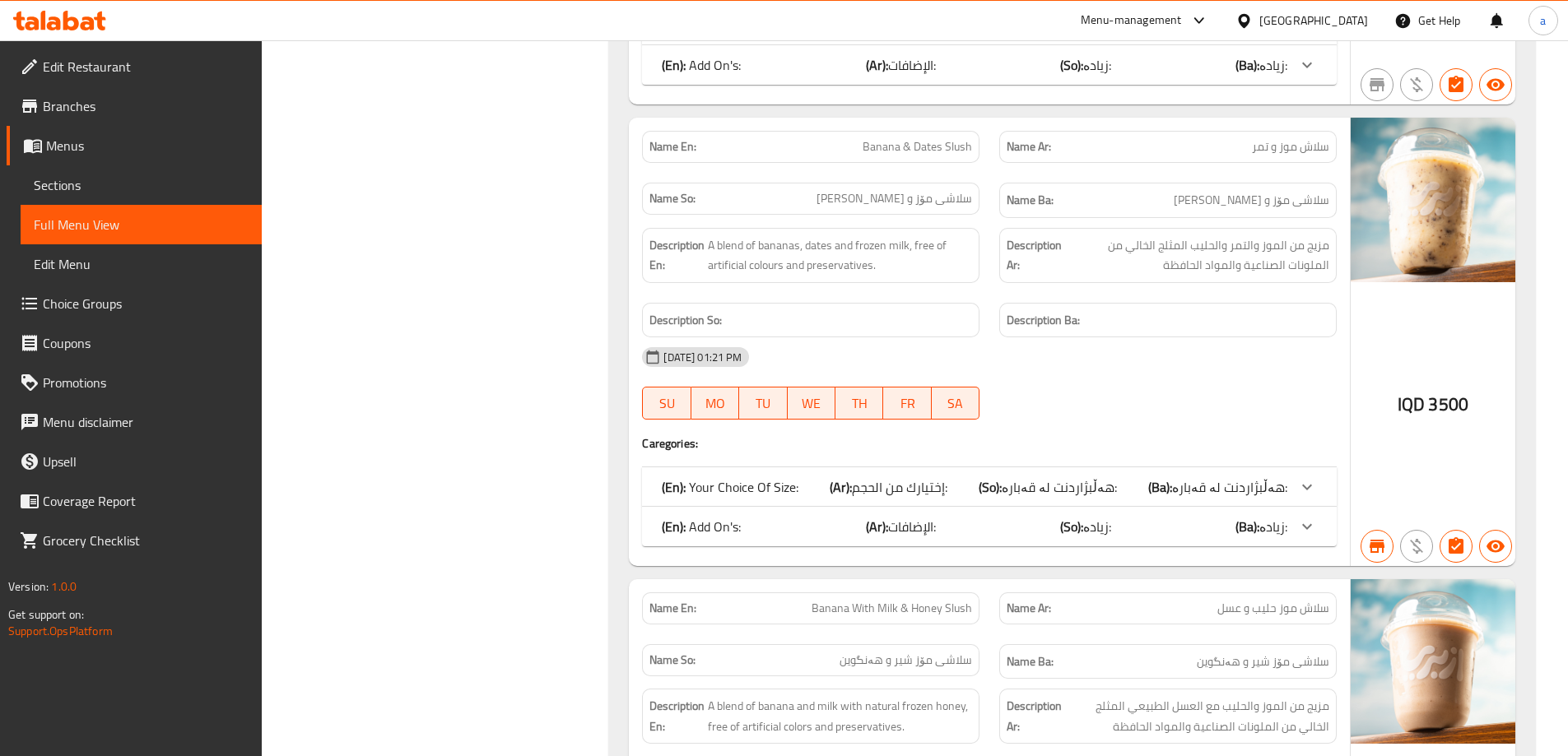
scroll to position [19126, 0]
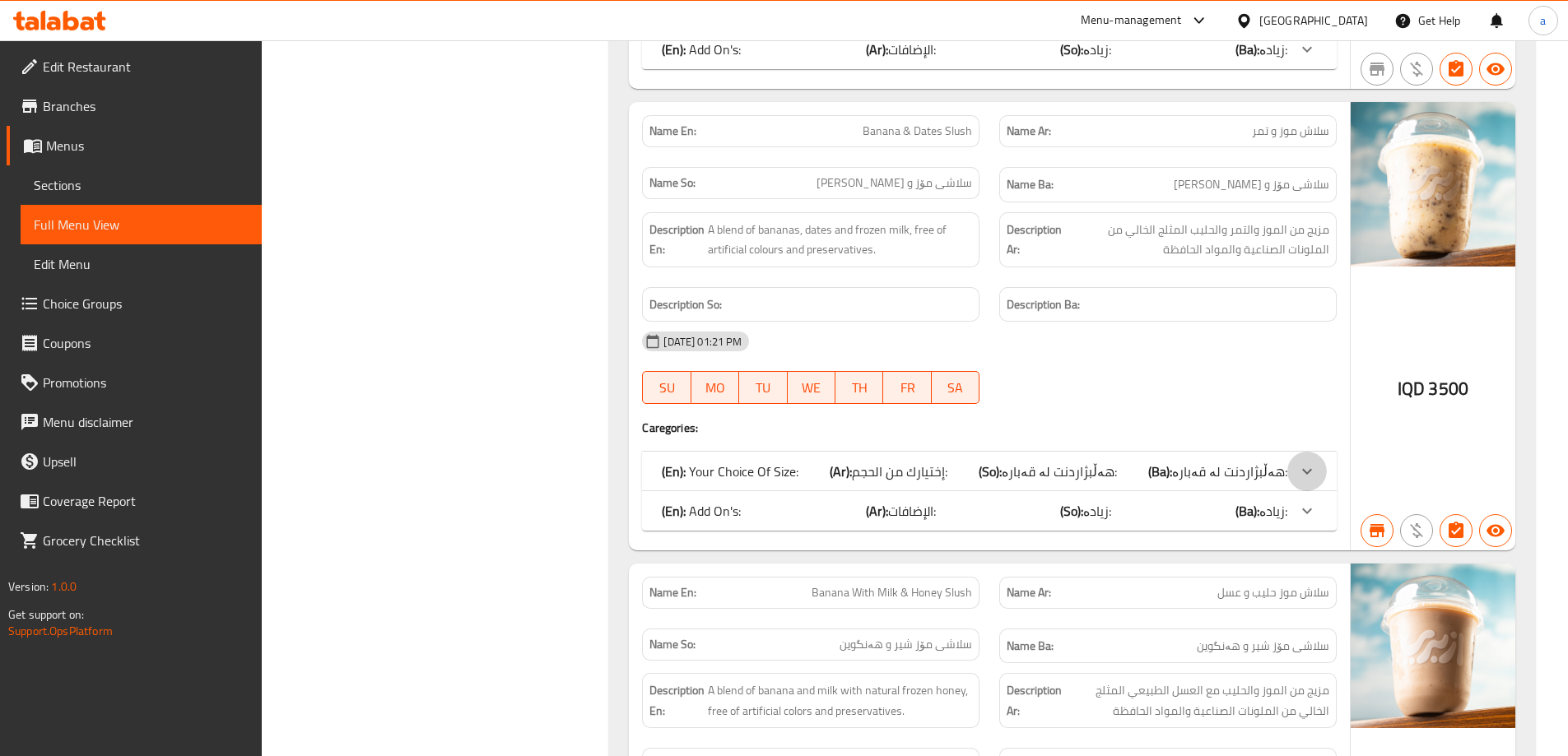
click at [1297, 468] on icon at bounding box center [1307, 471] width 20 height 20
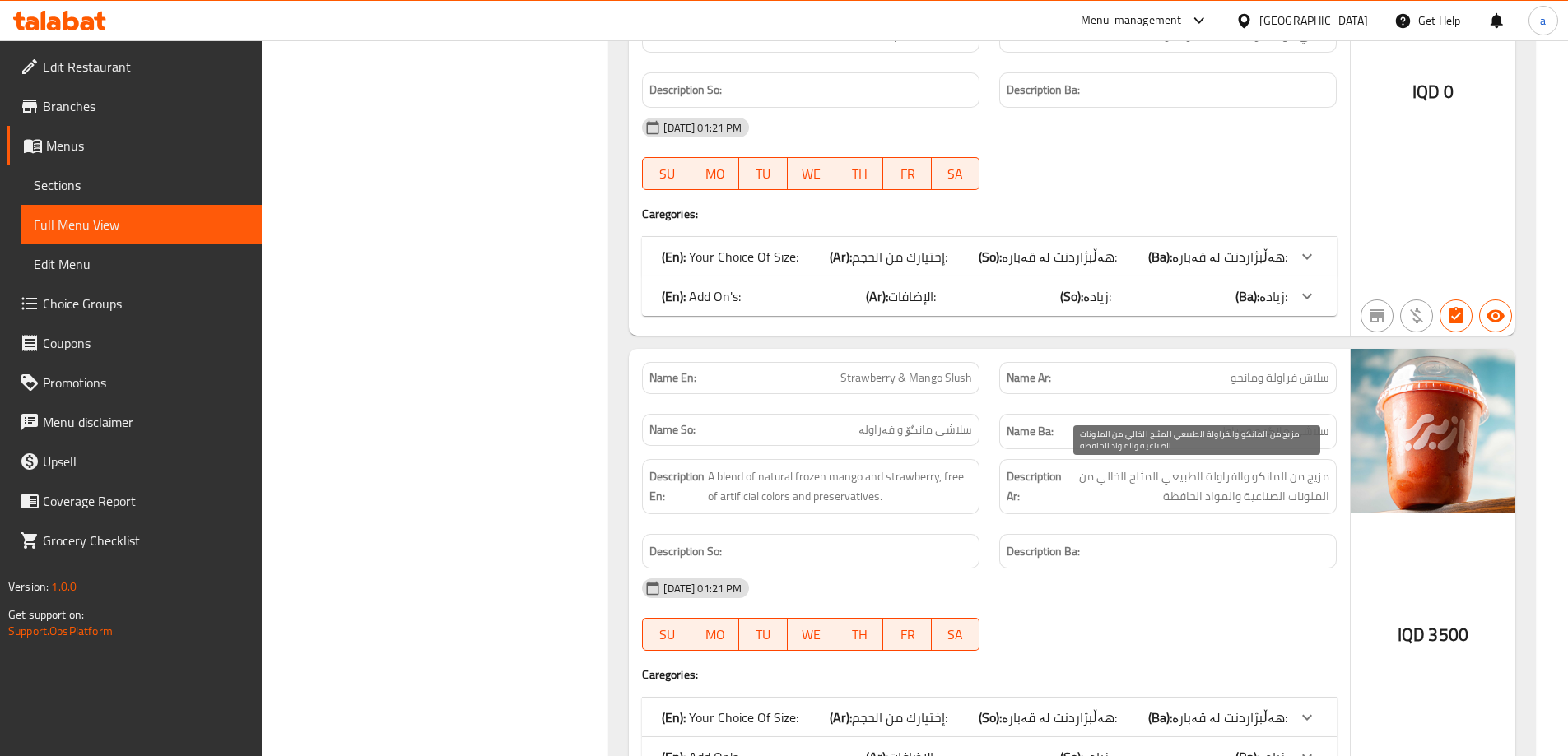
scroll to position [6493, 0]
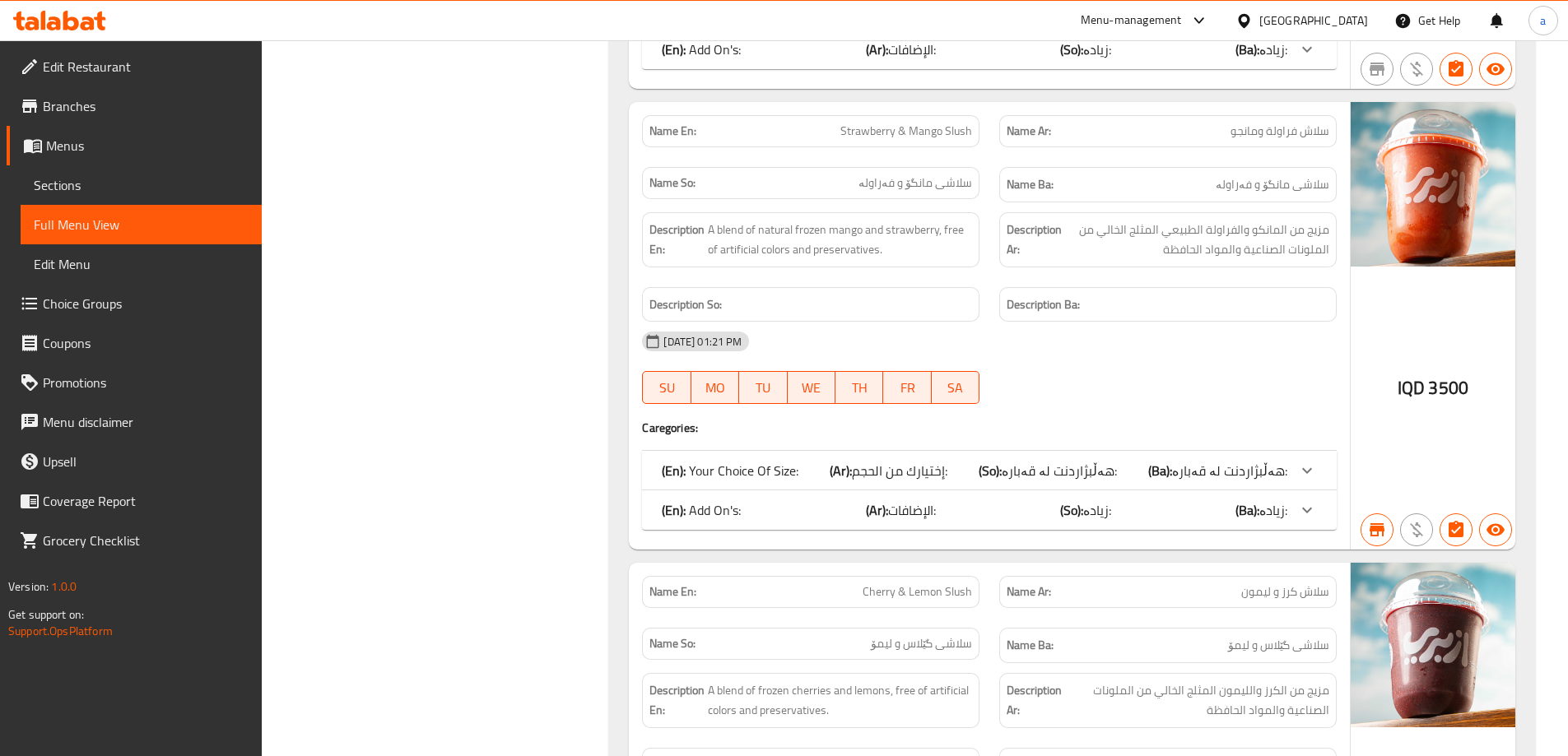
click at [1136, 478] on div "(En): Your Choice Of Size: (Ar): إختيارك من الحجم: (So): هەڵبژاردنت لە قەبارە: …" at bounding box center [974, 470] width 626 height 20
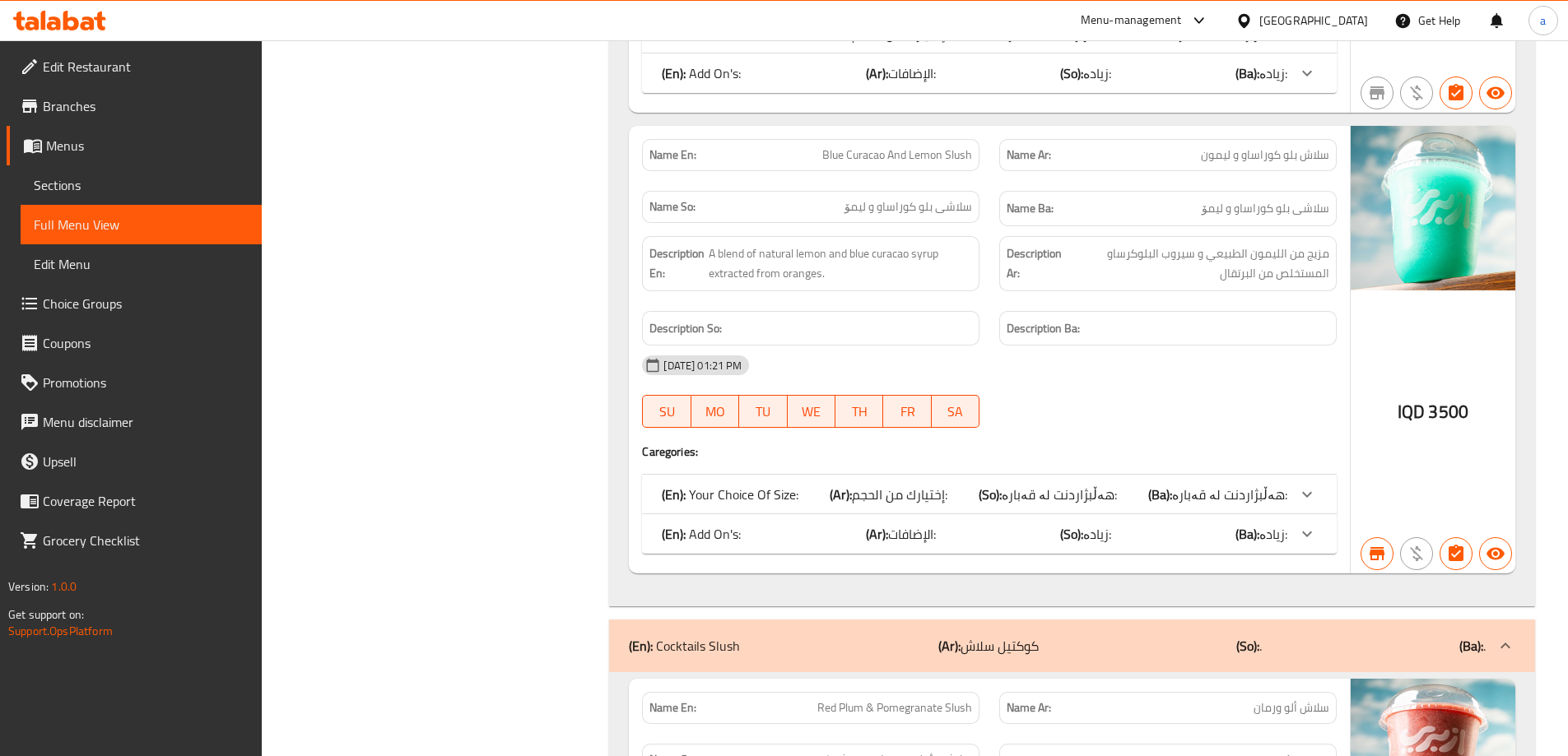
scroll to position [14621, 0]
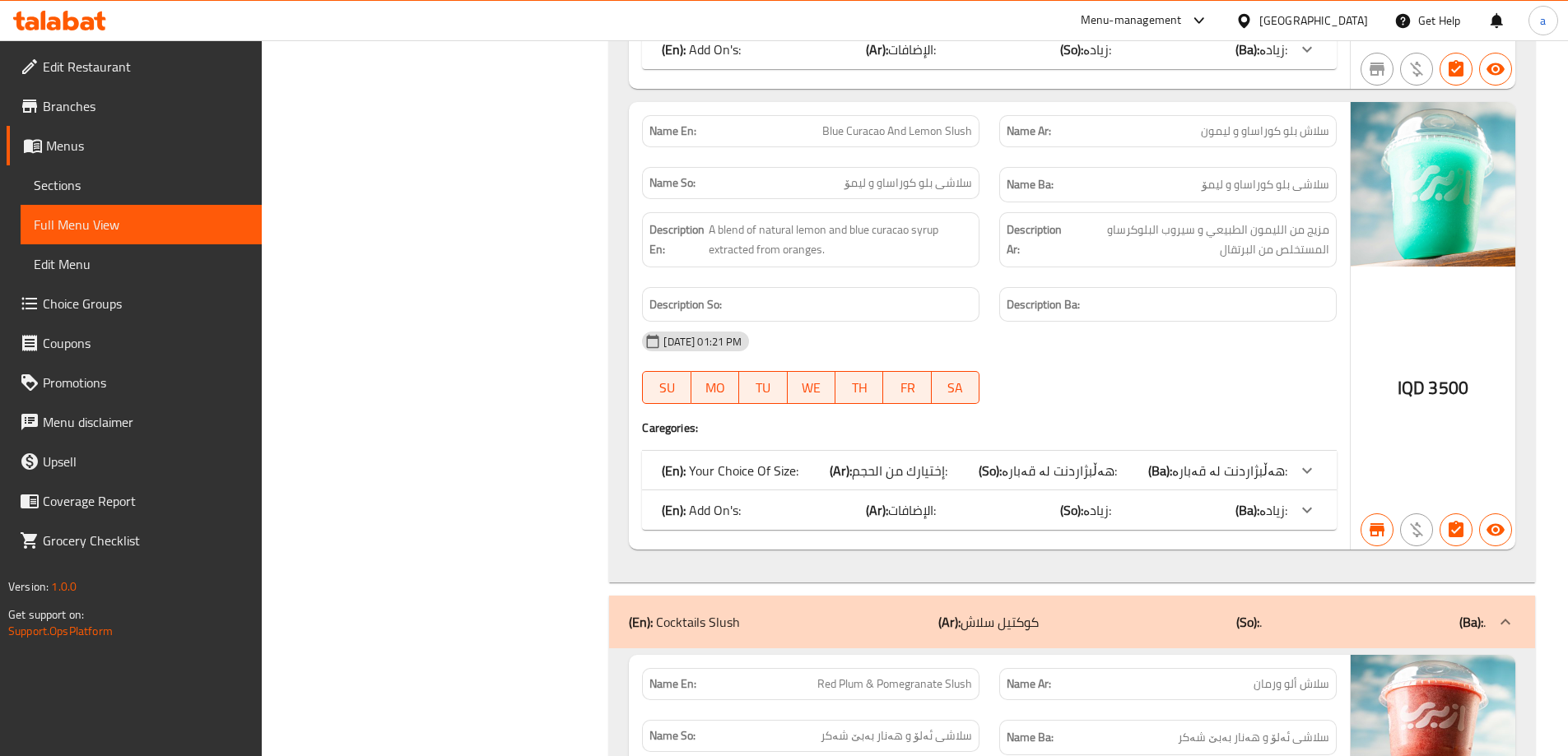
click at [1265, 469] on span "هەڵبژاردنت لە قەبارە:" at bounding box center [1230, 470] width 116 height 25
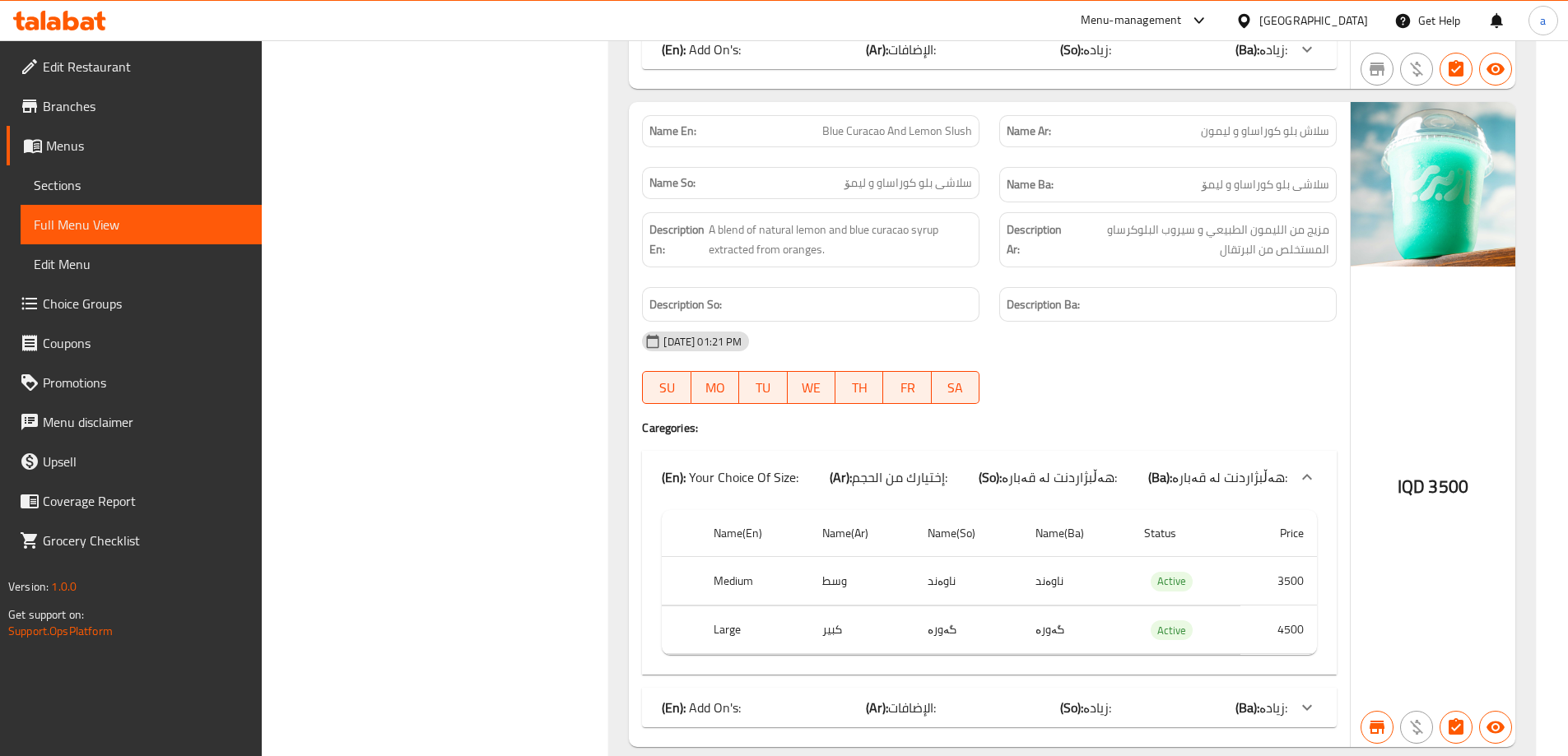
click at [1284, 467] on span "هەڵبژاردنت لە قەبارە:" at bounding box center [1230, 477] width 116 height 25
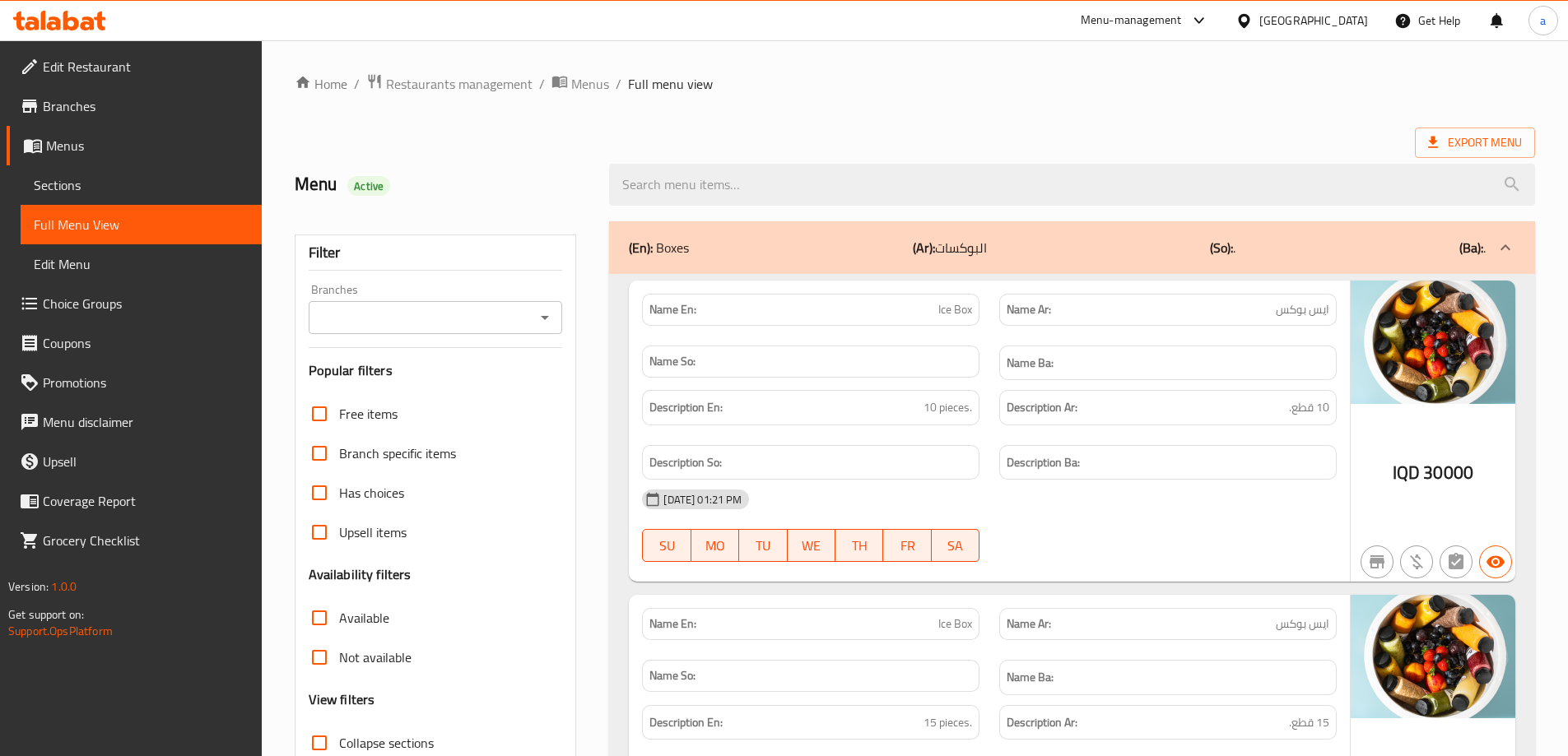
click at [135, 184] on span "Sections" at bounding box center [141, 185] width 215 height 20
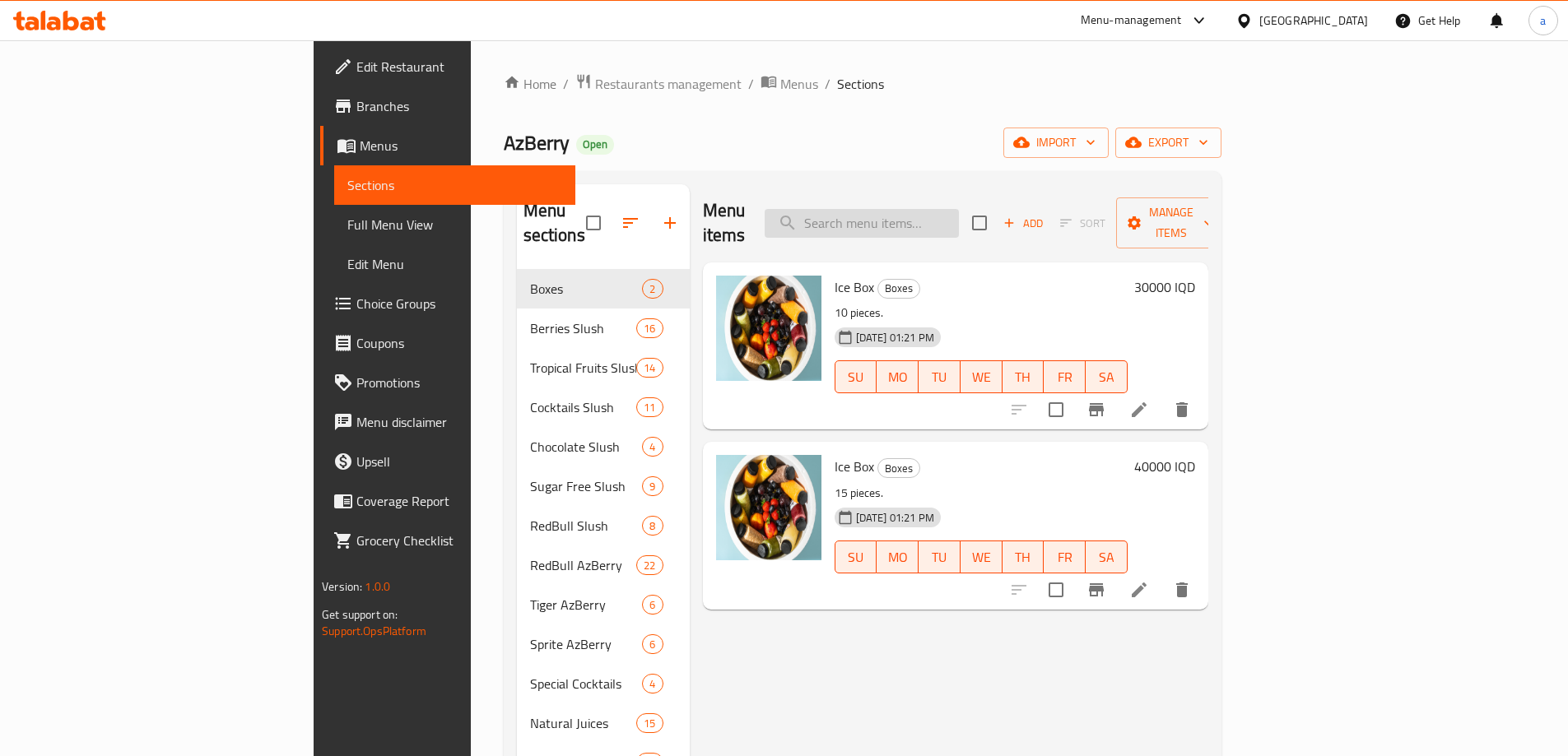
click at [959, 217] on input "search" at bounding box center [861, 223] width 194 height 28
paste input "Oreo Nutella Slush"
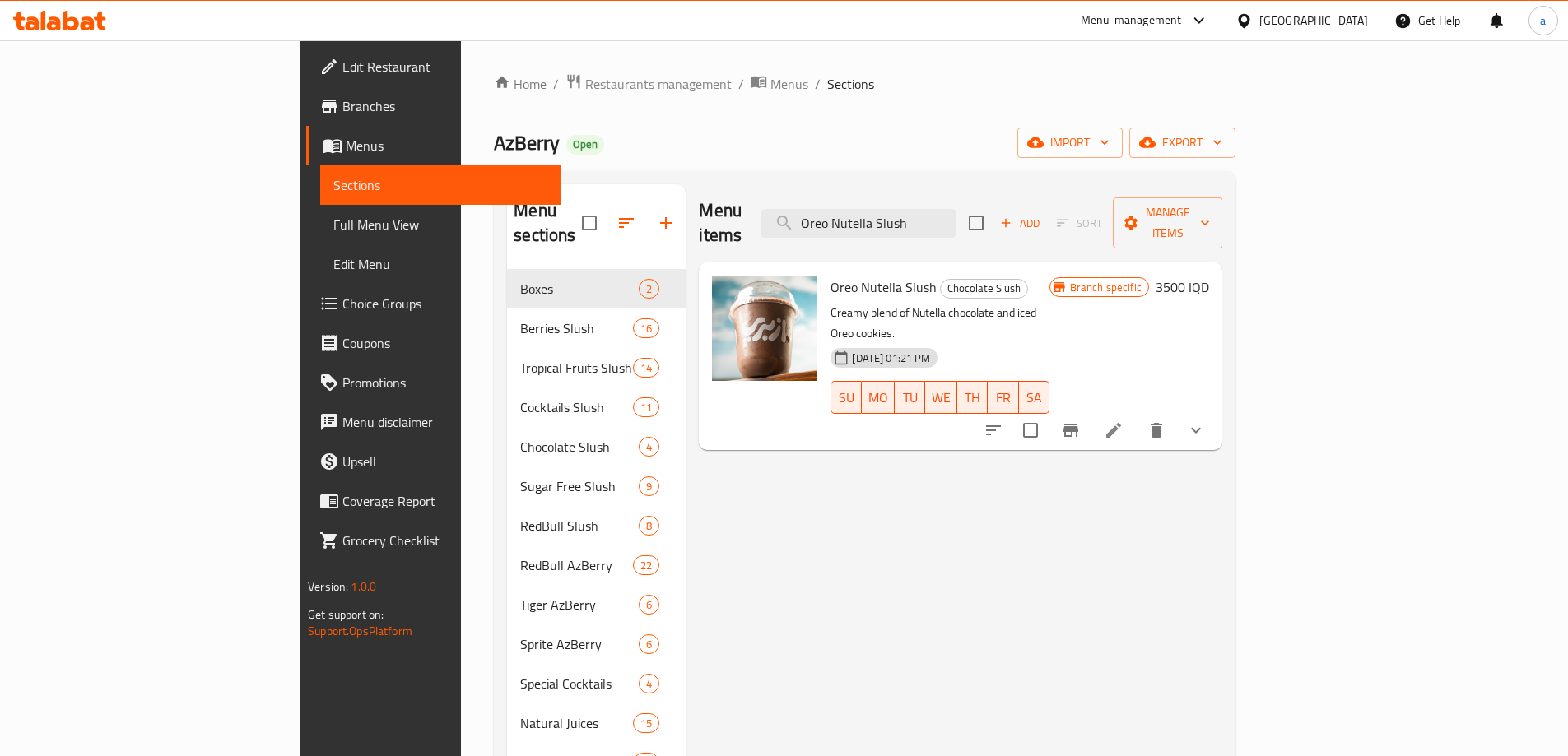
type input "Oreo Nutella Slush"
click at [1209, 275] on h6 "3500 IQD" at bounding box center [1182, 287] width 54 height 23
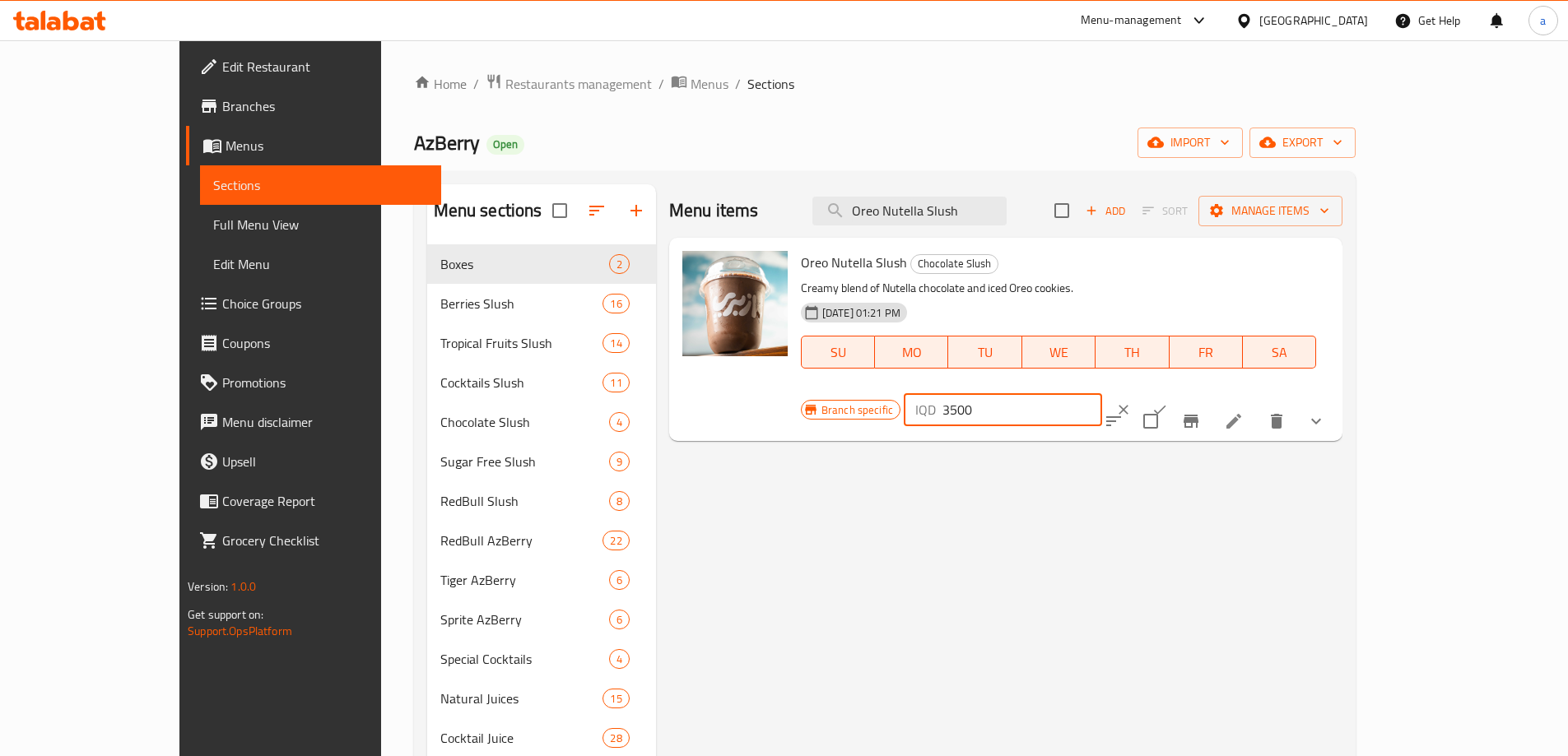
drag, startPoint x: 1338, startPoint y: 273, endPoint x: 1241, endPoint y: 275, distance: 97.0
click at [1201, 392] on div "Branch specific IQD 3500 ​" at bounding box center [1001, 410] width 400 height 36
click at [1178, 392] on button "ok" at bounding box center [1160, 410] width 36 height 36
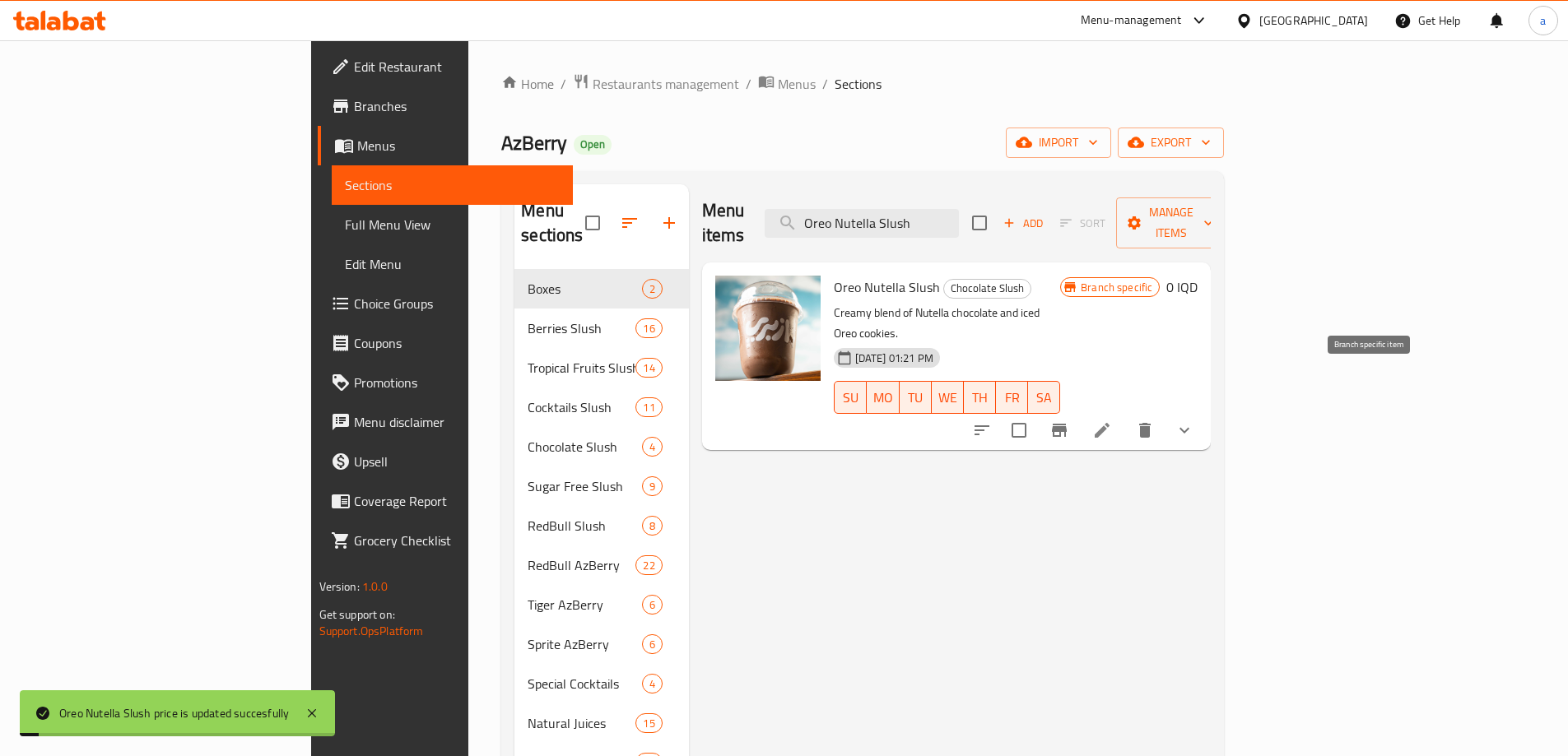
click at [1079, 411] on button "Branch-specific-item" at bounding box center [1059, 431] width 40 height 40
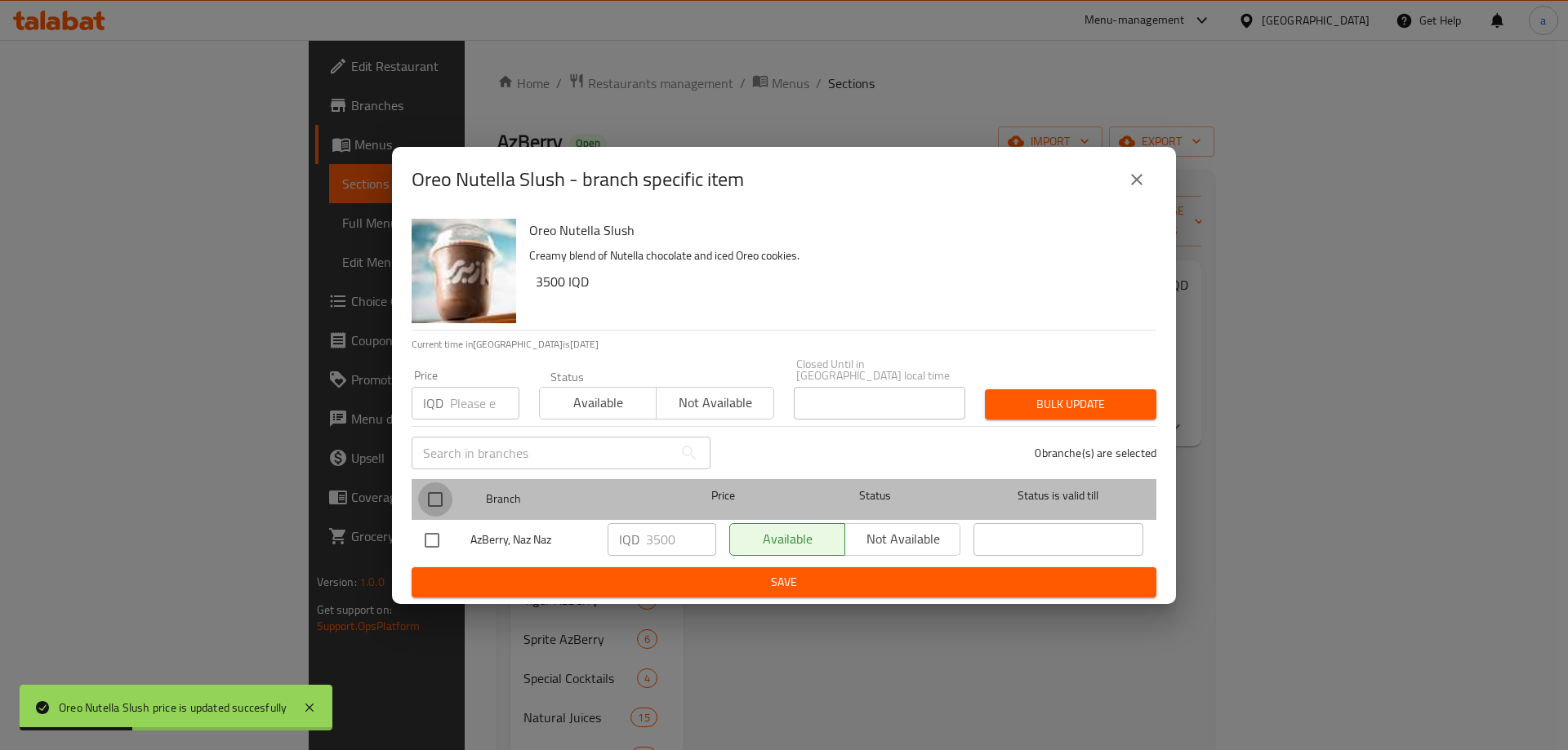
click at [440, 484] on input "checkbox" at bounding box center [435, 500] width 34 height 34
checkbox input "true"
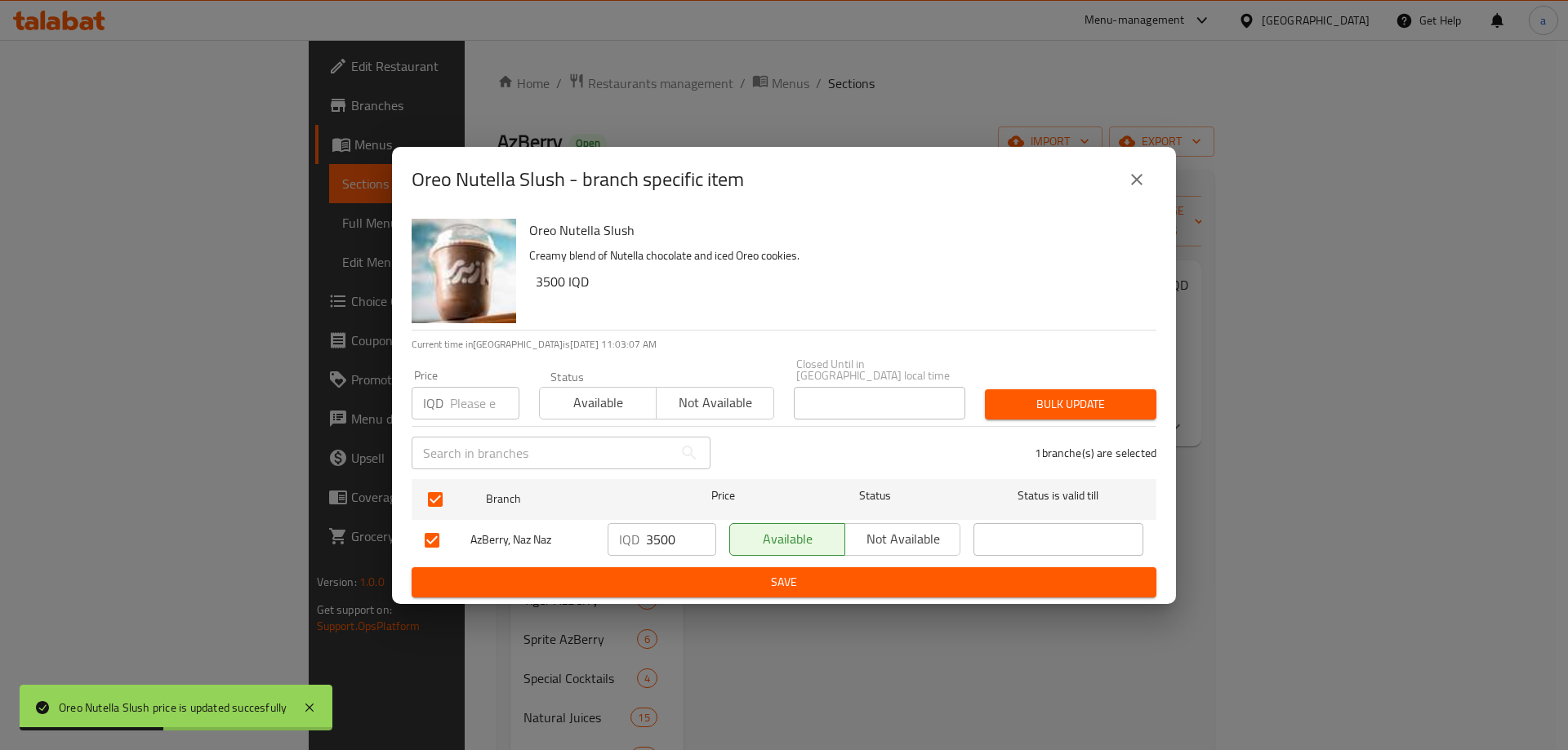
click at [662, 539] on input "3500" at bounding box center [681, 539] width 70 height 33
click at [662, 538] on input "3500" at bounding box center [681, 539] width 70 height 33
type input "0"
click at [992, 577] on span "Save" at bounding box center [784, 582] width 718 height 21
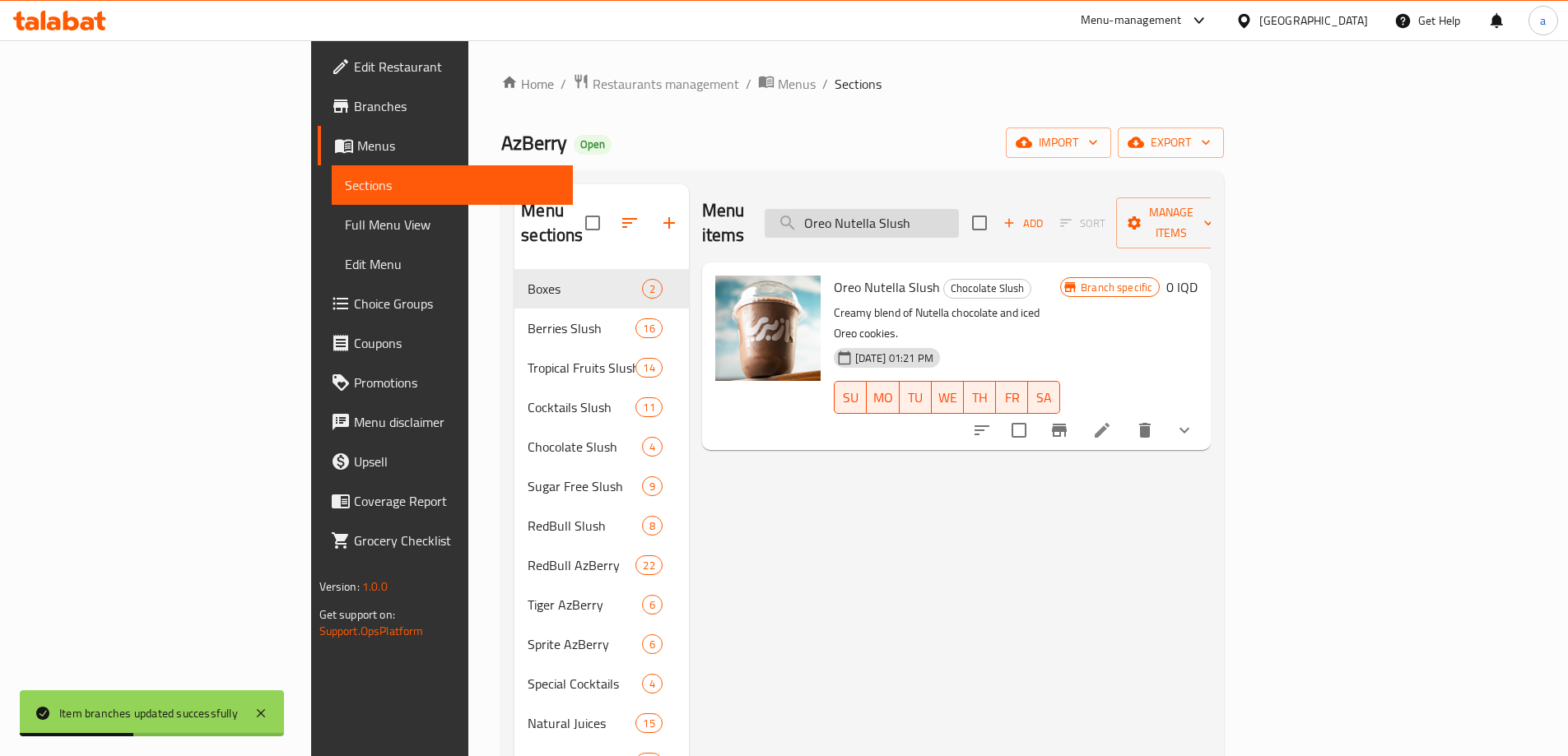
click at [959, 217] on input "Oreo Nutella Slush" at bounding box center [861, 223] width 194 height 28
paste input "Lotus"
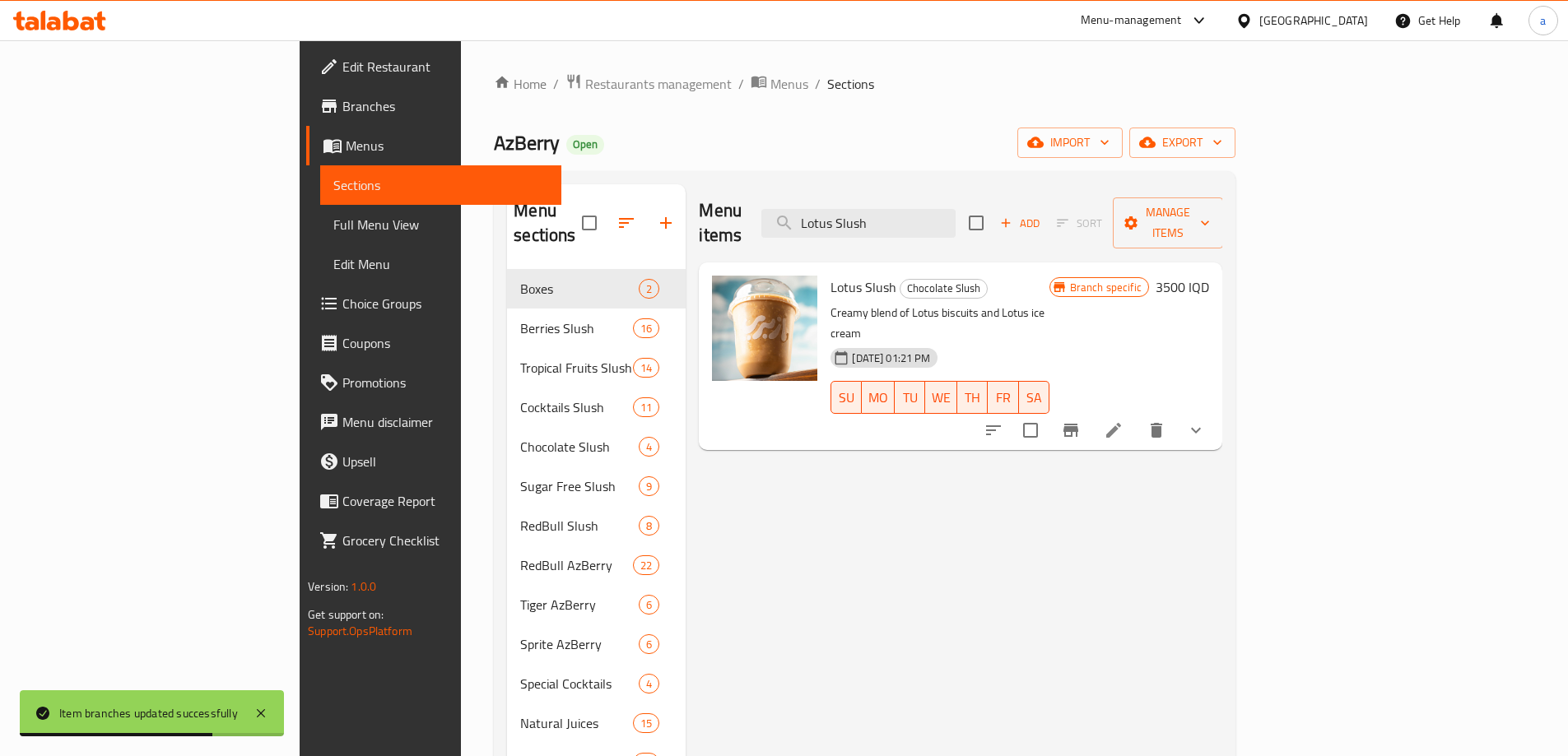
type input "Lotus Slush"
click at [1209, 275] on h6 "3500 IQD" at bounding box center [1182, 287] width 54 height 23
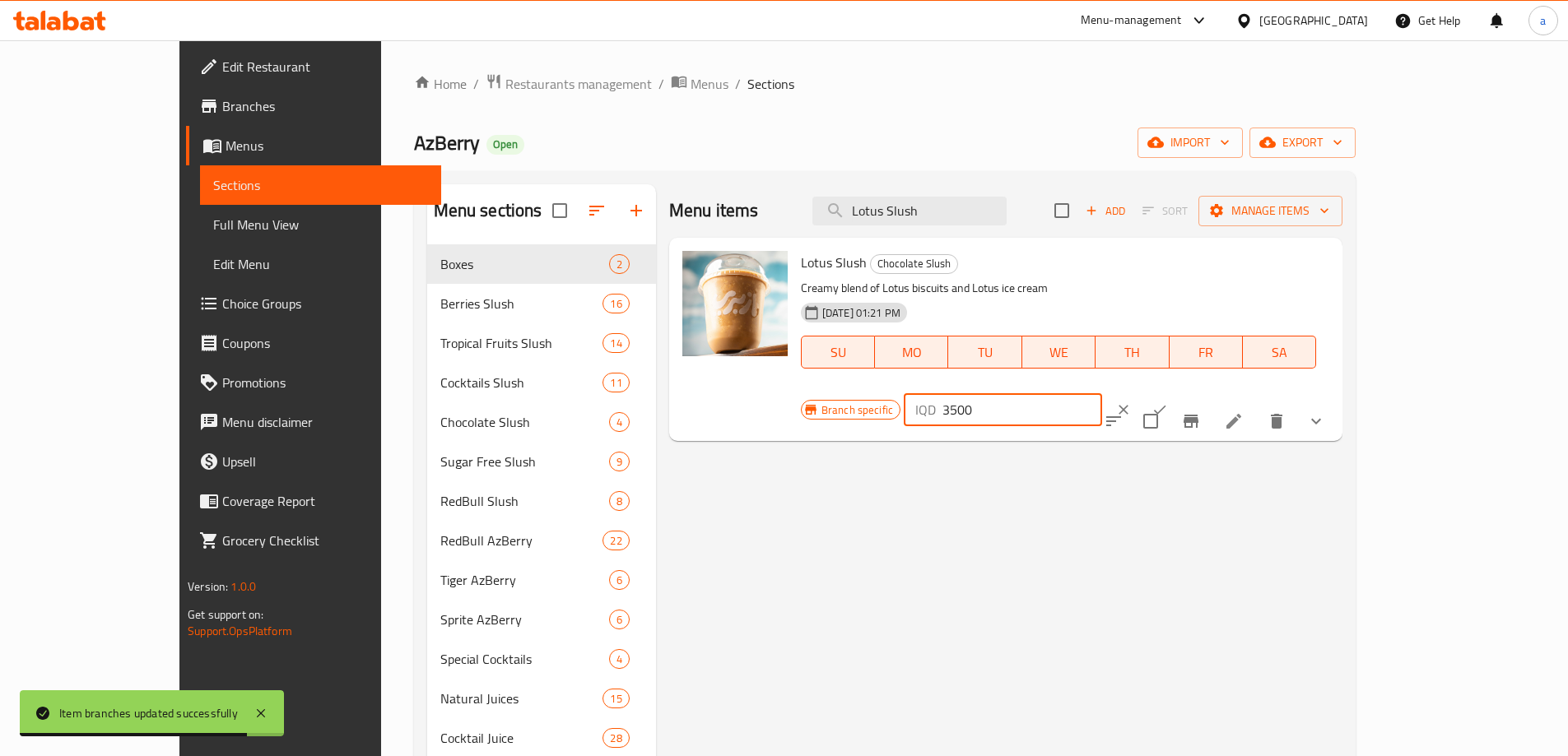
drag, startPoint x: 1353, startPoint y: 267, endPoint x: 1230, endPoint y: 268, distance: 123.0
click at [1201, 392] on div "Branch specific IQD 3500 ​" at bounding box center [1001, 410] width 400 height 36
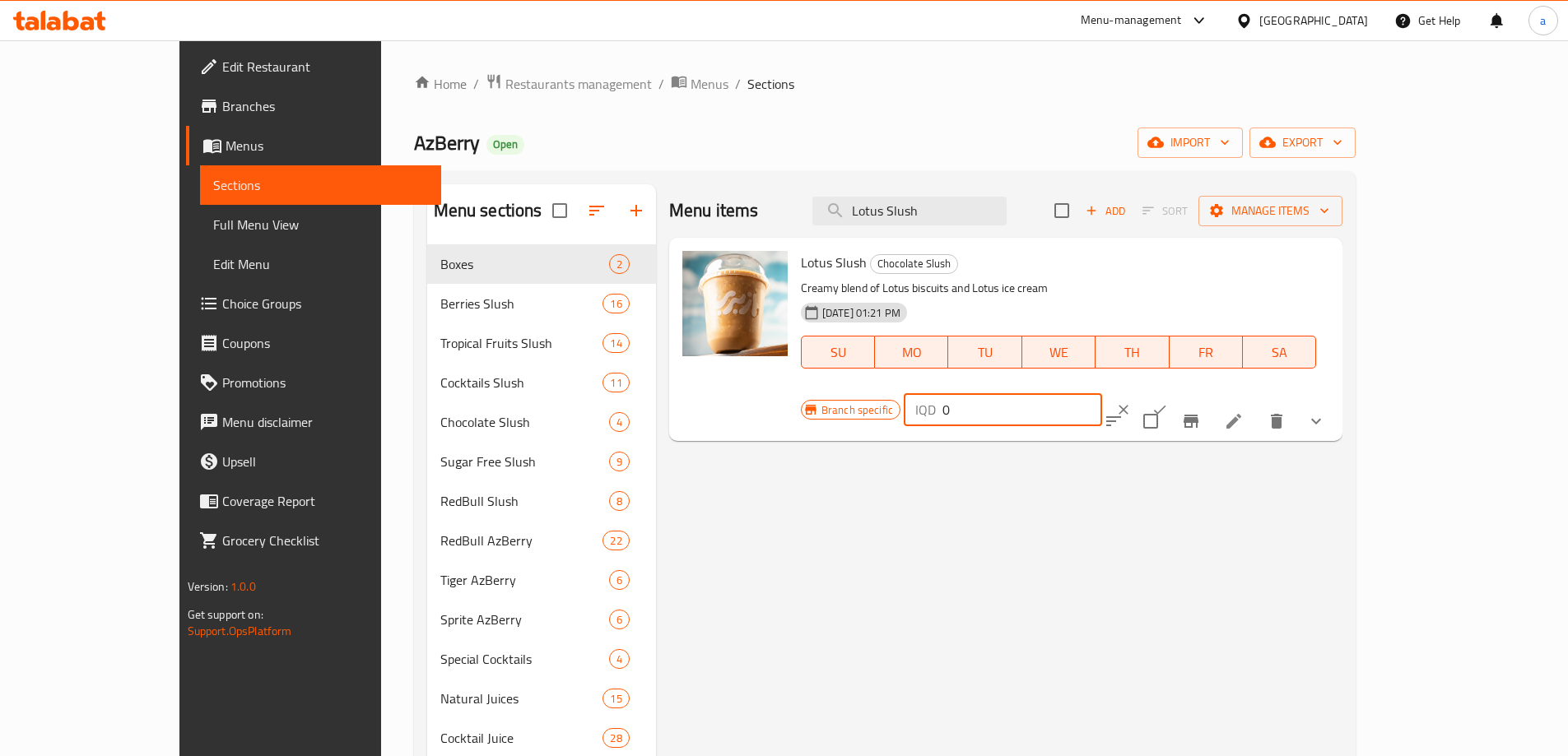
type input "0"
click at [1178, 392] on button "ok" at bounding box center [1160, 410] width 36 height 36
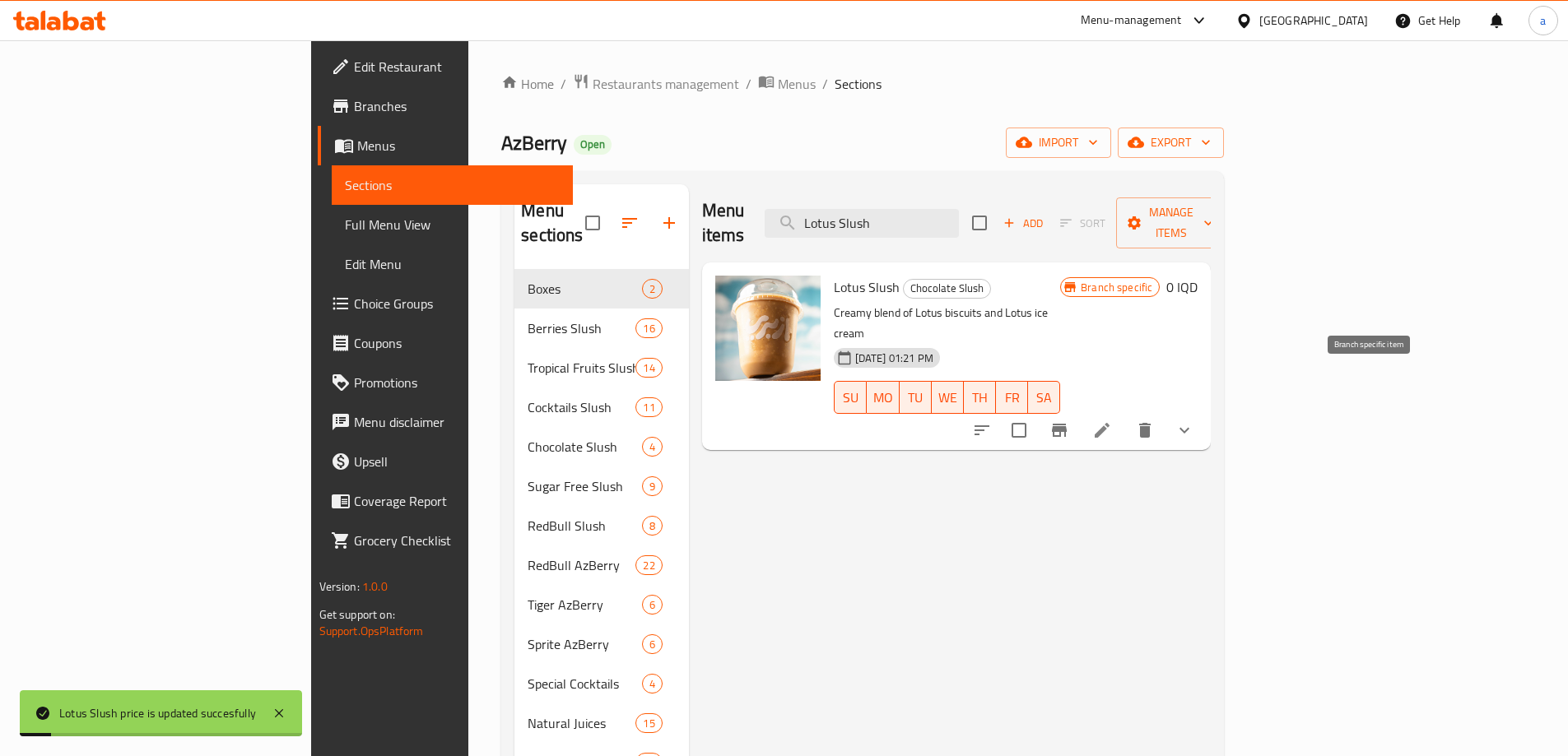
click at [1069, 420] on icon "Branch-specific-item" at bounding box center [1059, 430] width 20 height 20
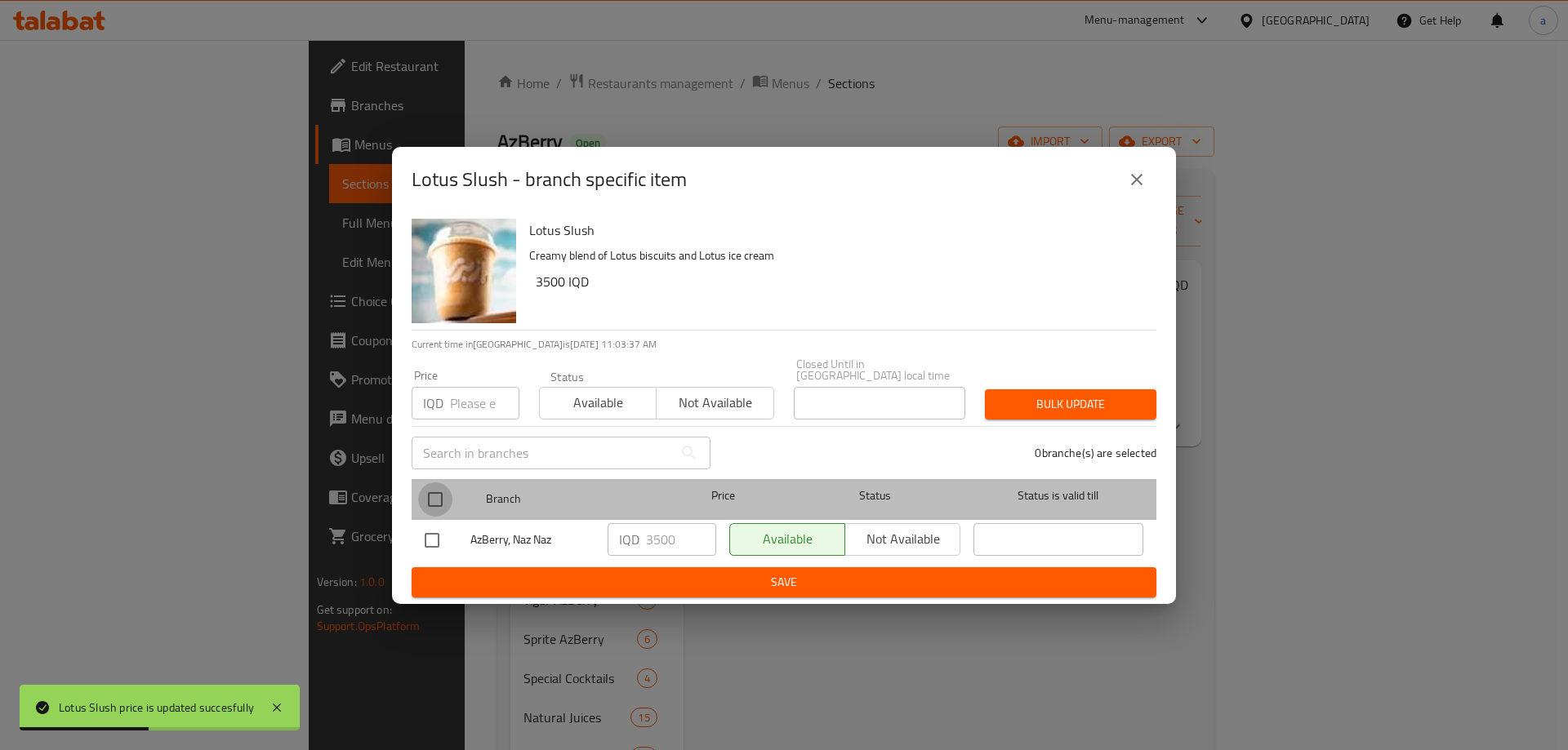
click at [448, 491] on input "checkbox" at bounding box center [435, 500] width 34 height 34
checkbox input "true"
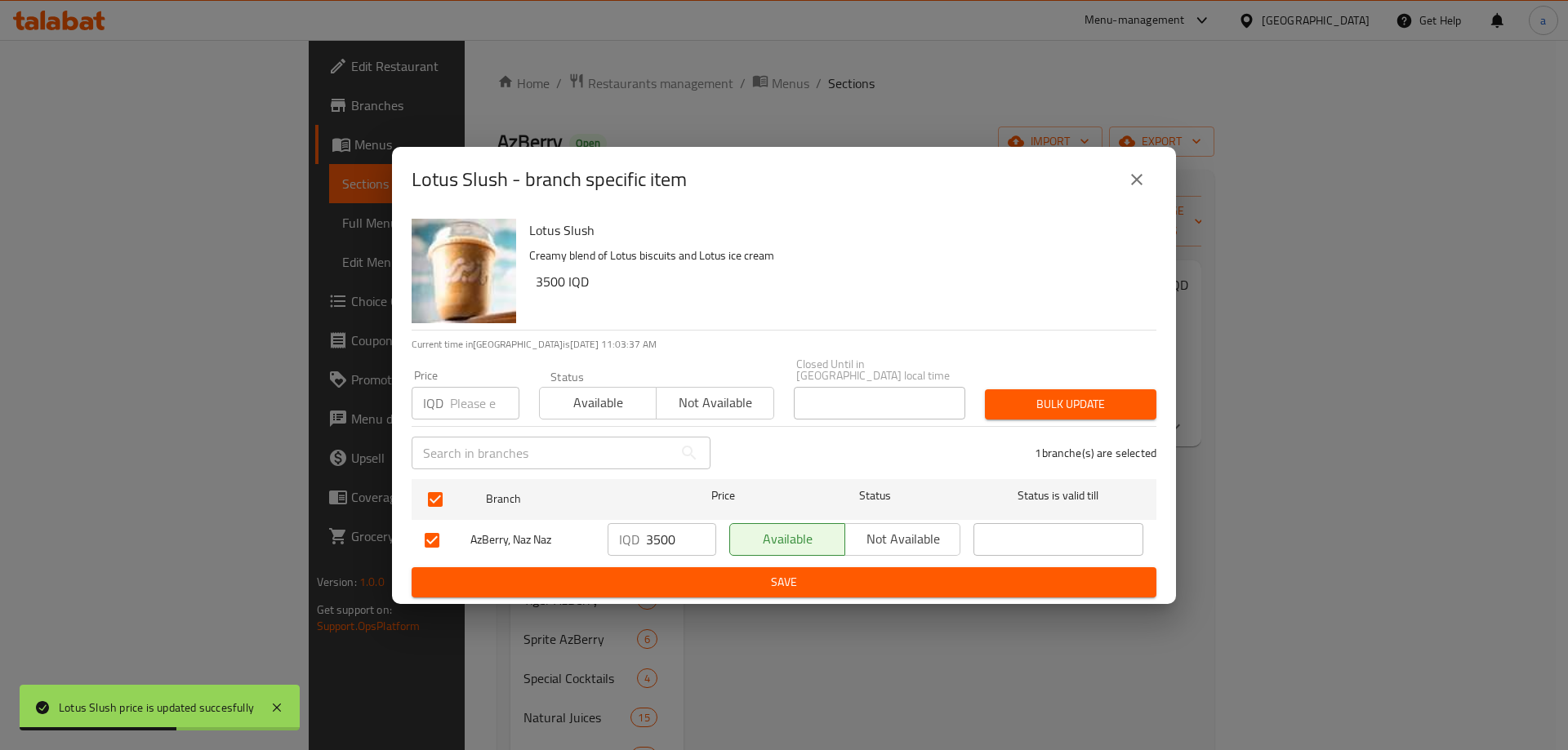
click at [653, 545] on input "3500" at bounding box center [681, 539] width 70 height 33
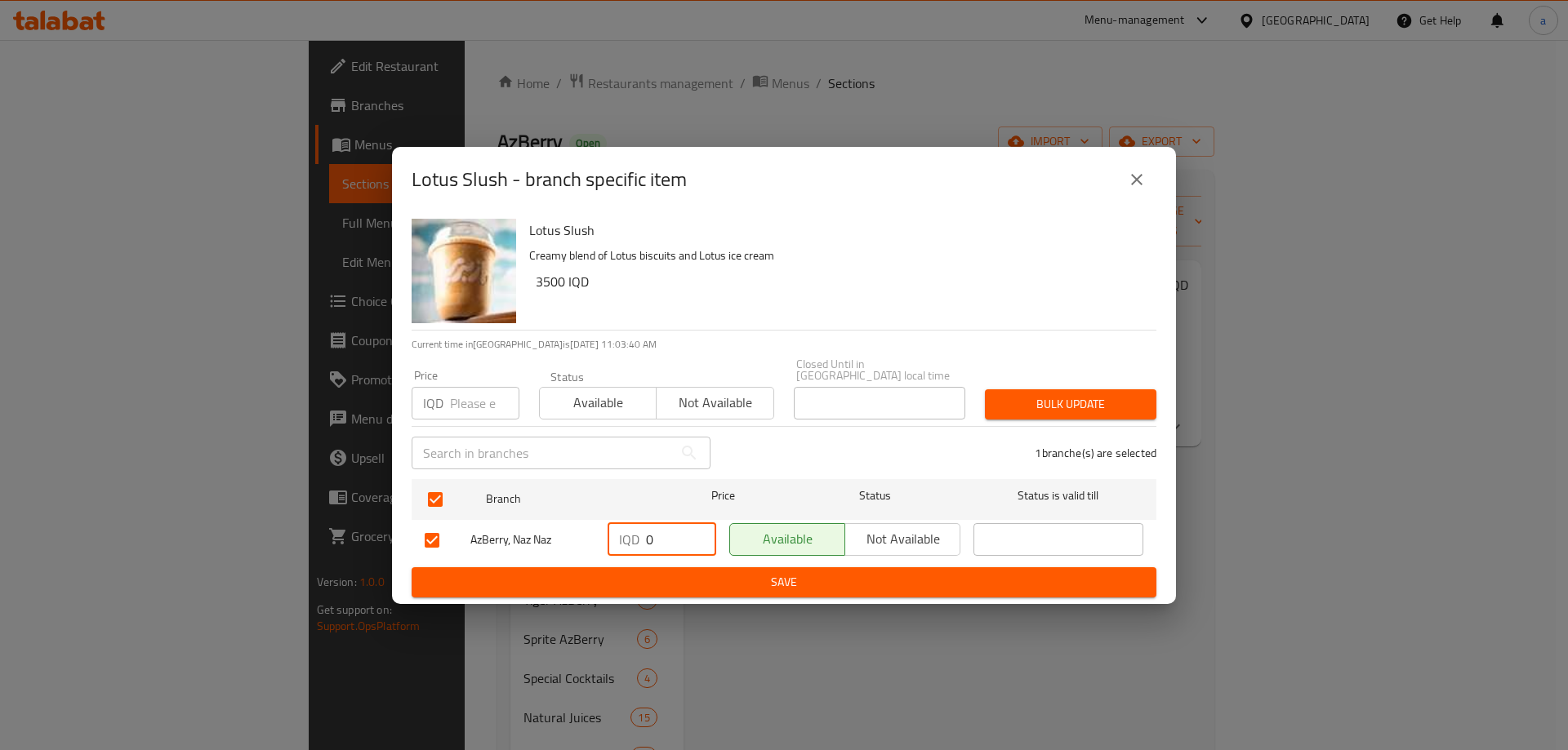
type input "0"
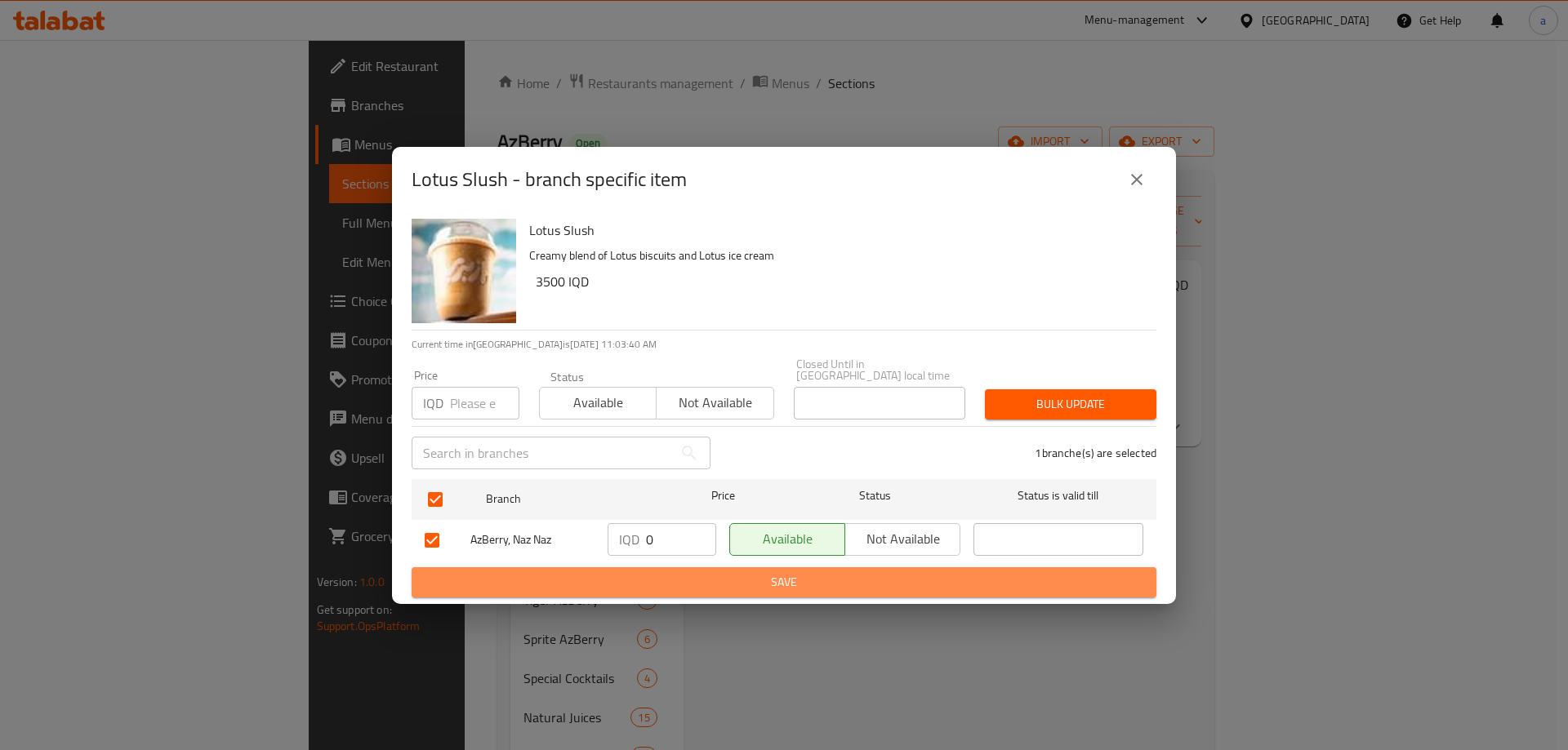
click at [524, 572] on span "Save" at bounding box center [784, 582] width 718 height 21
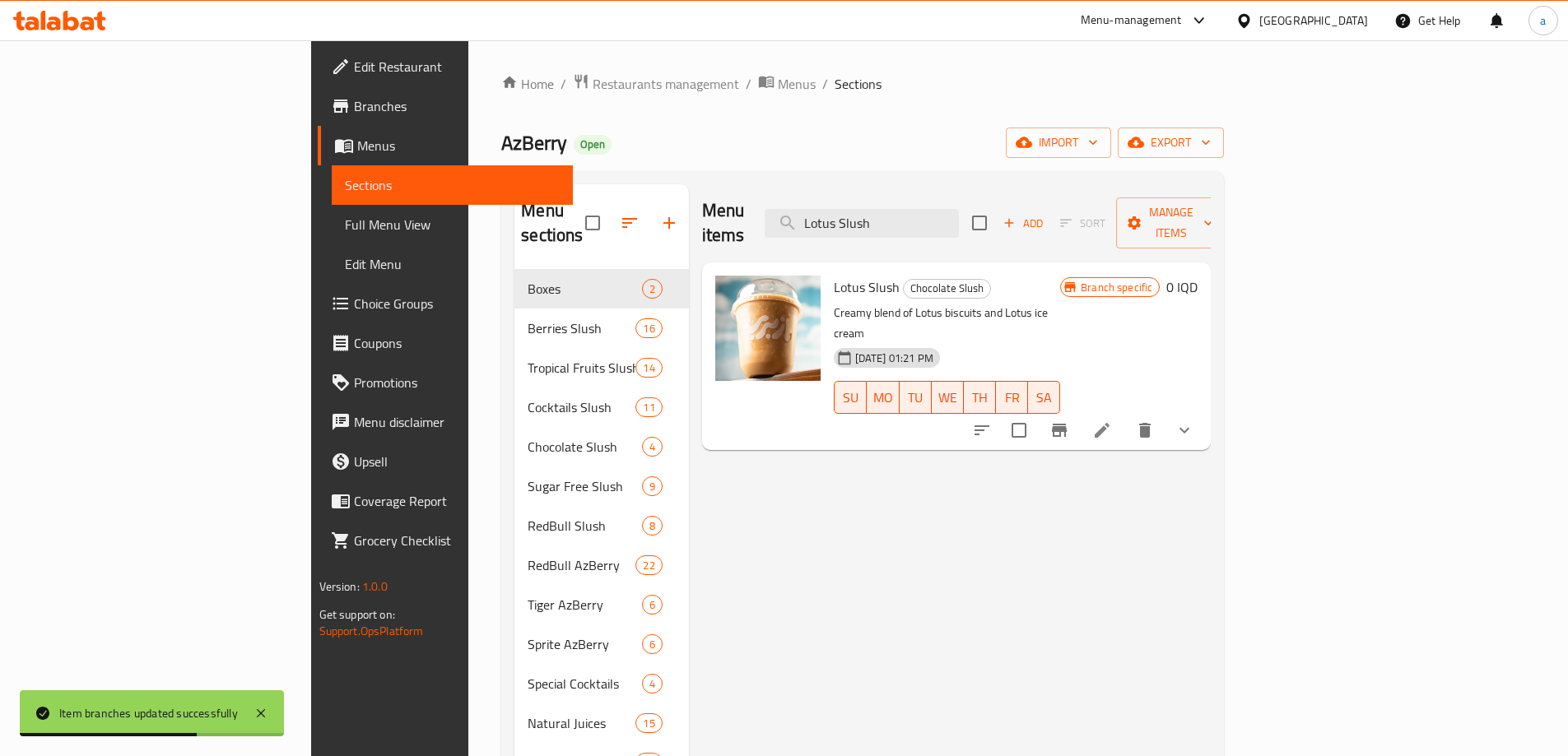
drag, startPoint x: 998, startPoint y: 217, endPoint x: 778, endPoint y: 217, distance: 220.0
click at [778, 217] on div "Menu items Lotus Slush Add Sort Manage items" at bounding box center [956, 224] width 509 height 79
paste input "Banana & Date"
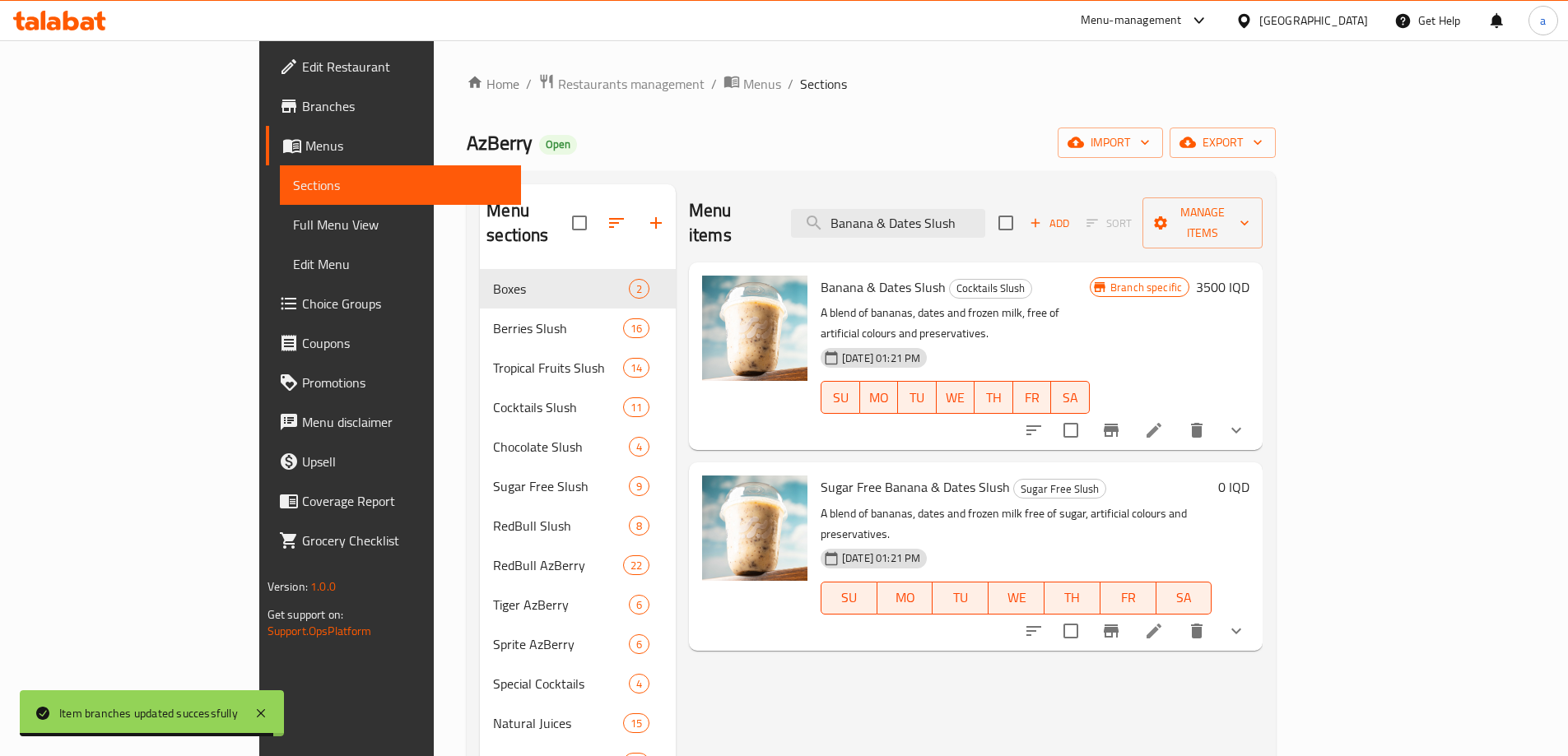
type input "Banana & Dates Slush"
click at [1250, 275] on h6 "3500 IQD" at bounding box center [1223, 287] width 54 height 23
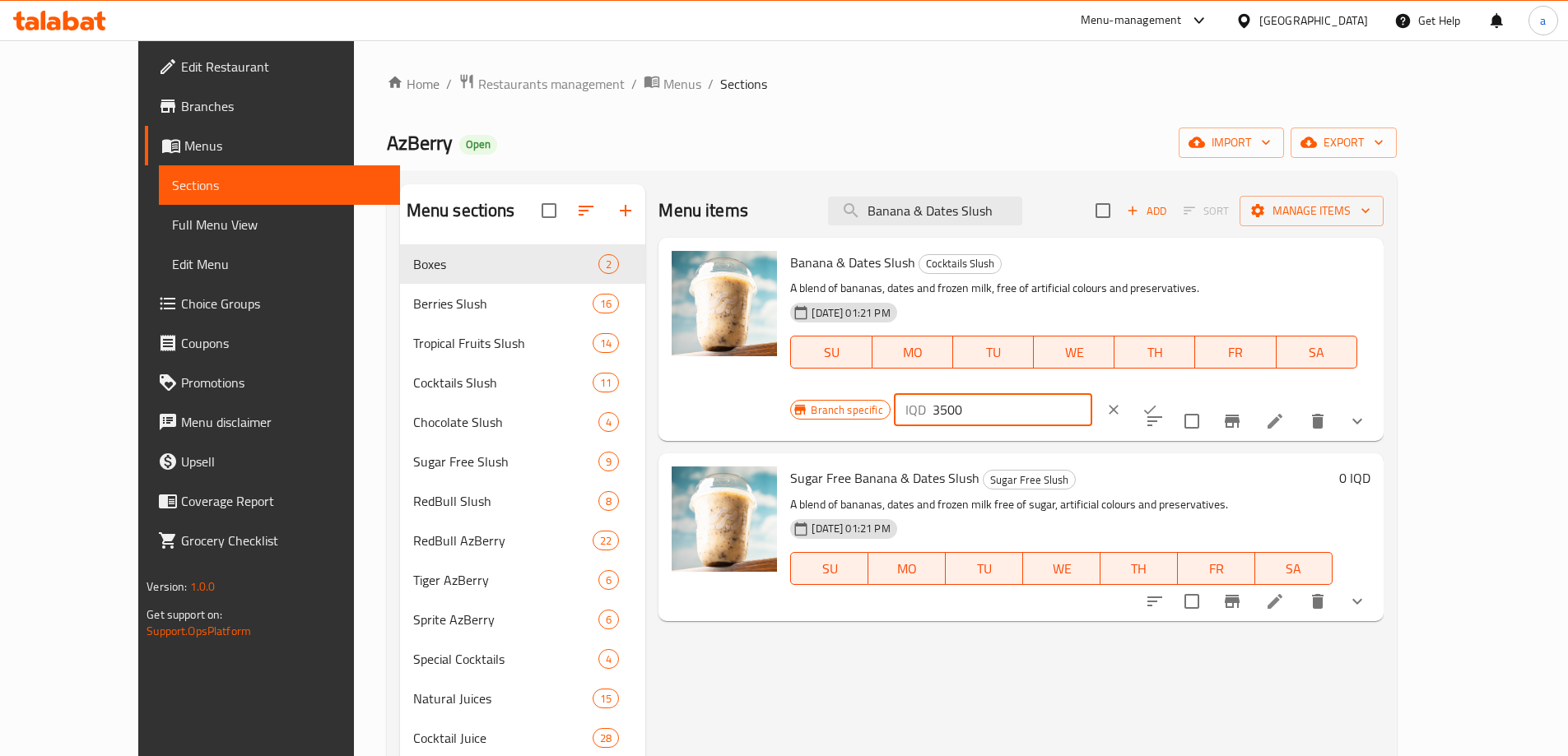
drag, startPoint x: 1354, startPoint y: 272, endPoint x: 1218, endPoint y: 274, distance: 136.0
click at [1191, 392] on div "Branch specific IQD 3500 ​" at bounding box center [990, 410] width 400 height 36
type input "0"
click at [1156, 406] on icon "ok" at bounding box center [1150, 410] width 12 height 9
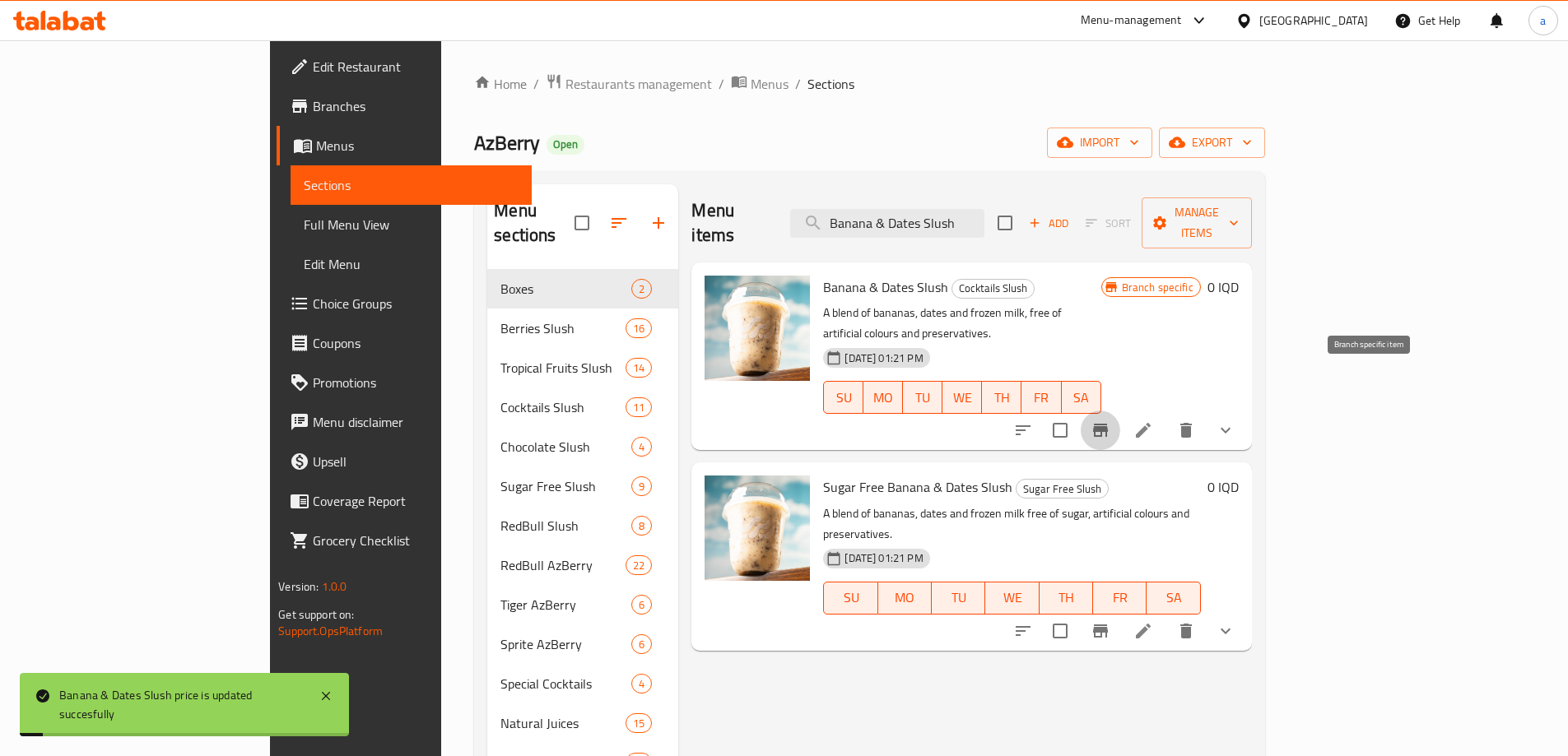
click at [1108, 424] on icon "Branch-specific-item" at bounding box center [1099, 430] width 15 height 13
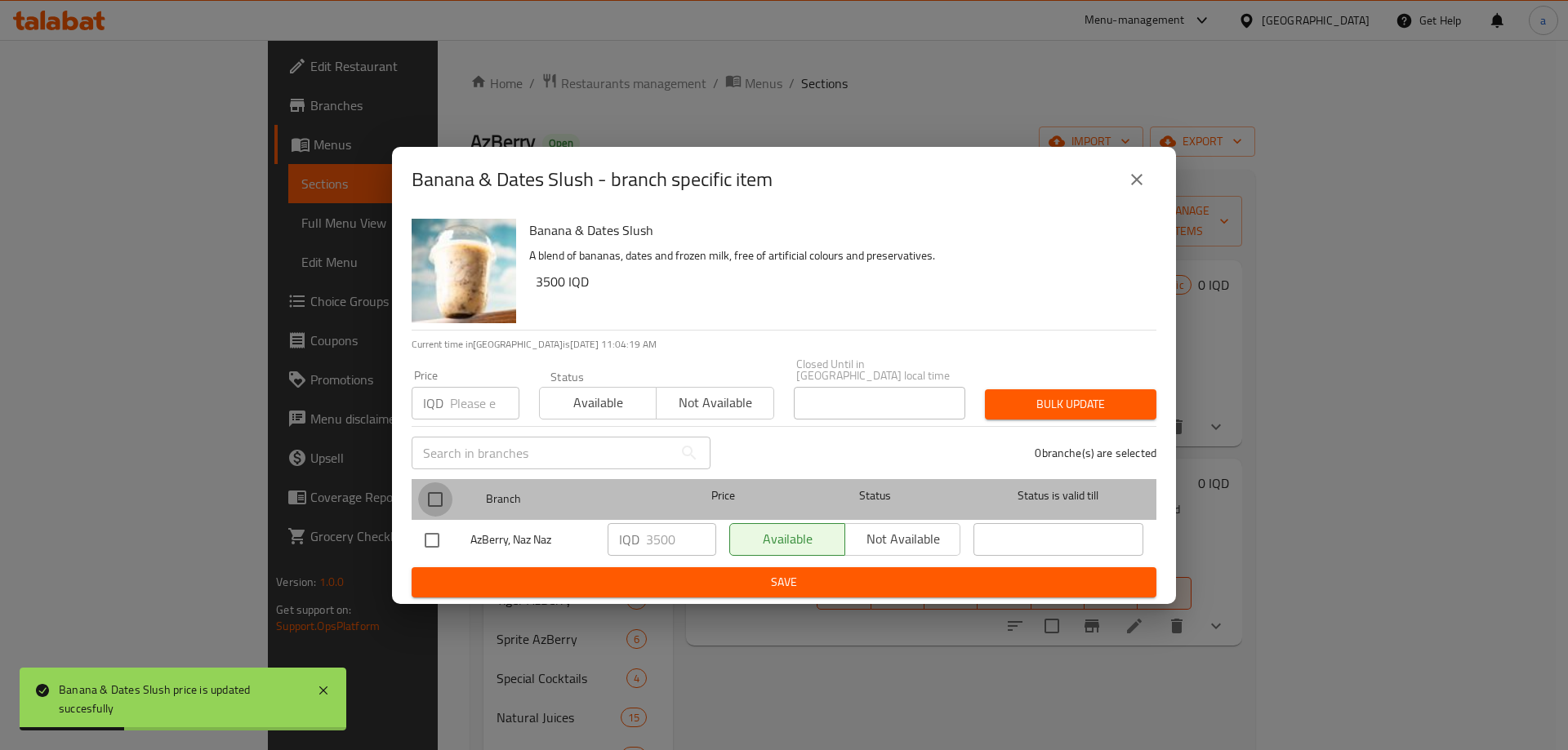
drag, startPoint x: 447, startPoint y: 489, endPoint x: 451, endPoint y: 497, distance: 8.9
click at [448, 496] on input "checkbox" at bounding box center [435, 500] width 34 height 34
checkbox input "true"
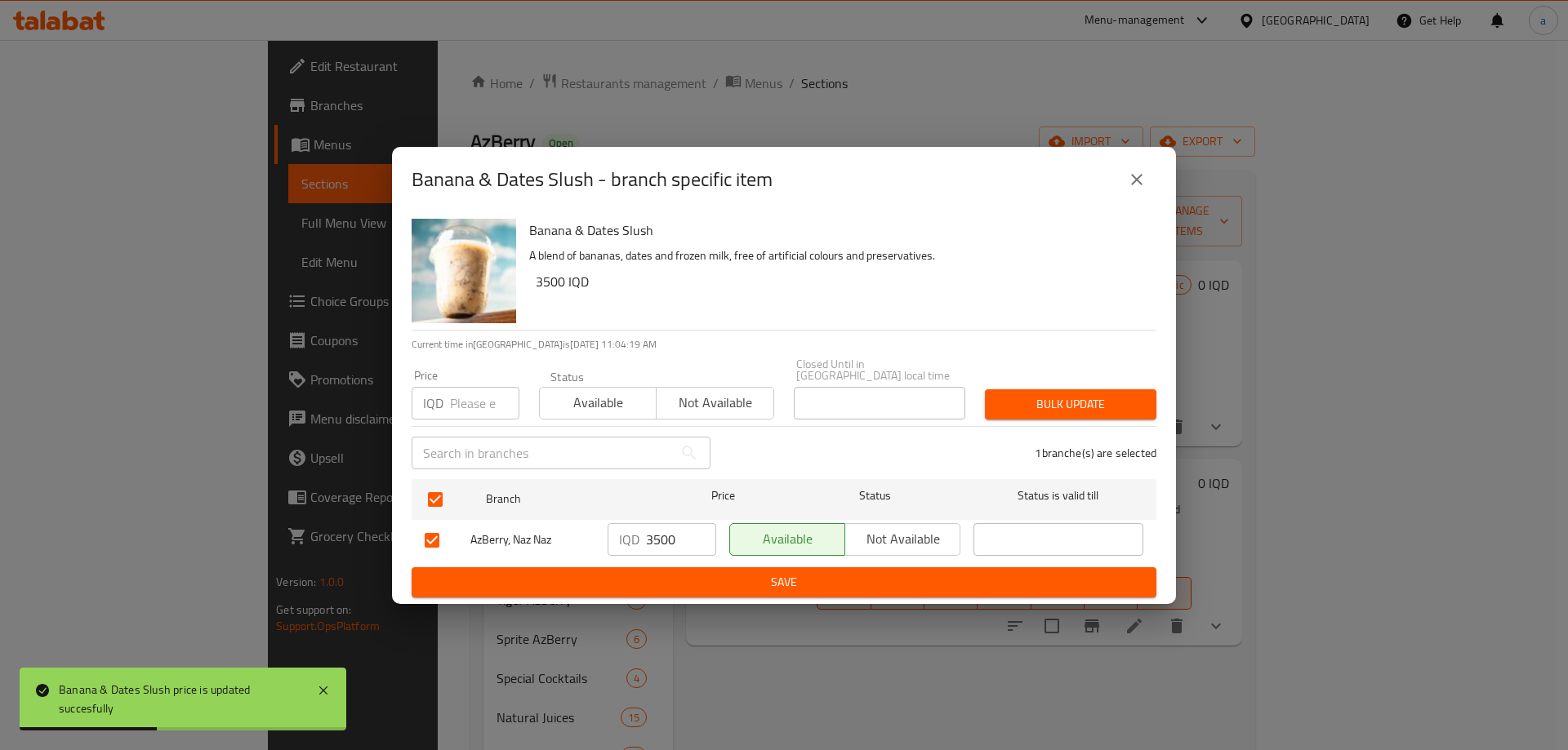
click at [665, 527] on input "3500" at bounding box center [681, 539] width 70 height 33
click at [666, 528] on input "3500" at bounding box center [681, 539] width 70 height 33
type input "0"
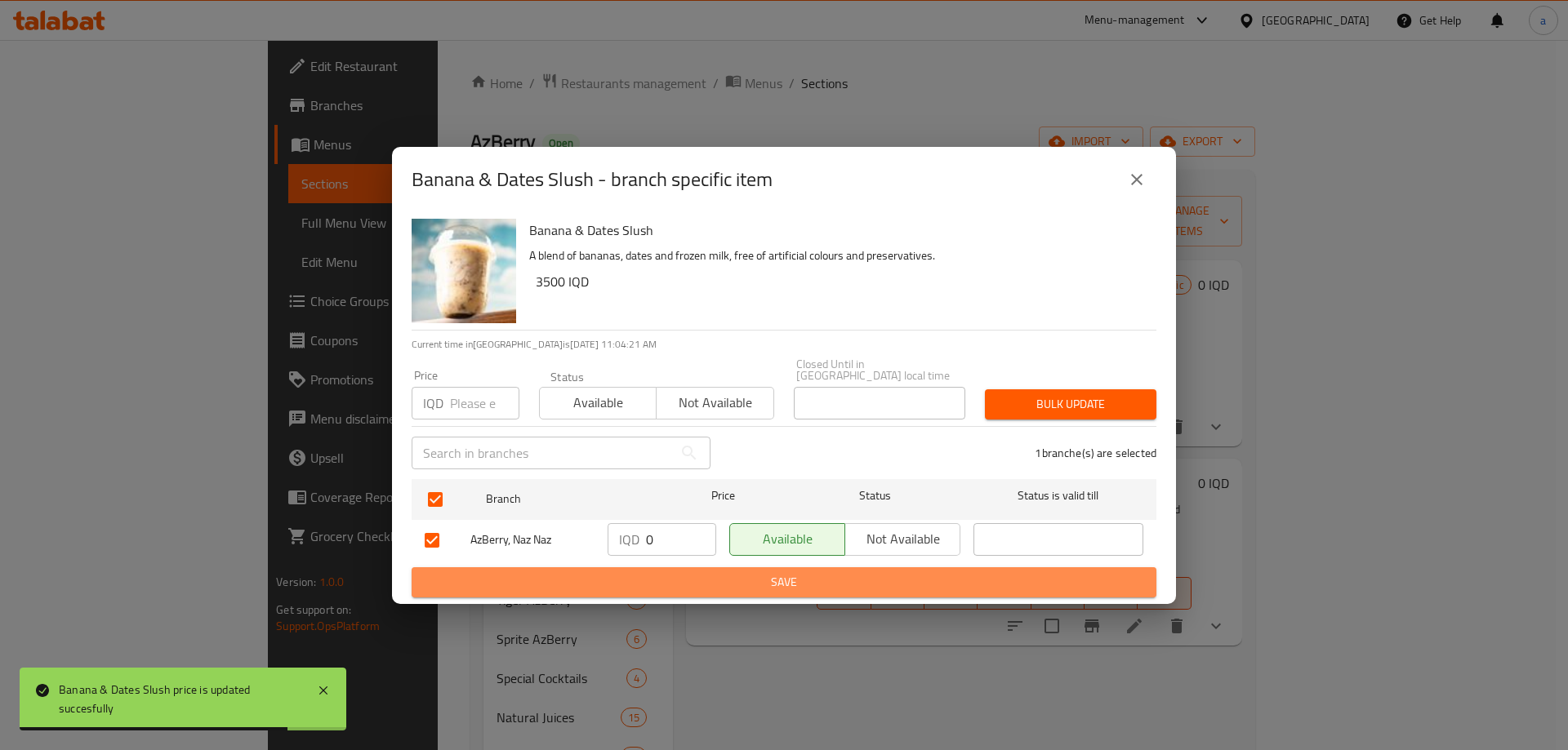
click at [919, 574] on span "Save" at bounding box center [784, 582] width 718 height 21
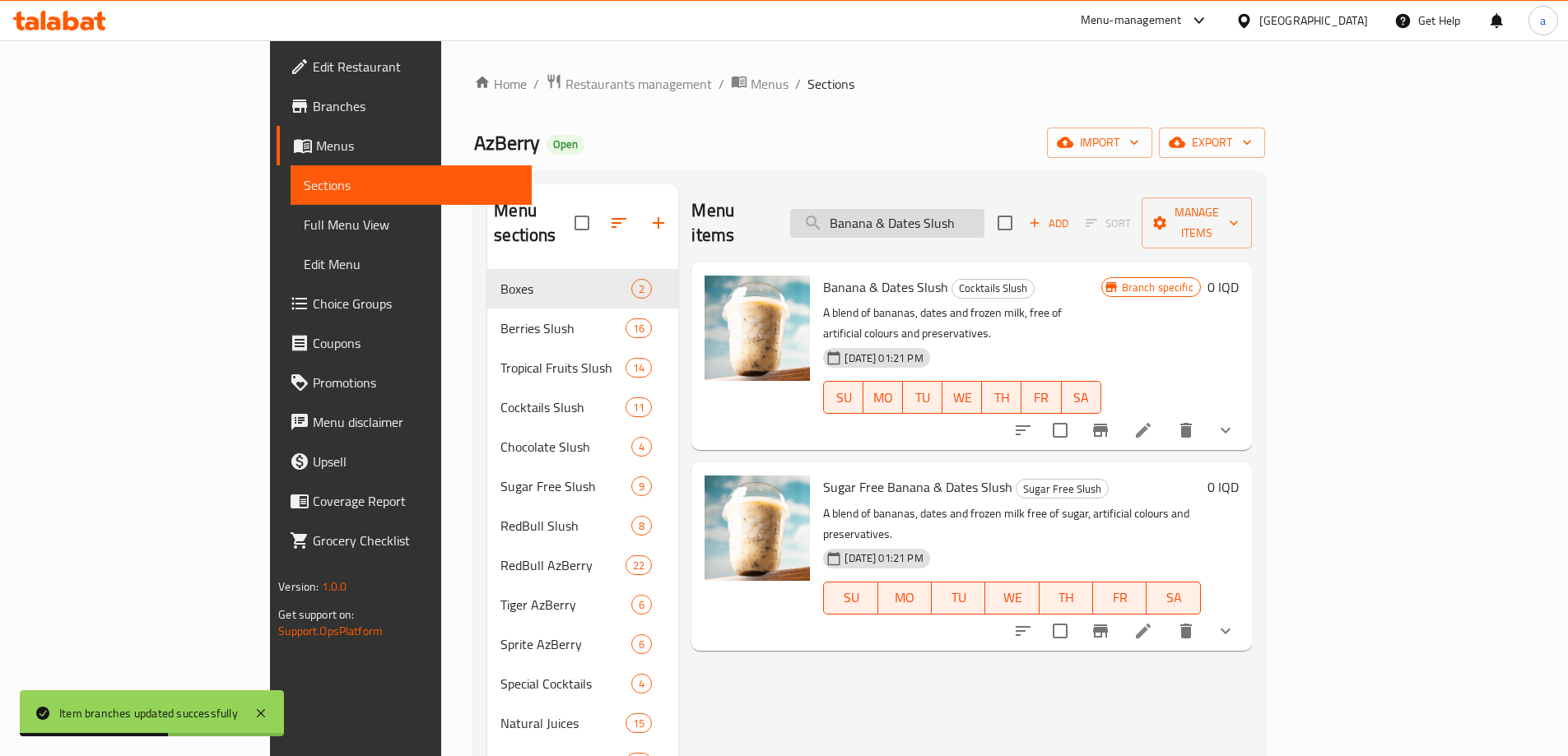
click at [985, 209] on input "Banana & Dates Slush" at bounding box center [886, 223] width 194 height 28
paste input "Strawberry & Mango"
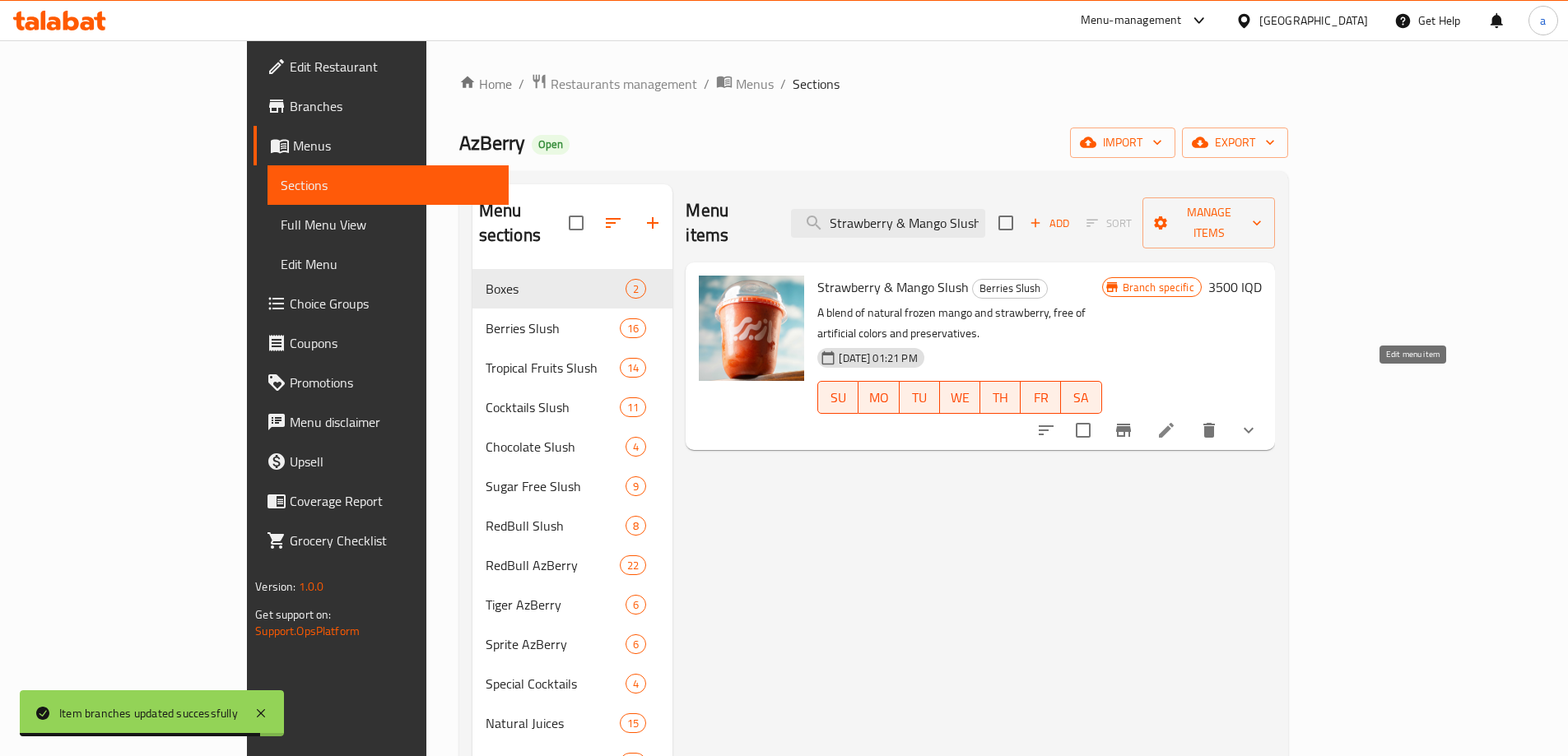
type input "Strawberry & Mango Slush"
click at [1176, 420] on icon at bounding box center [1166, 430] width 20 height 20
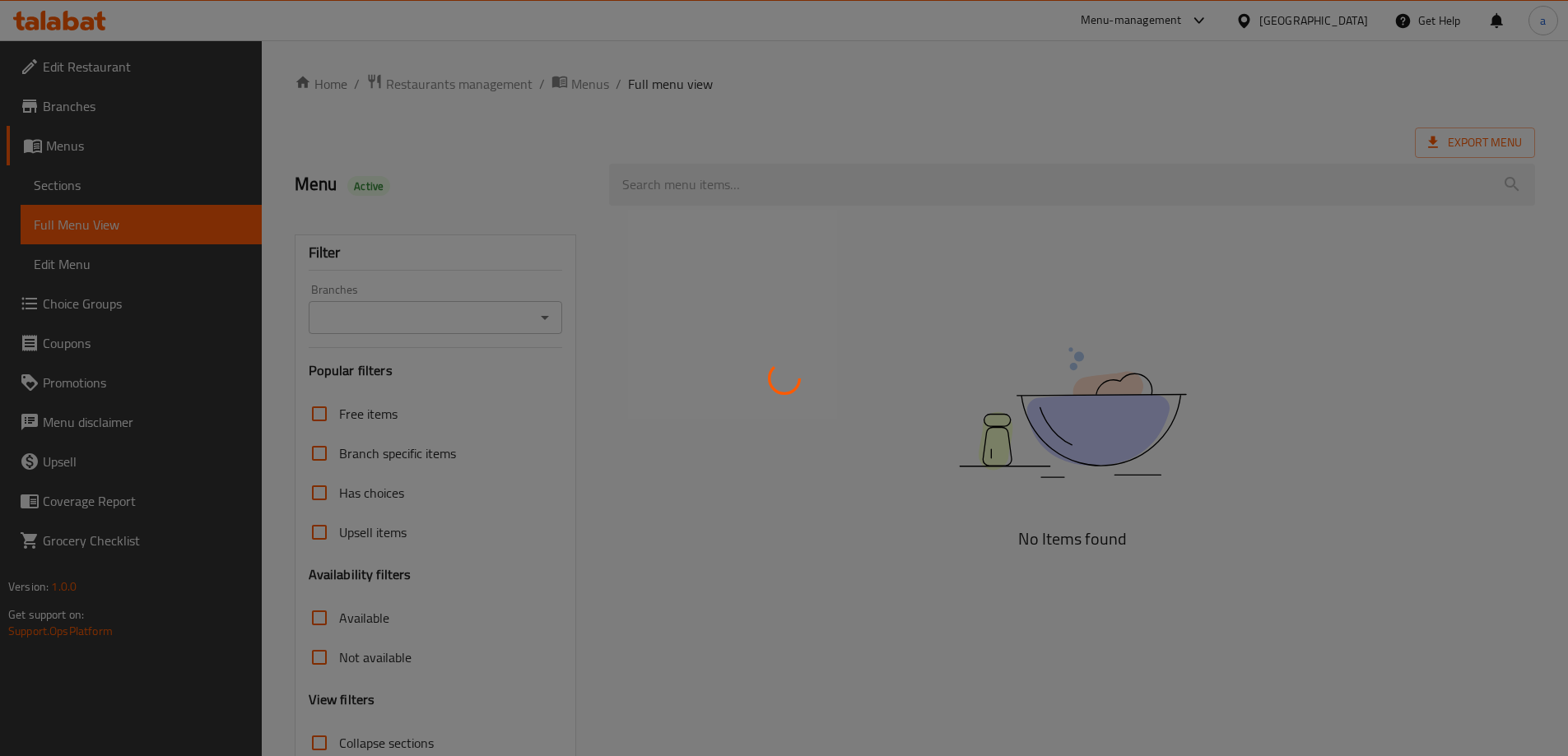
click at [106, 193] on div at bounding box center [784, 378] width 1568 height 756
click at [104, 184] on div at bounding box center [784, 378] width 1568 height 756
click at [93, 184] on div at bounding box center [784, 378] width 1568 height 756
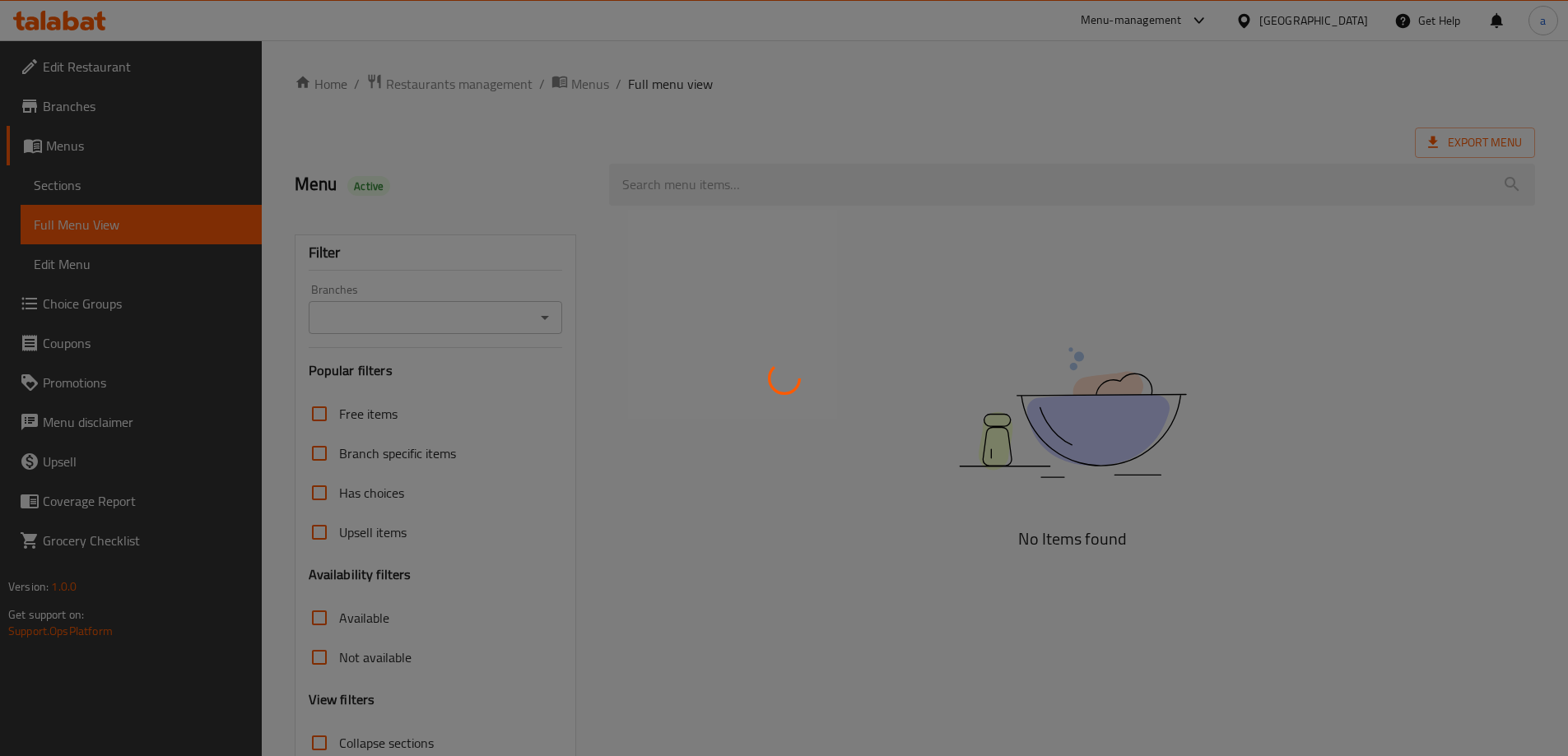
click at [346, 176] on div at bounding box center [784, 378] width 1568 height 756
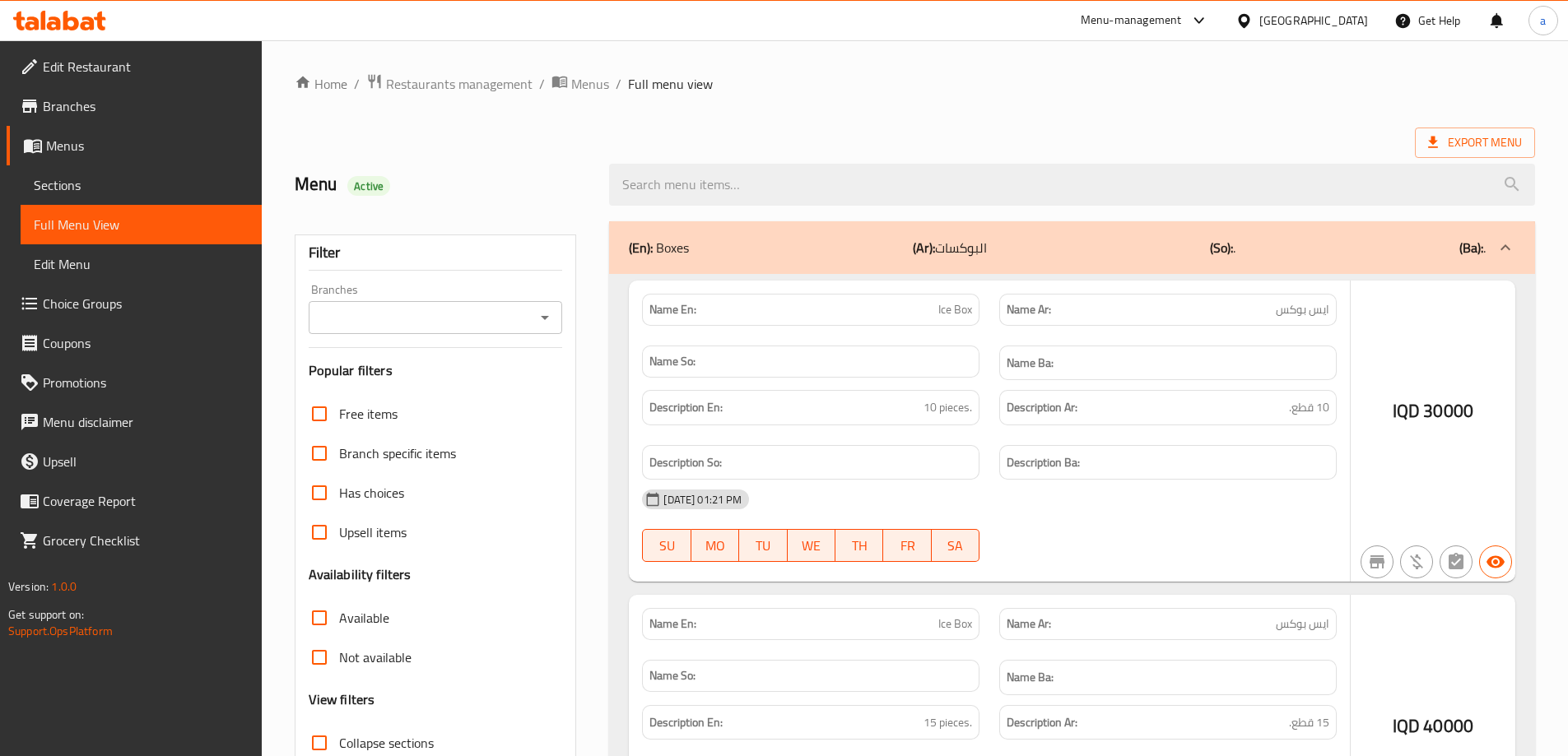
click at [126, 186] on span "Sections" at bounding box center [141, 185] width 215 height 20
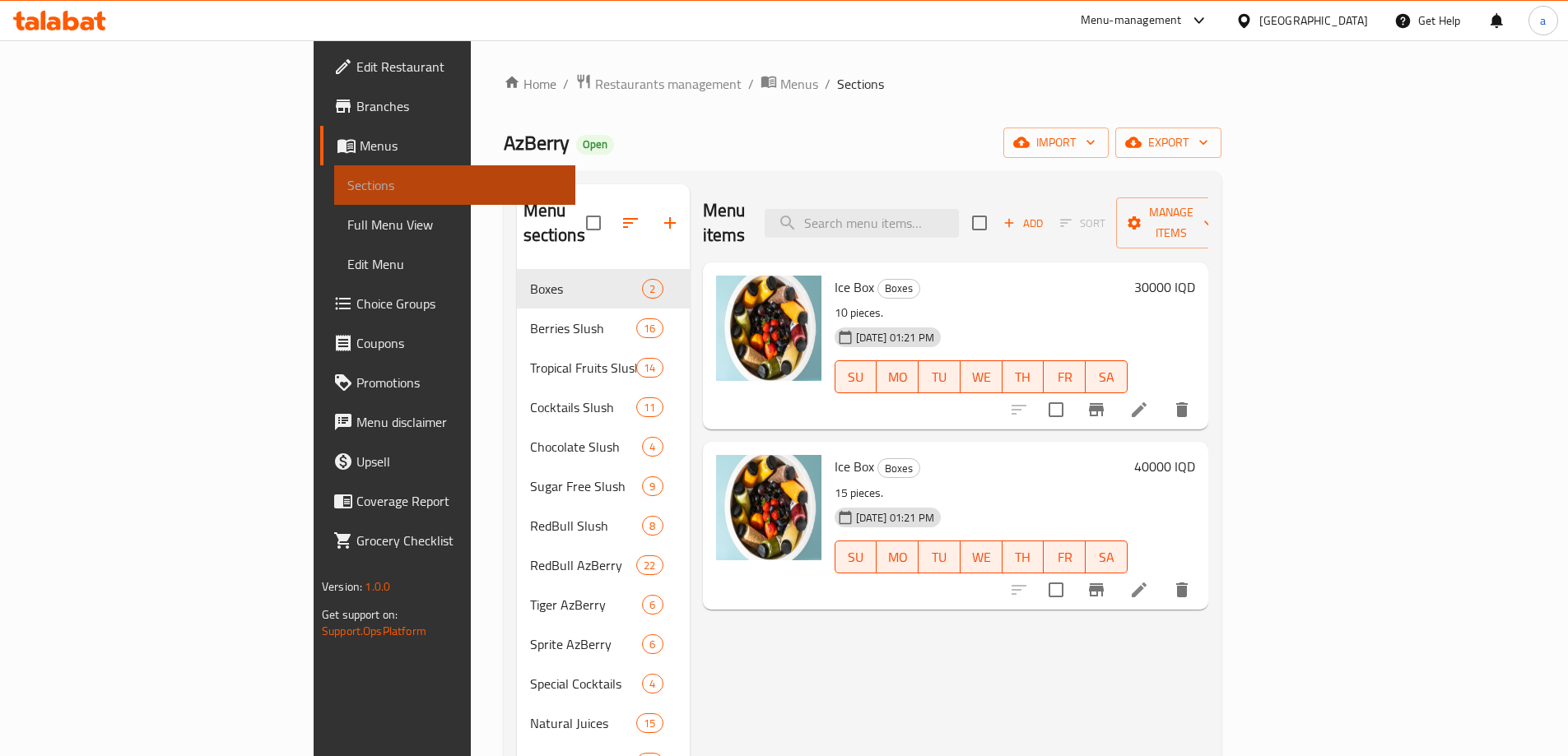
click at [347, 182] on span "Sections" at bounding box center [454, 185] width 215 height 20
click at [959, 209] on input "search" at bounding box center [861, 223] width 194 height 28
paste input "Strawberry & Mango Slush"
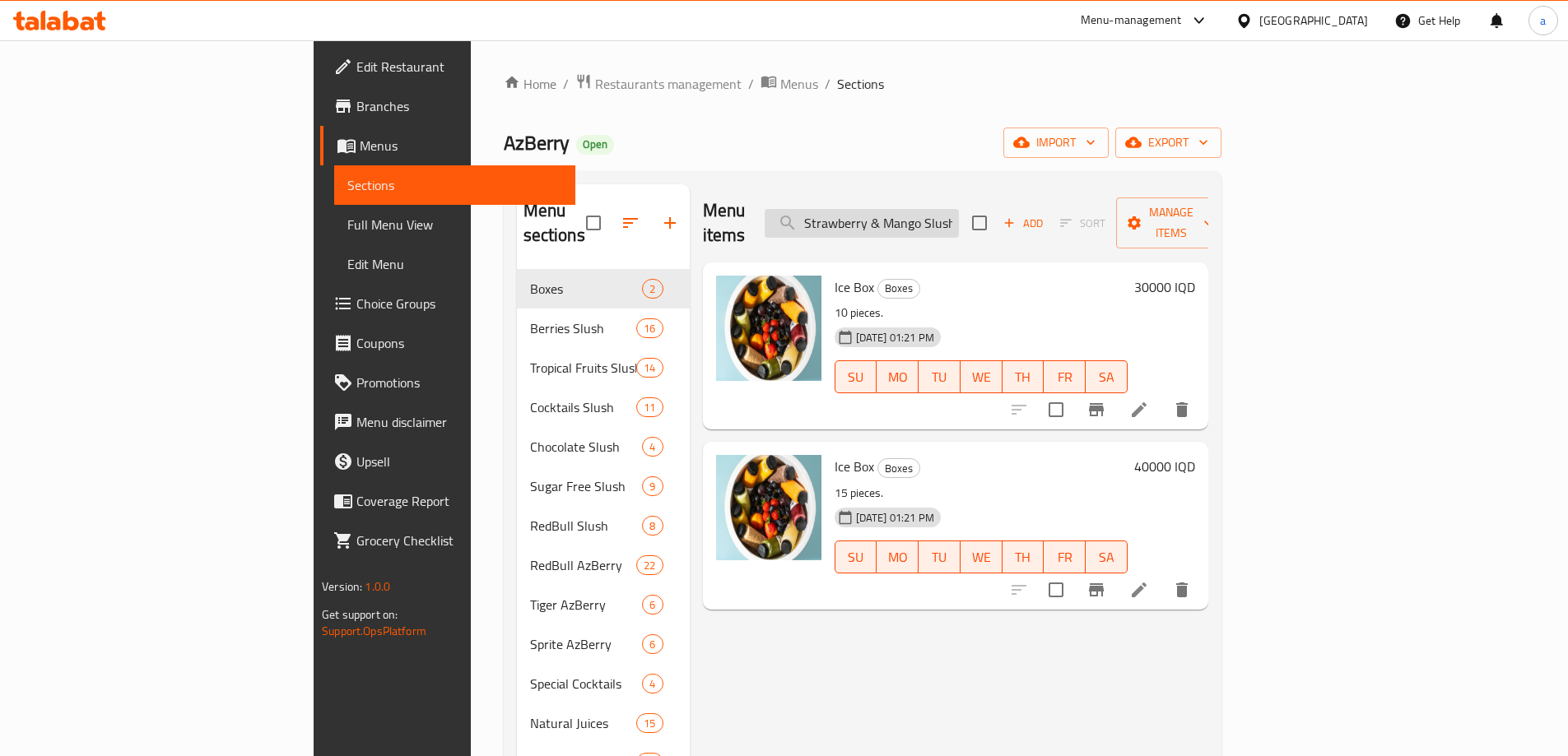
scroll to position [0, 1]
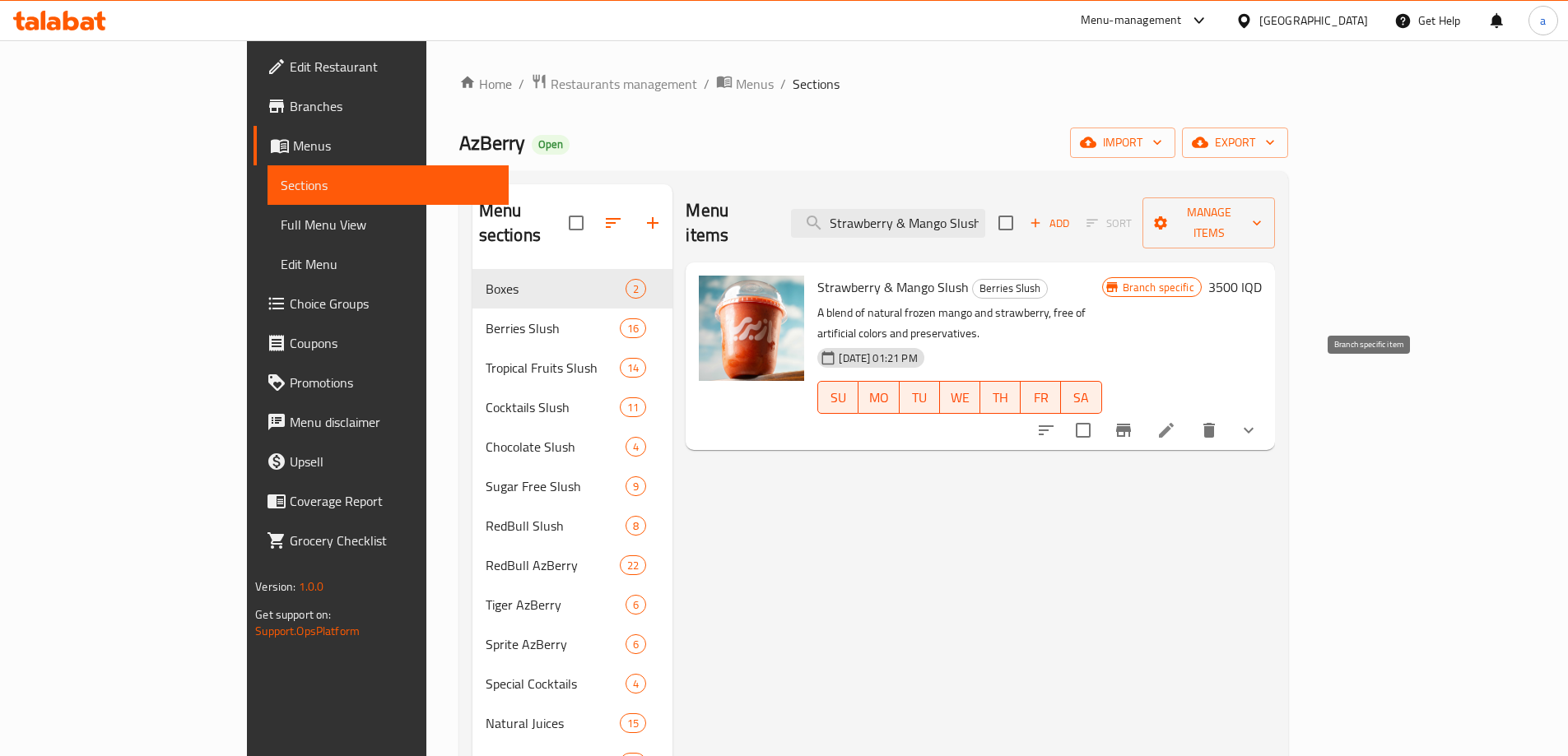
type input "Strawberry & Mango Slush"
click at [1143, 411] on button "Branch-specific-item" at bounding box center [1124, 431] width 40 height 40
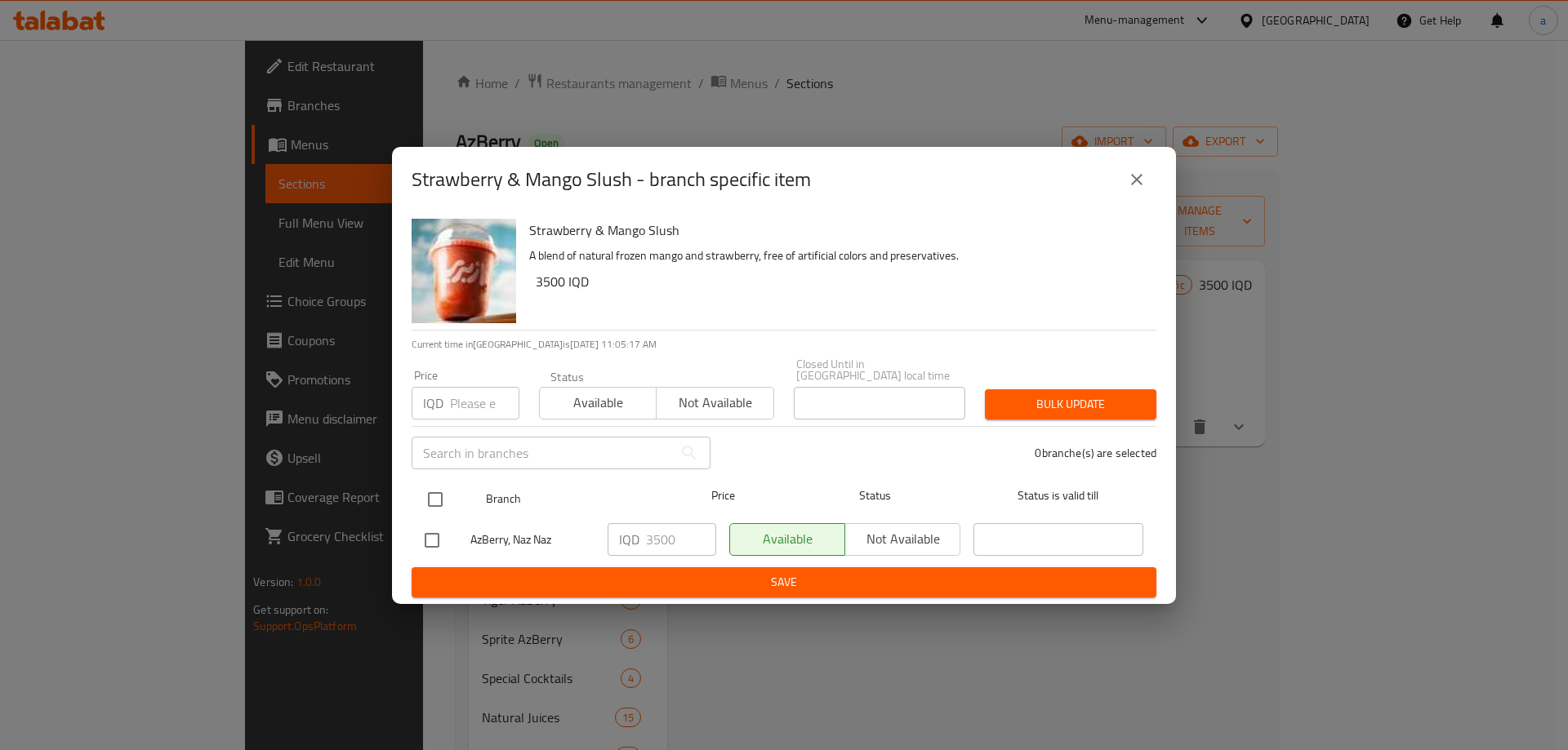
click at [448, 489] on input "checkbox" at bounding box center [435, 500] width 34 height 34
checkbox input "true"
click at [657, 539] on input "3500" at bounding box center [681, 539] width 70 height 33
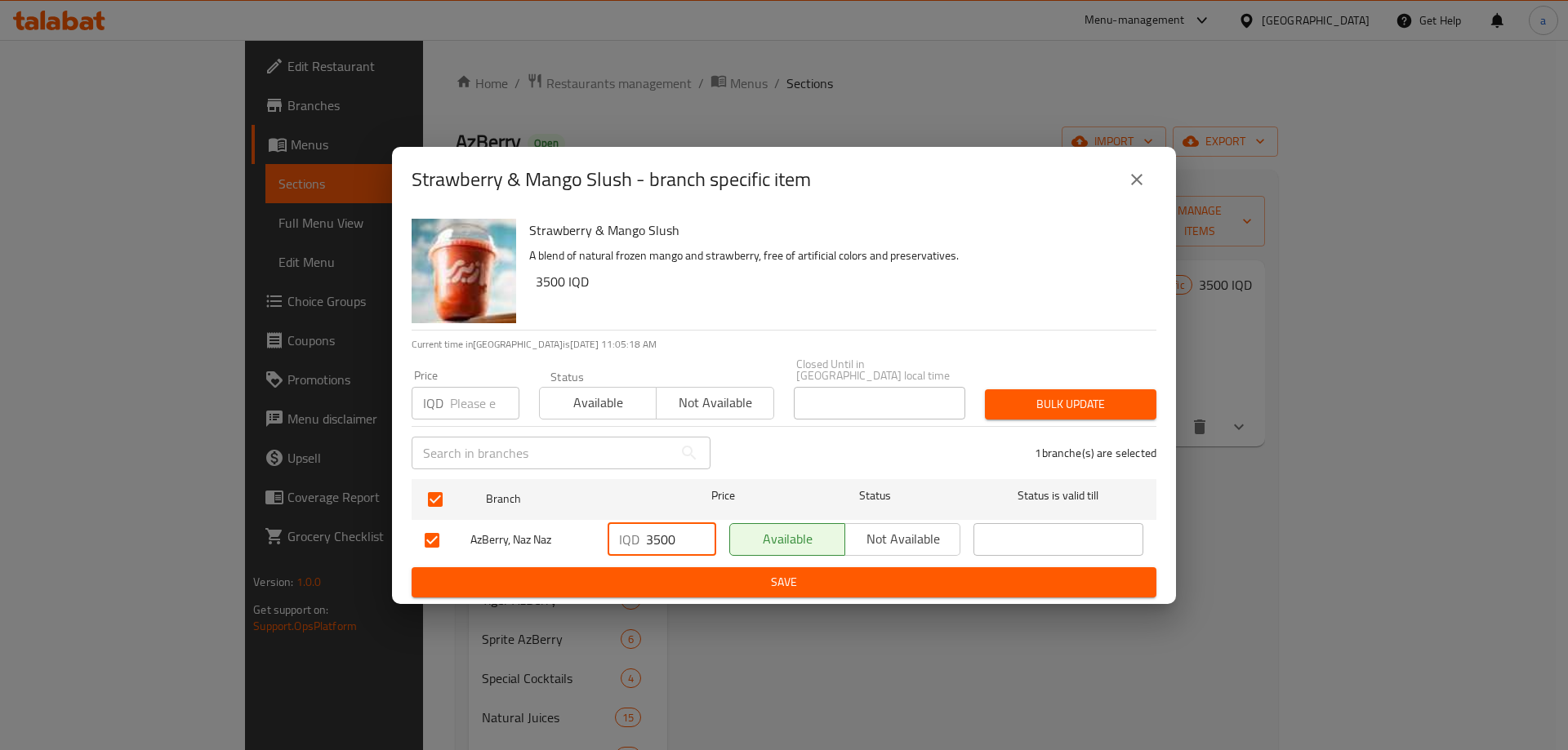
click at [657, 539] on input "3500" at bounding box center [681, 539] width 70 height 33
type input "0"
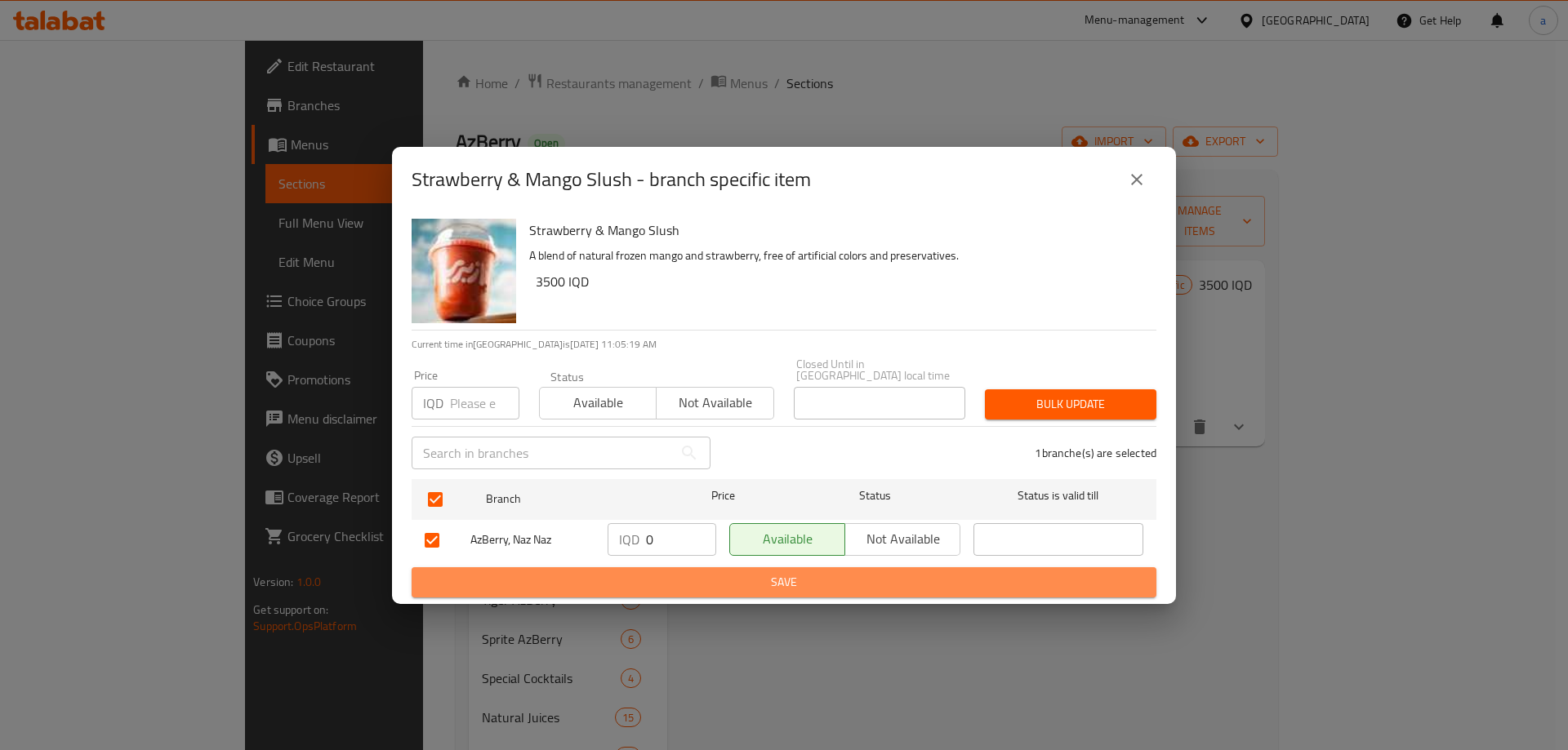
click at [789, 572] on span "Save" at bounding box center [784, 582] width 718 height 21
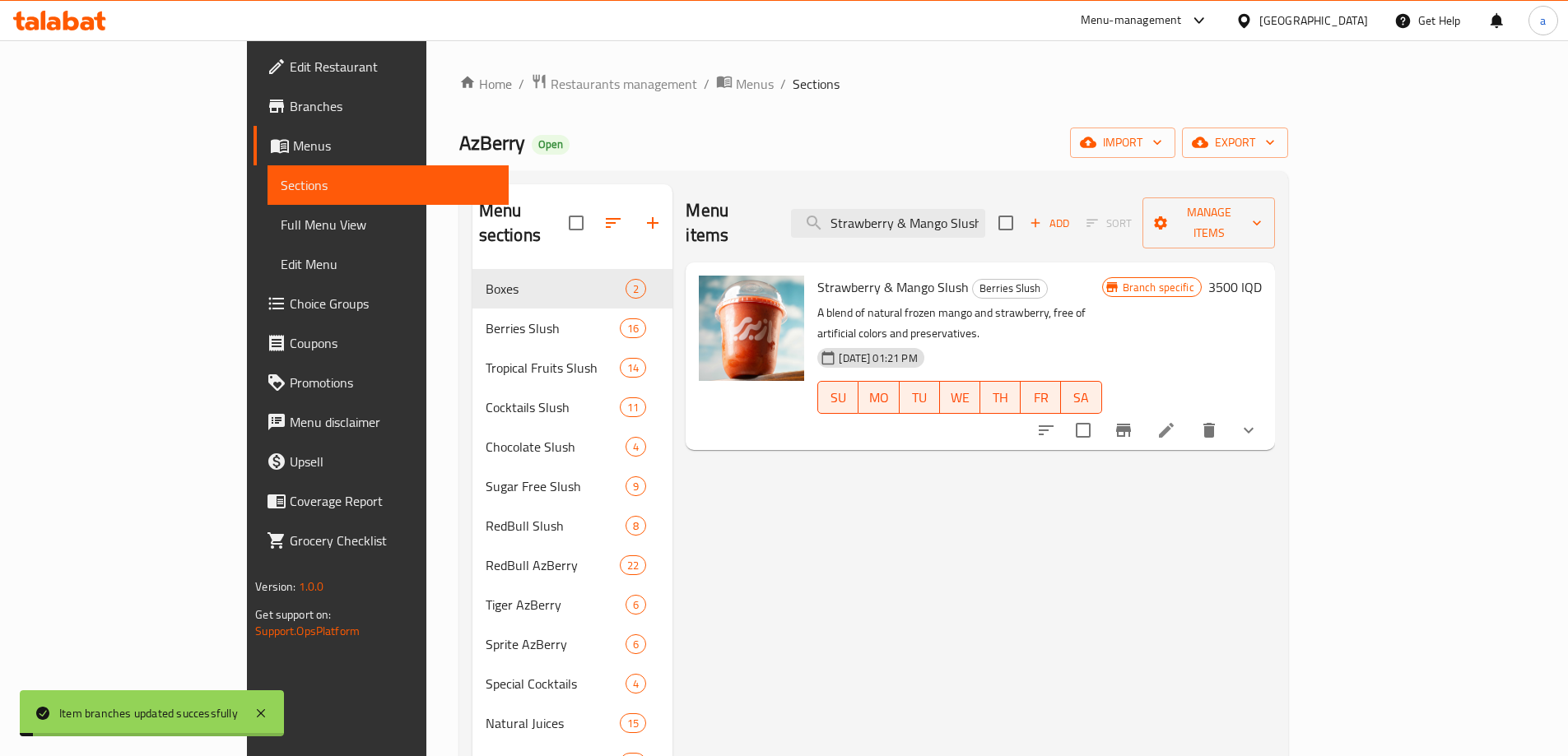
click at [1262, 275] on h6 "3500 IQD" at bounding box center [1235, 287] width 54 height 23
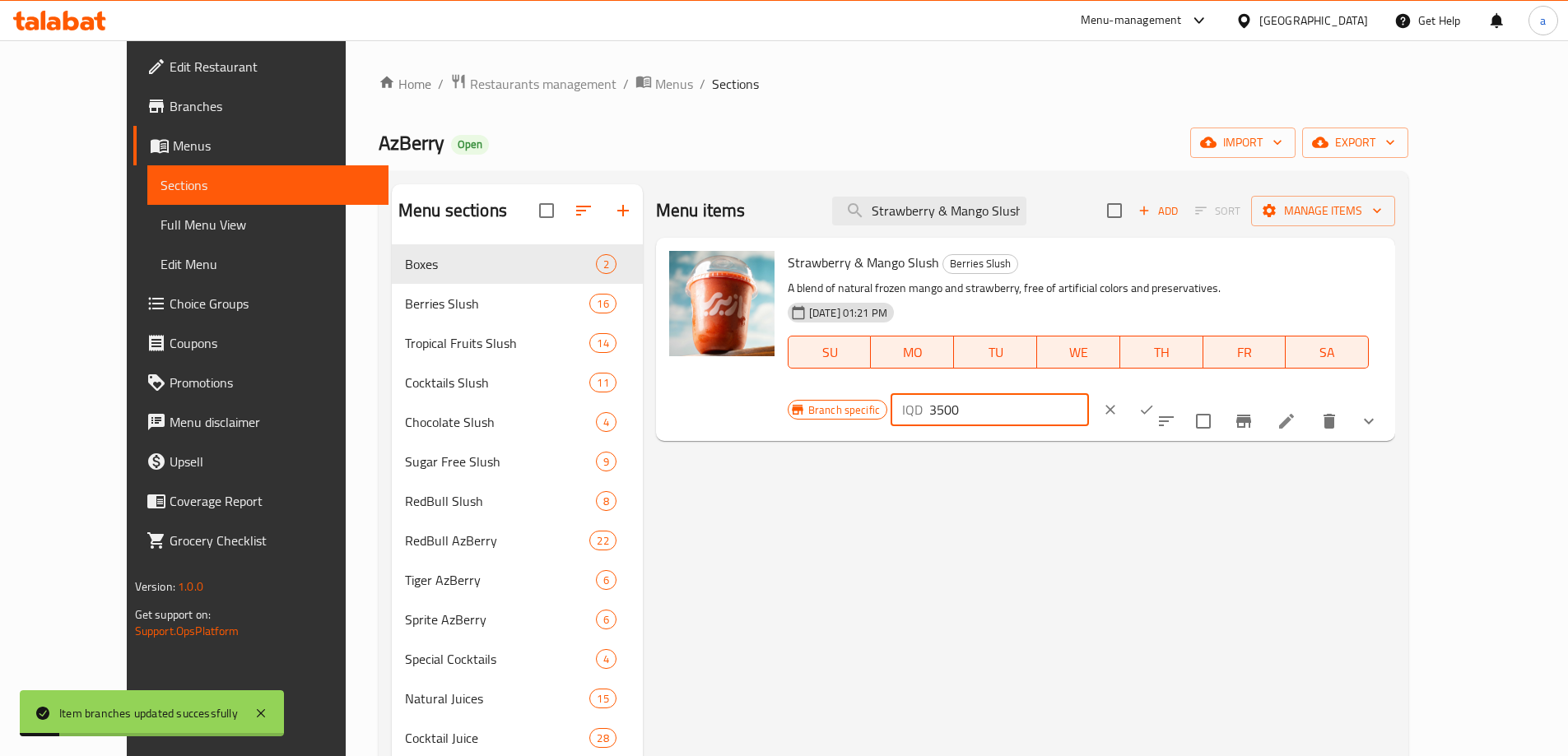
drag, startPoint x: 1389, startPoint y: 259, endPoint x: 1261, endPoint y: 257, distance: 128.0
click at [1089, 394] on div "IQD 3500 ​" at bounding box center [990, 410] width 198 height 33
type input "0"
click at [1164, 392] on button "ok" at bounding box center [1146, 410] width 36 height 36
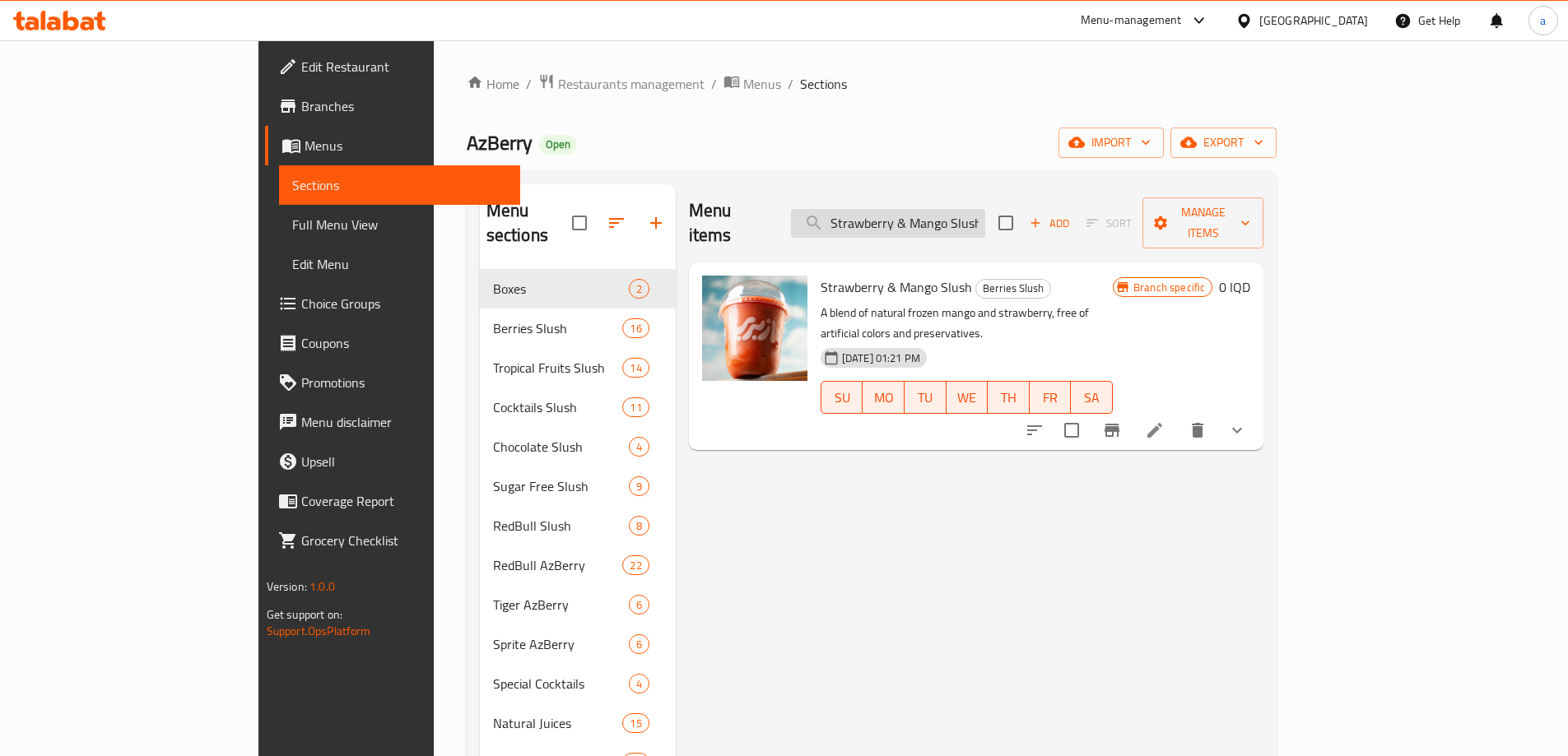
click at [949, 214] on input "Strawberry & Mango Slush" at bounding box center [887, 223] width 194 height 28
paste input "Blue Curacao And Lemon"
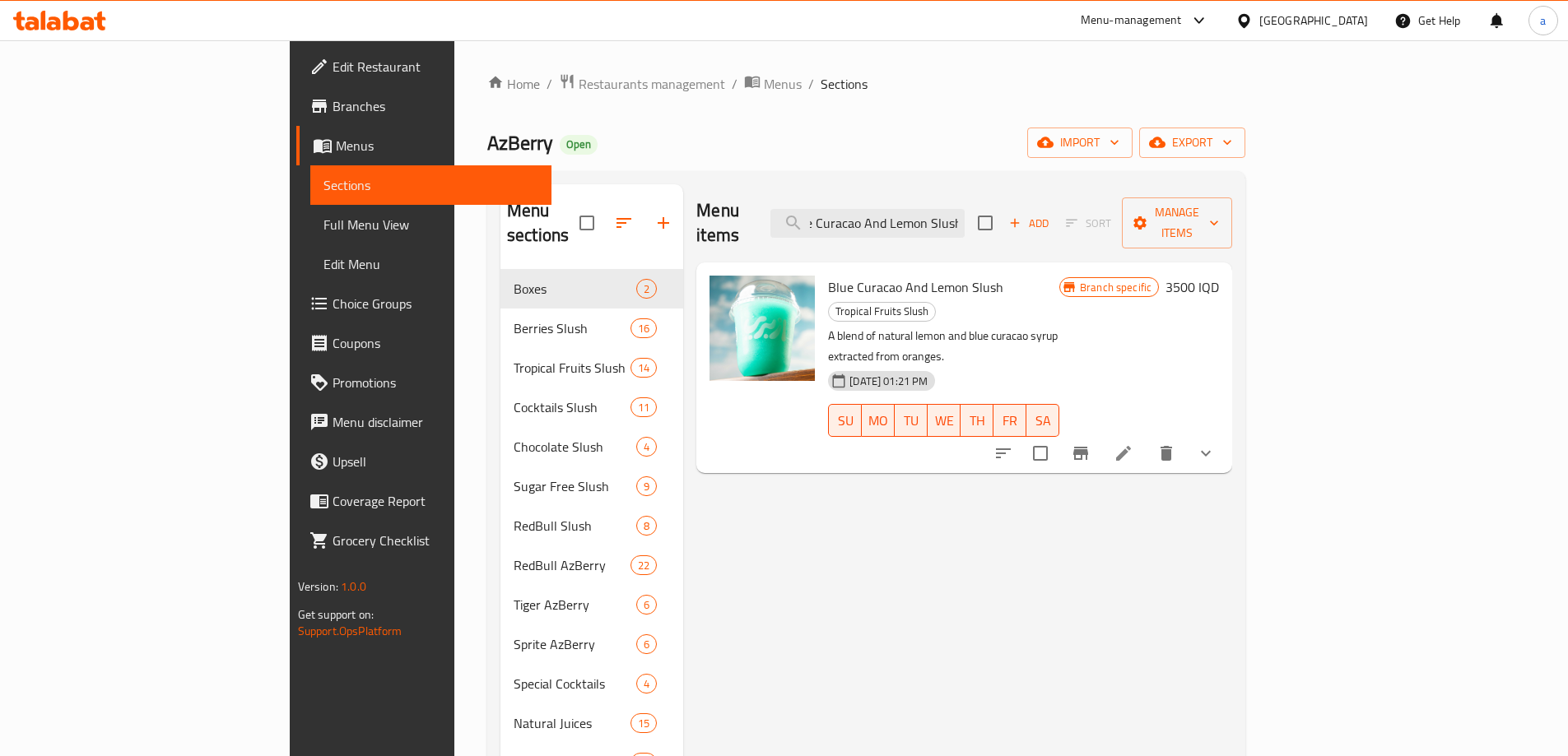
type input "Blue Curacao And Lemon Slush"
click at [1216, 444] on icon "show more" at bounding box center [1206, 453] width 20 height 20
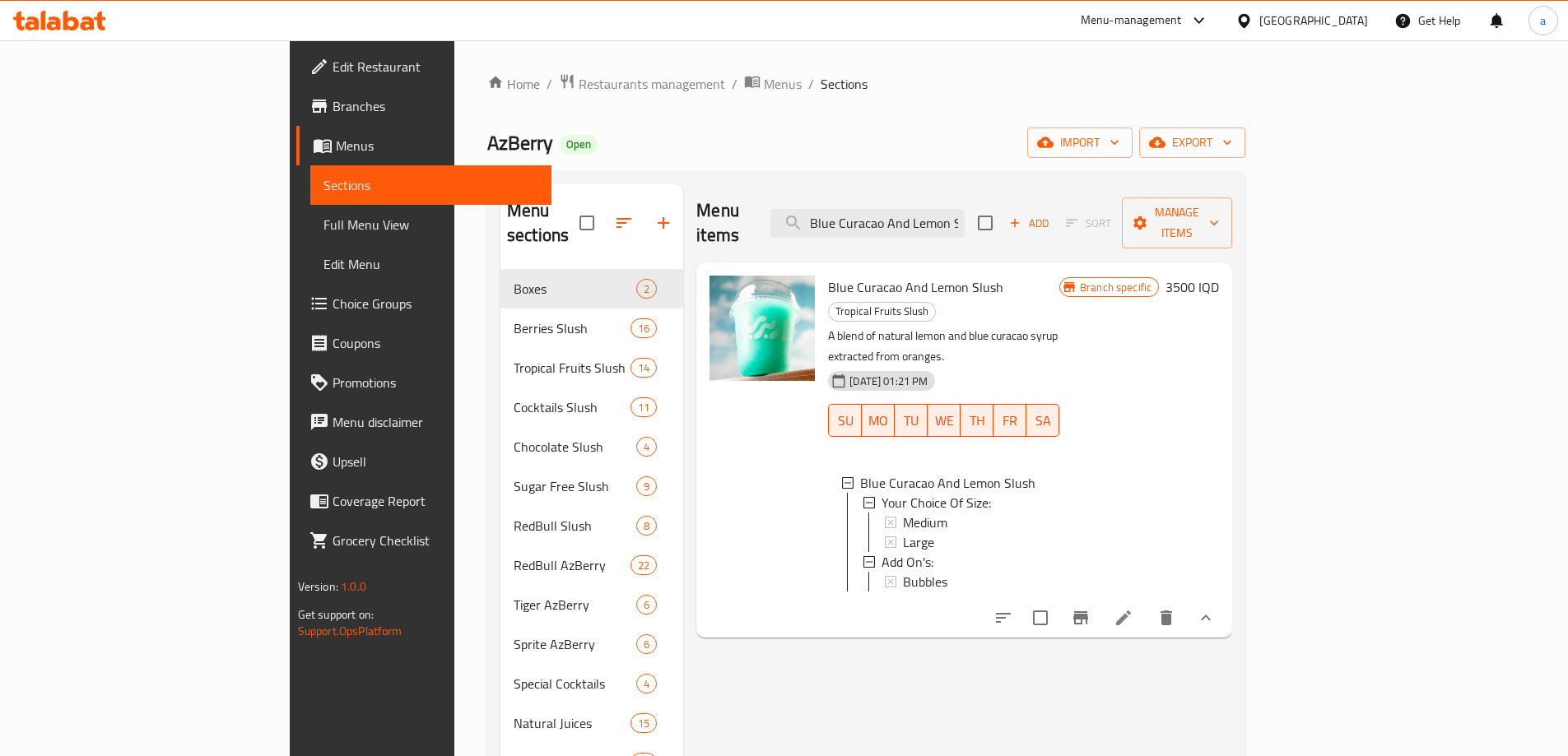
click at [1088, 612] on icon "Branch-specific-item" at bounding box center [1080, 618] width 15 height 13
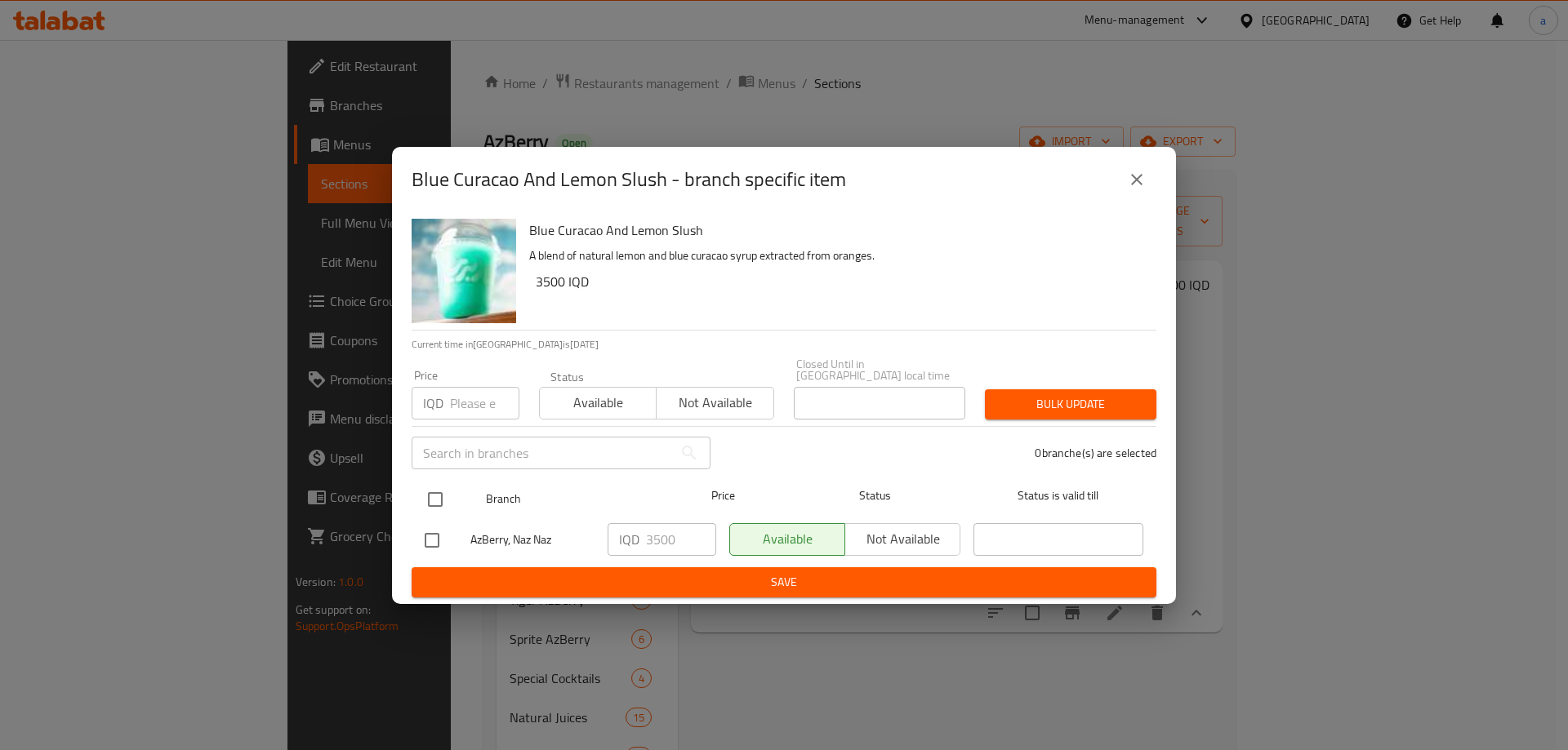
click at [430, 497] on input "checkbox" at bounding box center [435, 500] width 34 height 34
checkbox input "true"
click at [653, 537] on input "3500" at bounding box center [681, 539] width 70 height 33
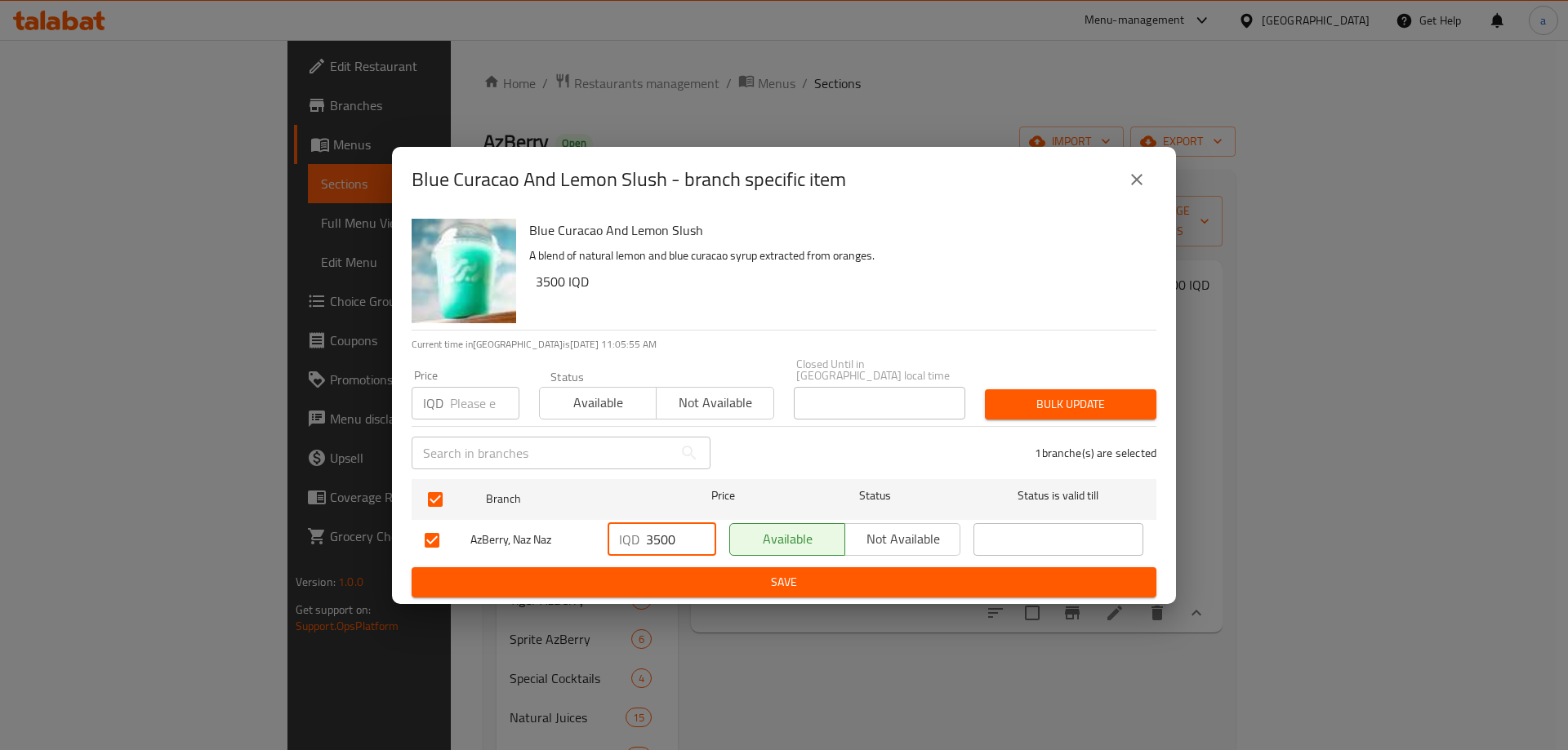
click at [653, 537] on input "3500" at bounding box center [681, 539] width 70 height 33
type input "0"
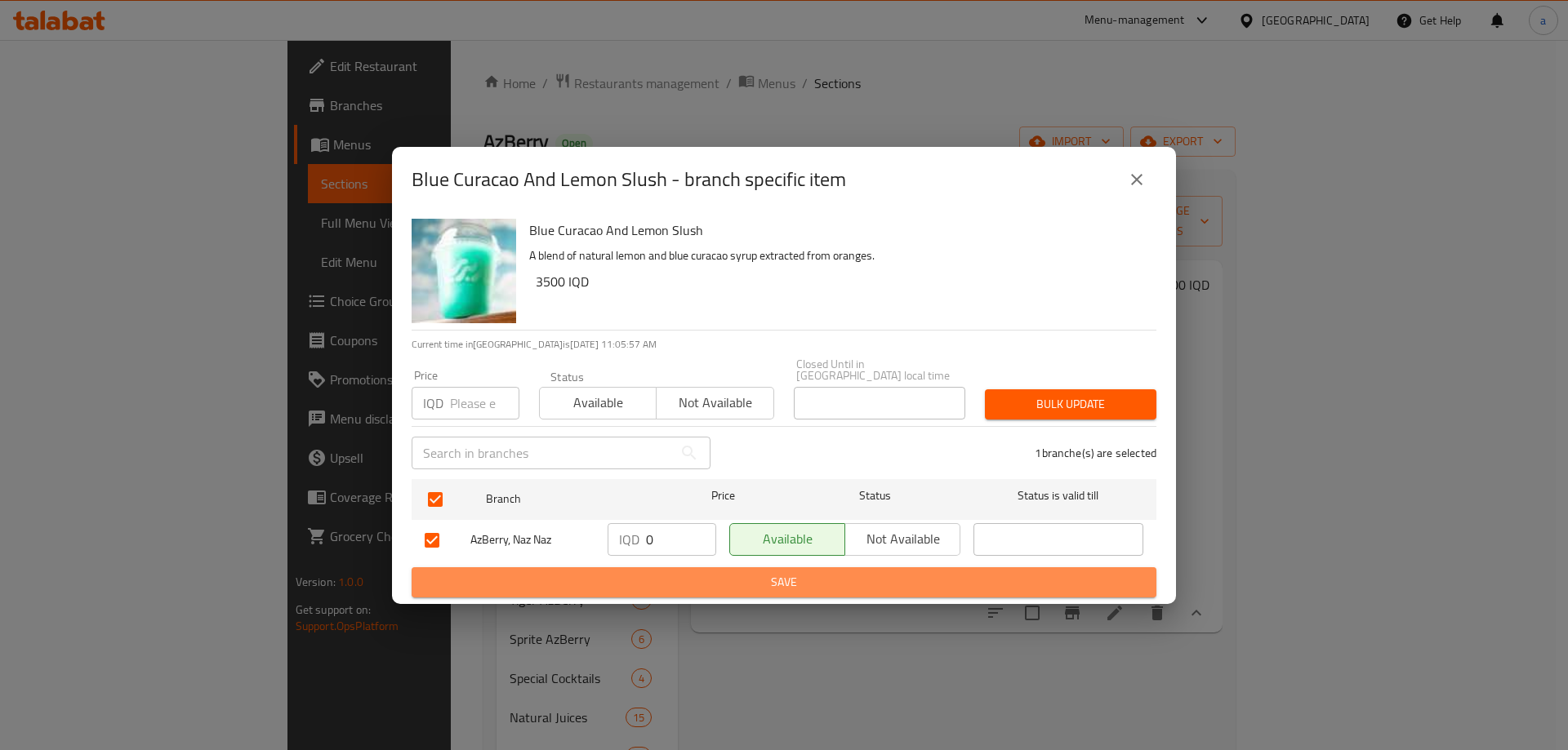
click at [713, 586] on span "Save" at bounding box center [784, 582] width 718 height 21
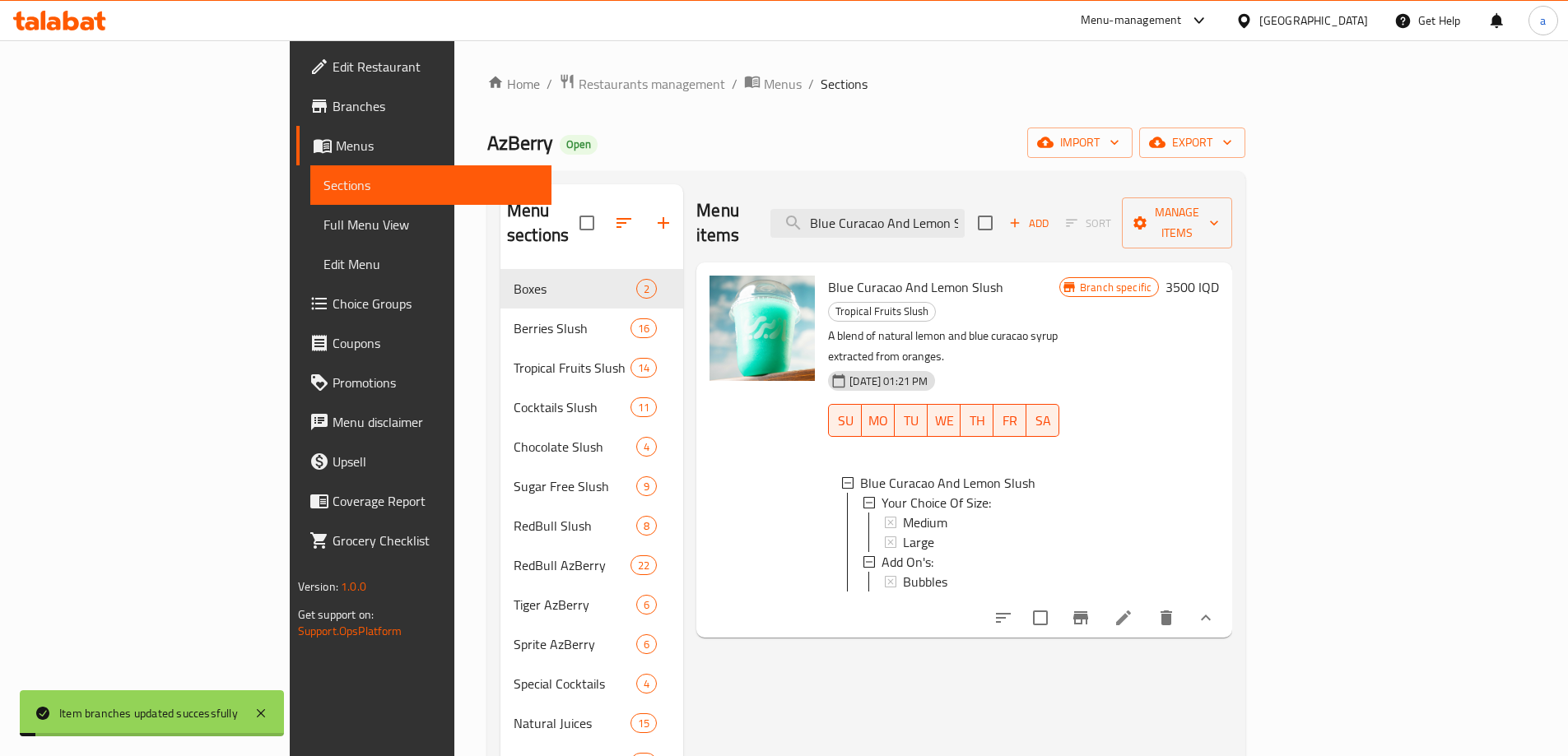
click at [1219, 275] on h6 "3500 IQD" at bounding box center [1192, 287] width 54 height 23
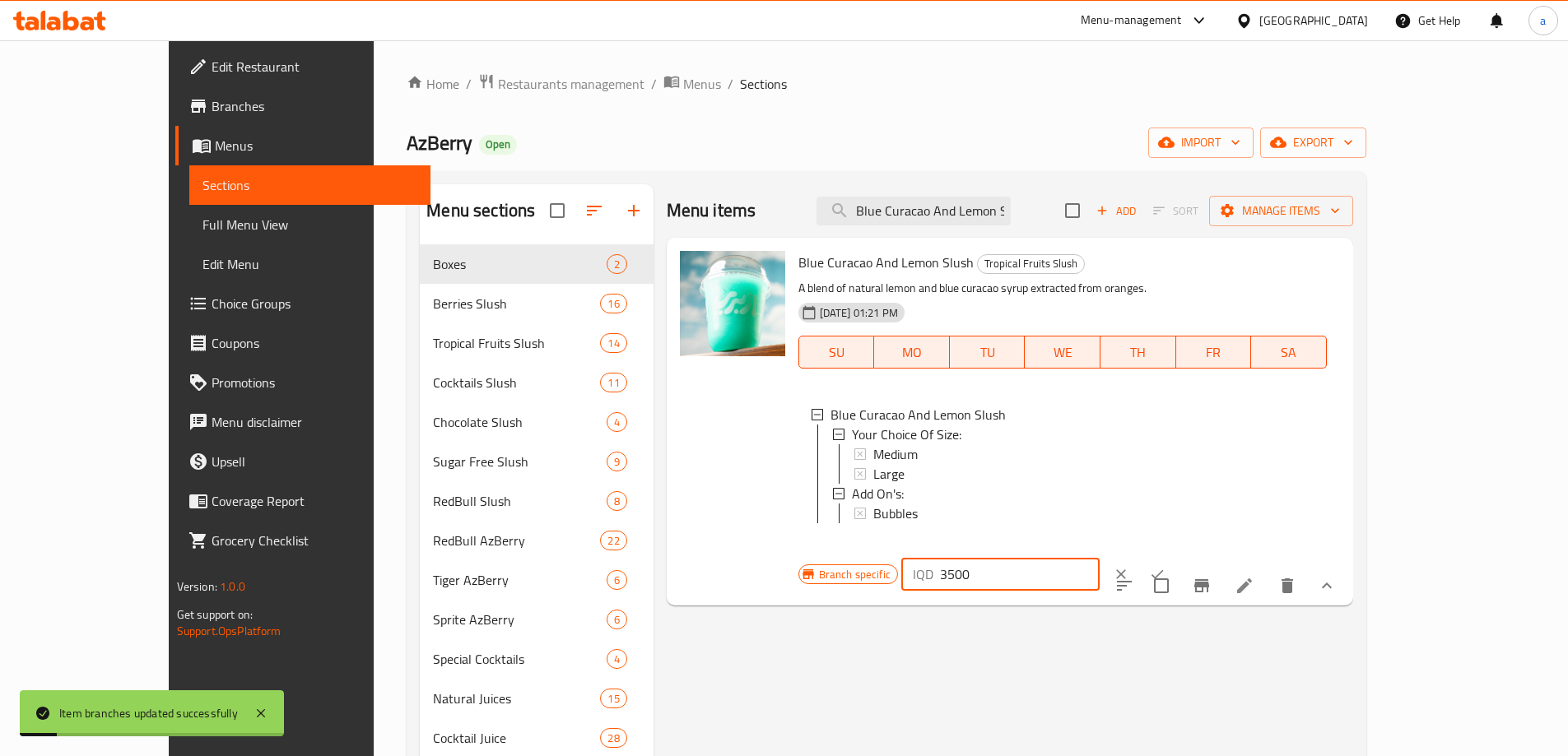
drag, startPoint x: 1365, startPoint y: 262, endPoint x: 1248, endPoint y: 261, distance: 117.0
click at [1099, 558] on div "IQD 3500 ​" at bounding box center [1000, 575] width 198 height 33
type input "0"
click at [1165, 566] on icon "ok" at bounding box center [1156, 574] width 16 height 16
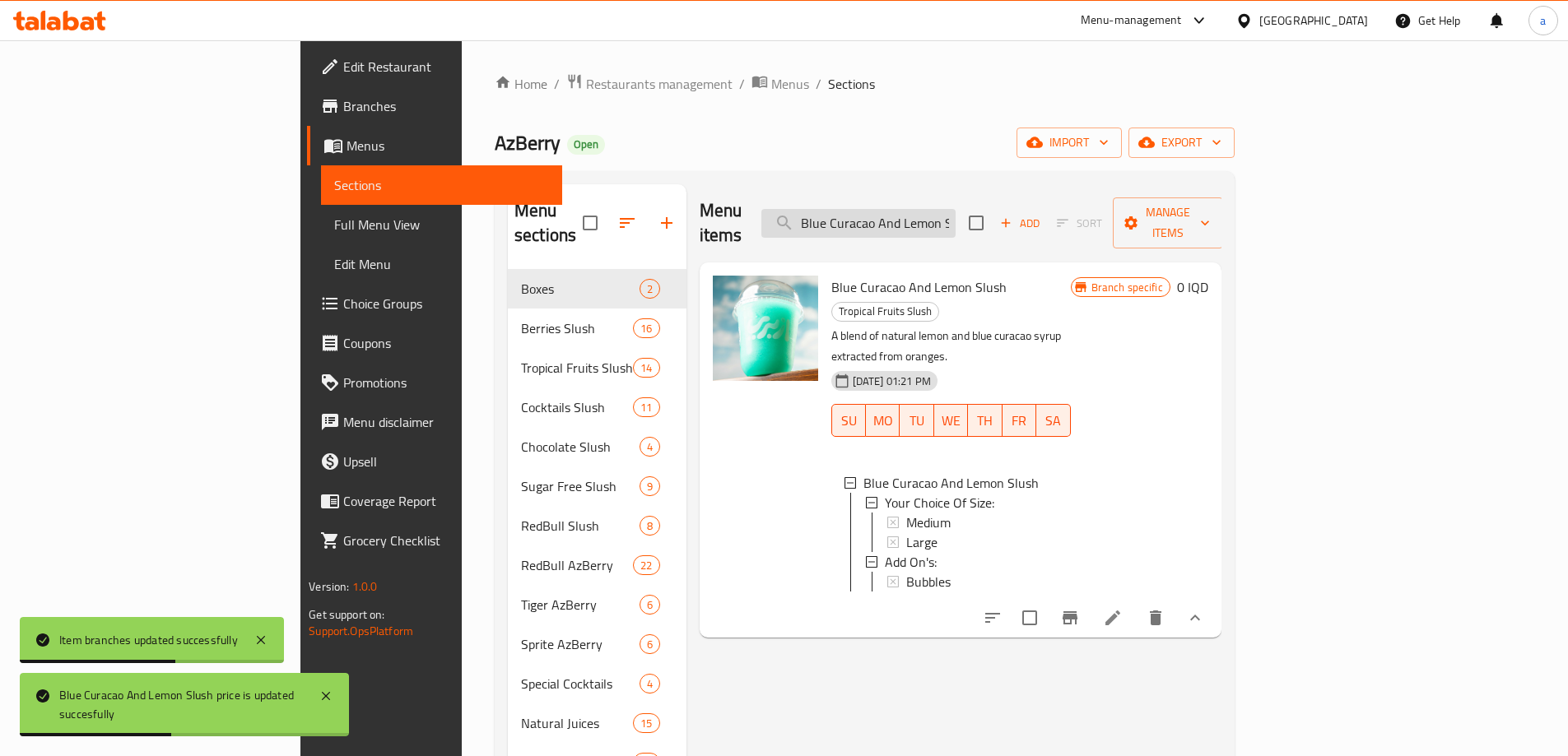
click at [955, 214] on input "Blue Curacao And Lemon Slush" at bounding box center [858, 223] width 194 height 28
paste input "Strawberry With Pineapple & Plum"
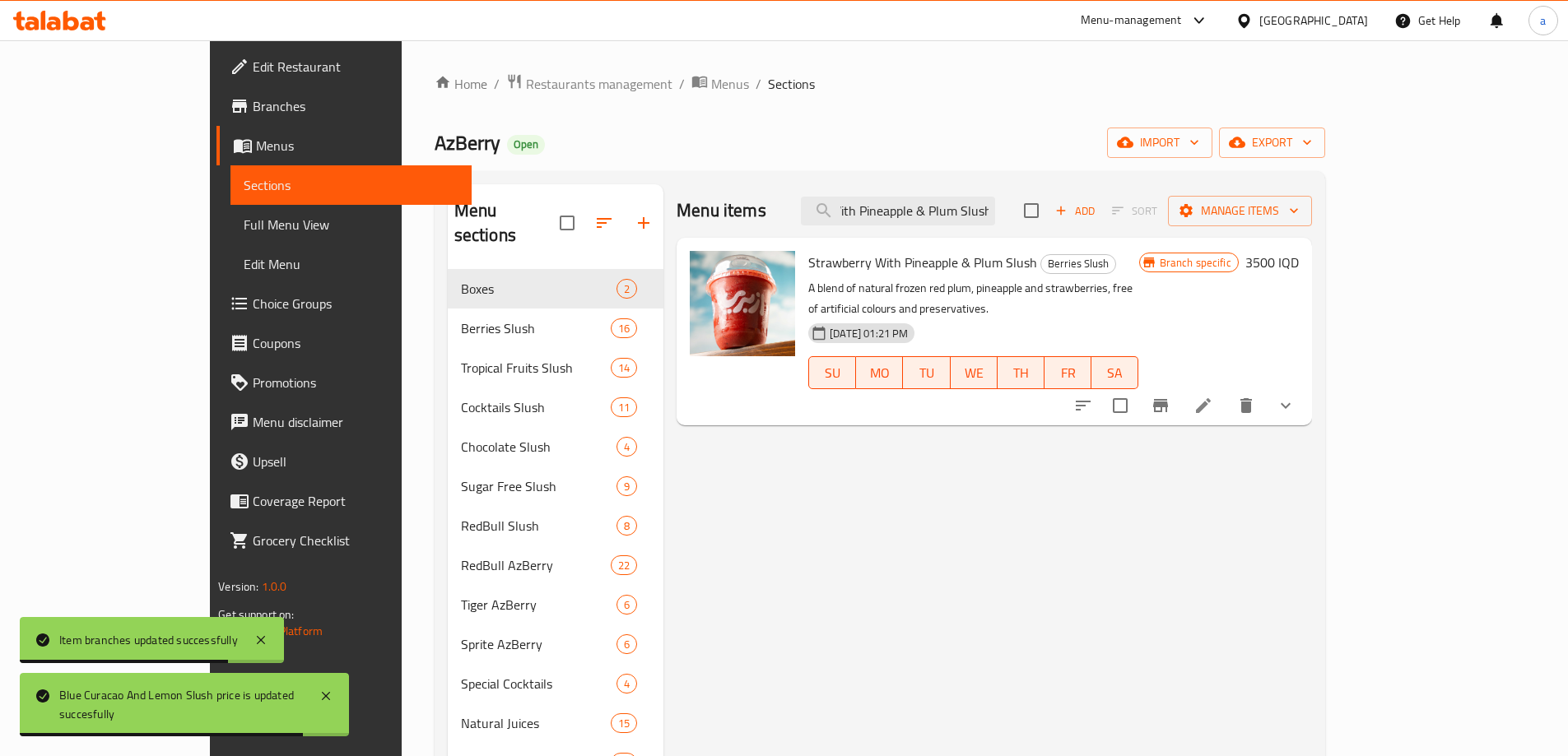
type input "Strawberry With Pineapple & Plum Slush"
click at [1060, 151] on div "AzBerry Open import export" at bounding box center [880, 142] width 891 height 30
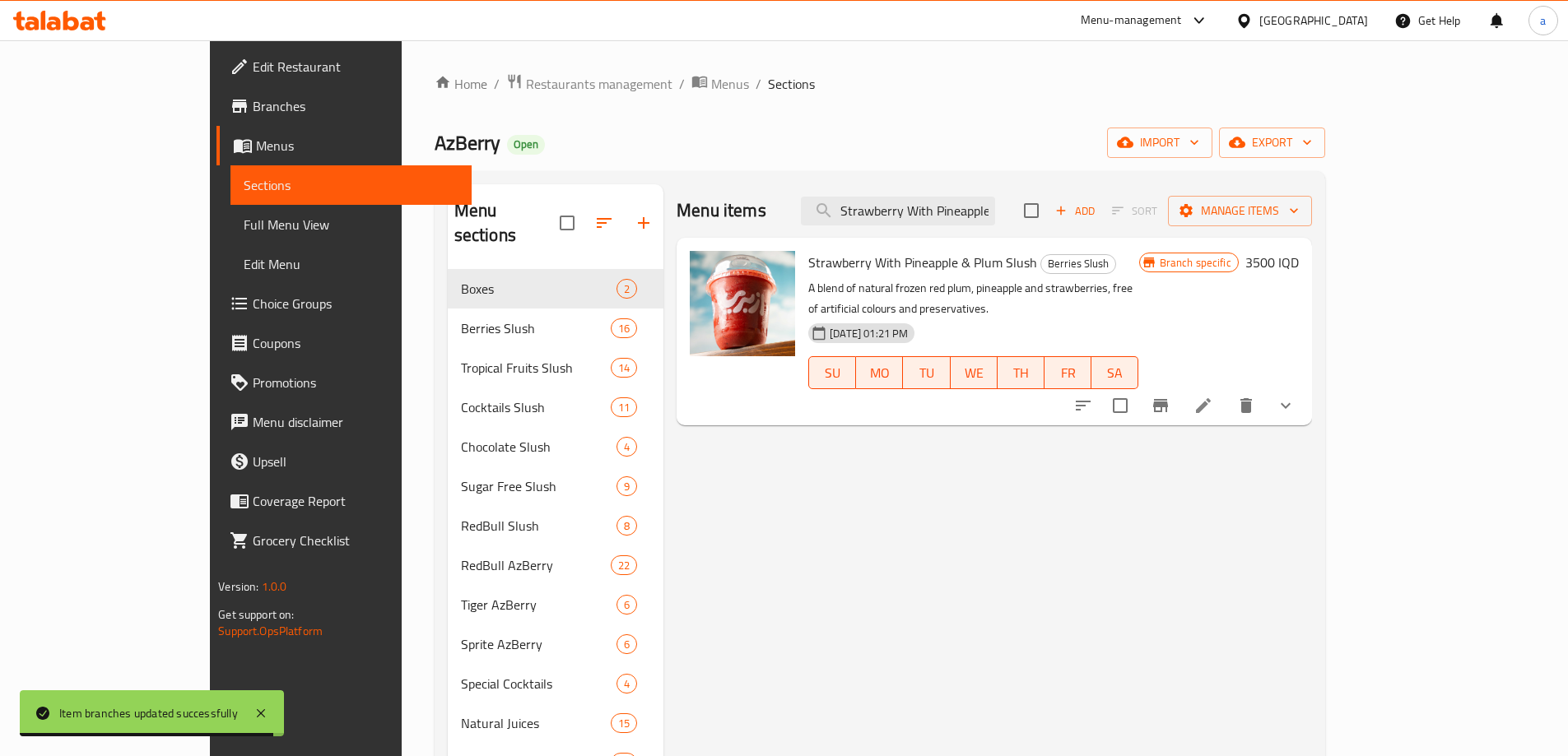
click at [1305, 386] on button "show more" at bounding box center [1286, 406] width 40 height 40
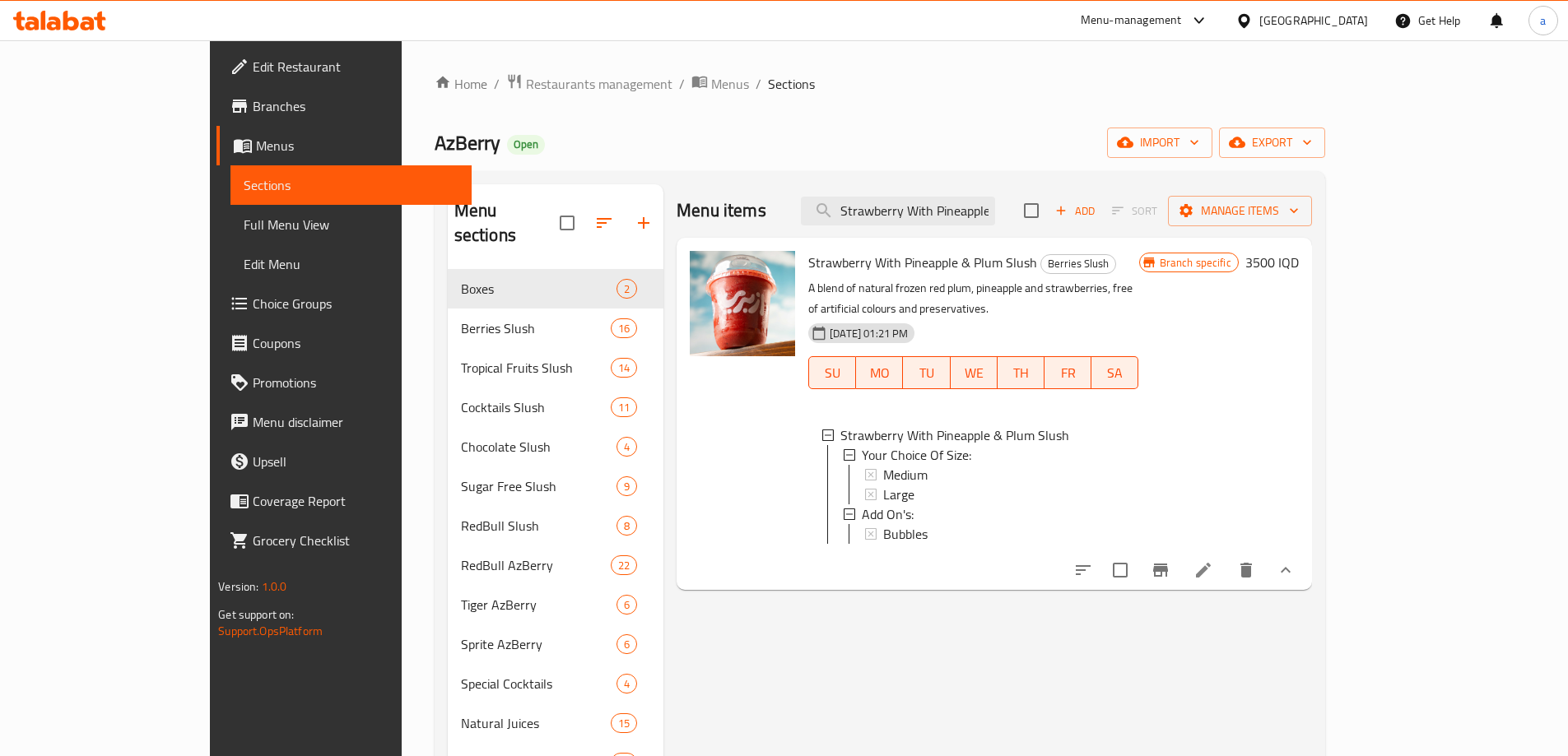
click at [1299, 266] on h6 "3500 IQD" at bounding box center [1272, 262] width 54 height 23
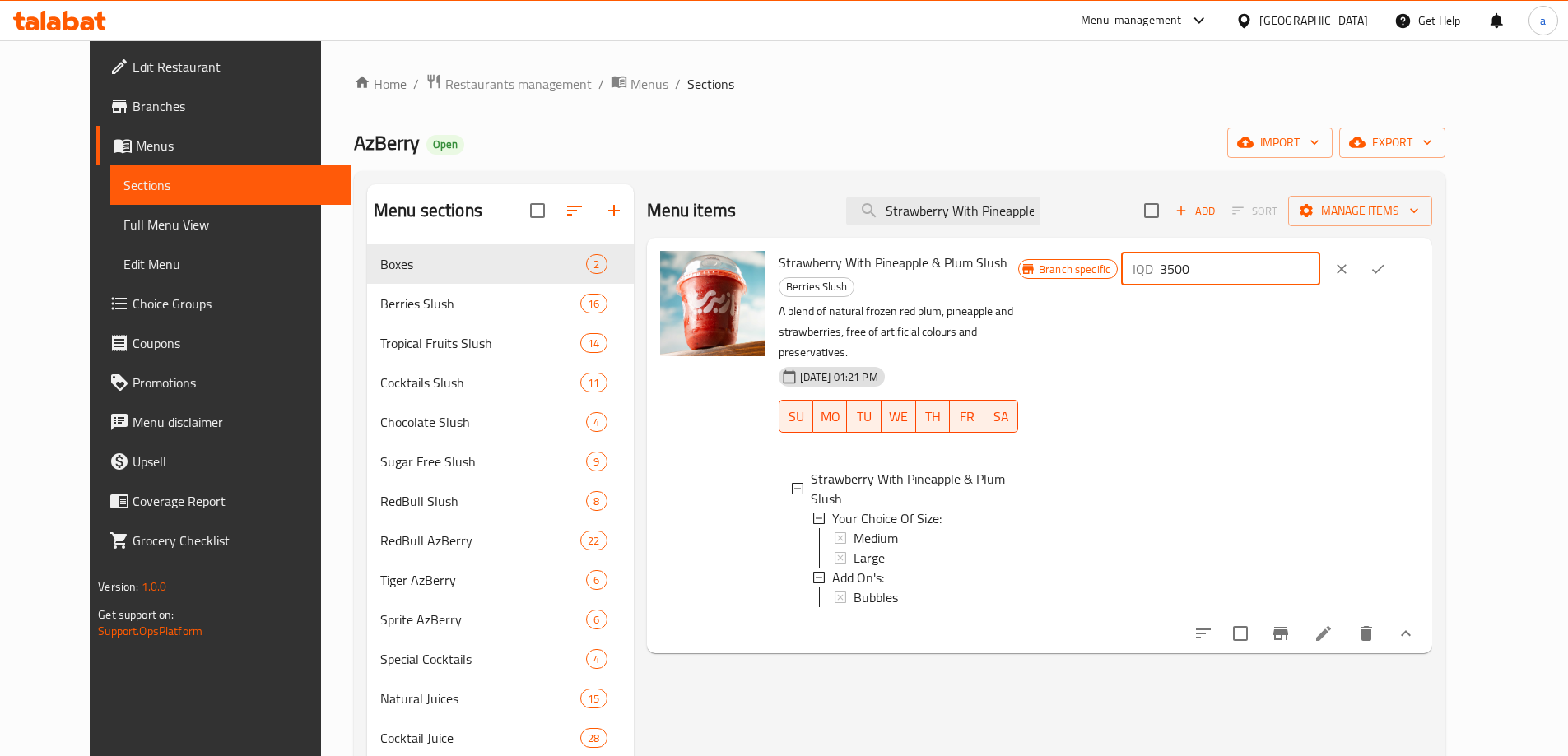
drag, startPoint x: 1349, startPoint y: 266, endPoint x: 1199, endPoint y: 266, distance: 150.0
click at [1199, 266] on div "Branch specific IQD 3500 ​" at bounding box center [1219, 269] width 400 height 36
paste input "number"
type input "0"
click at [1386, 275] on icon "ok" at bounding box center [1377, 268] width 16 height 16
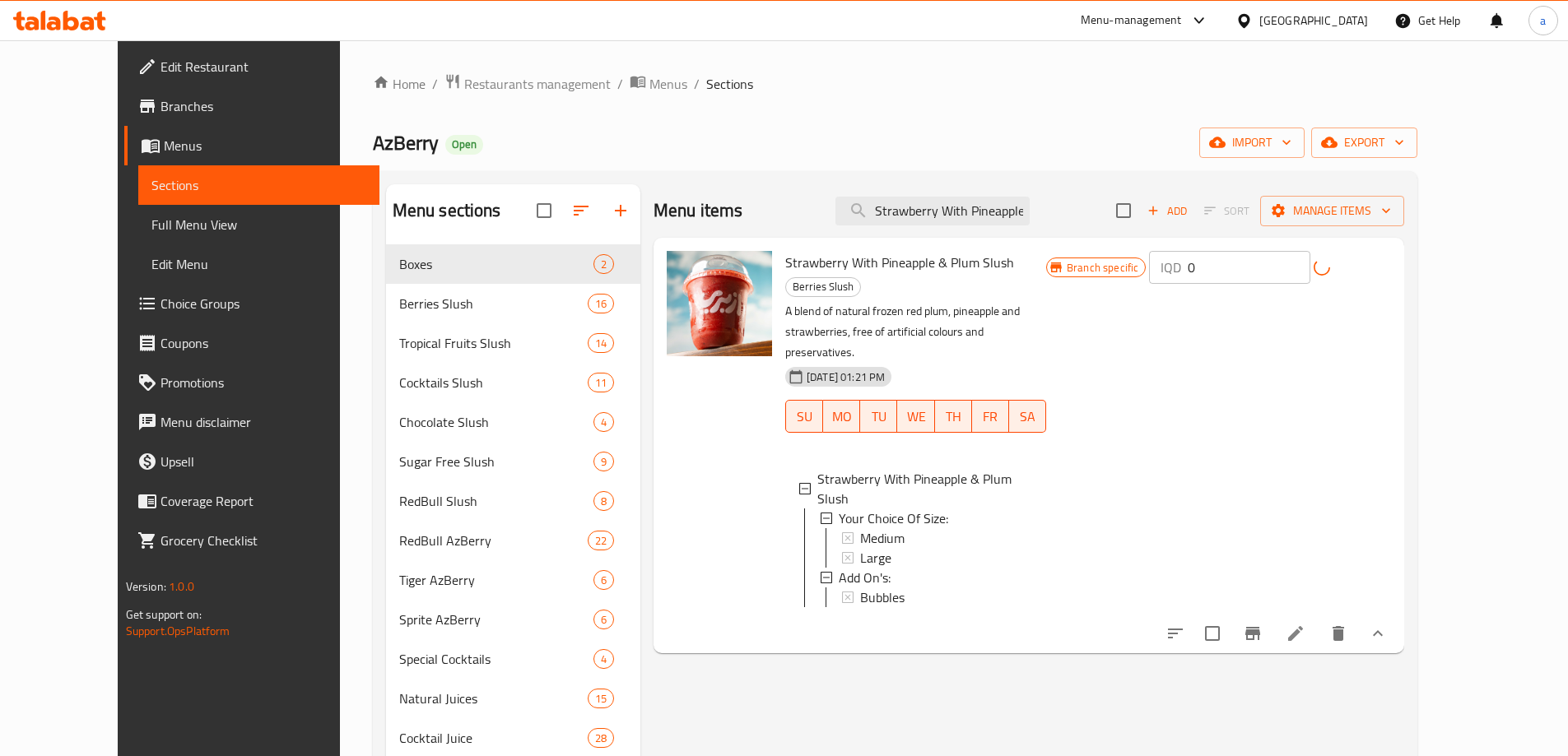
click at [1272, 614] on button "Branch-specific-item" at bounding box center [1253, 633] width 40 height 40
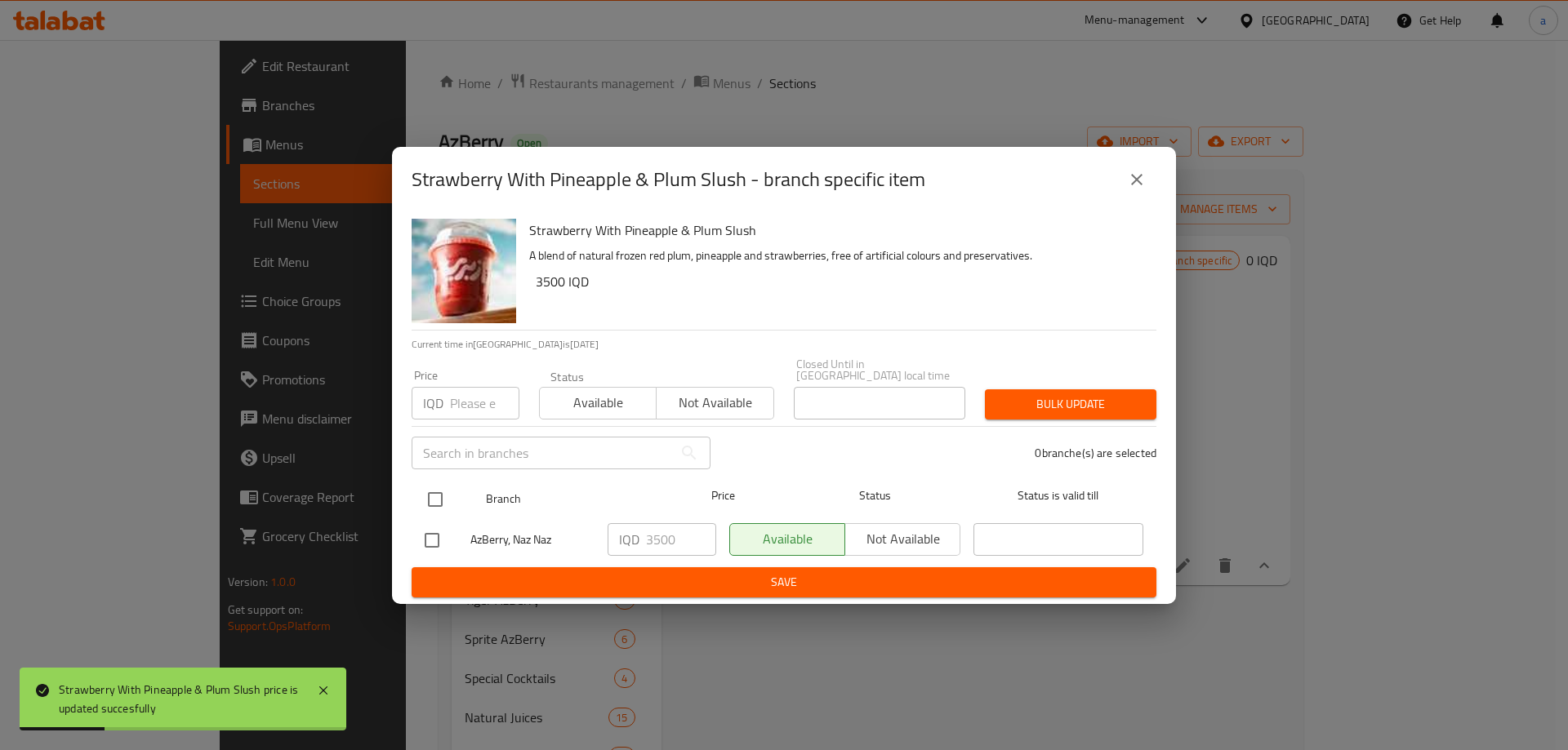
click at [449, 493] on input "checkbox" at bounding box center [435, 500] width 34 height 34
checkbox input "true"
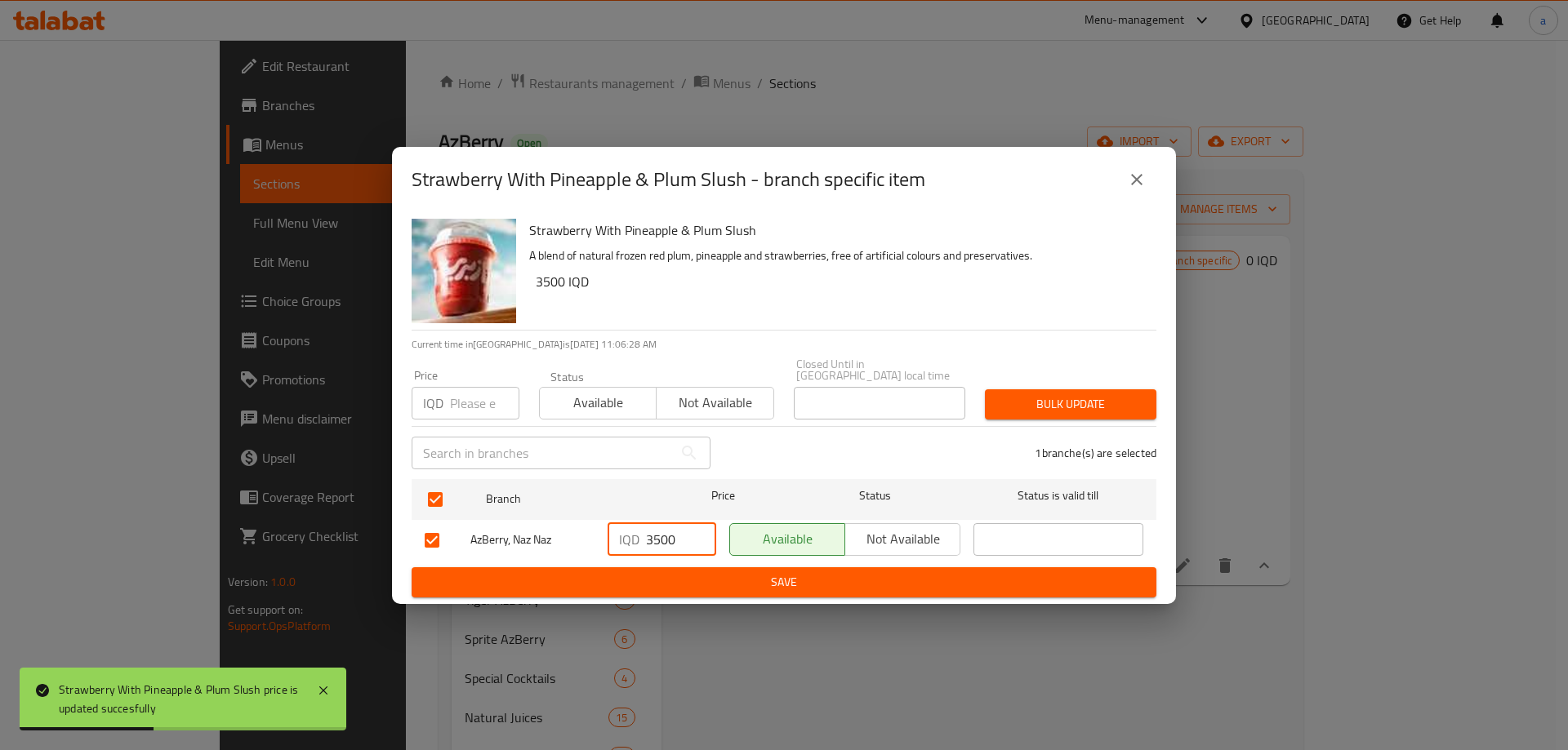
click at [660, 531] on input "3500" at bounding box center [681, 539] width 70 height 33
type input "0"
click at [719, 572] on span "Save" at bounding box center [784, 582] width 718 height 21
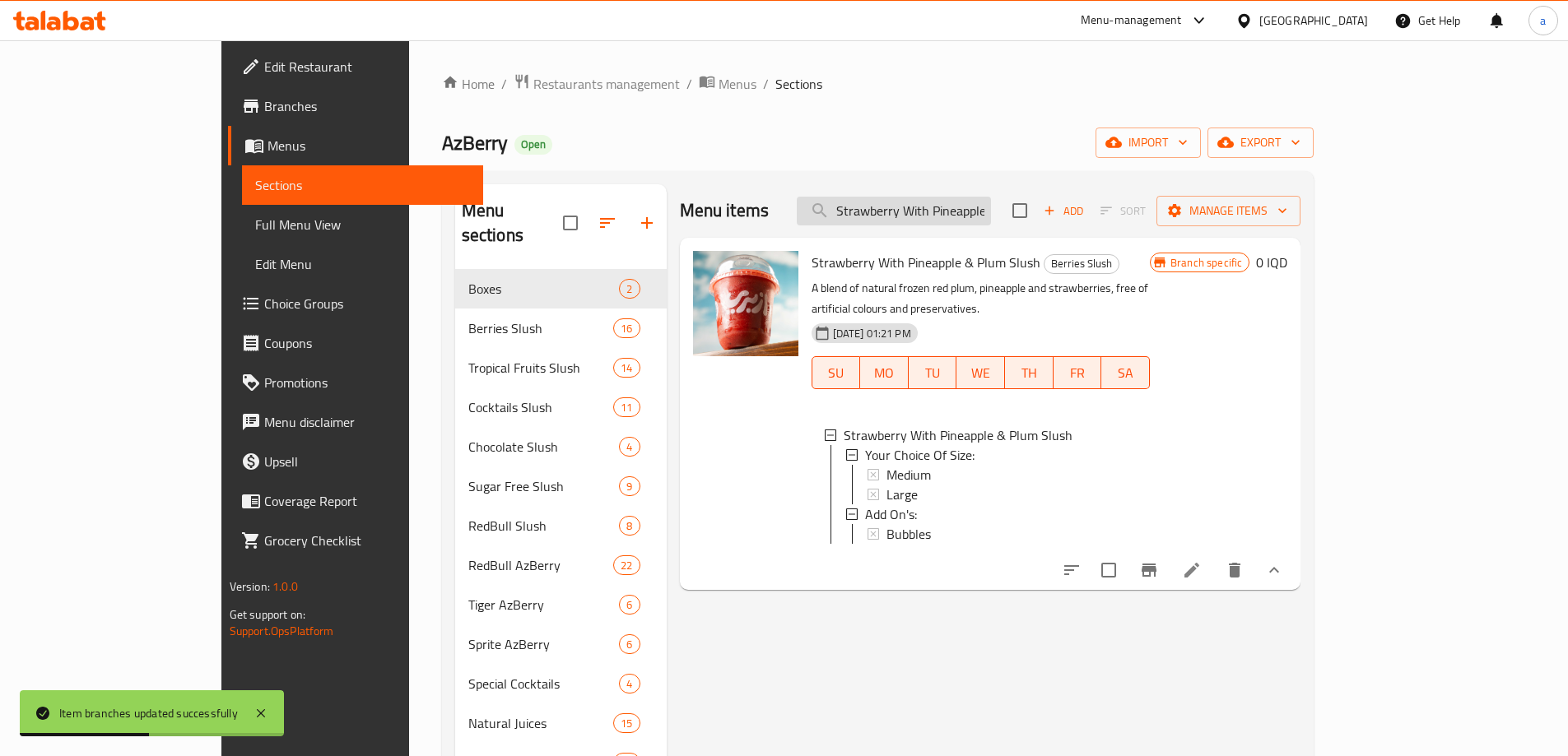
click at [953, 222] on input "Strawberry With Pineapple & Plum Slush" at bounding box center [893, 211] width 194 height 28
paste input "Watermelon"
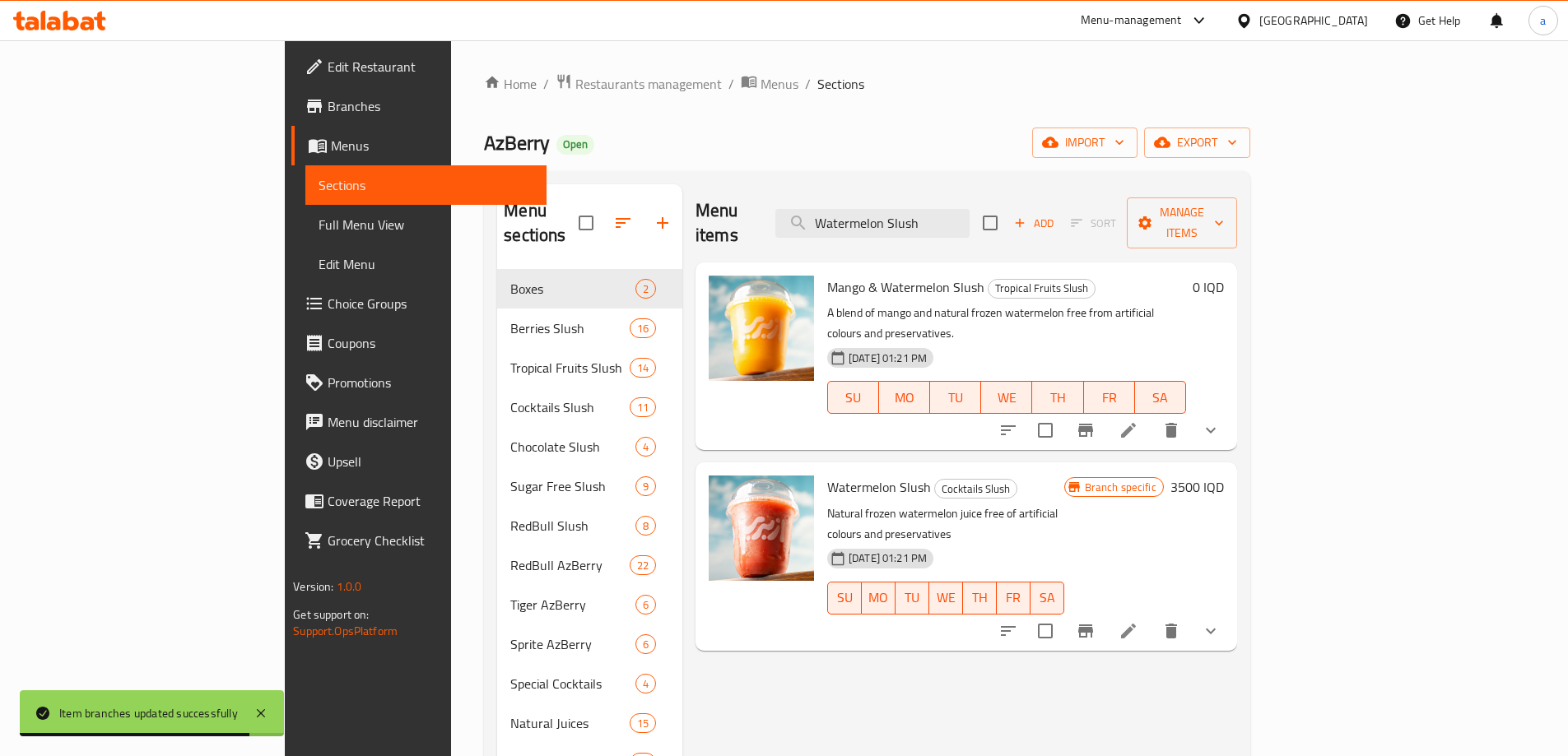
type input "Watermelon Slush"
click at [1231, 612] on button "show more" at bounding box center [1211, 632] width 40 height 40
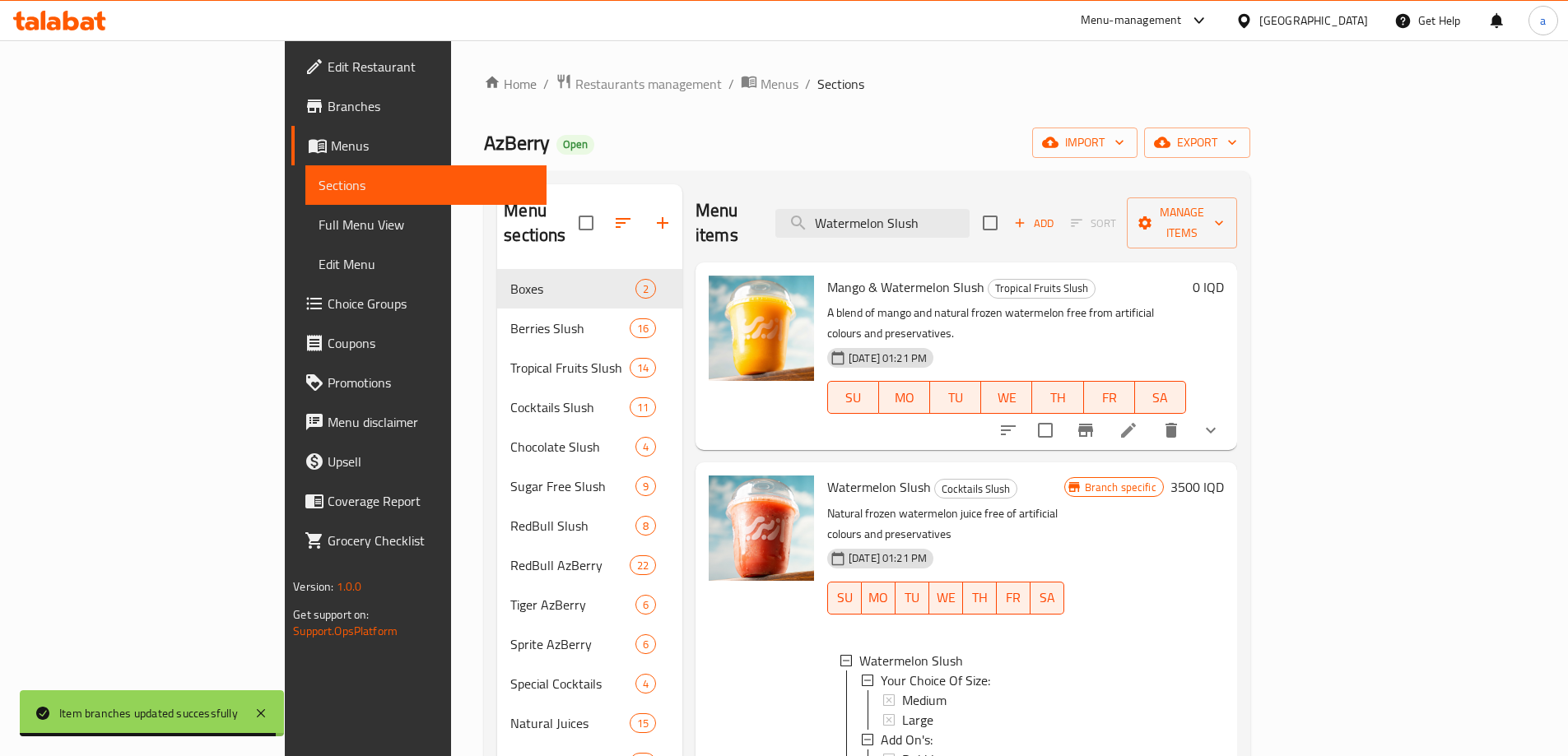
scroll to position [230, 0]
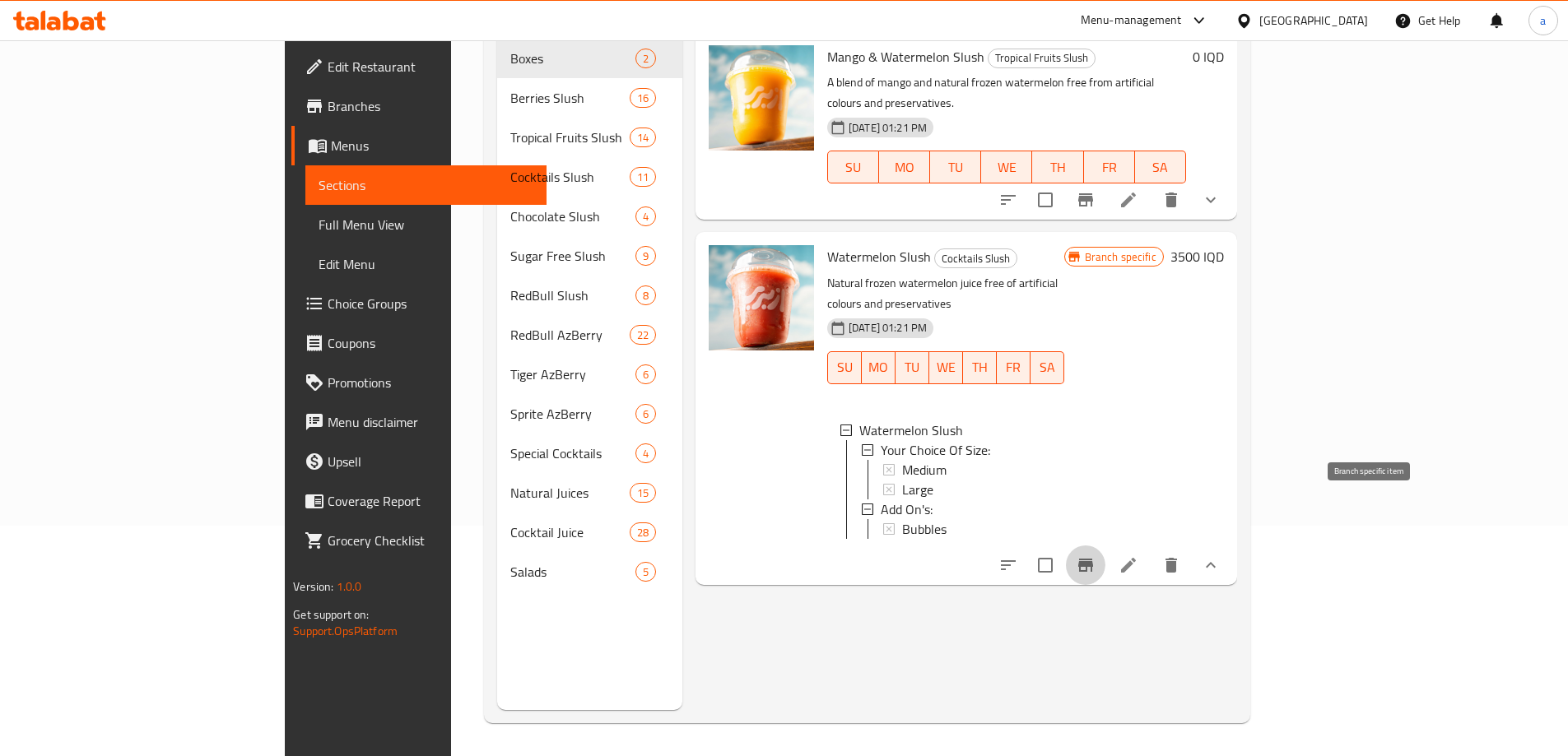
click at [1093, 559] on icon "Branch-specific-item" at bounding box center [1085, 565] width 15 height 13
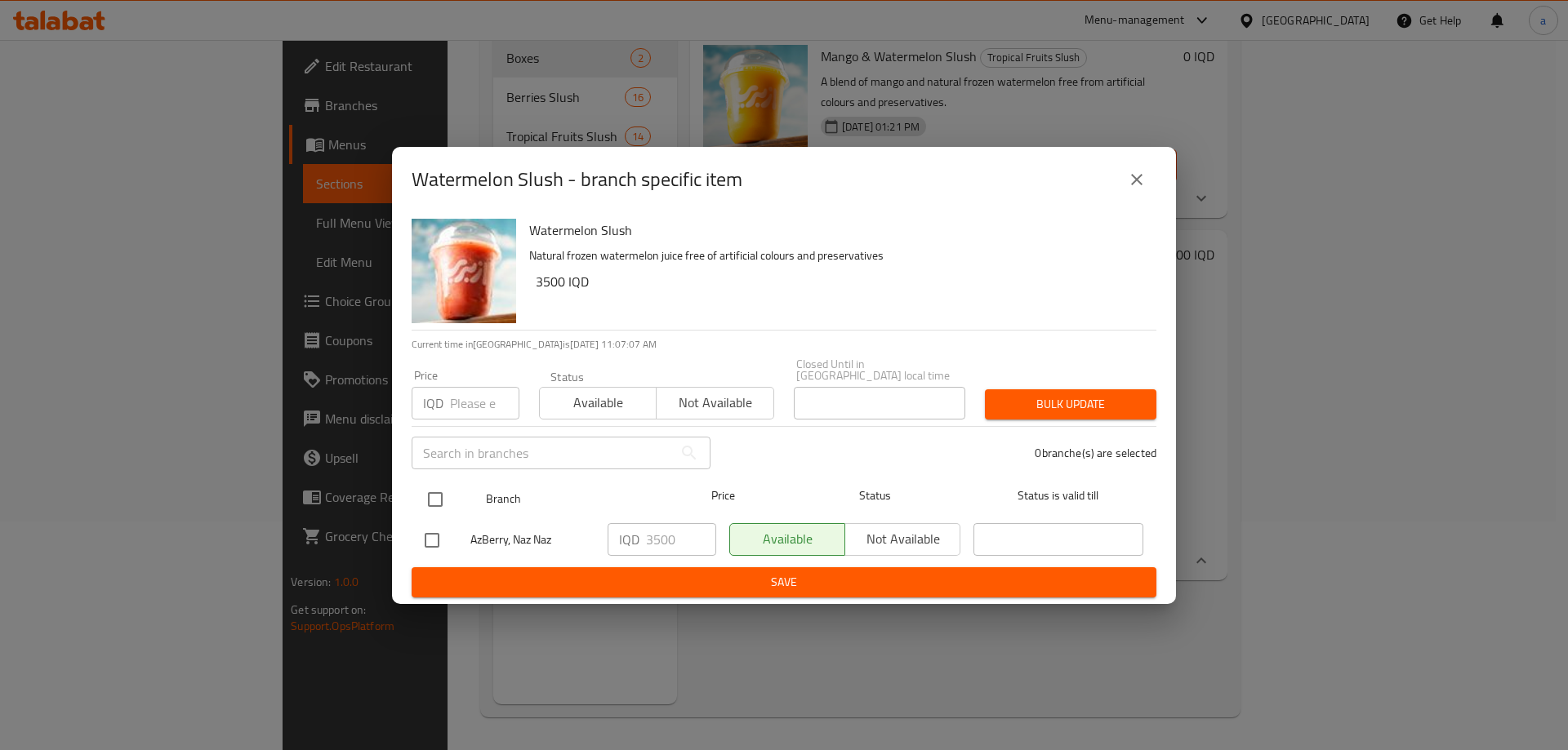
click at [448, 494] on input "checkbox" at bounding box center [435, 500] width 34 height 34
checkbox input "true"
click at [666, 533] on input "3500" at bounding box center [681, 539] width 70 height 33
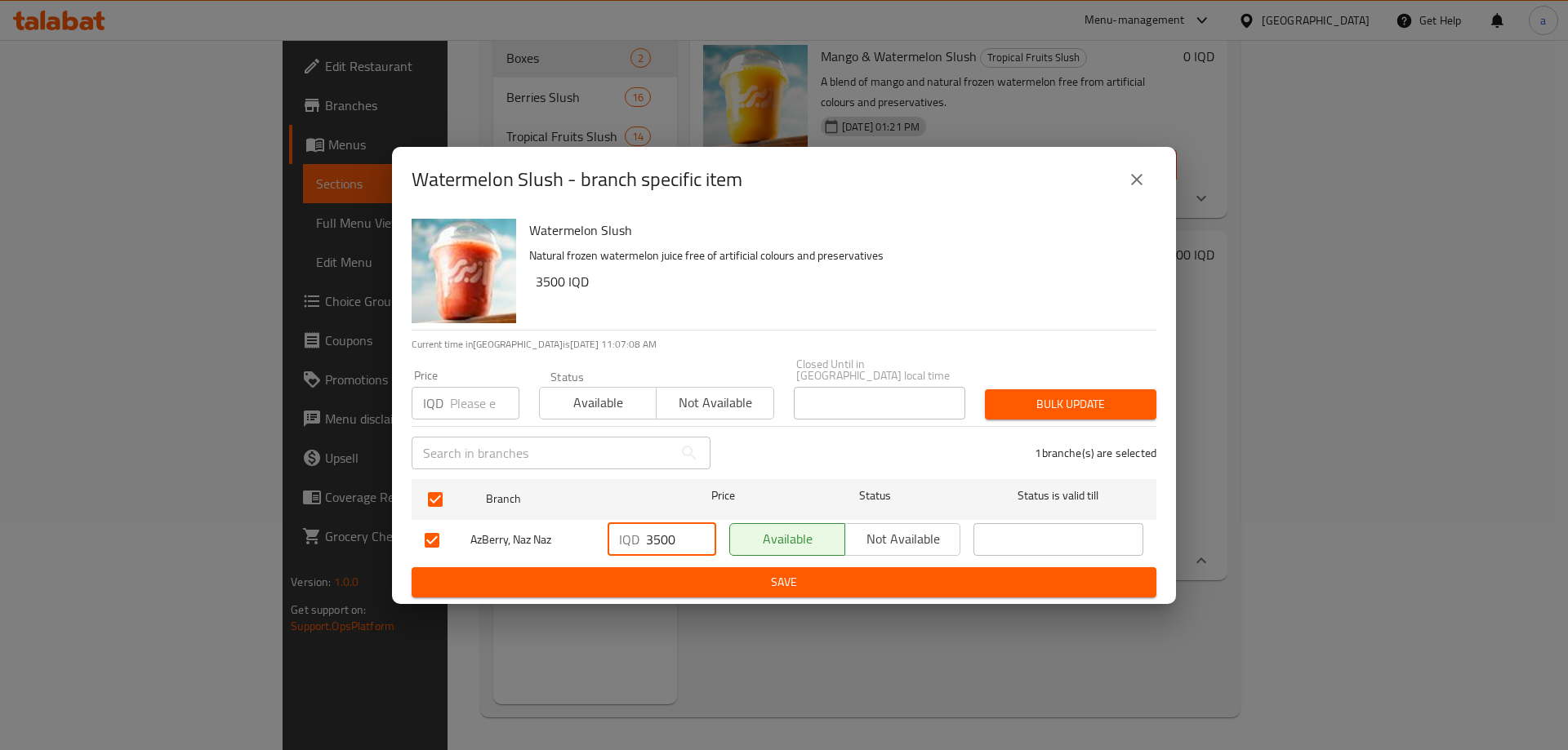
click at [666, 533] on input "3500" at bounding box center [681, 539] width 70 height 33
type input "0"
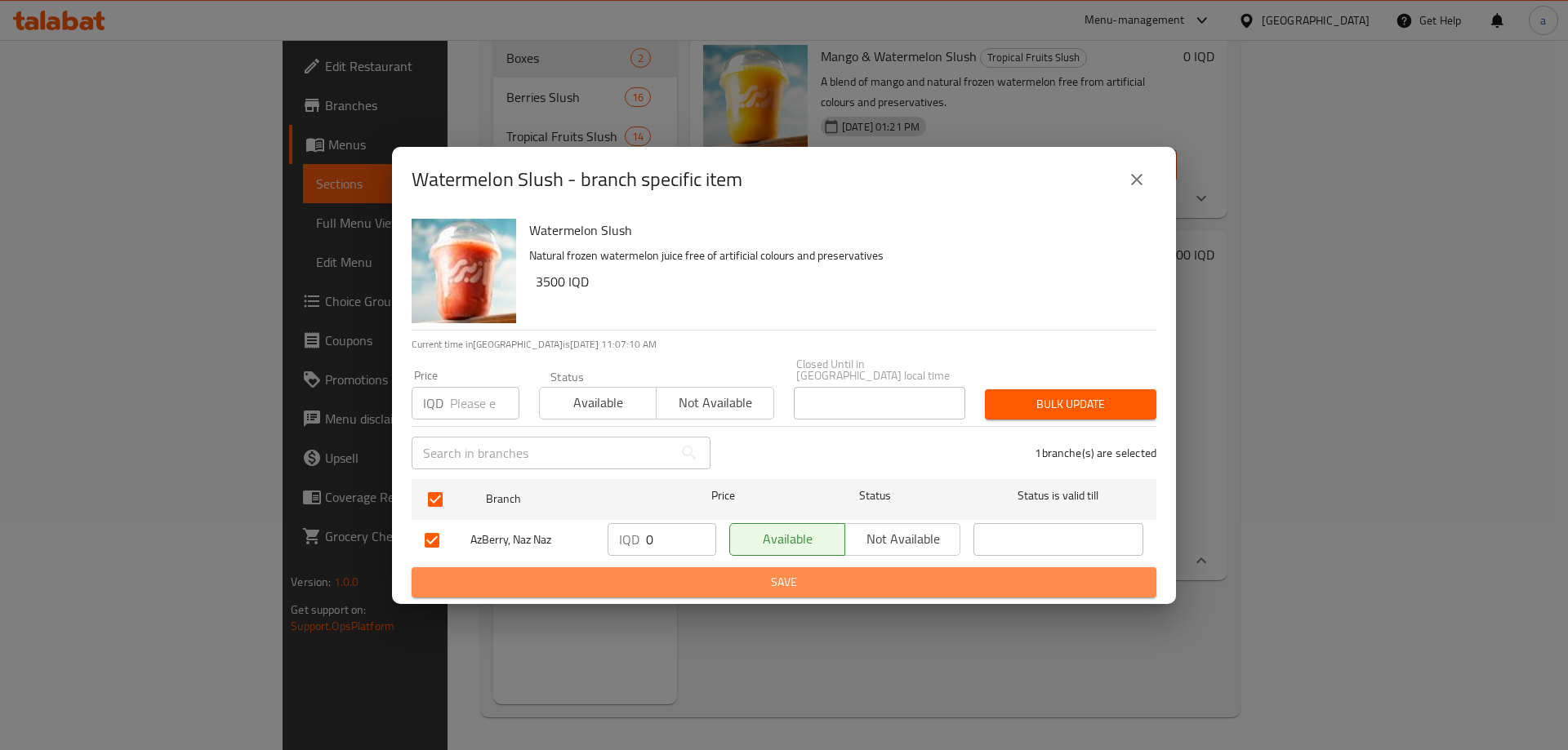
click at [680, 574] on span "Save" at bounding box center [784, 582] width 718 height 21
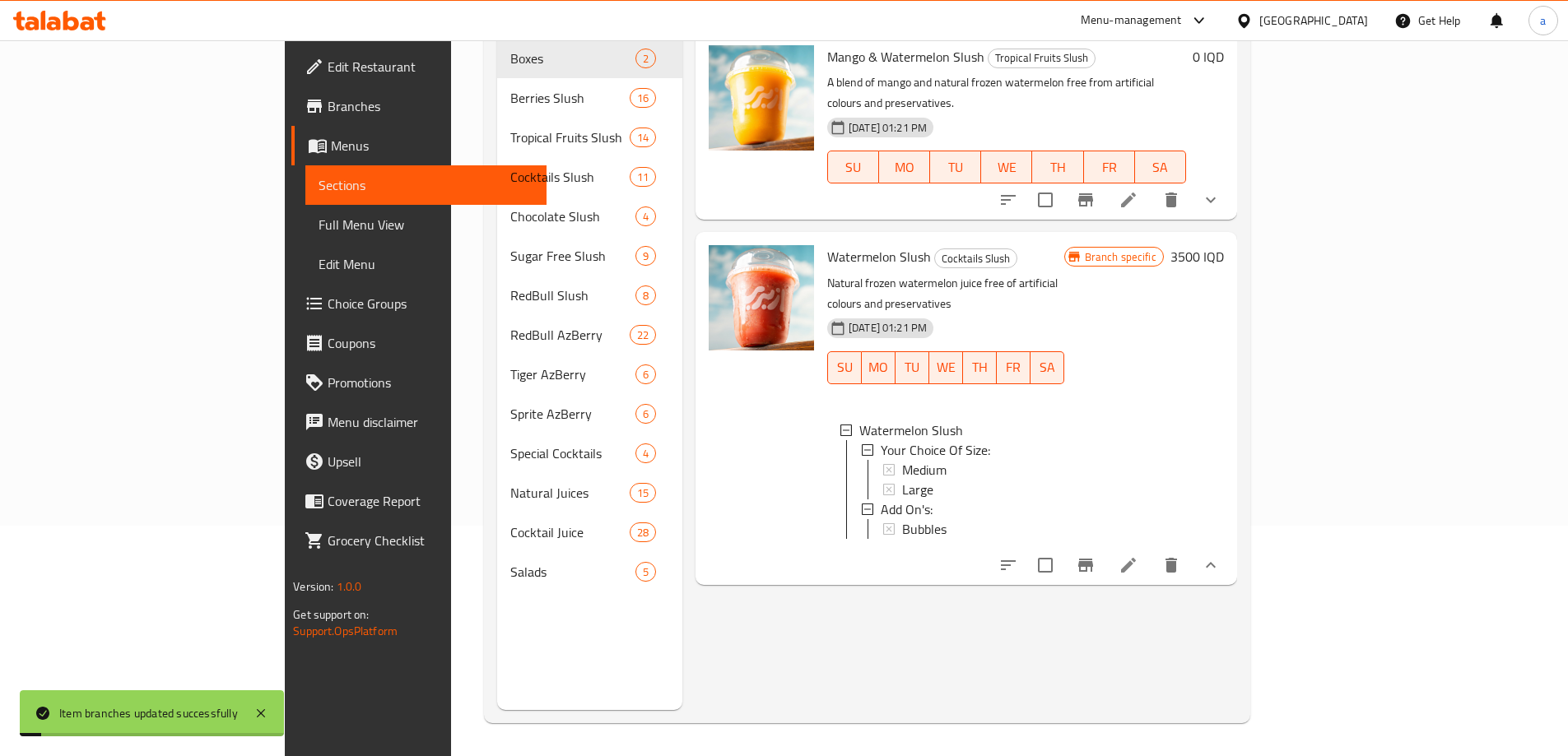
click at [1224, 245] on h6 "3500 IQD" at bounding box center [1197, 256] width 54 height 23
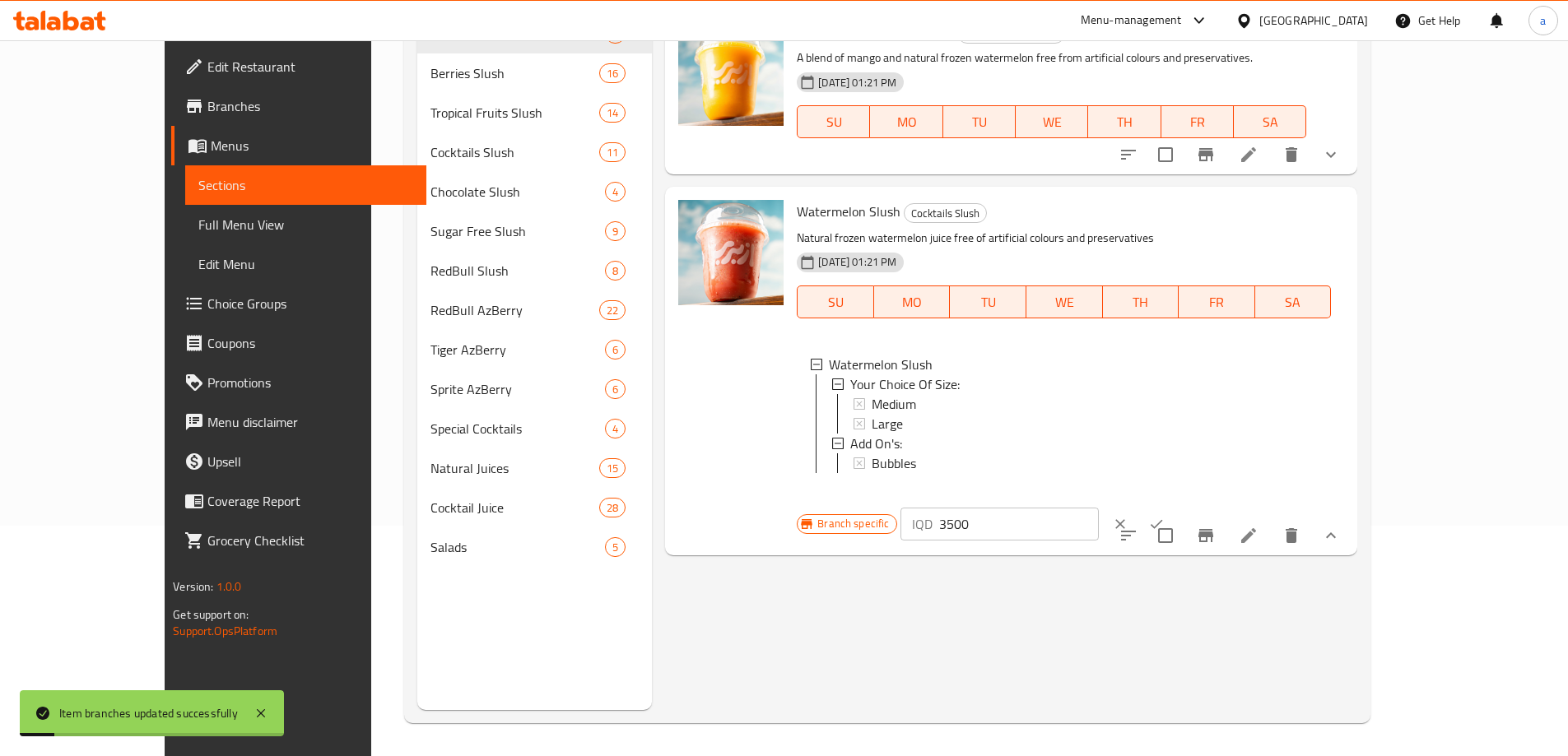
click at [1099, 507] on input "3500" at bounding box center [1018, 524] width 160 height 33
drag, startPoint x: 1315, startPoint y: 214, endPoint x: 1236, endPoint y: 223, distance: 79.5
click at [1198, 506] on div "Branch specific IQD 3500 ​" at bounding box center [997, 524] width 400 height 36
type input "0"
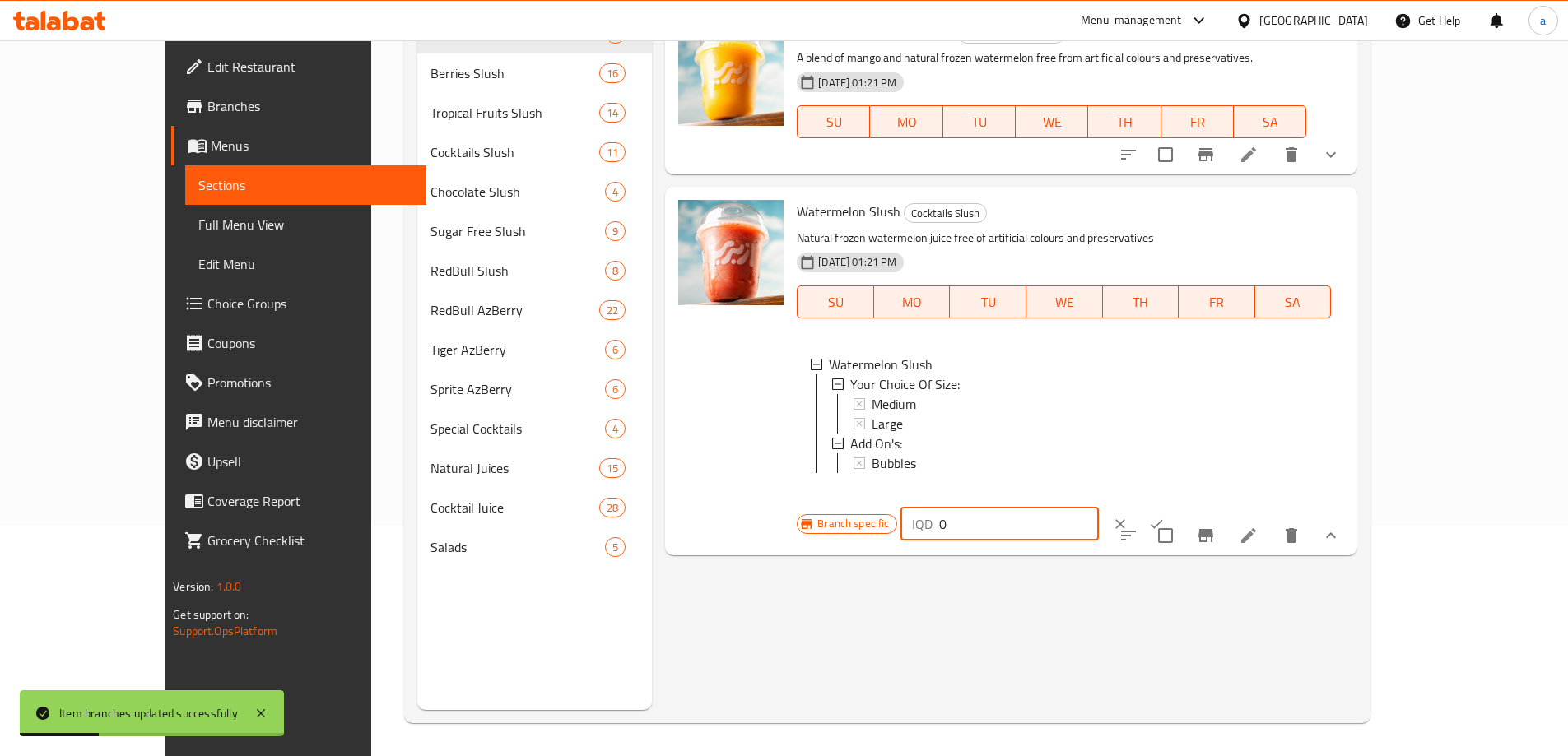
click at [1164, 516] on icon "ok" at bounding box center [1156, 524] width 16 height 16
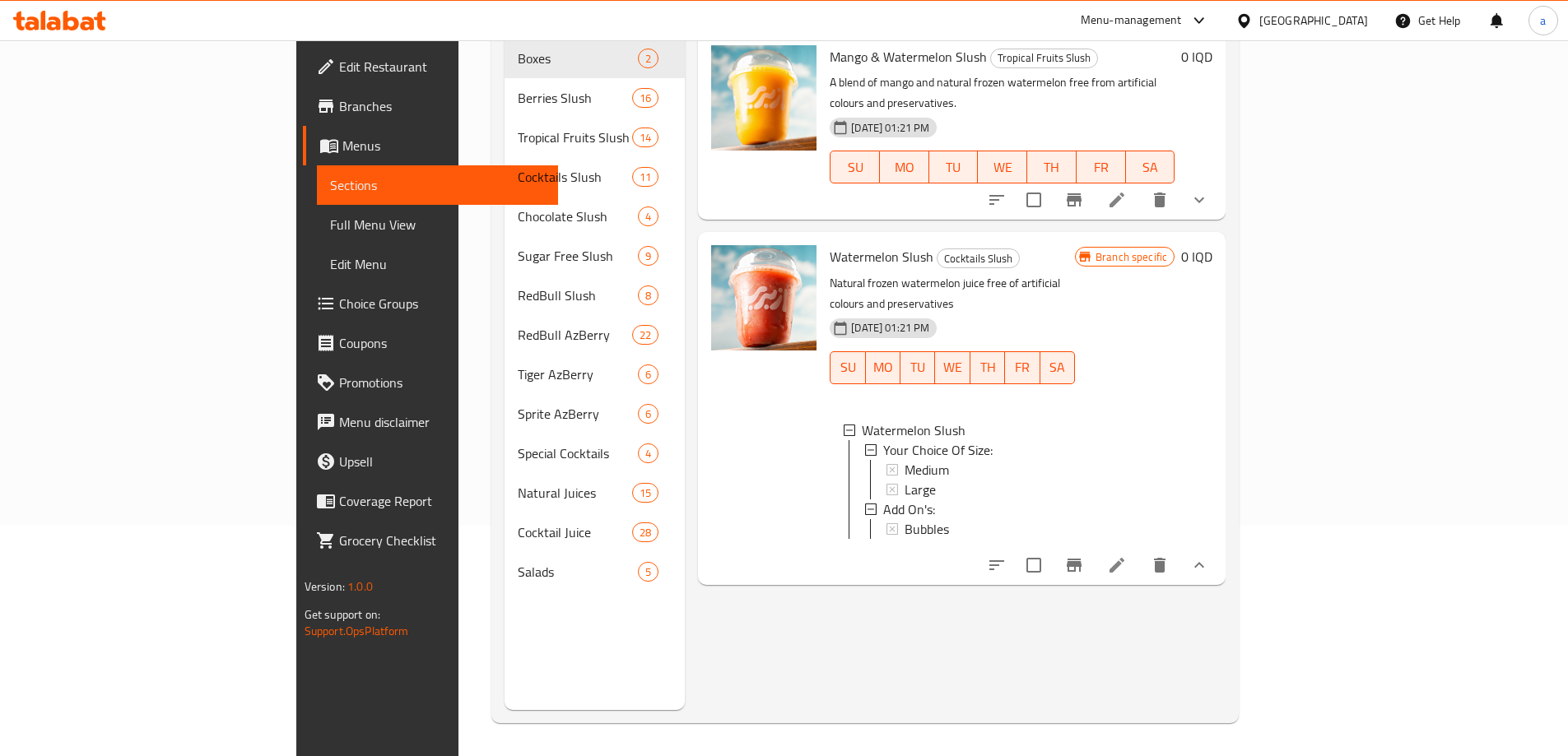
scroll to position [0, 0]
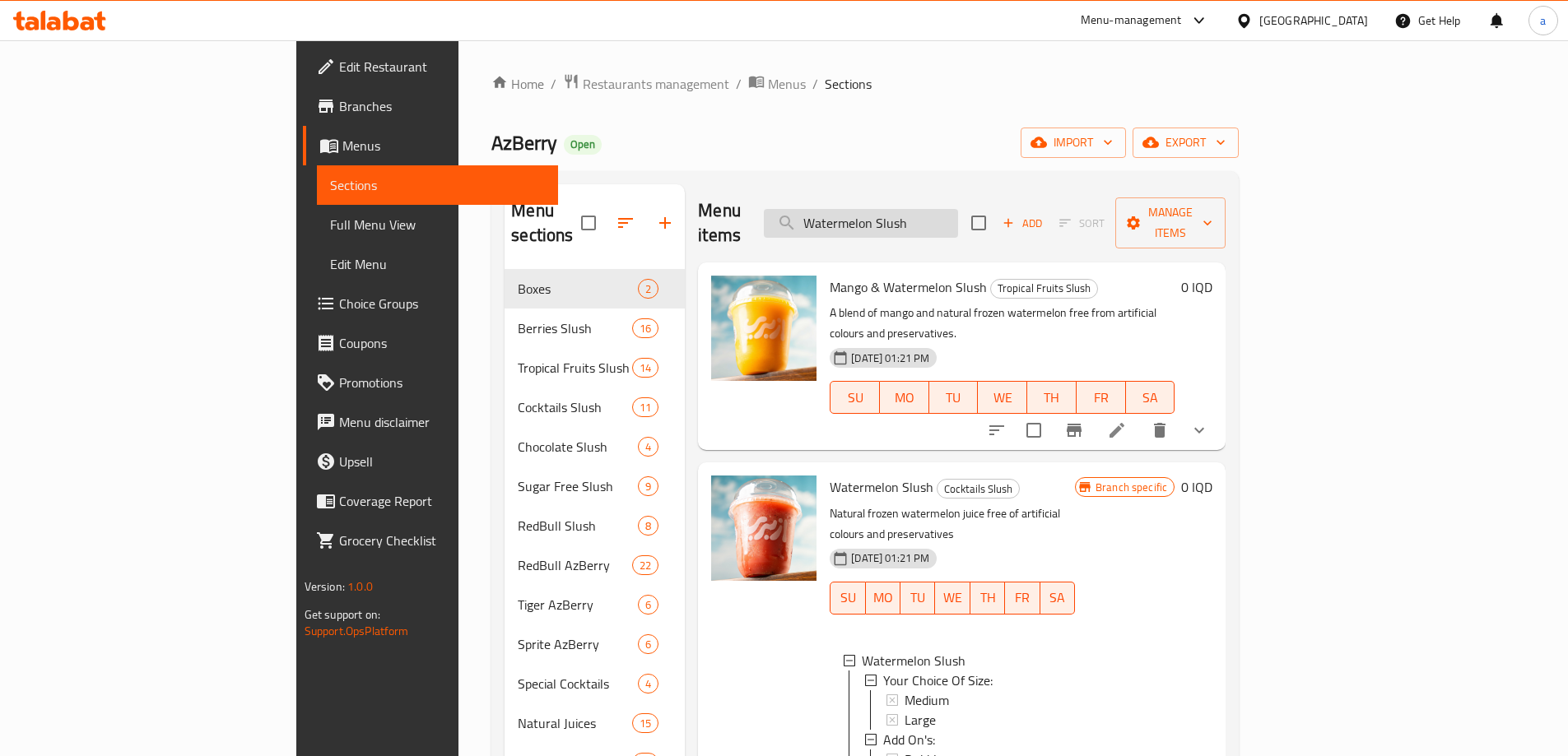
click at [958, 209] on input "Watermelon Slush" at bounding box center [860, 223] width 194 height 28
paste input "Strawberry & M"
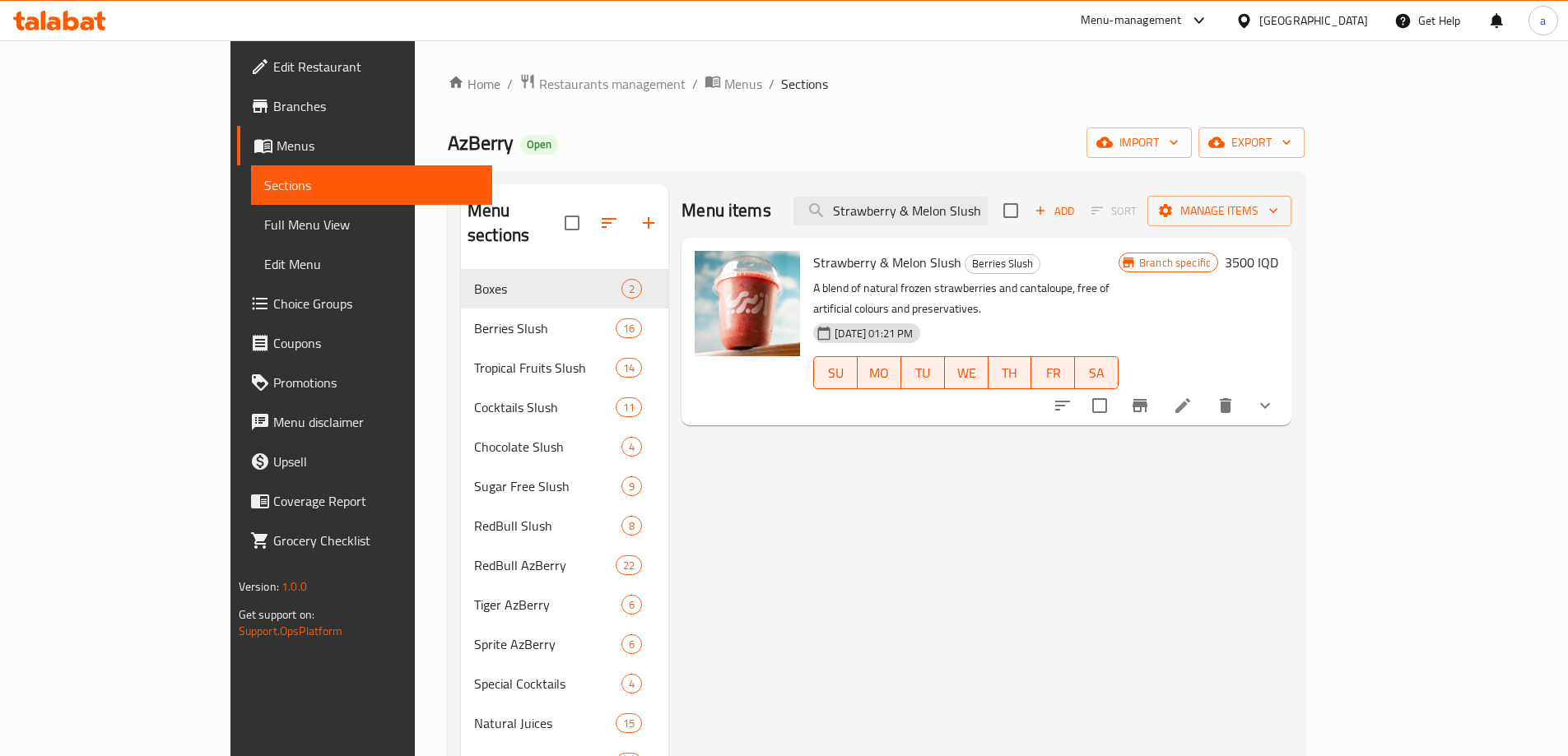
type input "Strawberry & Melon Slush"
click at [1269, 403] on icon "show more" at bounding box center [1264, 406] width 9 height 6
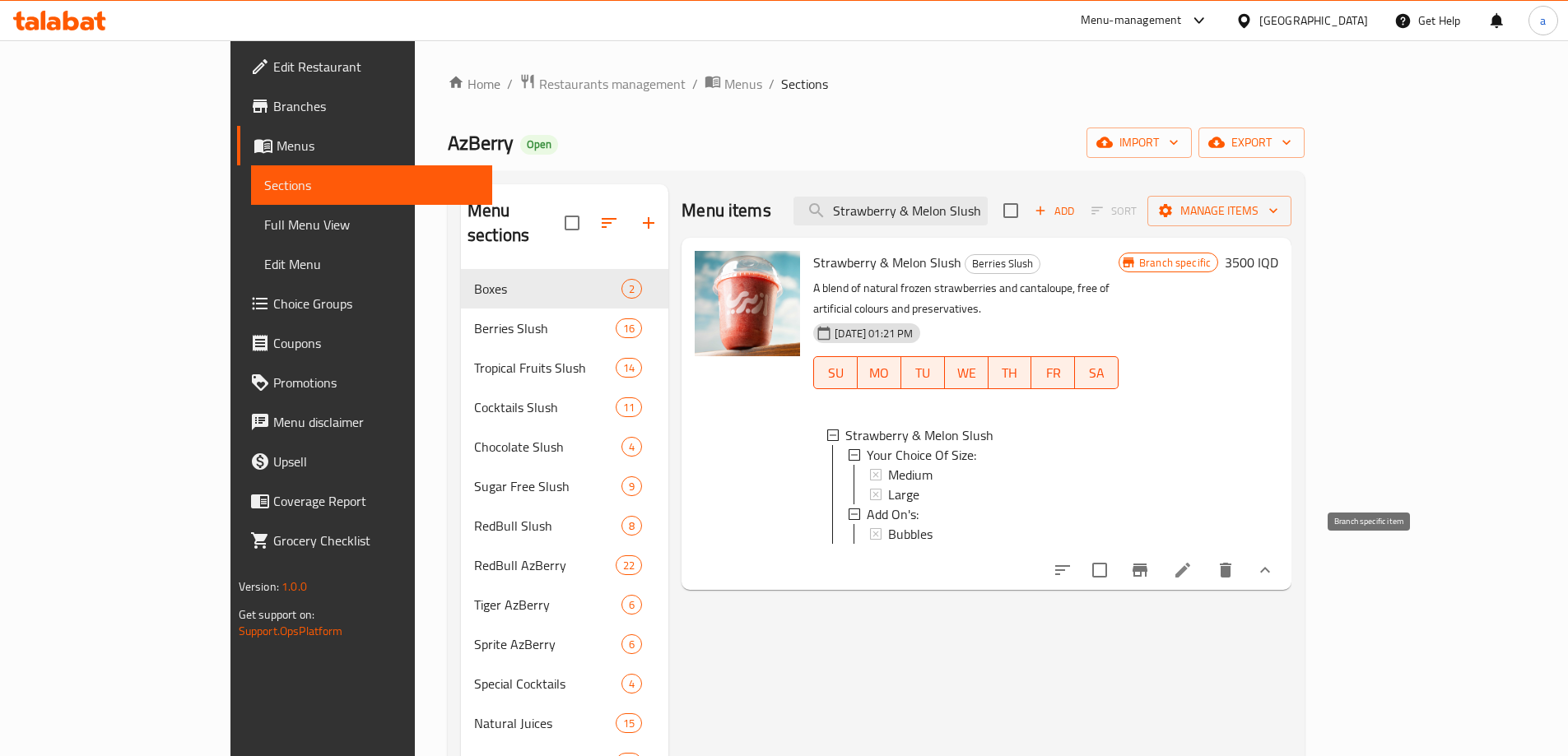
click at [1149, 565] on icon "Branch-specific-item" at bounding box center [1139, 570] width 20 height 20
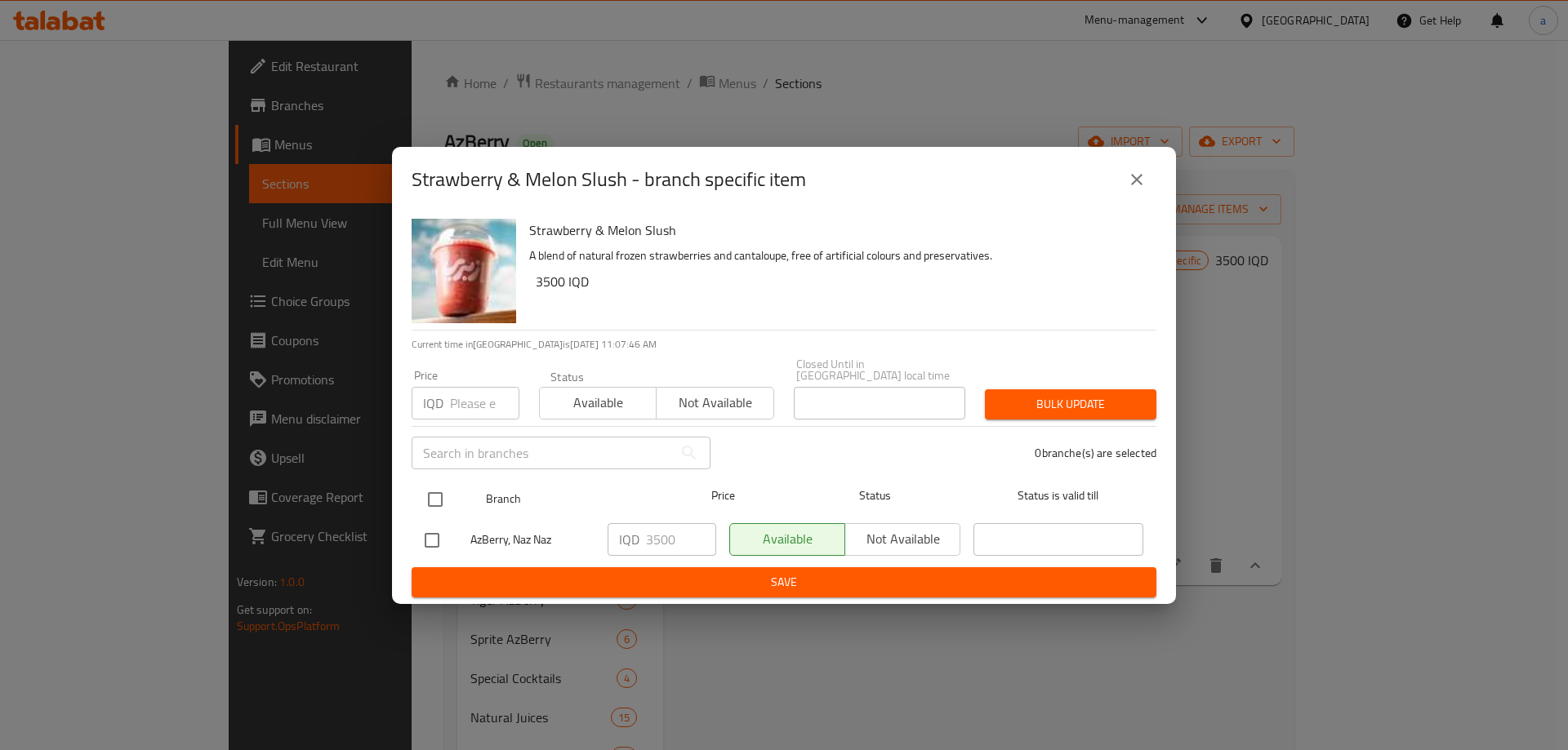
click at [444, 483] on input "checkbox" at bounding box center [435, 500] width 34 height 34
checkbox input "true"
click at [662, 537] on input "3500" at bounding box center [681, 539] width 70 height 33
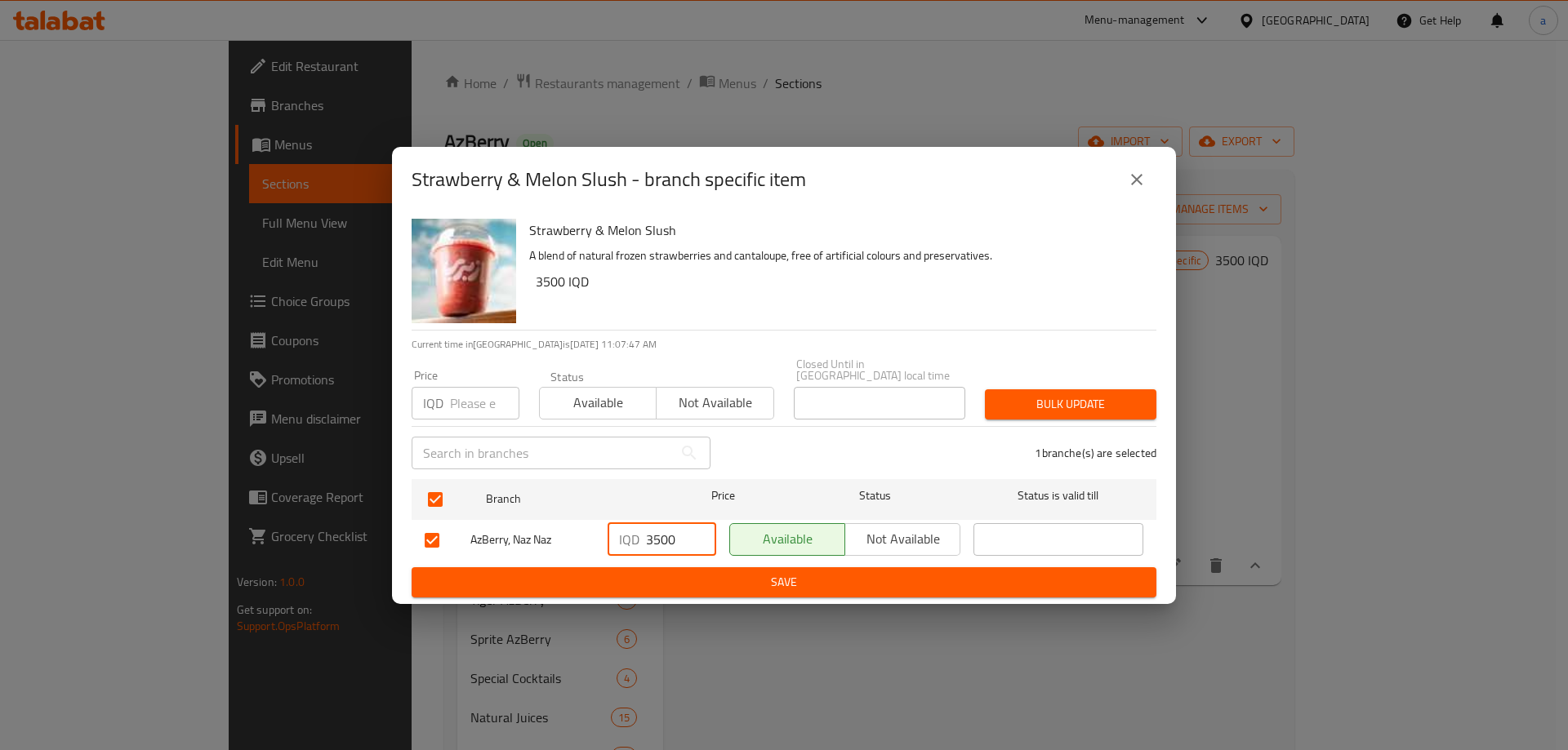
click at [661, 538] on input "3500" at bounding box center [681, 539] width 70 height 33
type input "0"
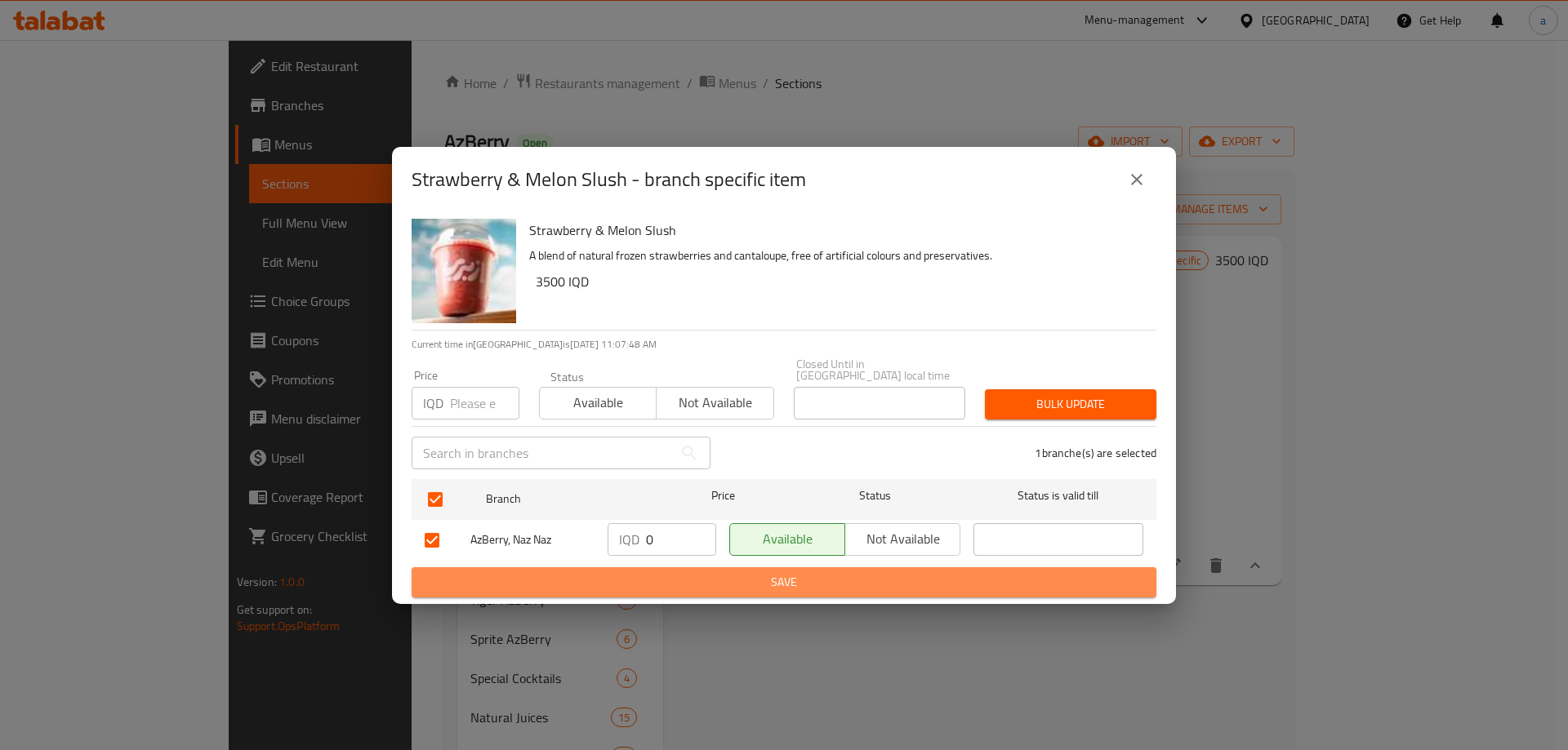
click at [645, 586] on span "Save" at bounding box center [784, 582] width 718 height 21
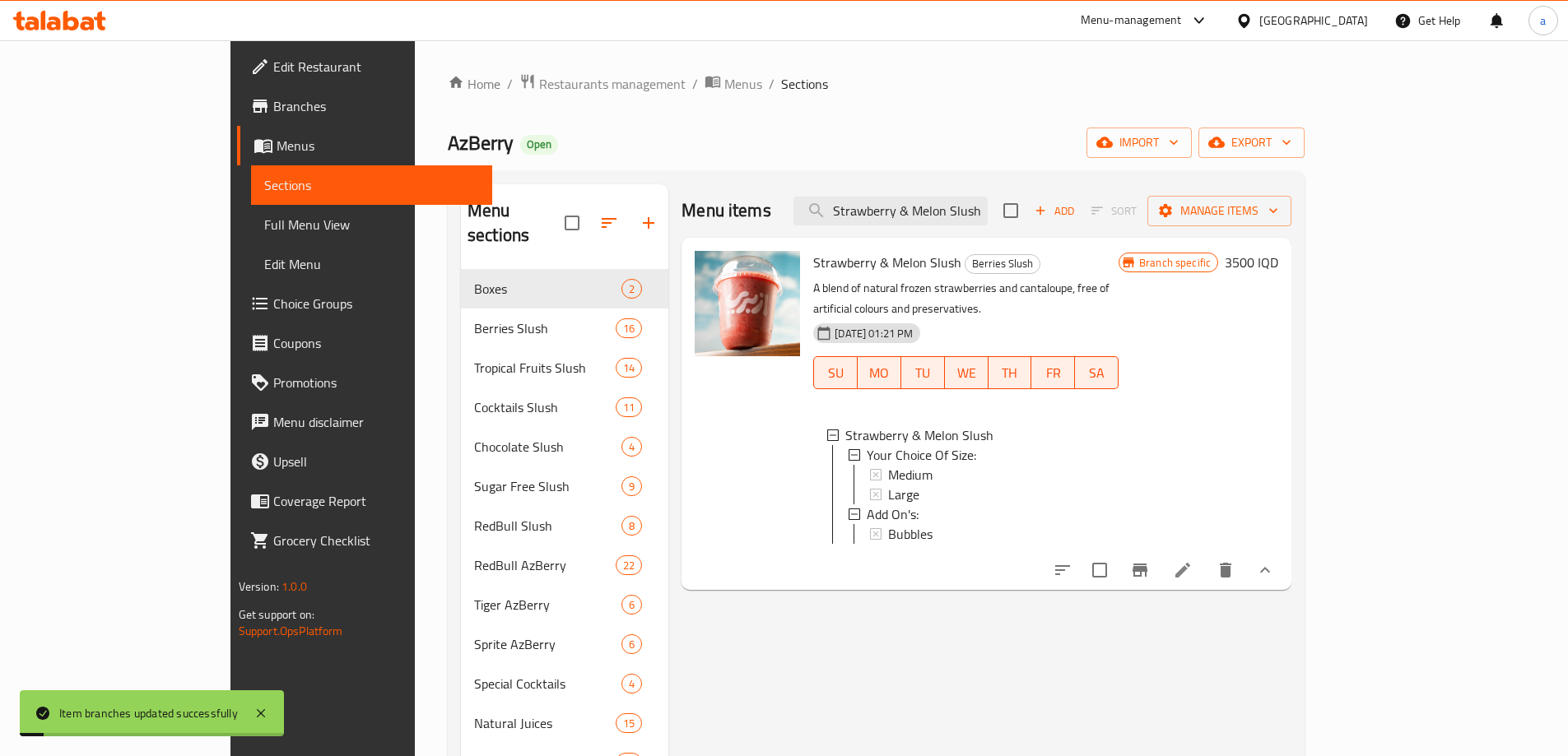
click at [1278, 261] on h6 "3500 IQD" at bounding box center [1251, 262] width 54 height 23
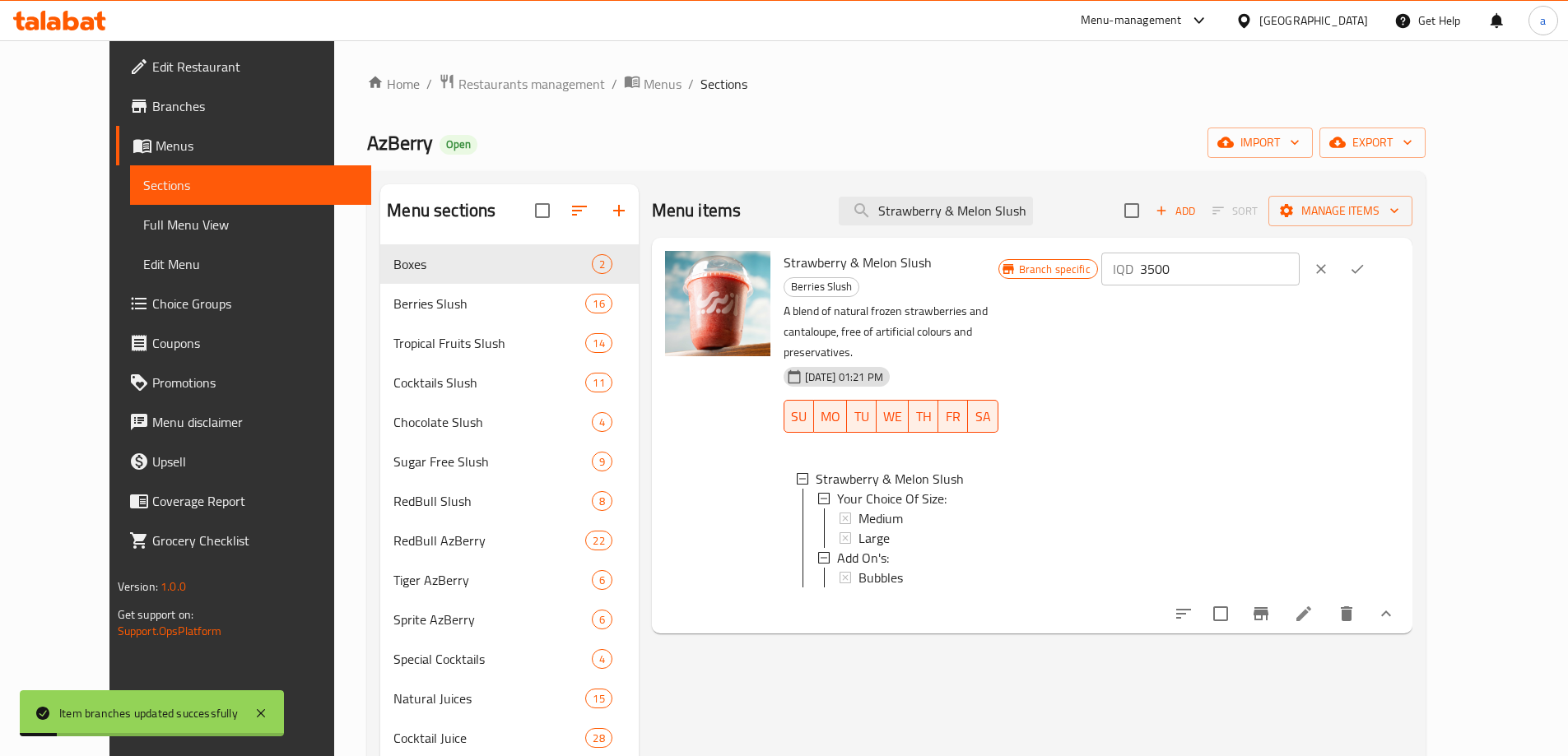
click at [1300, 272] on input "3500" at bounding box center [1219, 269] width 160 height 33
click at [1300, 267] on input "3500" at bounding box center [1219, 269] width 160 height 33
type input "0"
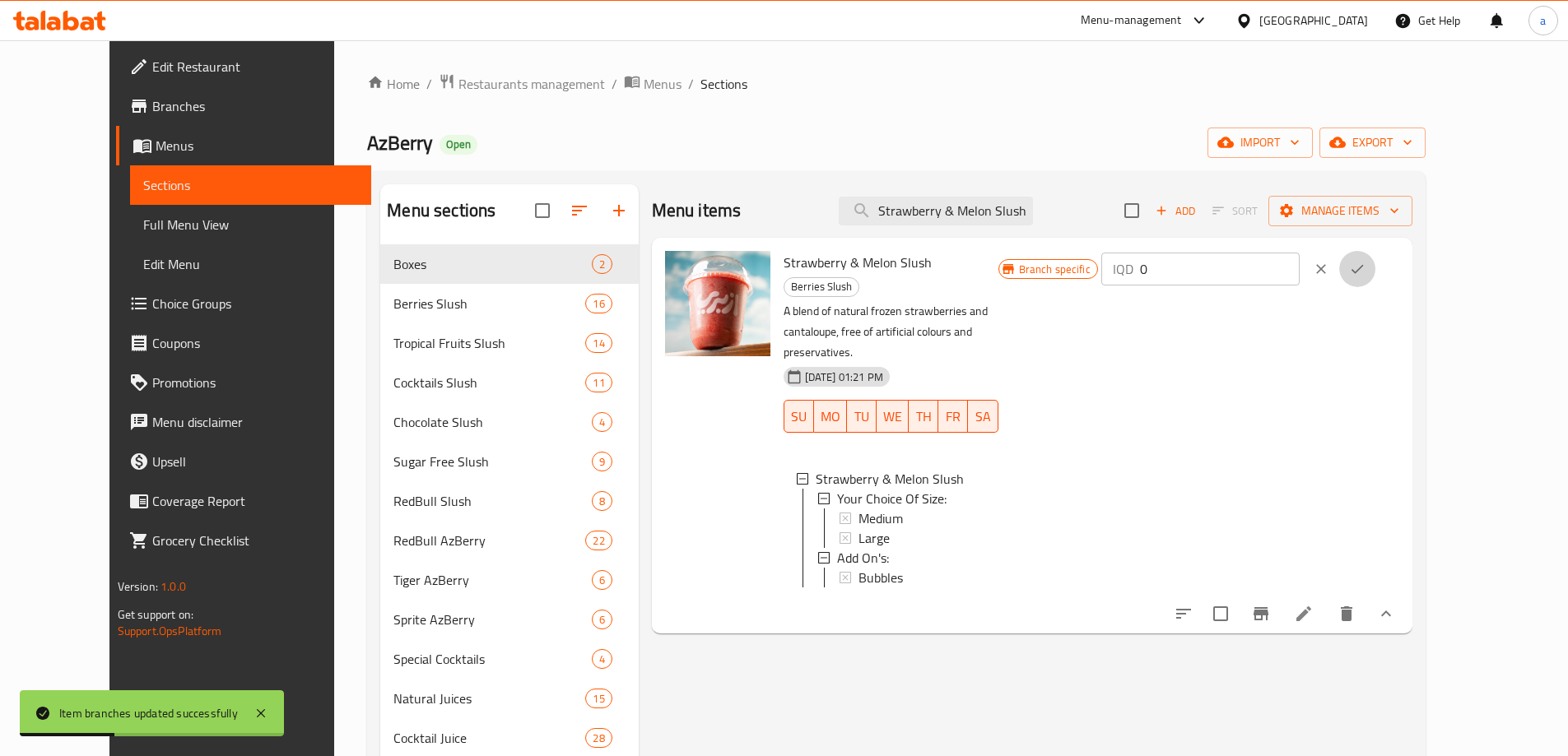
click at [1376, 278] on button "ok" at bounding box center [1357, 269] width 36 height 36
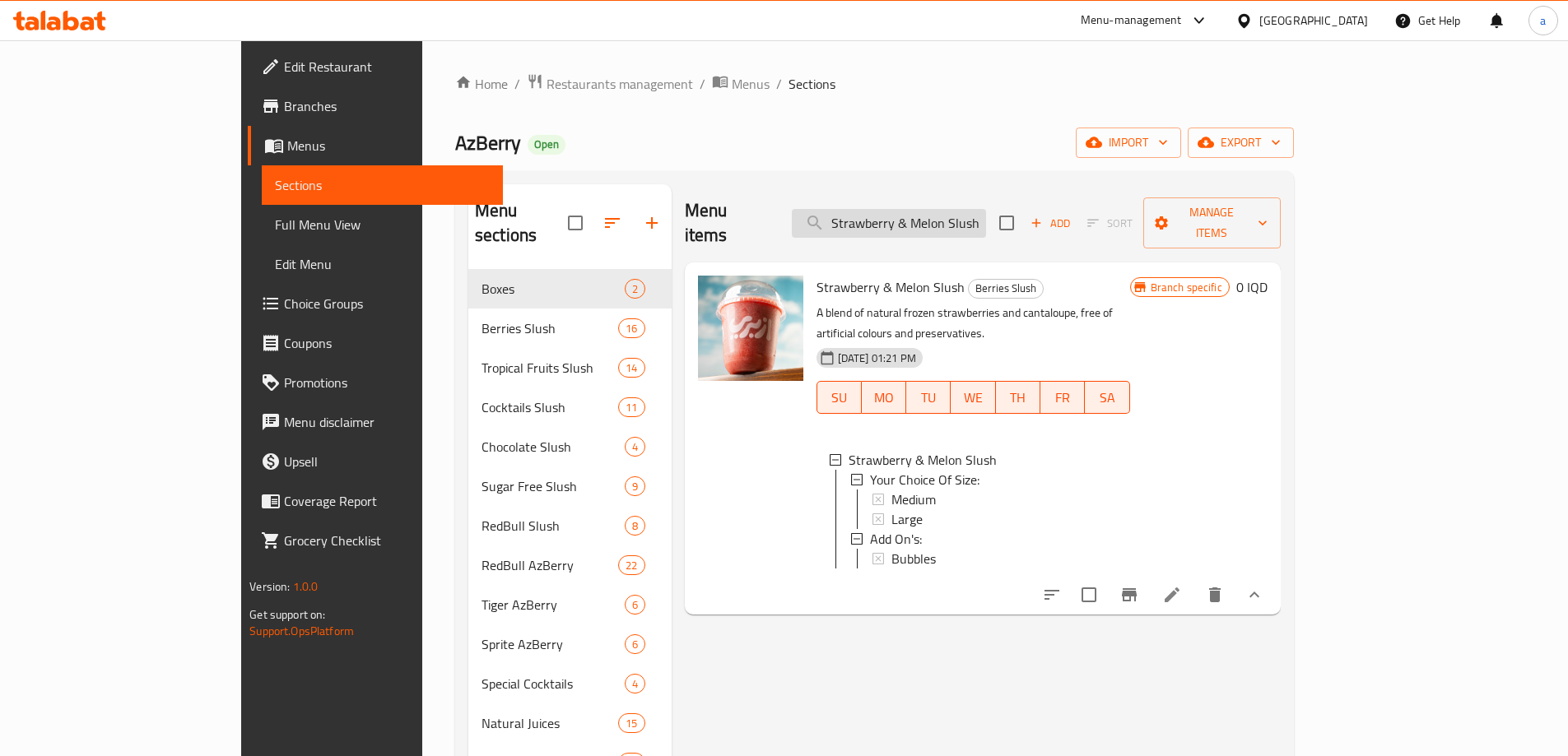
click at [962, 214] on input "Strawberry & Melon Slush" at bounding box center [888, 223] width 194 height 28
paste input "Red Plum & Red Bull"
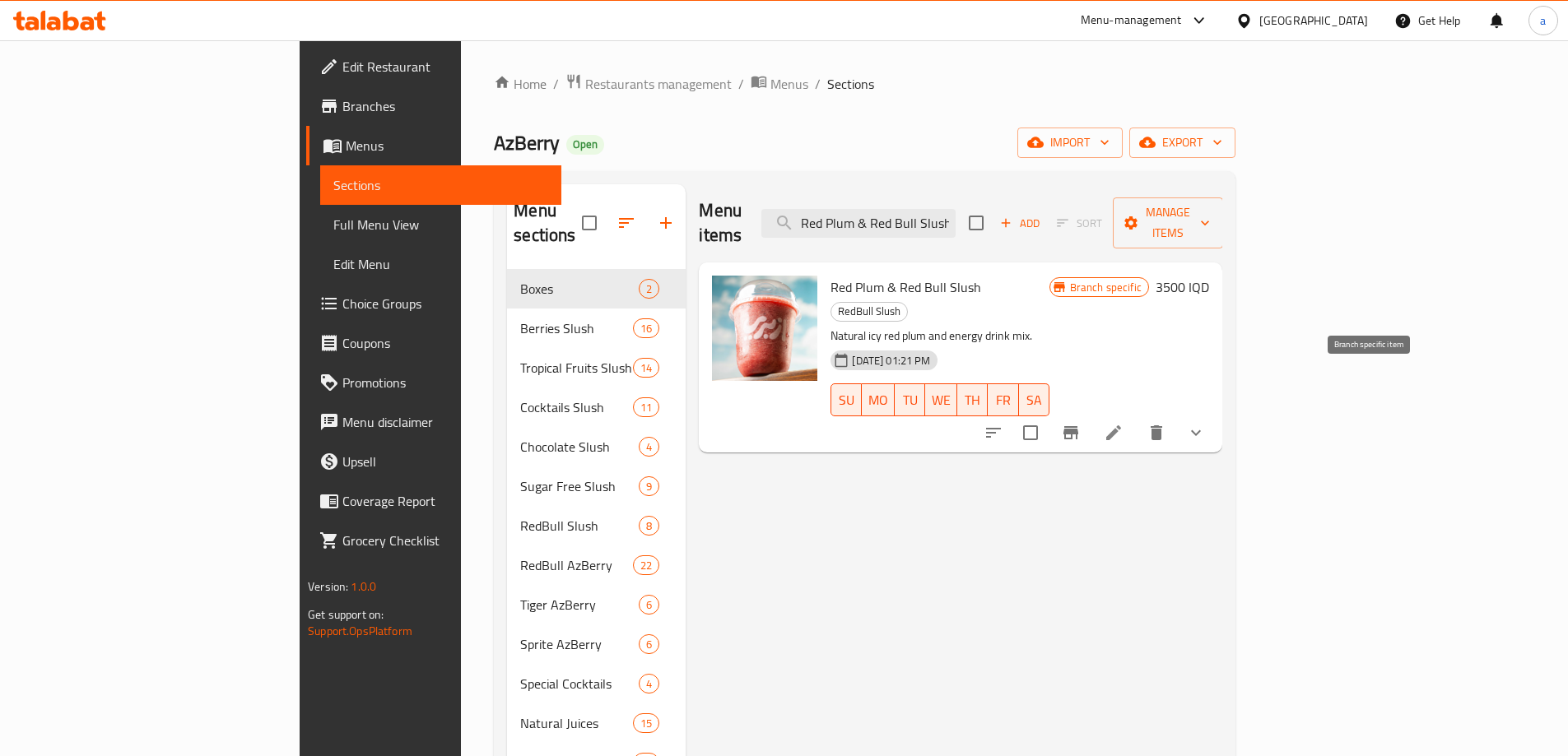
type input "Red Plum & Red Bull Slush"
click at [1078, 426] on icon "Branch-specific-item" at bounding box center [1070, 432] width 15 height 13
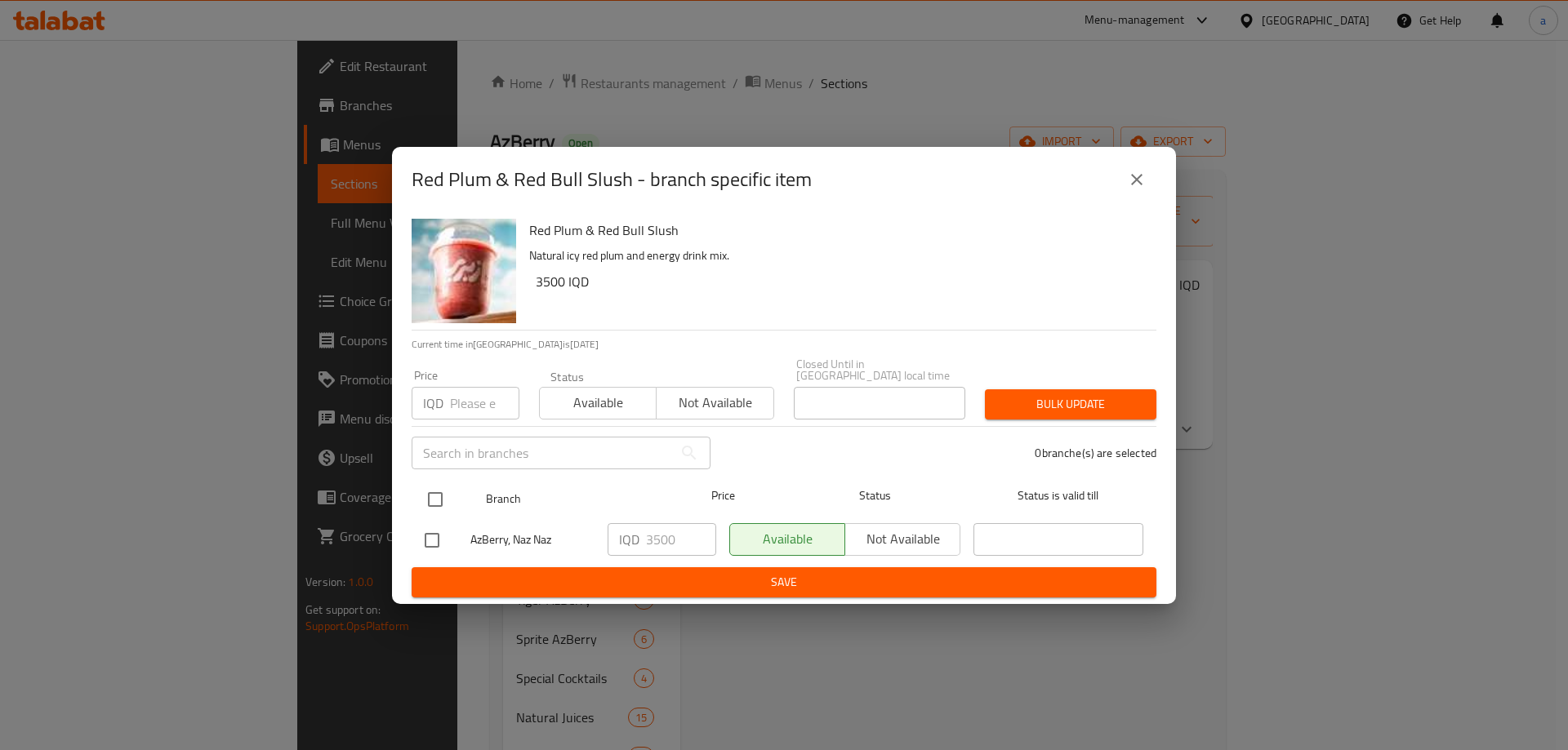
click at [439, 487] on input "checkbox" at bounding box center [435, 500] width 34 height 34
checkbox input "true"
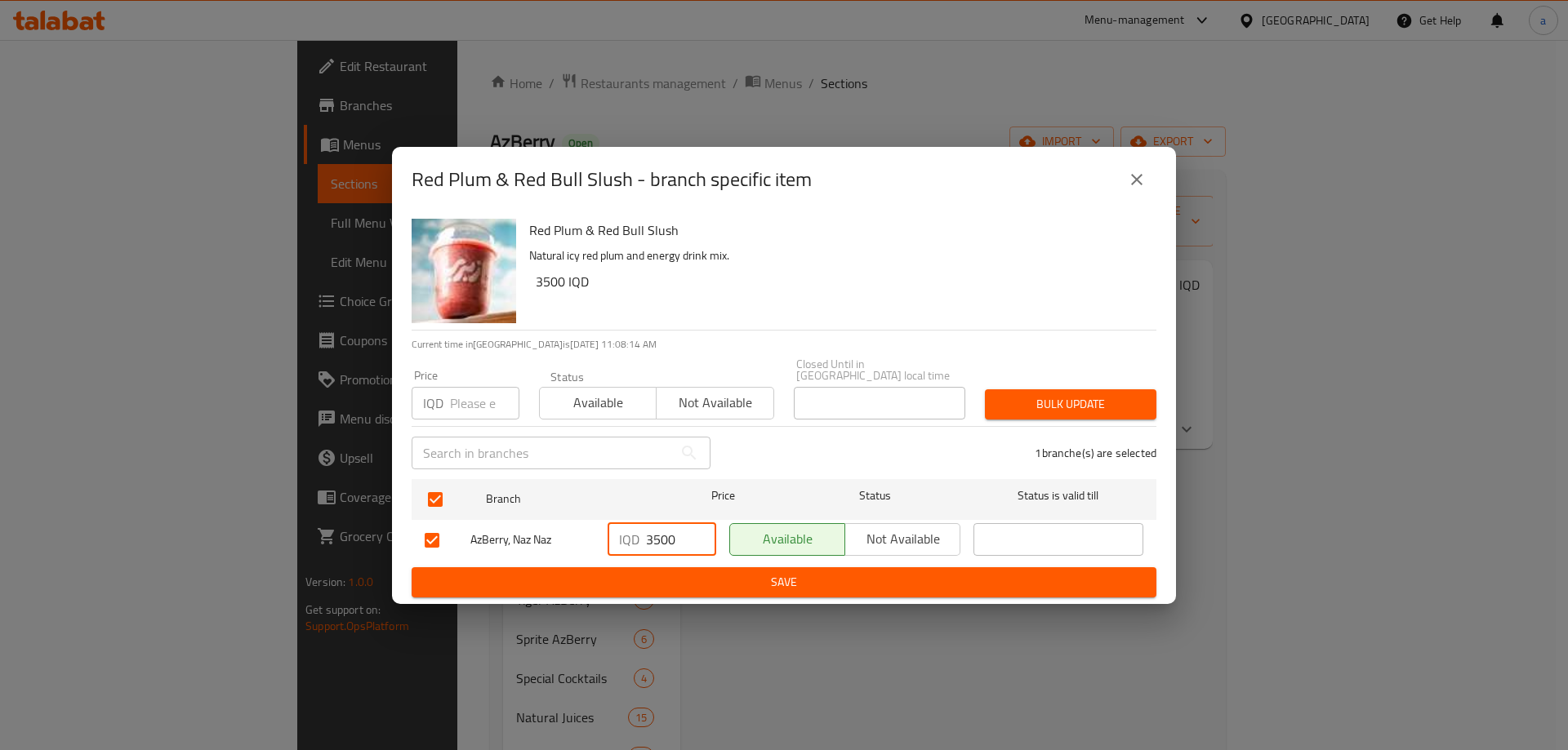
click at [662, 539] on input "3500" at bounding box center [681, 539] width 70 height 33
click at [661, 539] on input "3500" at bounding box center [681, 539] width 70 height 33
type input "0"
click at [672, 572] on span "Save" at bounding box center [784, 582] width 718 height 21
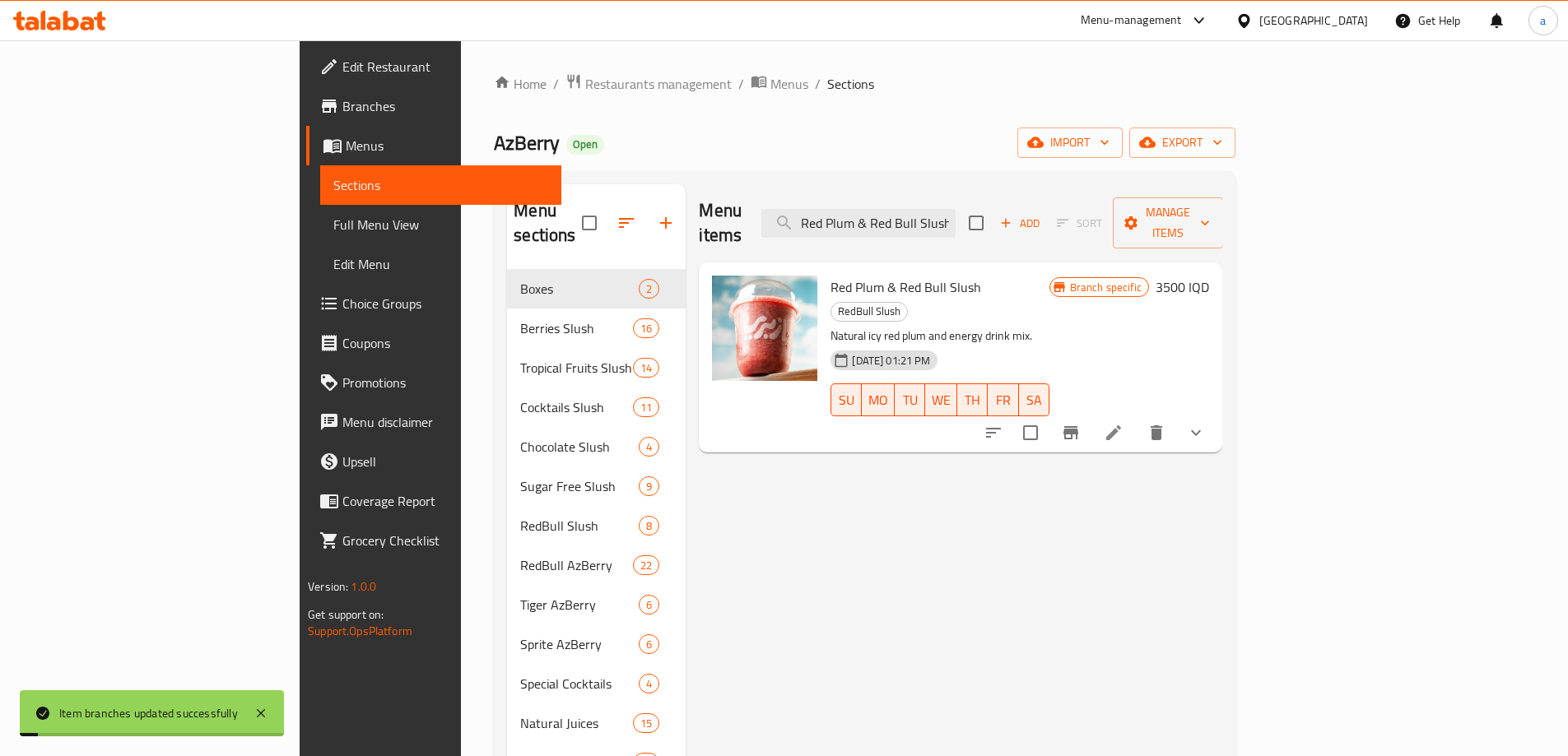
click at [1209, 275] on h6 "3500 IQD" at bounding box center [1182, 287] width 54 height 23
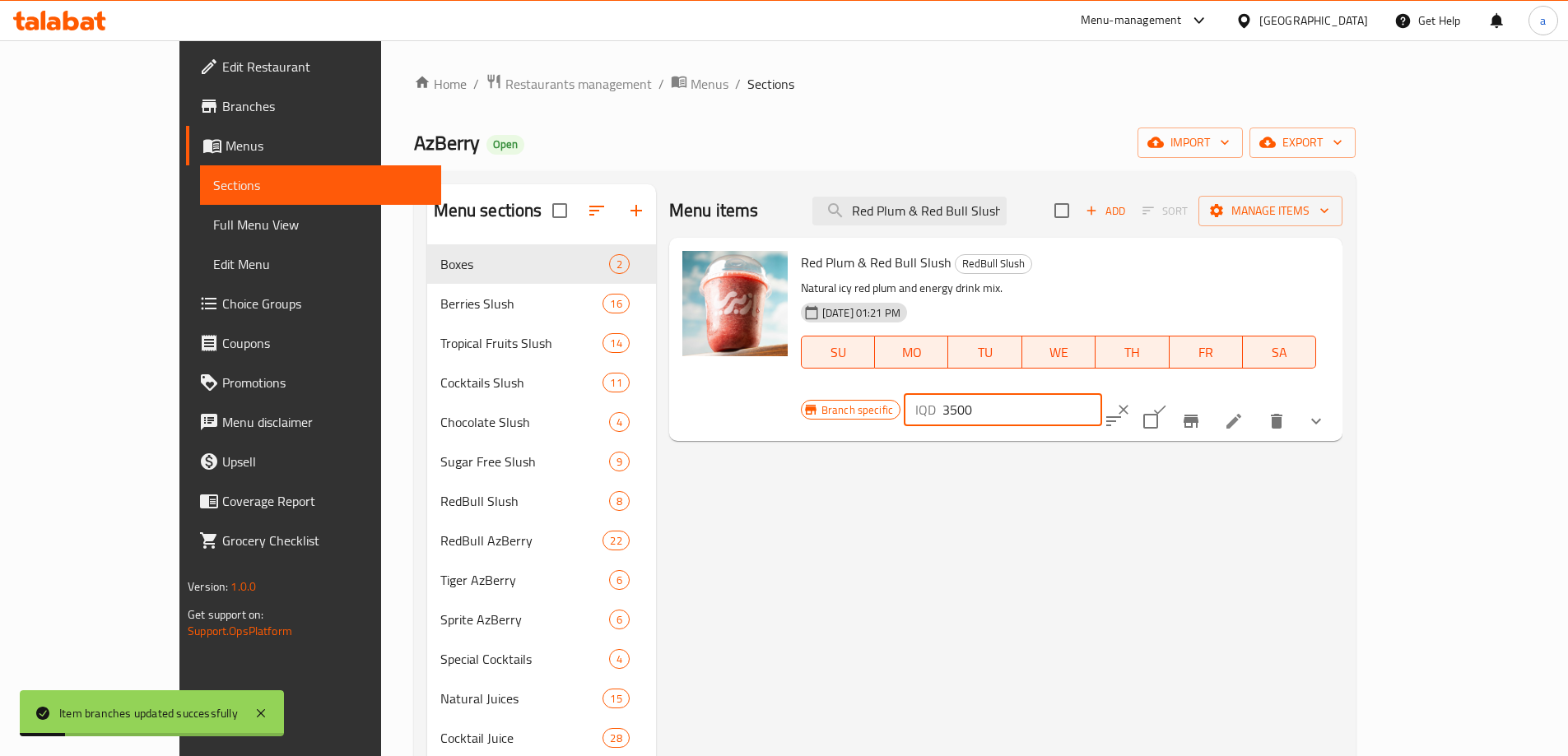
drag, startPoint x: 1348, startPoint y: 272, endPoint x: 1244, endPoint y: 273, distance: 104.0
click at [1201, 392] on div "Branch specific IQD 3500 ​" at bounding box center [1001, 410] width 400 height 36
type input "0"
click at [1168, 401] on icon "ok" at bounding box center [1159, 409] width 16 height 16
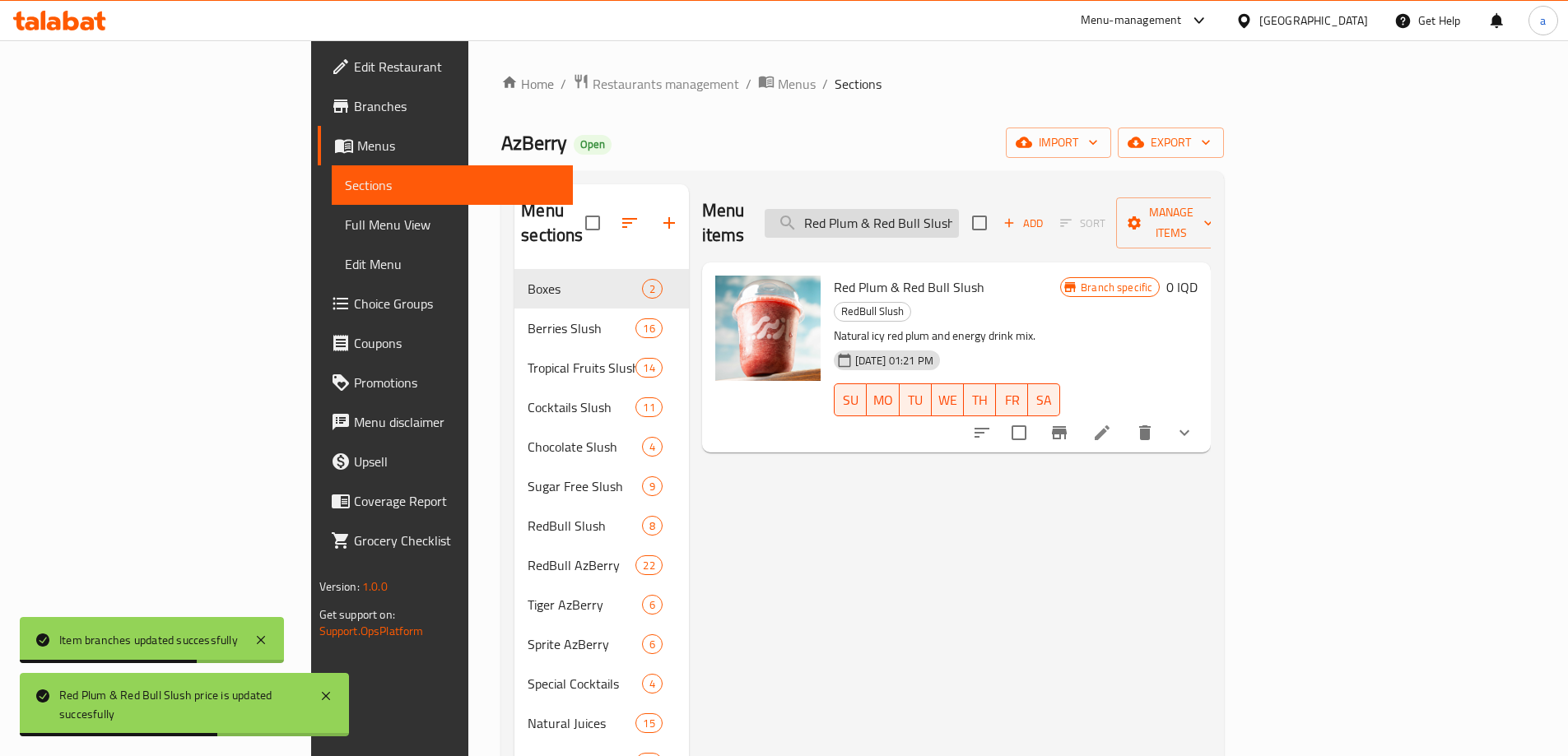
click at [959, 209] on input "Red Plum & Red Bull Slush" at bounding box center [861, 223] width 194 height 28
paste input "Green Apple"
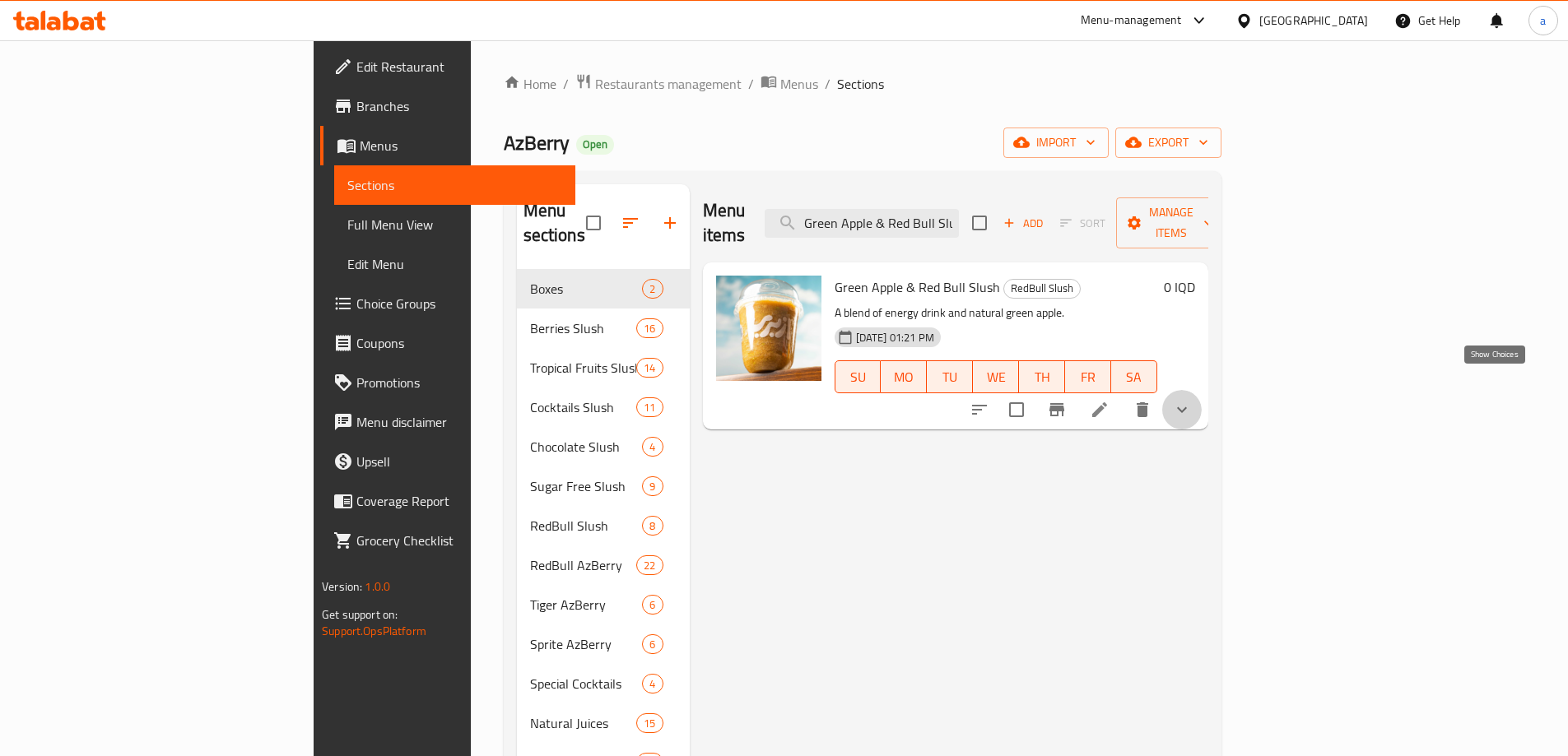
click at [1192, 400] on icon "show more" at bounding box center [1181, 409] width 20 height 20
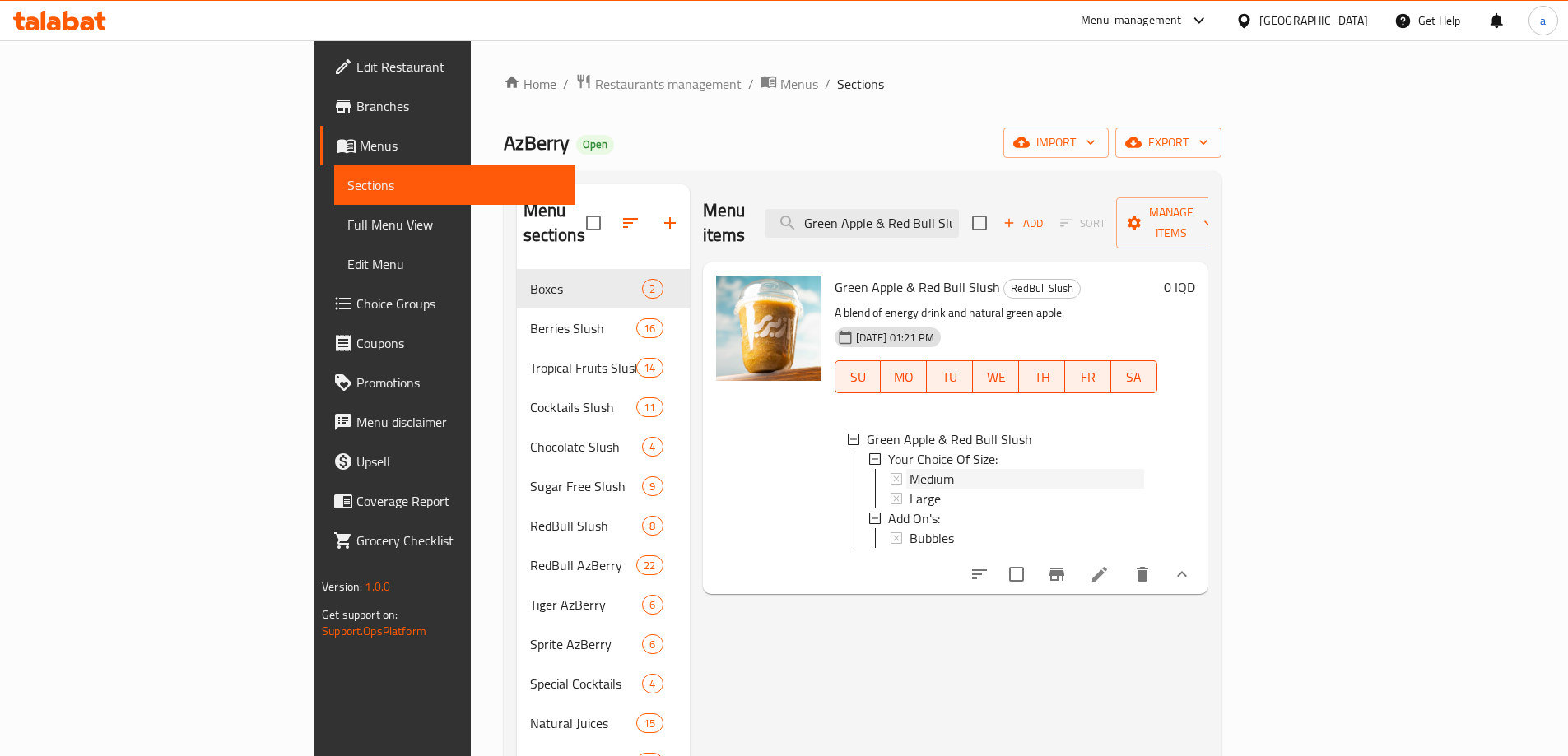
click at [891, 473] on icon at bounding box center [896, 478] width 11 height 11
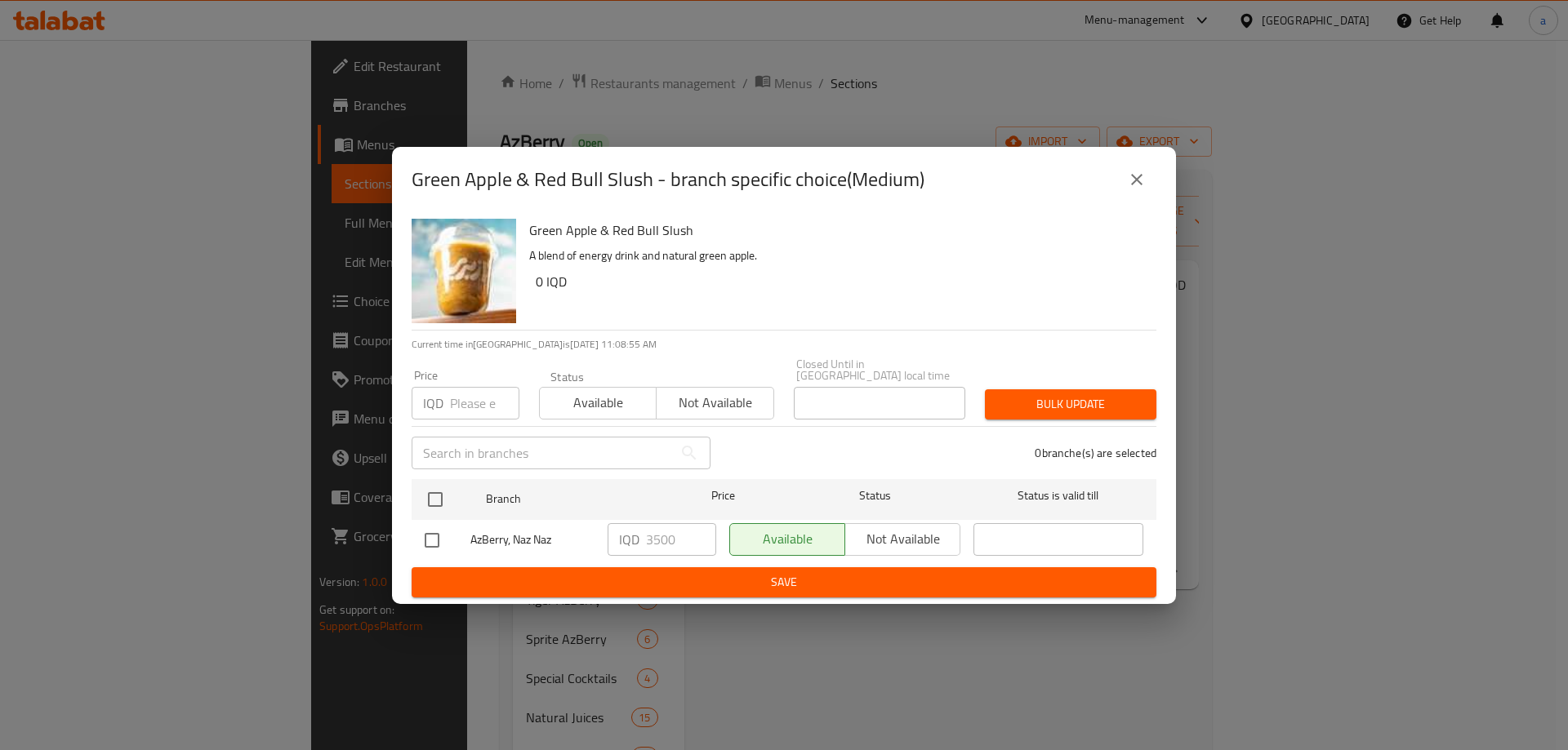
click at [1140, 179] on icon "close" at bounding box center [1136, 179] width 20 height 20
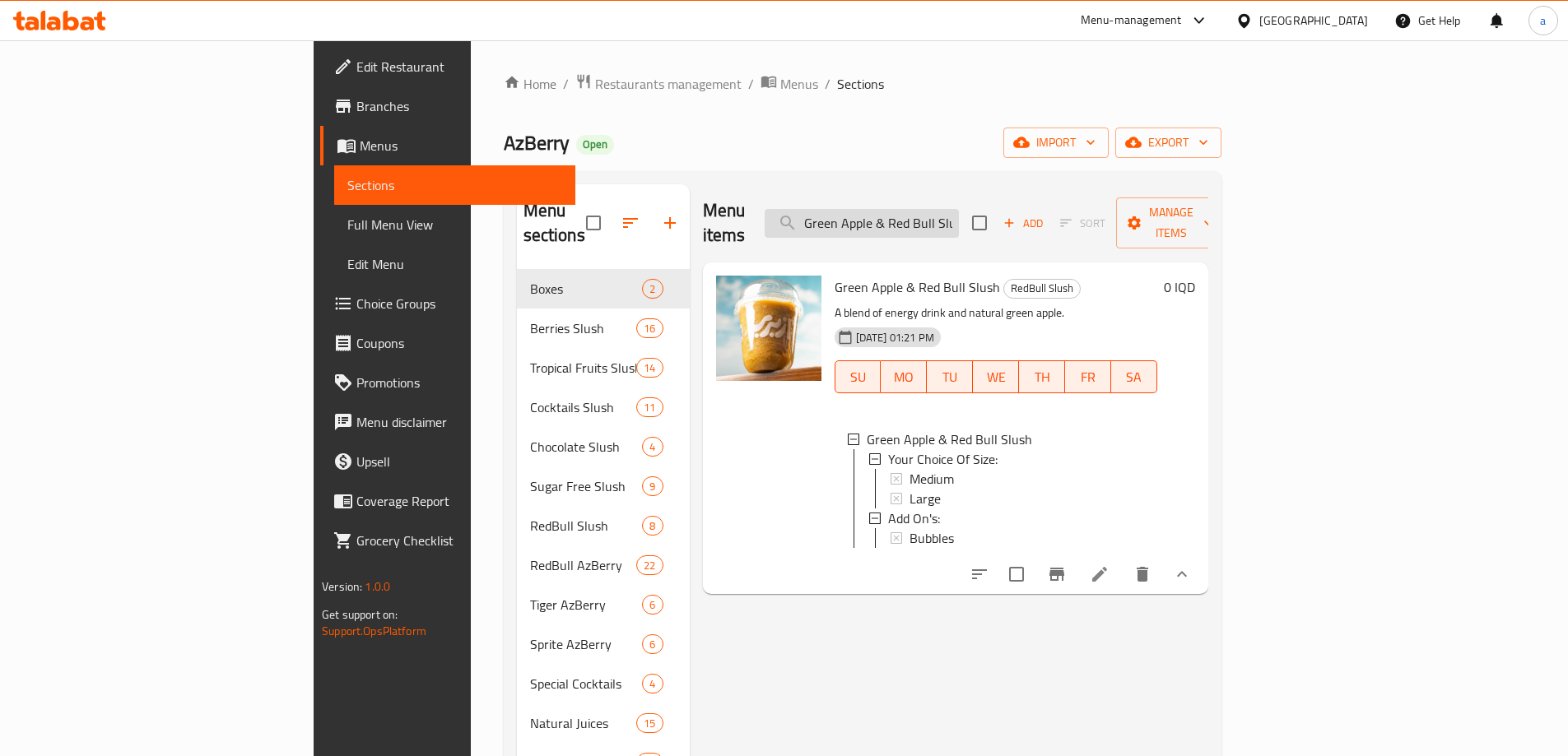
click at [959, 211] on input "Green Apple & Red Bull Slush" at bounding box center [861, 223] width 194 height 28
paste input "Arabic Ice Cream"
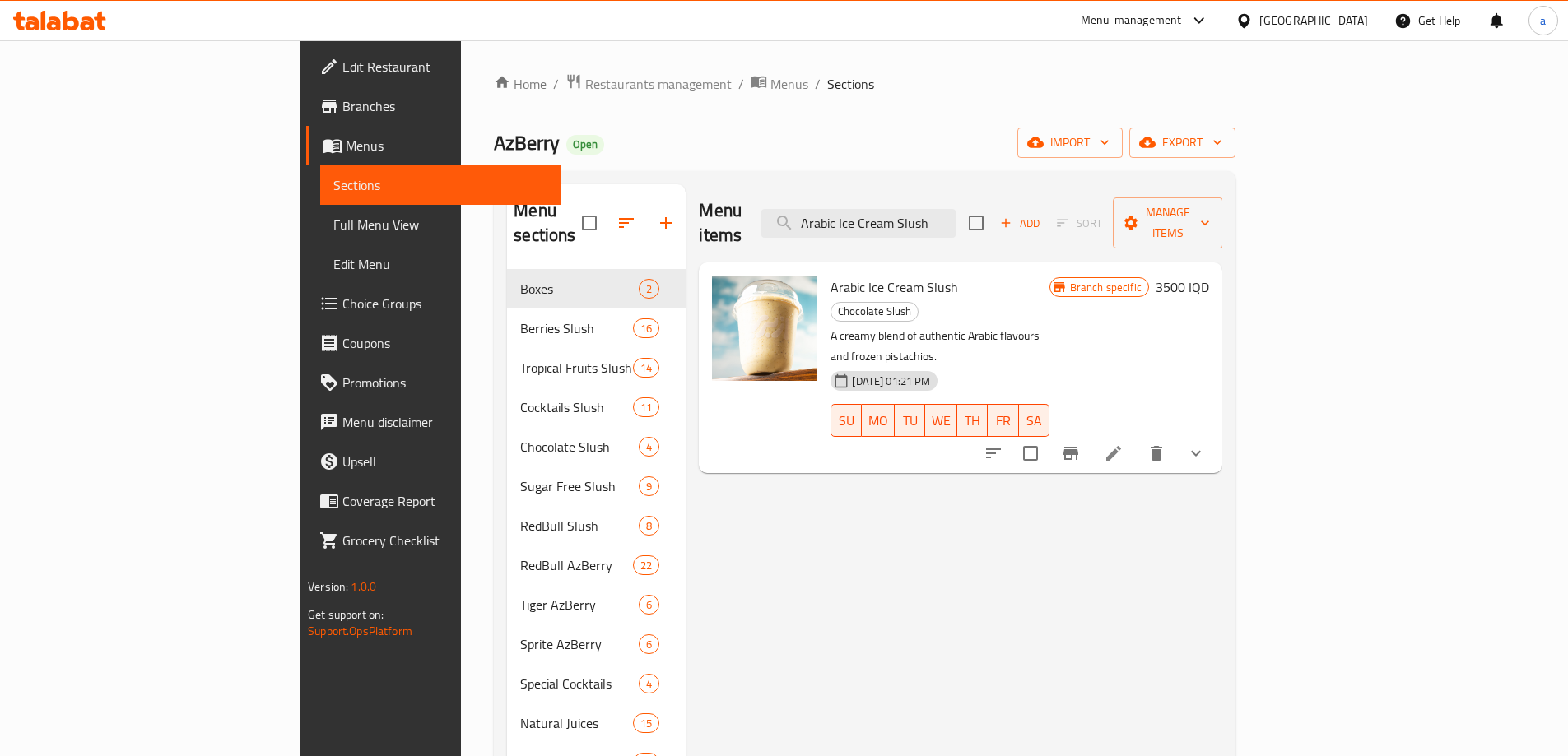
type input "Arabic Ice Cream Slush"
click at [1206, 444] on icon "show more" at bounding box center [1195, 453] width 20 height 20
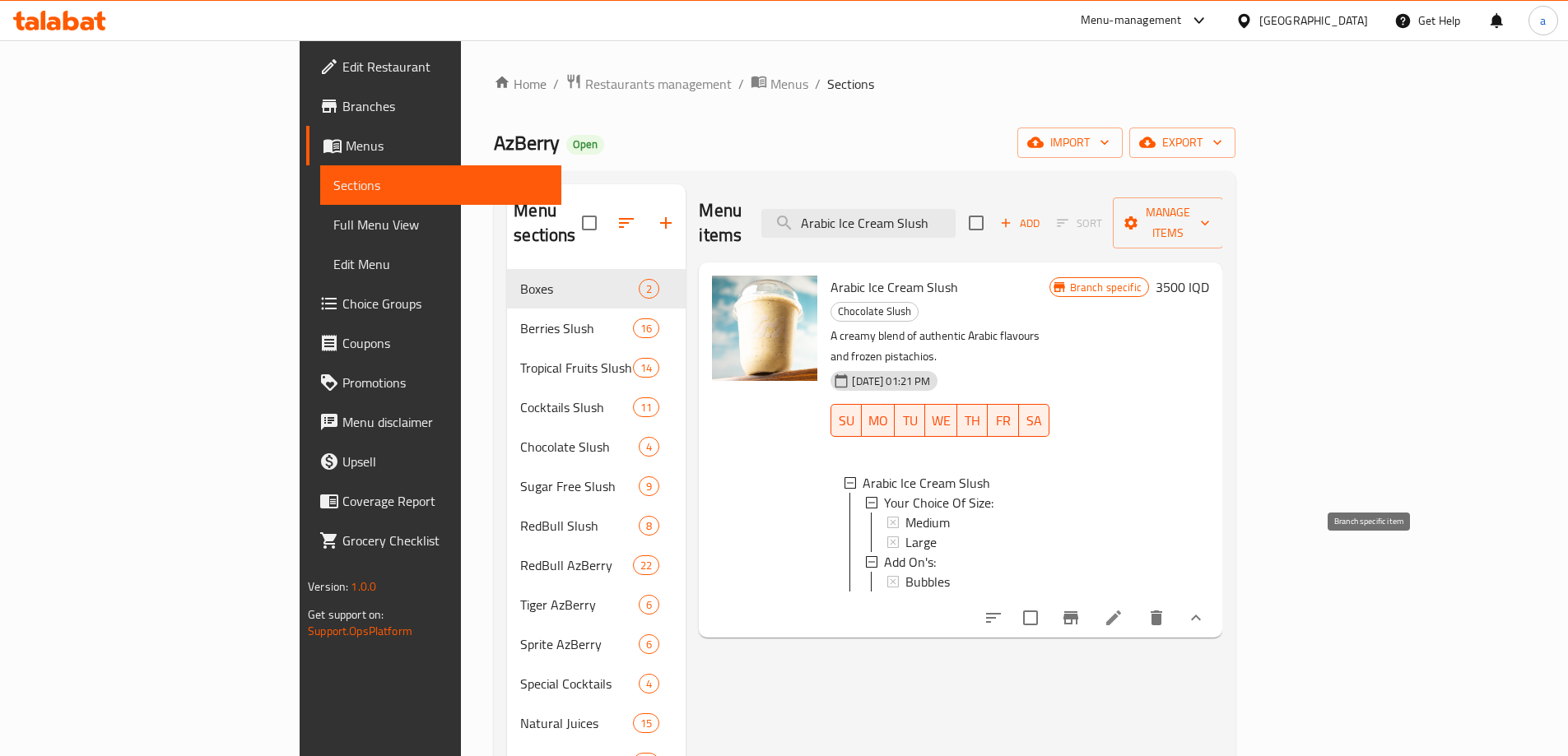
click at [1078, 612] on icon "Branch-specific-item" at bounding box center [1070, 618] width 15 height 13
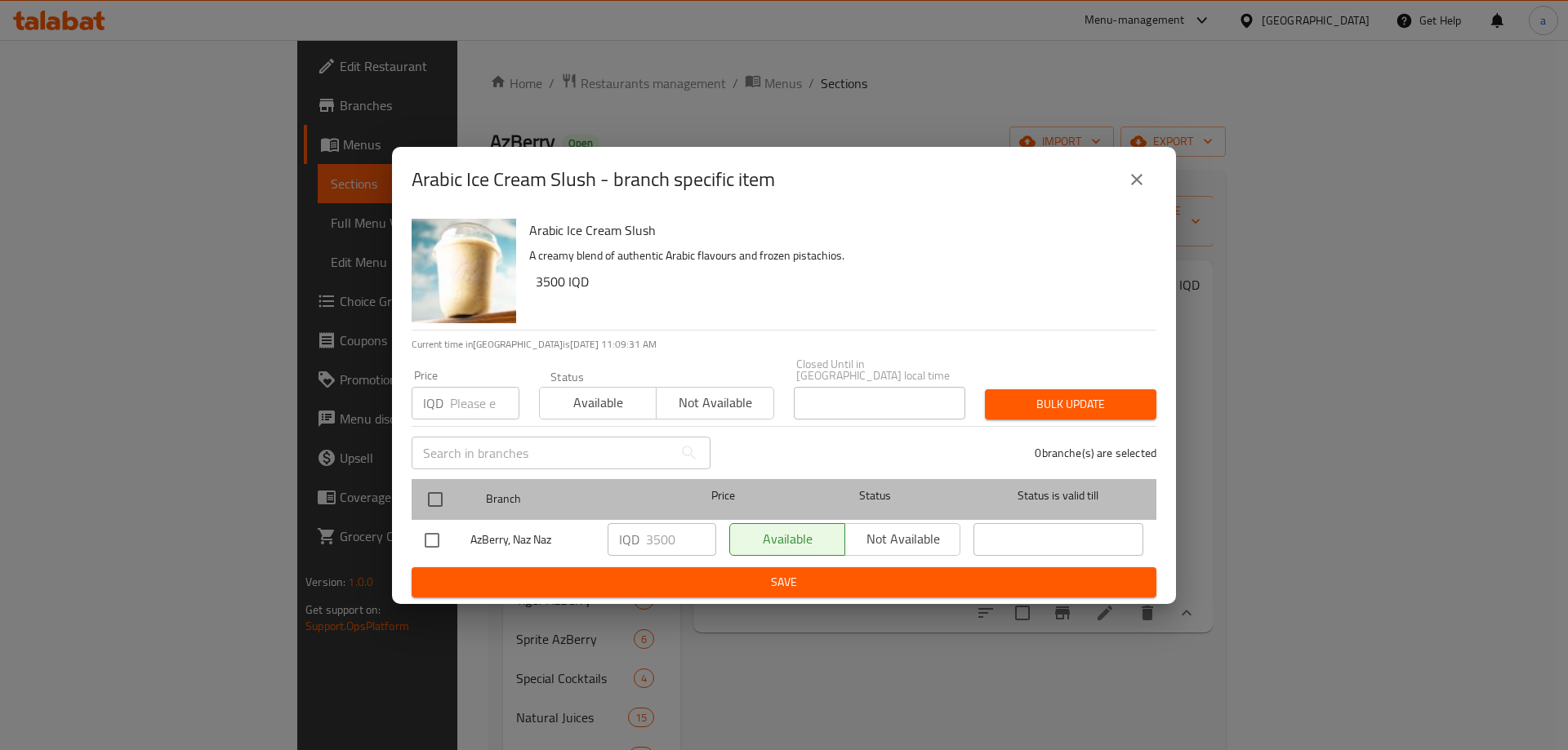
click at [455, 500] on div at bounding box center [449, 499] width 62 height 47
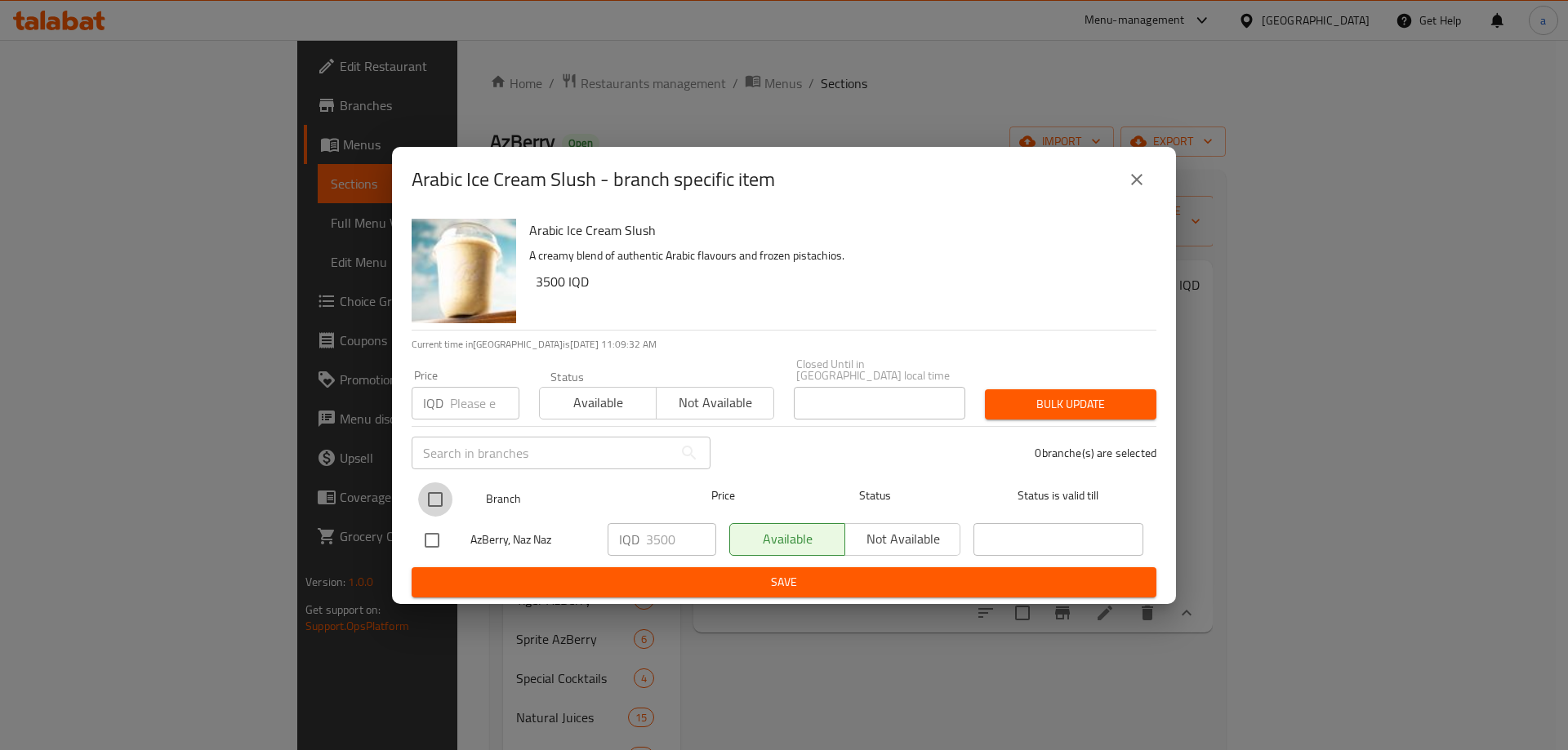
click at [427, 491] on input "checkbox" at bounding box center [435, 500] width 34 height 34
checkbox input "true"
click at [664, 531] on input "3500" at bounding box center [681, 539] width 70 height 33
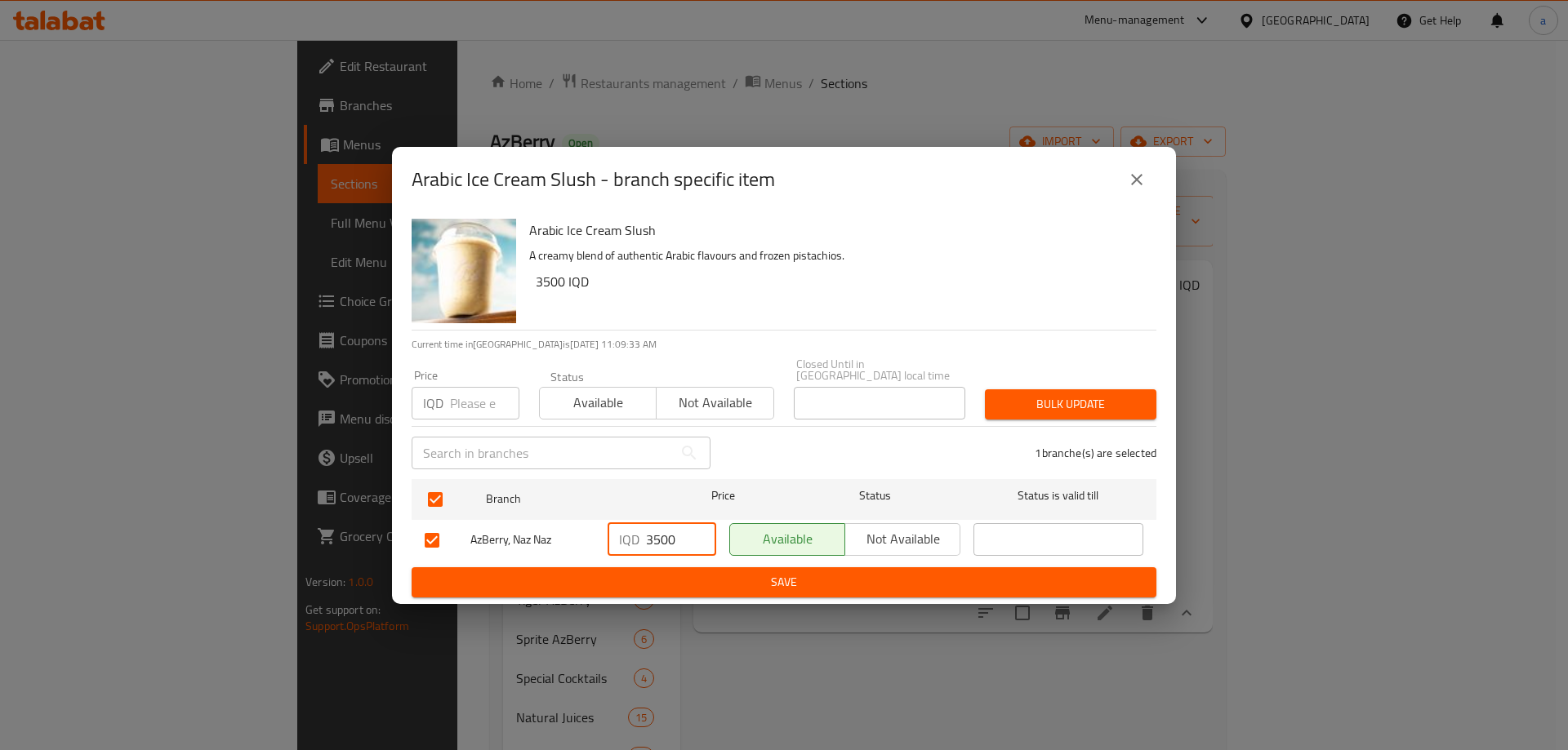
click at [664, 531] on input "3500" at bounding box center [681, 539] width 70 height 33
type input "0"
click at [706, 572] on span "Save" at bounding box center [784, 582] width 718 height 21
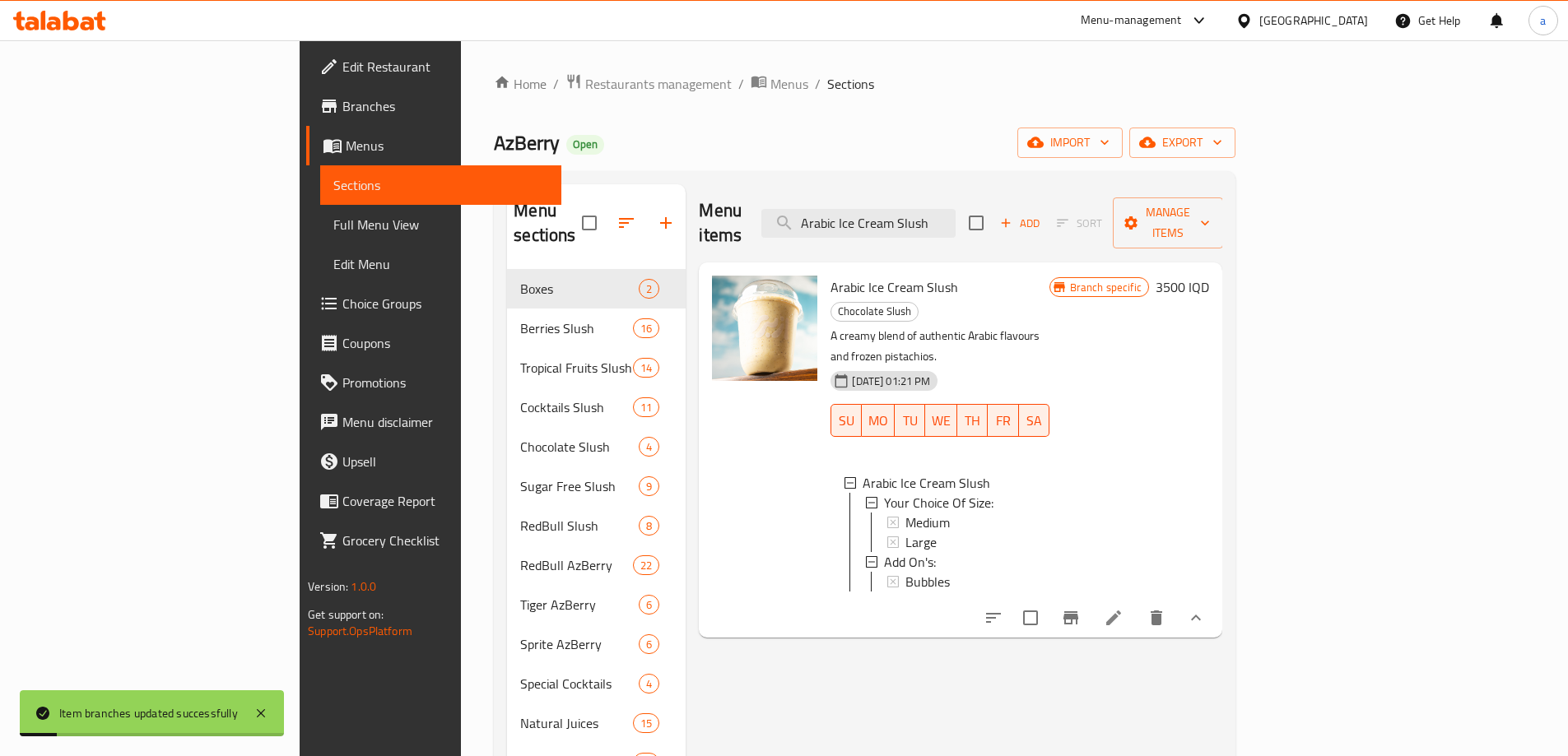
click at [1209, 275] on h6 "3500 IQD" at bounding box center [1182, 287] width 54 height 23
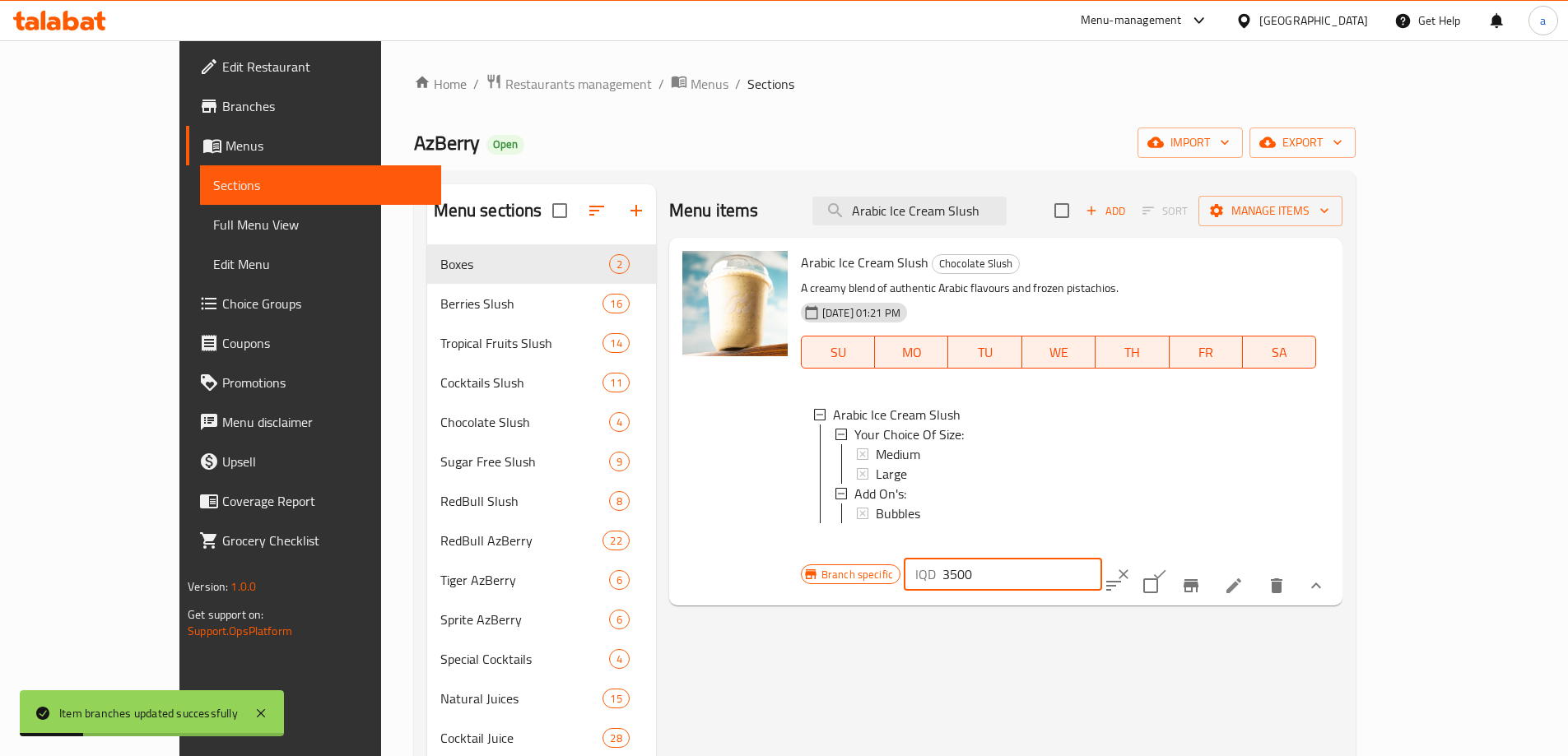
drag, startPoint x: 1334, startPoint y: 272, endPoint x: 1227, endPoint y: 273, distance: 107.0
click at [1201, 557] on div "Branch specific IQD 3500 ​" at bounding box center [1001, 575] width 400 height 36
type input "0"
click at [1168, 566] on icon "ok" at bounding box center [1159, 574] width 16 height 16
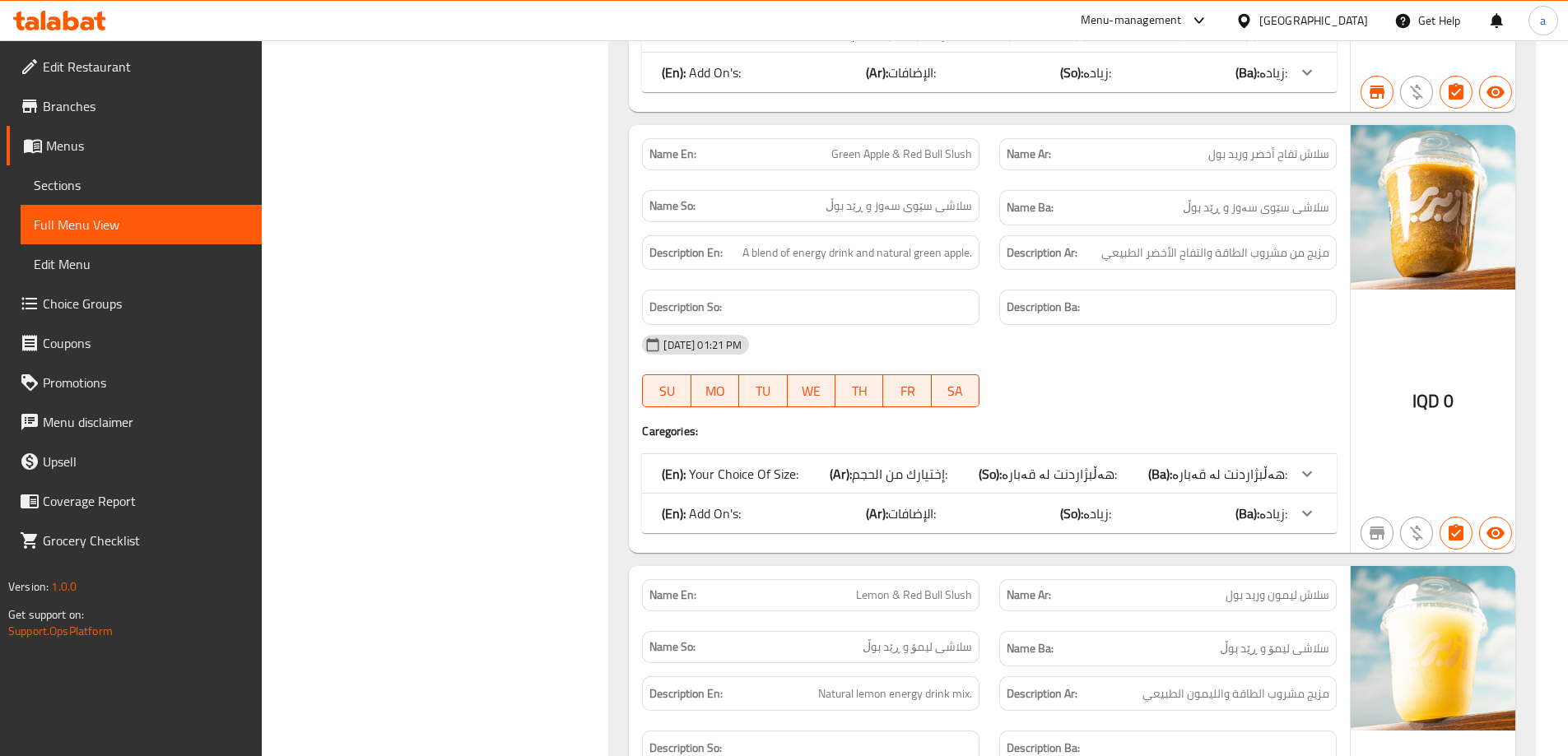
scroll to position [28982, 0]
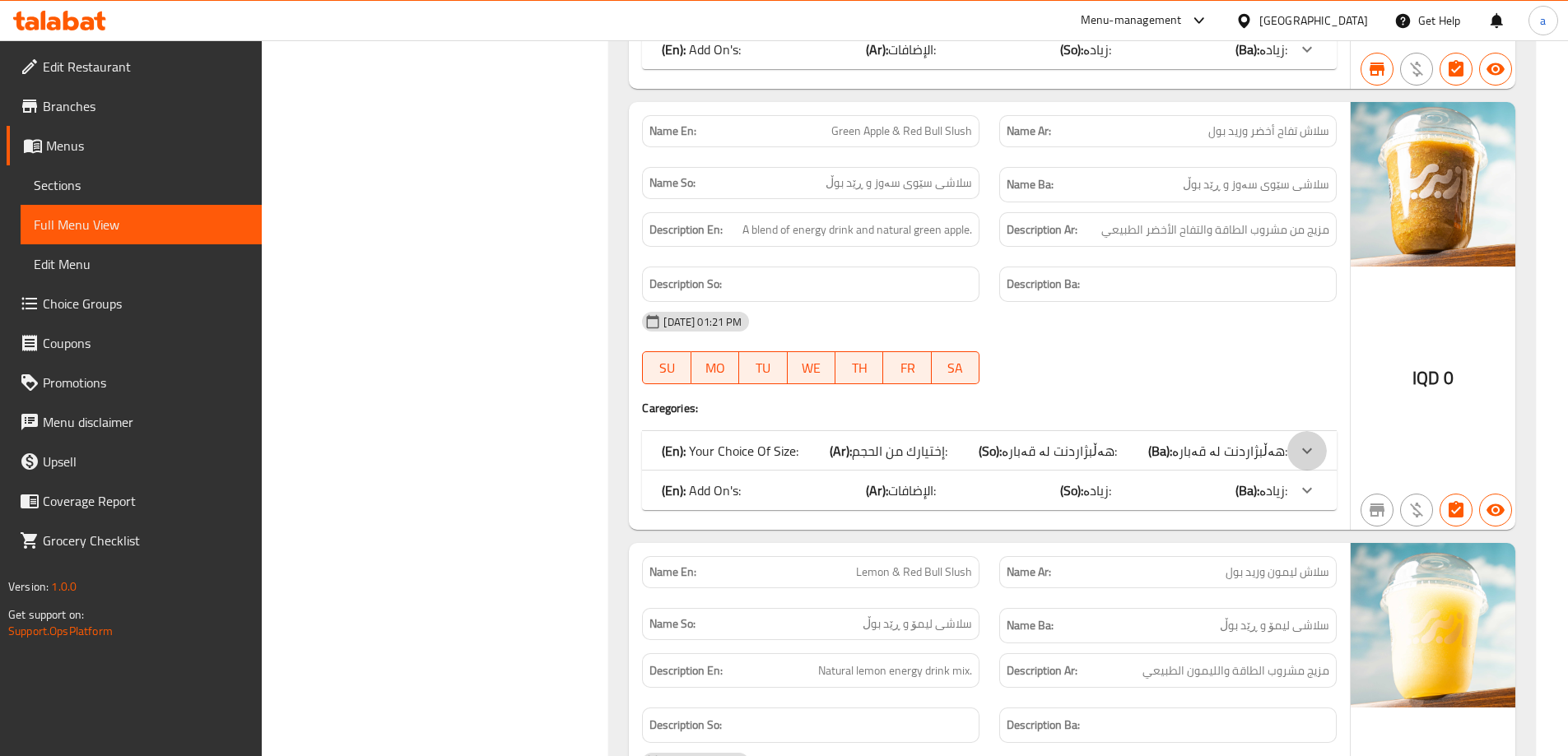
click at [1307, 452] on icon at bounding box center [1307, 451] width 9 height 6
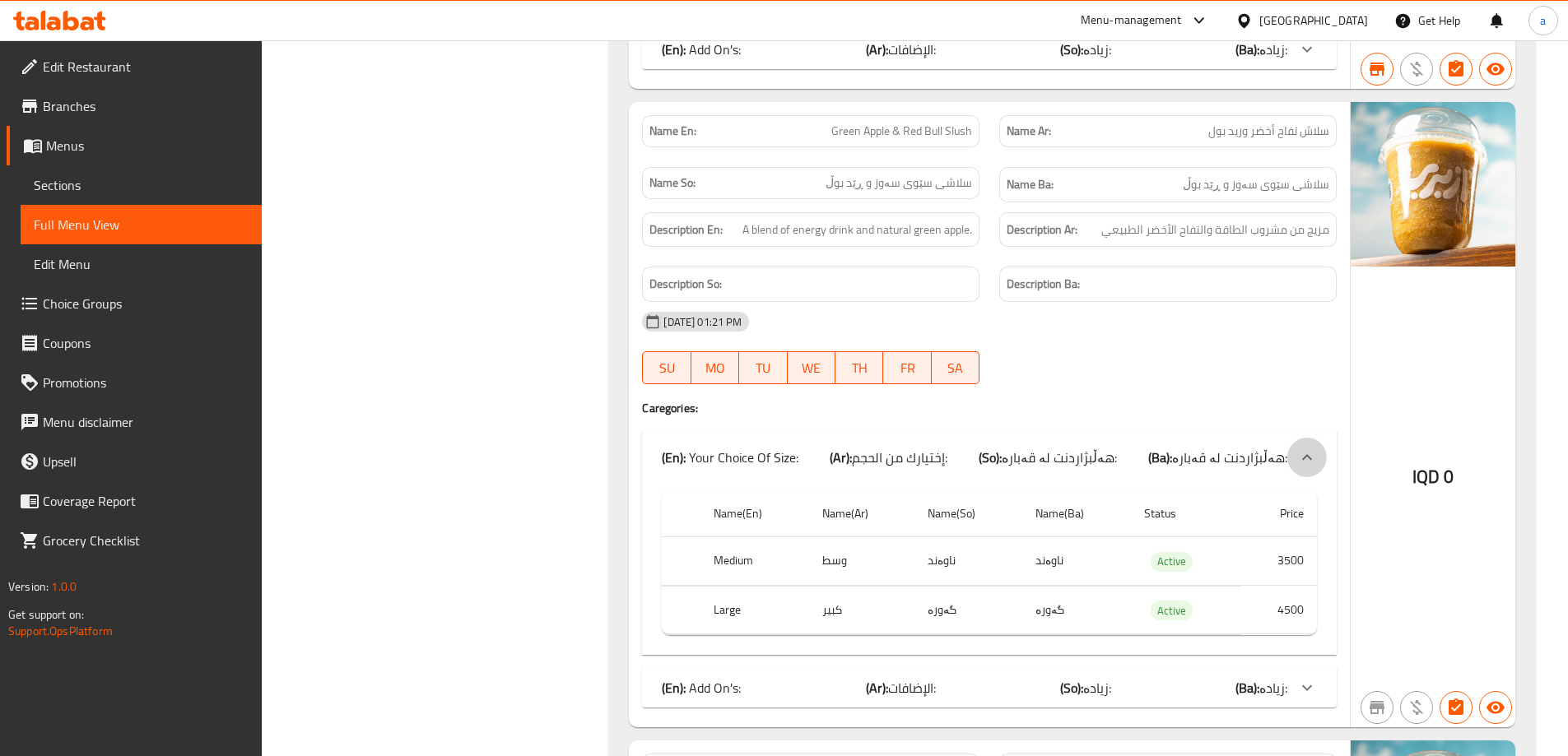
click at [1307, 452] on icon at bounding box center [1307, 457] width 20 height 20
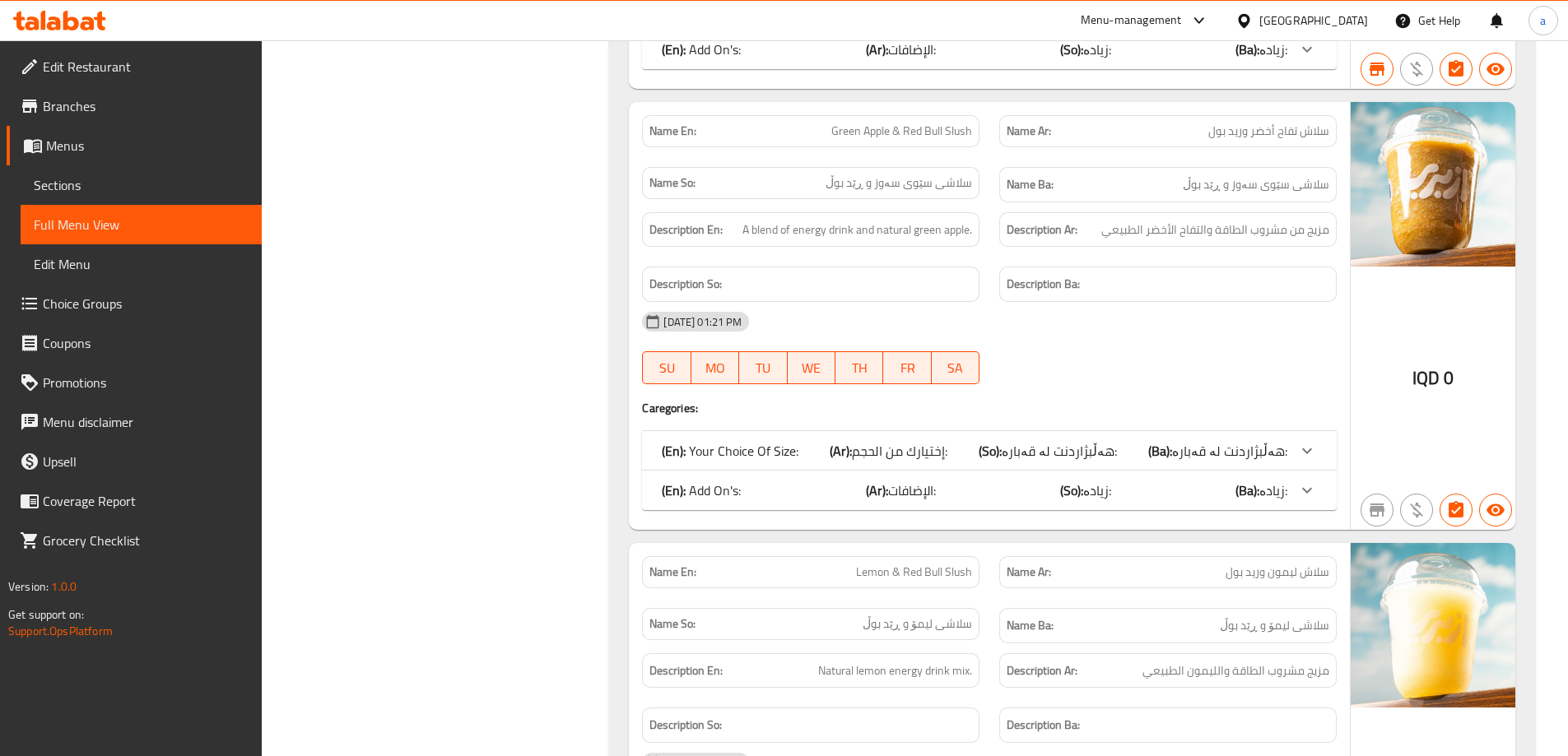
click at [64, 189] on span "Sections" at bounding box center [141, 185] width 215 height 20
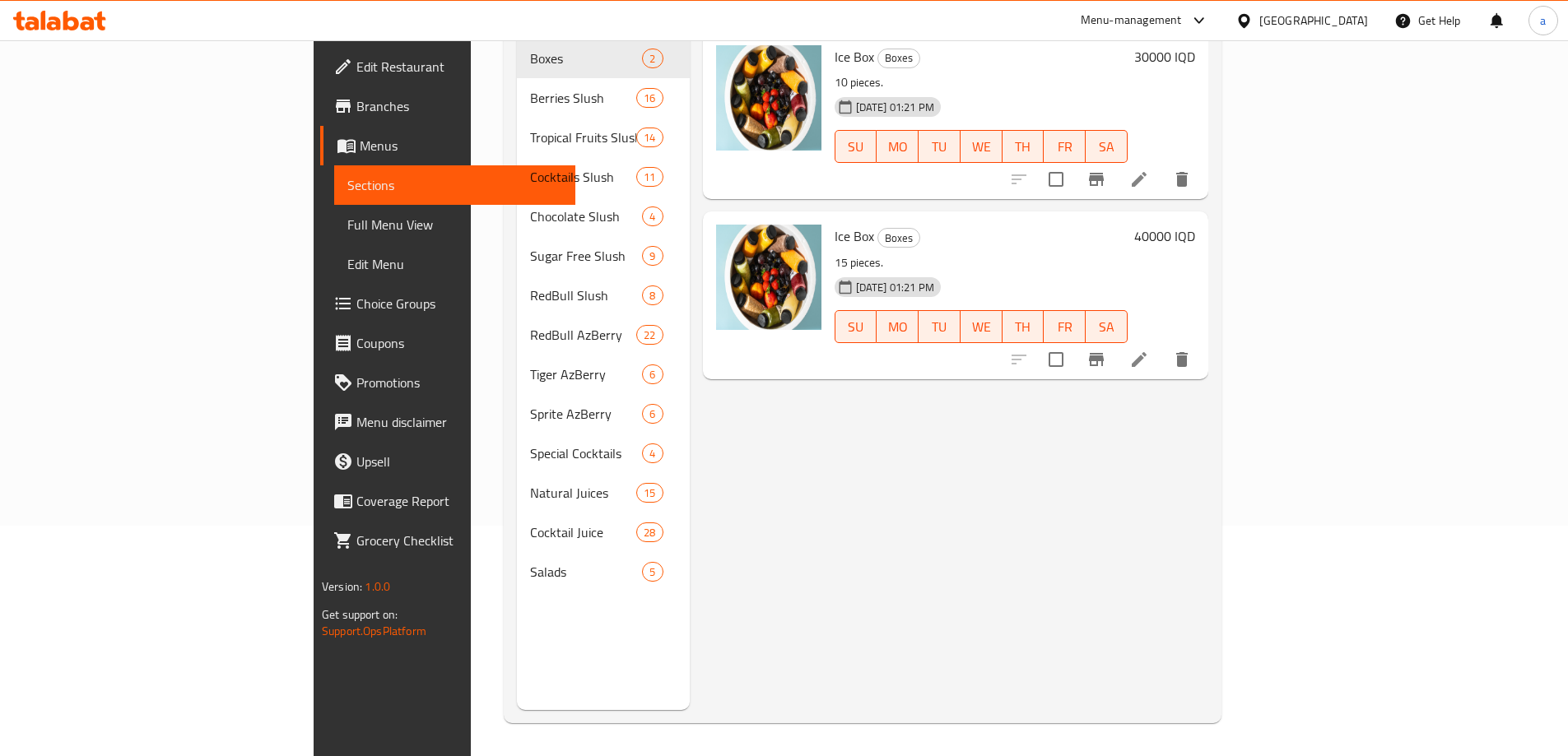
scroll to position [230, 0]
click at [347, 222] on span "Full Menu View" at bounding box center [454, 224] width 215 height 20
click at [347, 223] on span "Full Menu View" at bounding box center [454, 224] width 215 height 20
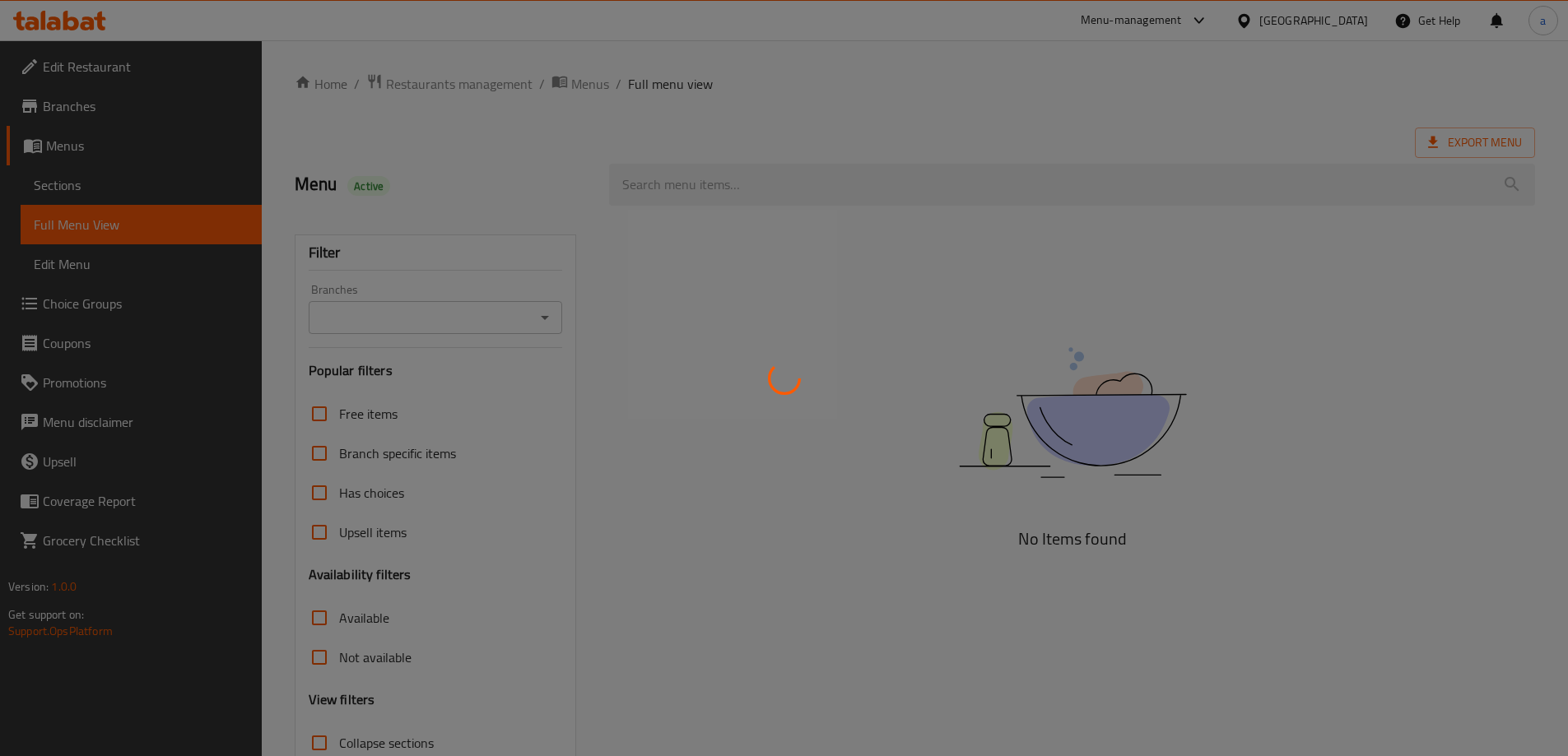
click at [549, 318] on div at bounding box center [784, 378] width 1568 height 756
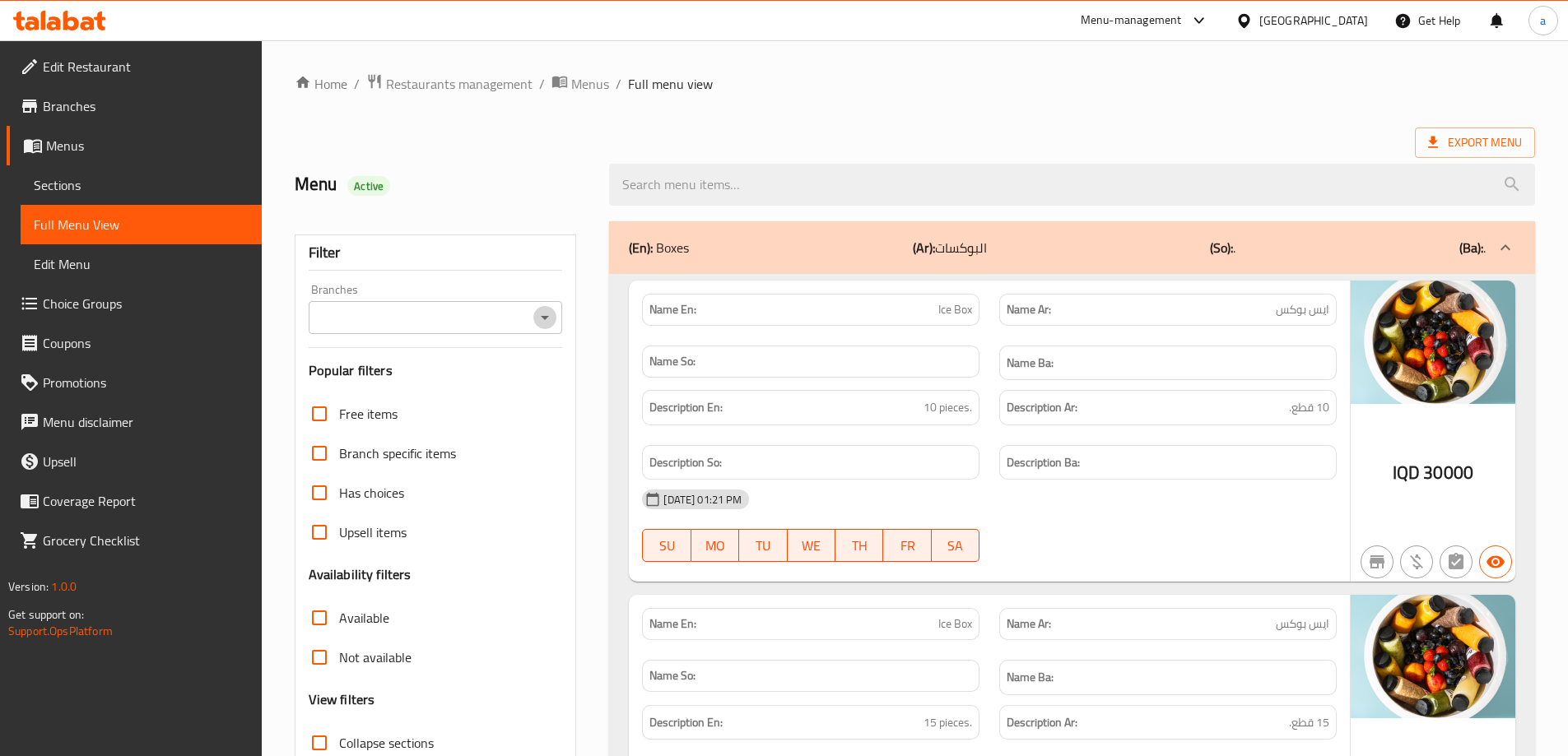
click at [538, 313] on icon "Open" at bounding box center [545, 318] width 20 height 20
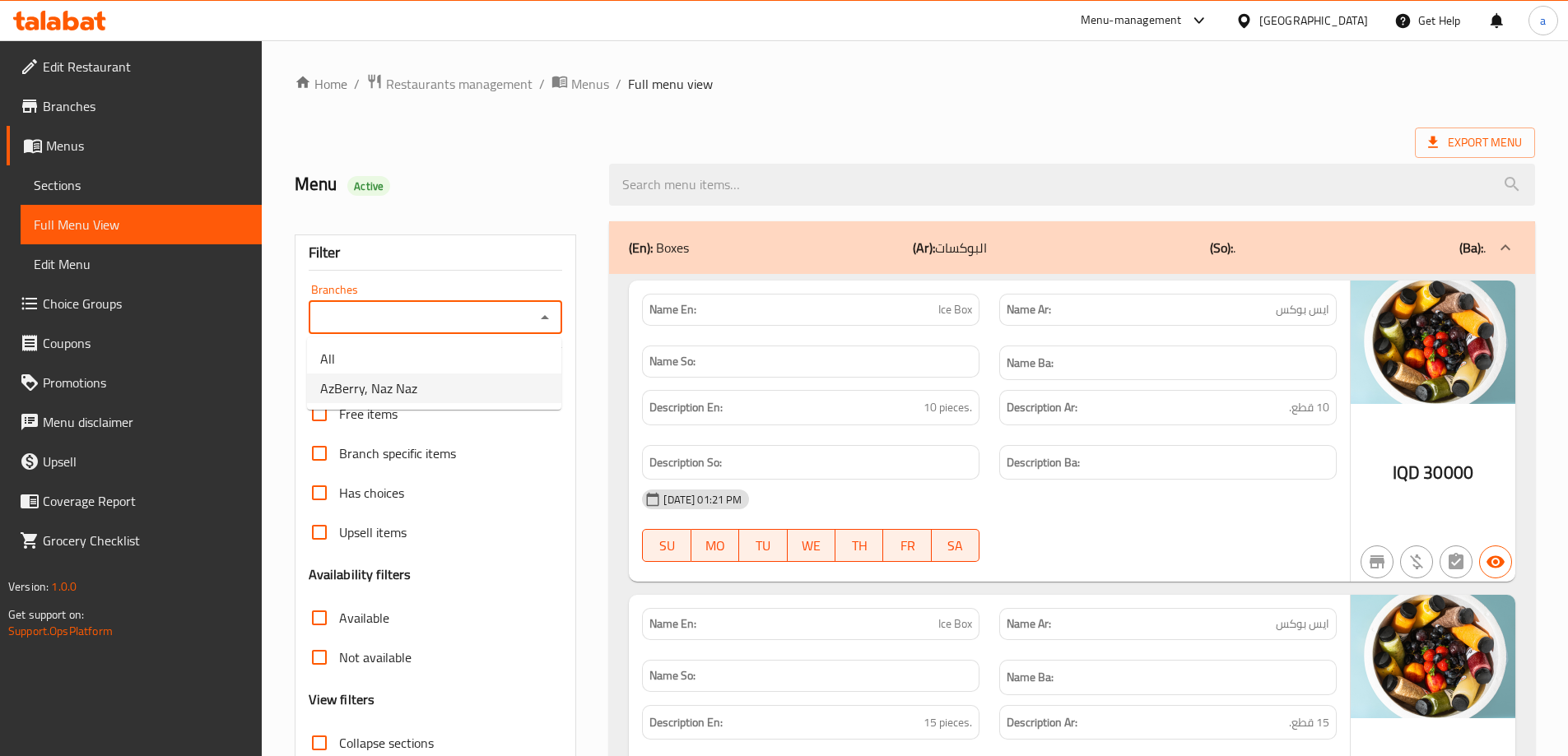
click at [475, 399] on li "AzBerry, Naz Naz" at bounding box center [434, 388] width 255 height 29
type input "AzBerry, Naz Naz"
click at [521, 154] on div "Menu Active" at bounding box center [442, 185] width 315 height 73
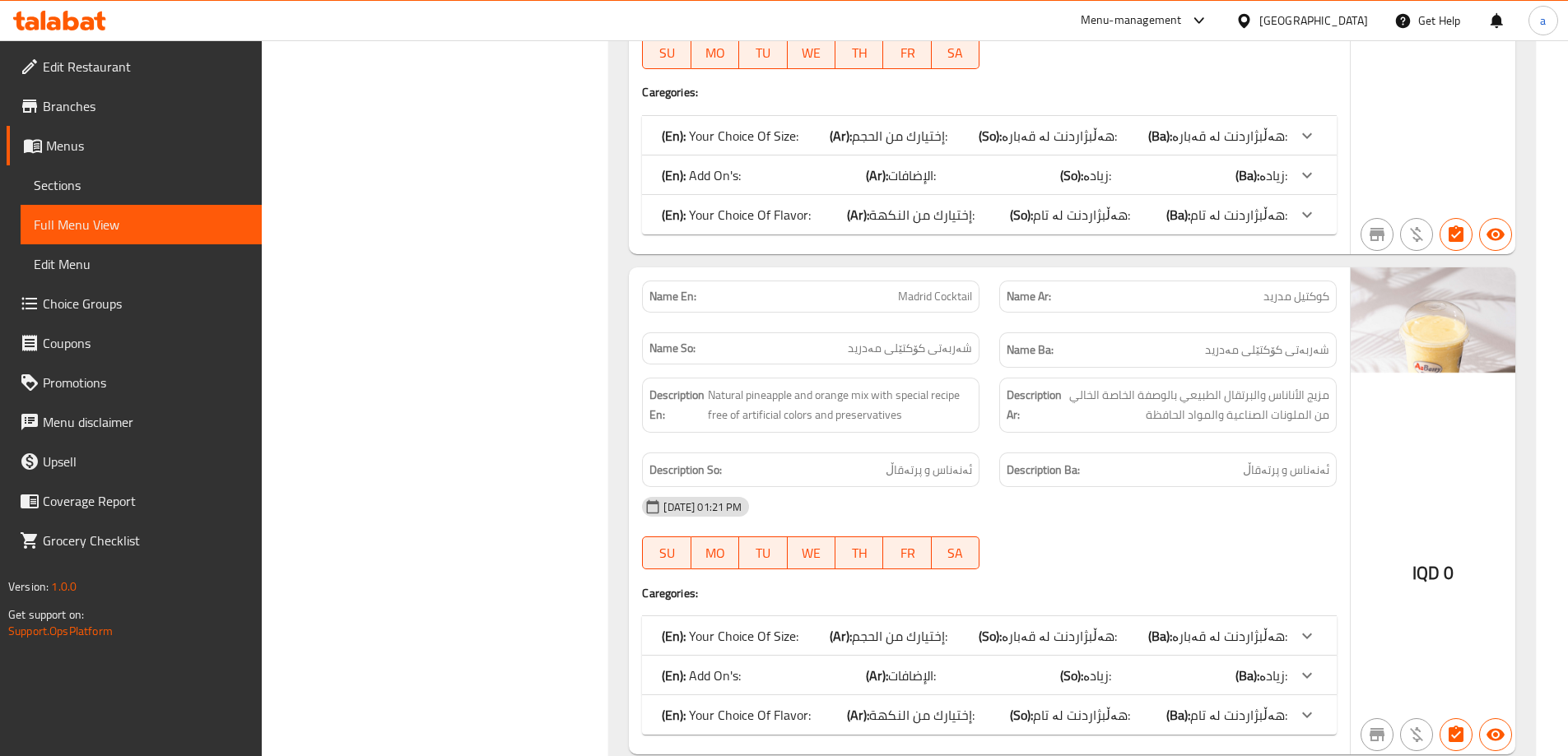
scroll to position [9105, 0]
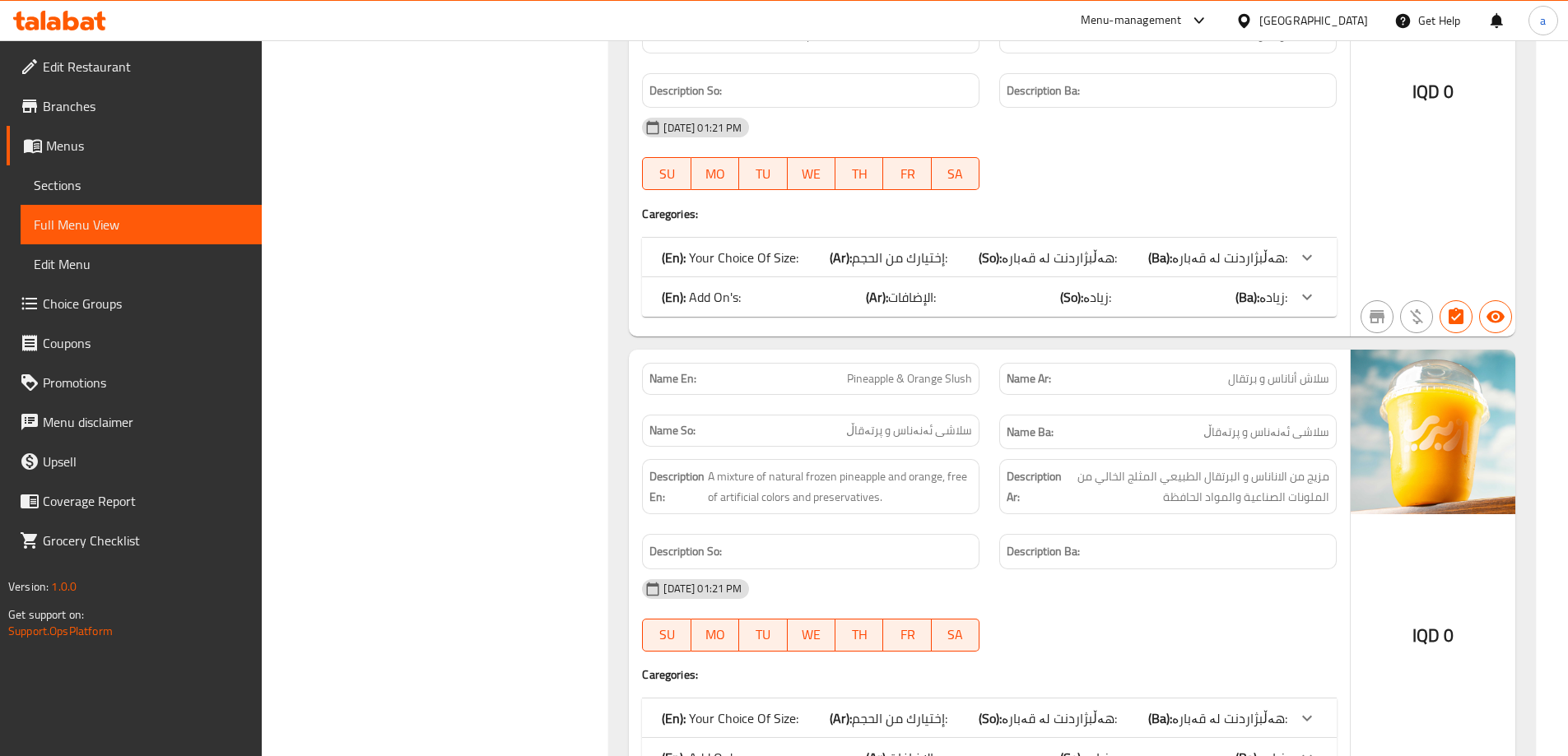
click at [918, 381] on span "Pineapple & Orange Slush" at bounding box center [909, 379] width 125 height 17
copy span "Orange"
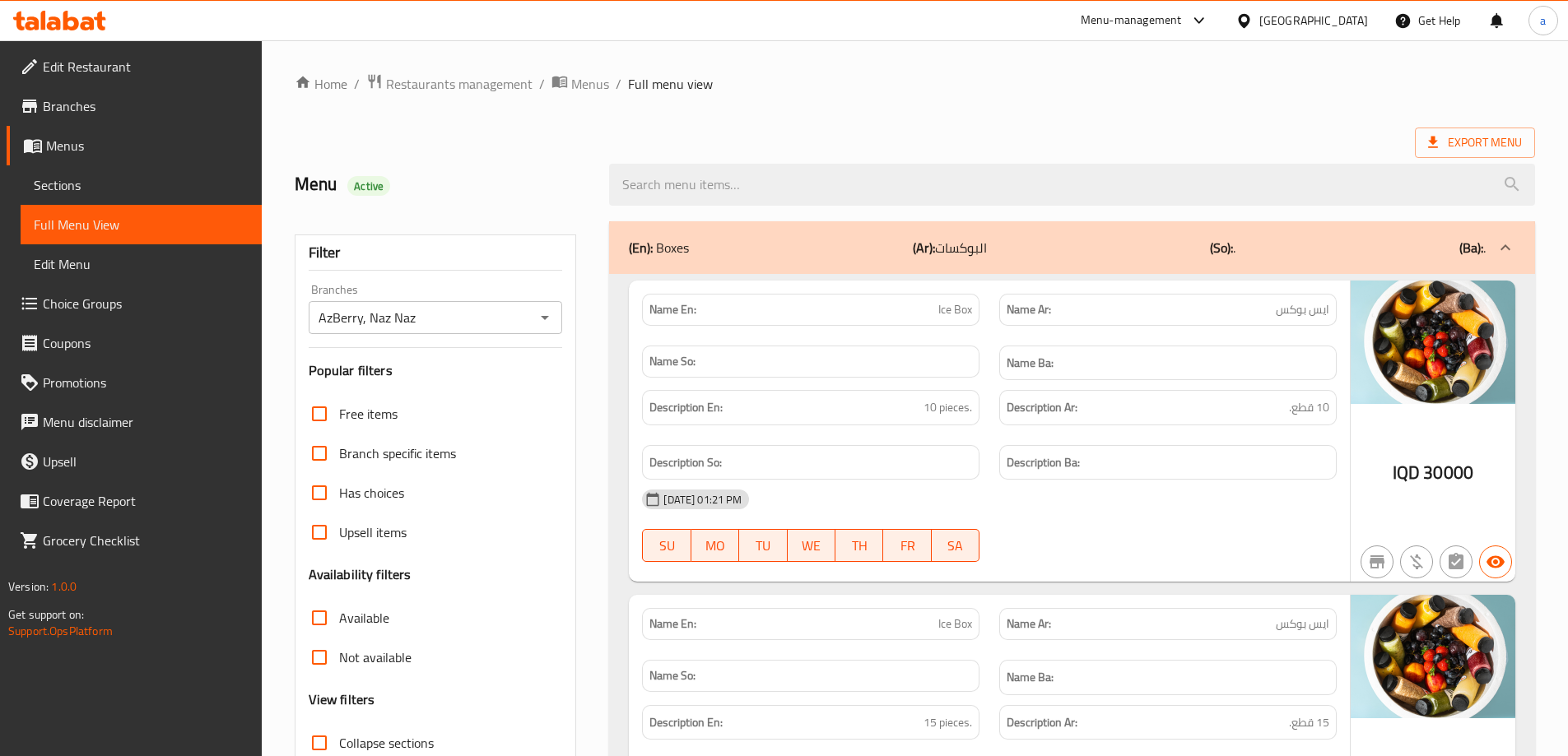
scroll to position [247, 0]
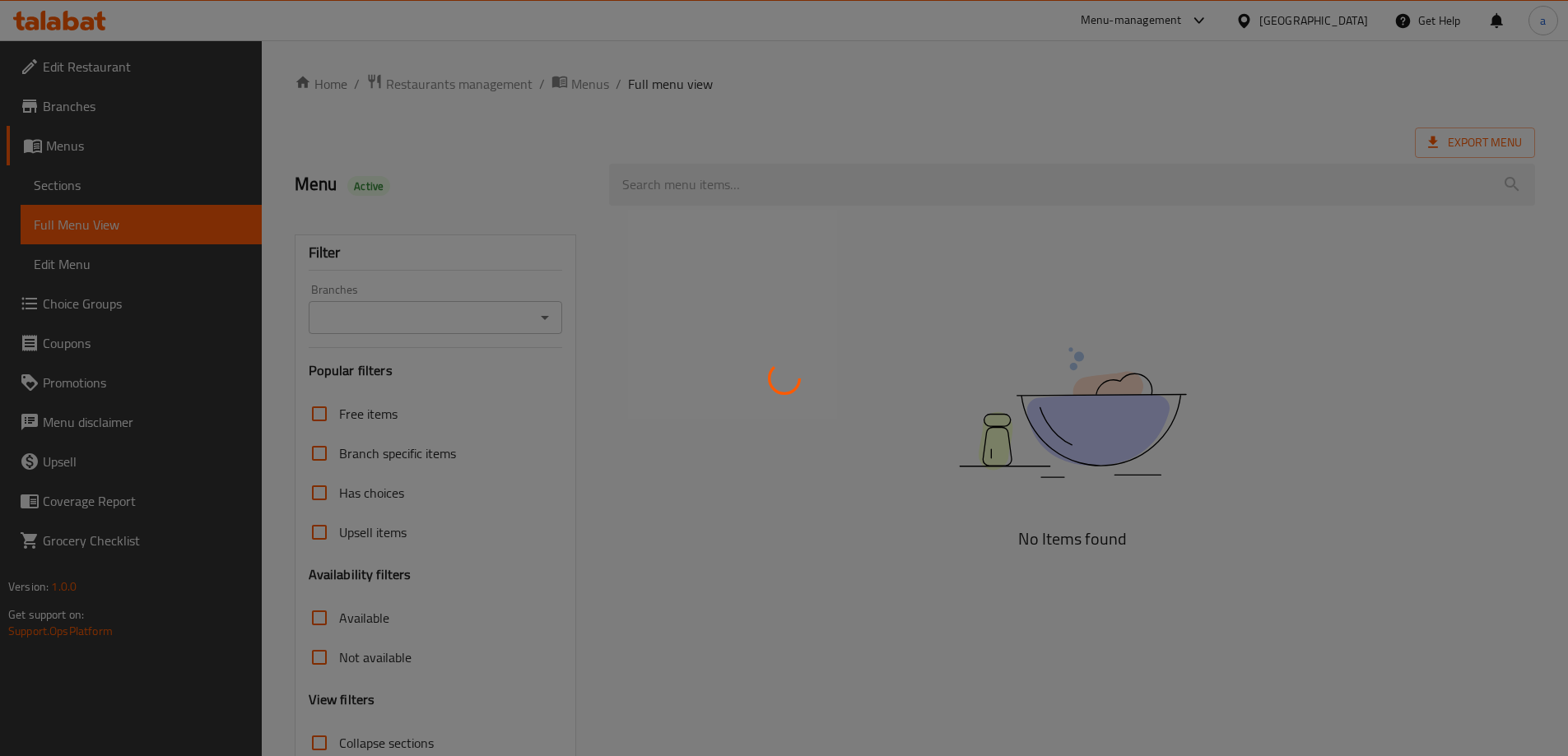
click at [549, 313] on div at bounding box center [784, 378] width 1568 height 756
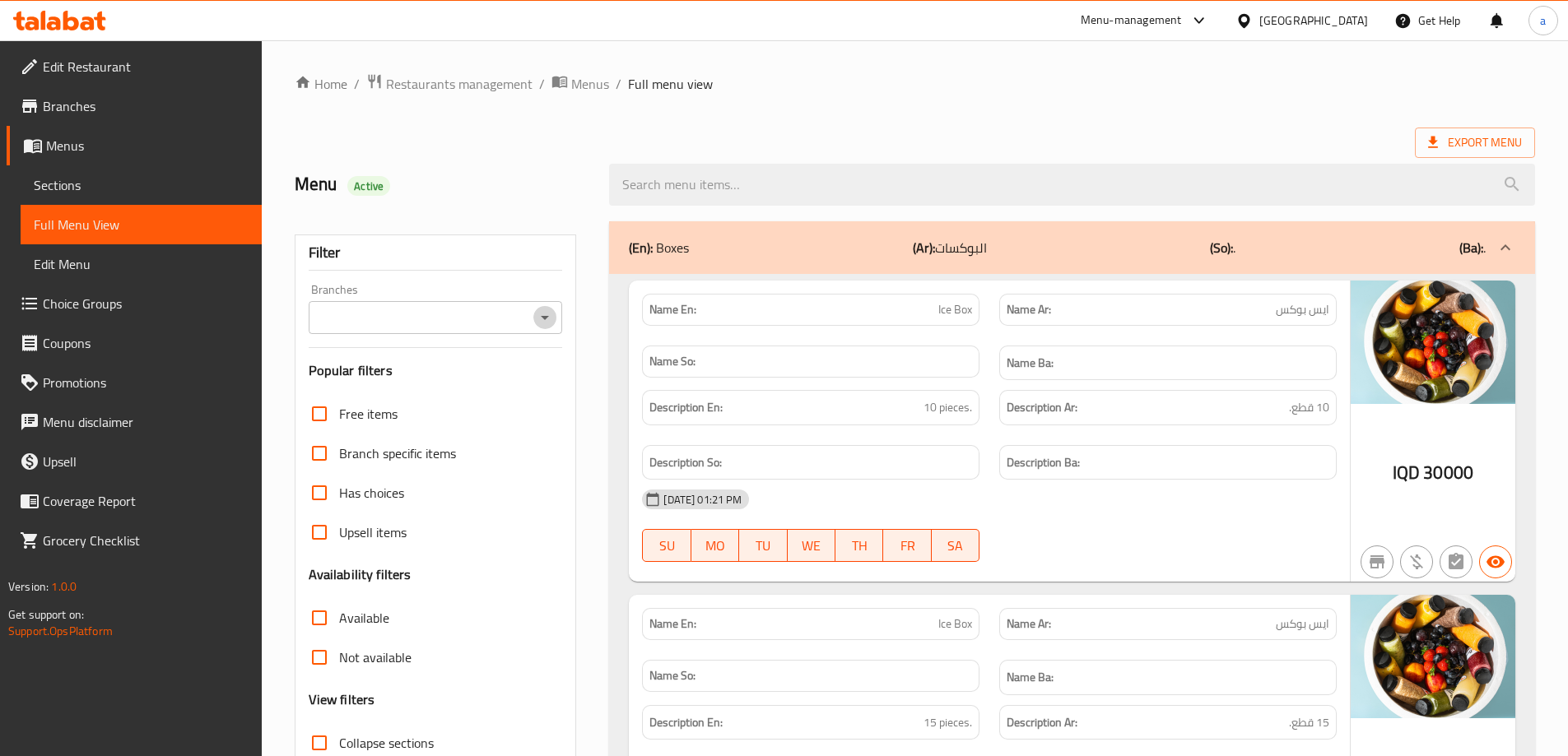
click at [545, 314] on icon "Open" at bounding box center [545, 318] width 20 height 20
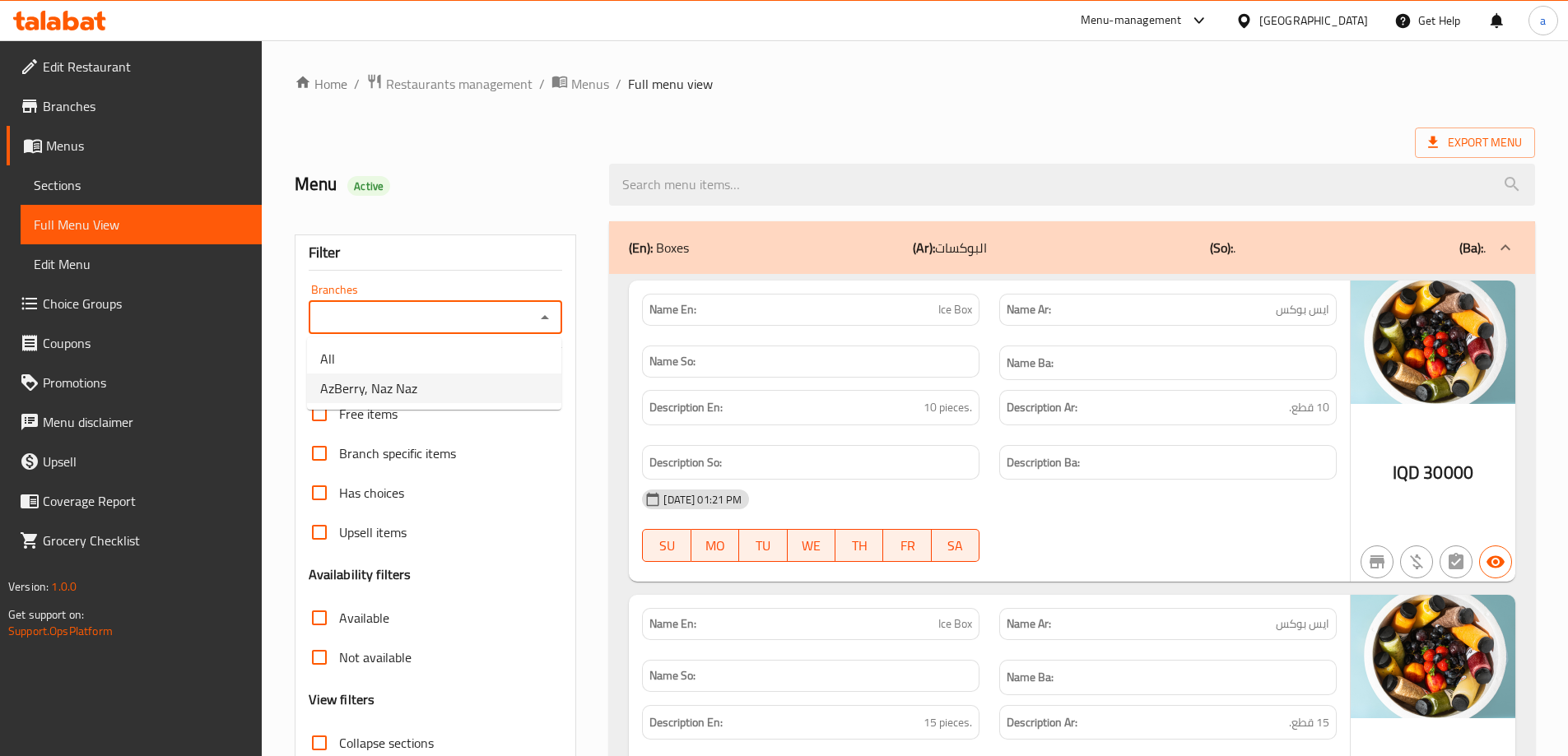
click at [496, 390] on li "AzBerry, Naz Naz" at bounding box center [434, 388] width 255 height 29
type input "AzBerry, Naz Naz"
click at [1142, 85] on ol "Home / Restaurants management / Menus / Full menu view" at bounding box center [914, 84] width 1240 height 22
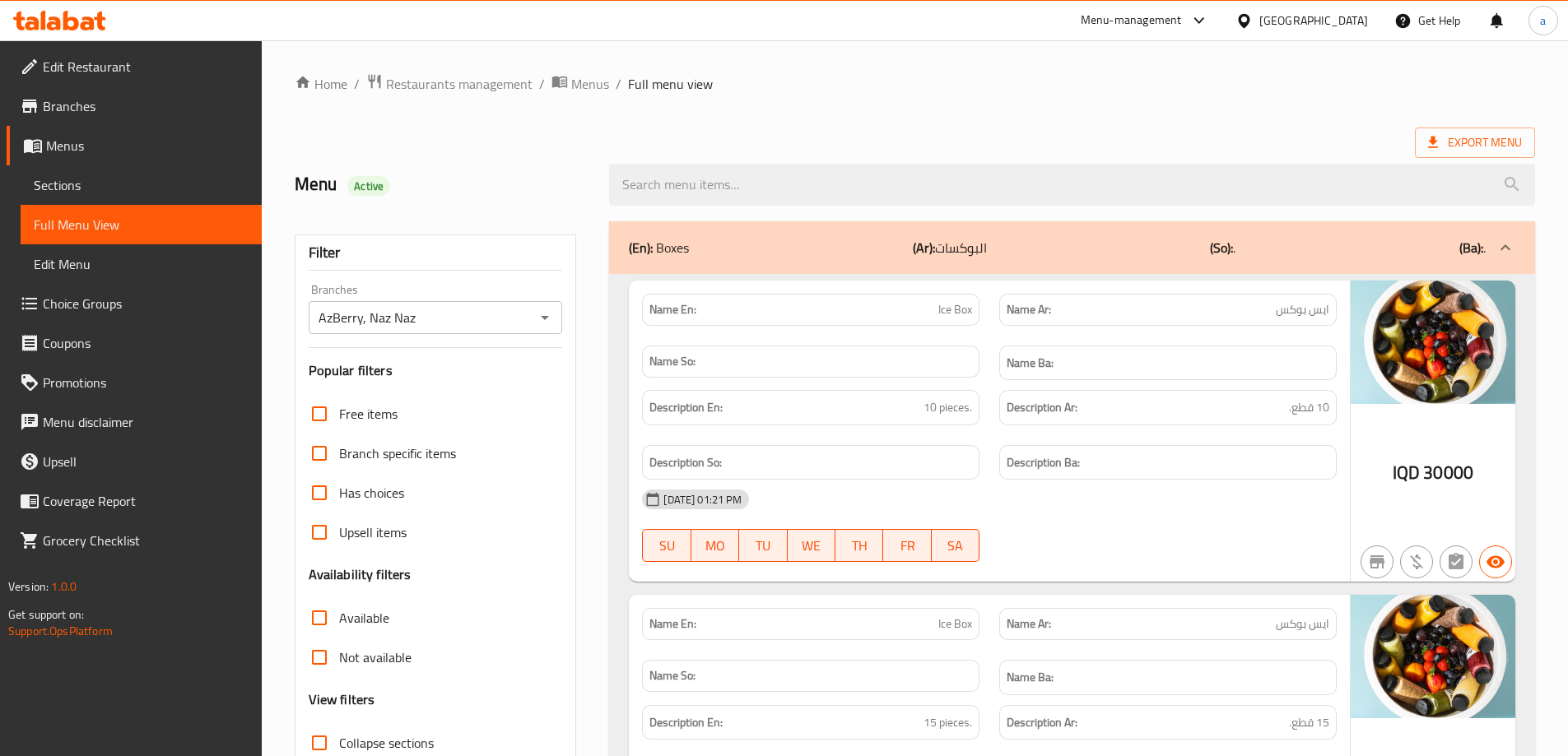
scroll to position [494, 0]
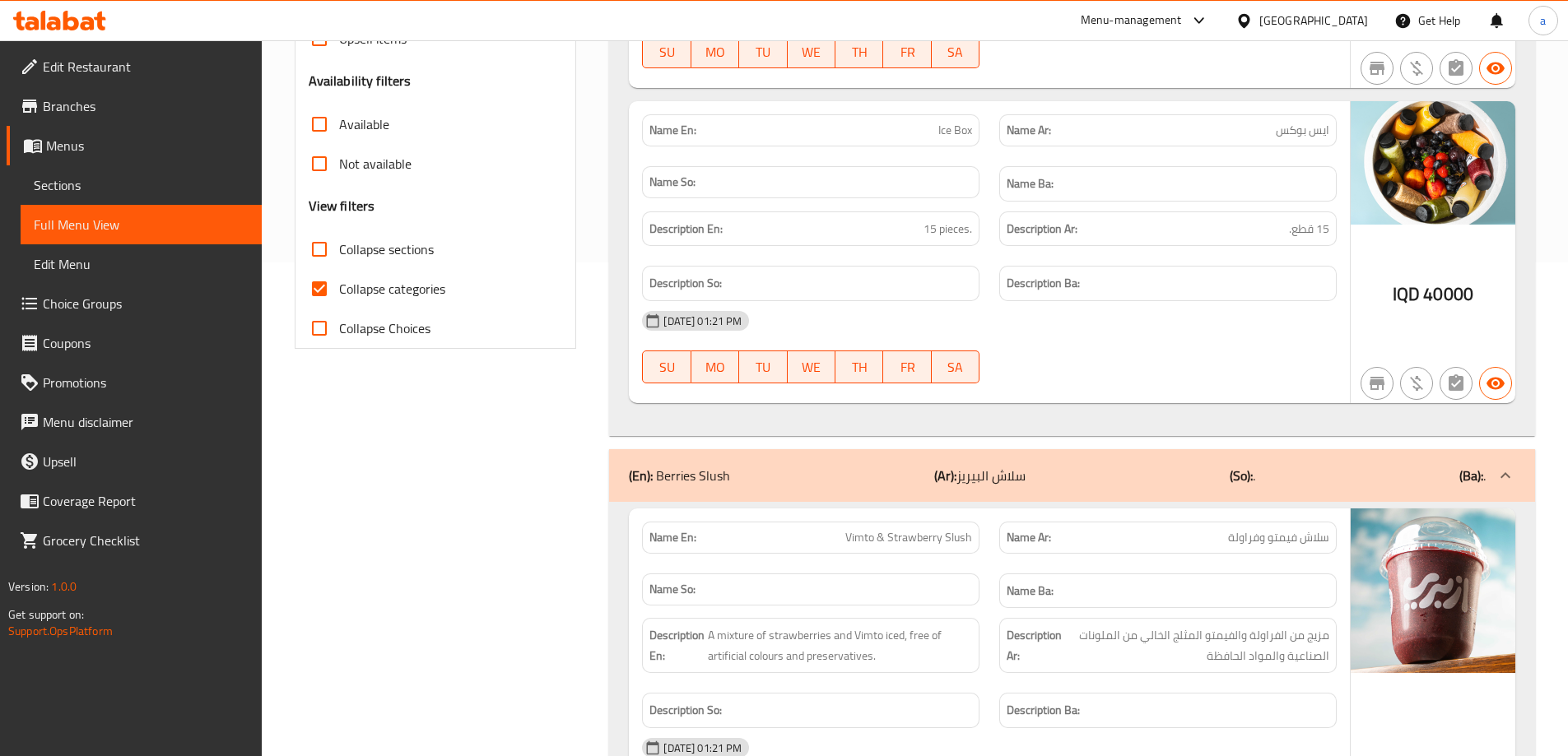
click at [373, 290] on span "Collapse categories" at bounding box center [392, 288] width 106 height 20
click at [339, 290] on input "Collapse categories" at bounding box center [319, 289] width 40 height 40
checkbox input "false"
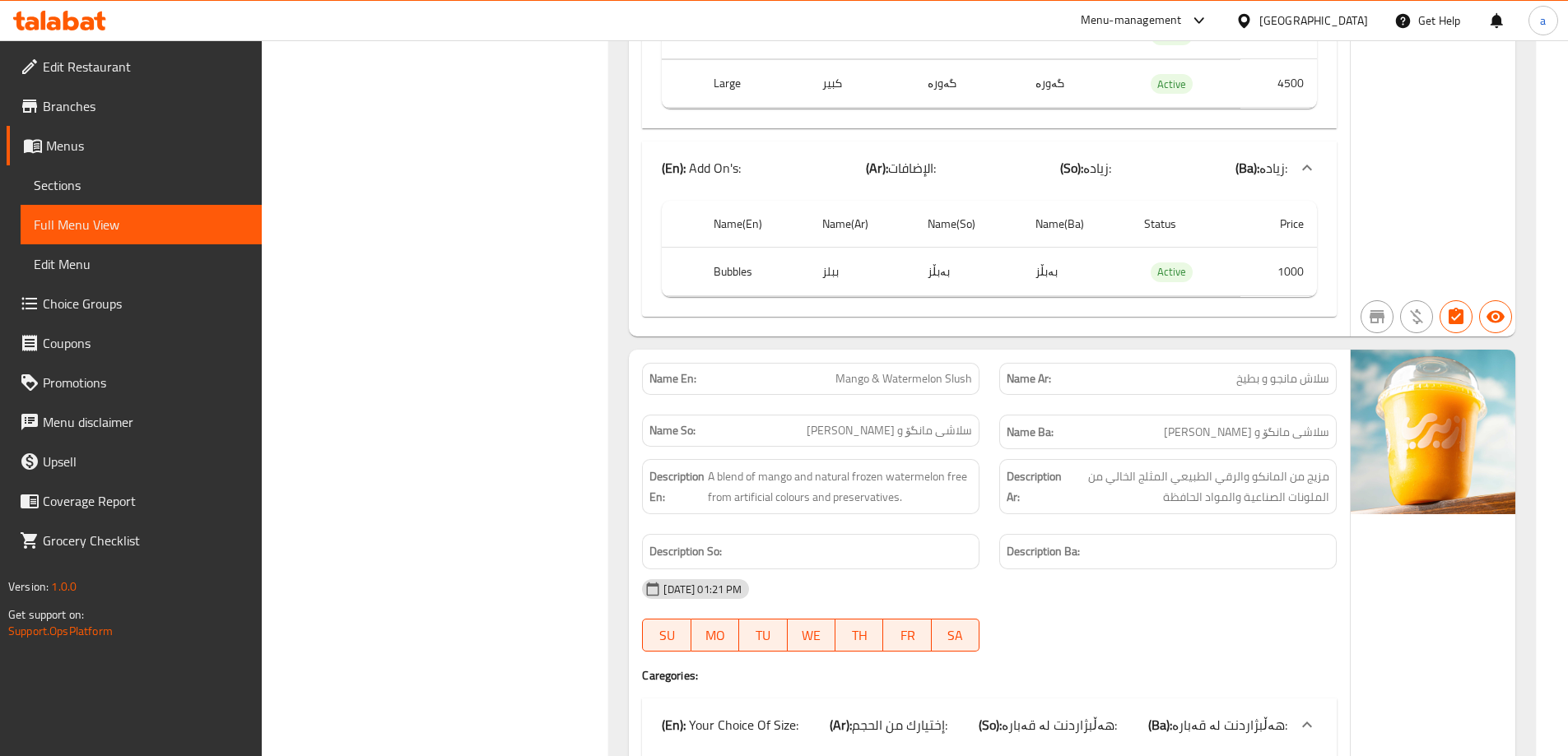
scroll to position [116102, 0]
